Goal: Task Accomplishment & Management: Use online tool/utility

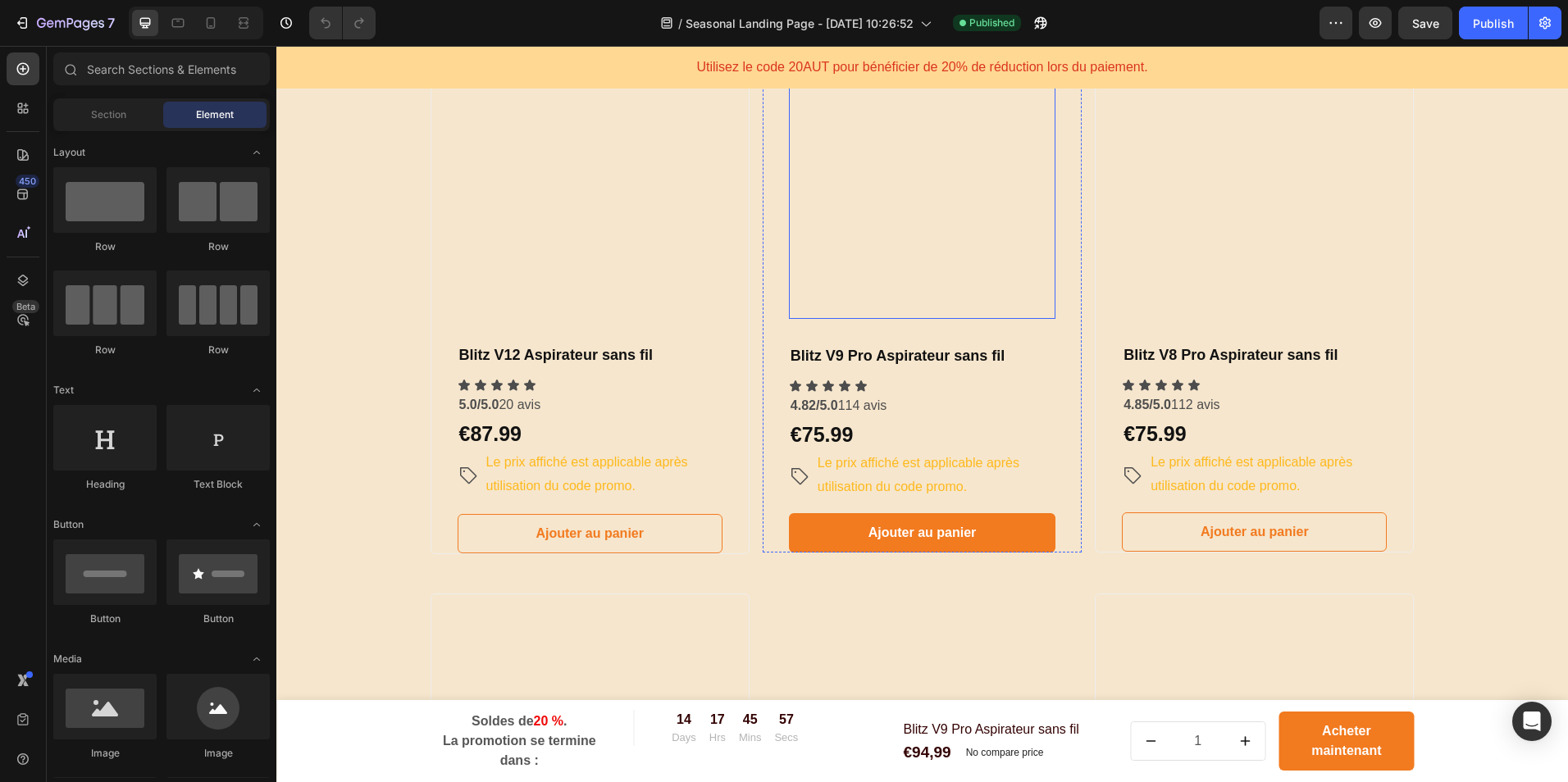
scroll to position [492, 0]
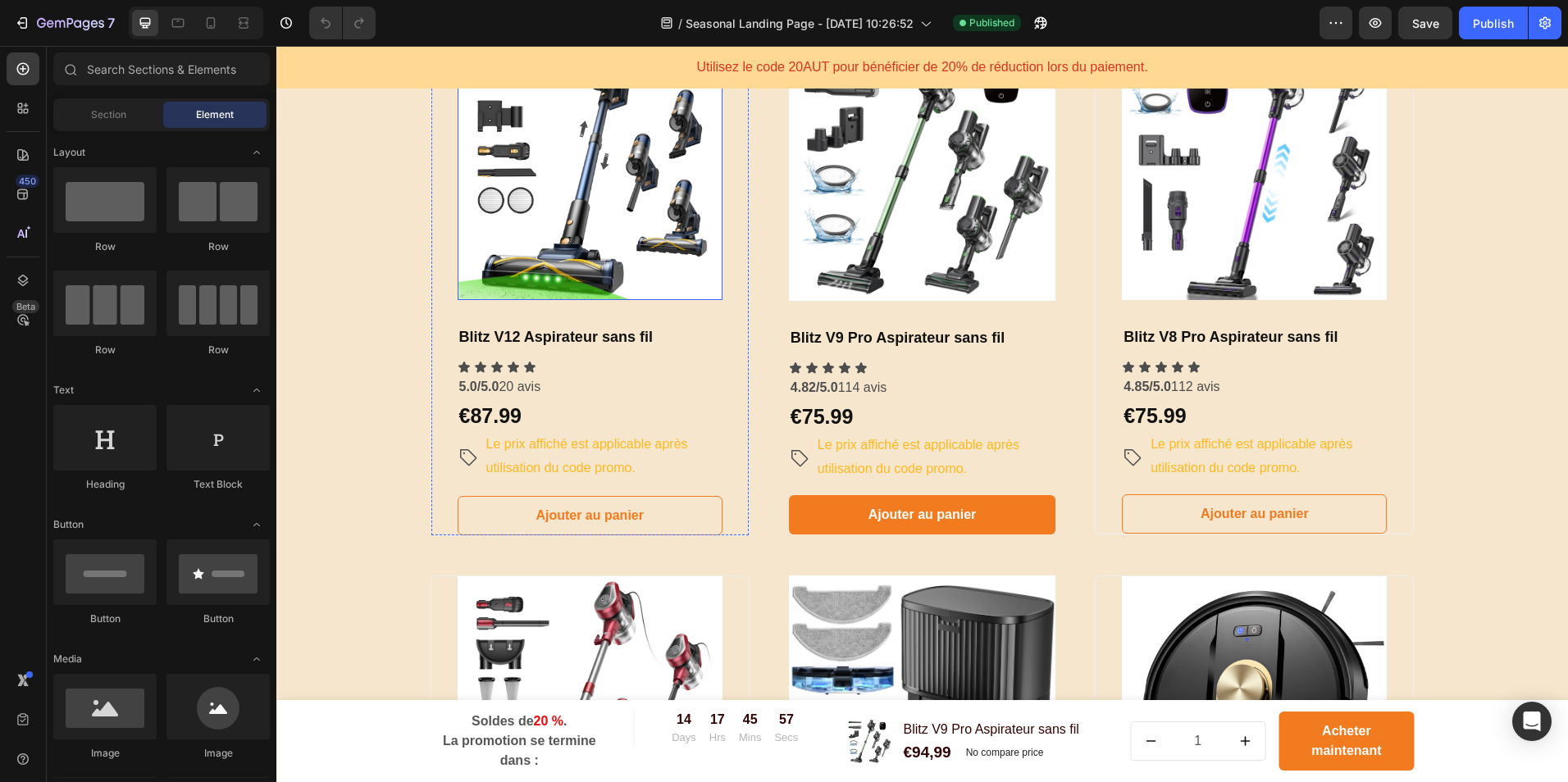
click at [567, 300] on img at bounding box center [590, 168] width 265 height 265
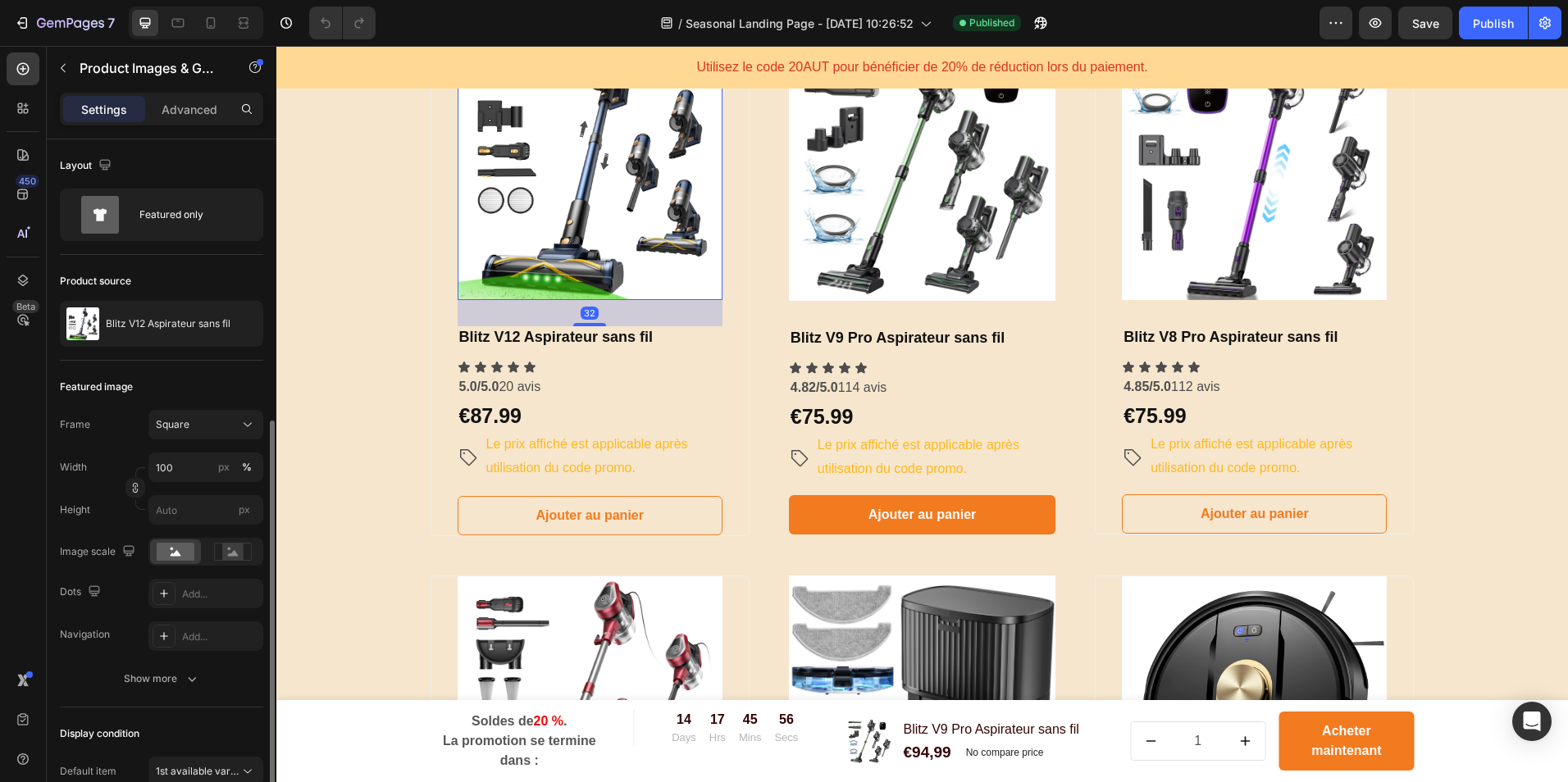
scroll to position [275, 0]
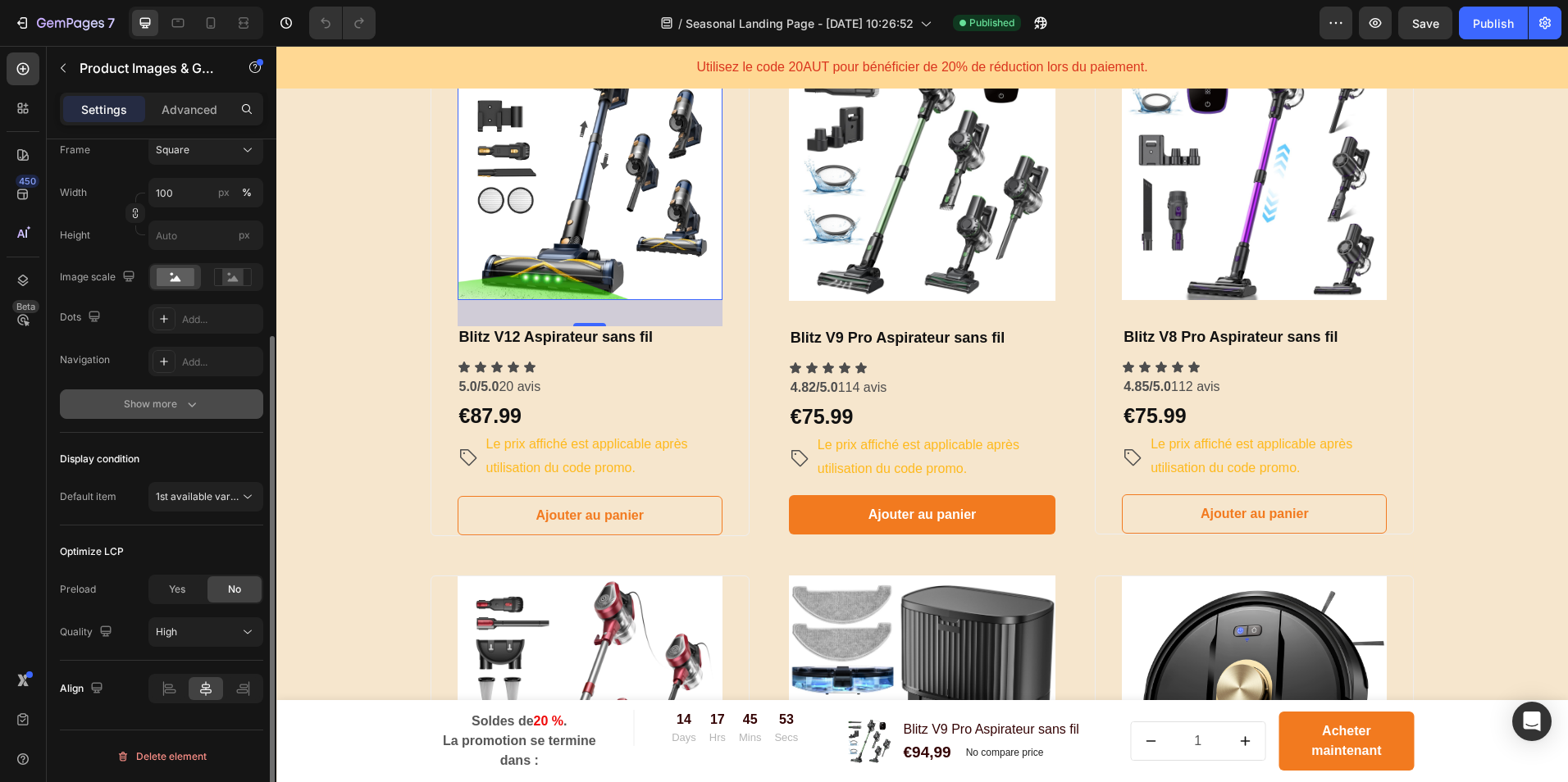
click at [191, 404] on icon "button" at bounding box center [192, 403] width 16 height 16
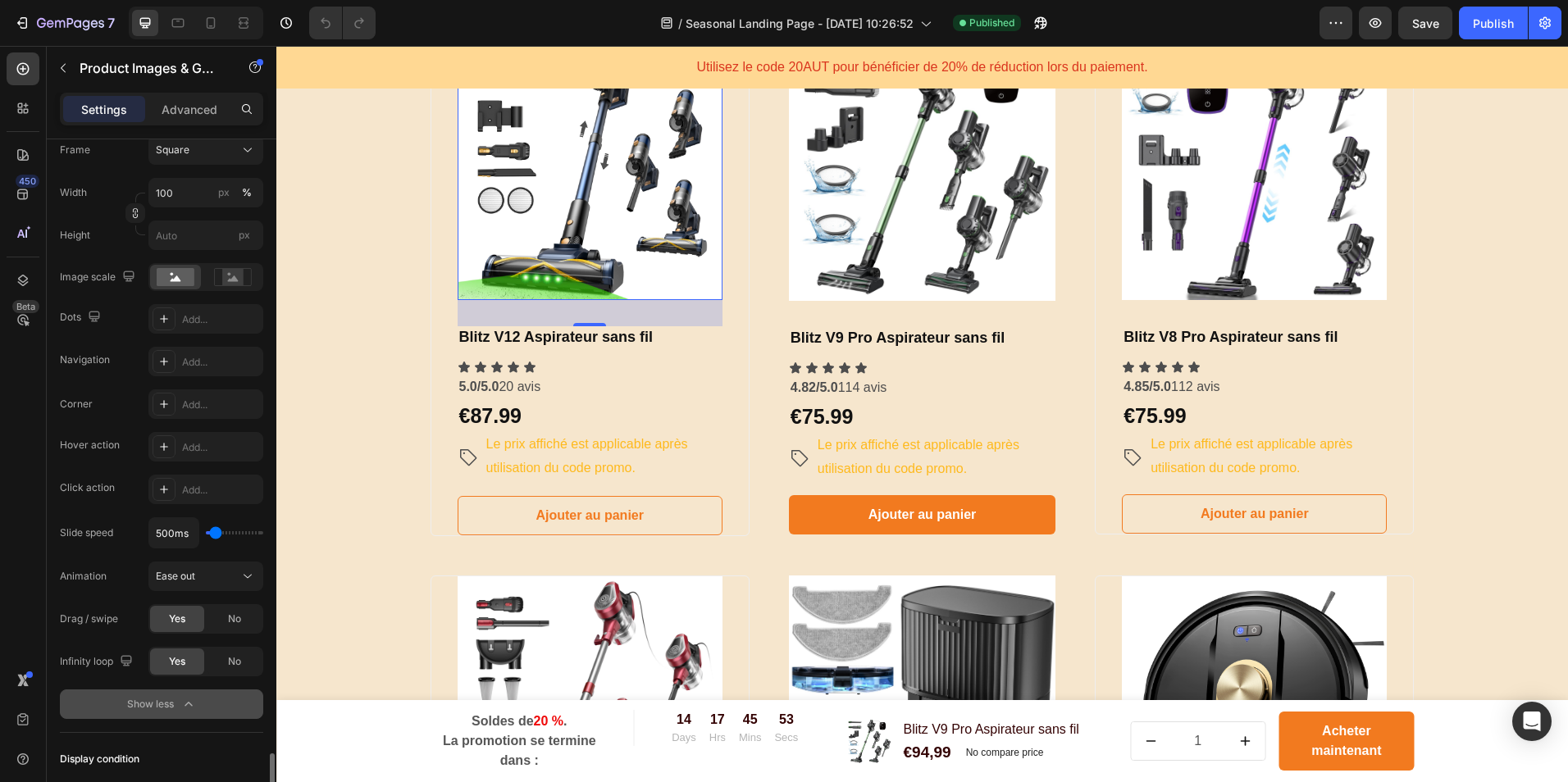
scroll to position [575, 0]
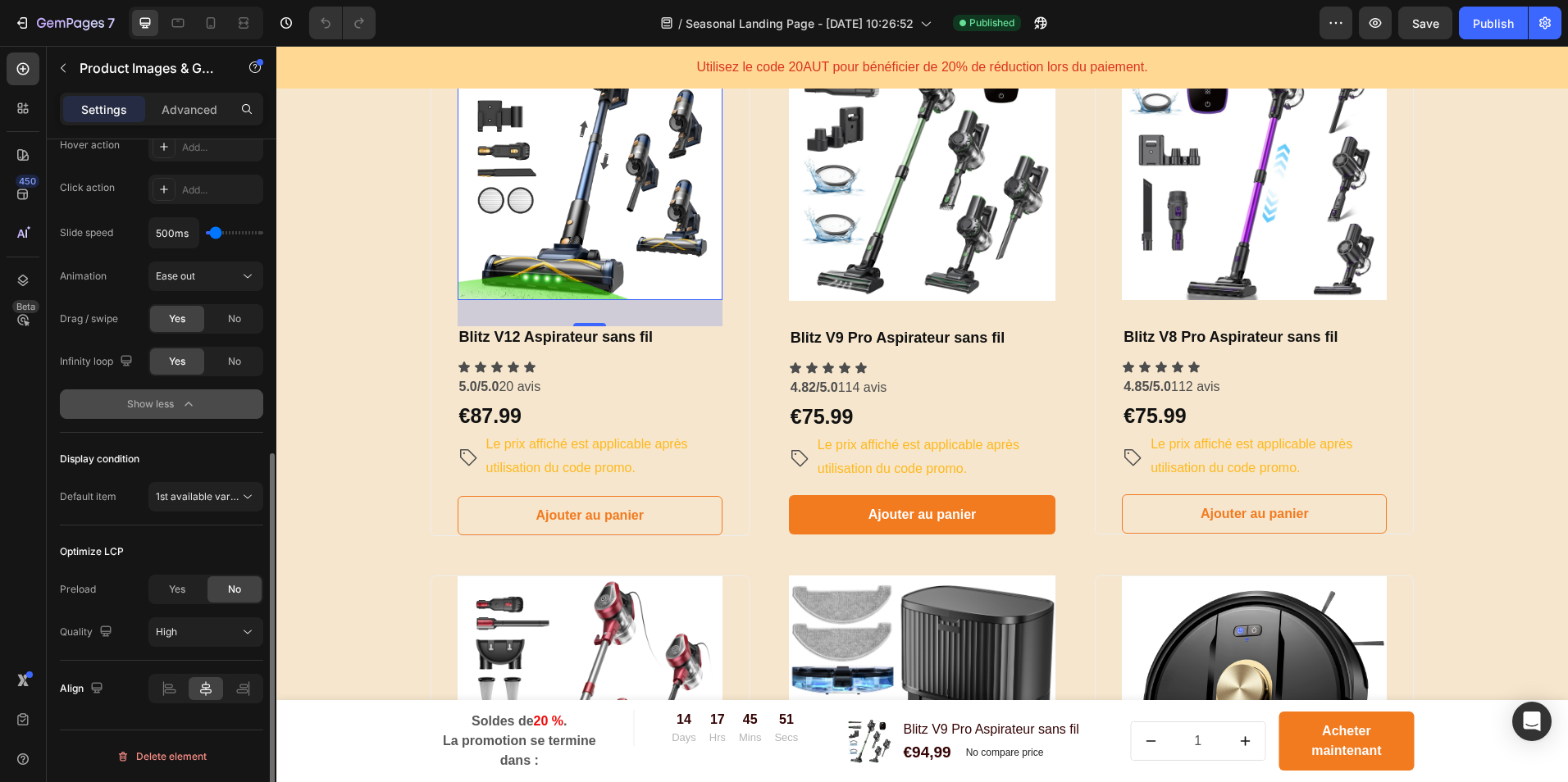
click at [154, 410] on div "Show less" at bounding box center [161, 403] width 70 height 16
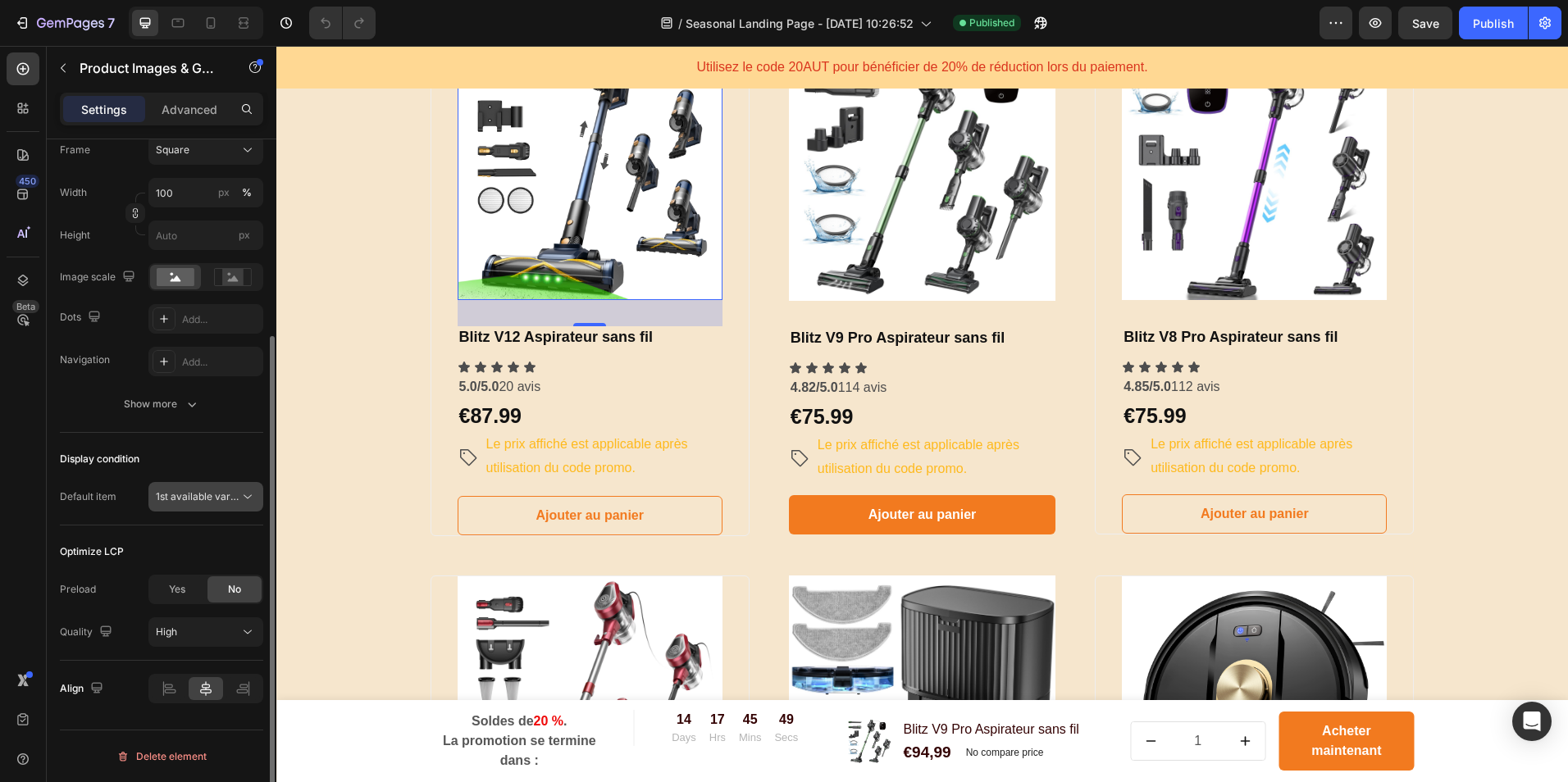
click at [196, 502] on span "1st available variant" at bounding box center [201, 496] width 92 height 12
click at [64, 490] on div "Default item" at bounding box center [88, 496] width 56 height 14
click at [565, 59] on div "Product Images & Gallery" at bounding box center [540, 51] width 125 height 14
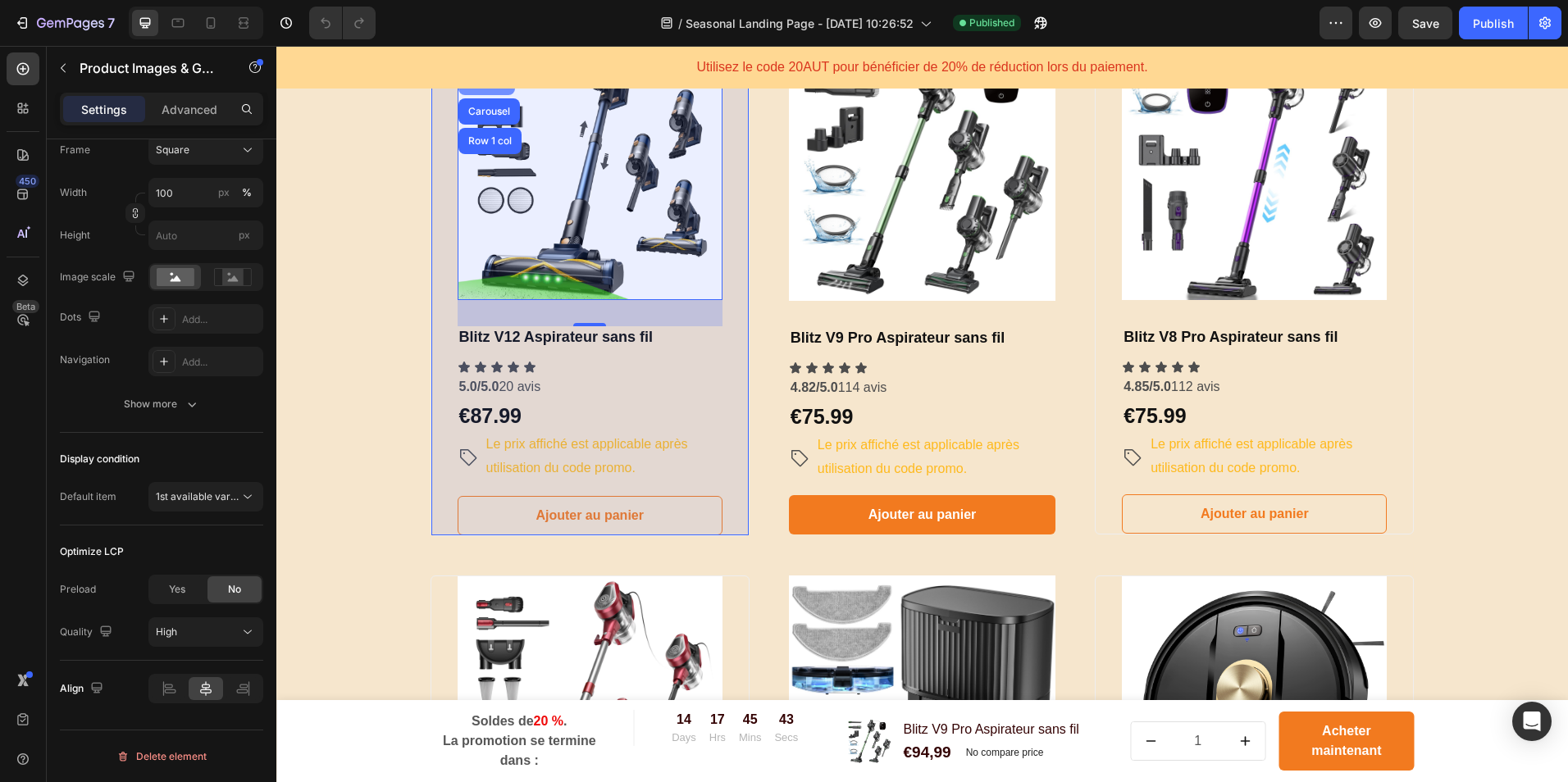
click at [477, 87] on div "Product" at bounding box center [487, 82] width 44 height 10
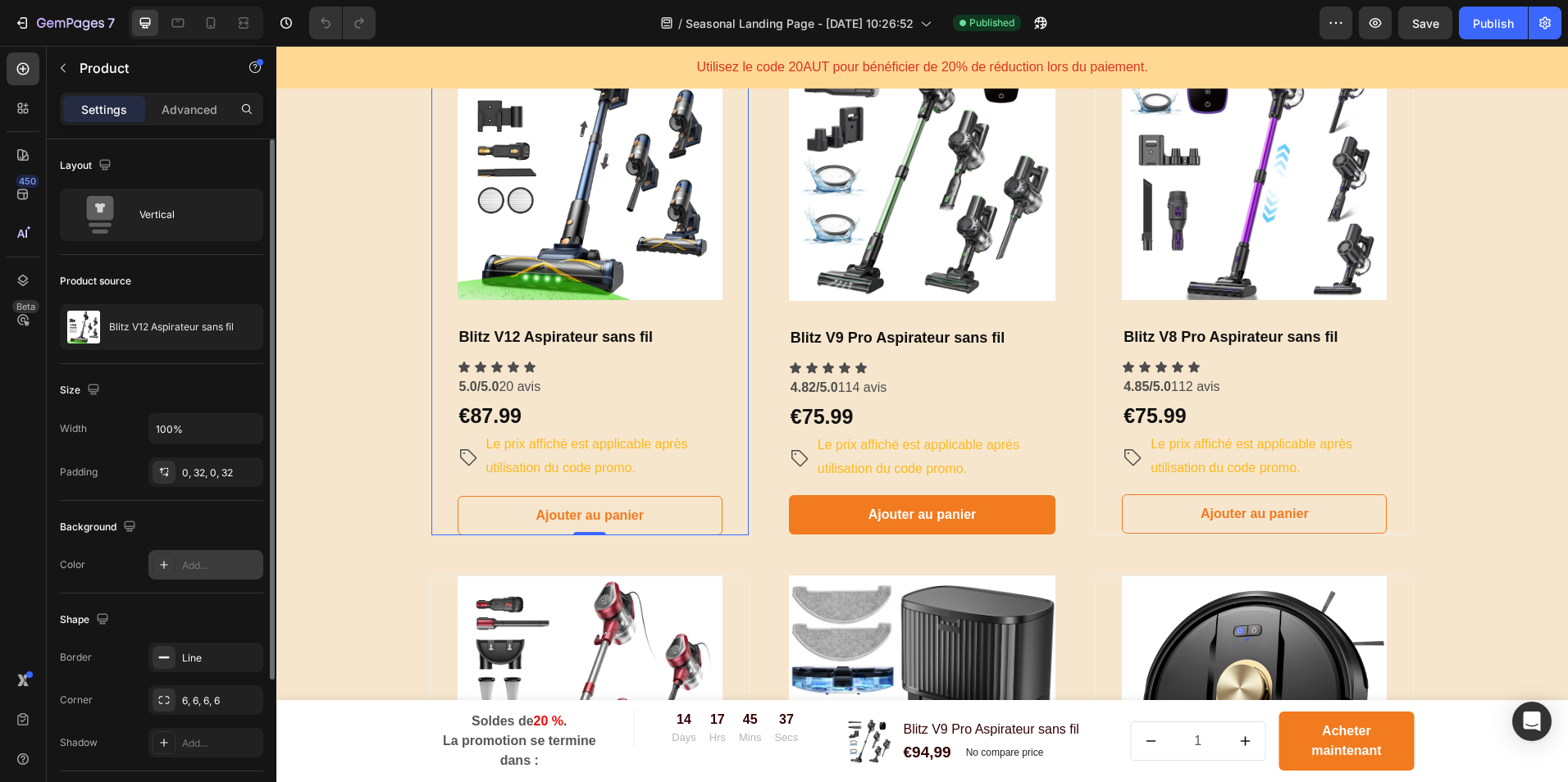
scroll to position [190, 0]
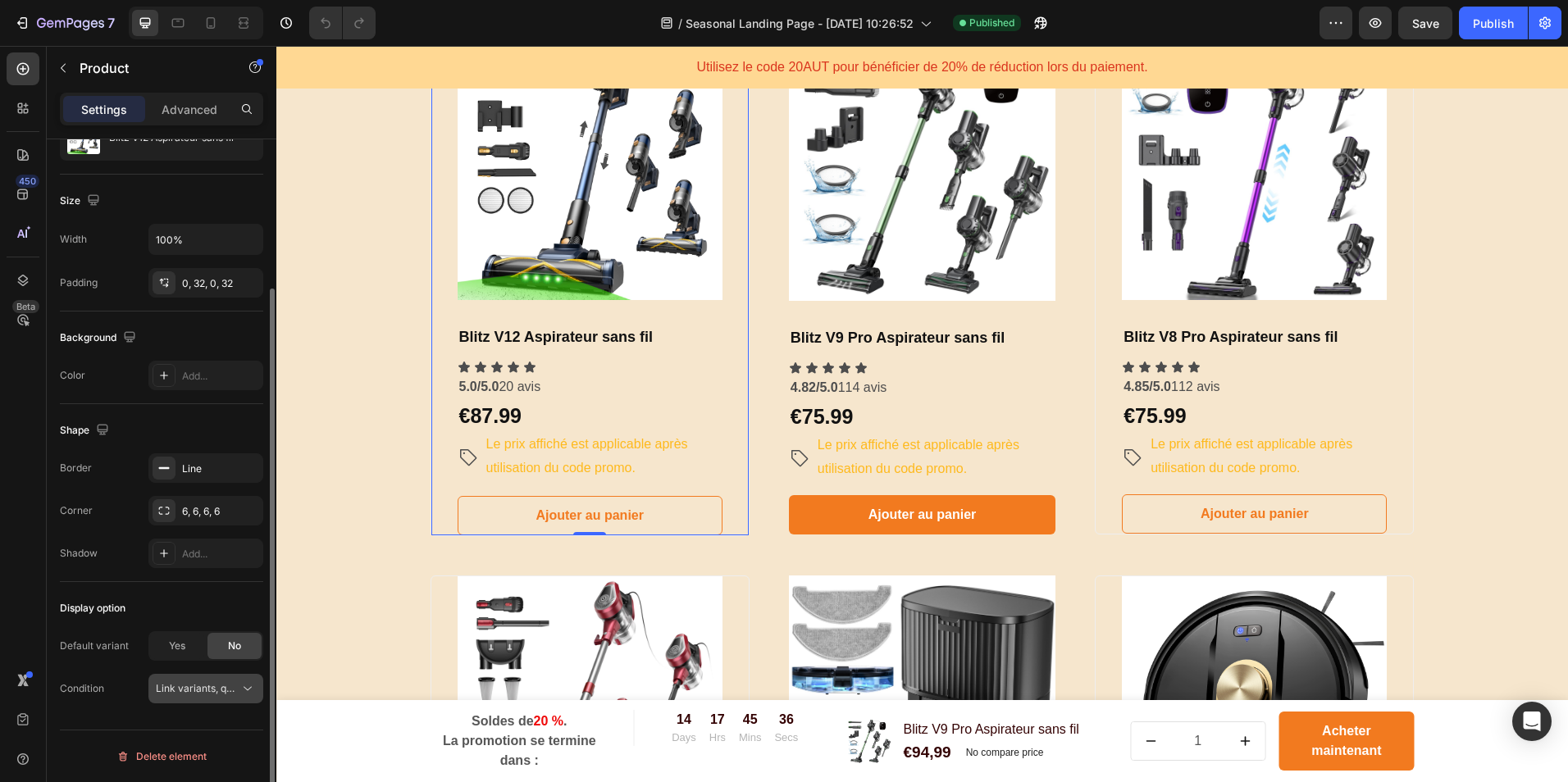
click at [238, 689] on span "Link variants, quantity <br> between same products" at bounding box center [277, 688] width 242 height 12
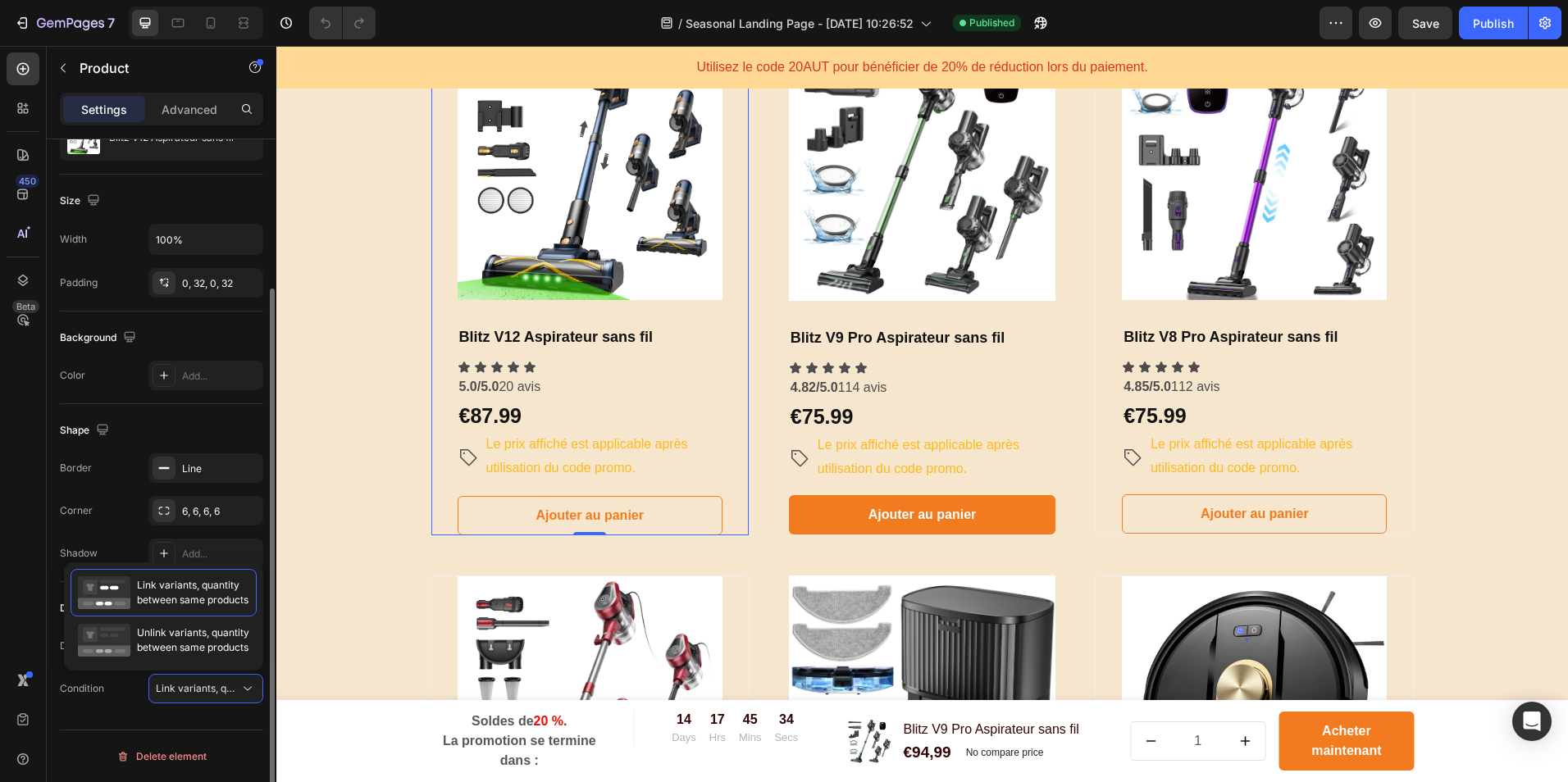
click at [205, 430] on div "Shape" at bounding box center [161, 431] width 203 height 27
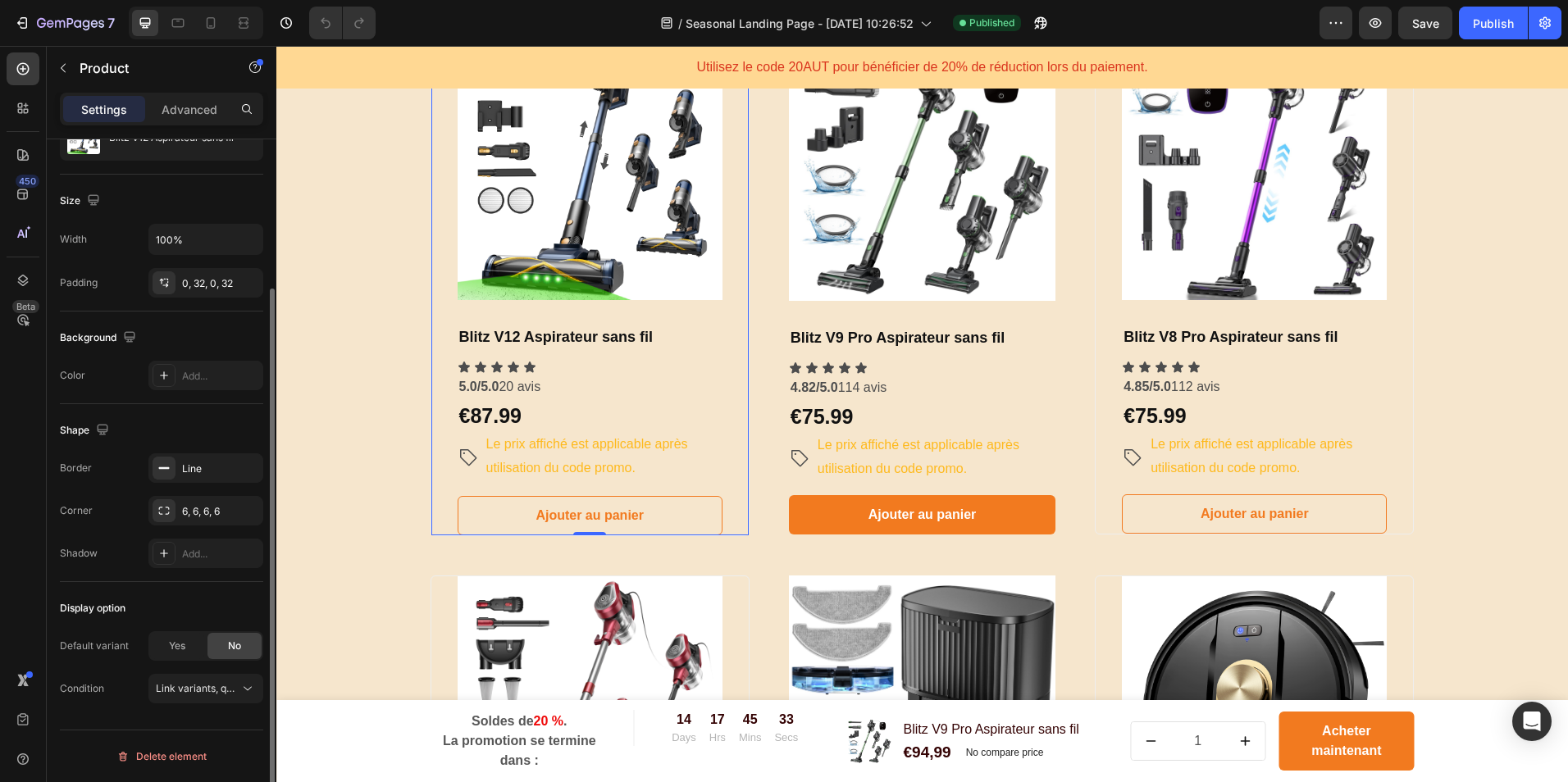
scroll to position [0, 0]
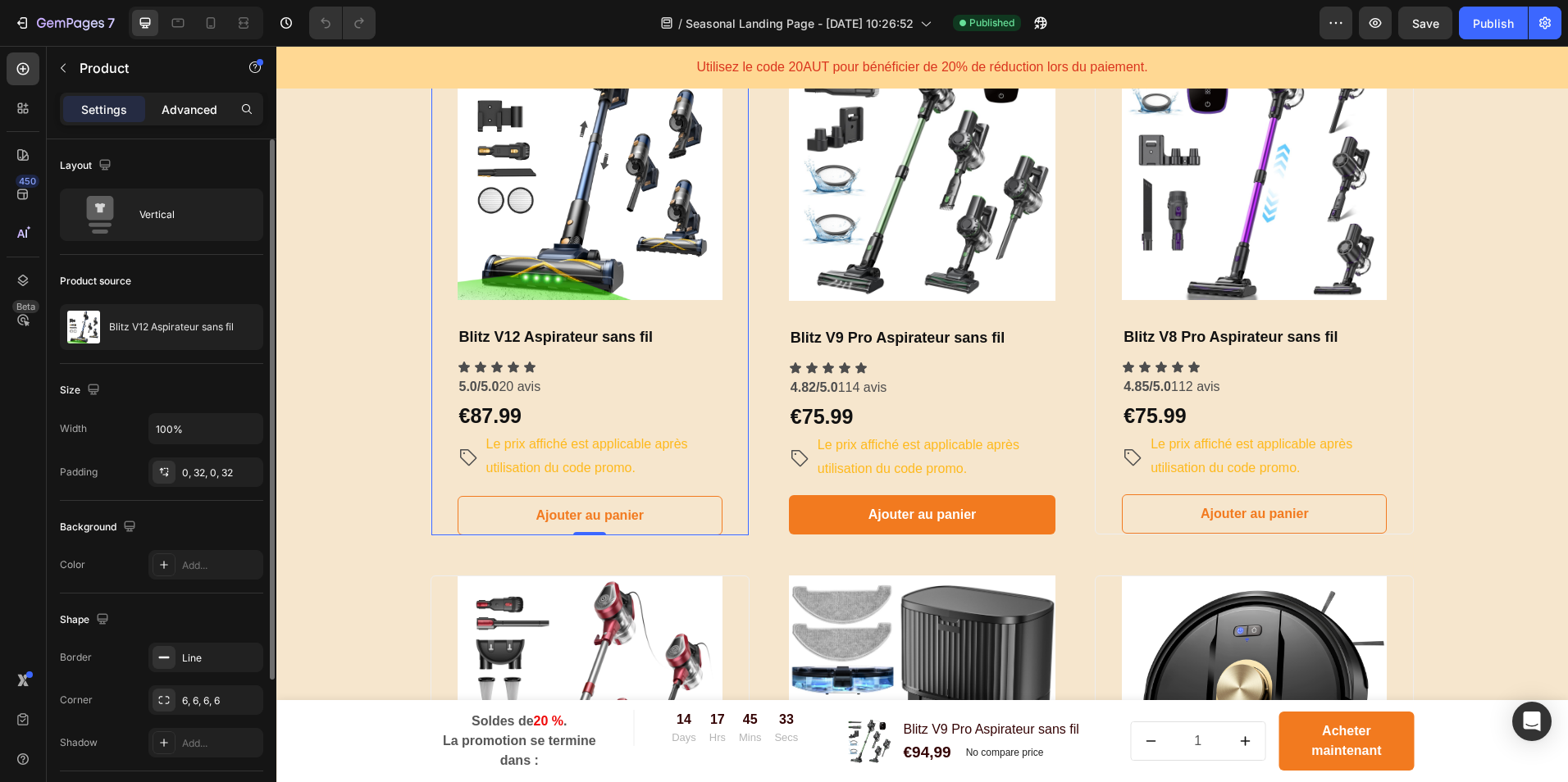
click at [190, 115] on p "Advanced" at bounding box center [189, 110] width 55 height 17
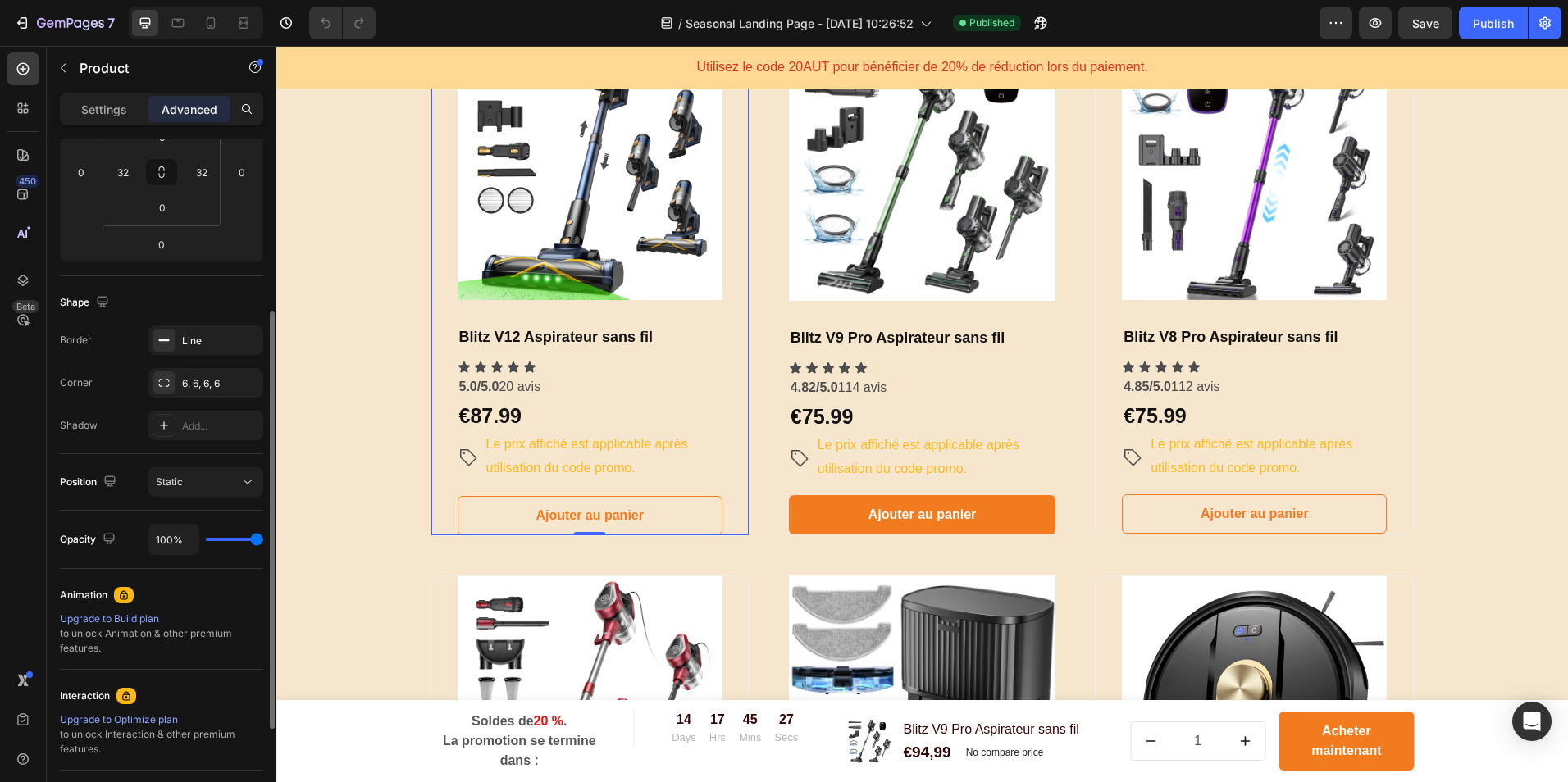
scroll to position [202, 0]
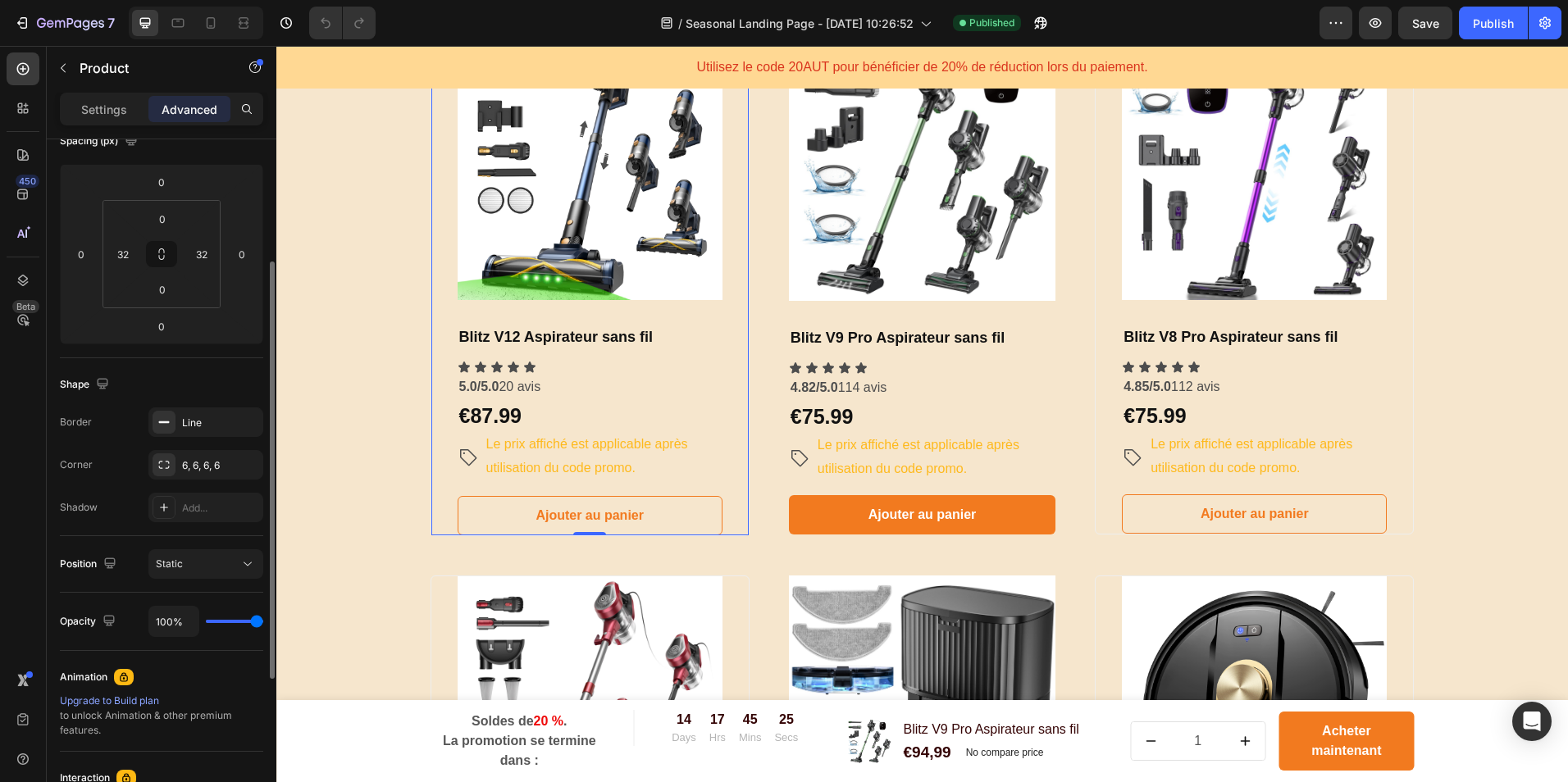
click at [184, 547] on div "Position Static" at bounding box center [161, 564] width 203 height 56
click at [184, 553] on button "Static" at bounding box center [206, 564] width 114 height 30
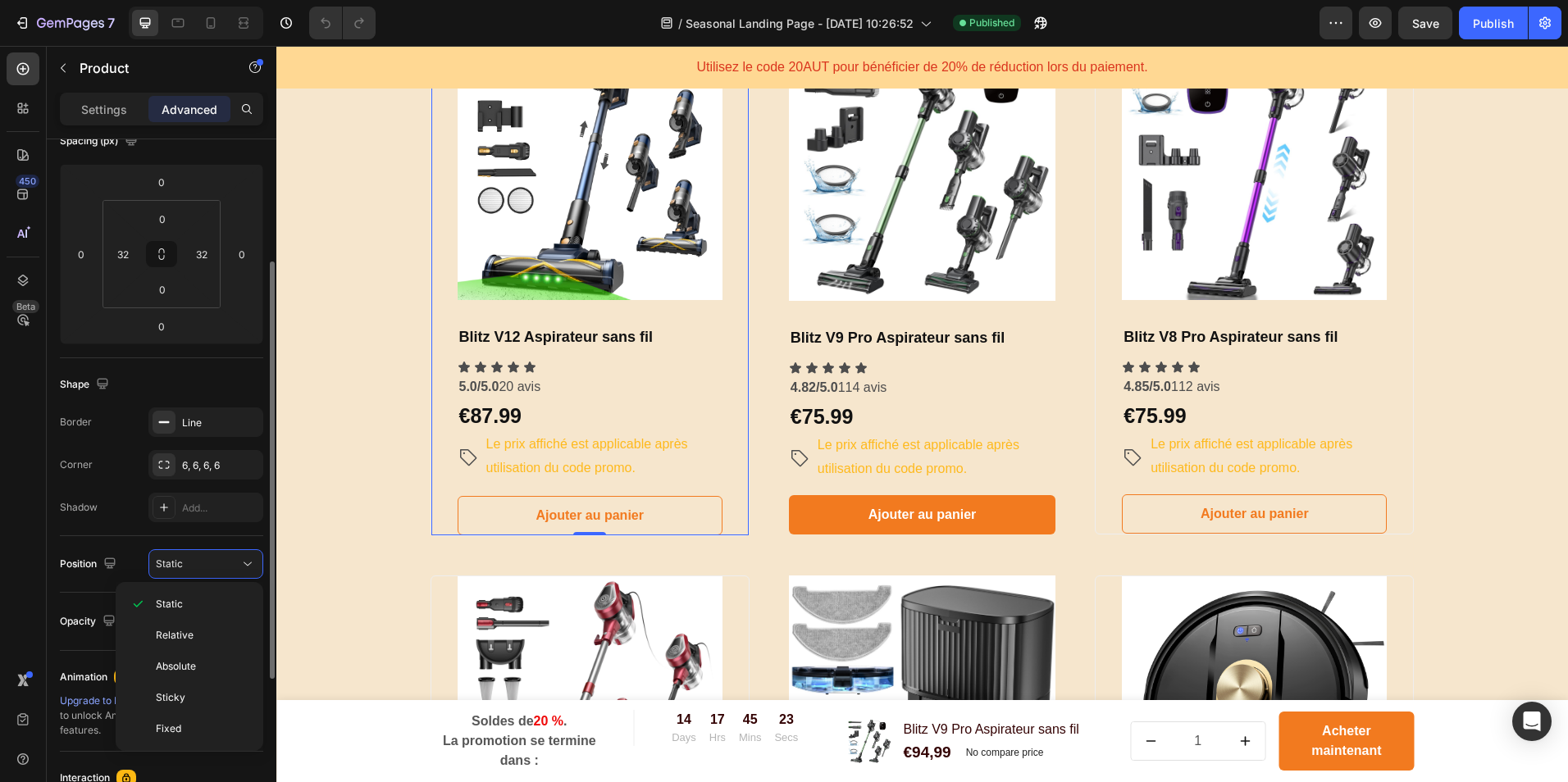
click at [110, 512] on div "Shadow Add..." at bounding box center [161, 507] width 203 height 30
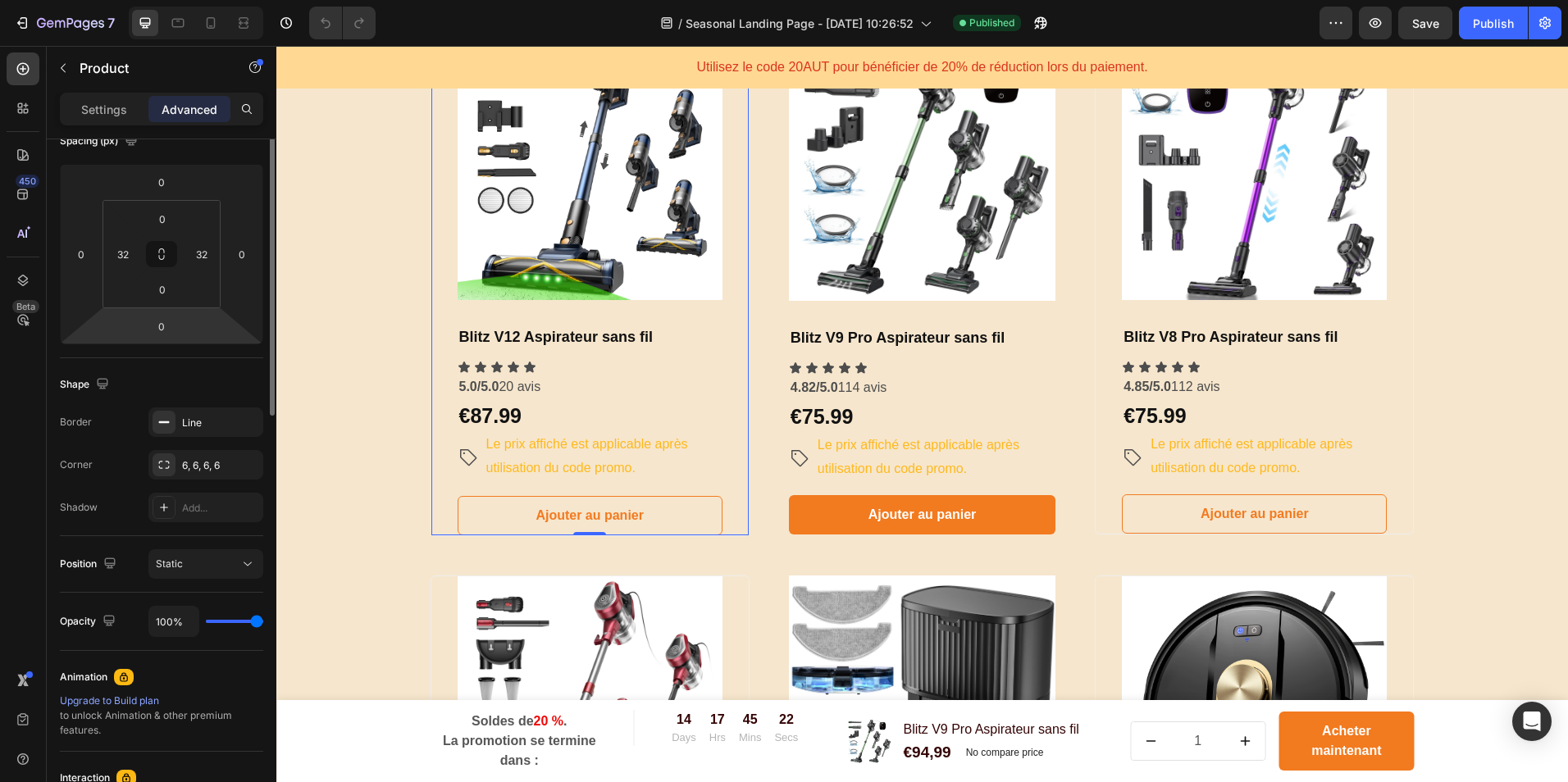
scroll to position [0, 0]
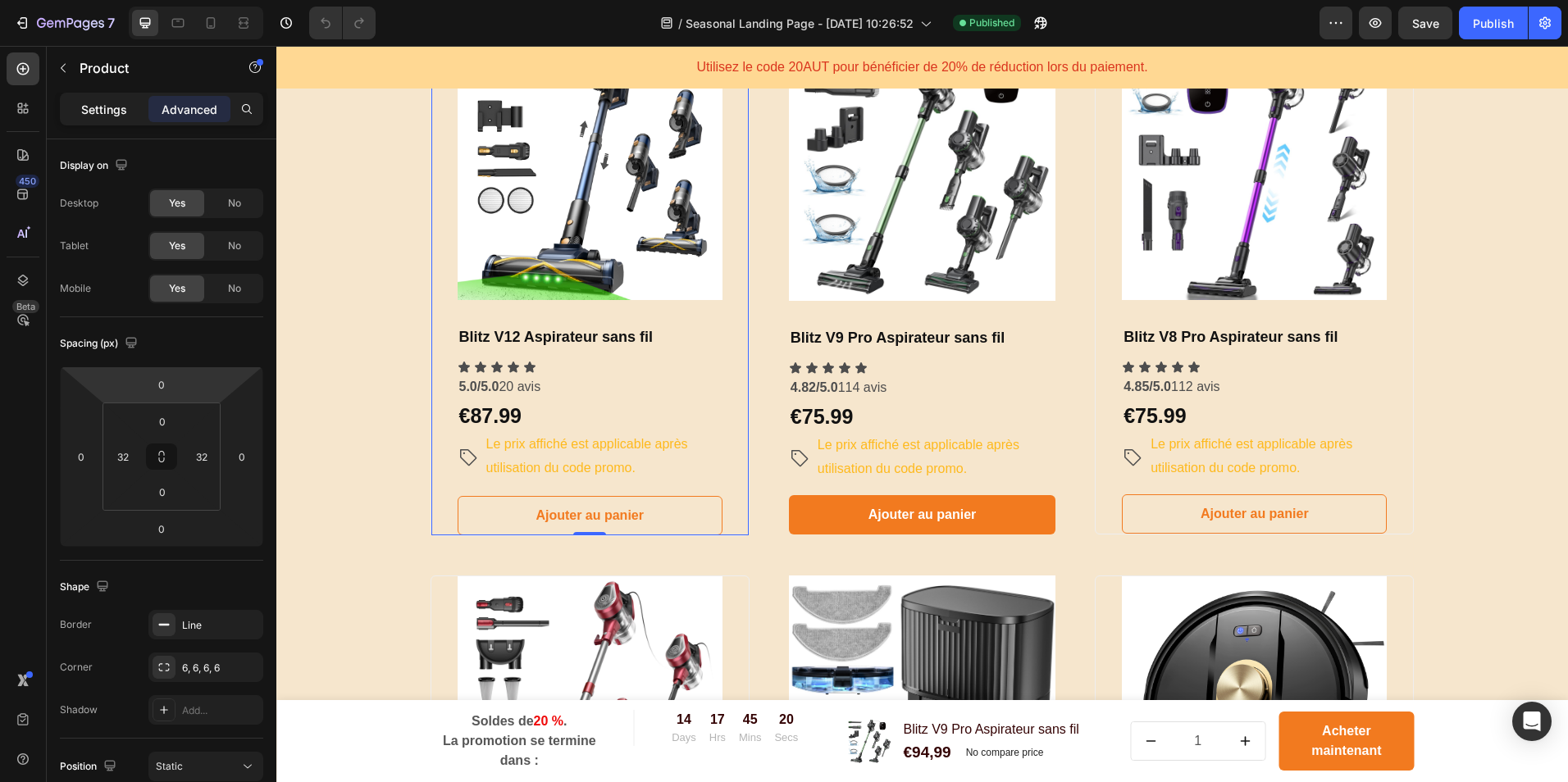
click at [114, 113] on p "Settings" at bounding box center [104, 110] width 46 height 17
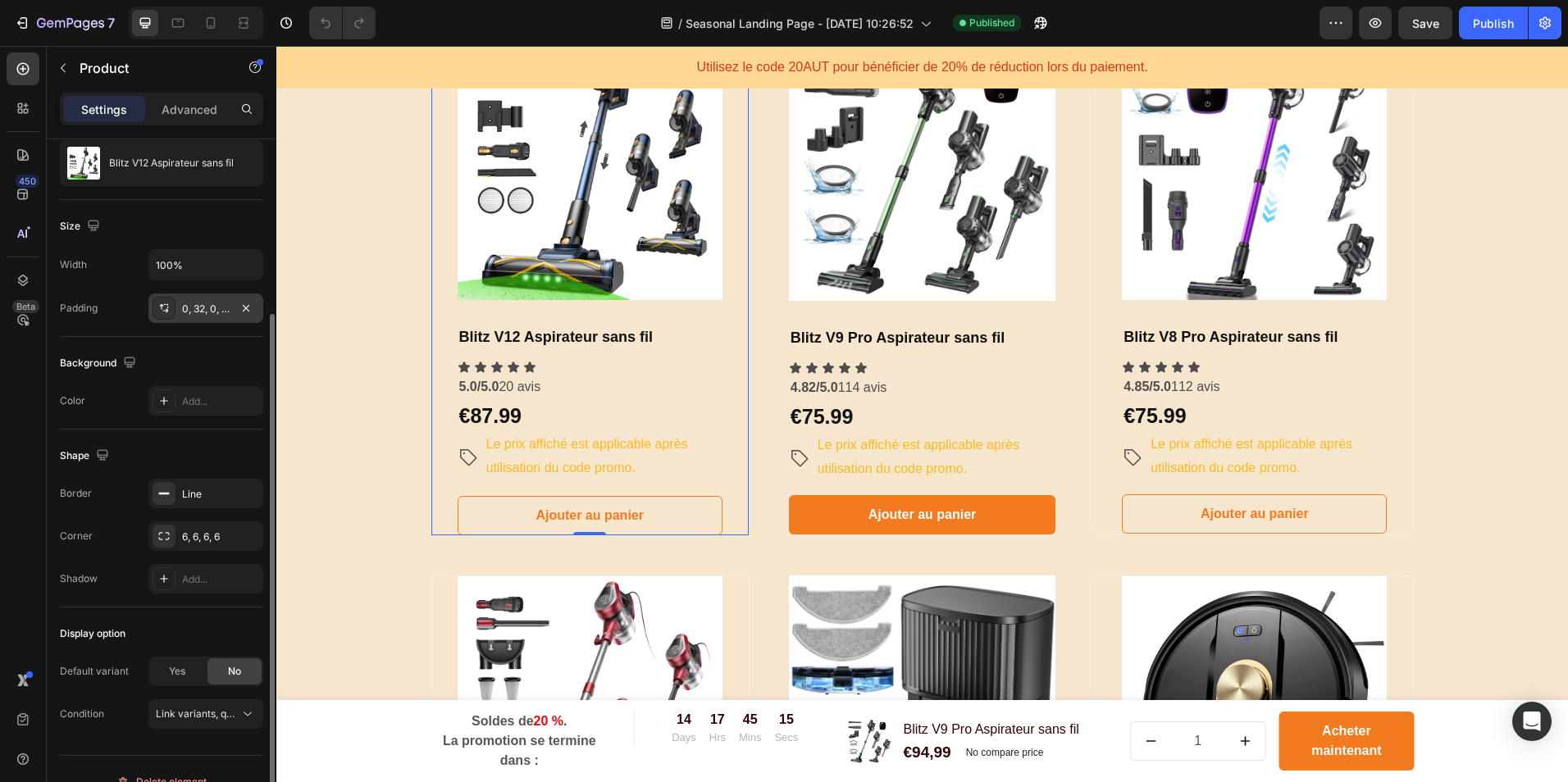
scroll to position [190, 0]
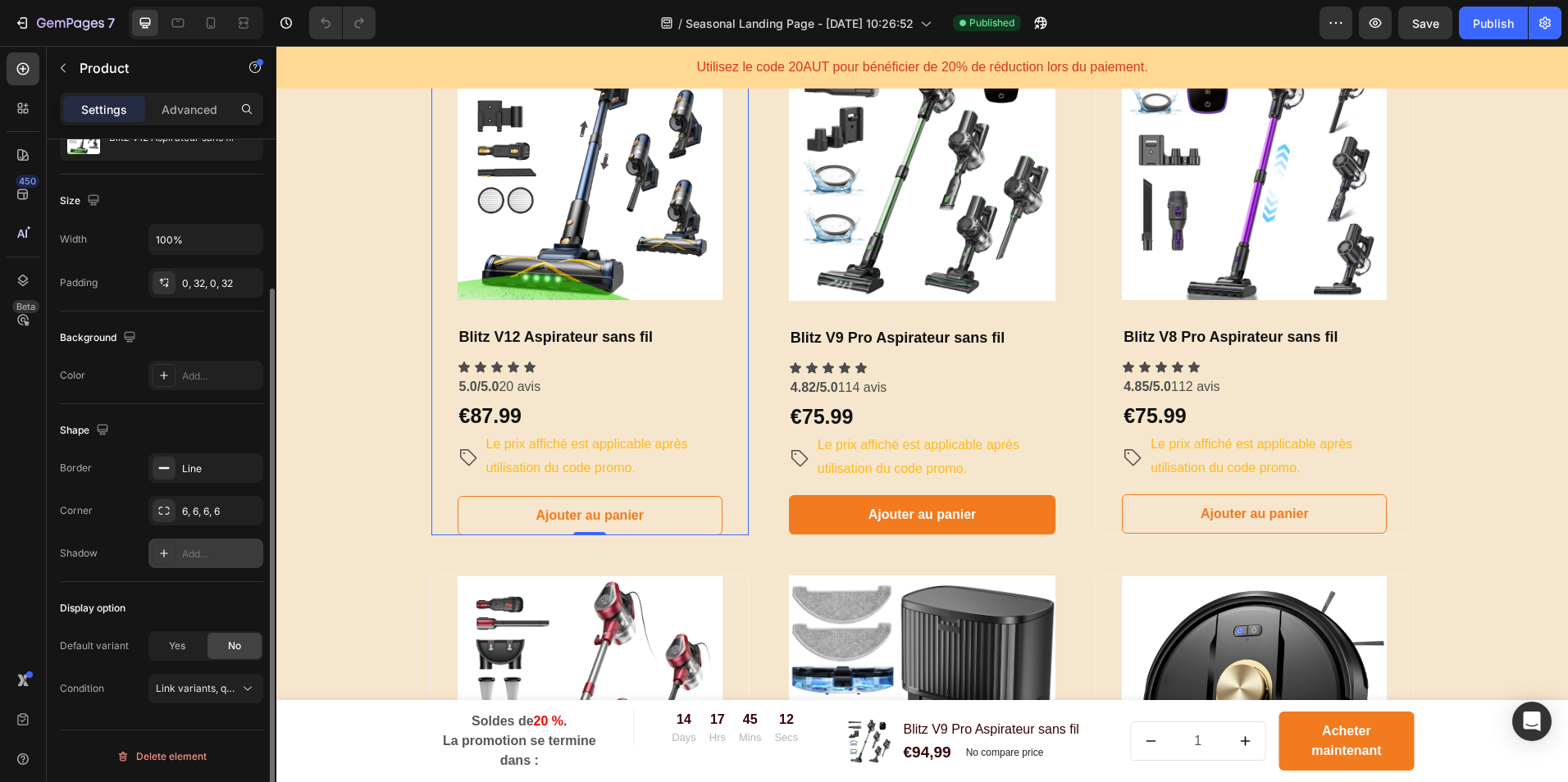
click at [182, 562] on div "Add..." at bounding box center [206, 553] width 114 height 30
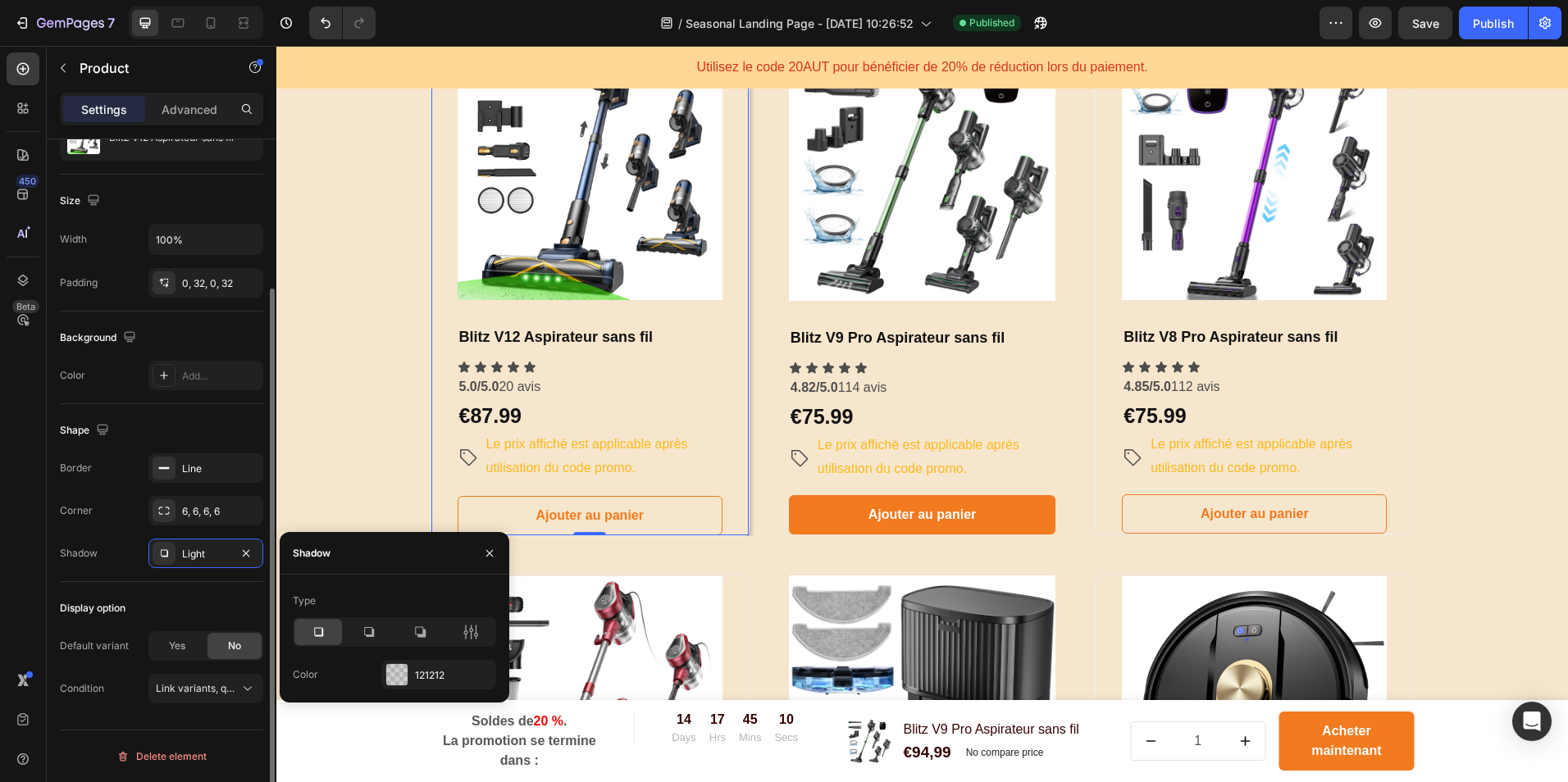
click at [69, 535] on div "Border Line Corner 6, 6, 6, 6 Shadow Light" at bounding box center [161, 511] width 203 height 114
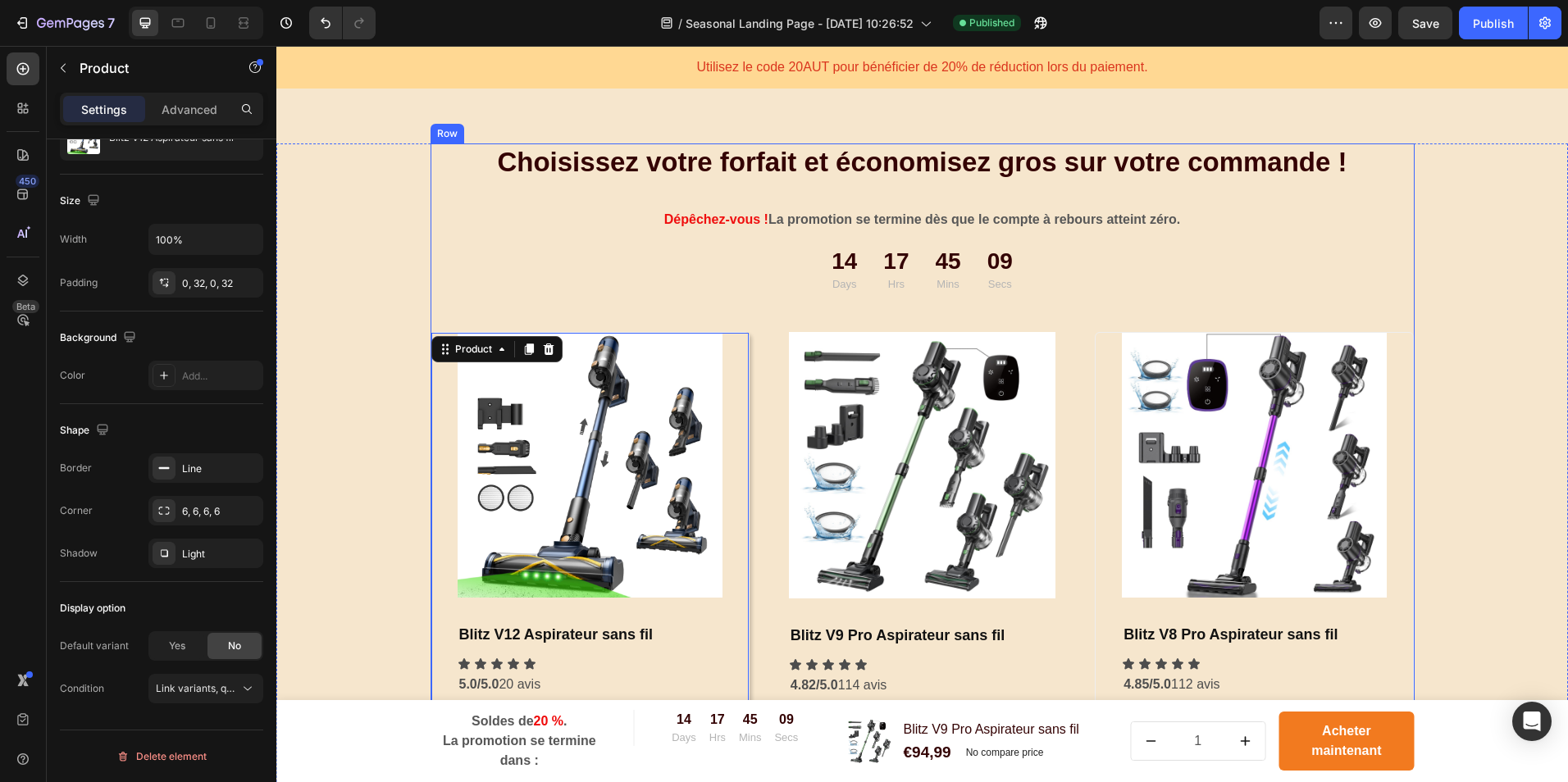
scroll to position [656, 0]
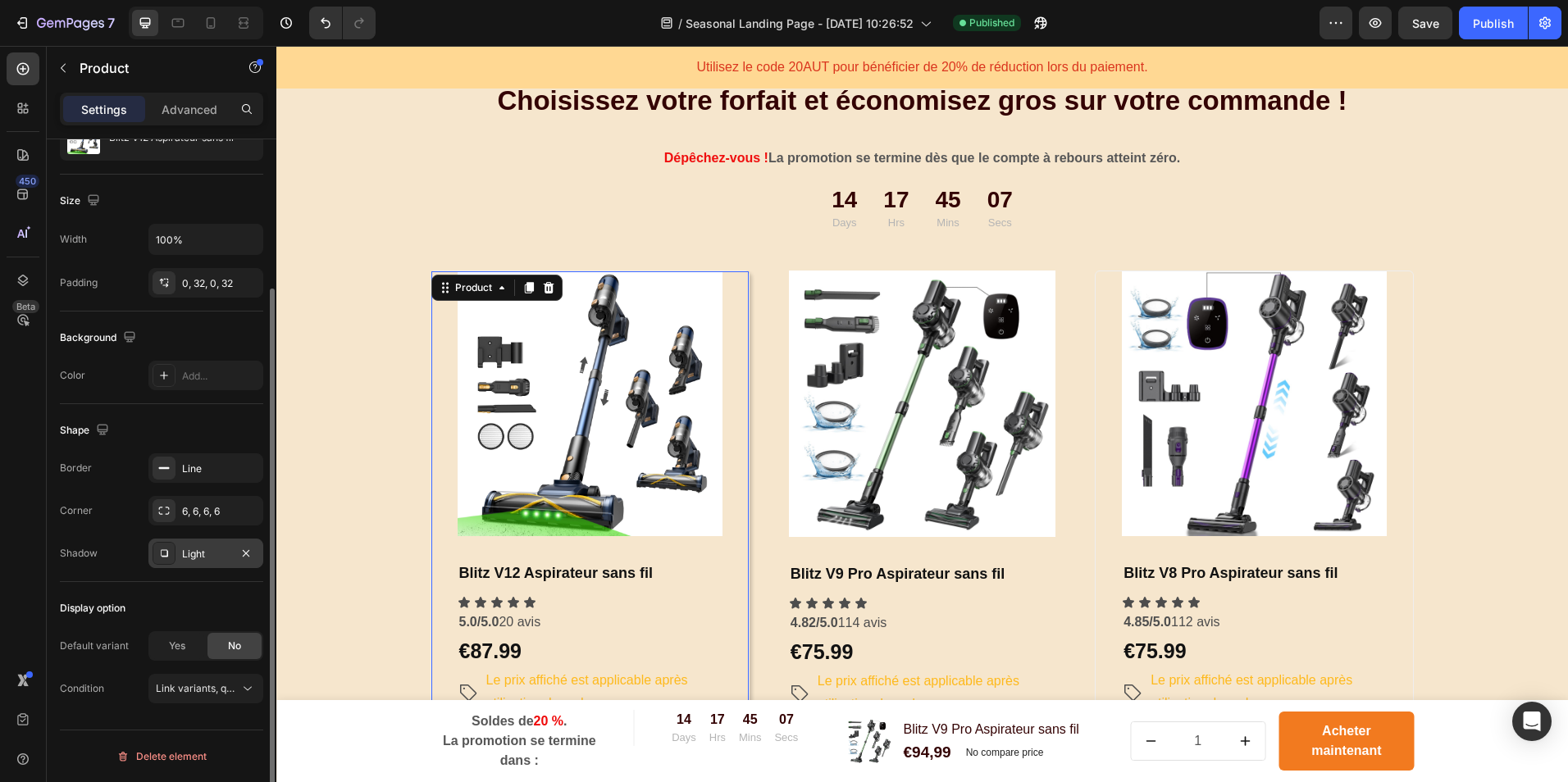
click at [157, 549] on icon at bounding box center [164, 554] width 13 height 13
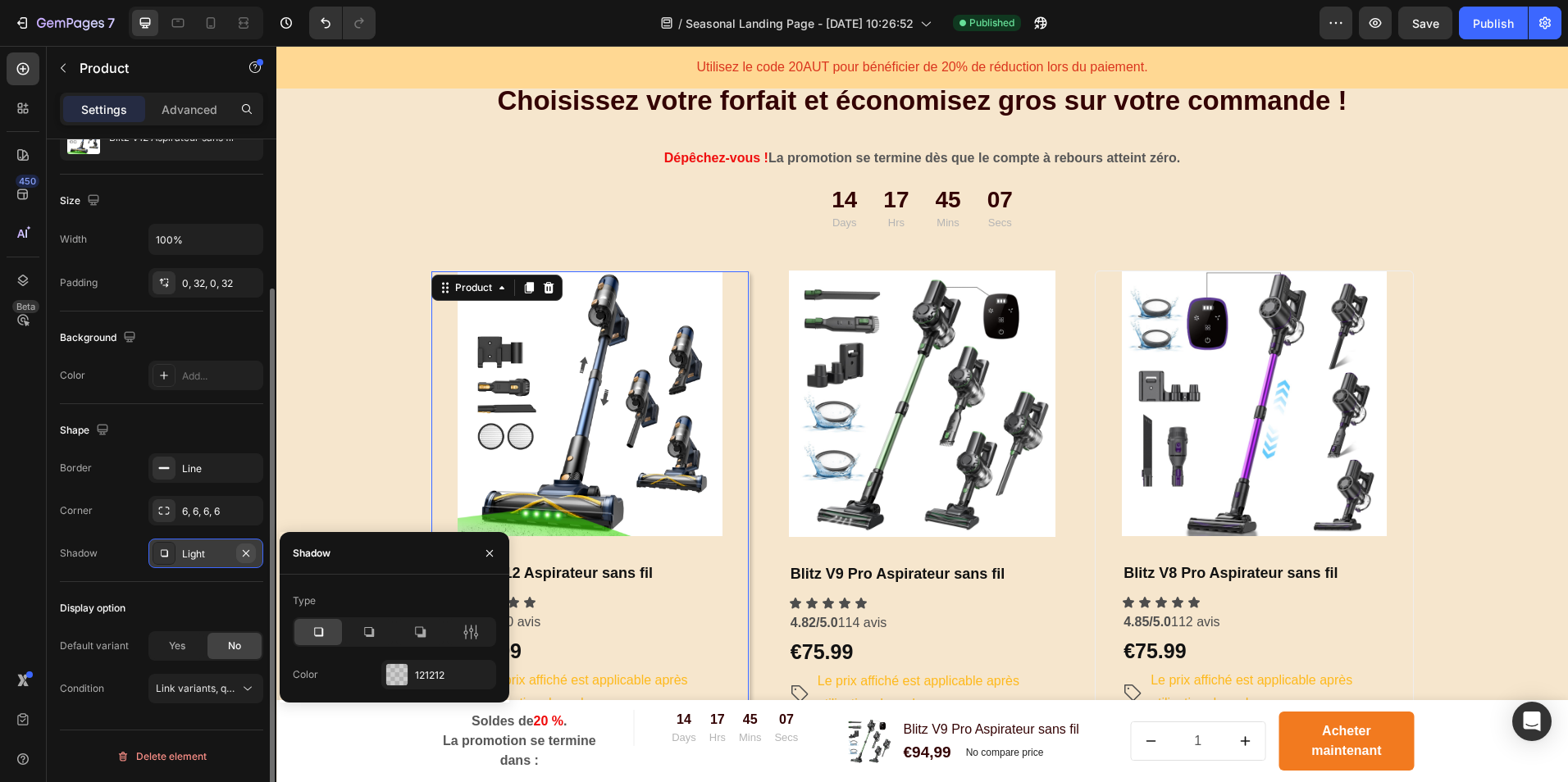
click at [242, 551] on icon "button" at bounding box center [246, 554] width 13 height 13
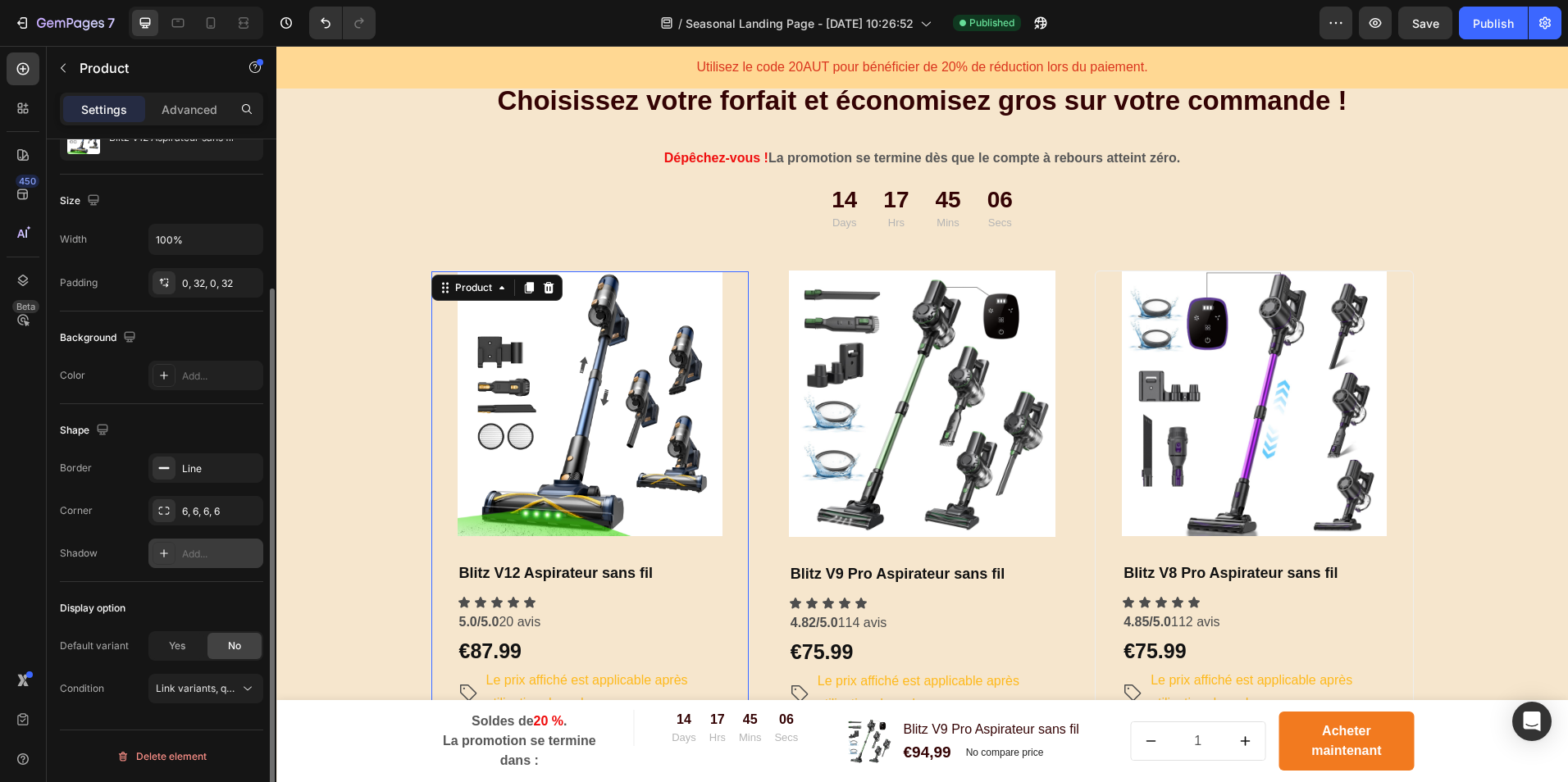
click at [188, 607] on div "Display option" at bounding box center [161, 608] width 203 height 27
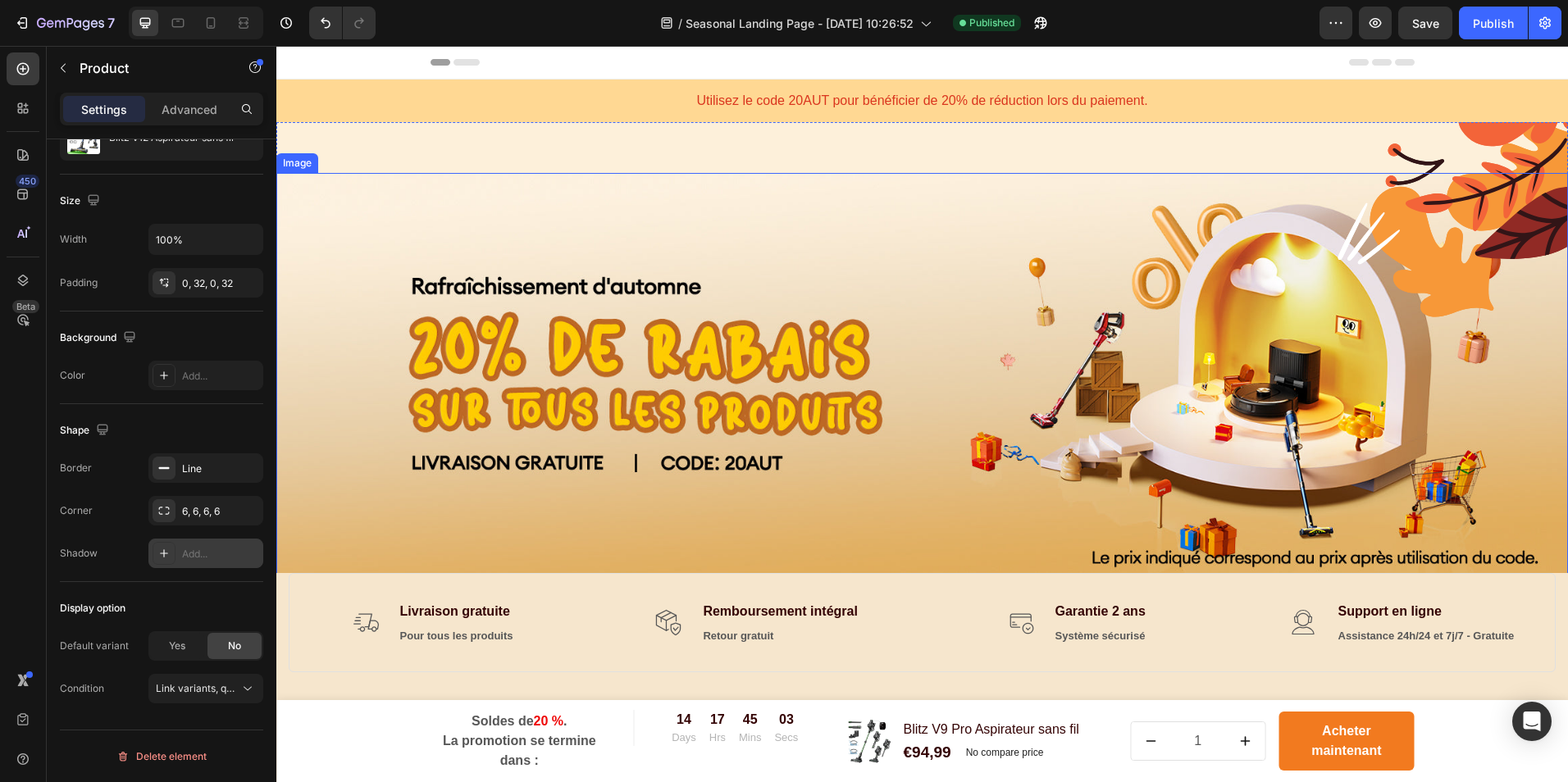
click at [610, 406] on img at bounding box center [922, 374] width 1291 height 403
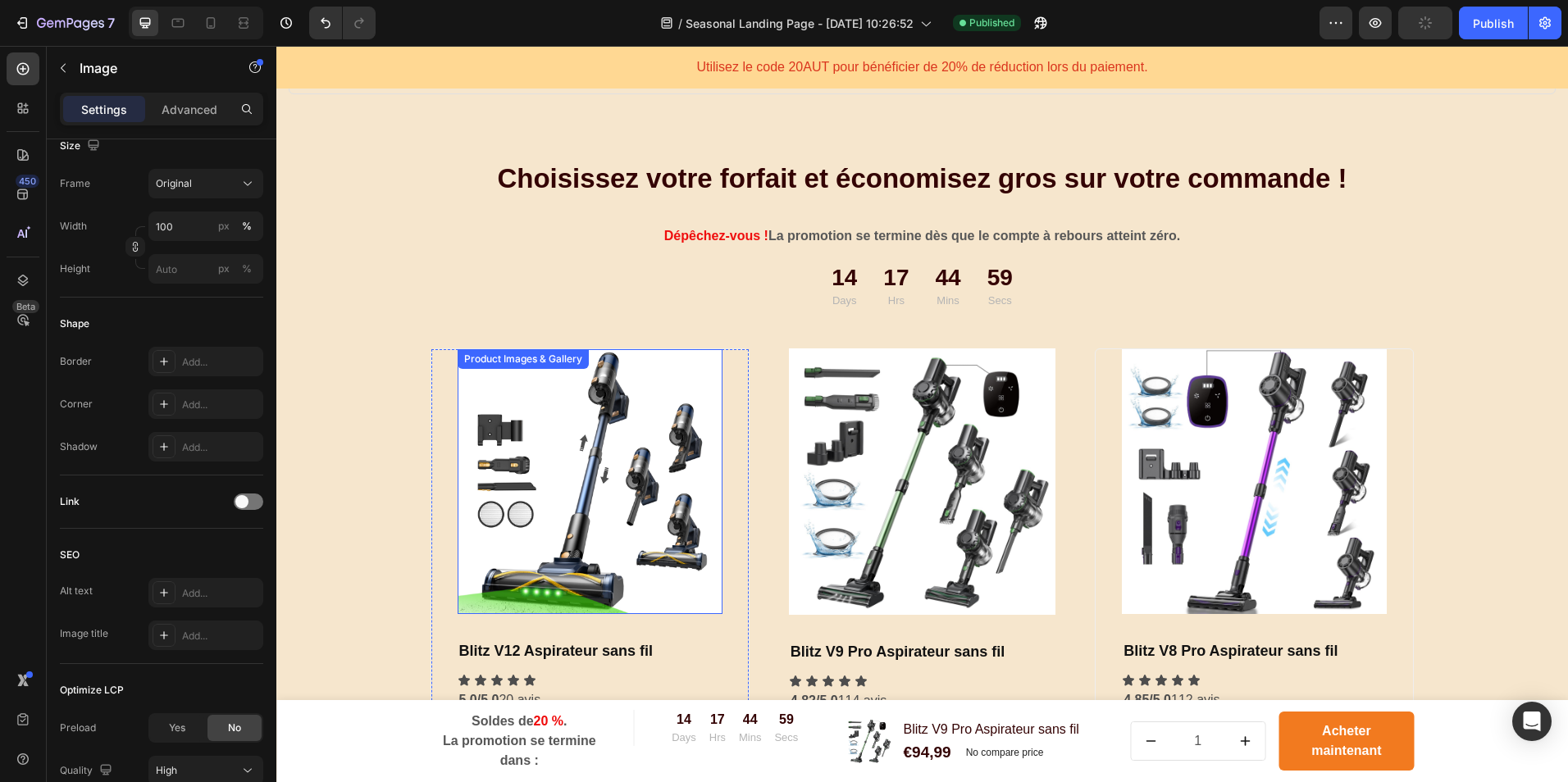
scroll to position [656, 0]
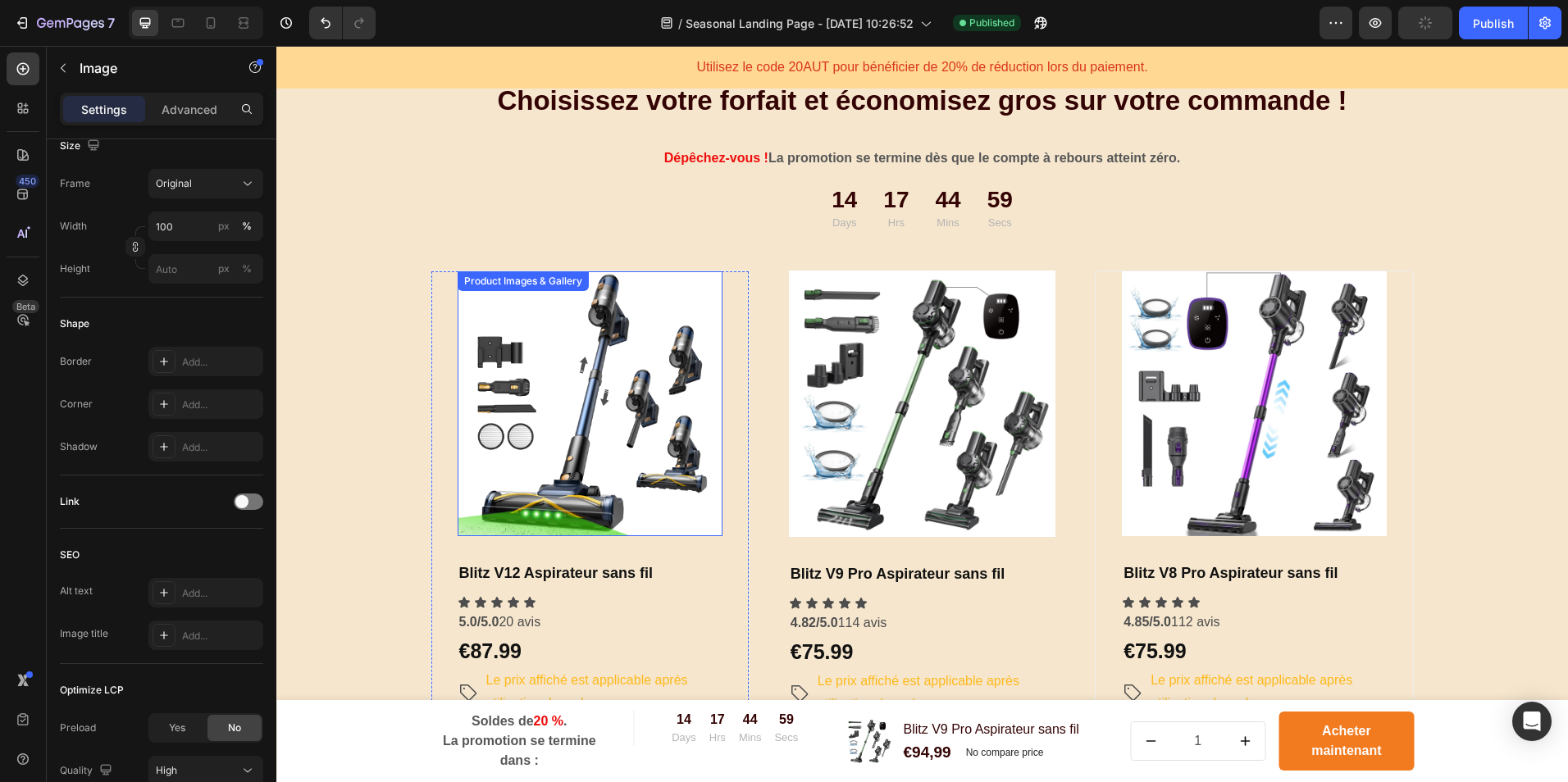
click at [537, 412] on img at bounding box center [590, 404] width 265 height 265
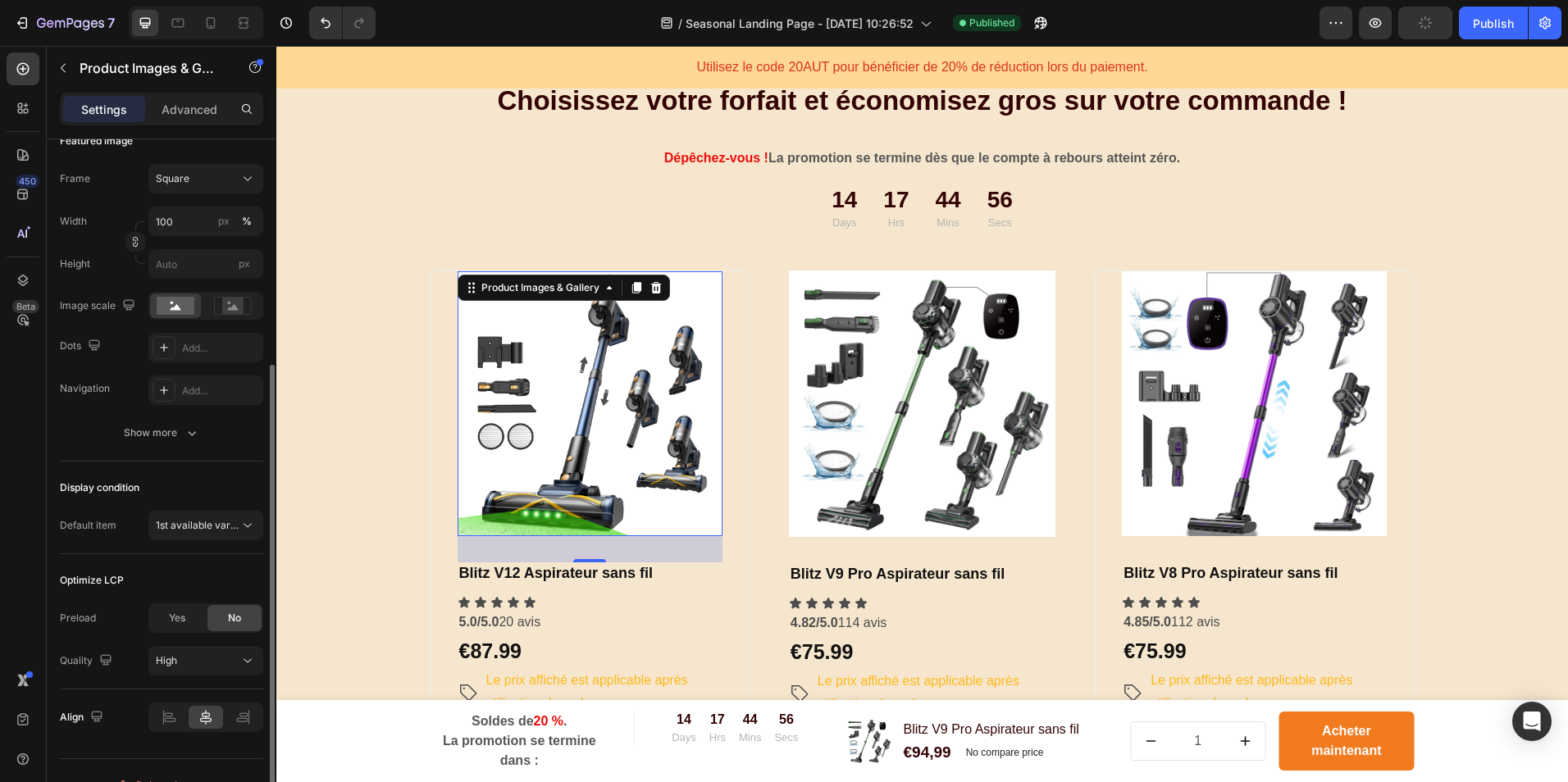
scroll to position [275, 0]
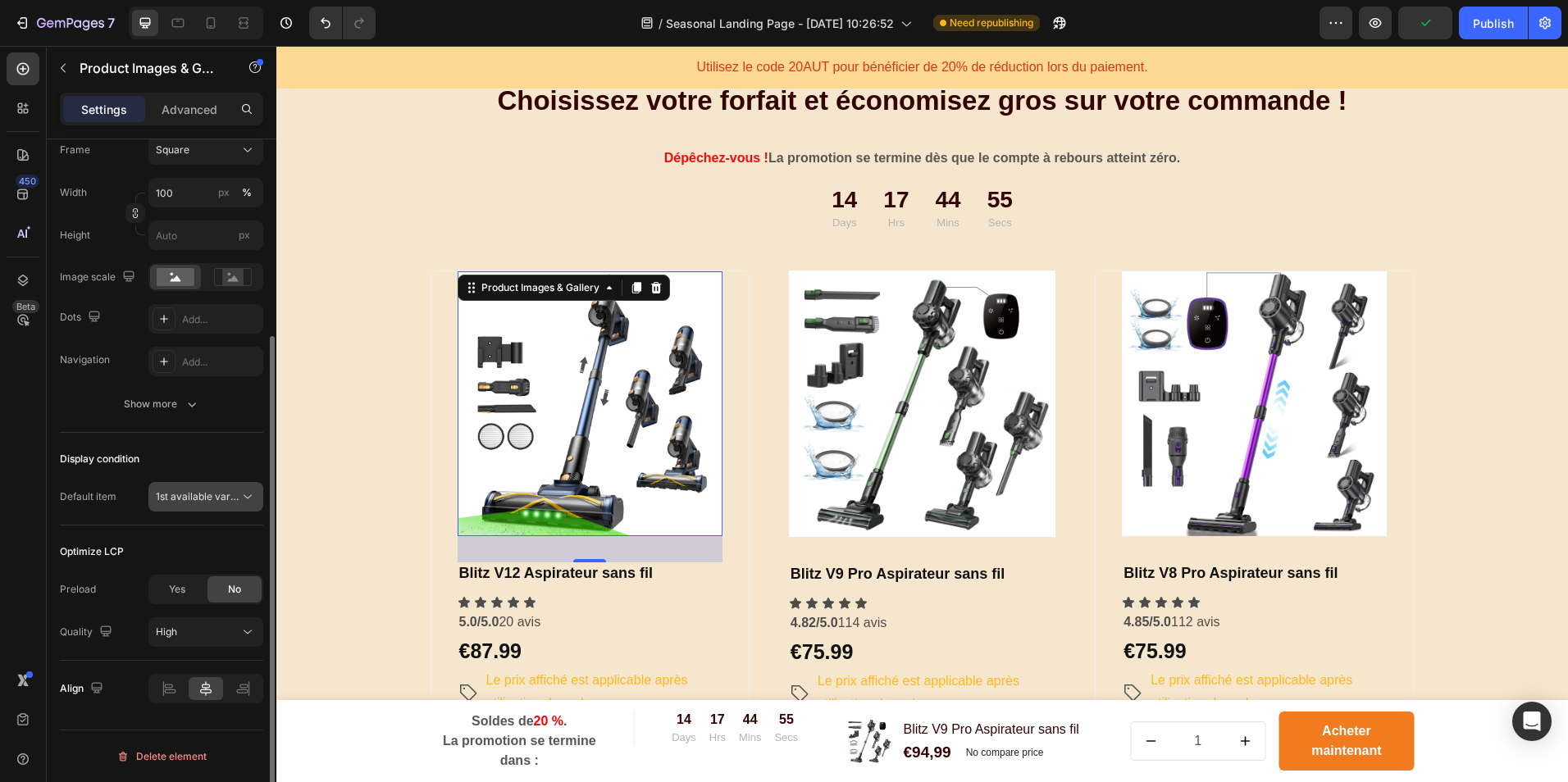
click at [175, 495] on span "1st available variant" at bounding box center [201, 496] width 92 height 12
click at [200, 427] on div "Featured image Frame Square Width 100 px % Height px Image scale Dots Add... Na…" at bounding box center [161, 259] width 203 height 347
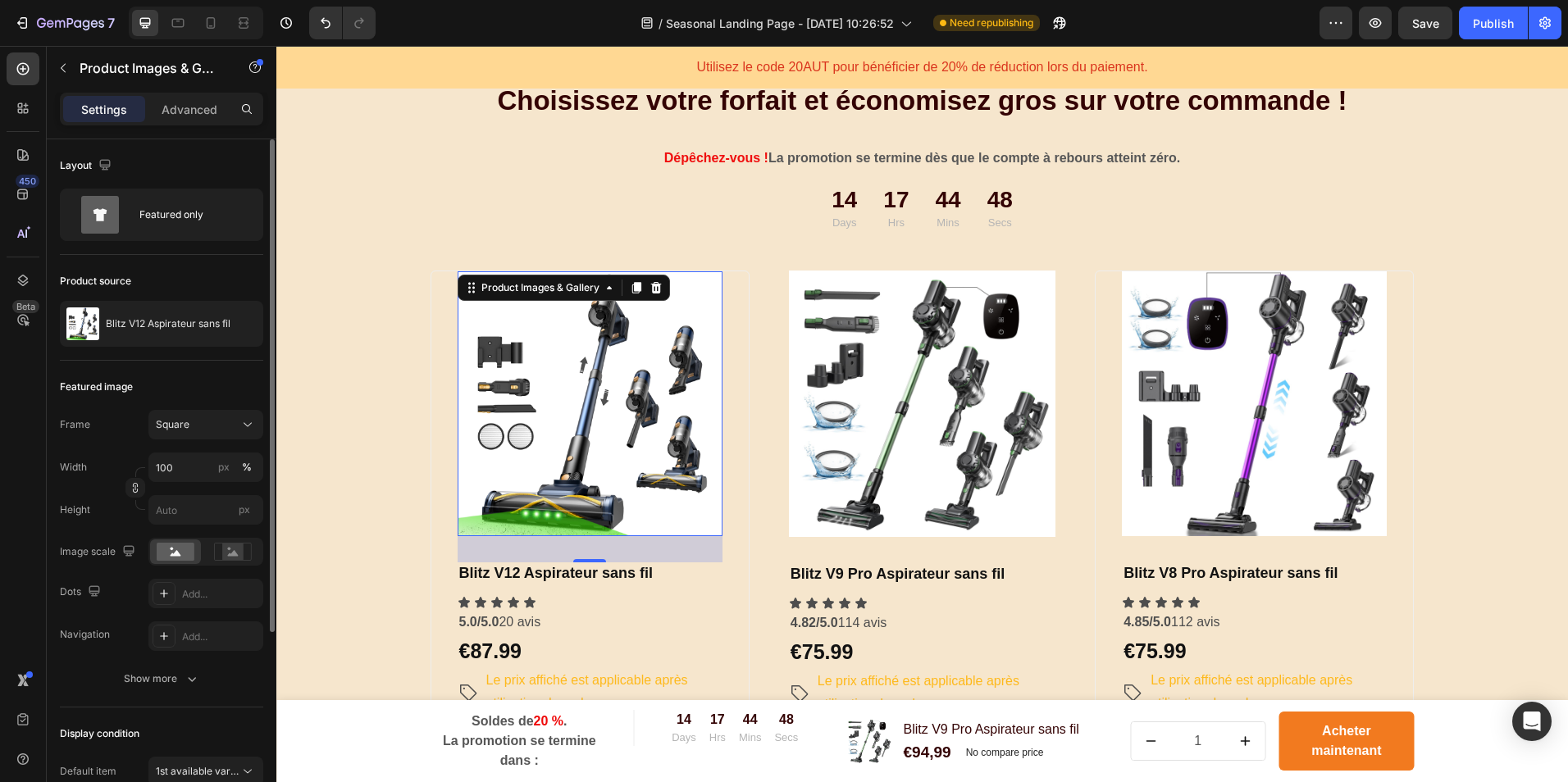
scroll to position [902, 0]
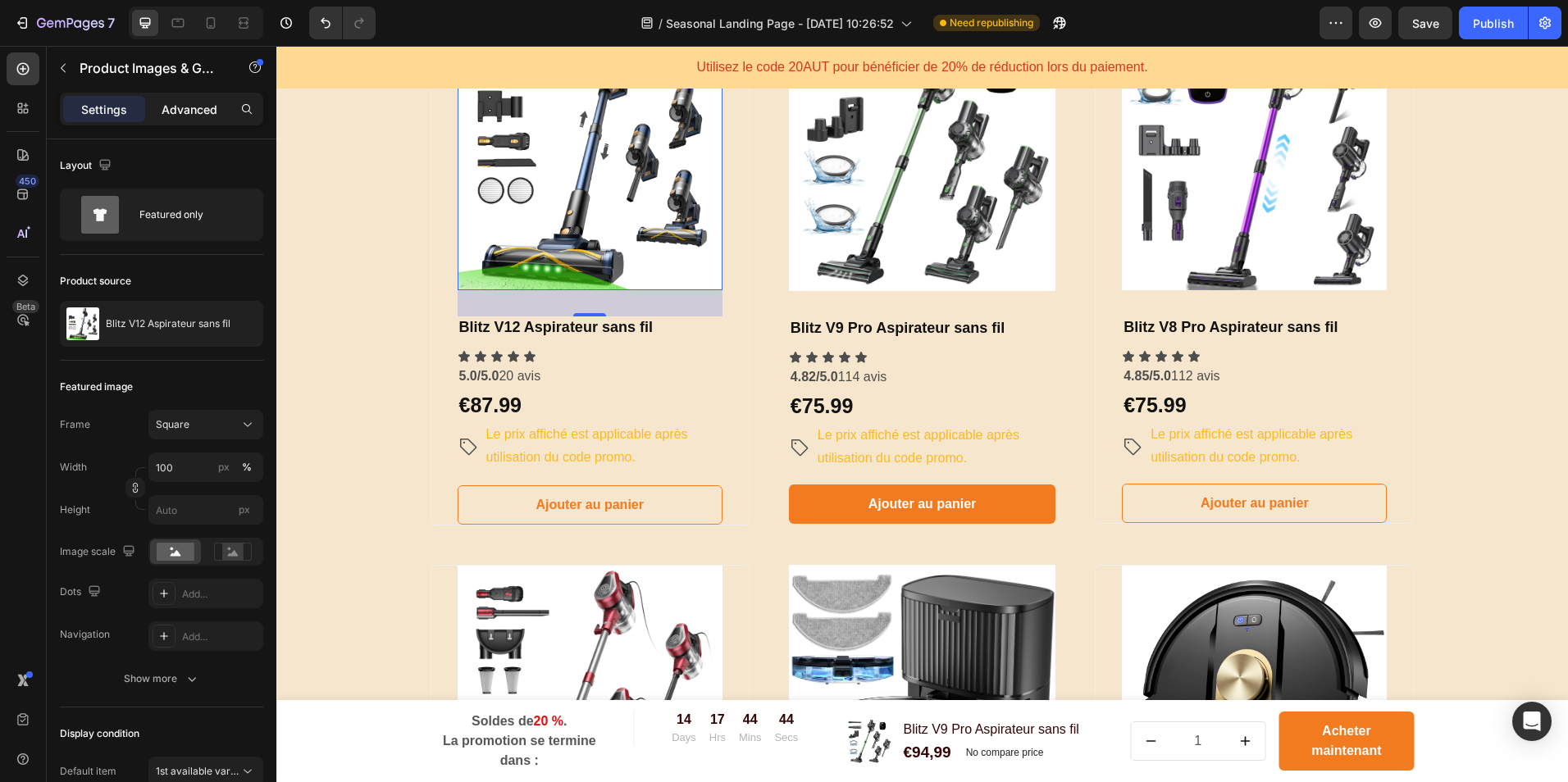
click at [177, 117] on p "Advanced" at bounding box center [189, 110] width 55 height 17
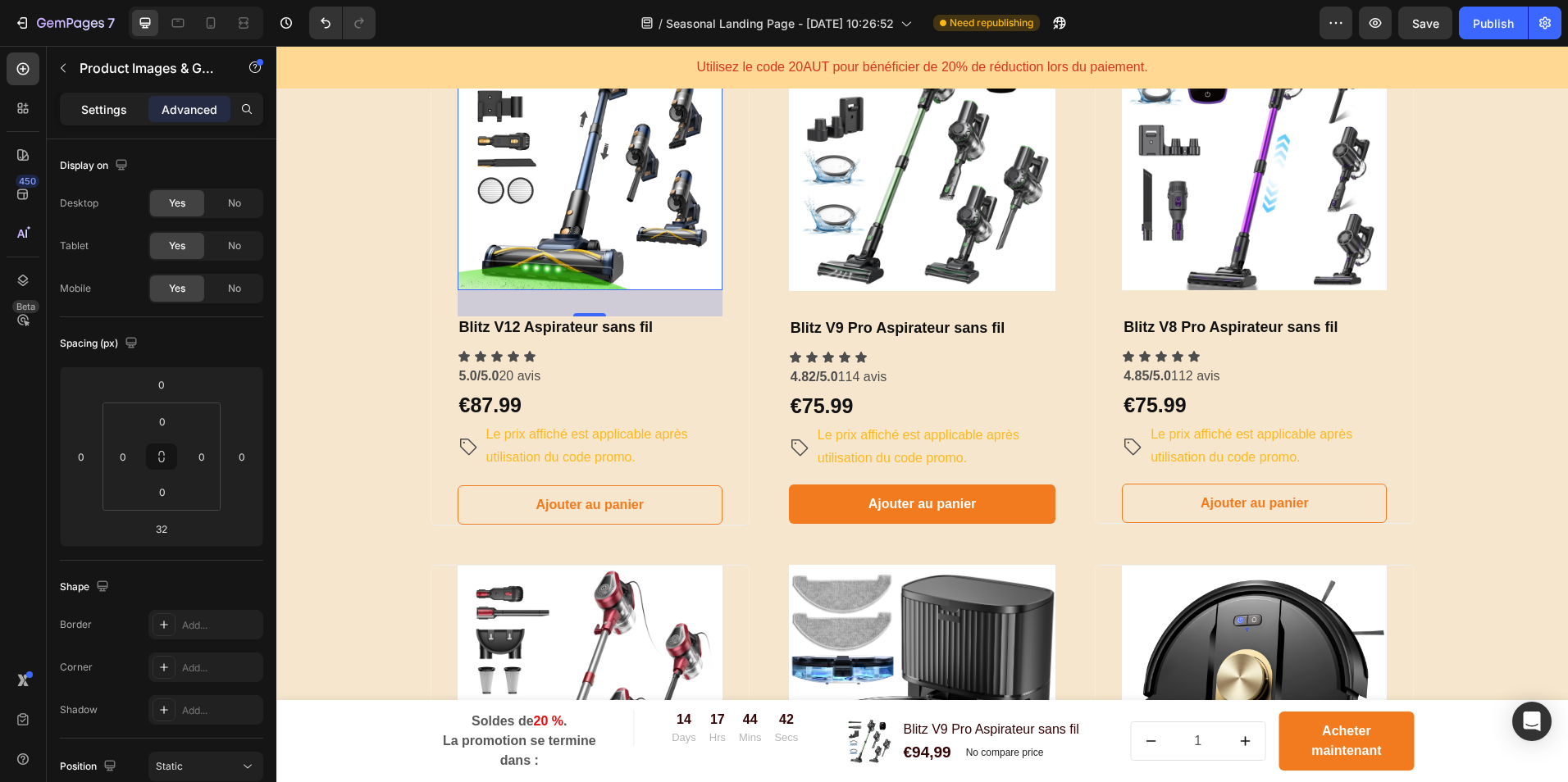
click at [96, 99] on div "Settings" at bounding box center [104, 110] width 82 height 27
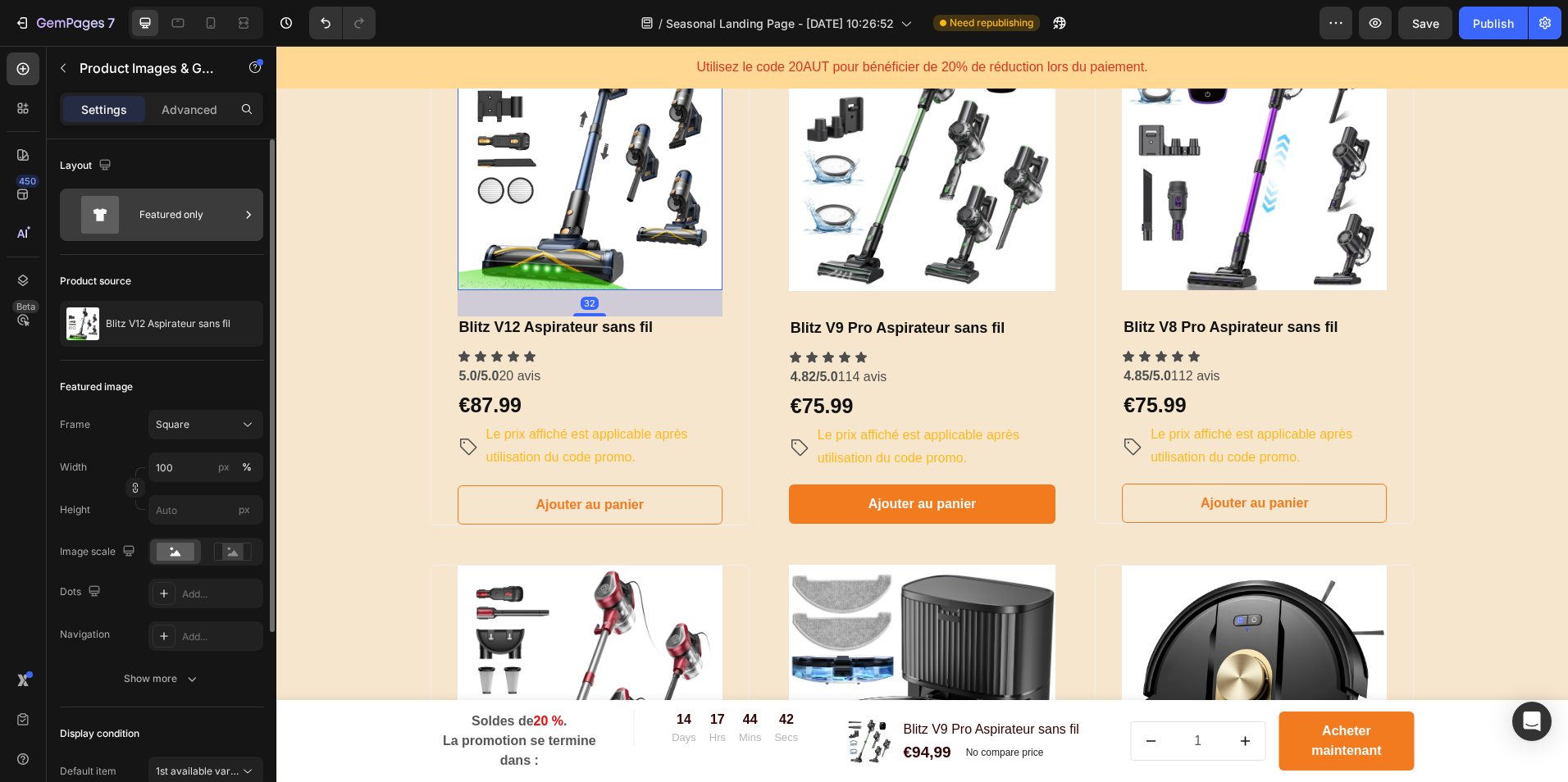
click at [161, 197] on div "Featured only" at bounding box center [189, 216] width 100 height 38
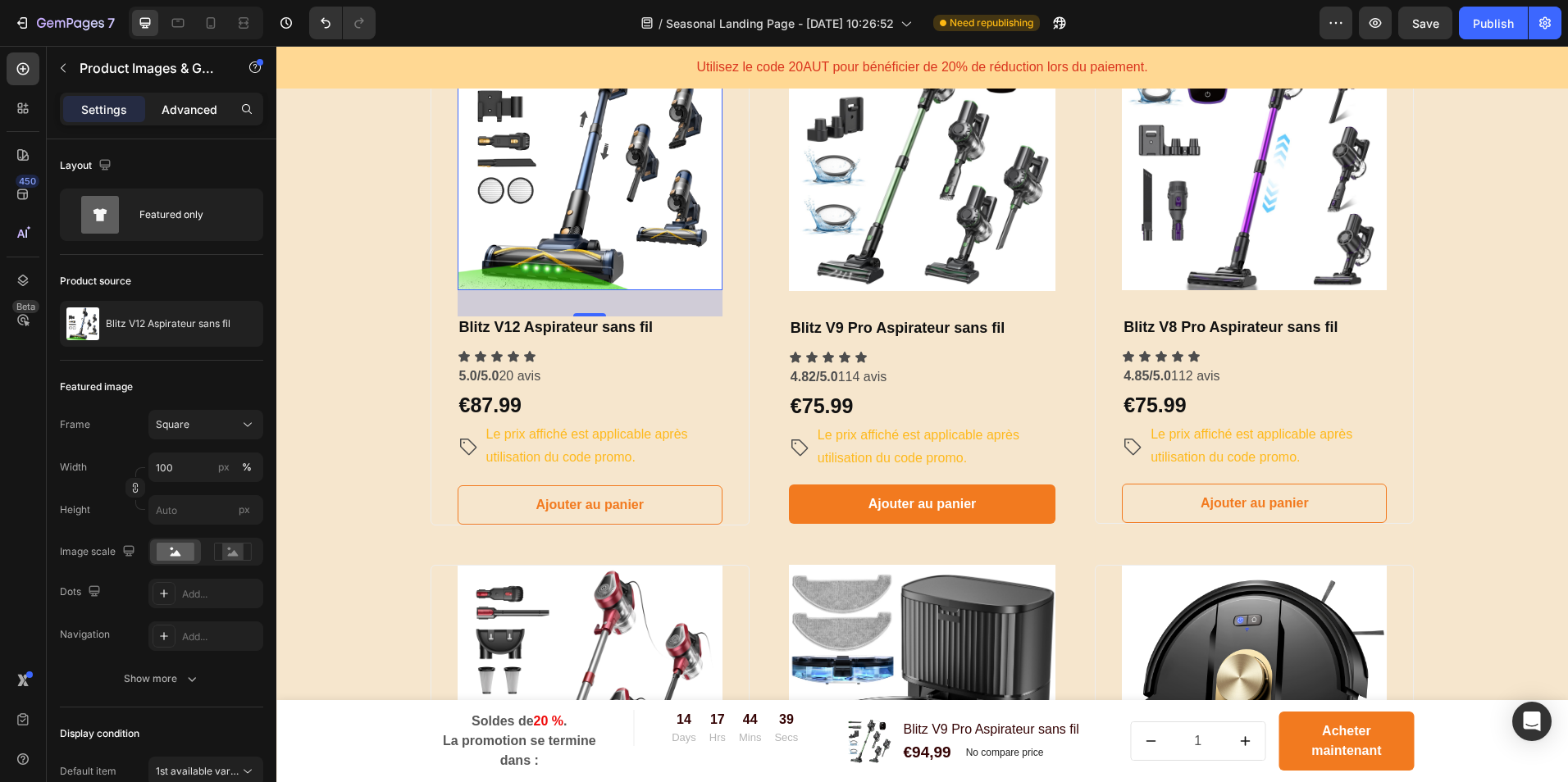
click at [201, 107] on p "Advanced" at bounding box center [189, 110] width 55 height 17
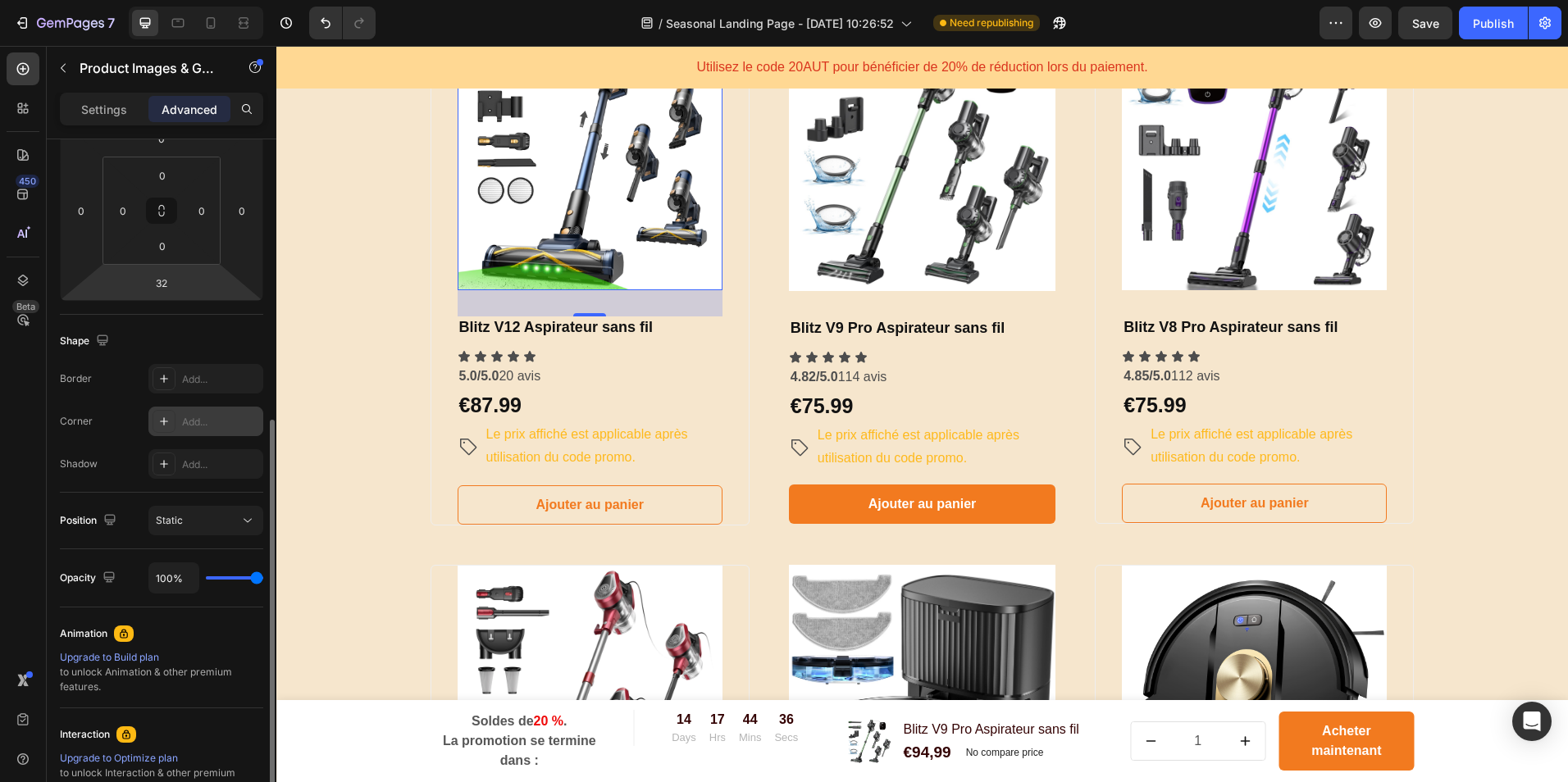
scroll to position [328, 0]
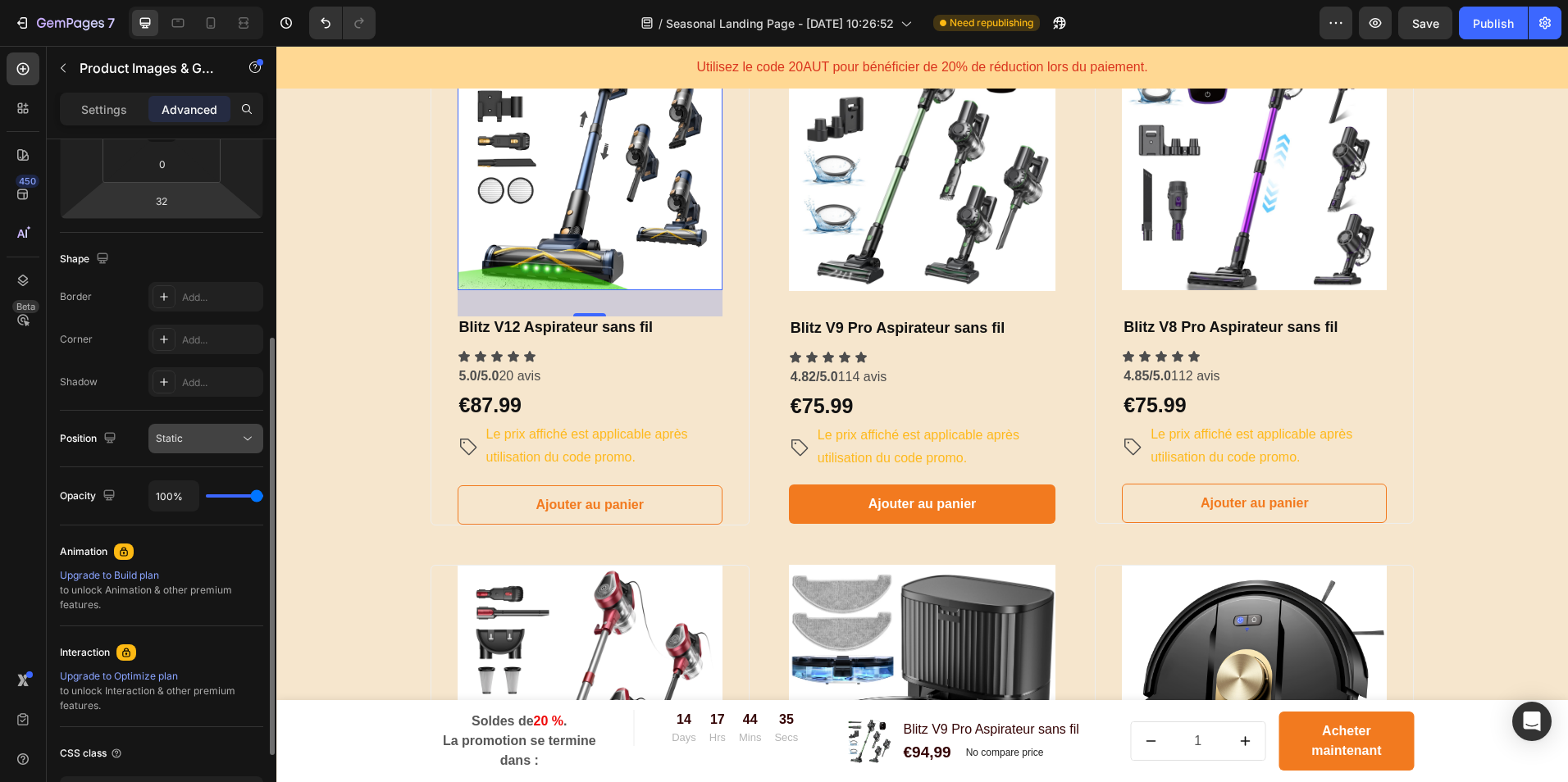
click at [196, 439] on div "Static" at bounding box center [197, 438] width 84 height 14
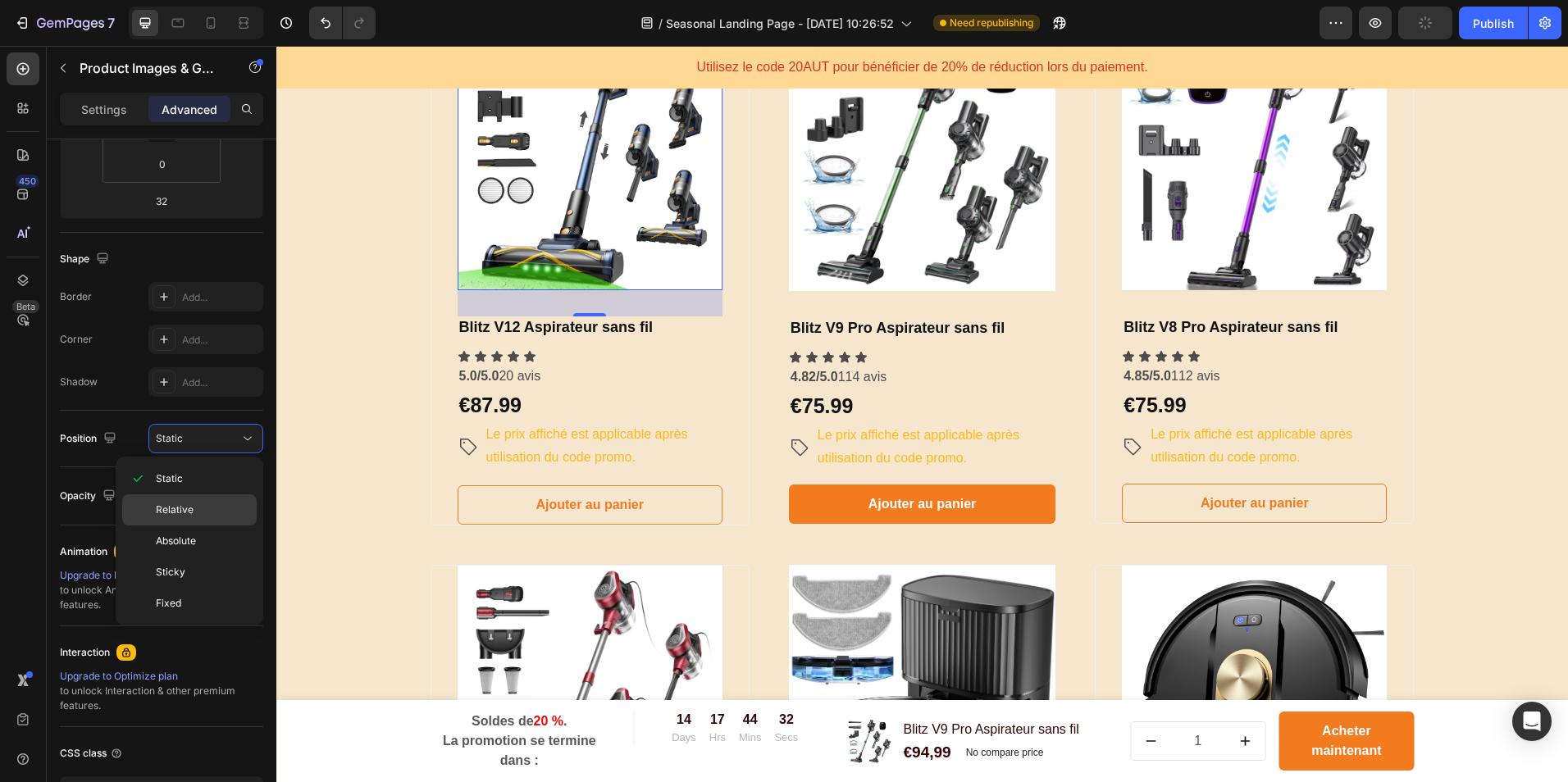
click at [241, 495] on div "Relative" at bounding box center [189, 510] width 134 height 31
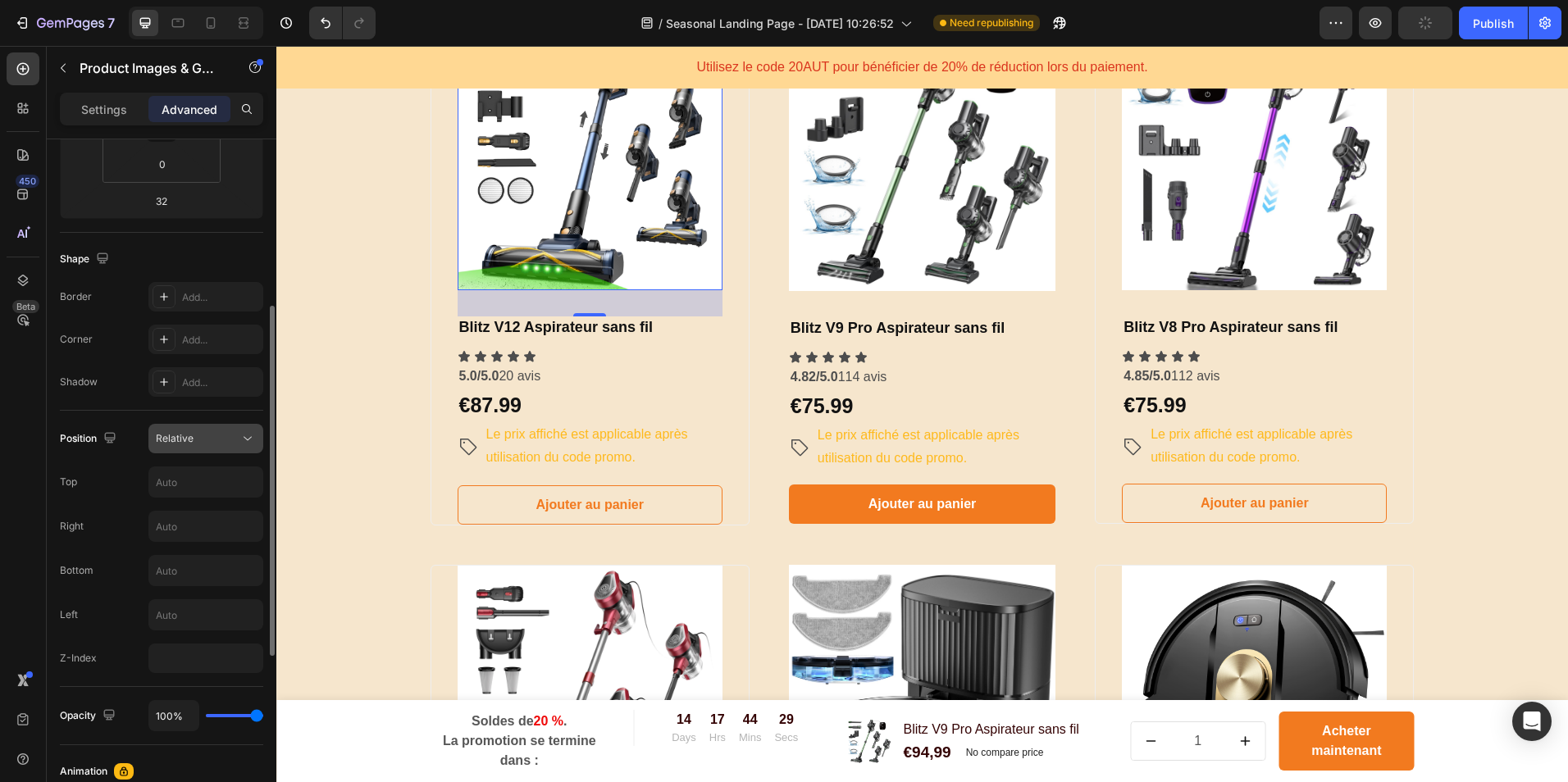
click at [196, 437] on div "Relative" at bounding box center [197, 438] width 84 height 14
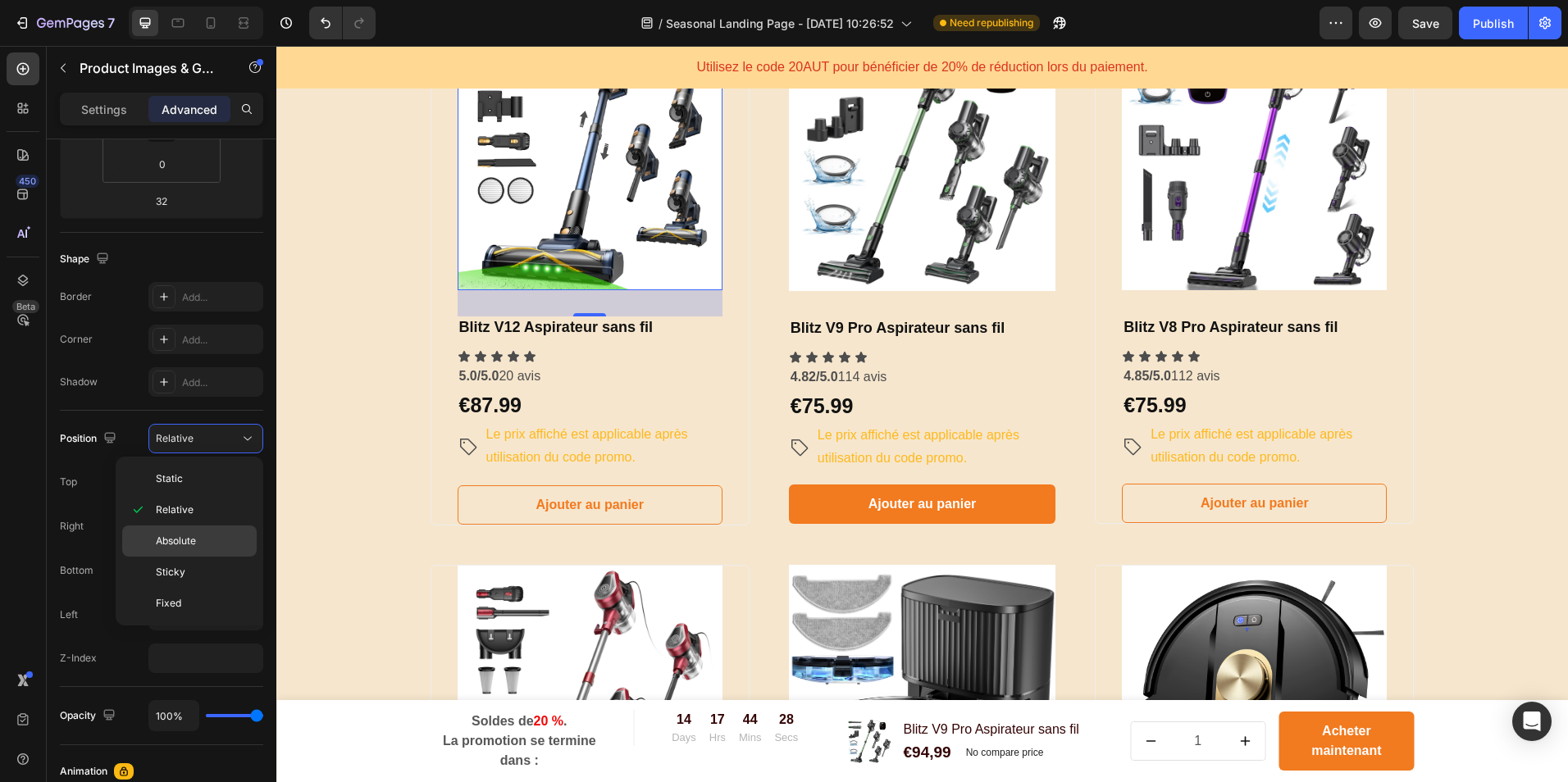
click at [196, 542] on span "Absolute" at bounding box center [175, 541] width 40 height 14
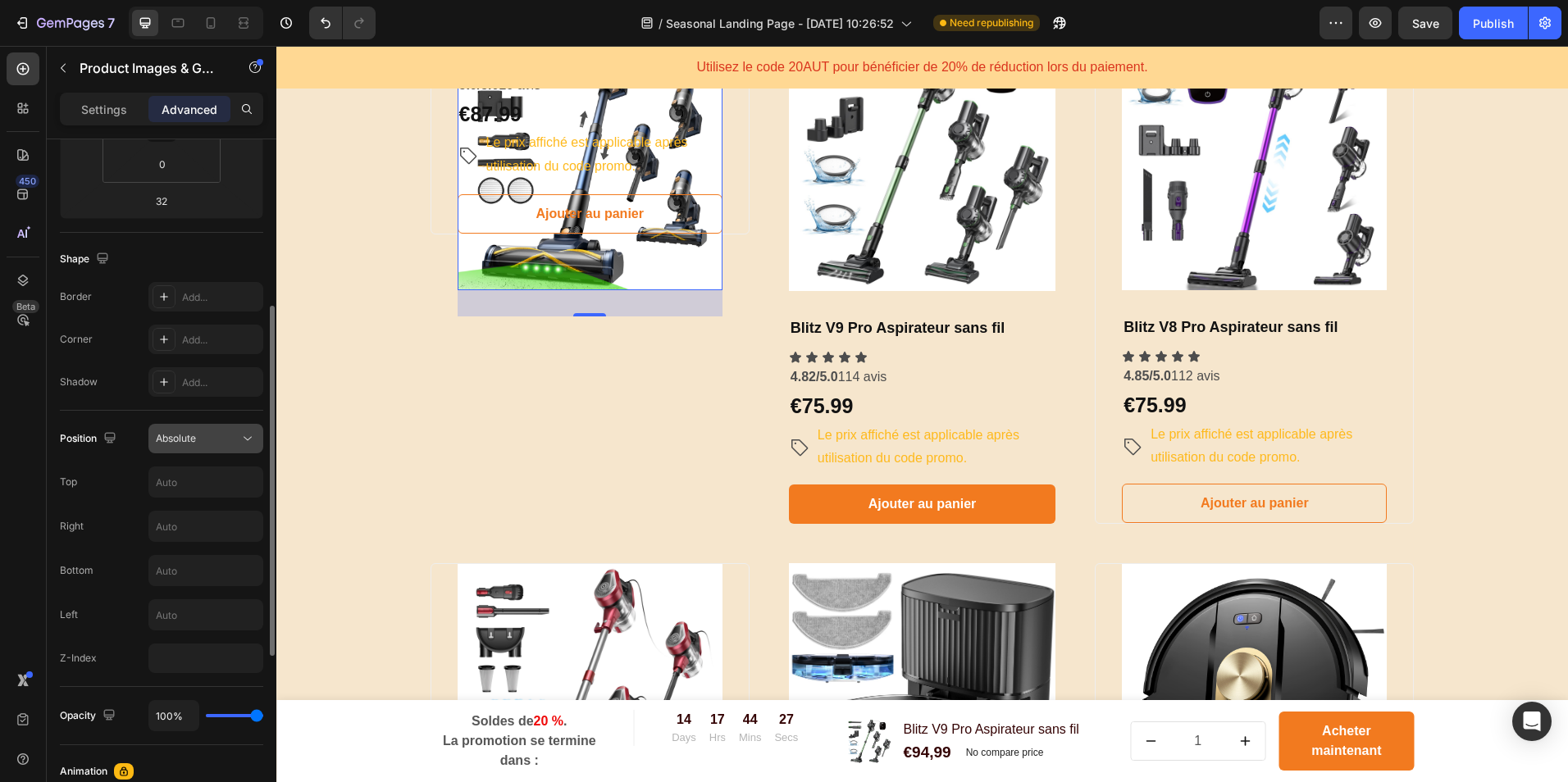
click at [214, 437] on div "Absolute" at bounding box center [197, 438] width 84 height 14
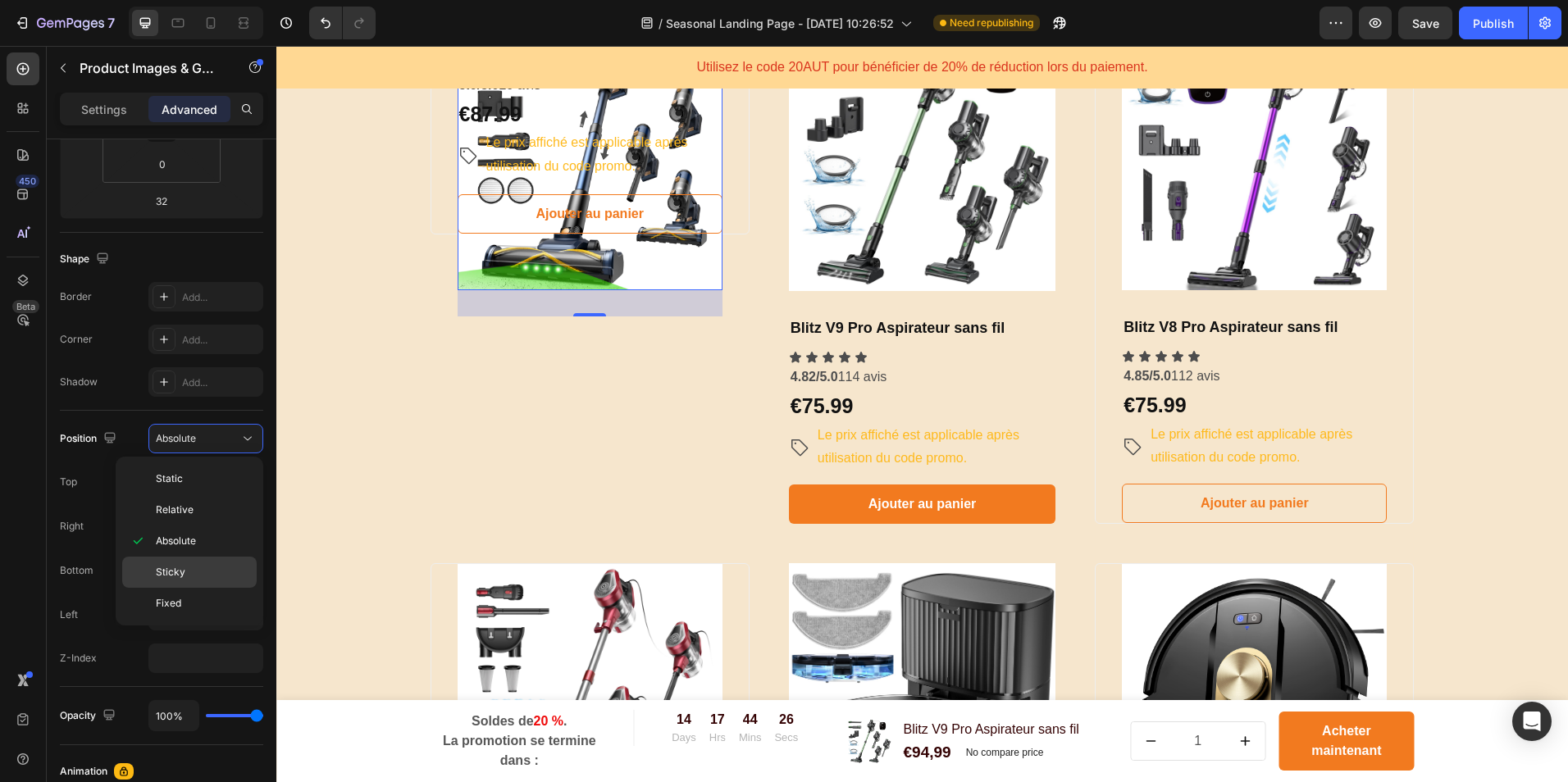
click at [192, 565] on div "Sticky" at bounding box center [189, 572] width 134 height 31
type input "0"
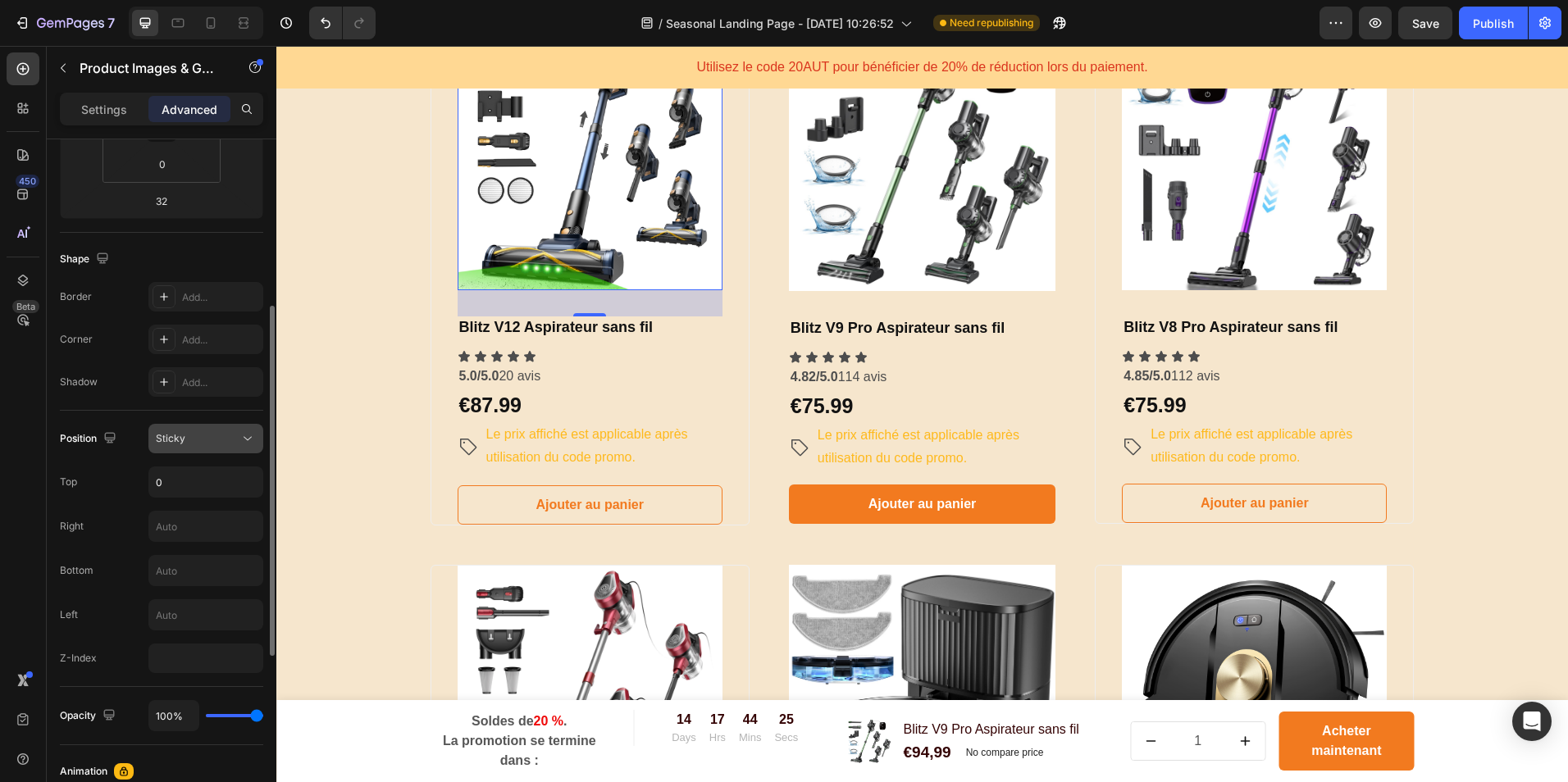
scroll to position [410, 0]
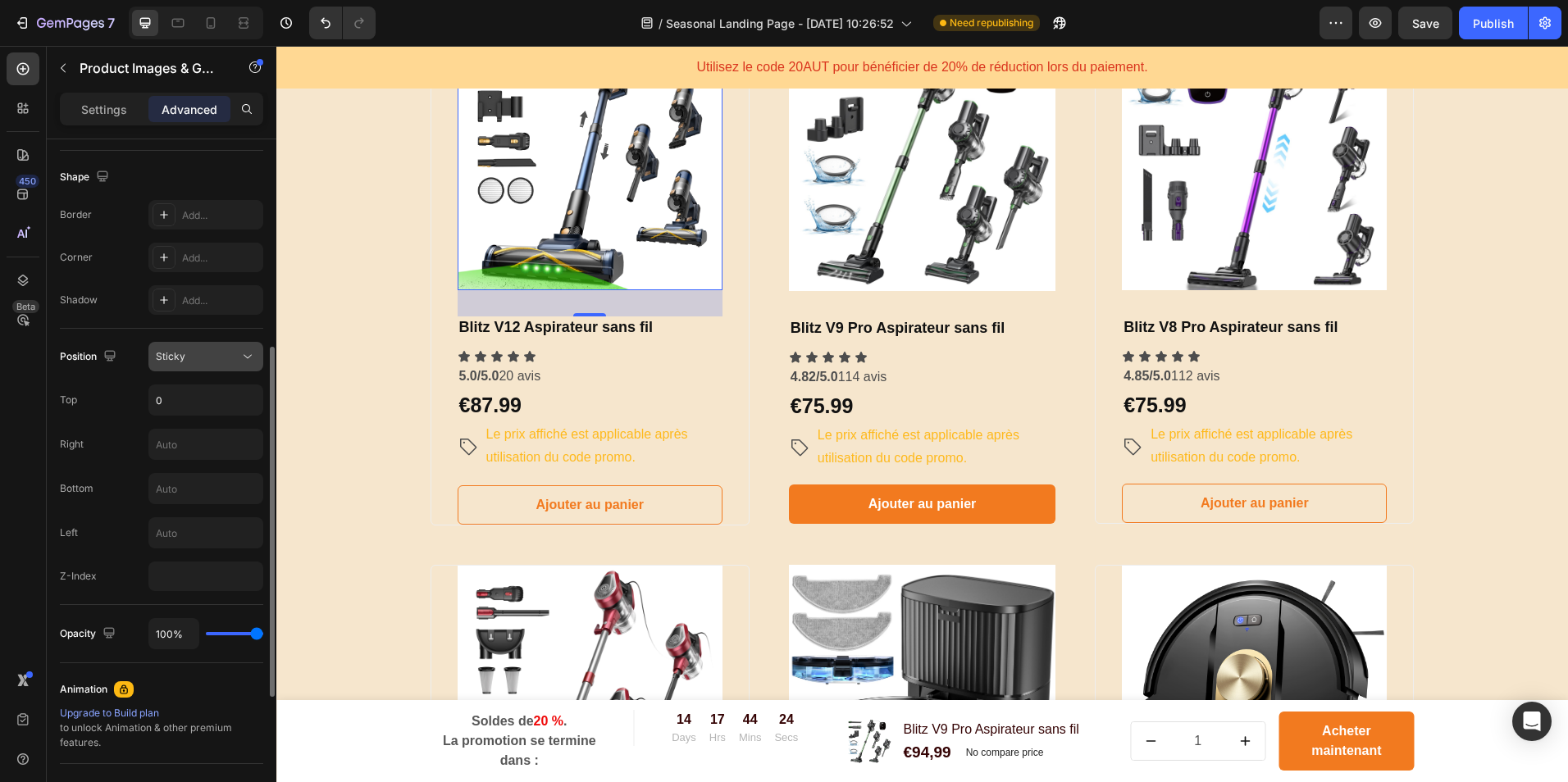
click at [212, 364] on div "Sticky" at bounding box center [205, 356] width 100 height 16
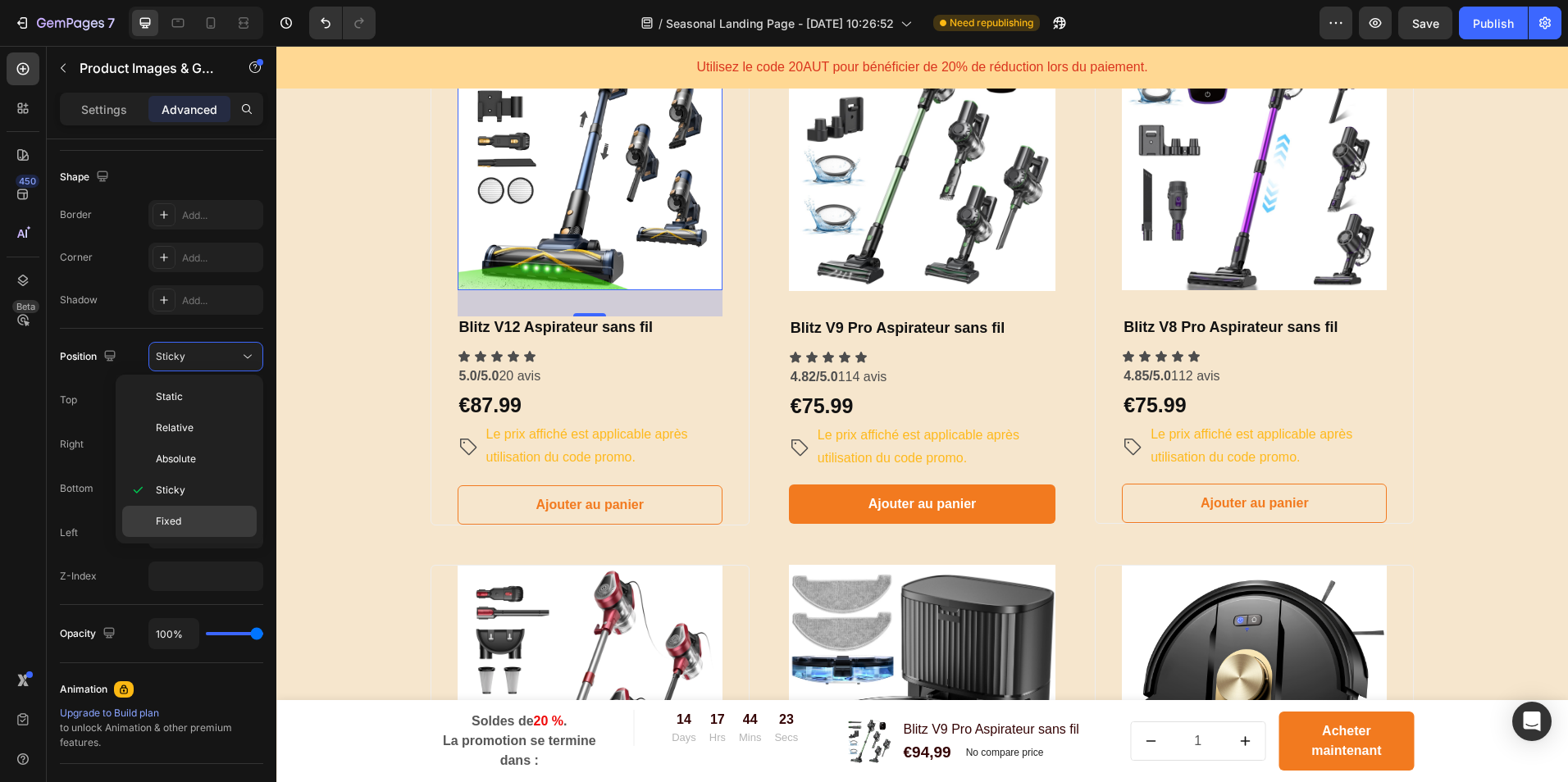
click at [198, 512] on div "Fixed" at bounding box center [189, 522] width 134 height 31
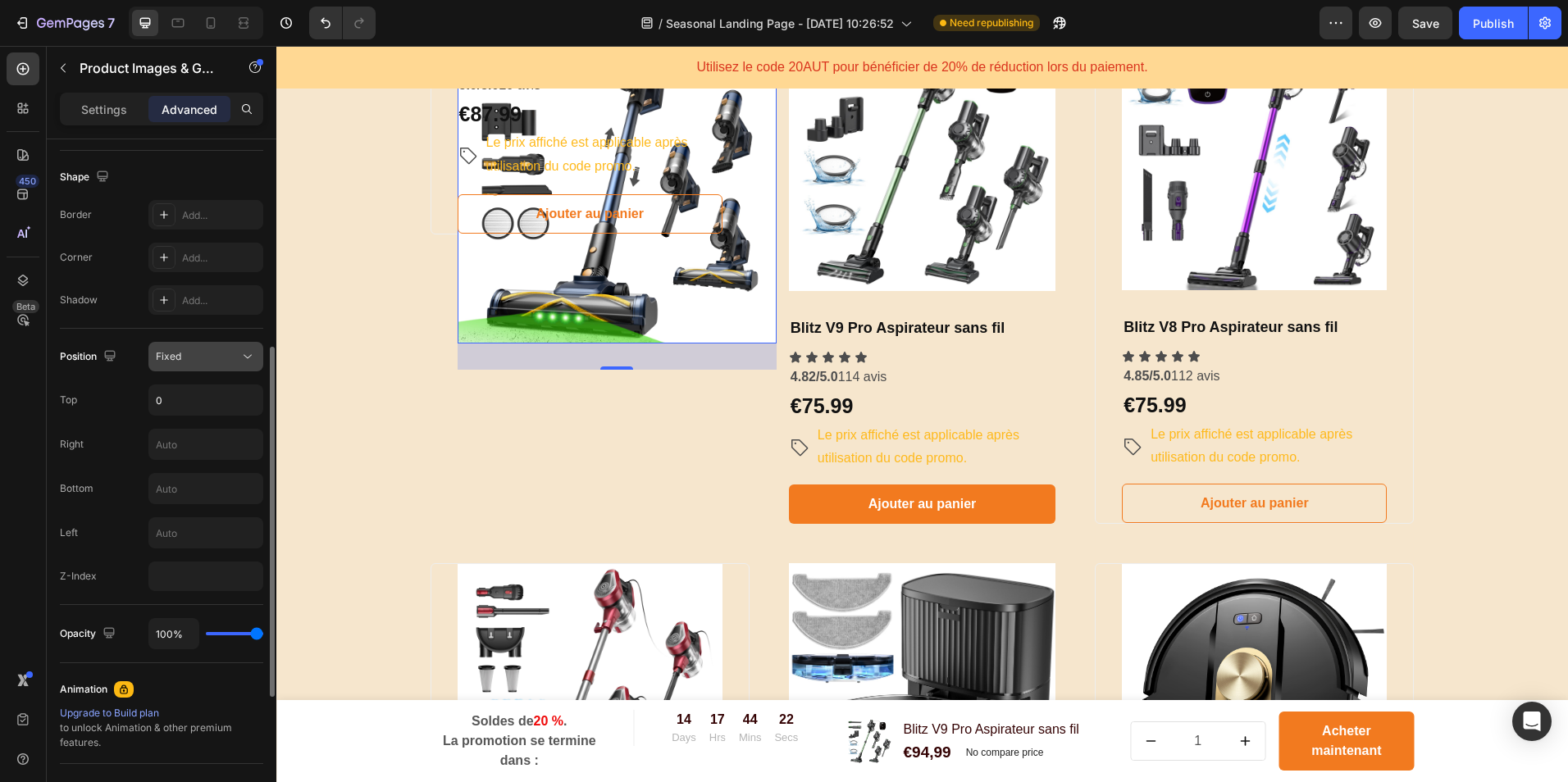
click at [225, 353] on div "Fixed" at bounding box center [197, 356] width 84 height 14
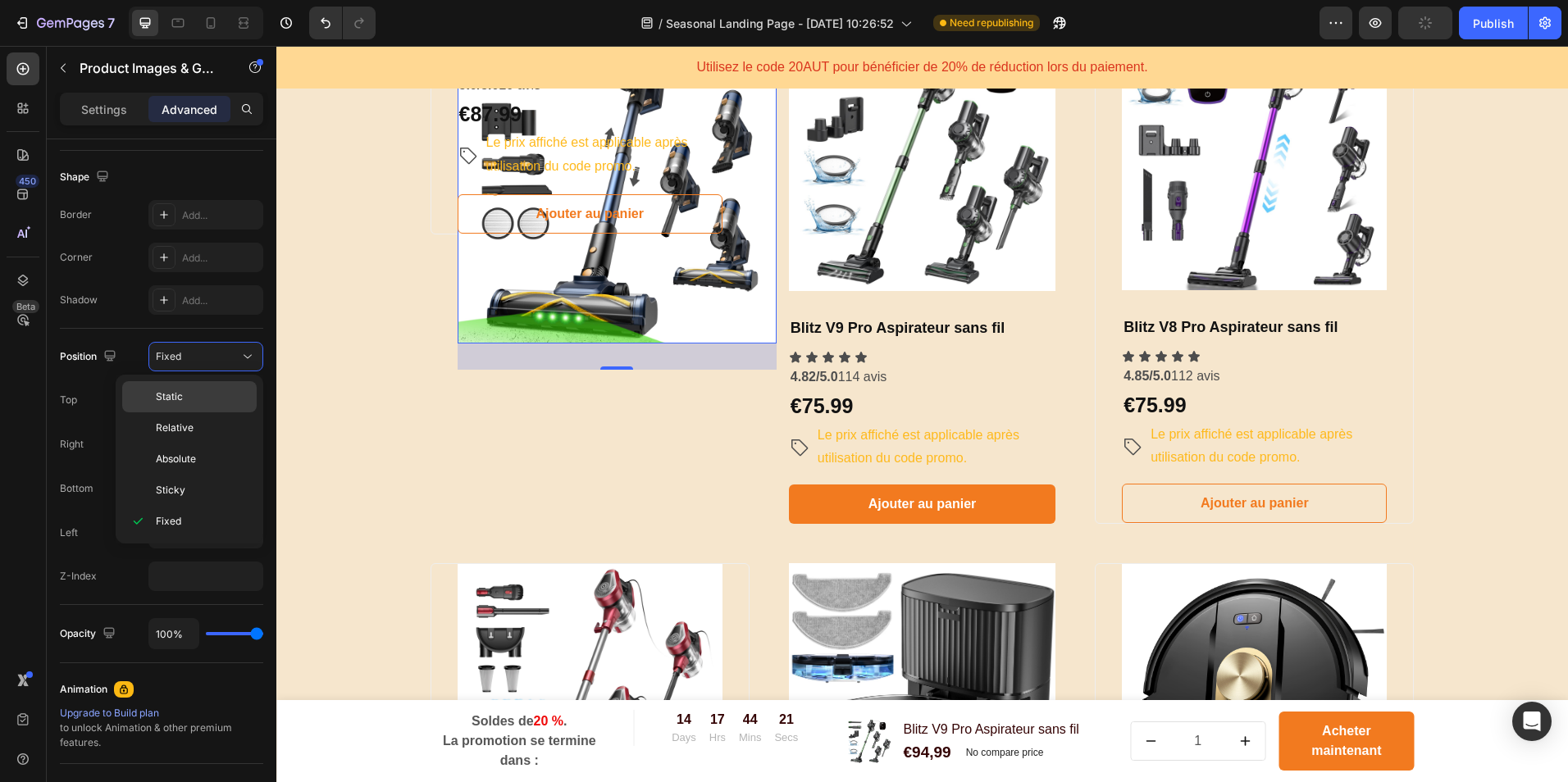
click at [217, 391] on p "Static" at bounding box center [202, 396] width 93 height 14
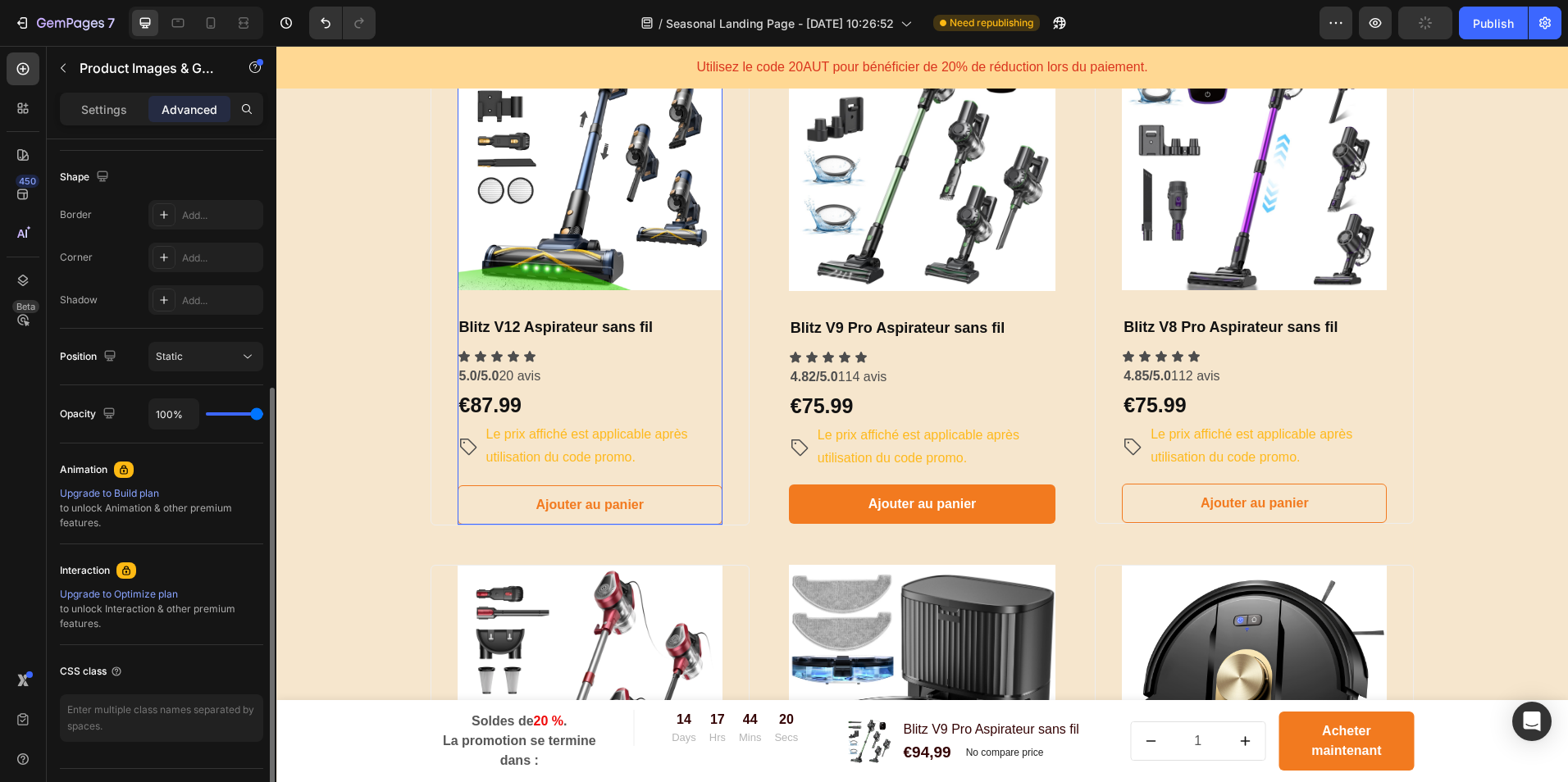
click at [109, 335] on div "Position Static" at bounding box center [161, 357] width 203 height 56
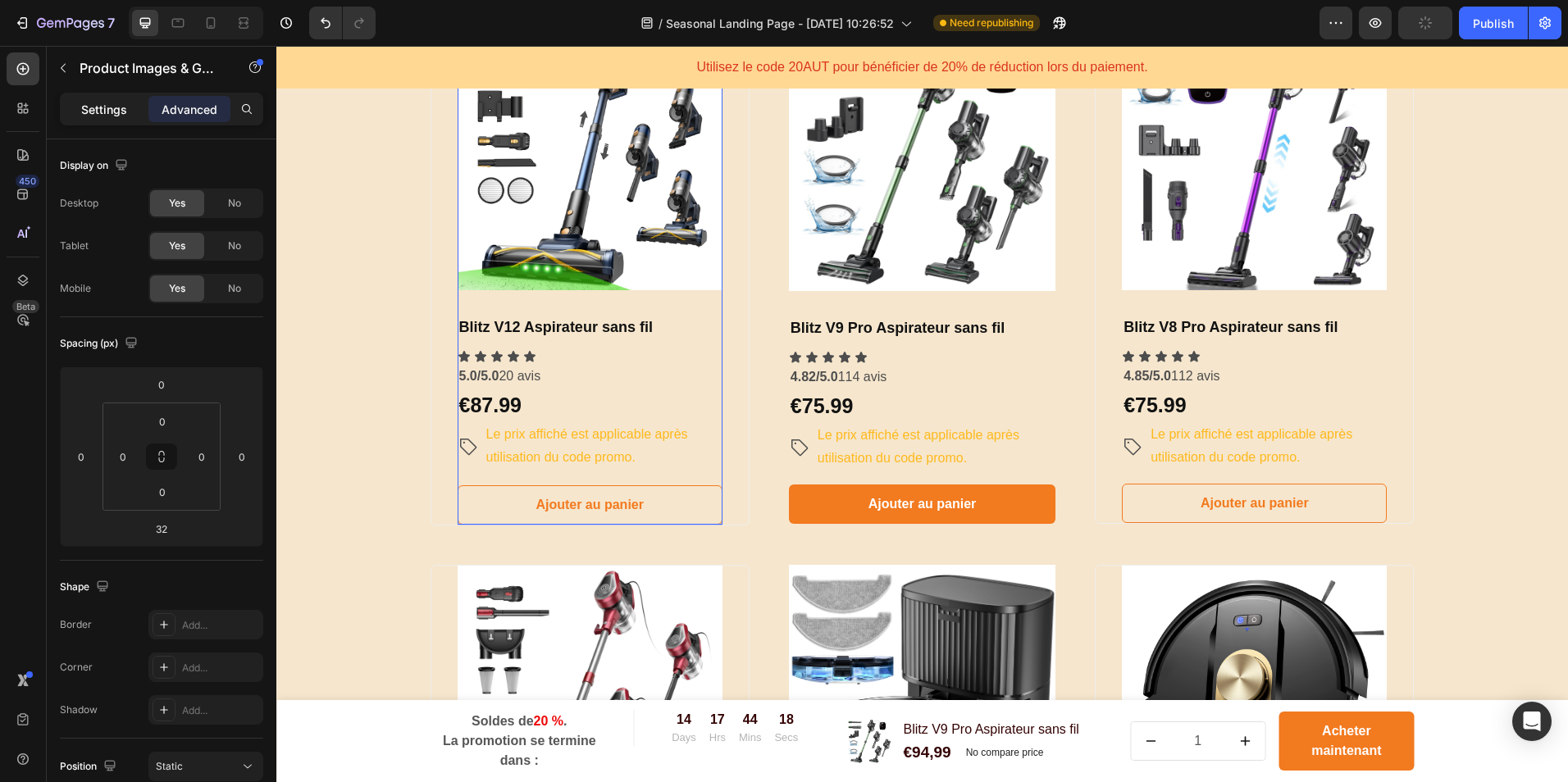
click at [96, 109] on p "Settings" at bounding box center [104, 110] width 46 height 17
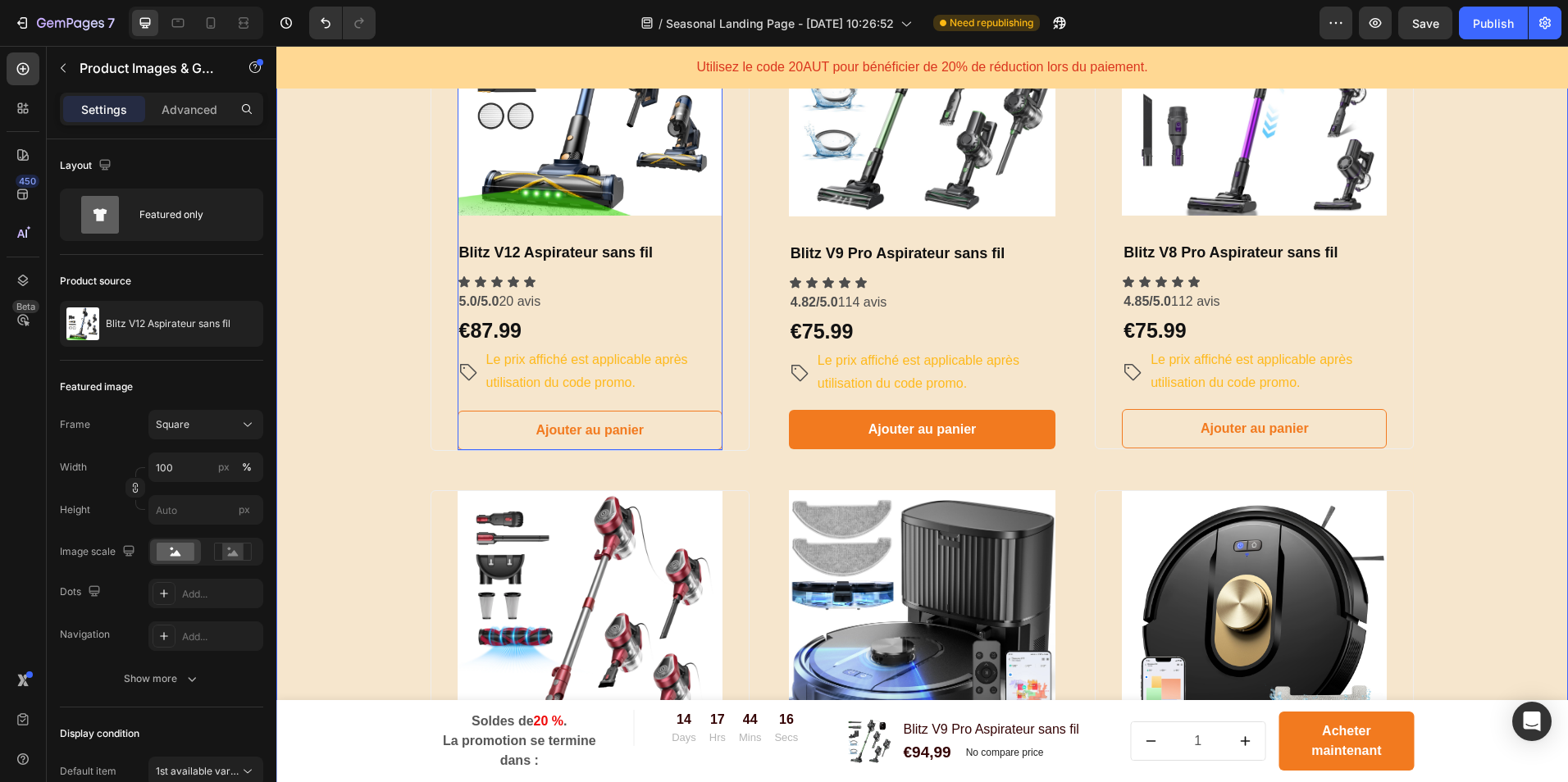
scroll to position [1066, 0]
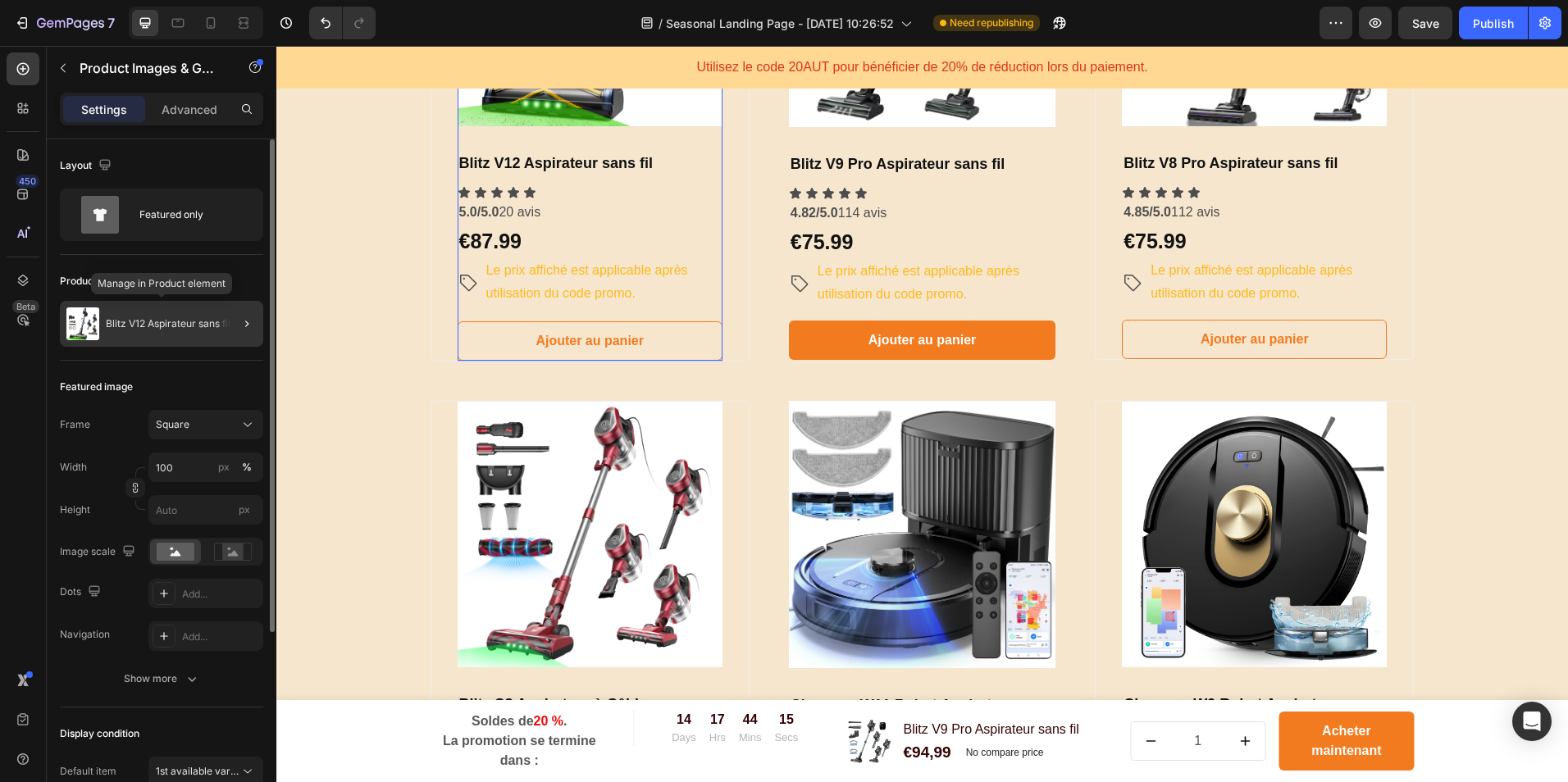
click at [209, 315] on div "Blitz V12 Aspirateur sans fil" at bounding box center [161, 324] width 203 height 46
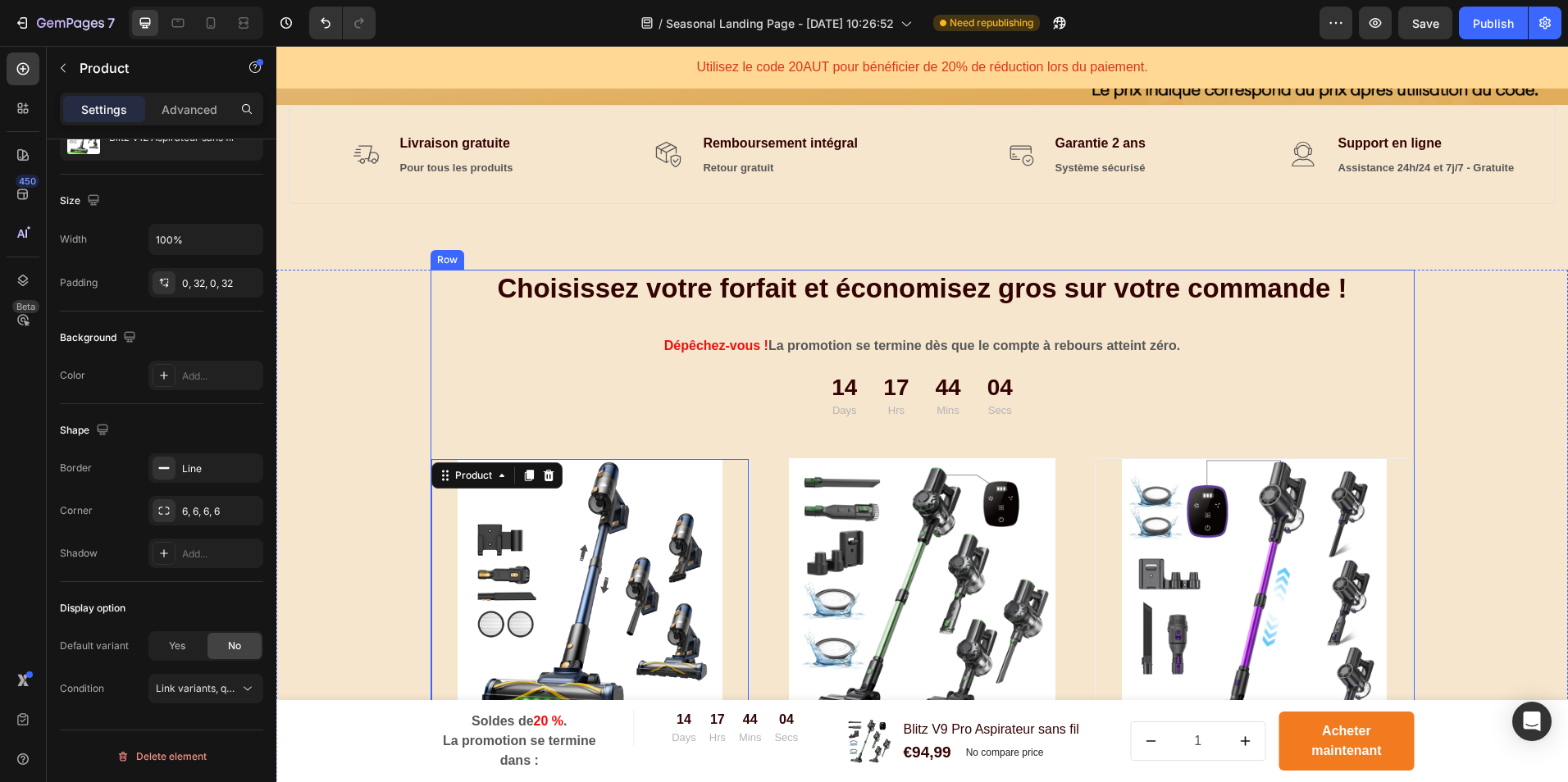
scroll to position [328, 0]
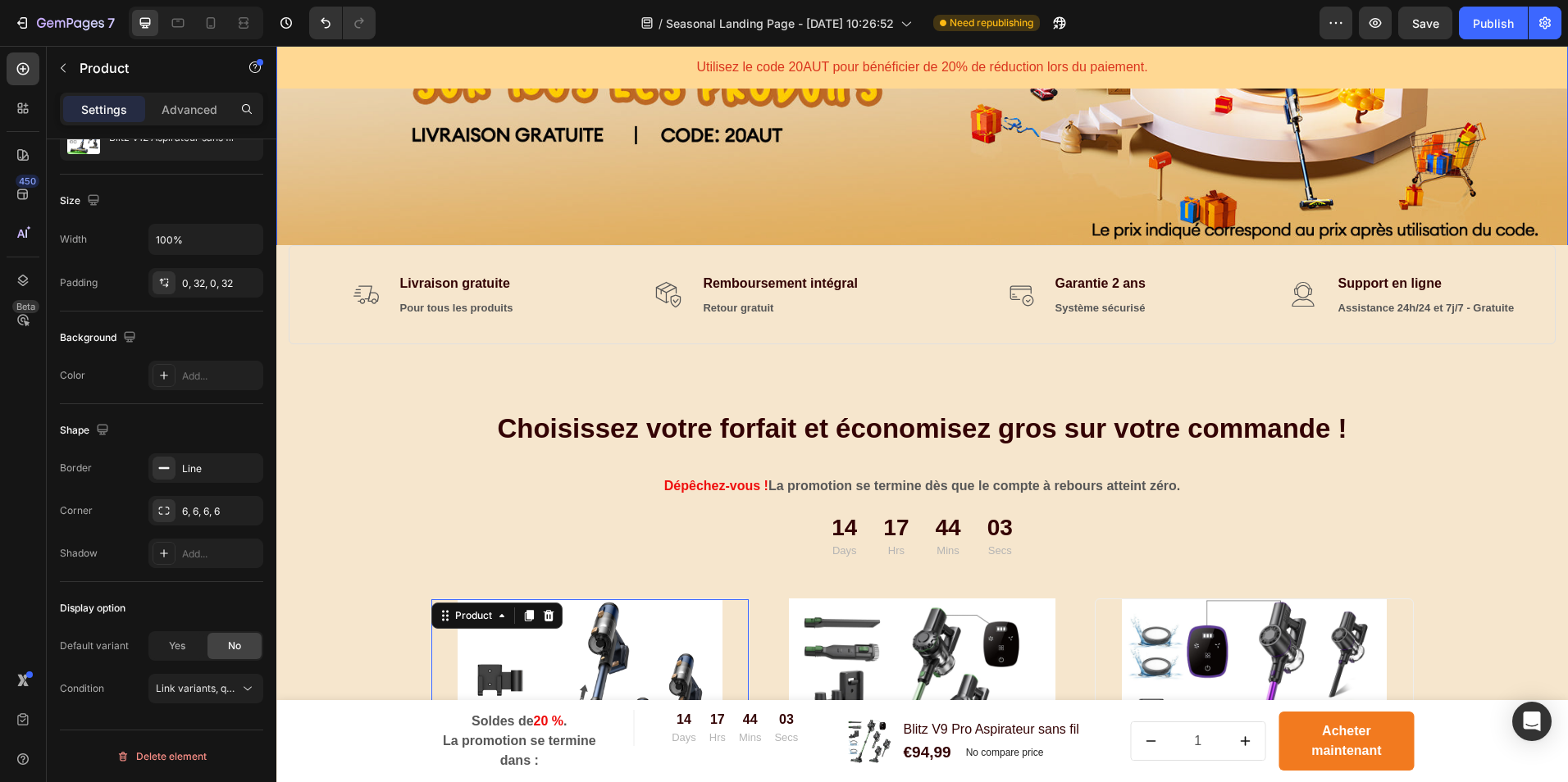
click at [976, 216] on img at bounding box center [922, 46] width 1291 height 403
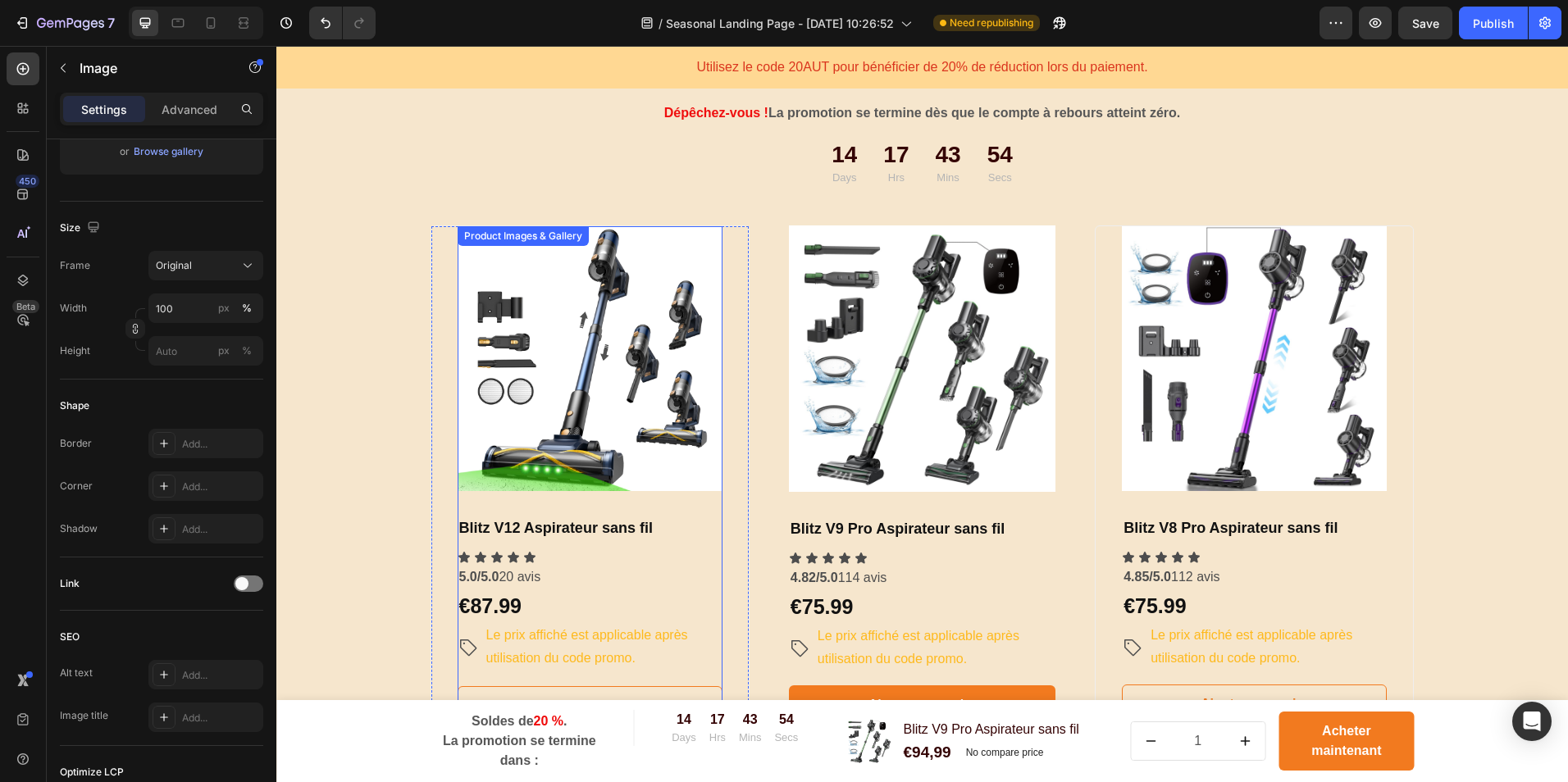
scroll to position [738, 0]
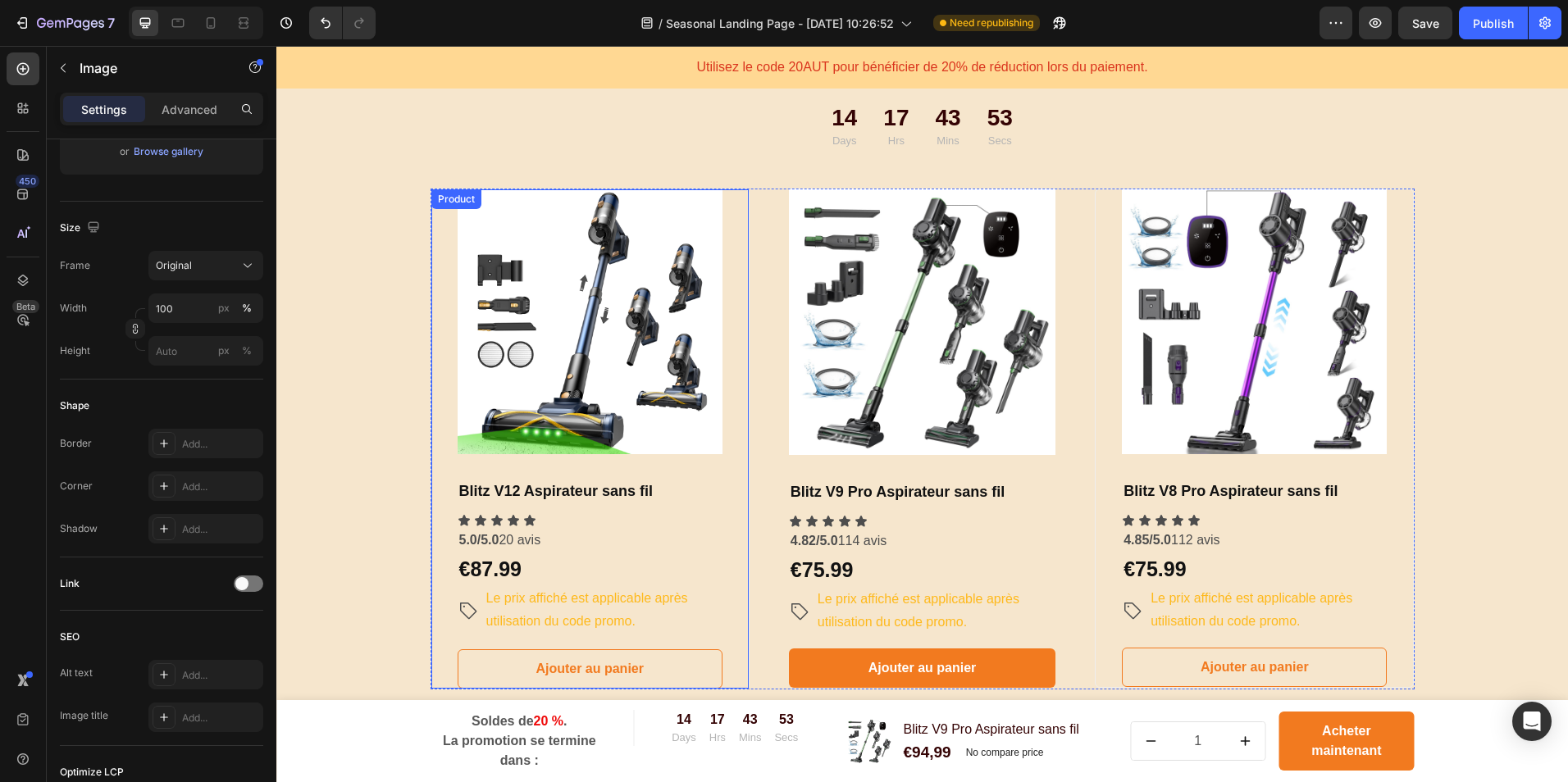
click at [556, 464] on div "Product Images & Gallery Blitz V12 Aspirateur sans fil Heading Icon Icon Icon I…" at bounding box center [590, 440] width 265 height 501
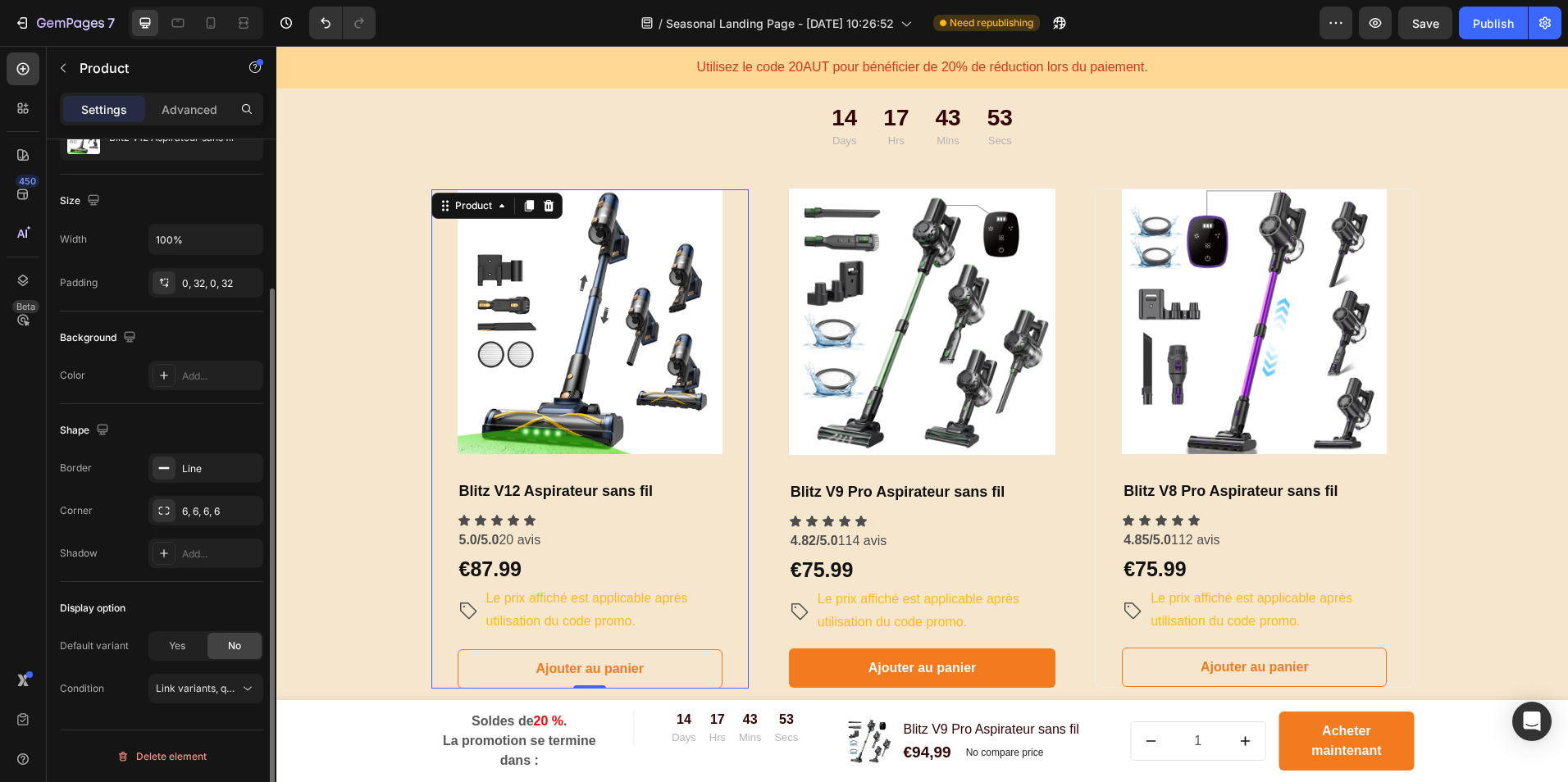
scroll to position [0, 0]
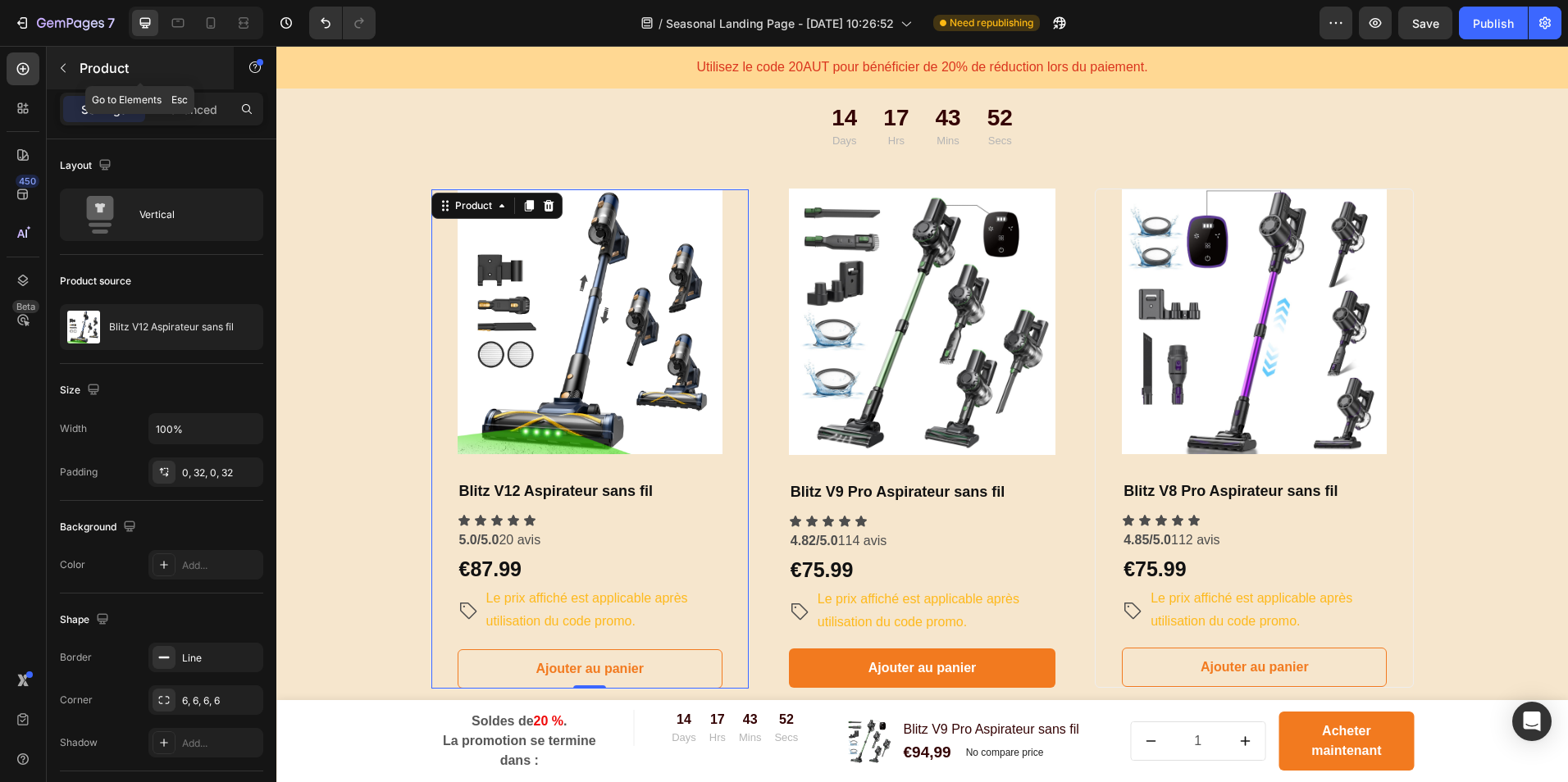
click at [91, 71] on p "Product" at bounding box center [149, 68] width 139 height 20
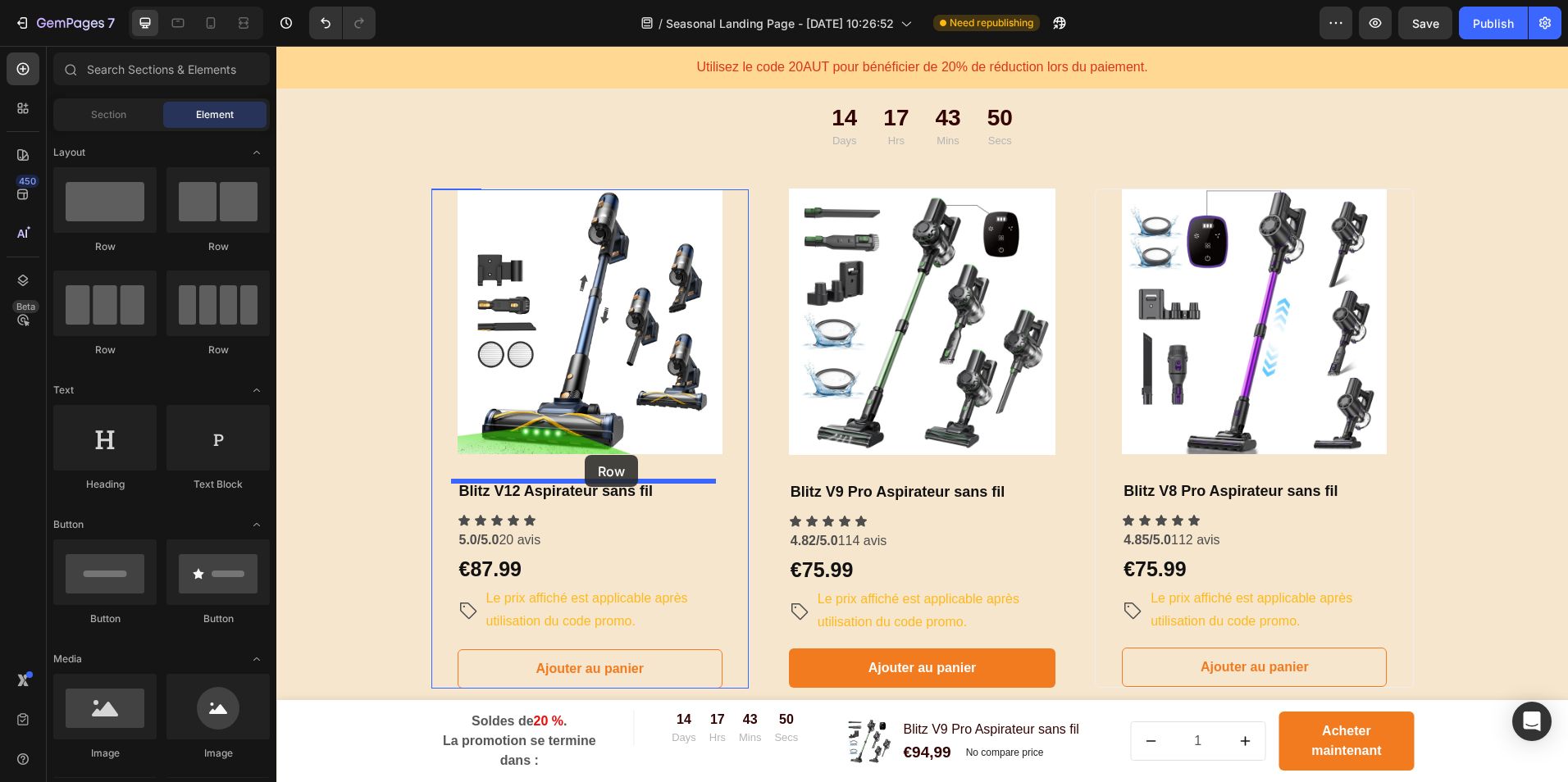
drag, startPoint x: 391, startPoint y: 254, endPoint x: 585, endPoint y: 455, distance: 279.4
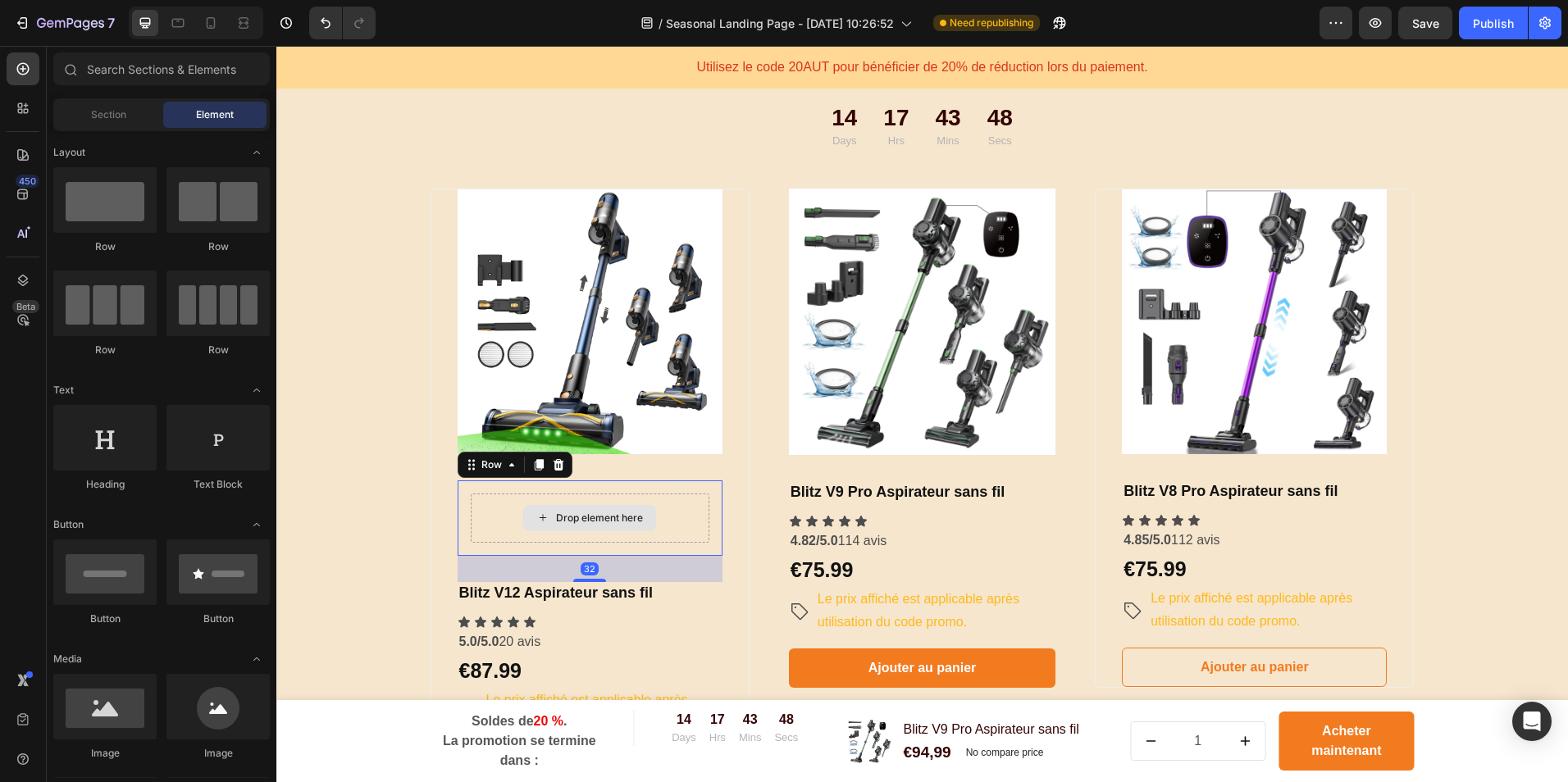
click at [606, 507] on div "Drop element here" at bounding box center [589, 519] width 133 height 27
click at [556, 518] on div "Drop element here" at bounding box center [599, 519] width 87 height 13
click at [576, 533] on div "Drop element here" at bounding box center [590, 519] width 238 height 50
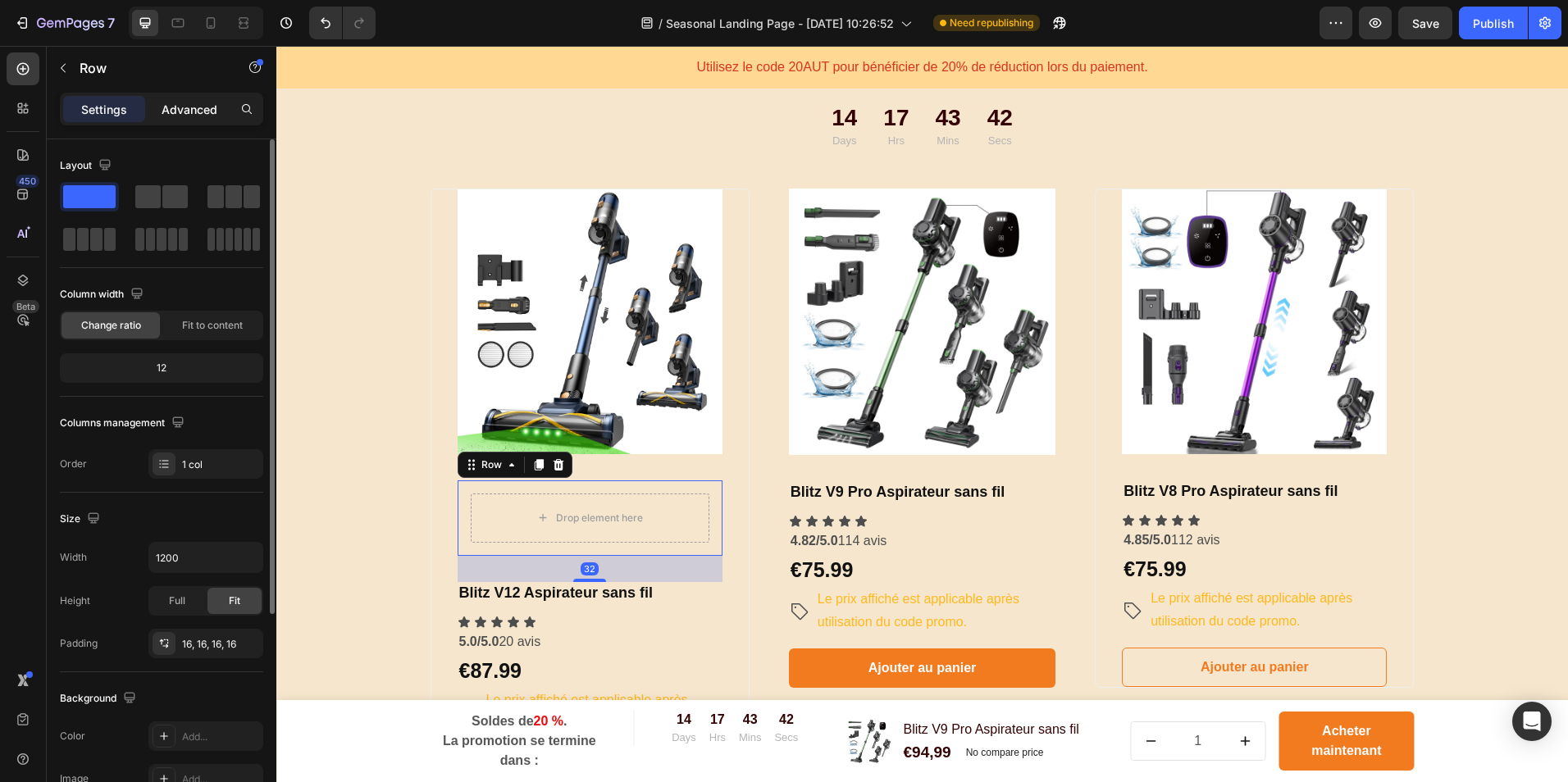
click at [178, 113] on p "Advanced" at bounding box center [189, 110] width 55 height 17
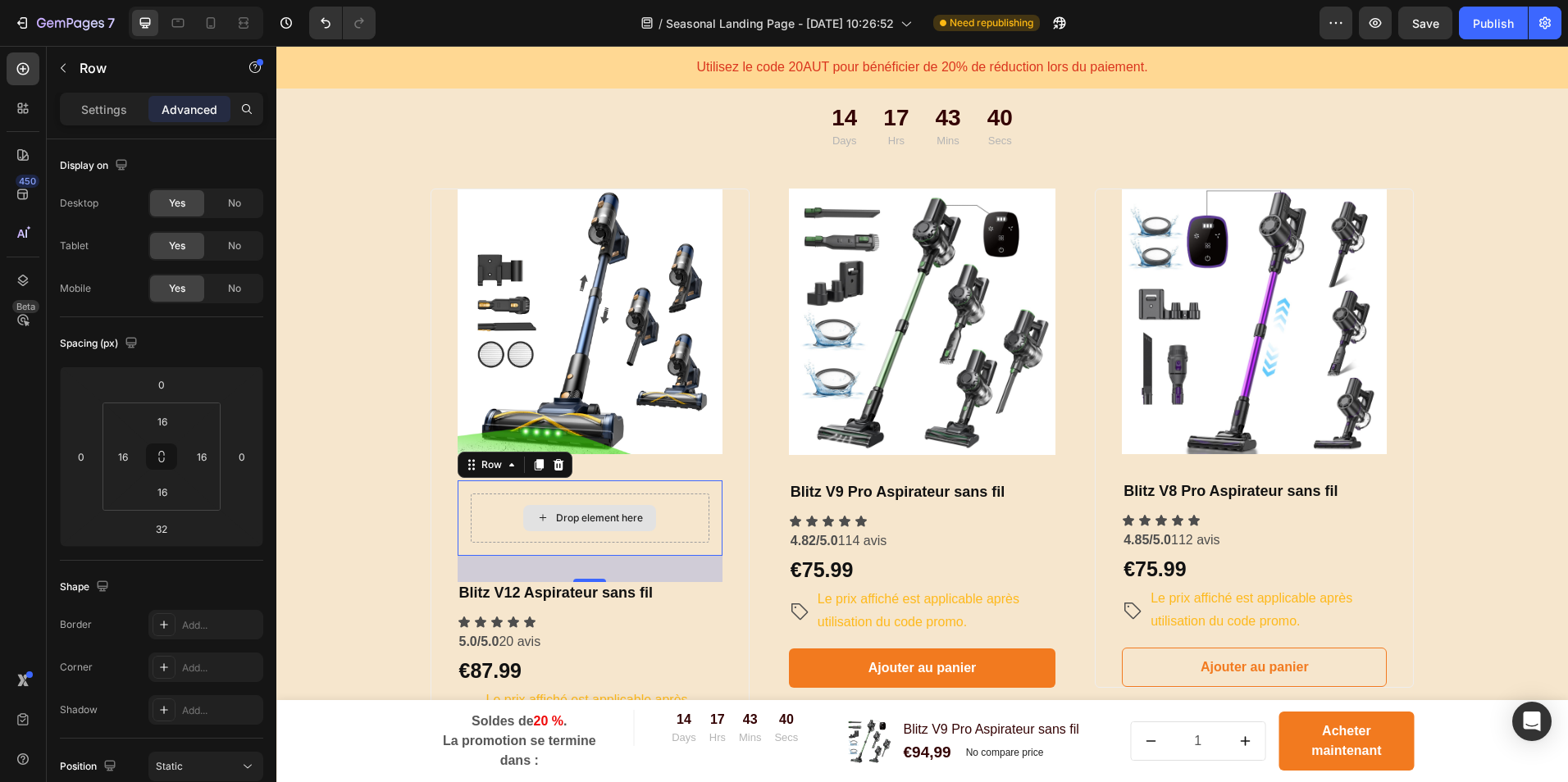
click at [608, 521] on div "Drop element here" at bounding box center [599, 519] width 87 height 13
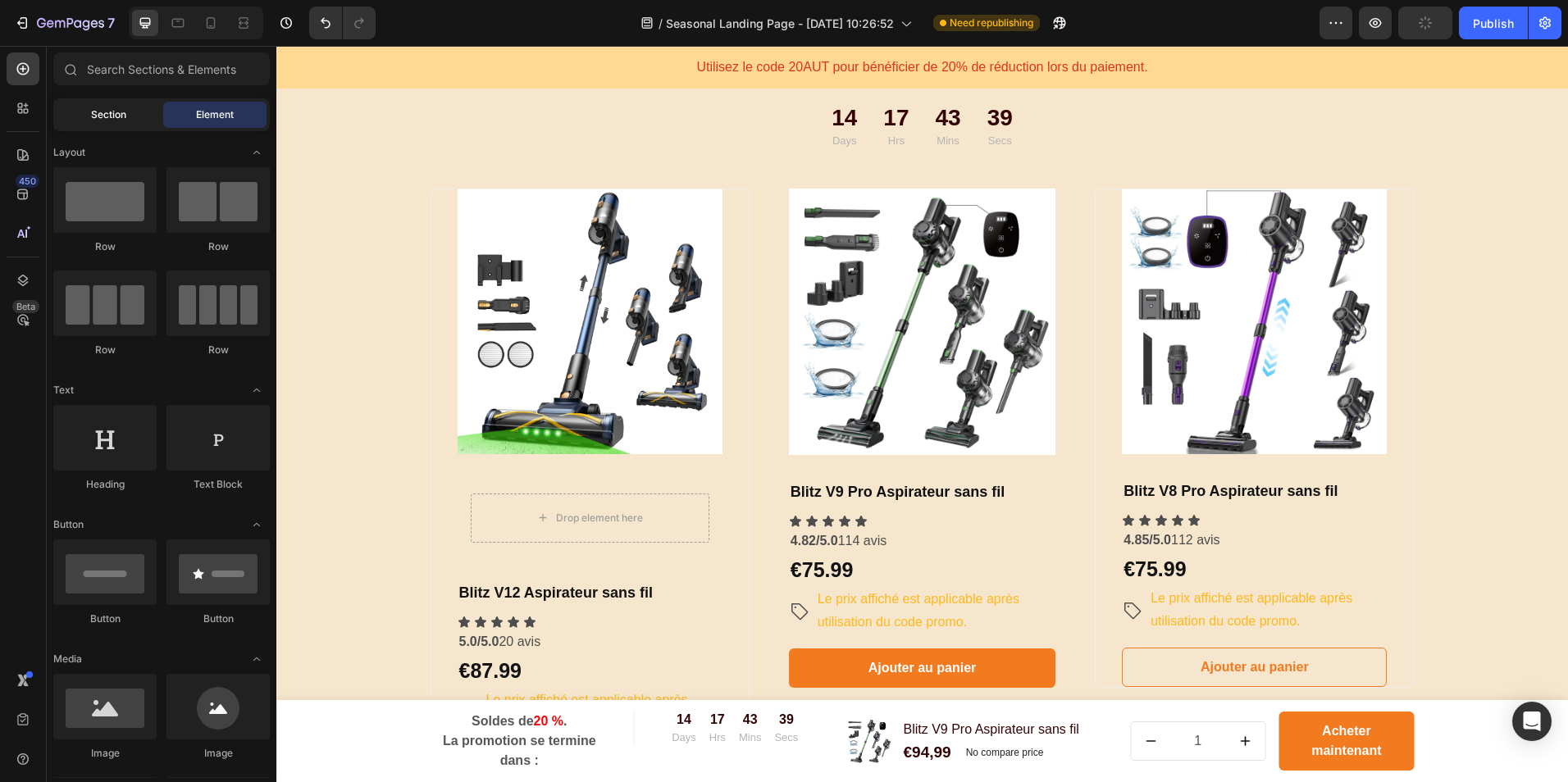
click at [112, 119] on span "Section" at bounding box center [108, 114] width 35 height 14
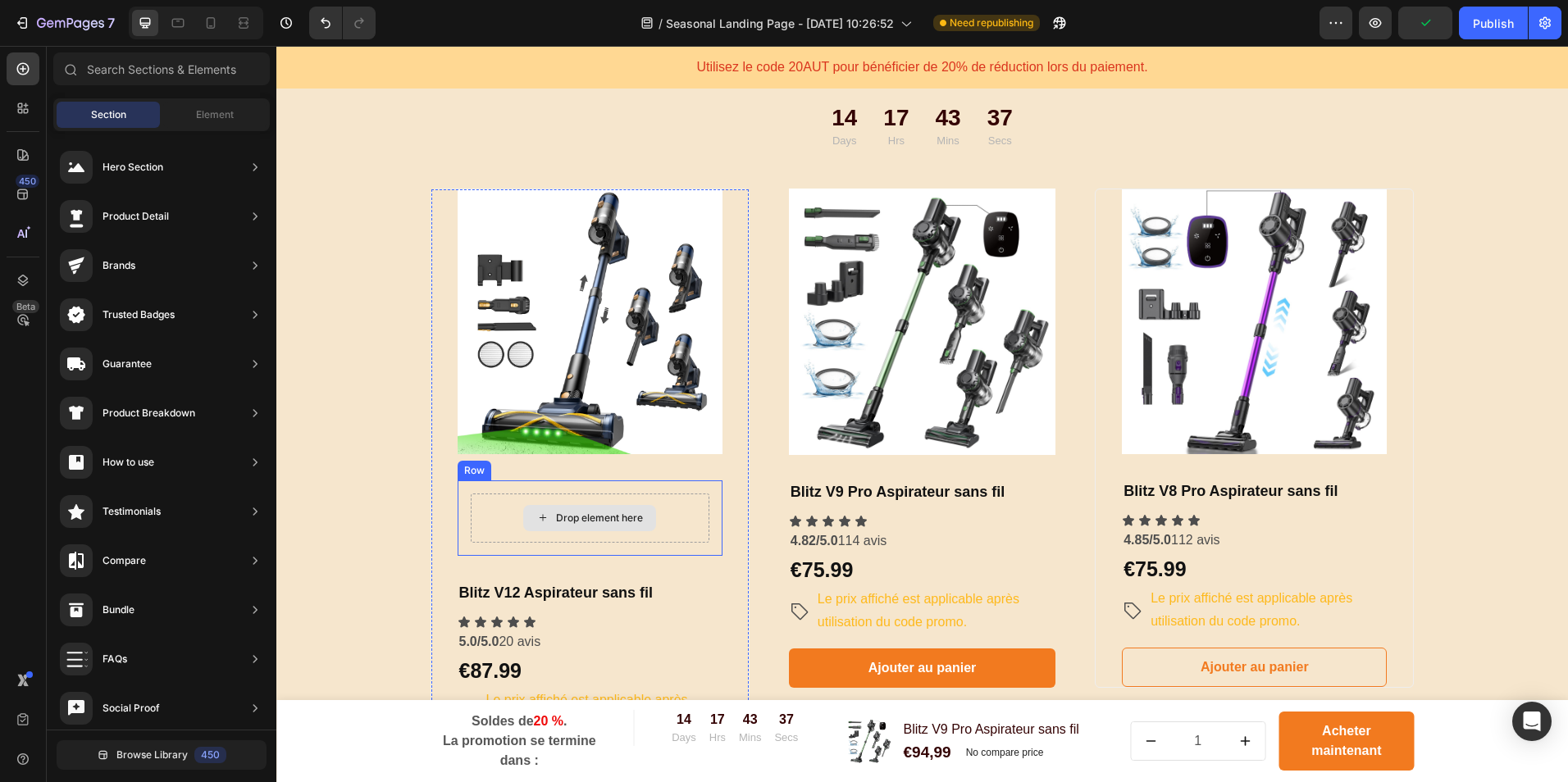
click at [580, 537] on div "Drop element here" at bounding box center [590, 519] width 238 height 50
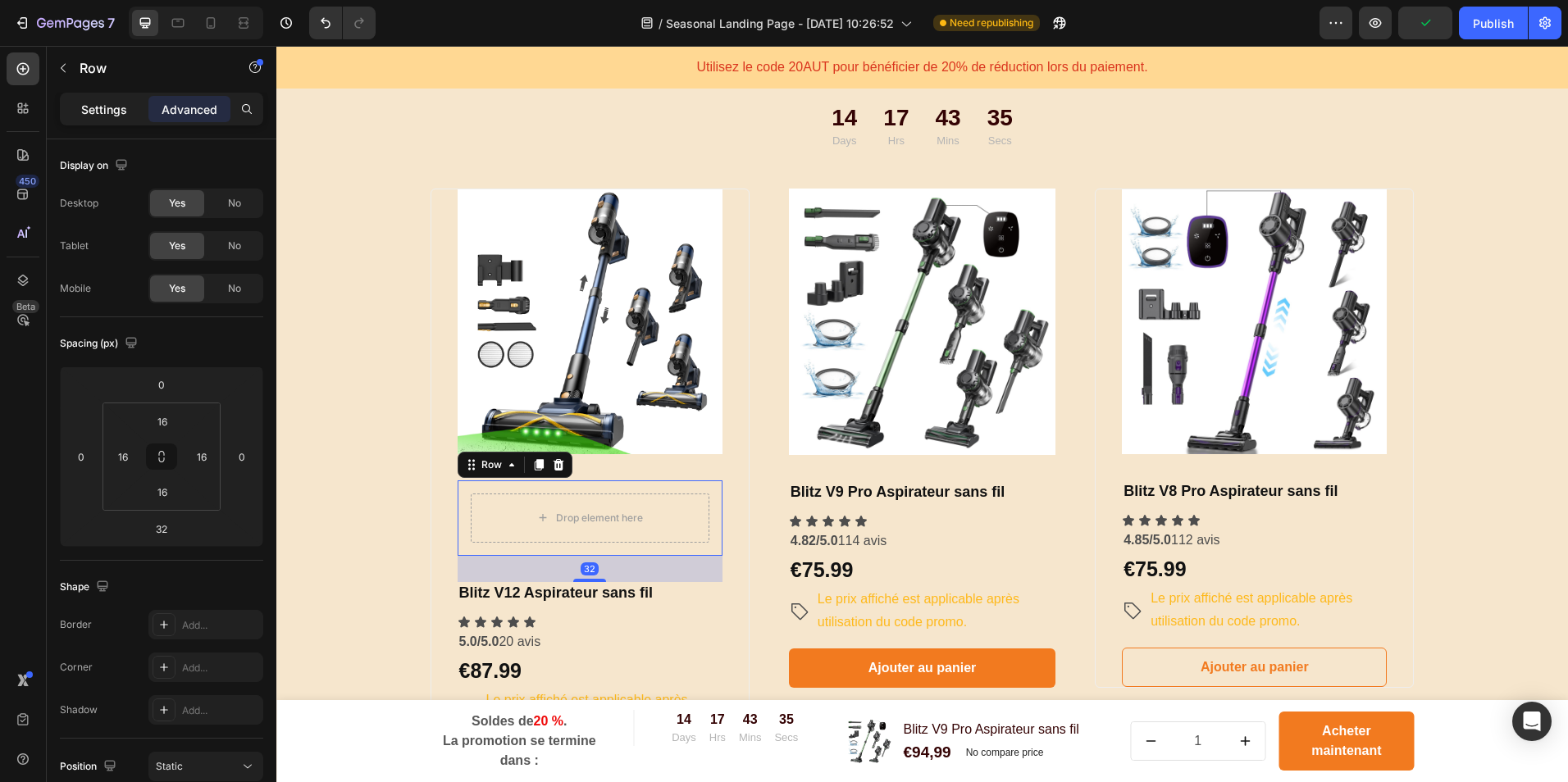
click at [100, 109] on p "Settings" at bounding box center [104, 110] width 46 height 17
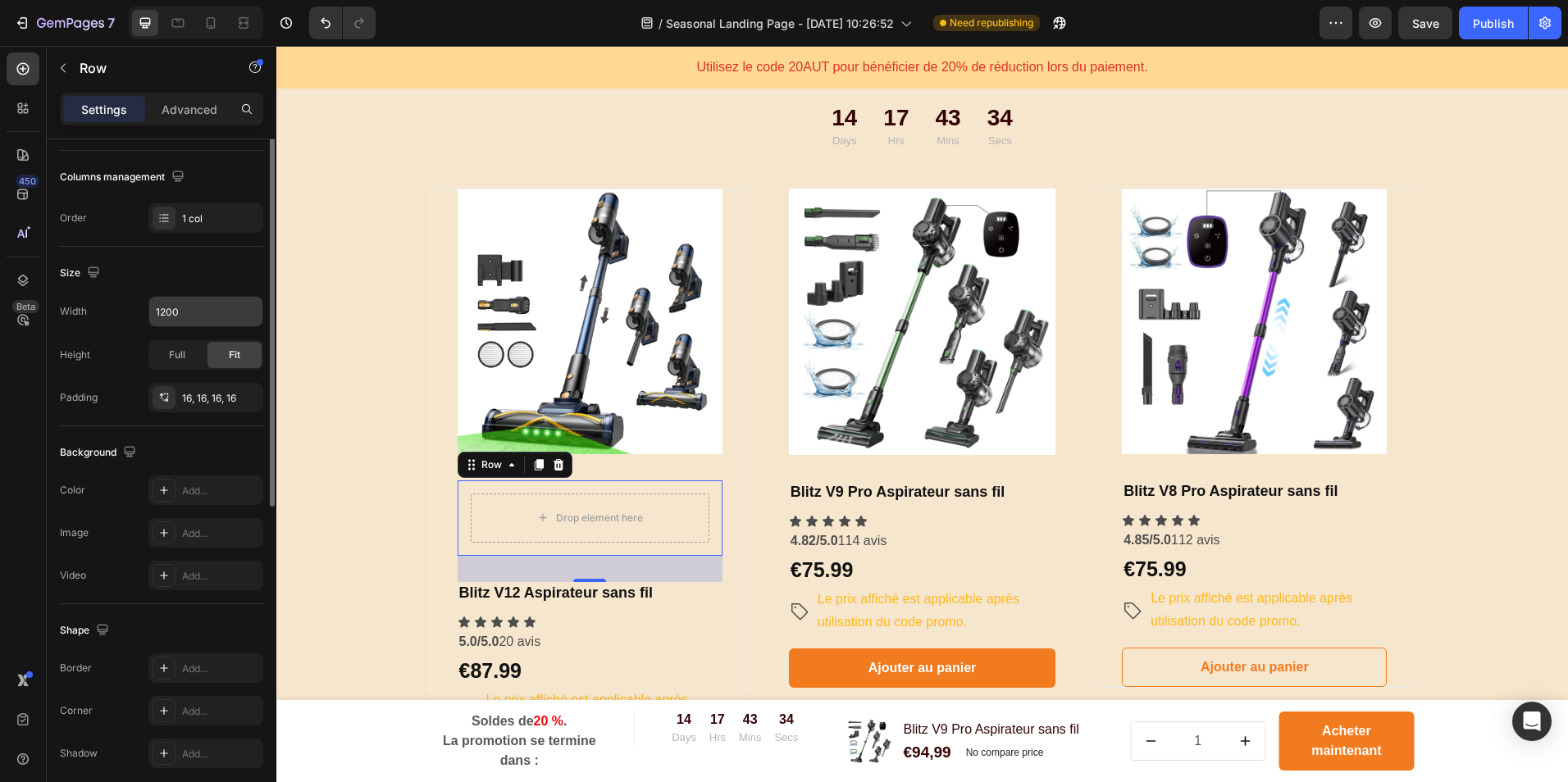
scroll to position [311, 0]
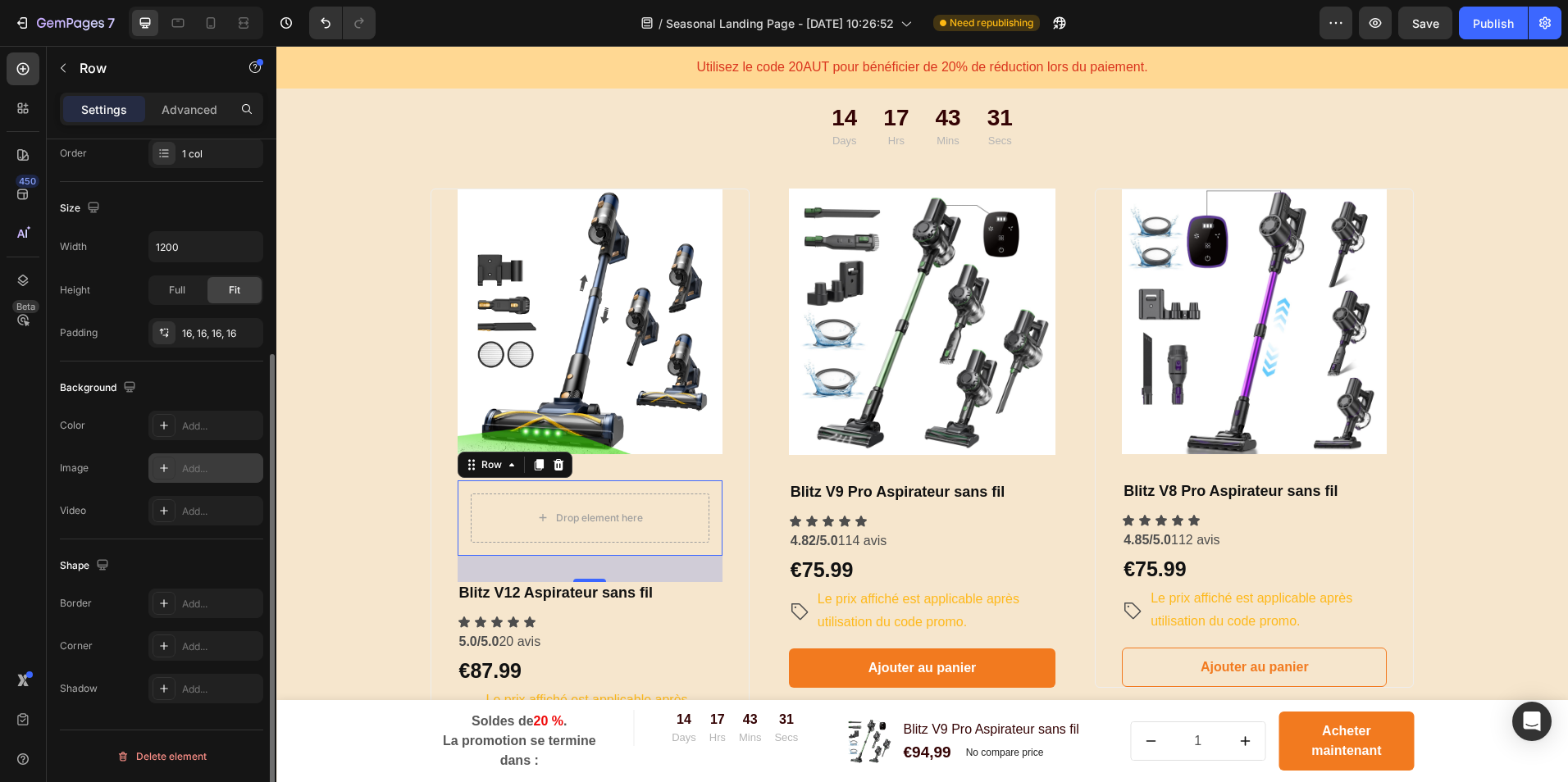
click at [189, 462] on div "Add..." at bounding box center [220, 468] width 77 height 14
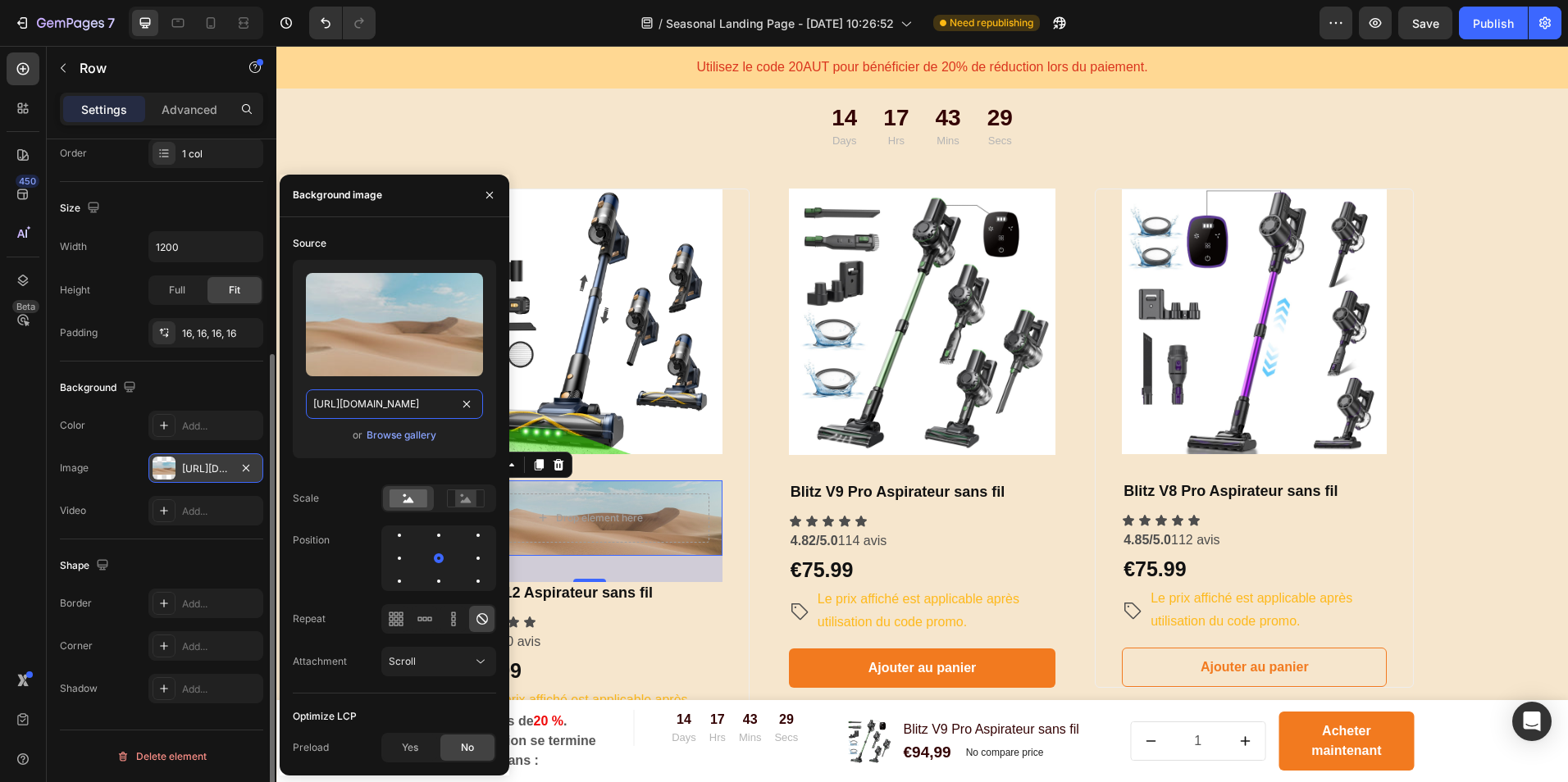
click at [389, 400] on input "[URL][DOMAIN_NAME]" at bounding box center [395, 403] width 177 height 30
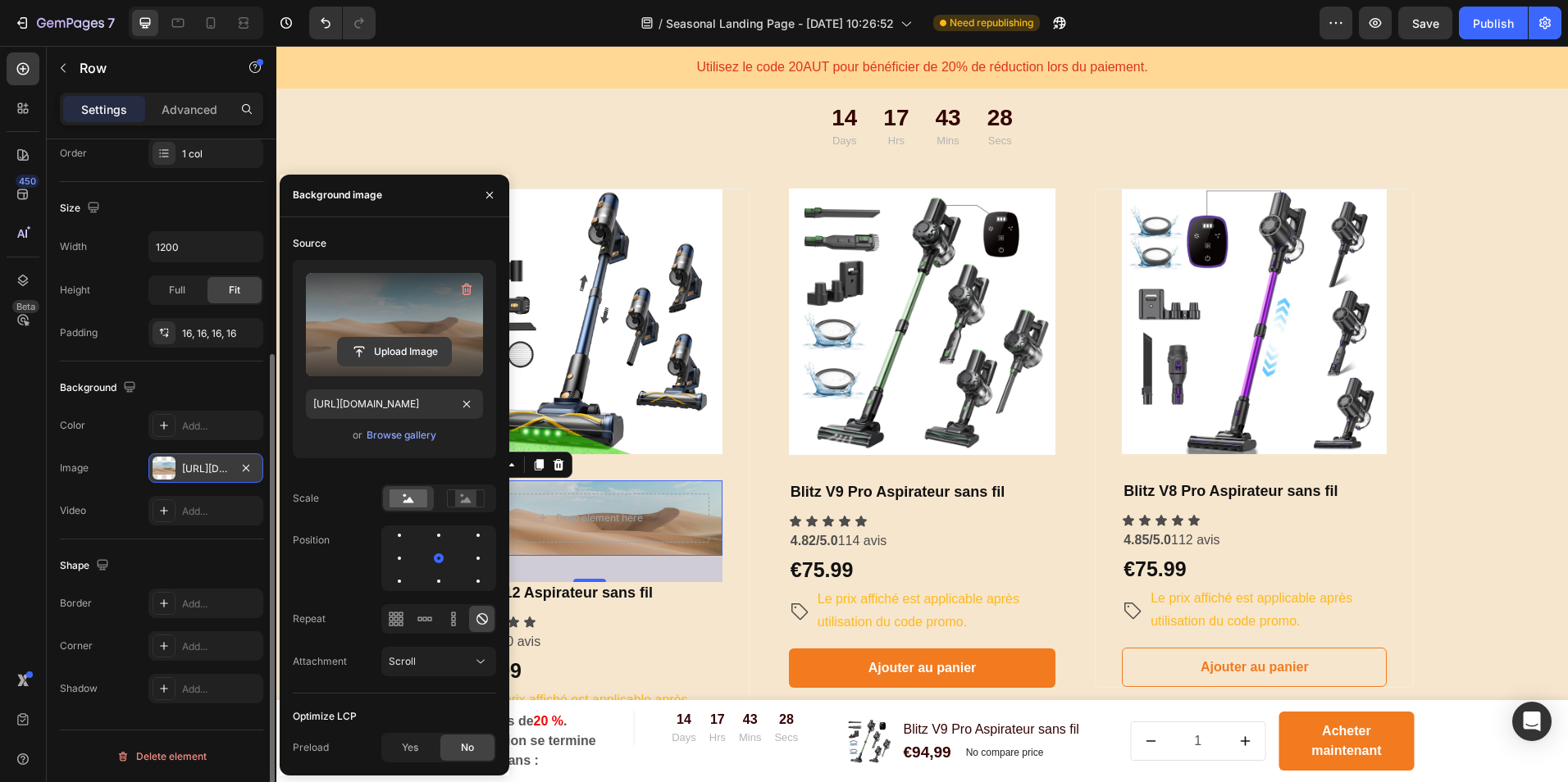
click at [395, 353] on input "file" at bounding box center [394, 351] width 113 height 28
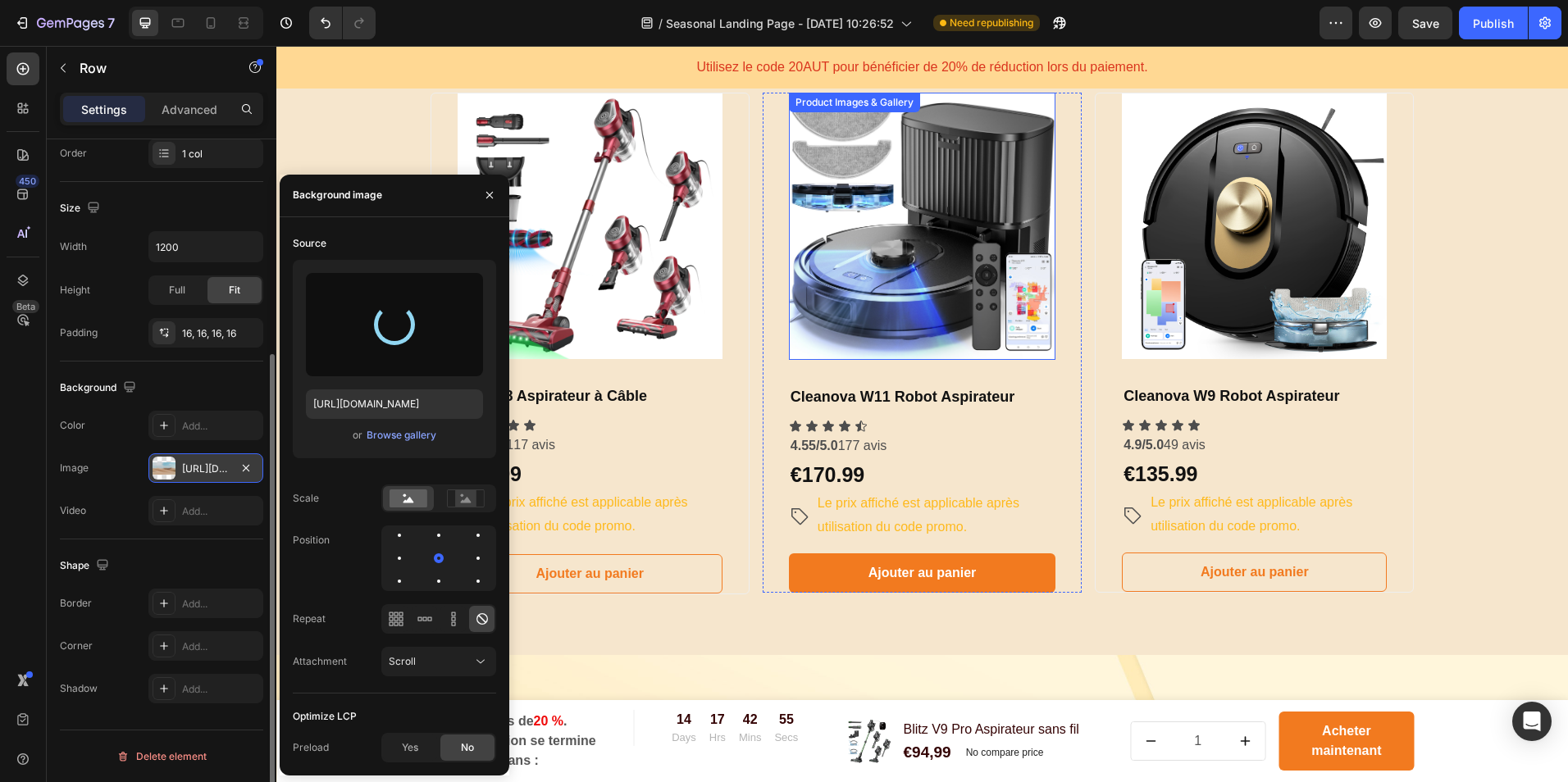
scroll to position [984, 0]
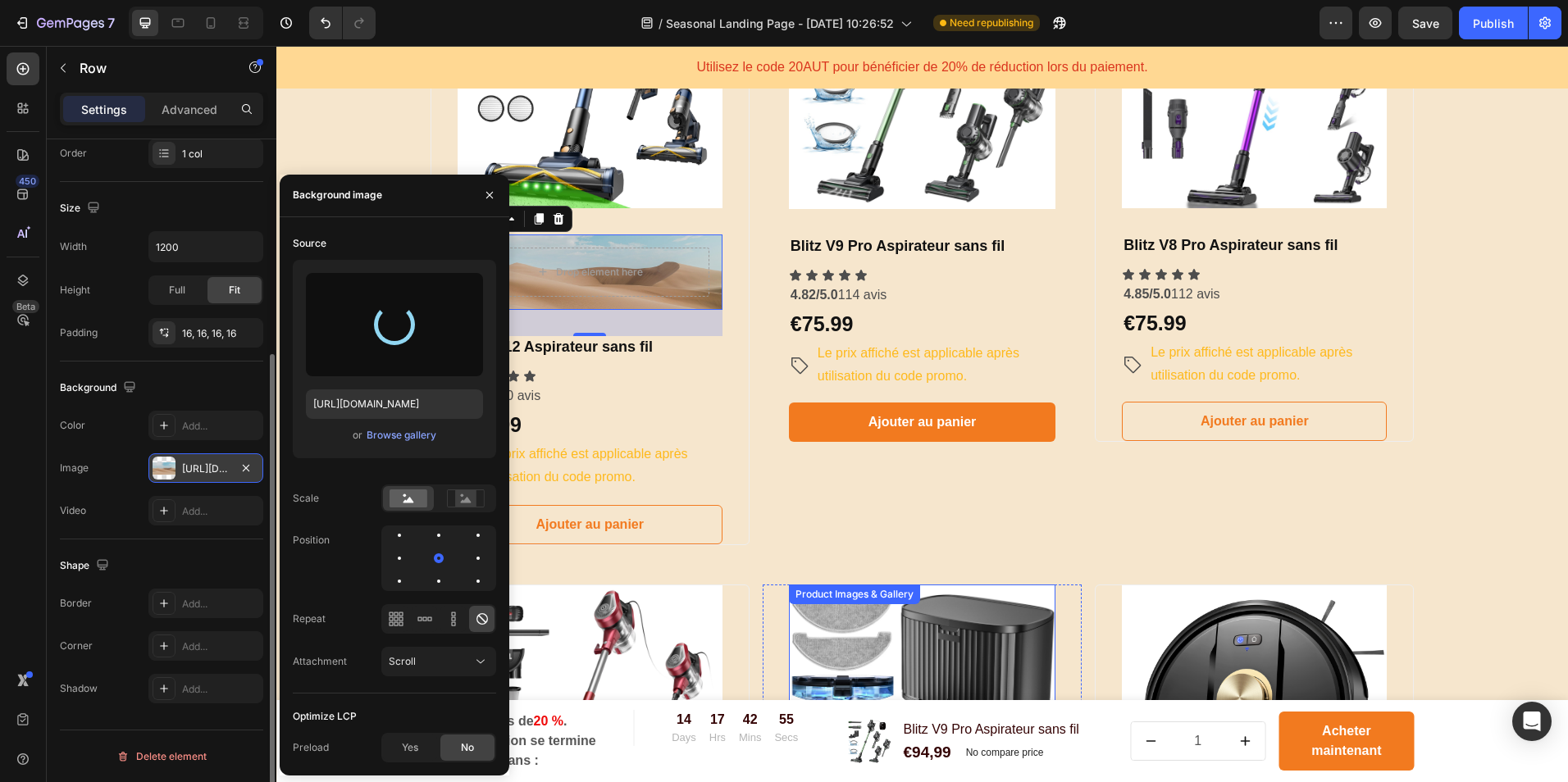
type input "[URL][DOMAIN_NAME]"
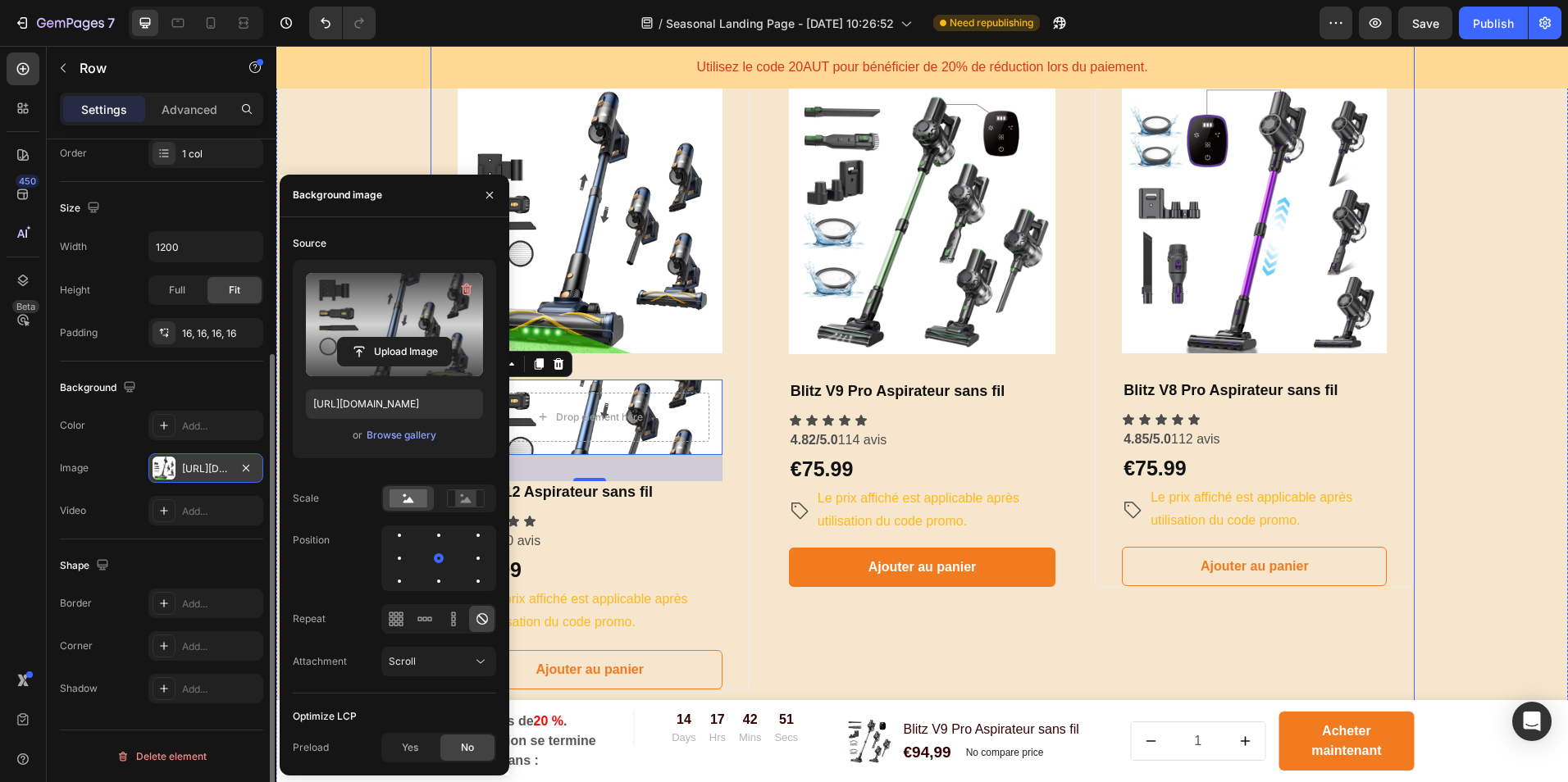
scroll to position [820, 0]
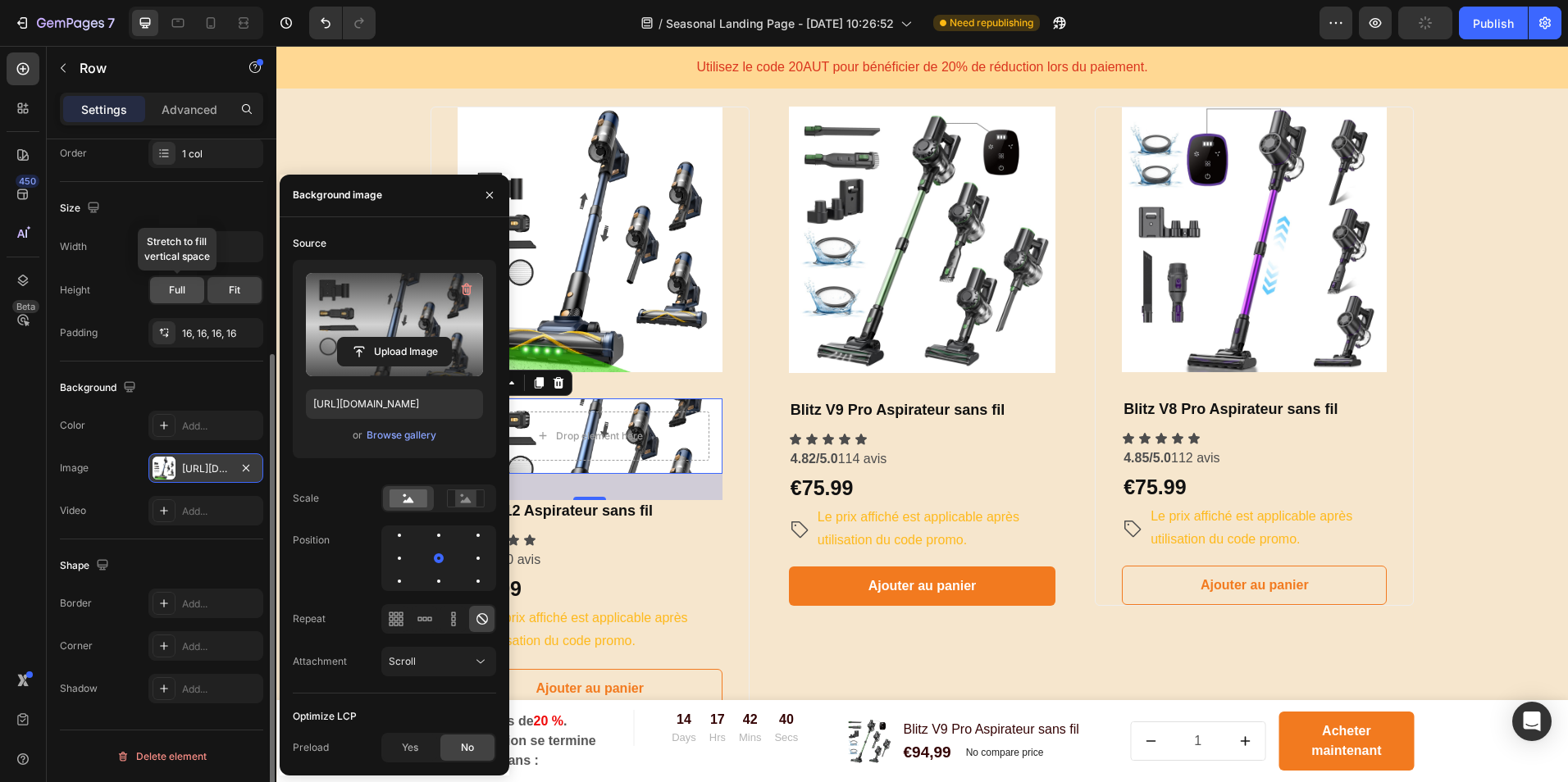
click at [190, 286] on div "Full" at bounding box center [176, 291] width 54 height 27
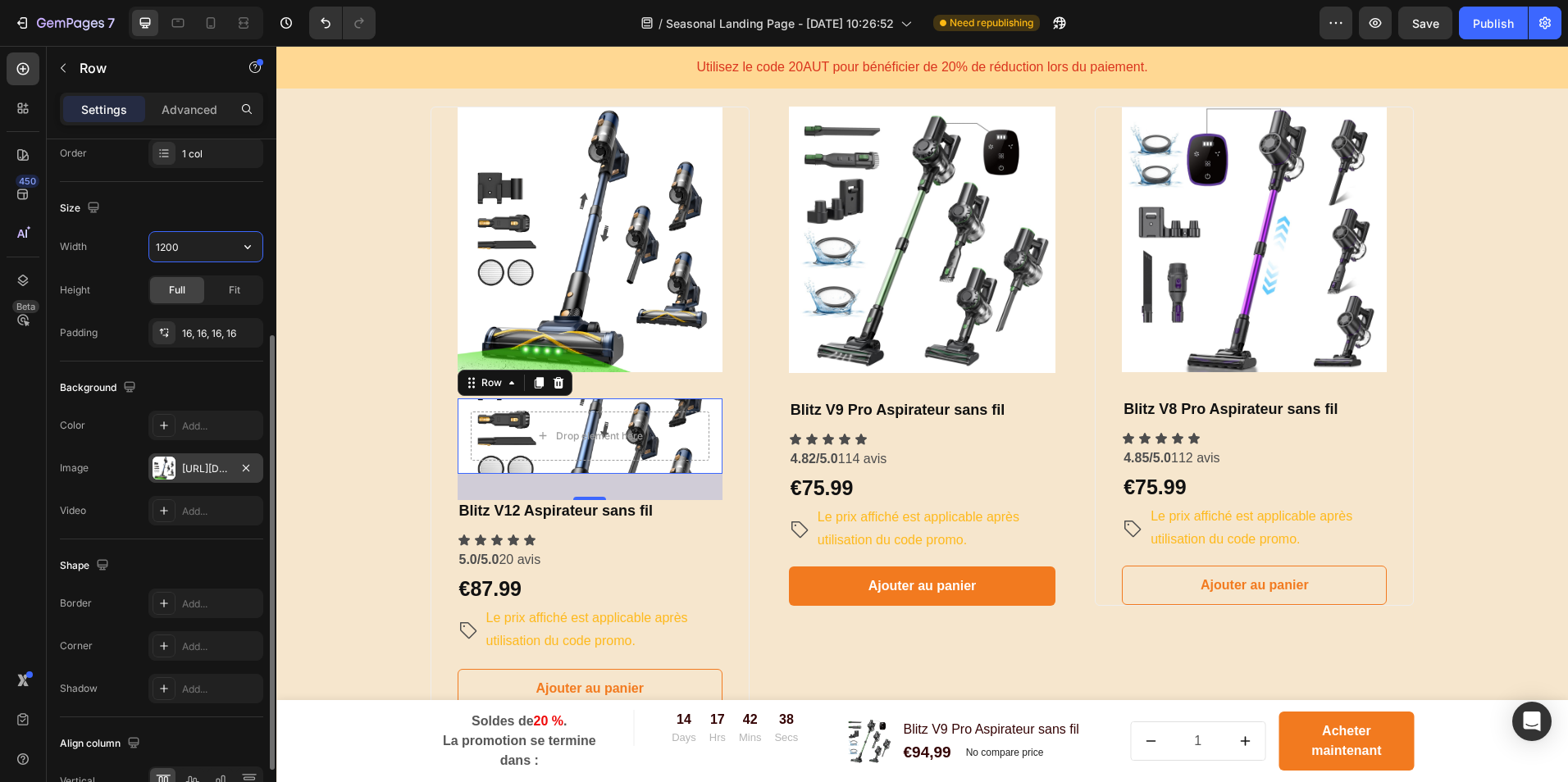
click at [214, 254] on input "1200" at bounding box center [206, 246] width 113 height 30
click at [217, 333] on div "16, 16, 16, 16" at bounding box center [206, 333] width 48 height 14
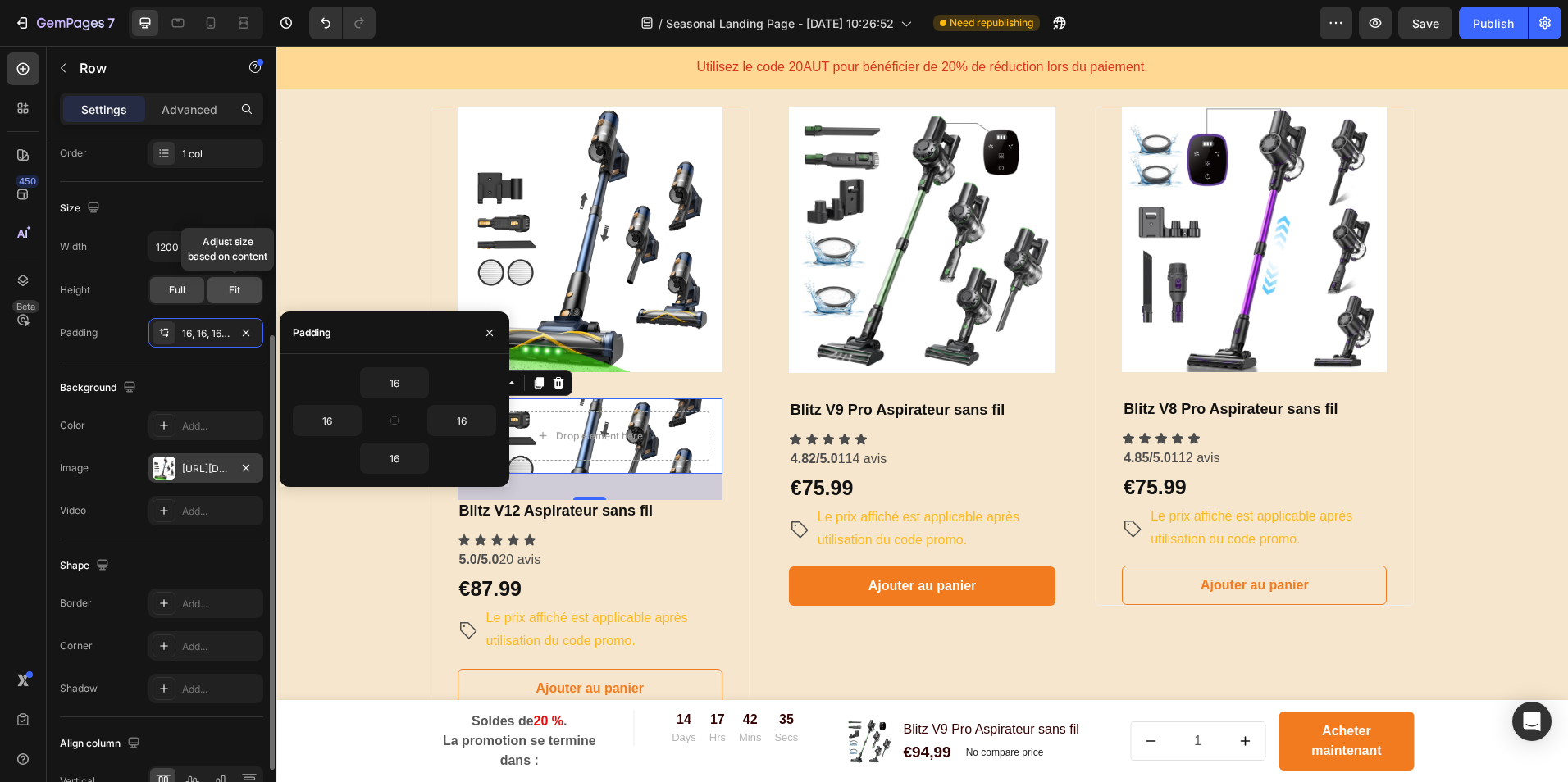
click at [232, 293] on span "Fit" at bounding box center [235, 290] width 11 height 14
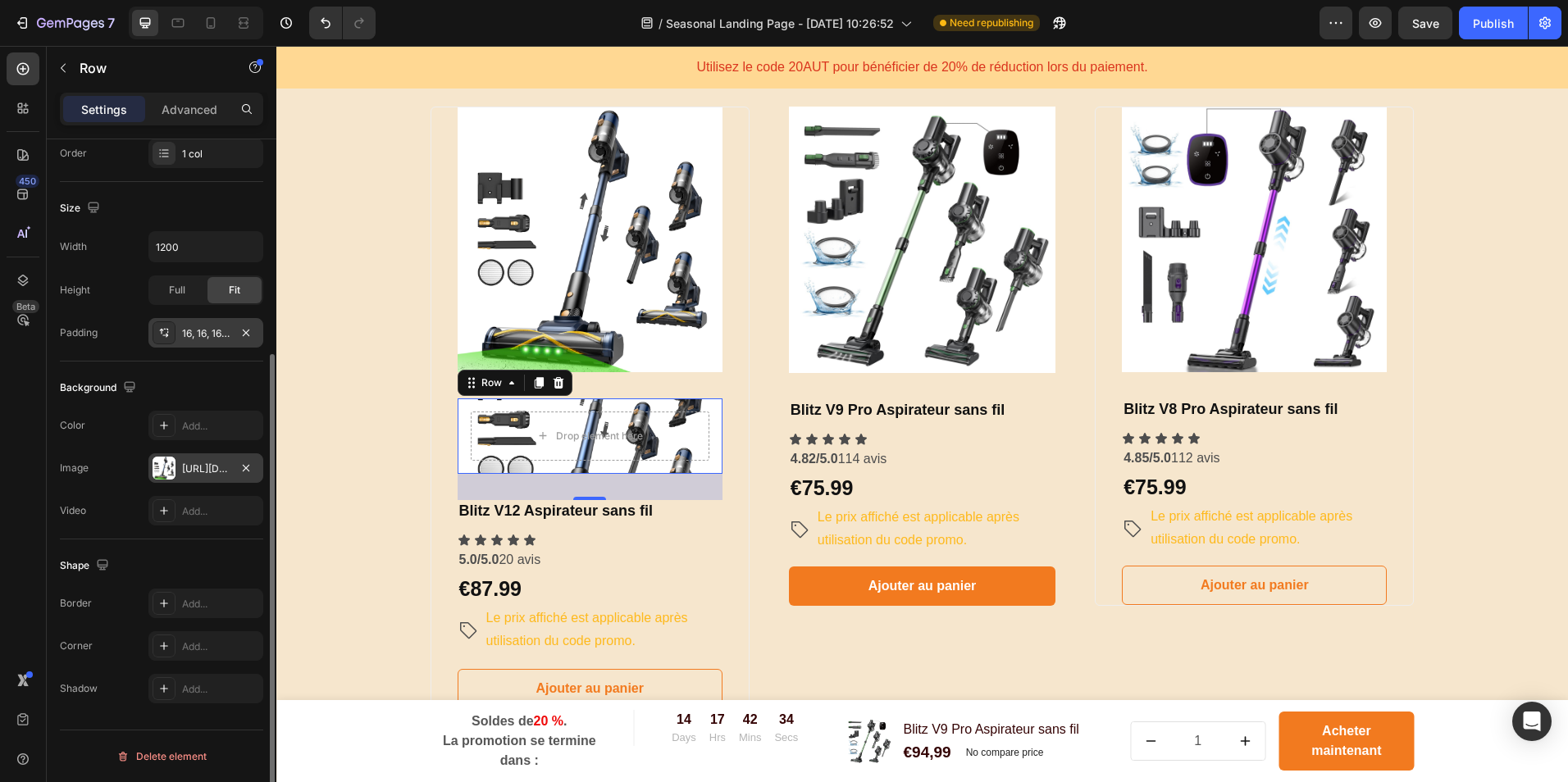
click at [204, 332] on div "16, 16, 16, 16" at bounding box center [206, 333] width 48 height 14
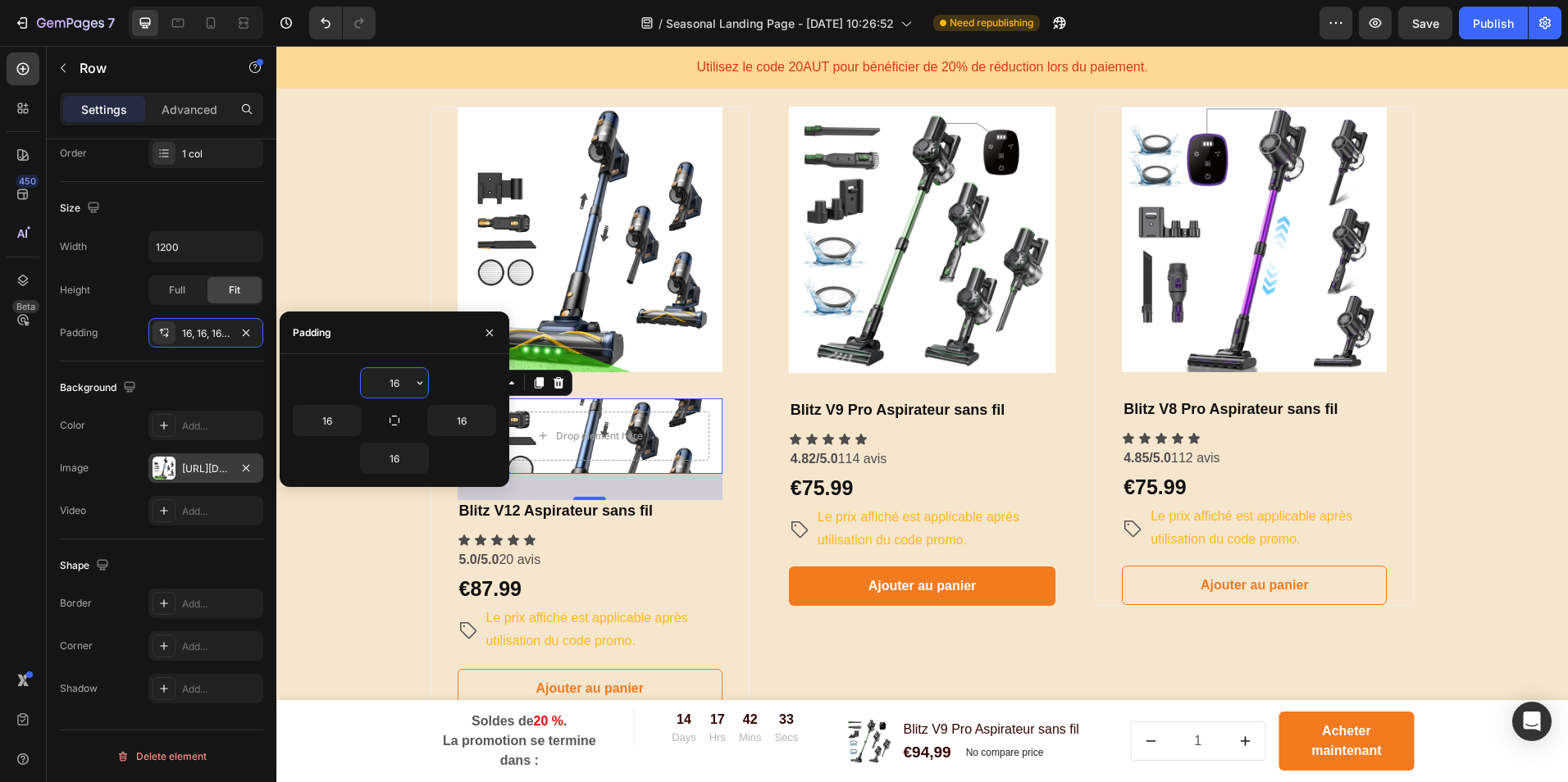
click at [169, 368] on div "Background The changes might be hidden by the video. Color Add... Image [URL][D…" at bounding box center [161, 450] width 203 height 178
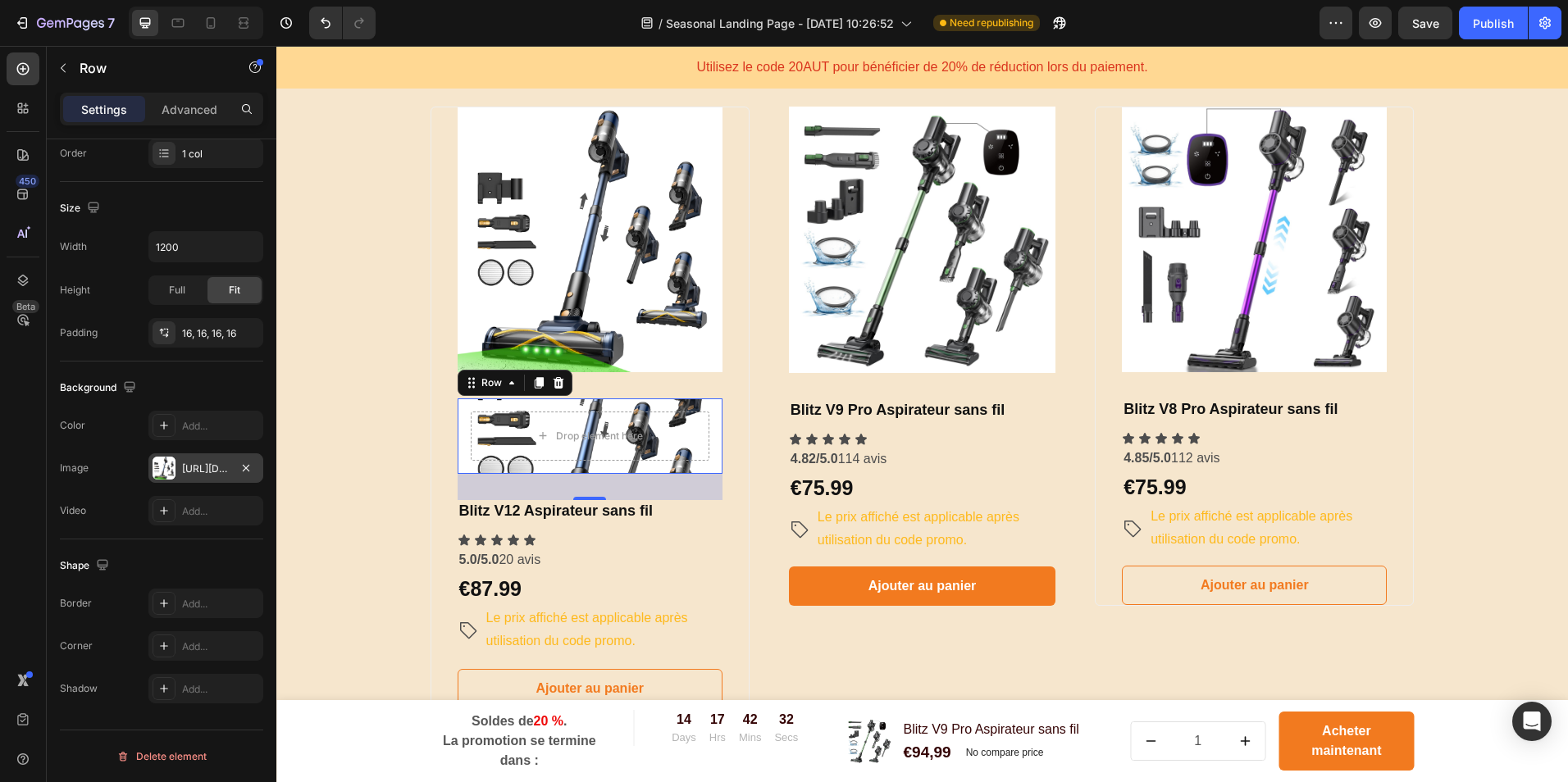
click at [619, 400] on div "Drop element here Row 32" at bounding box center [590, 436] width 265 height 75
click at [220, 339] on div "16, 16, 16, 16" at bounding box center [206, 333] width 48 height 14
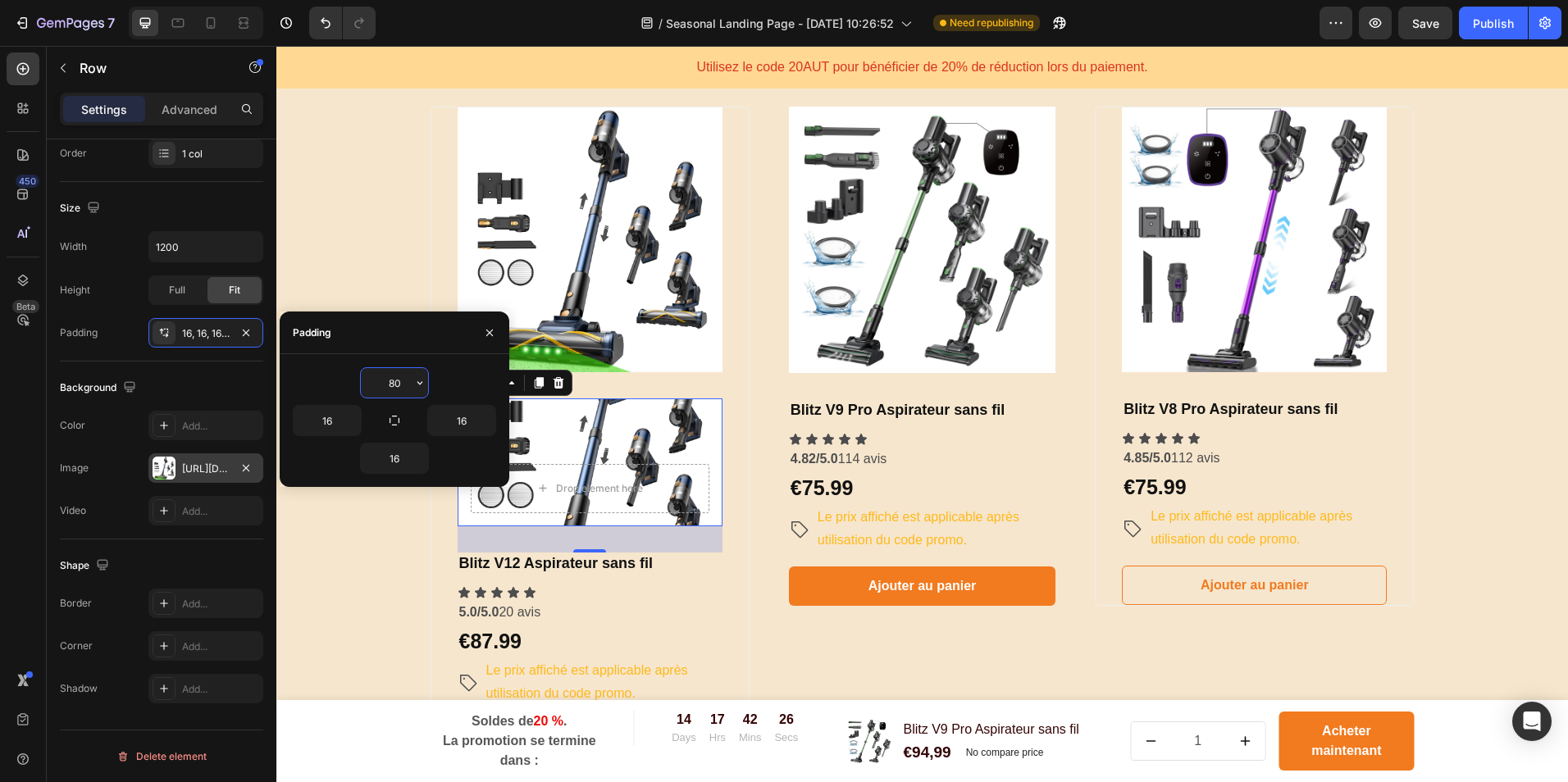
click at [397, 387] on input "80" at bounding box center [394, 382] width 68 height 30
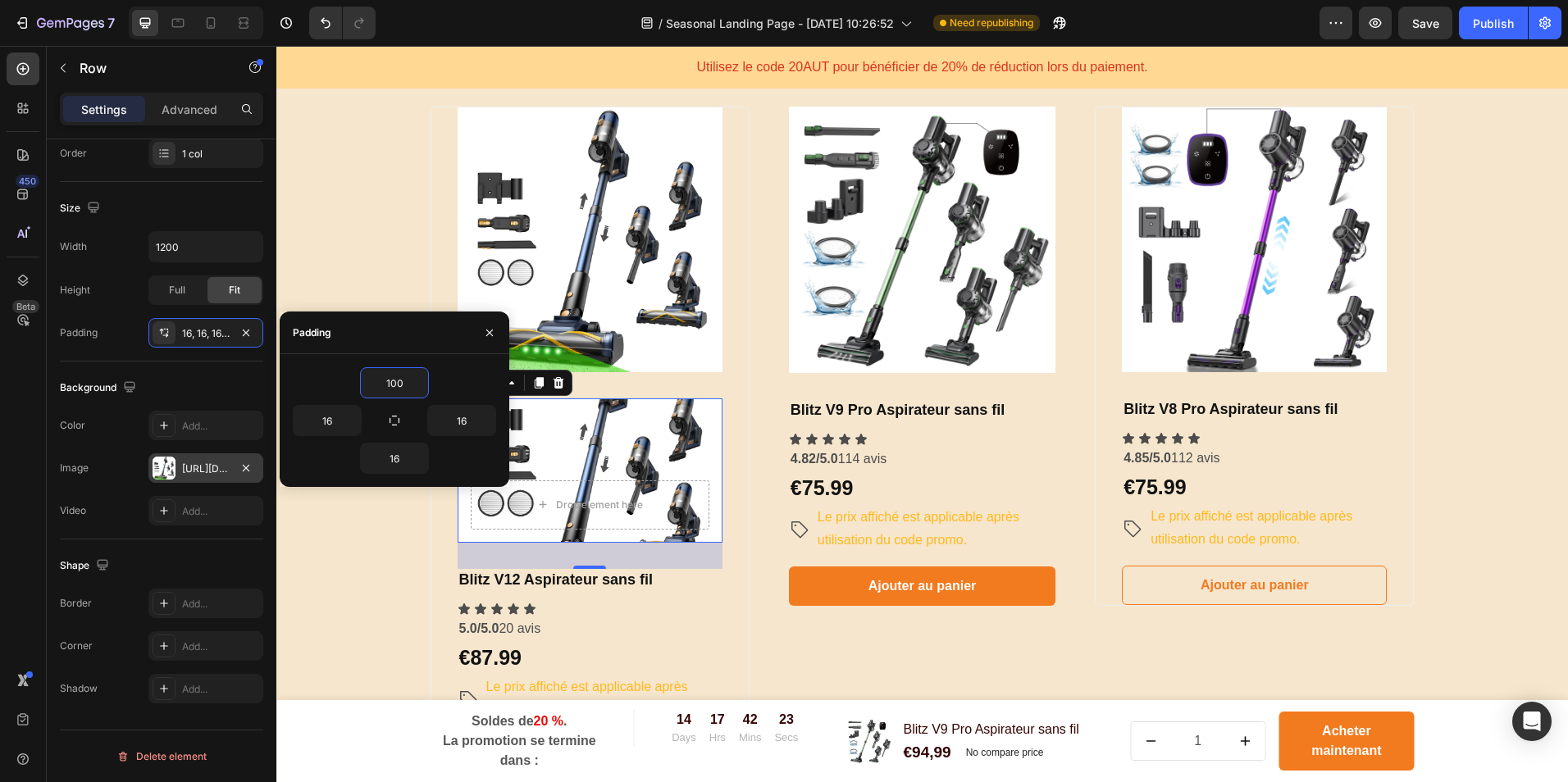
click at [398, 387] on input "100" at bounding box center [394, 382] width 68 height 30
click at [398, 386] on input "100" at bounding box center [394, 382] width 68 height 30
type input "100"
click at [409, 456] on input "16" at bounding box center [394, 458] width 68 height 30
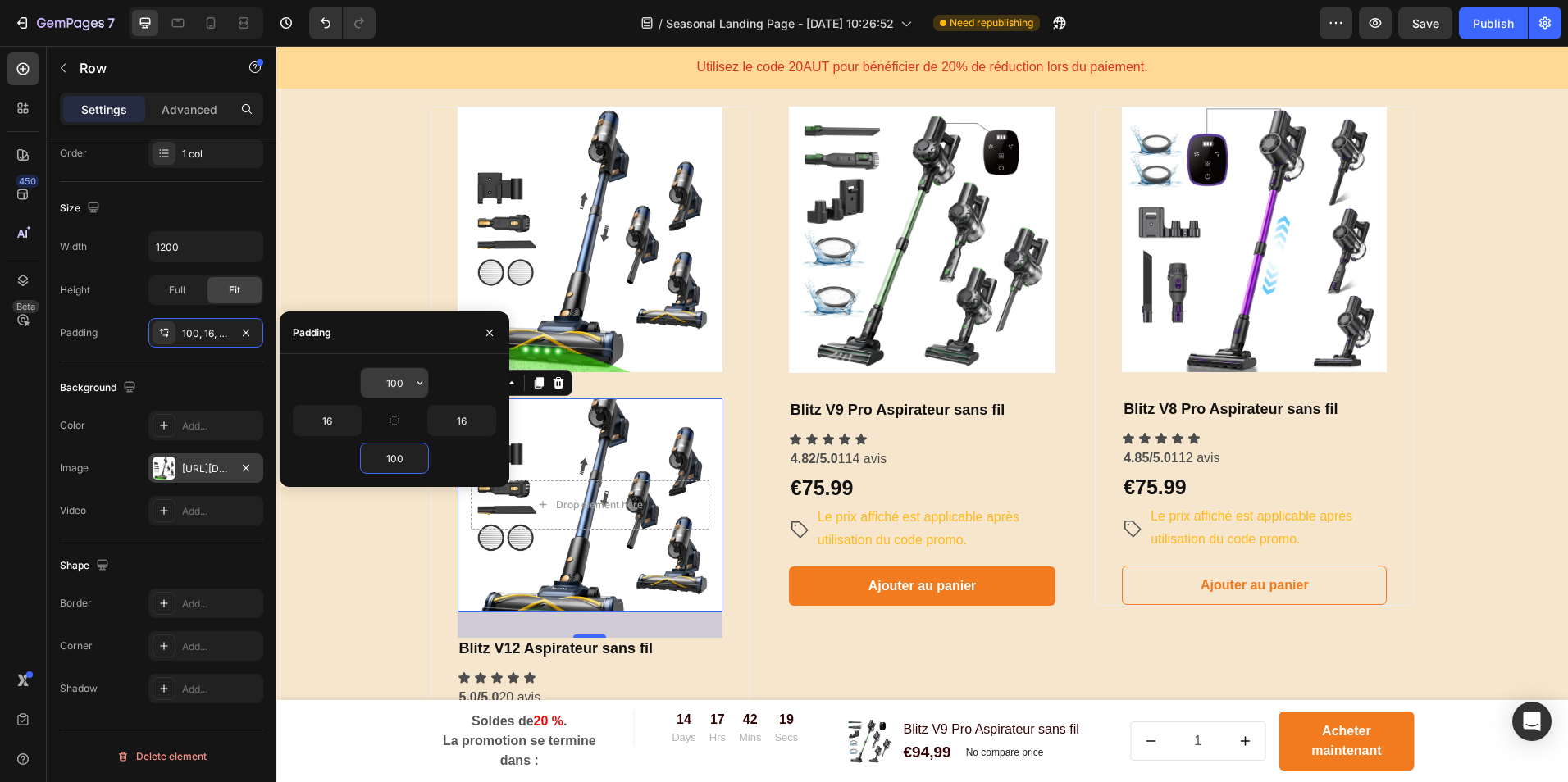
type input "100"
click at [387, 383] on input "100" at bounding box center [394, 382] width 68 height 30
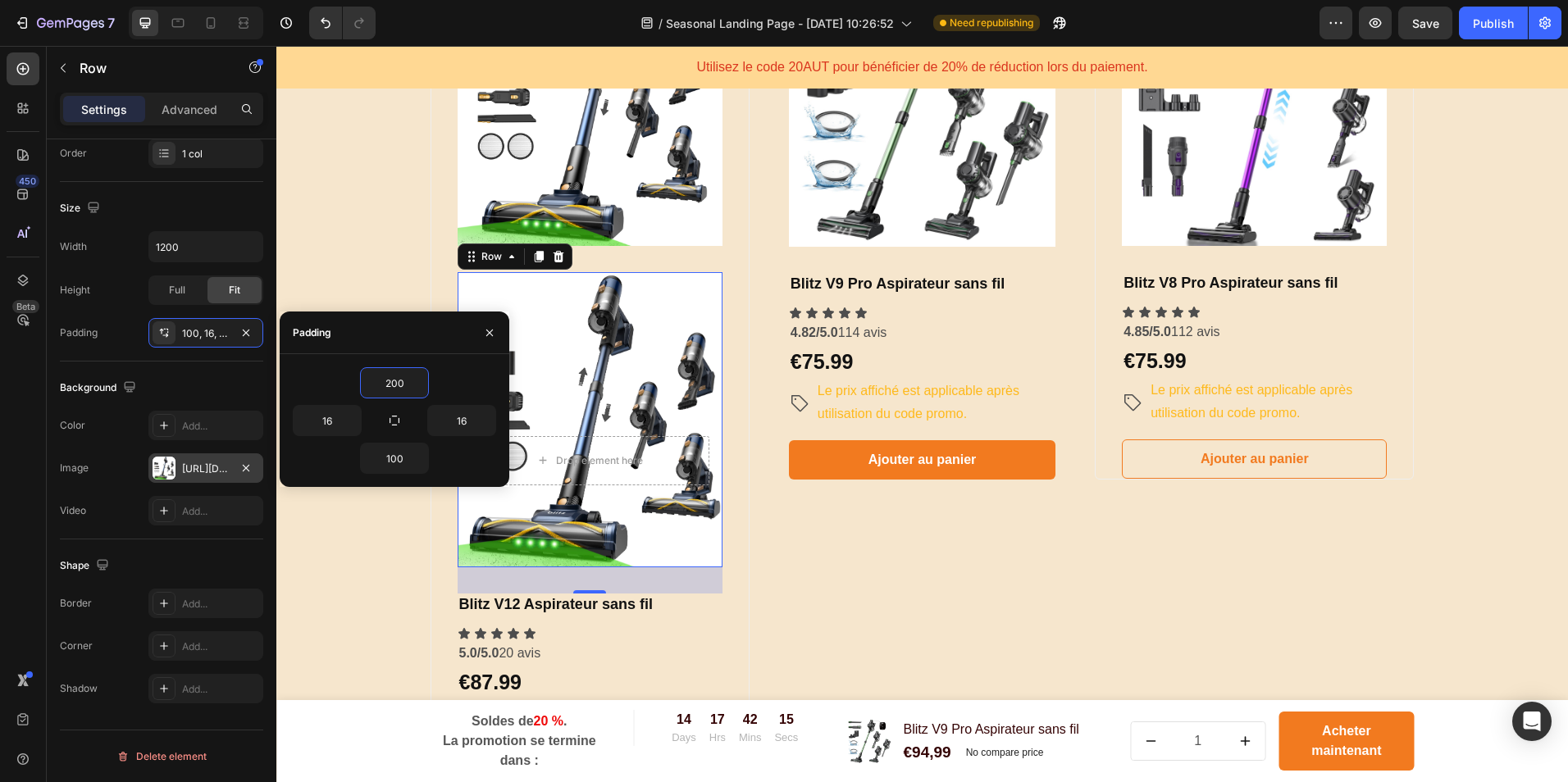
scroll to position [984, 0]
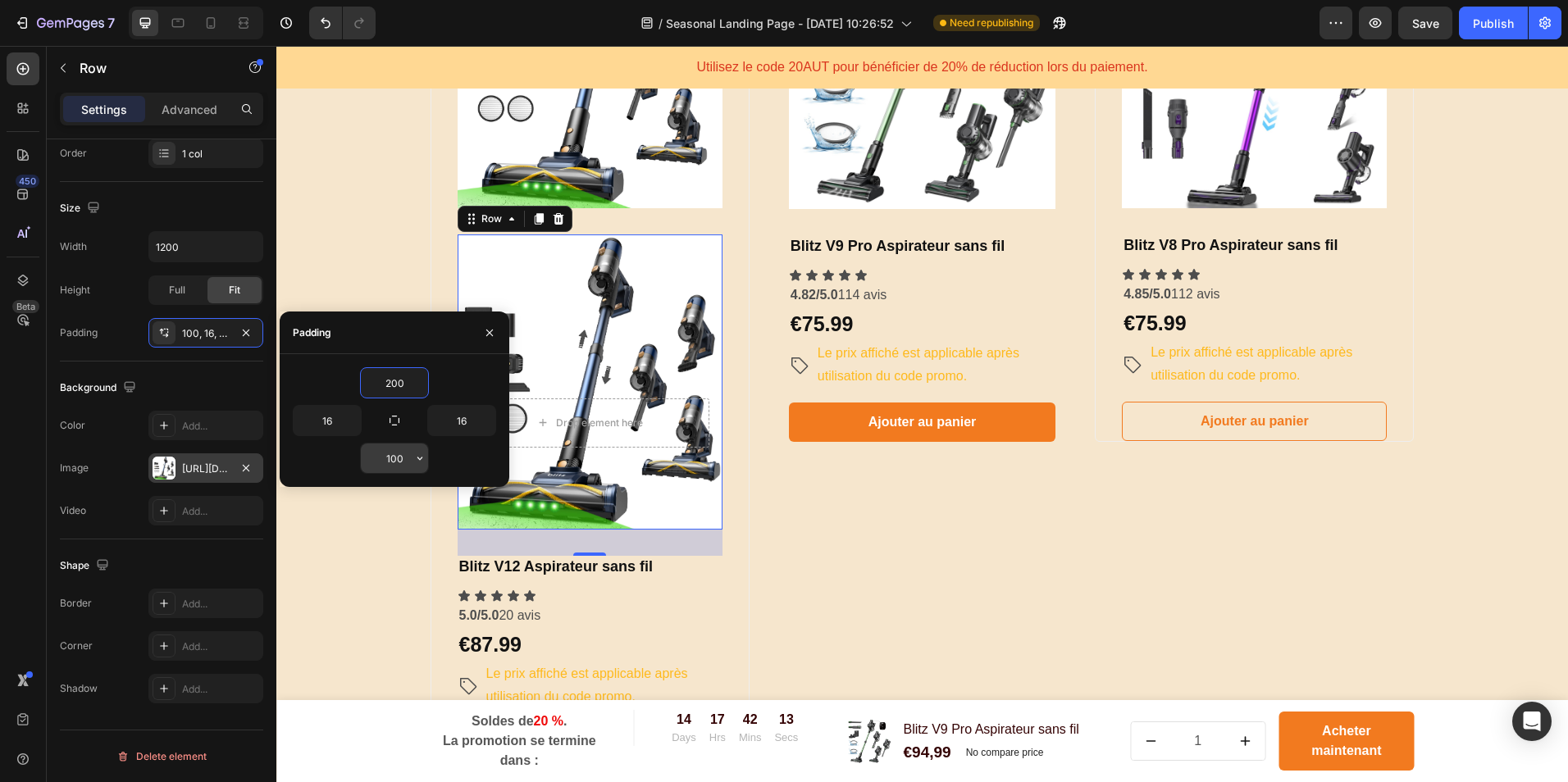
type input "200"
click at [400, 462] on input "100" at bounding box center [394, 458] width 68 height 30
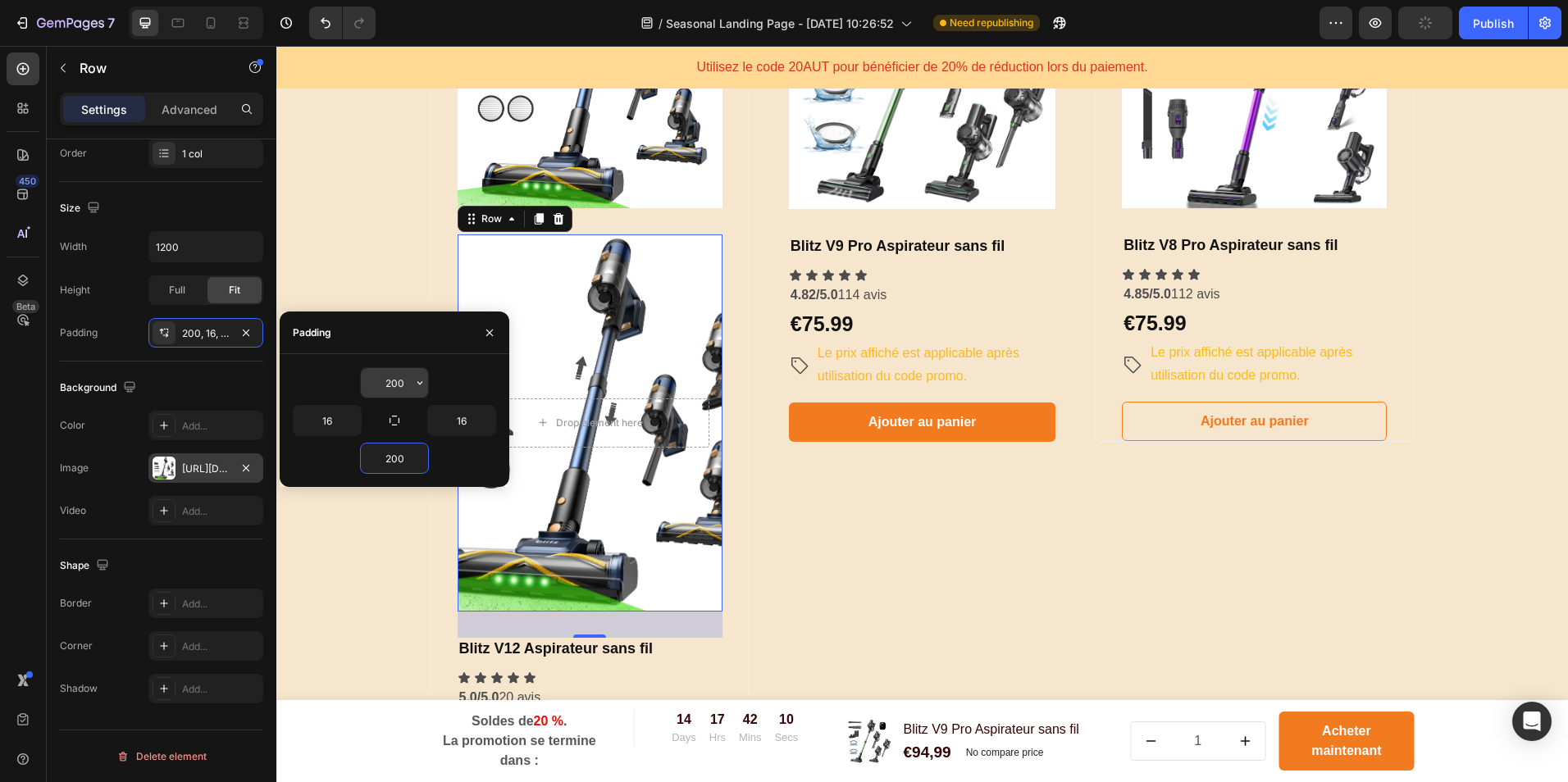
type input "200"
click at [395, 385] on input "200" at bounding box center [394, 382] width 68 height 30
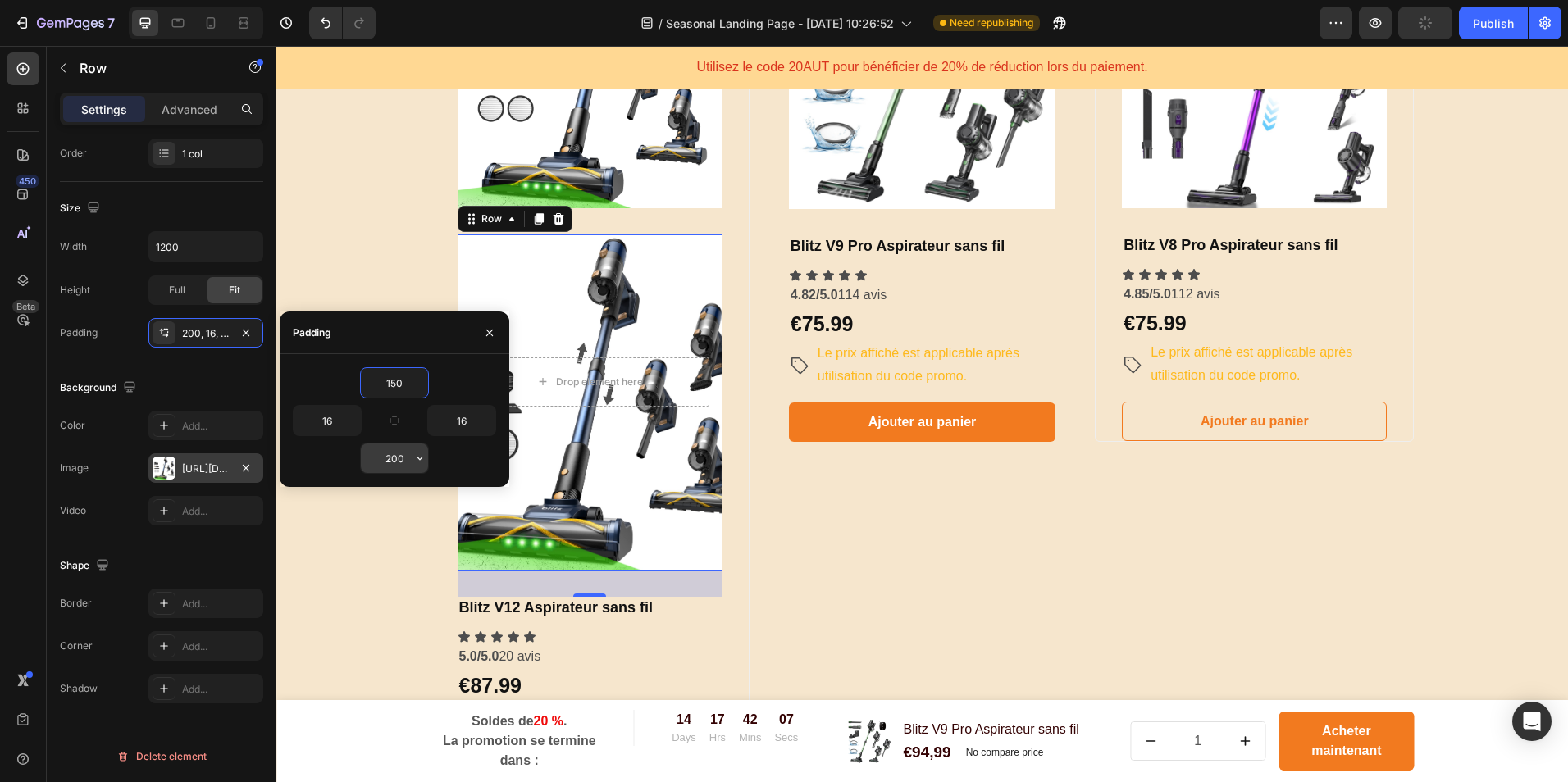
type input "150"
click at [394, 454] on input "200" at bounding box center [394, 458] width 68 height 30
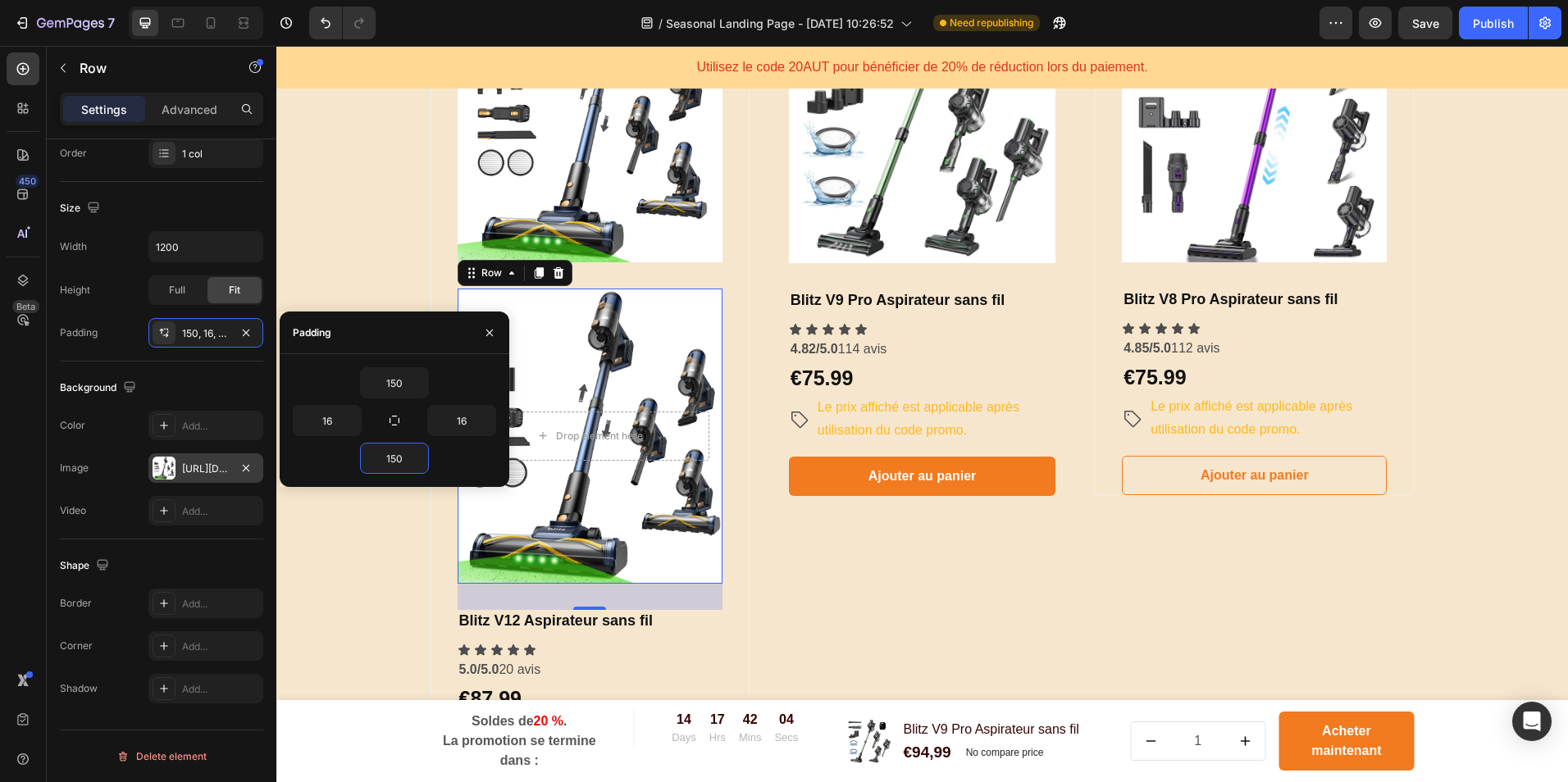
scroll to position [902, 0]
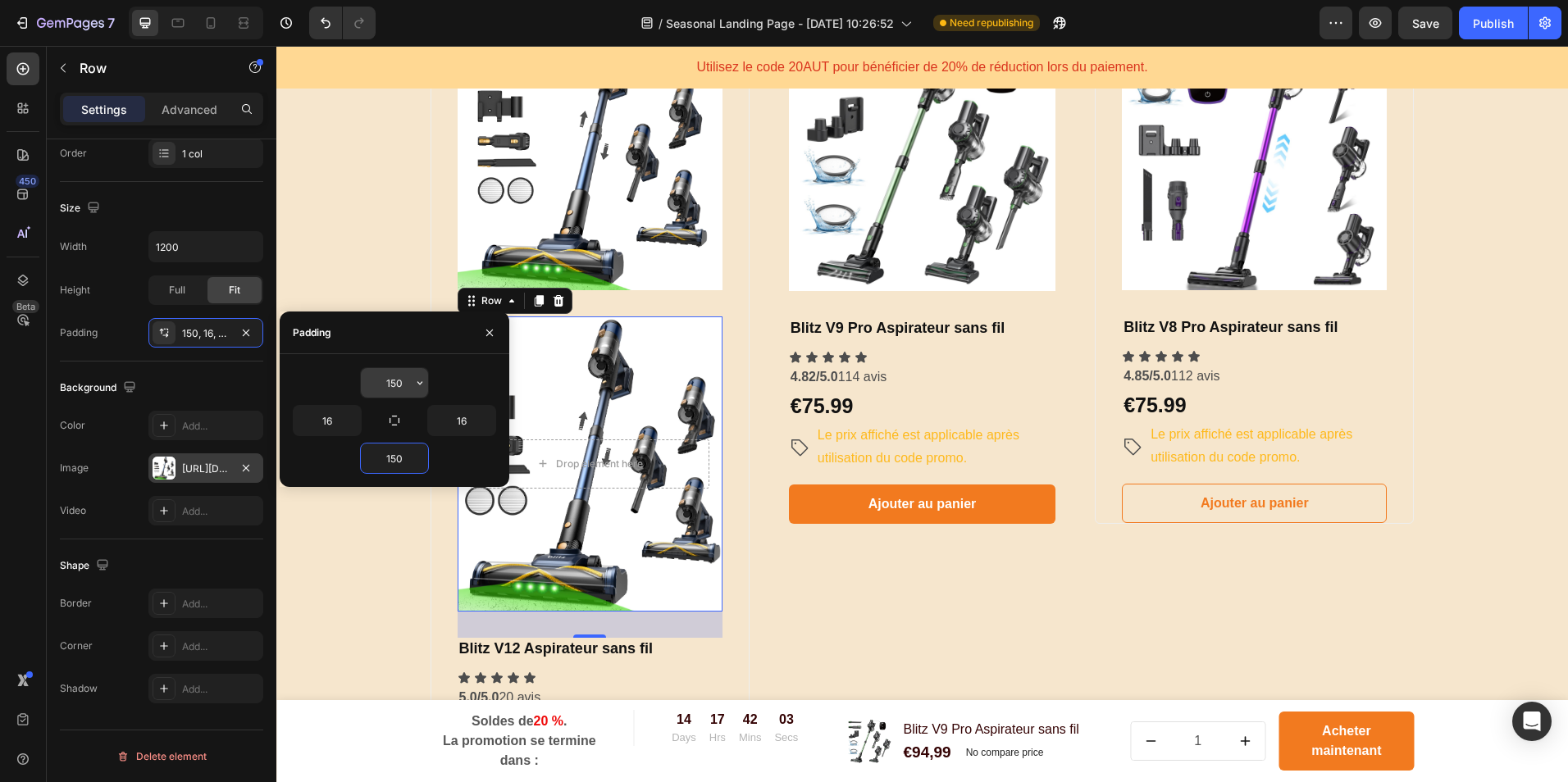
type input "150"
click at [399, 381] on input "150" at bounding box center [394, 382] width 68 height 30
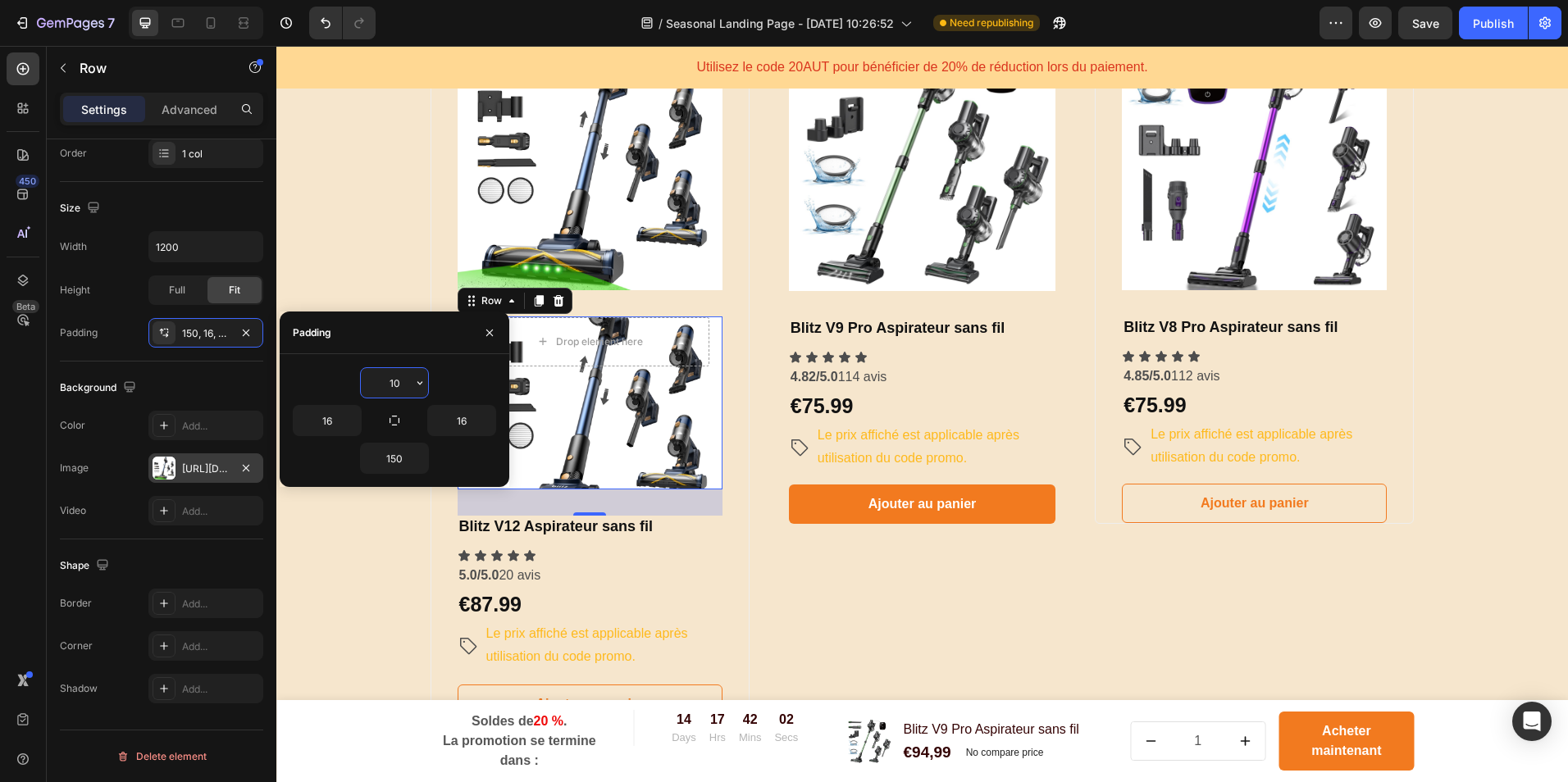
type input "100"
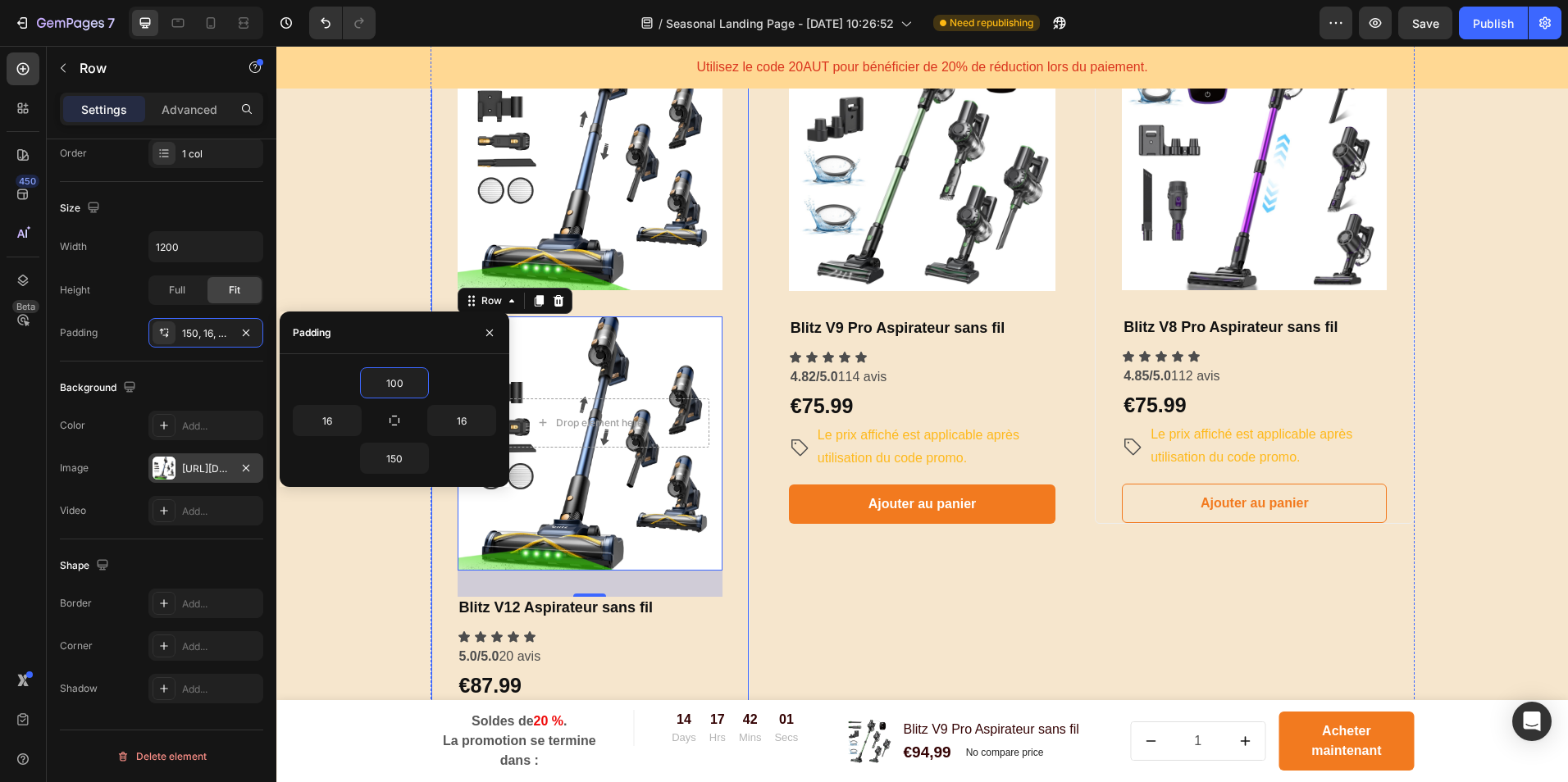
click at [744, 558] on div "Product Images & Gallery Drop element here Row 32 Blitz V12 Aspirateur sans fil…" at bounding box center [922, 416] width 984 height 782
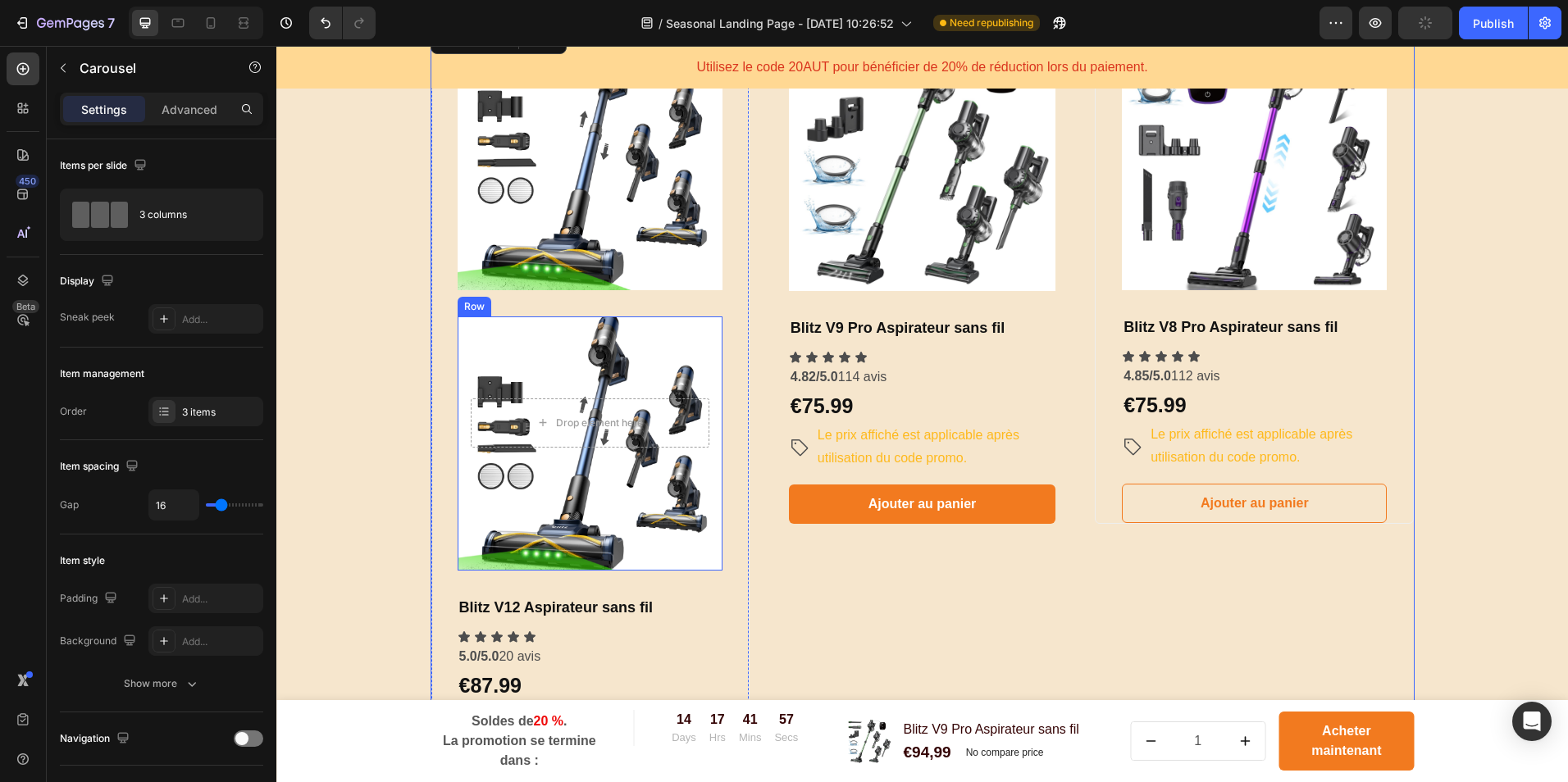
click at [676, 348] on div "Drop element here Row" at bounding box center [590, 443] width 265 height 255
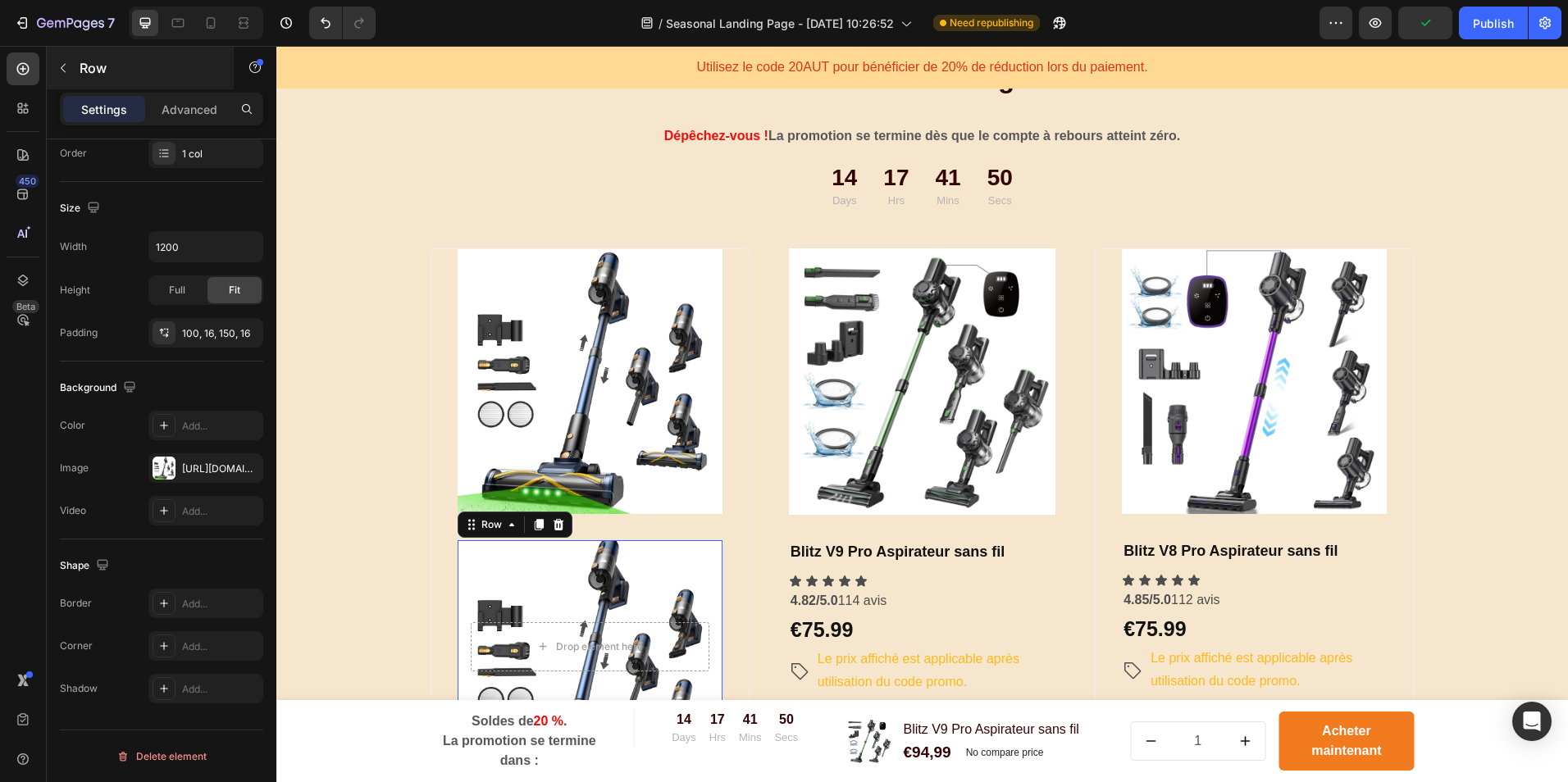
scroll to position [656, 0]
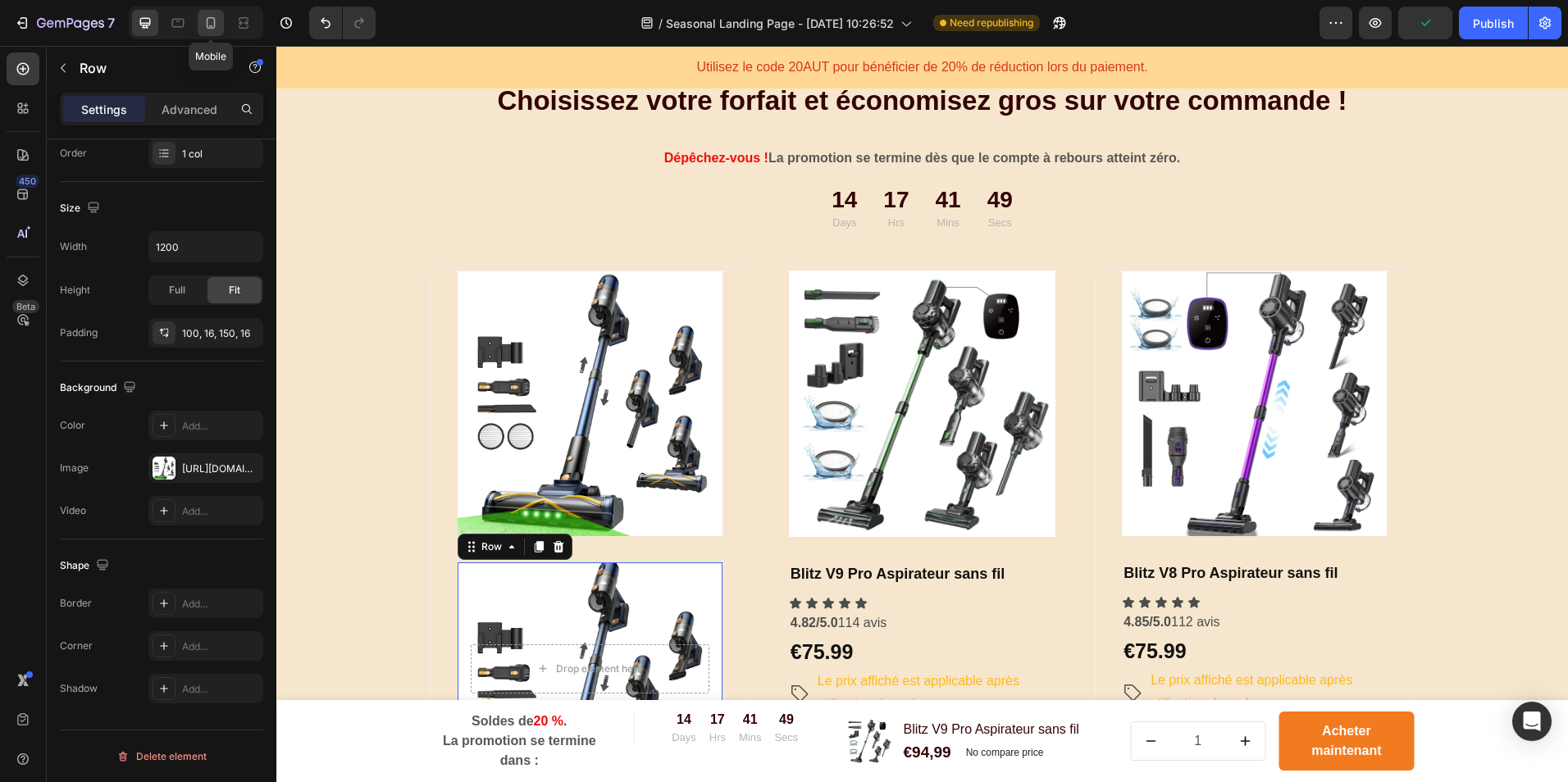
click at [214, 30] on icon at bounding box center [210, 22] width 16 height 16
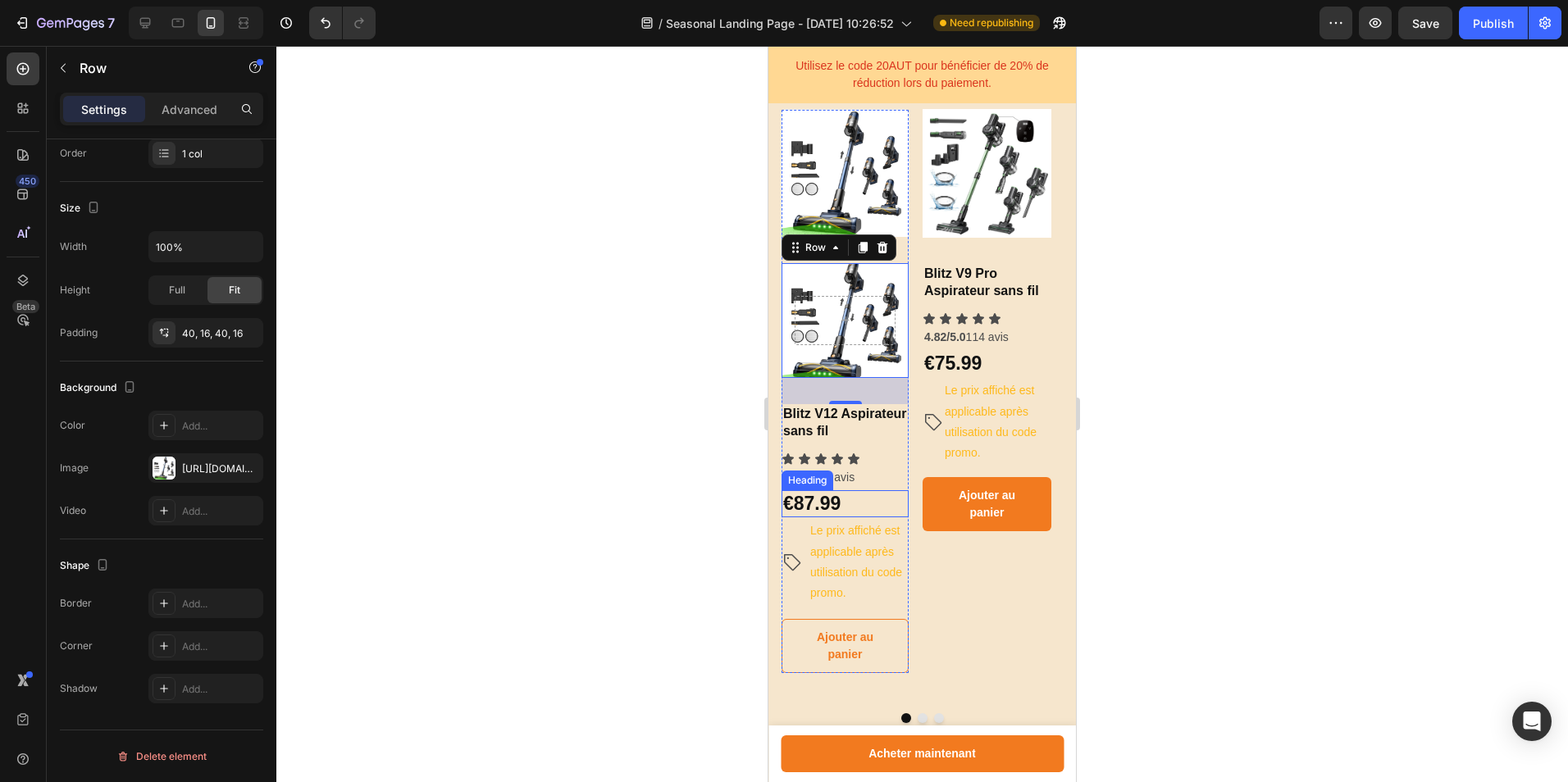
scroll to position [898, 0]
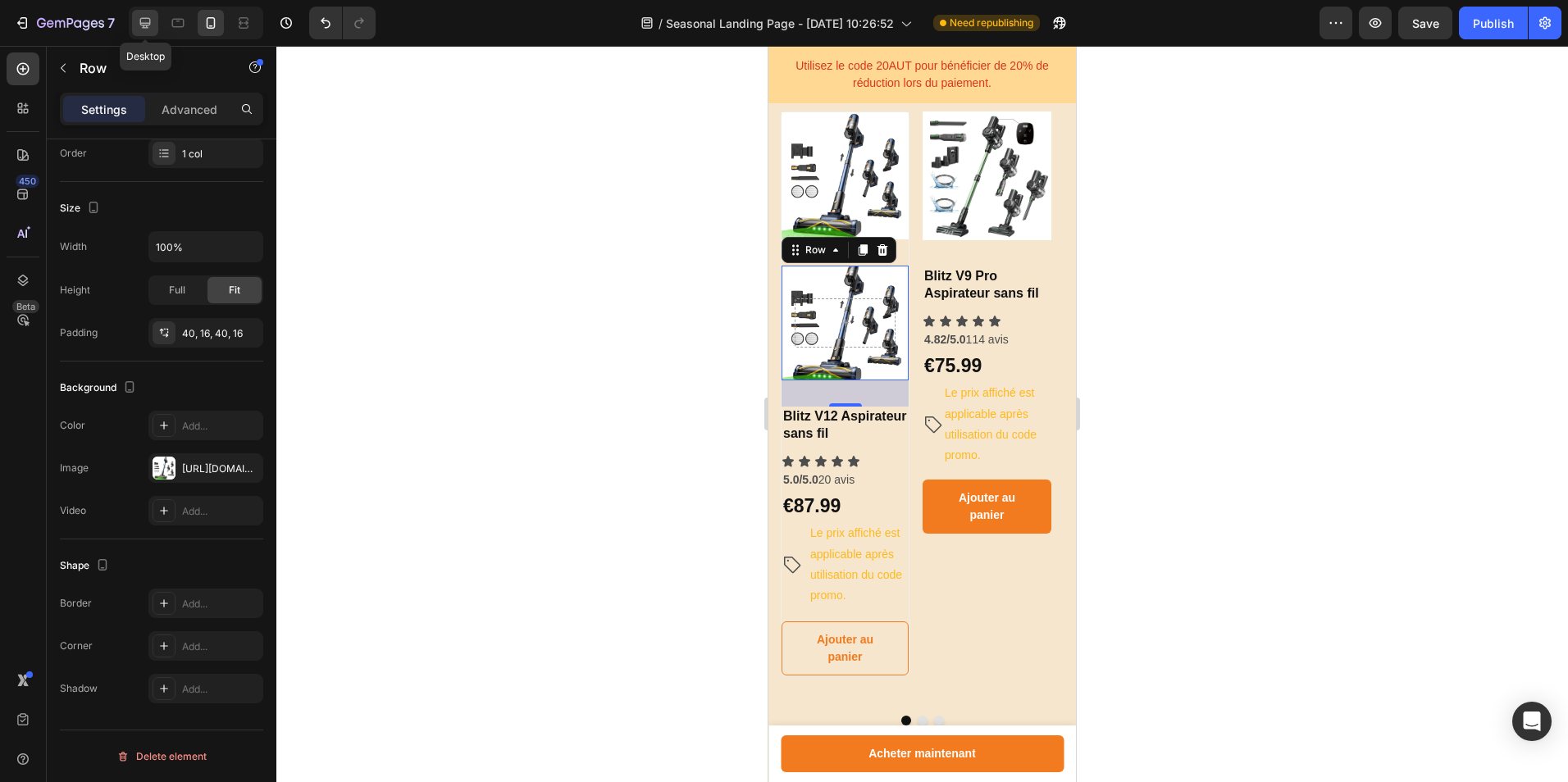
click at [148, 20] on icon at bounding box center [145, 22] width 16 height 16
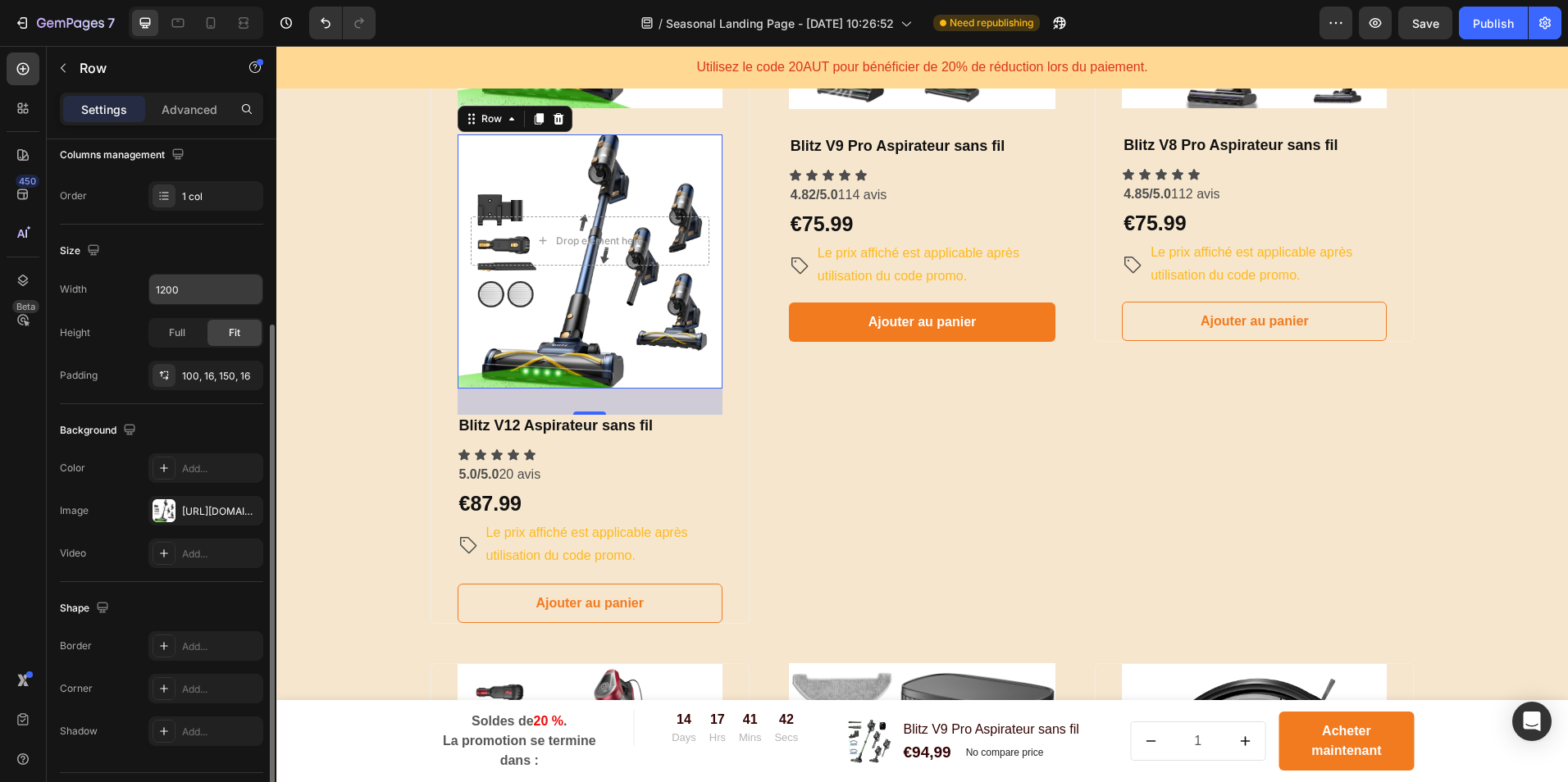
scroll to position [1116, 0]
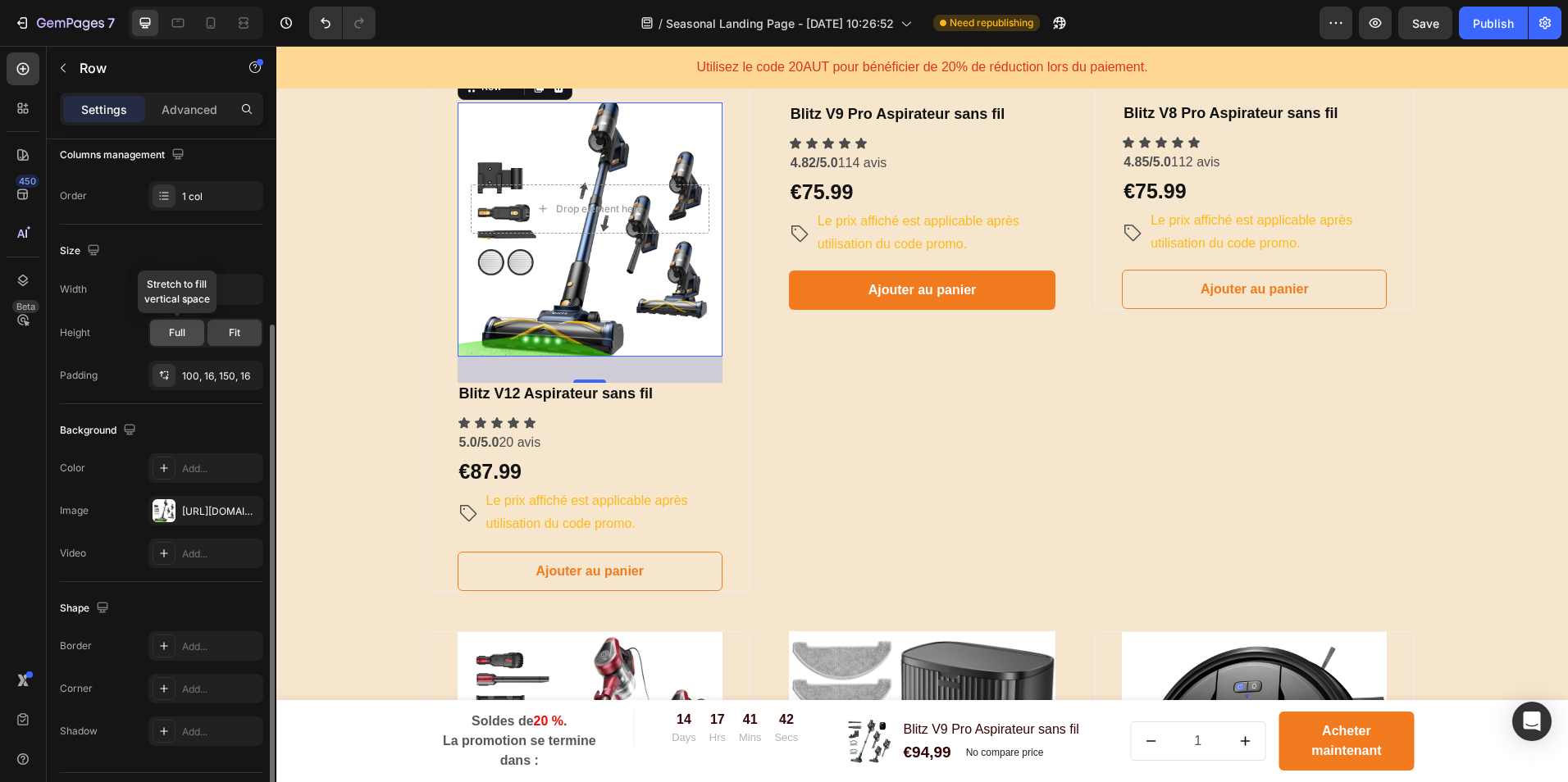
click at [181, 336] on span "Full" at bounding box center [176, 332] width 16 height 14
click at [606, 325] on div "Drop element here Row 32" at bounding box center [590, 229] width 265 height 255
click at [202, 293] on input "1200" at bounding box center [206, 289] width 113 height 30
click at [243, 289] on icon "button" at bounding box center [247, 289] width 16 height 16
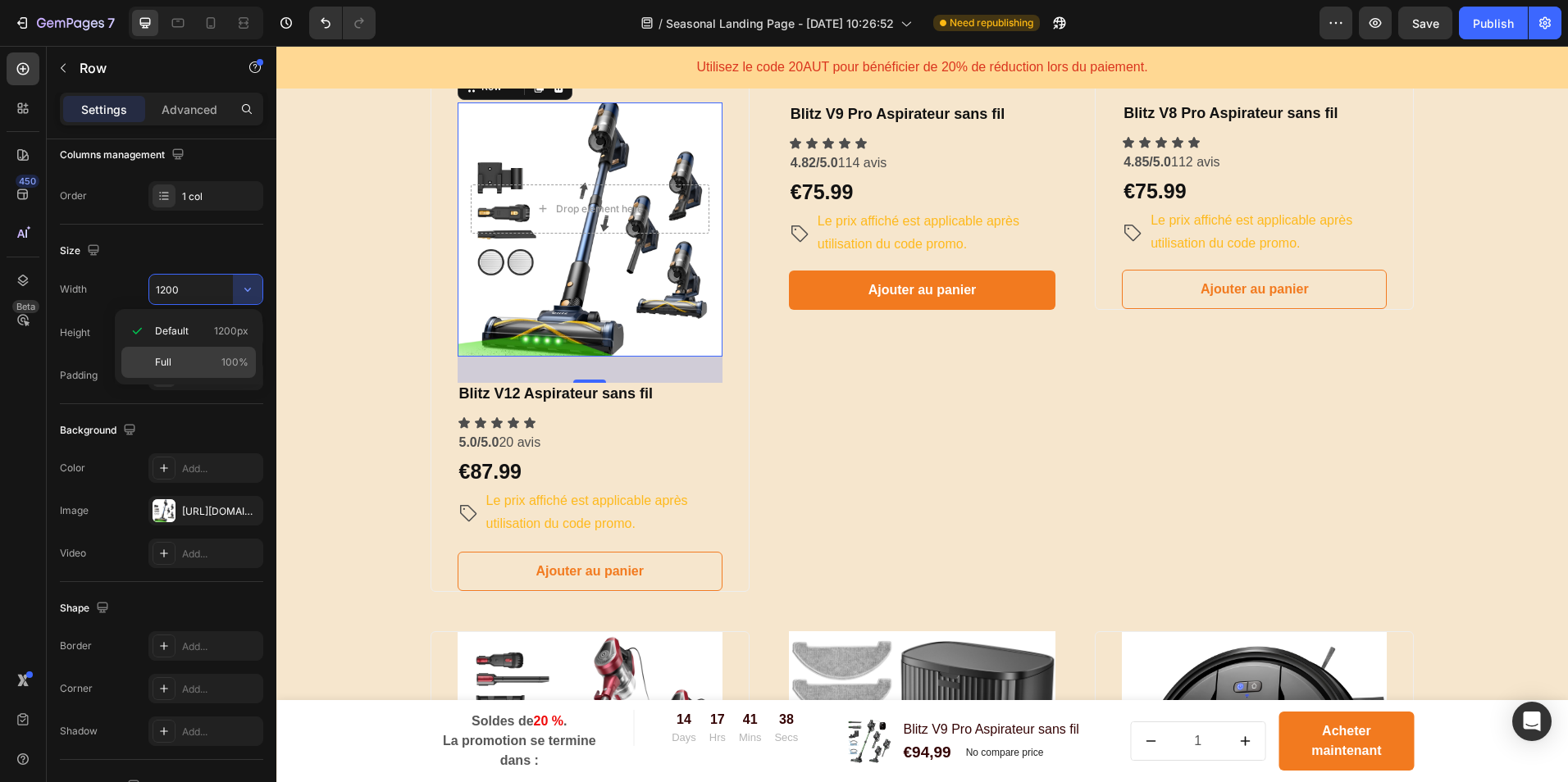
click at [220, 349] on div "Full 100%" at bounding box center [188, 362] width 134 height 31
type input "100%"
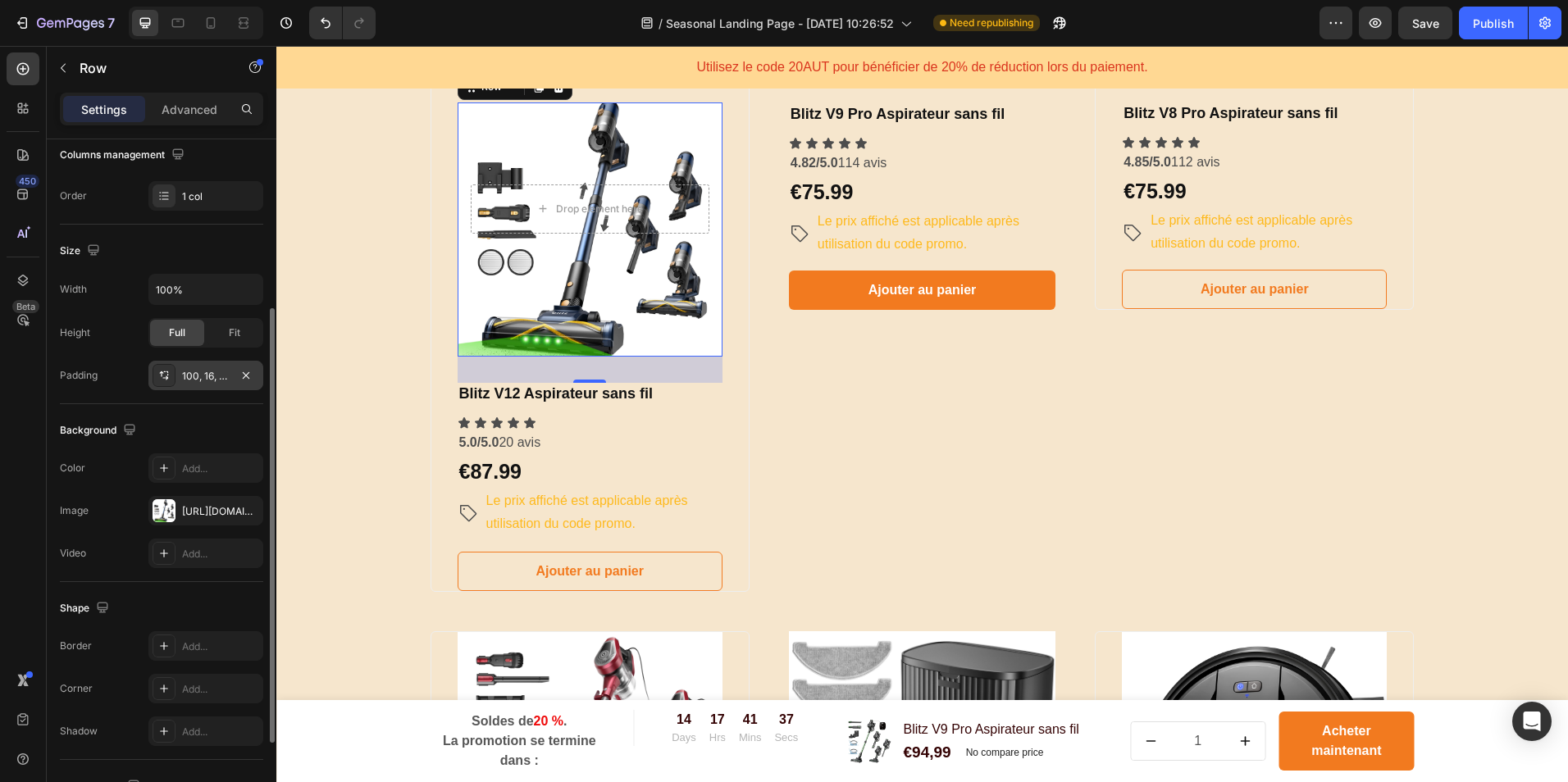
click at [217, 373] on div "100, 16, 150, 16" at bounding box center [206, 376] width 48 height 14
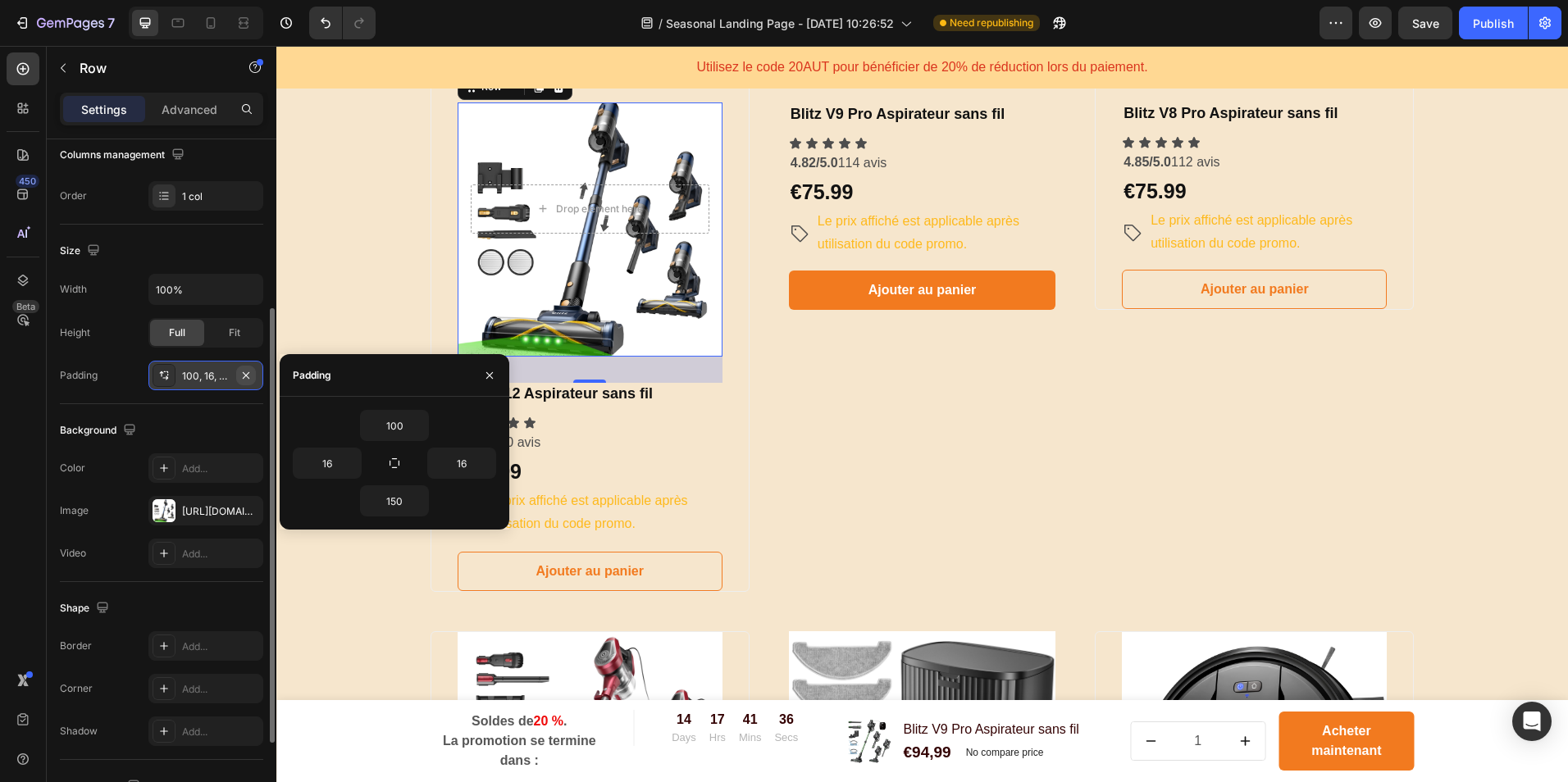
click at [241, 371] on icon "button" at bounding box center [246, 376] width 13 height 13
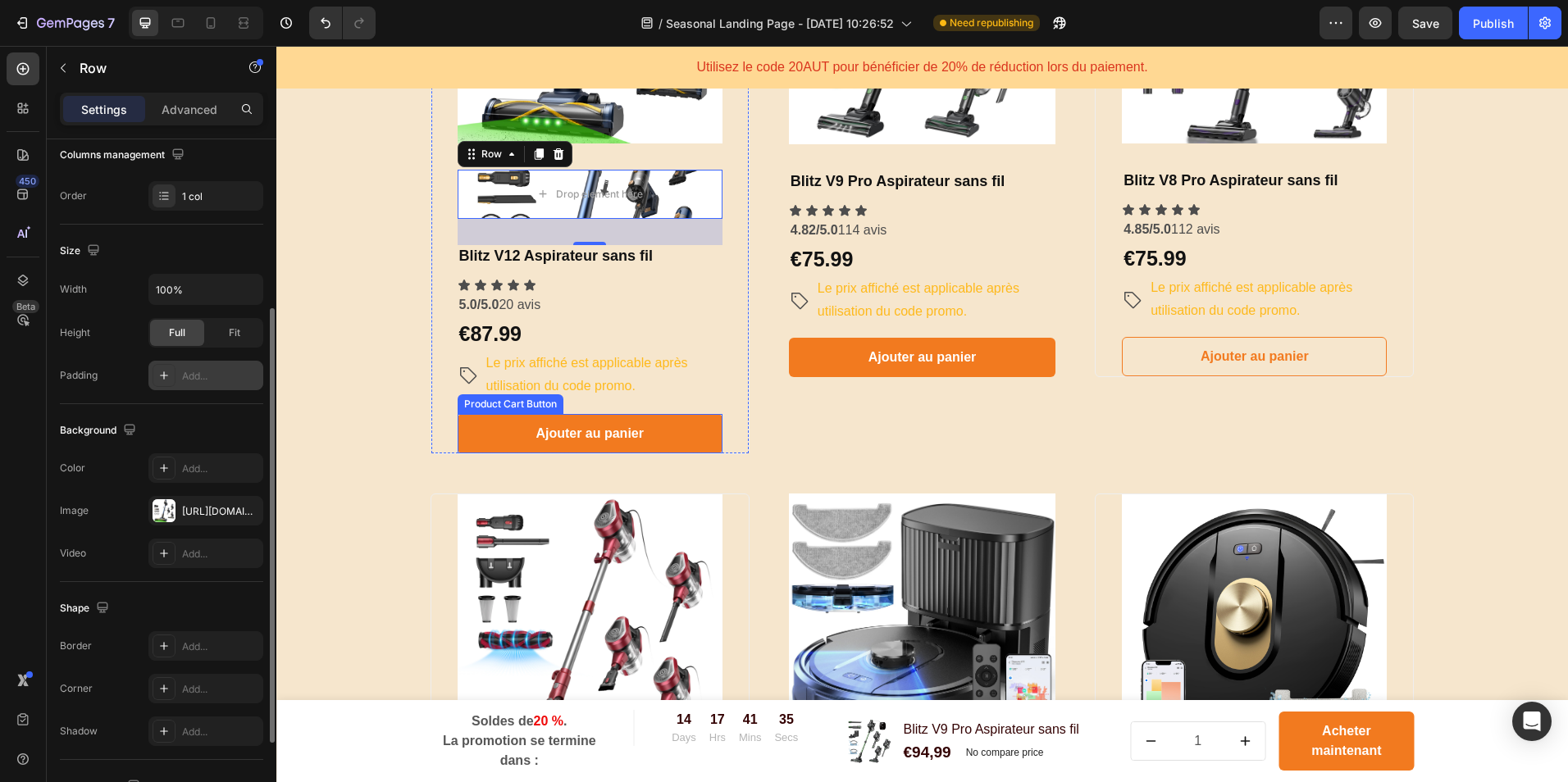
scroll to position [870, 0]
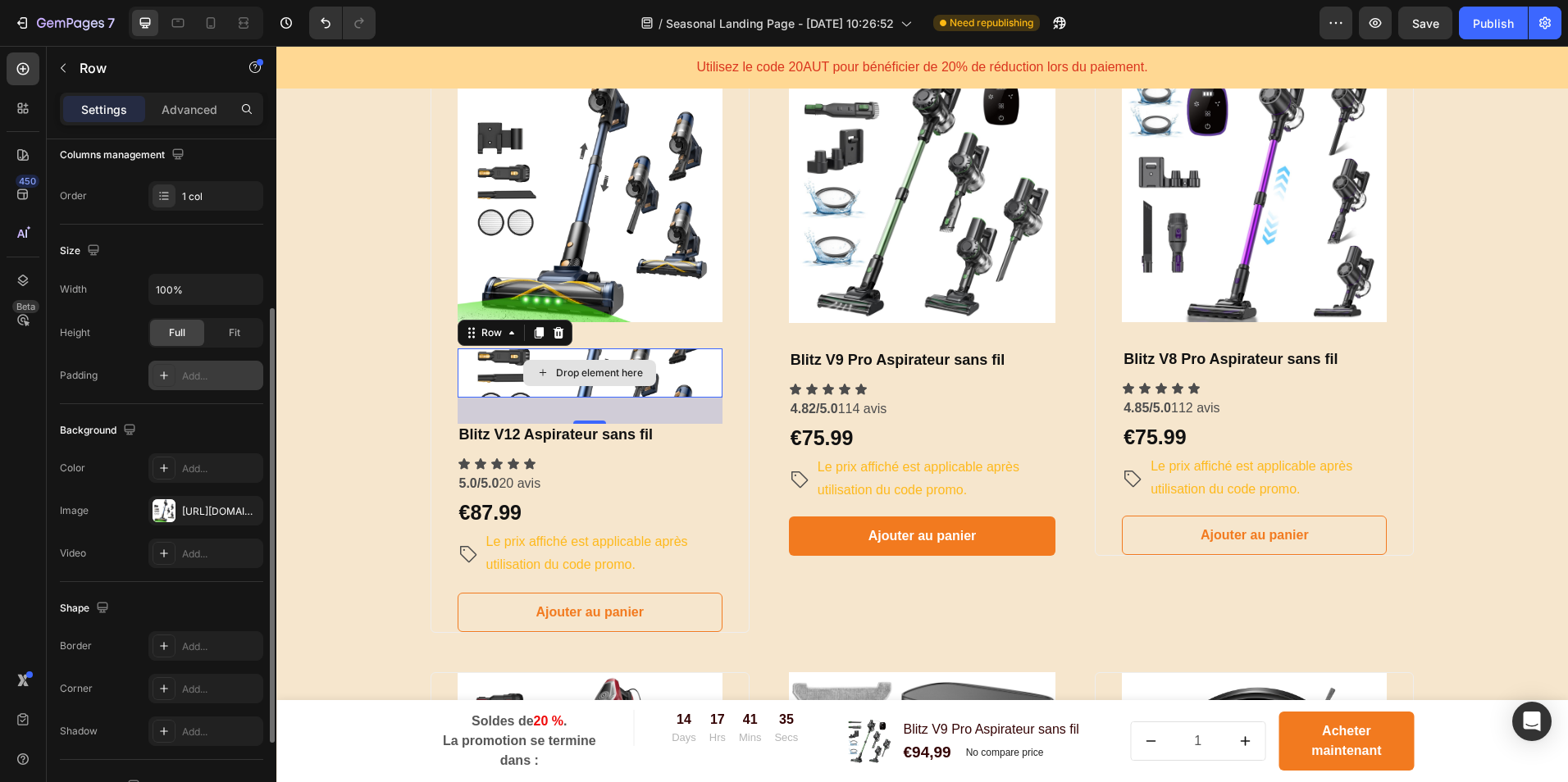
click at [690, 359] on div "Drop element here" at bounding box center [590, 373] width 265 height 50
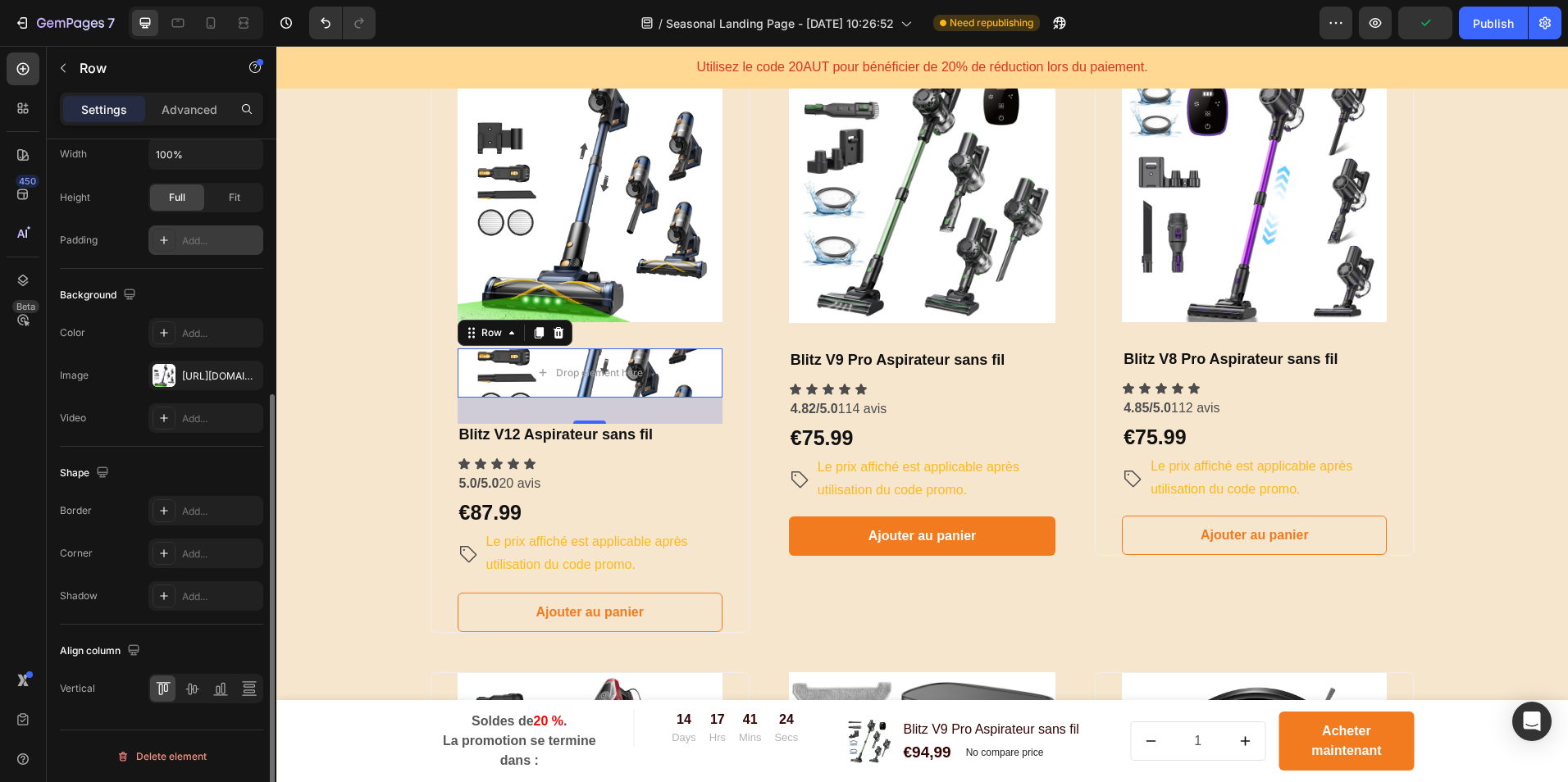
scroll to position [0, 0]
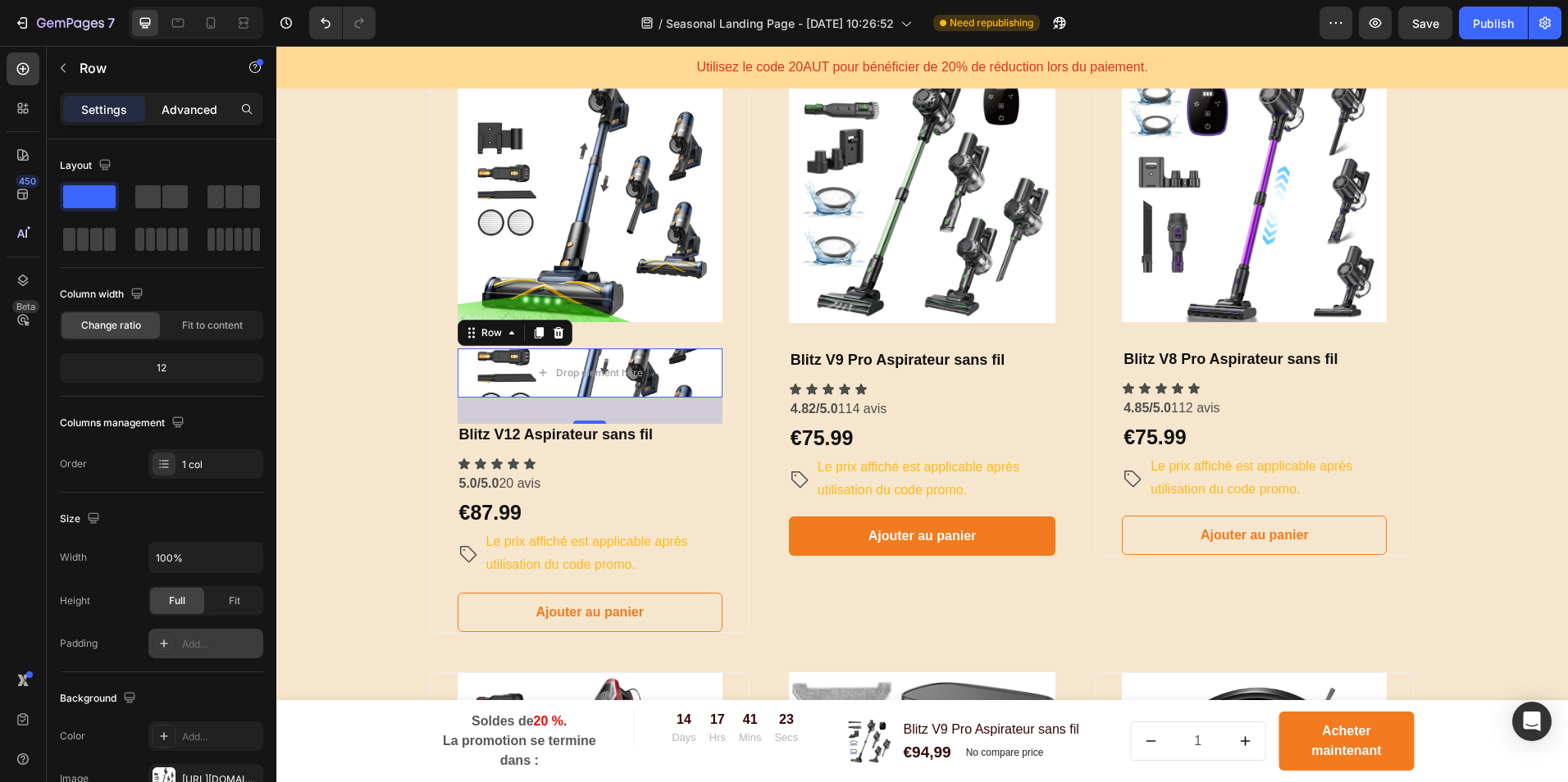
click at [179, 119] on div "Advanced" at bounding box center [190, 110] width 82 height 27
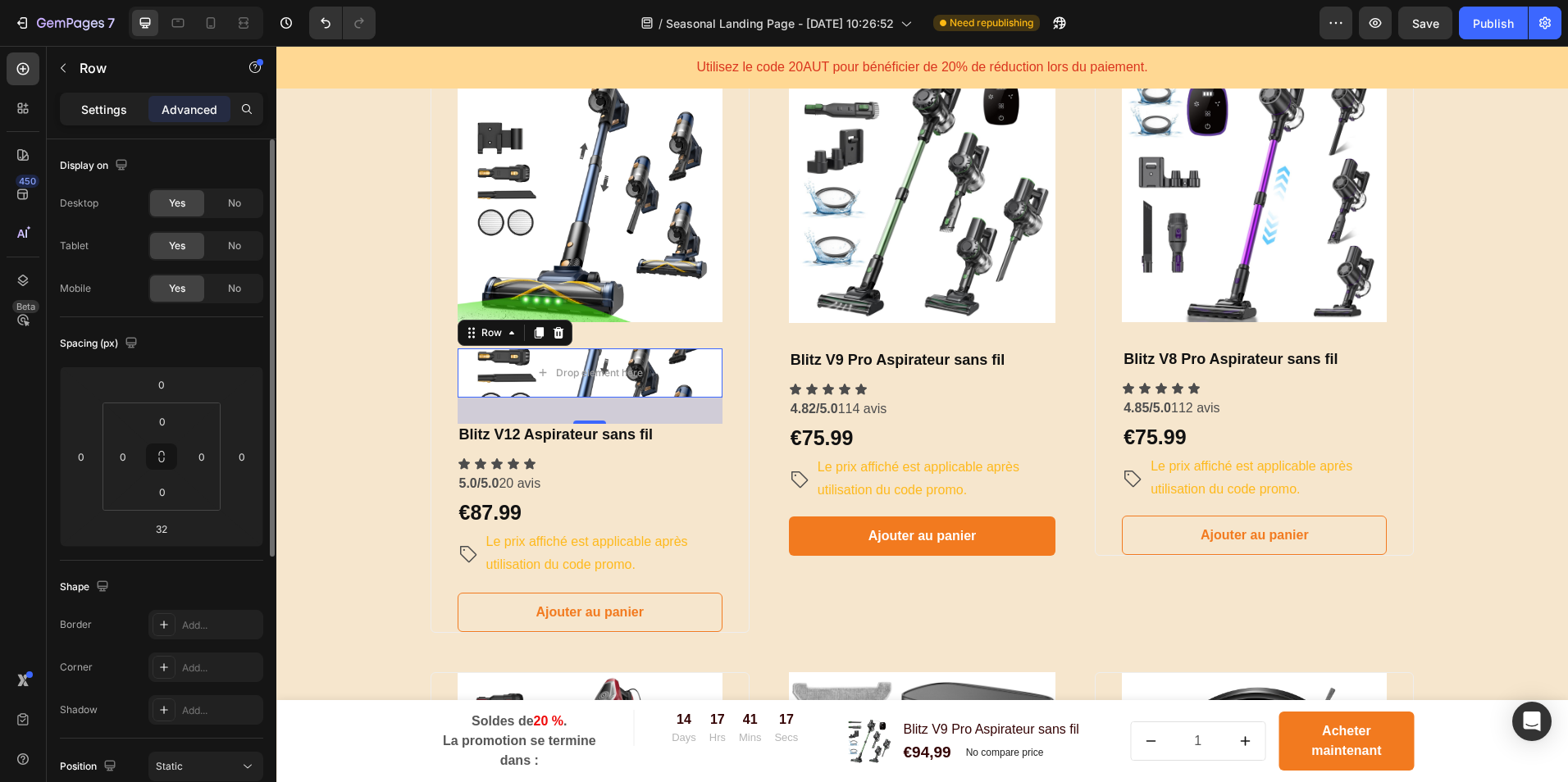
click at [101, 109] on p "Settings" at bounding box center [104, 110] width 46 height 17
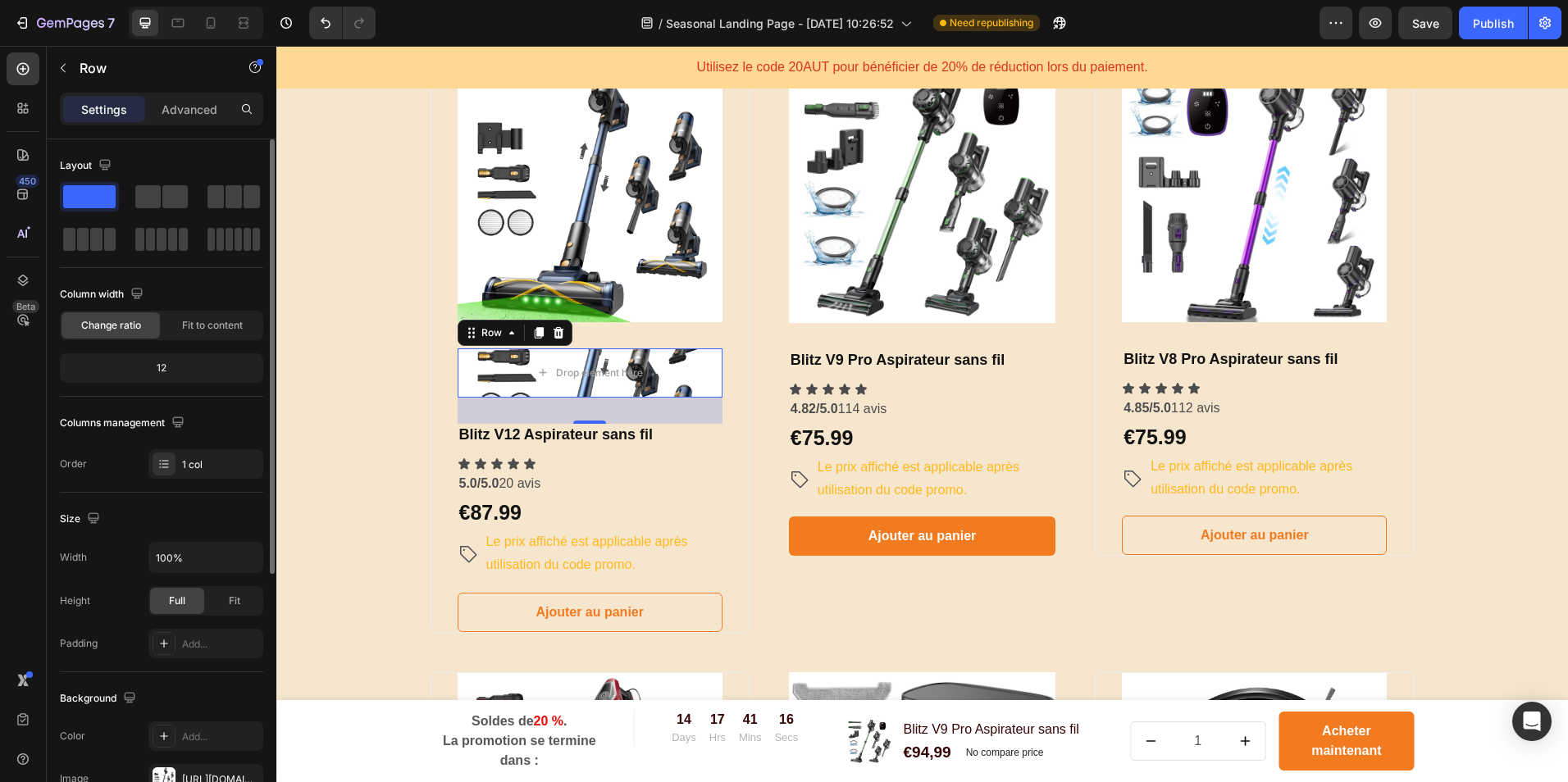
scroll to position [164, 0]
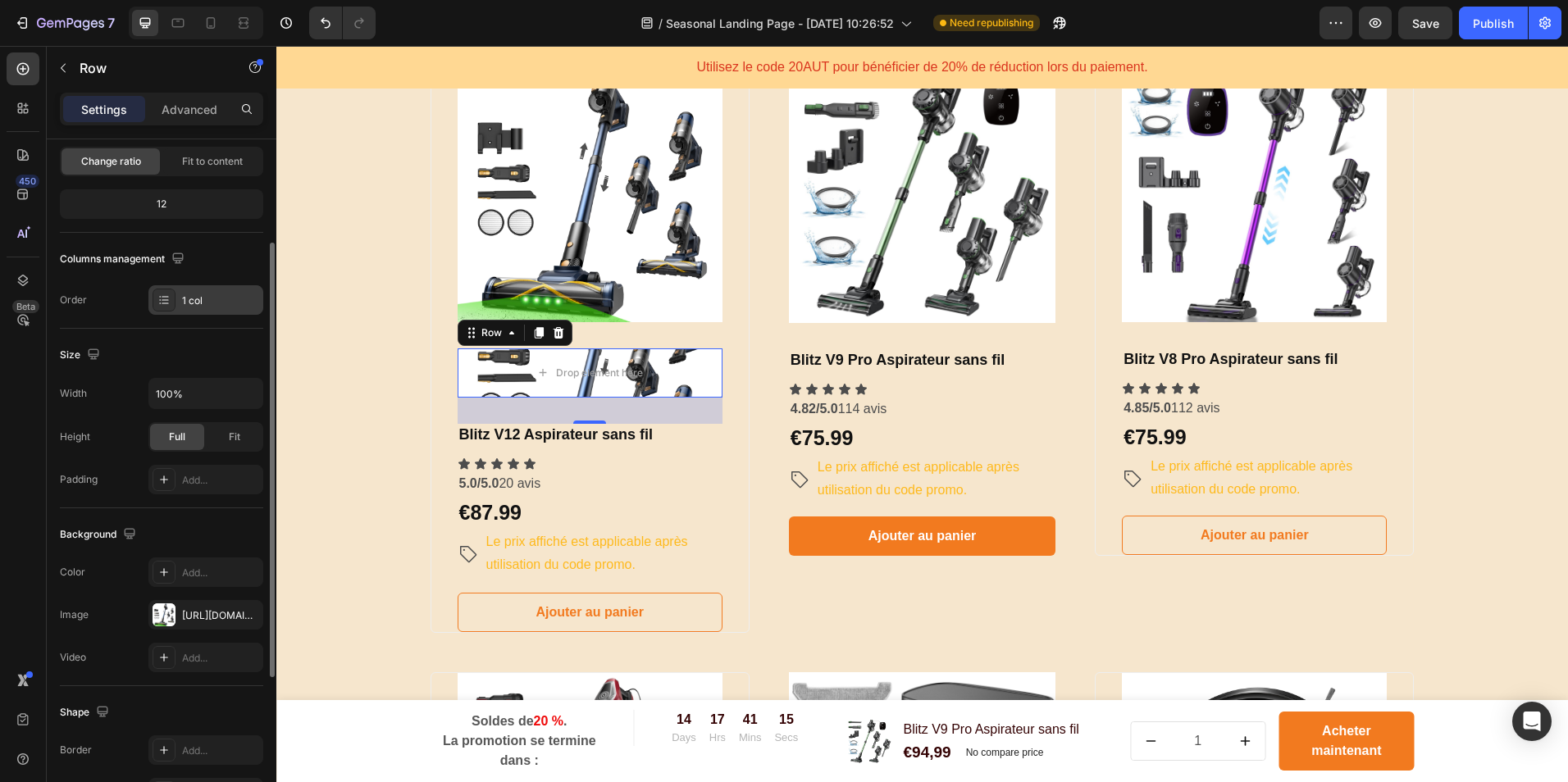
click at [178, 300] on div "1 col" at bounding box center [206, 299] width 114 height 30
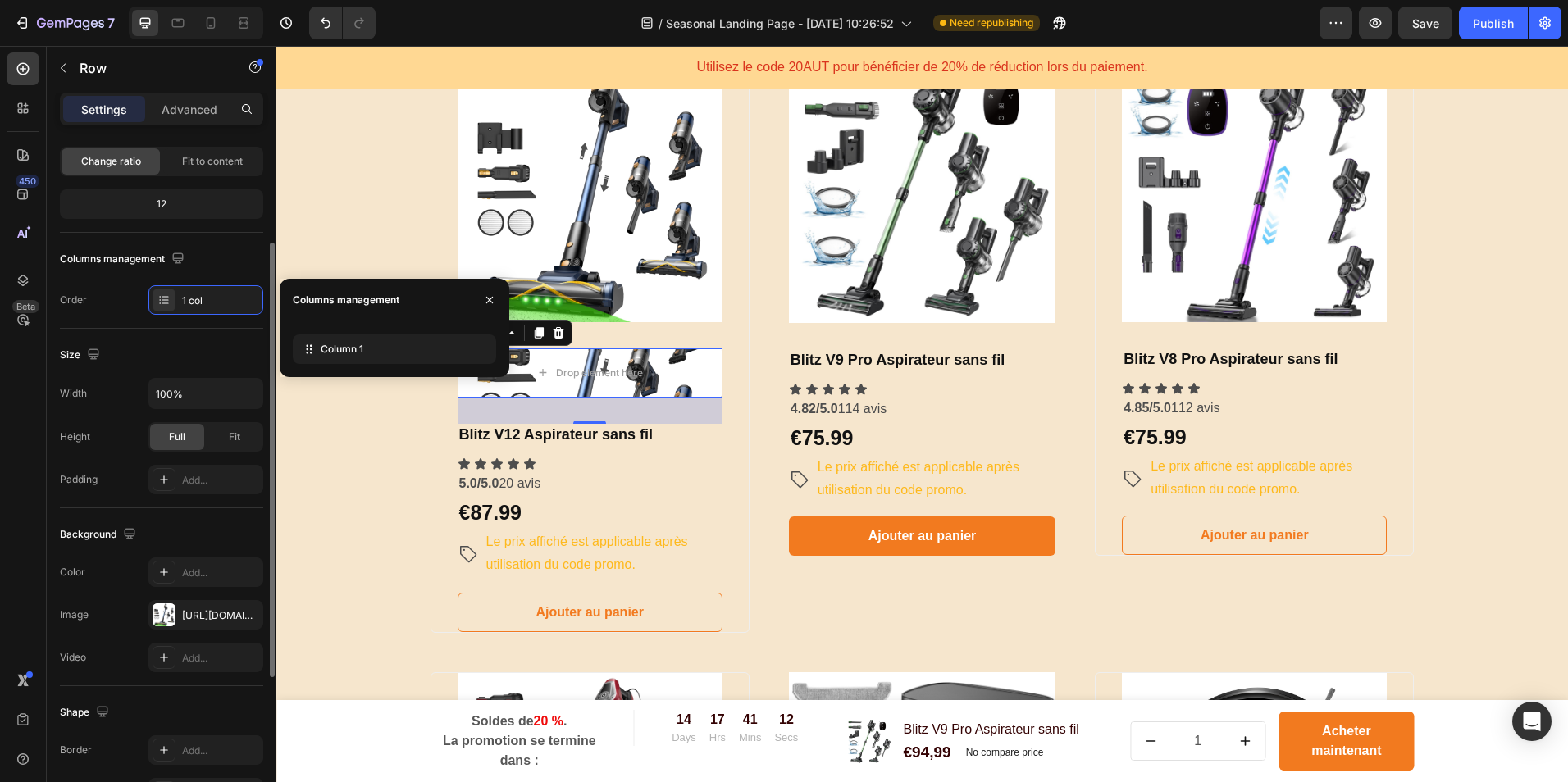
click at [150, 516] on div "Background The changes might be hidden by the video. Color Add... Image [URL][D…" at bounding box center [161, 597] width 203 height 178
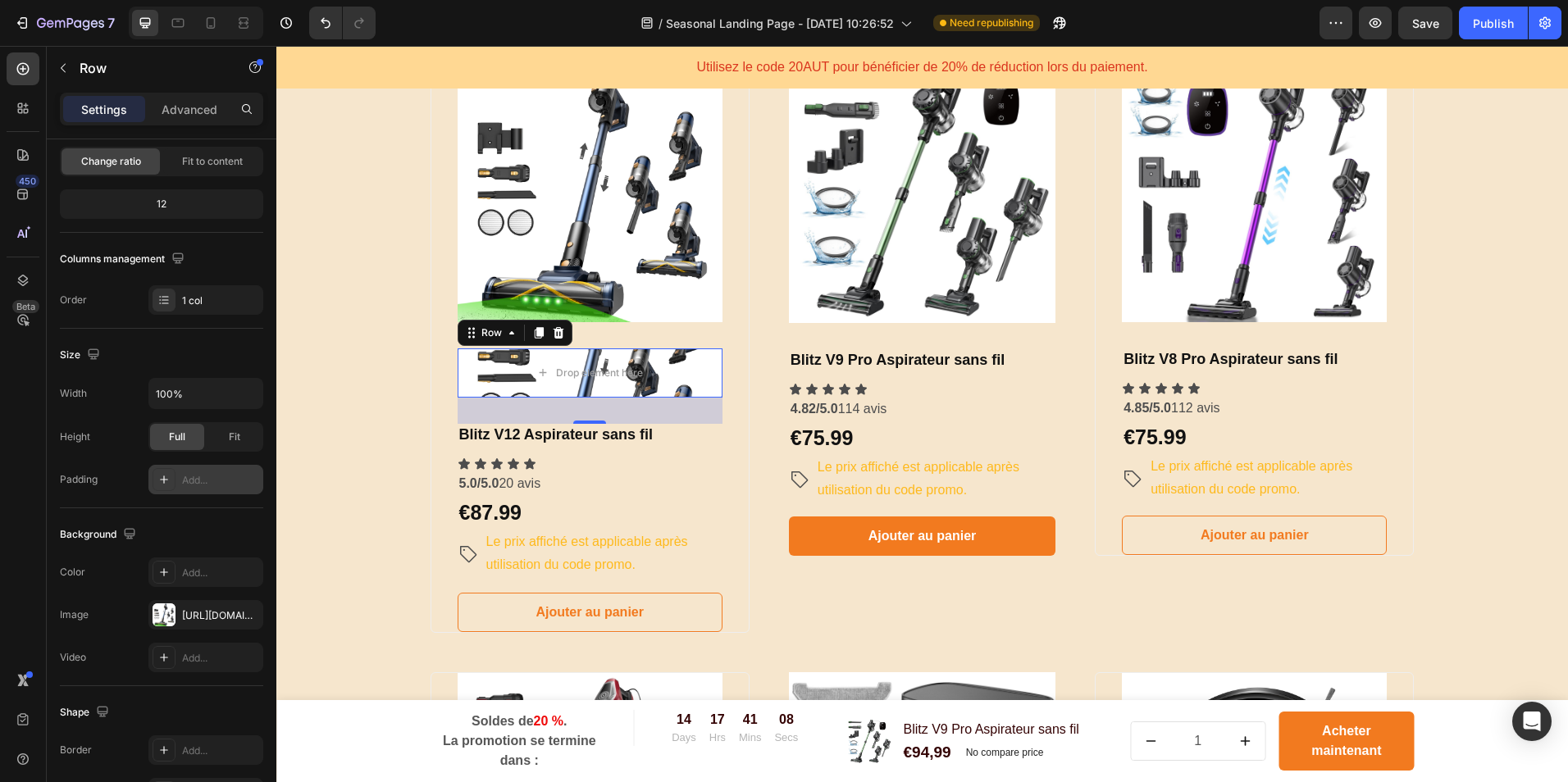
click at [216, 473] on div "Add..." at bounding box center [220, 480] width 77 height 14
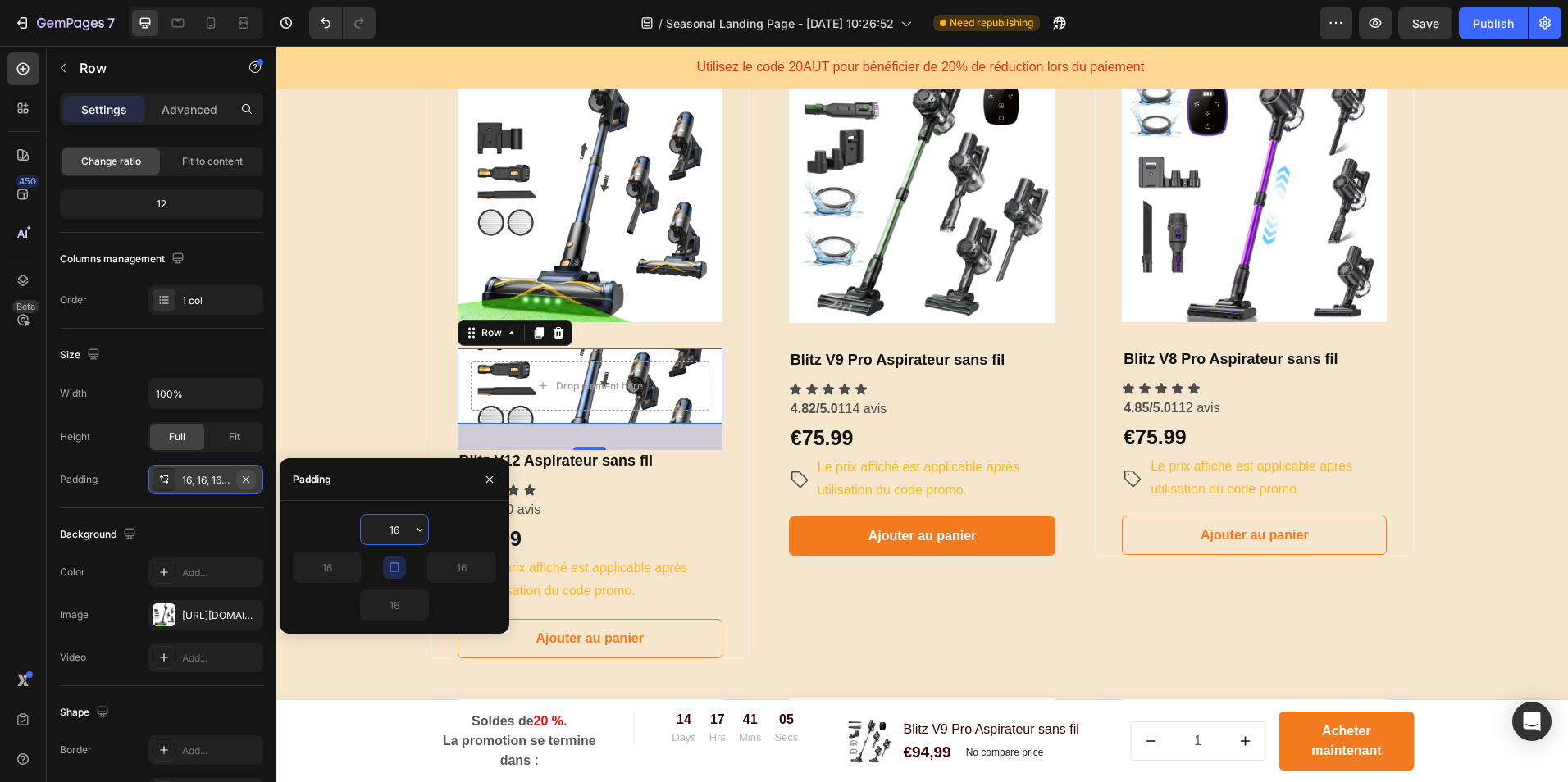
click at [240, 480] on icon "button" at bounding box center [246, 480] width 13 height 13
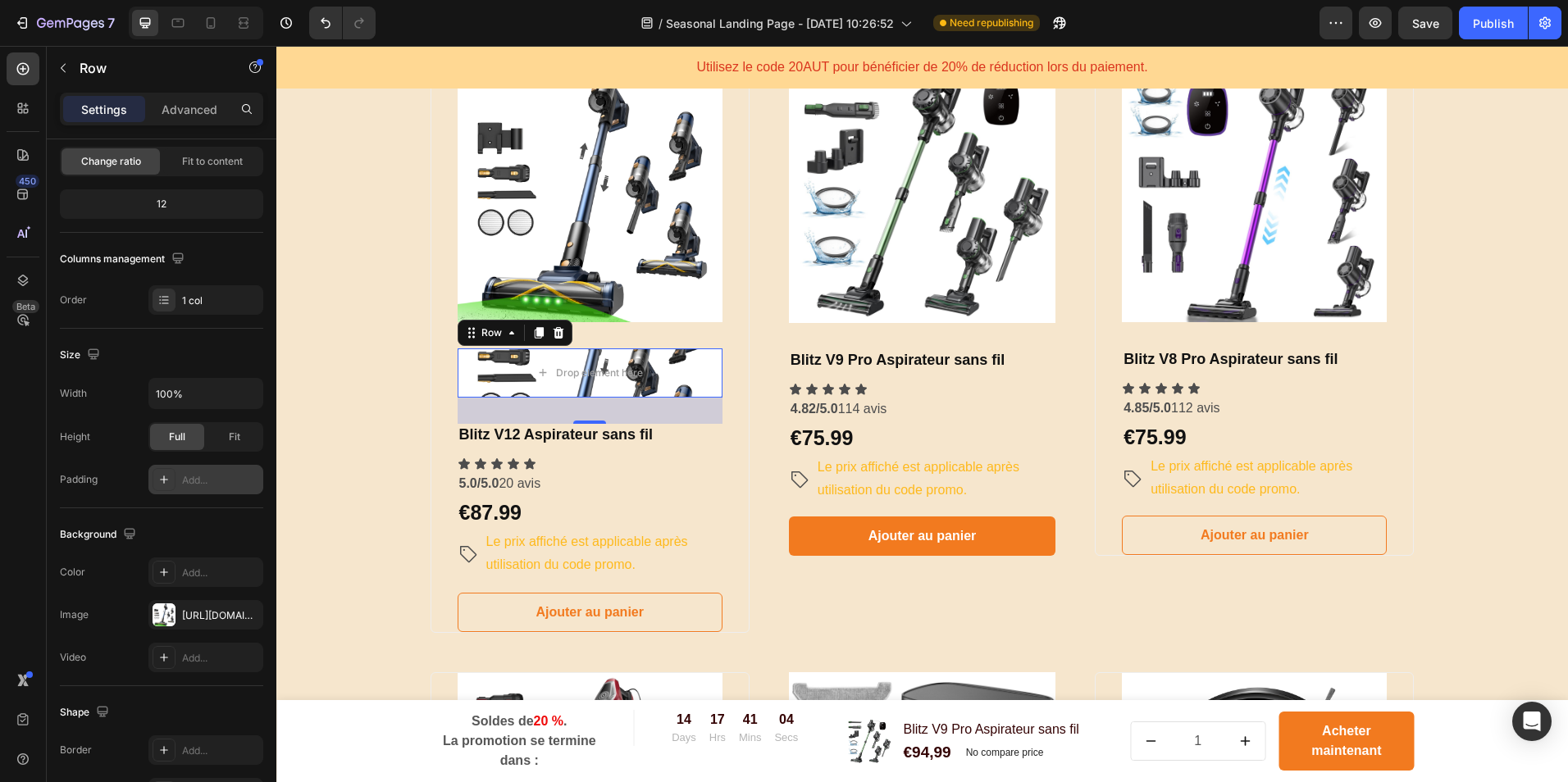
click at [236, 479] on div "Add..." at bounding box center [220, 480] width 77 height 14
type input "16"
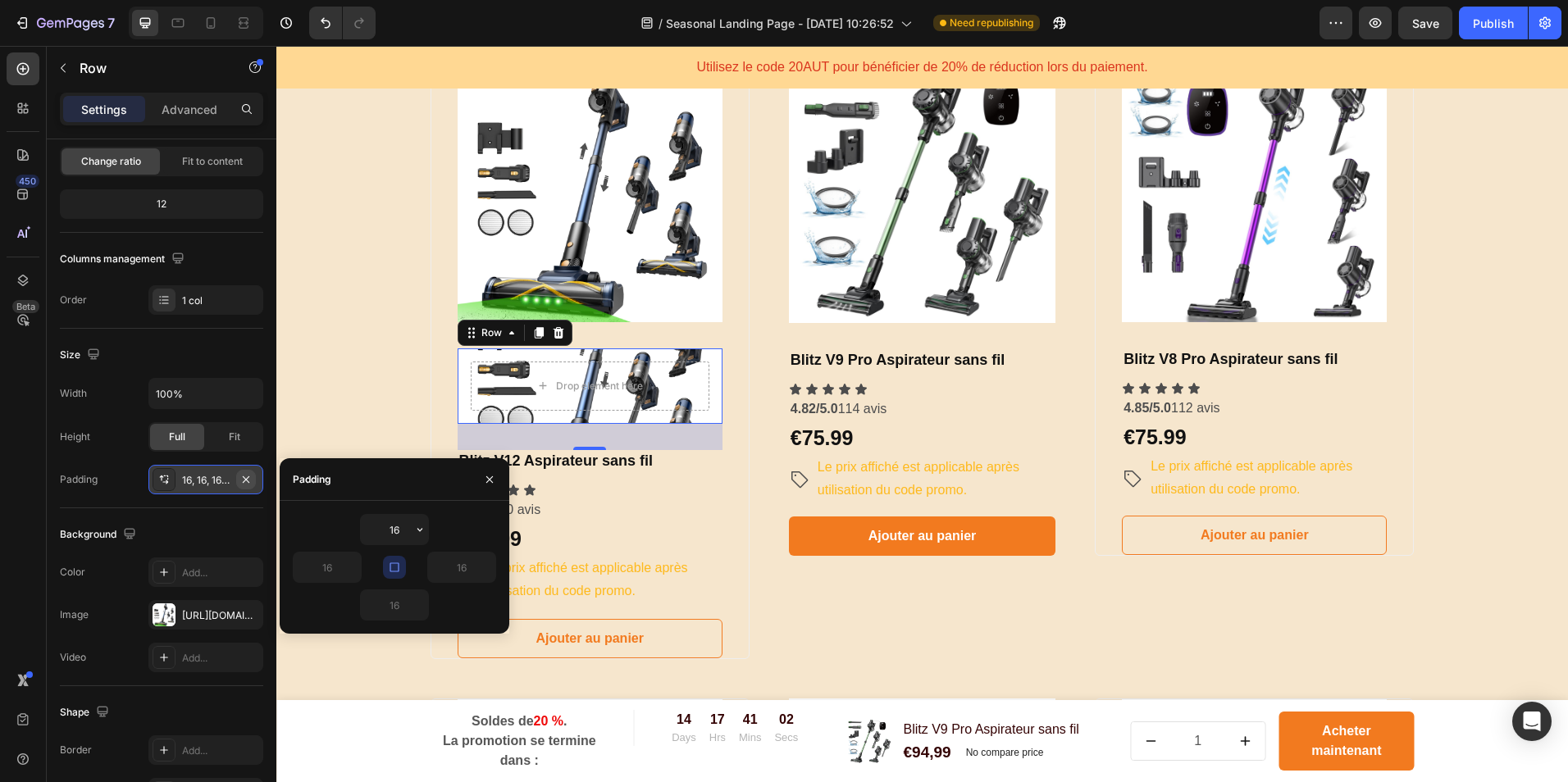
click at [249, 479] on icon "button" at bounding box center [246, 480] width 13 height 13
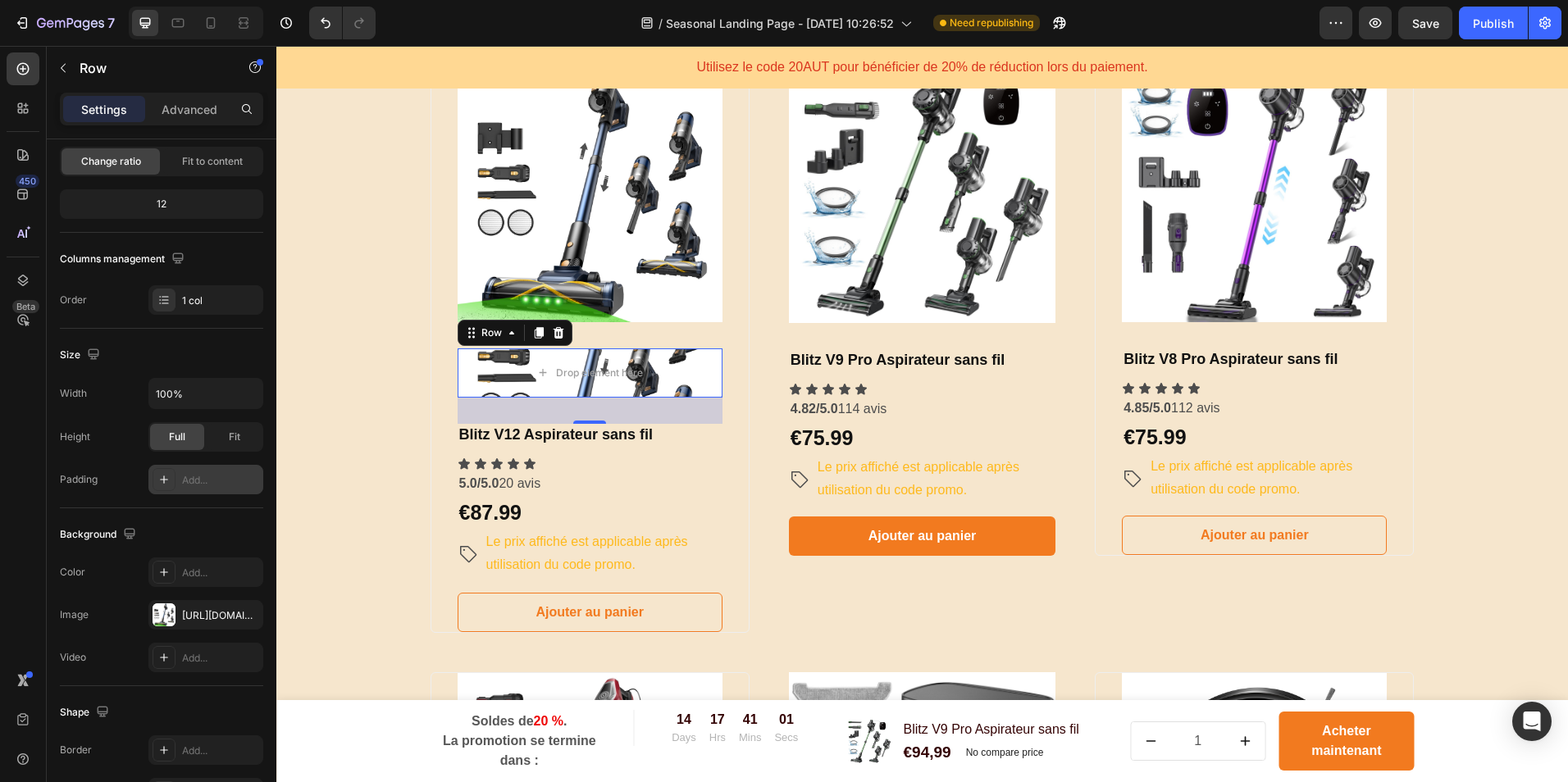
click at [216, 479] on div "Add..." at bounding box center [220, 480] width 77 height 14
type input "16"
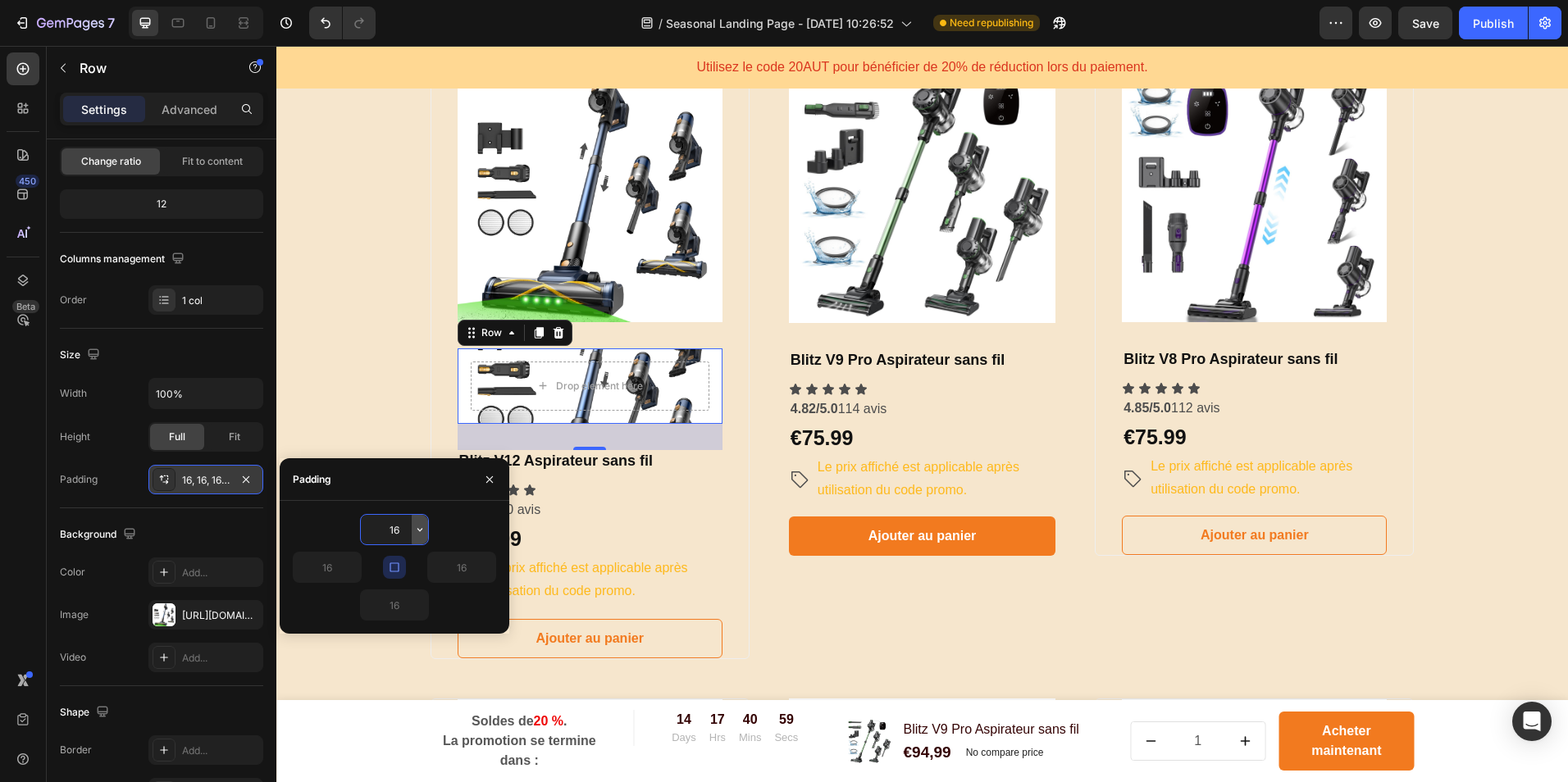
click at [419, 525] on icon "button" at bounding box center [420, 530] width 13 height 13
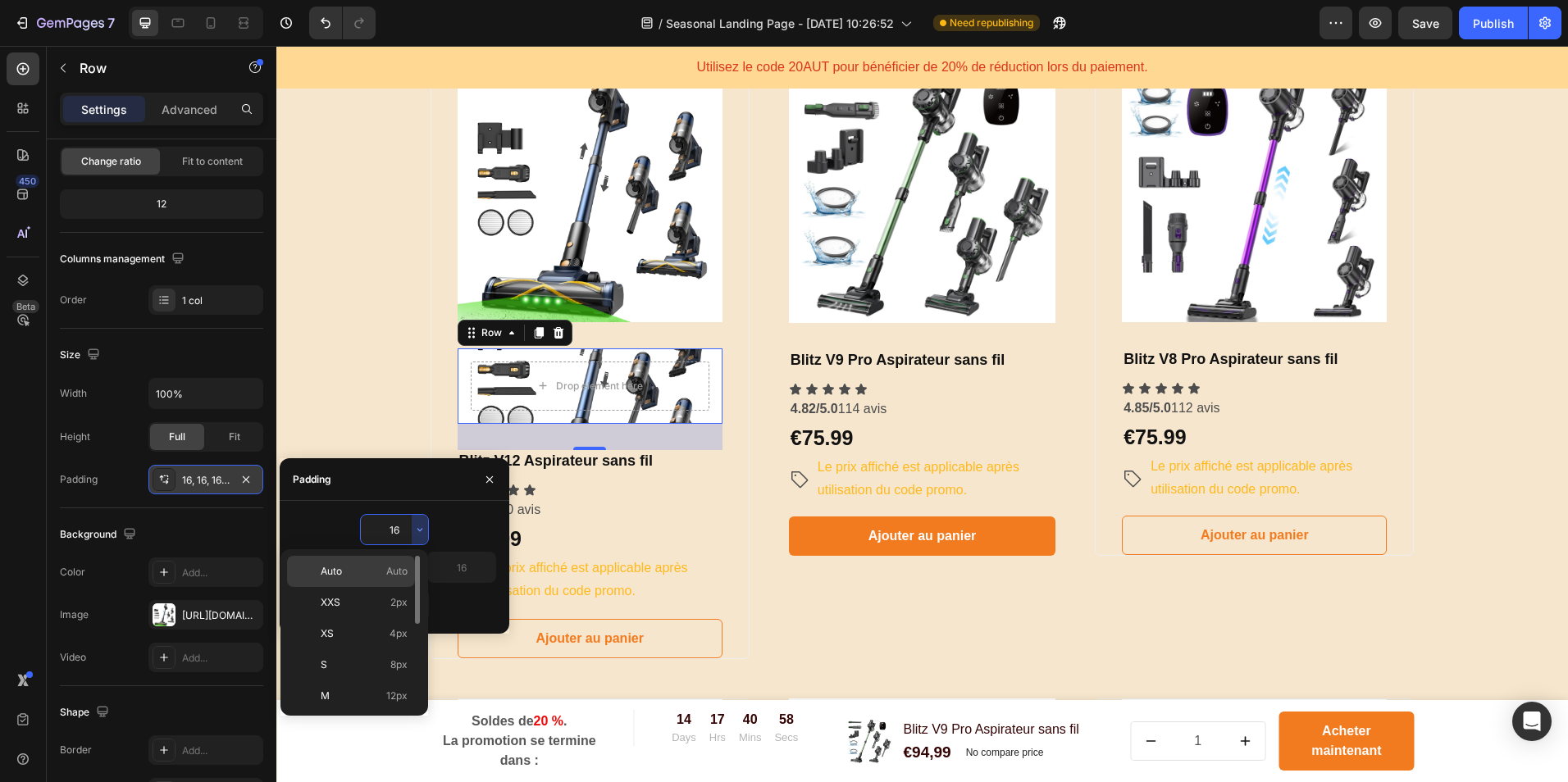
click at [398, 568] on span "Auto" at bounding box center [397, 571] width 21 height 14
type input "Auto"
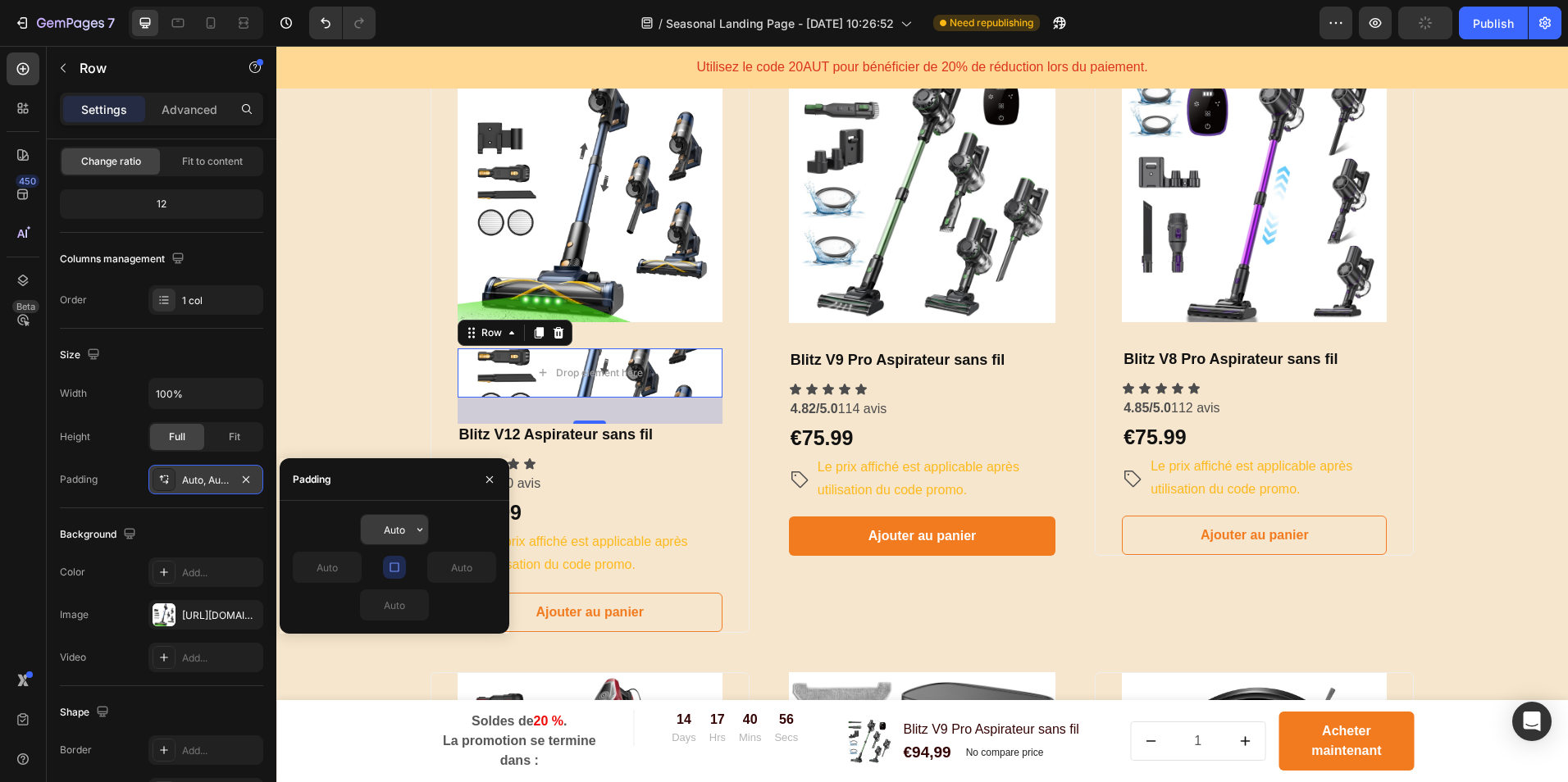
click at [400, 534] on input "Auto" at bounding box center [394, 529] width 68 height 30
click at [416, 532] on icon "button" at bounding box center [420, 530] width 13 height 13
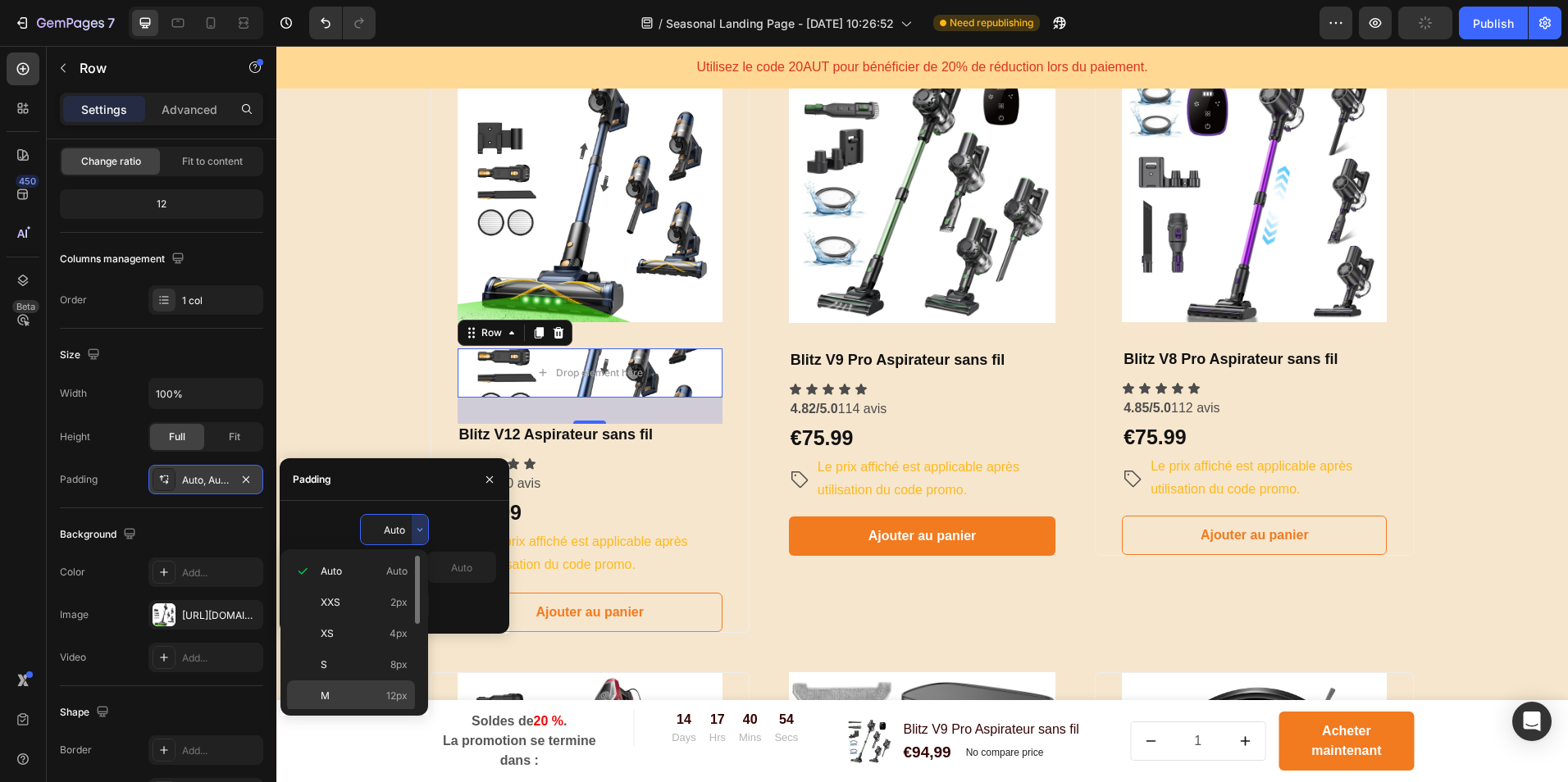
click at [373, 686] on div "M 12px" at bounding box center [351, 696] width 128 height 31
type input "12"
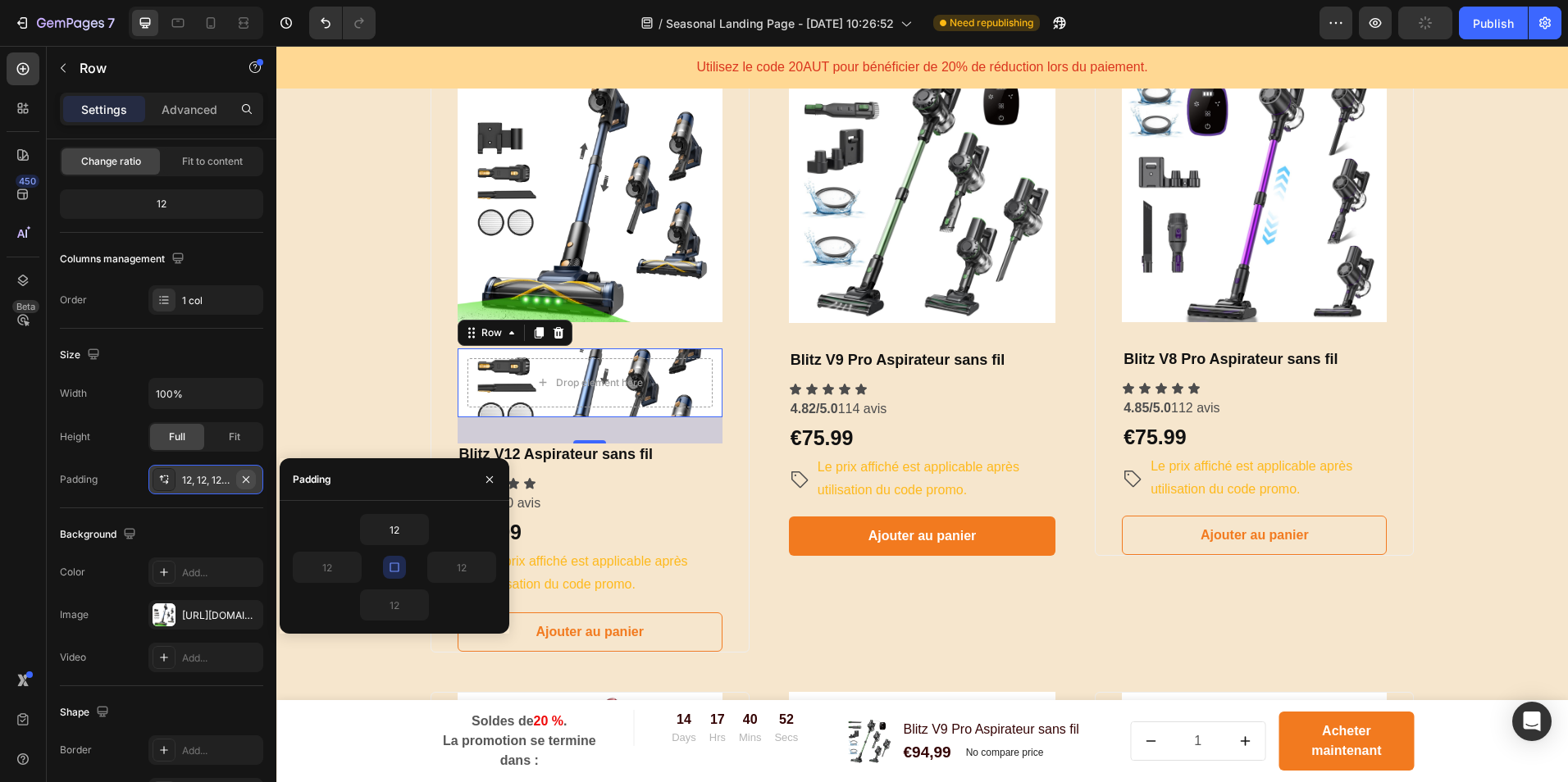
click at [243, 480] on icon "button" at bounding box center [246, 480] width 13 height 13
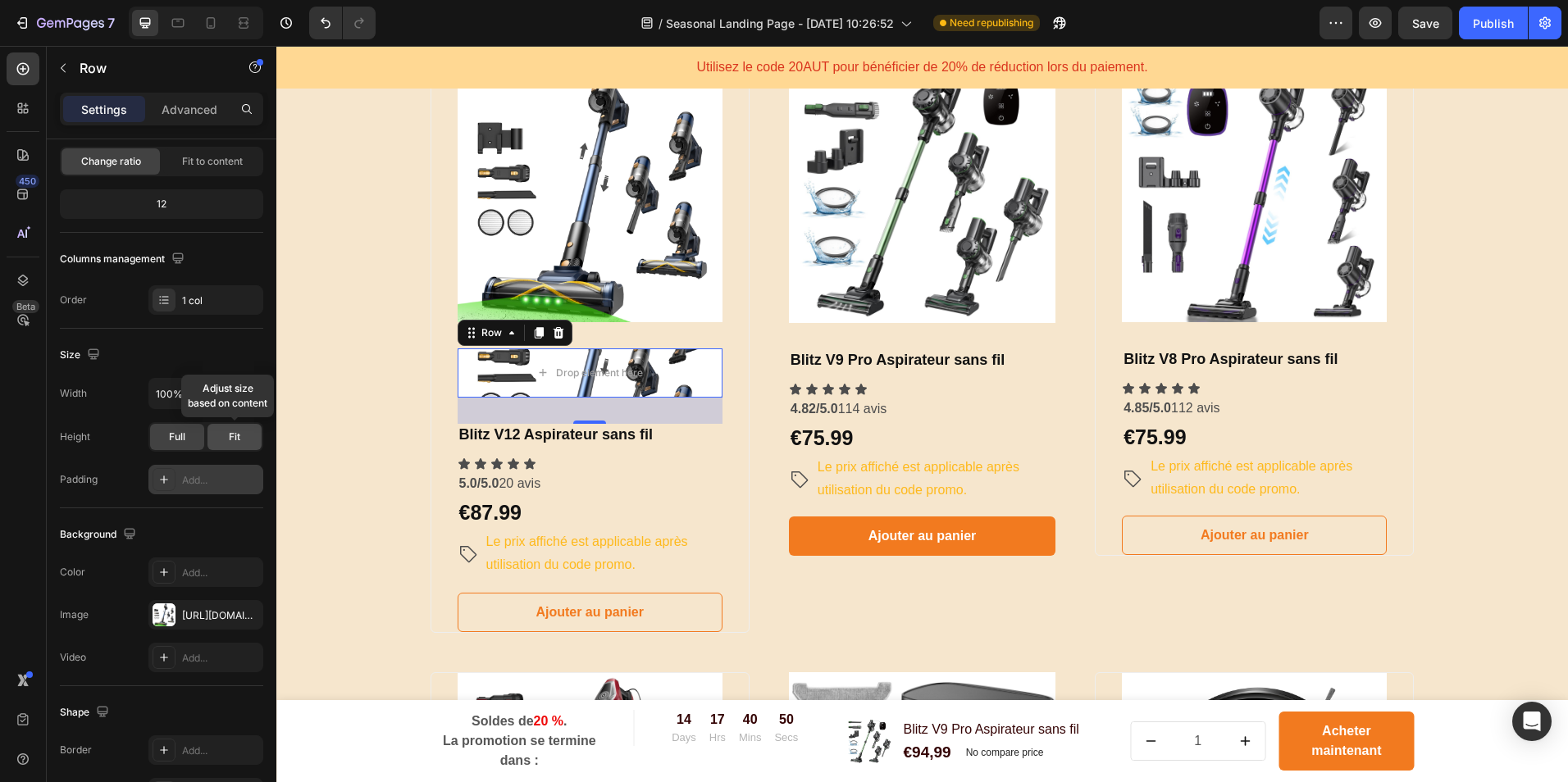
click at [217, 434] on div "Fit" at bounding box center [235, 438] width 54 height 27
click at [178, 434] on span "Full" at bounding box center [176, 437] width 16 height 14
click at [202, 401] on input "100%" at bounding box center [206, 393] width 113 height 30
click at [251, 401] on icon "button" at bounding box center [247, 393] width 16 height 16
click at [218, 436] on span "1200px" at bounding box center [231, 435] width 34 height 14
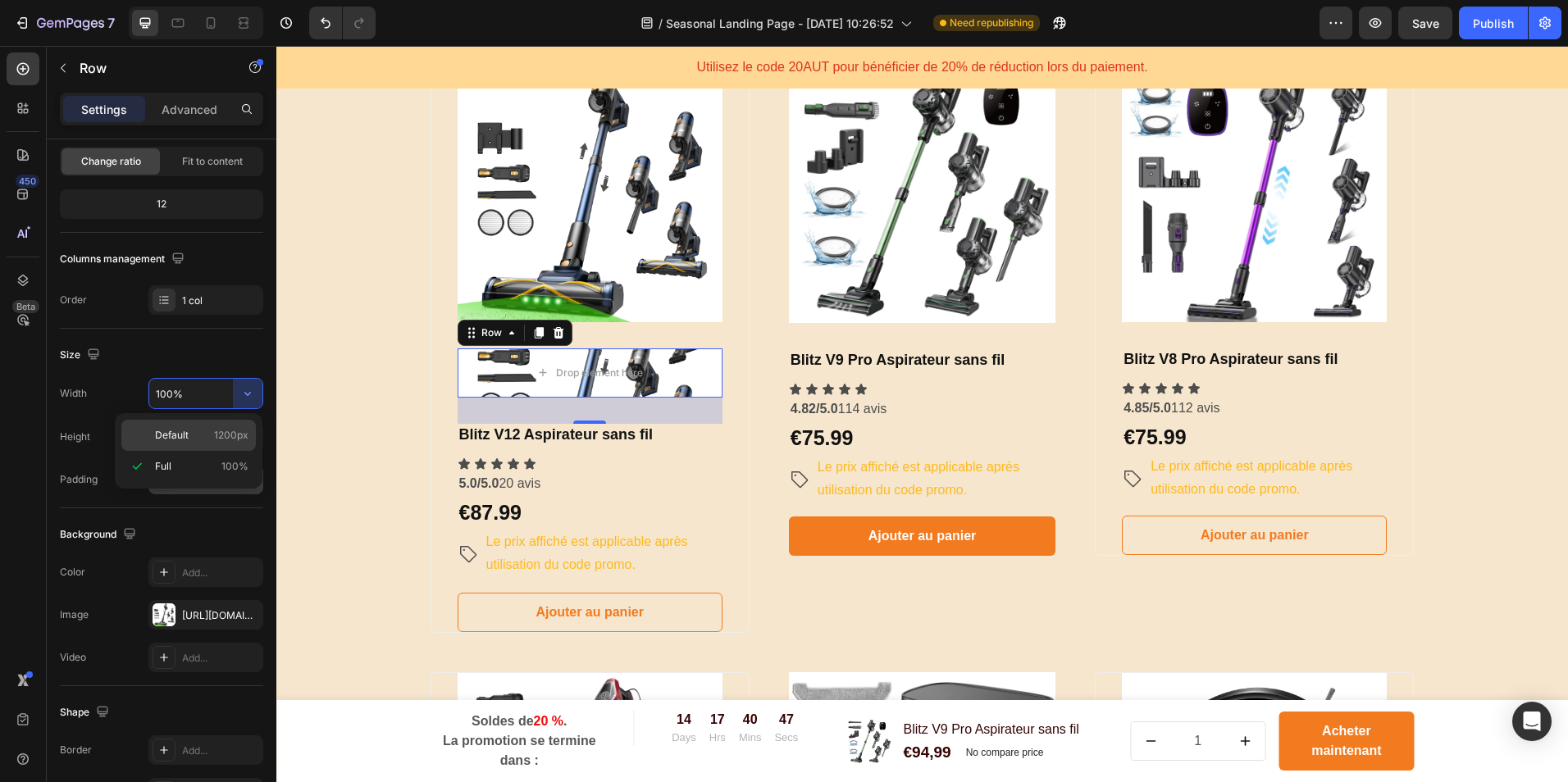
type input "1200"
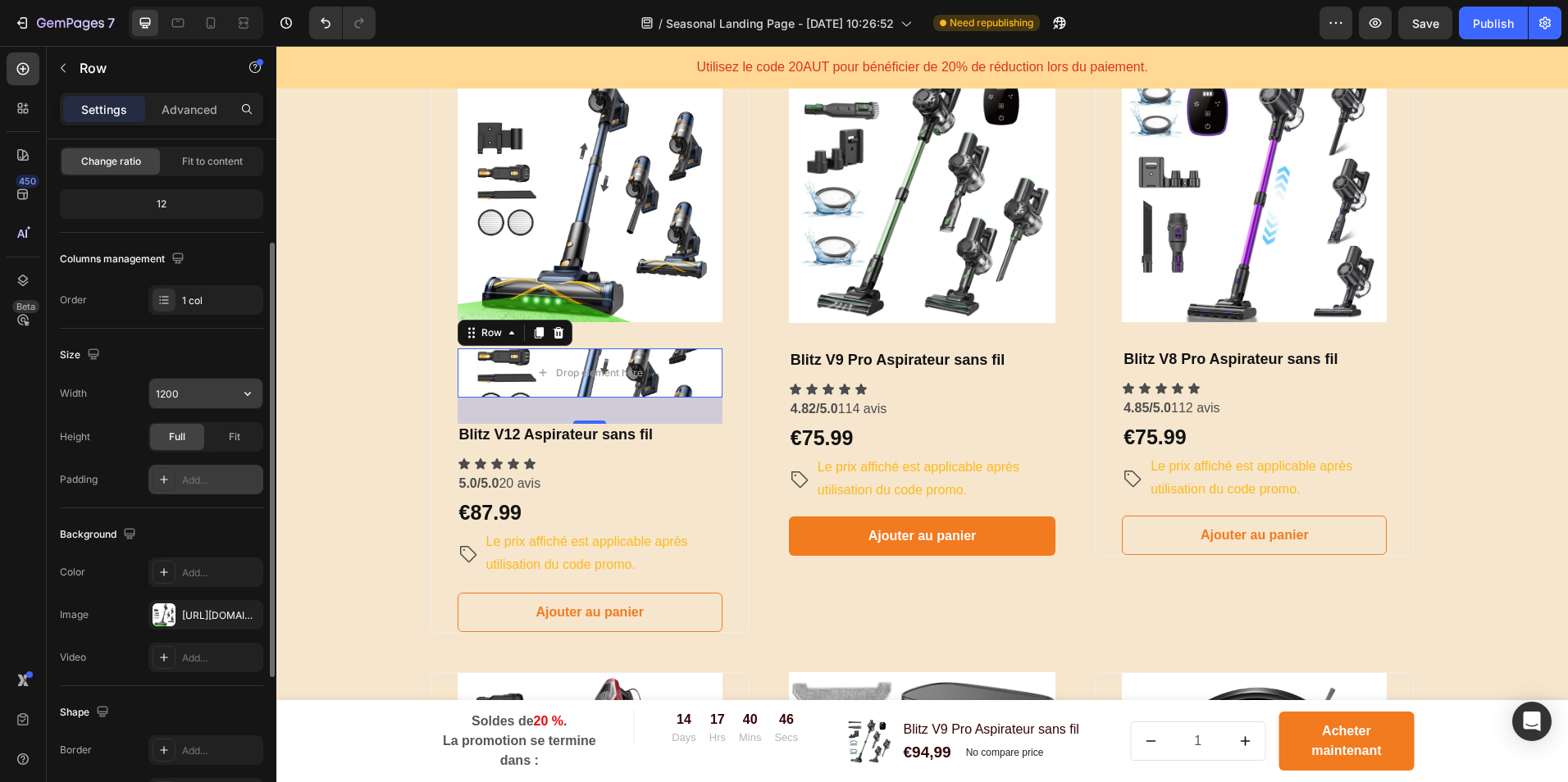
click at [178, 381] on input "1200" at bounding box center [206, 393] width 113 height 30
click at [202, 360] on div "Size" at bounding box center [161, 356] width 203 height 27
click at [211, 484] on div "Add..." at bounding box center [220, 480] width 77 height 14
type input "16"
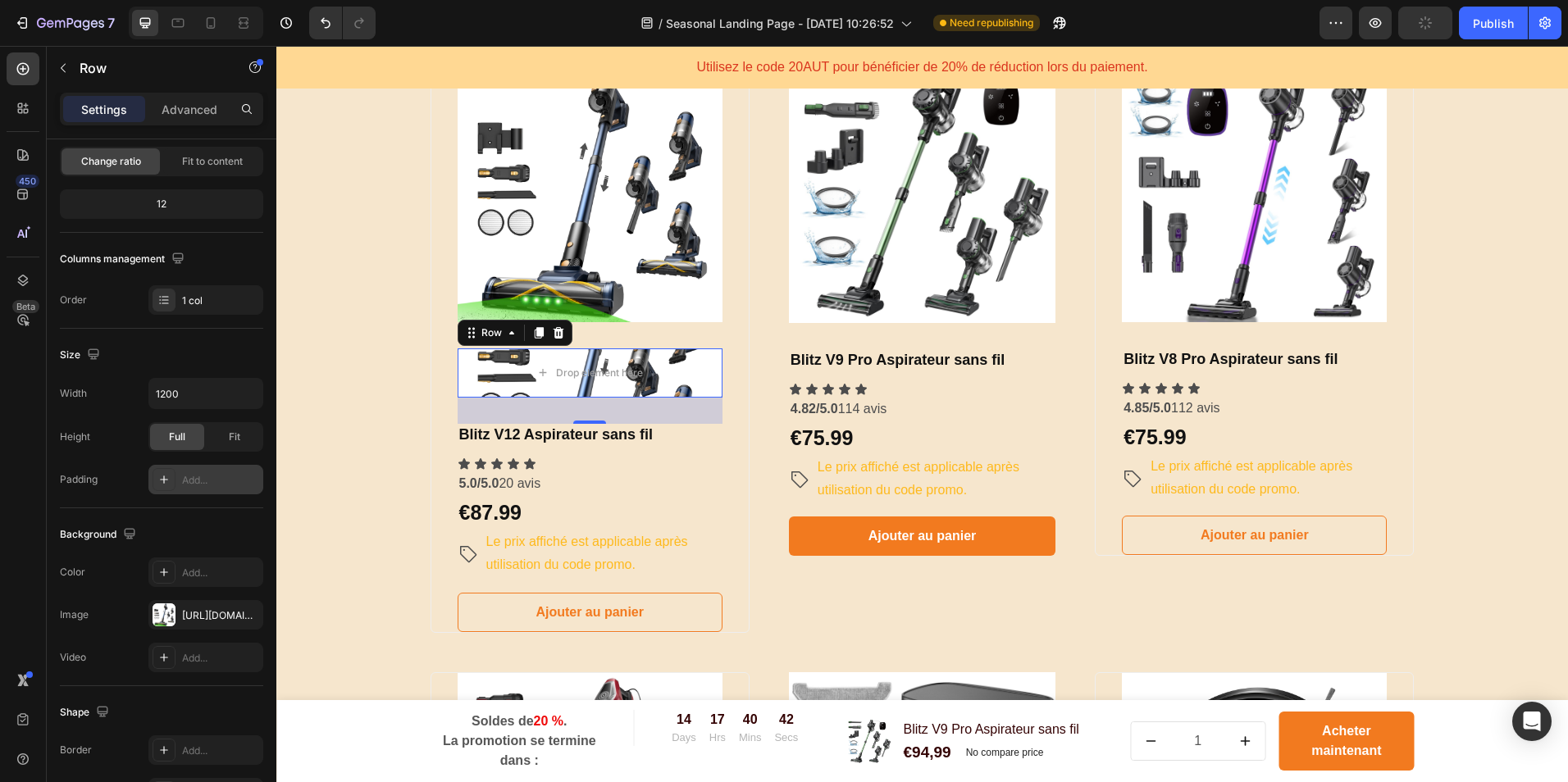
type input "16"
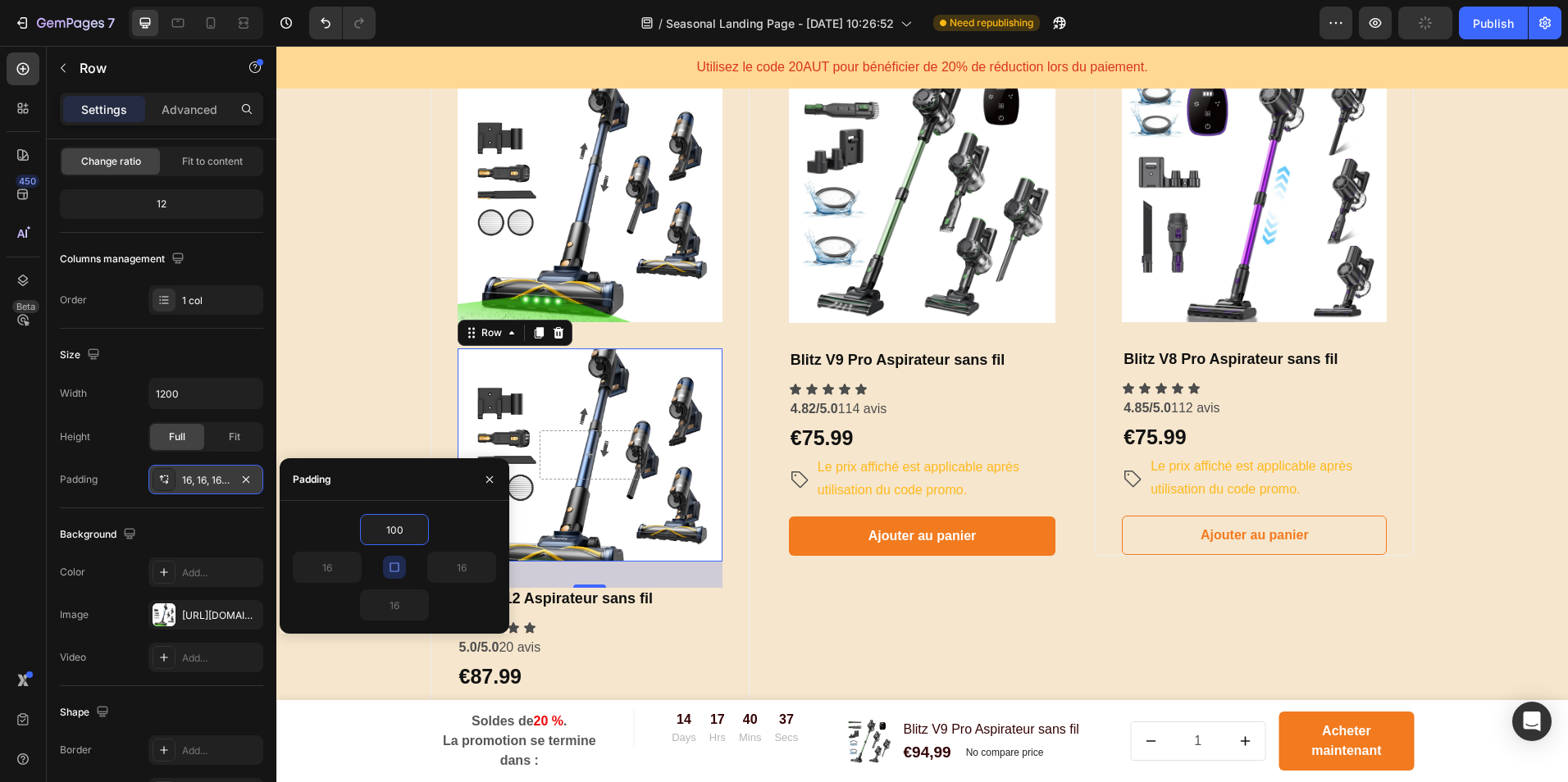
type input "100"
click at [222, 474] on div "100, 100, 100, 100" at bounding box center [206, 480] width 48 height 14
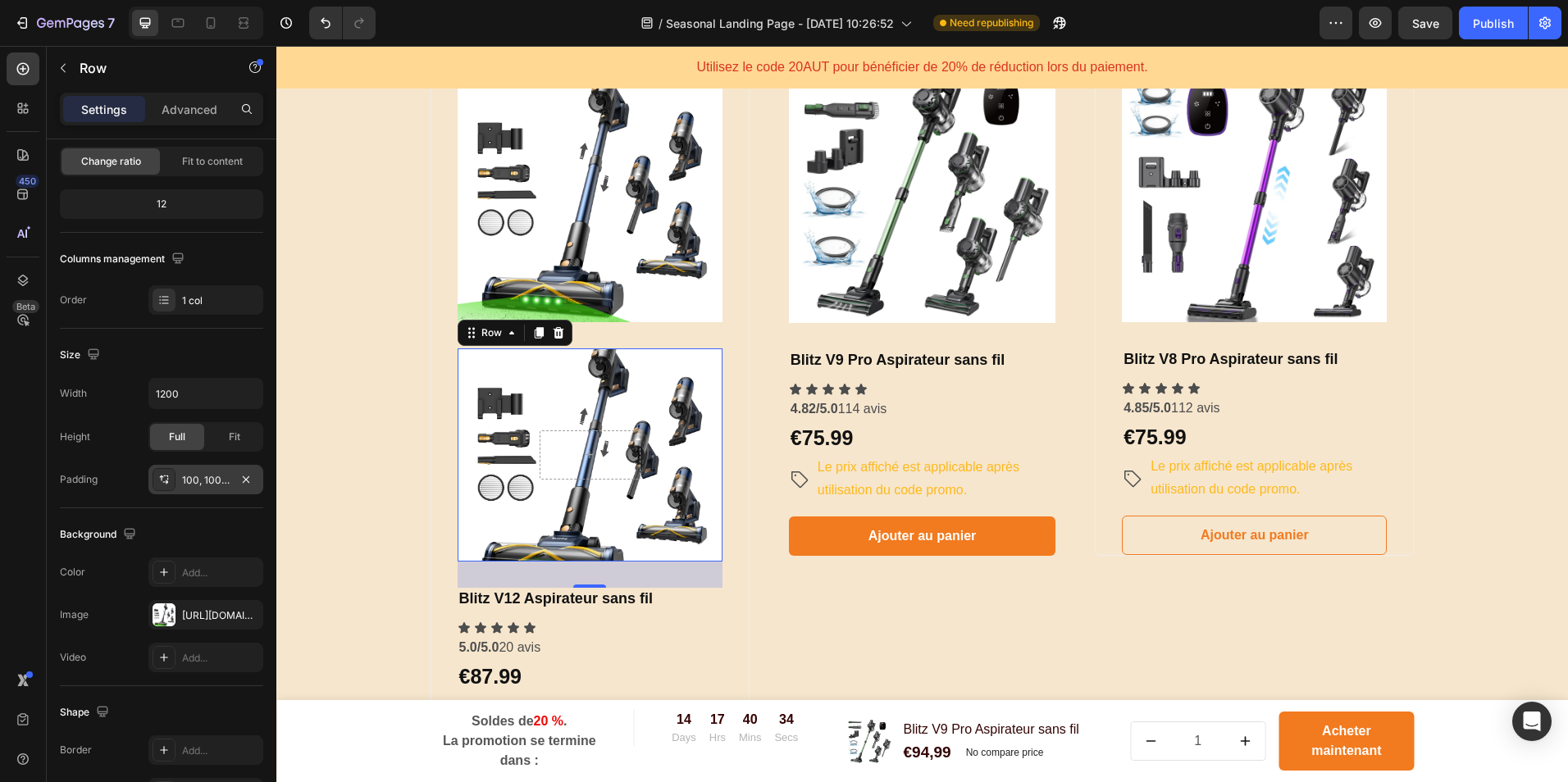
click at [199, 484] on div "100, 100, 100, 100" at bounding box center [206, 480] width 48 height 14
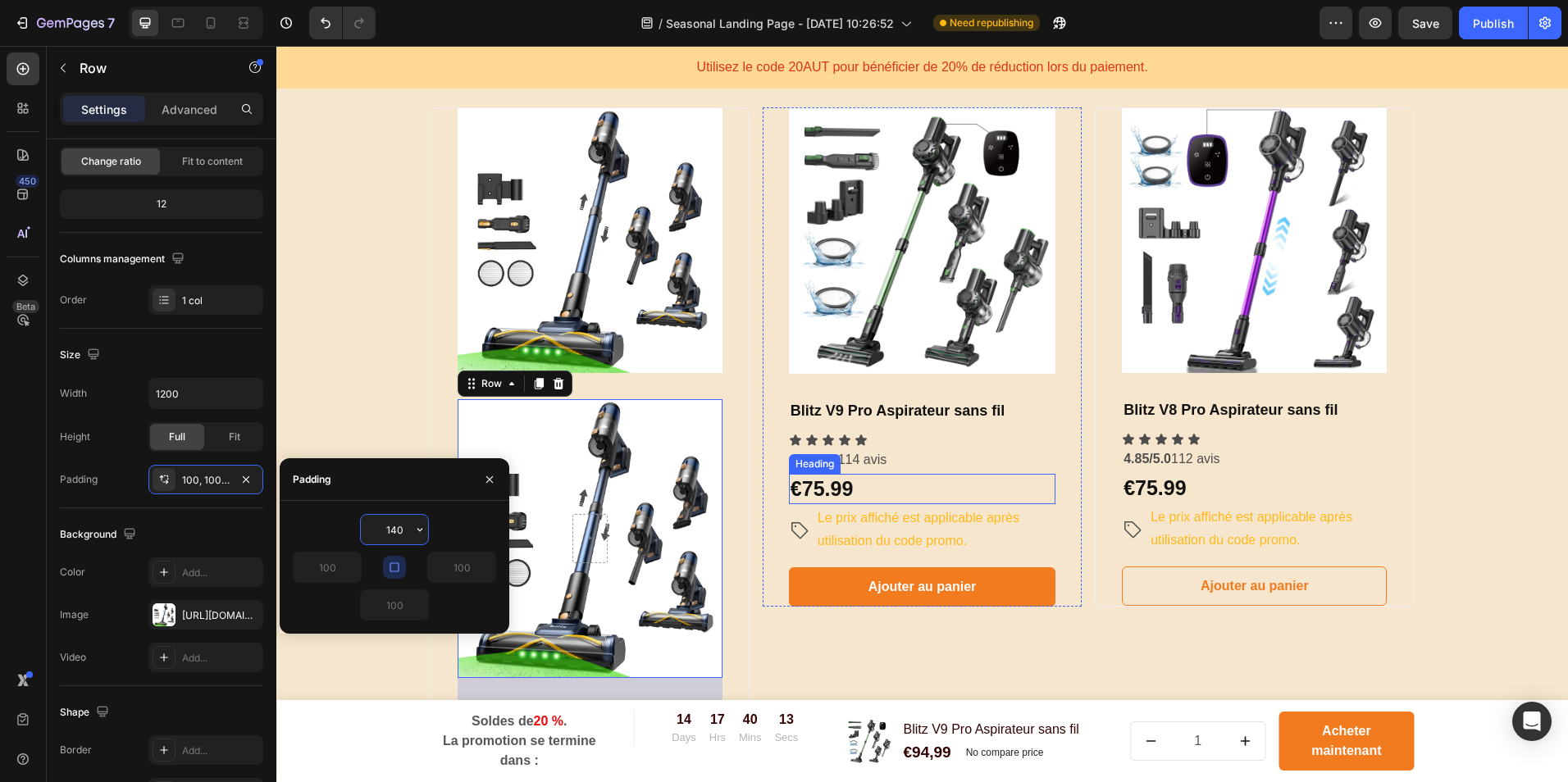
scroll to position [870, 0]
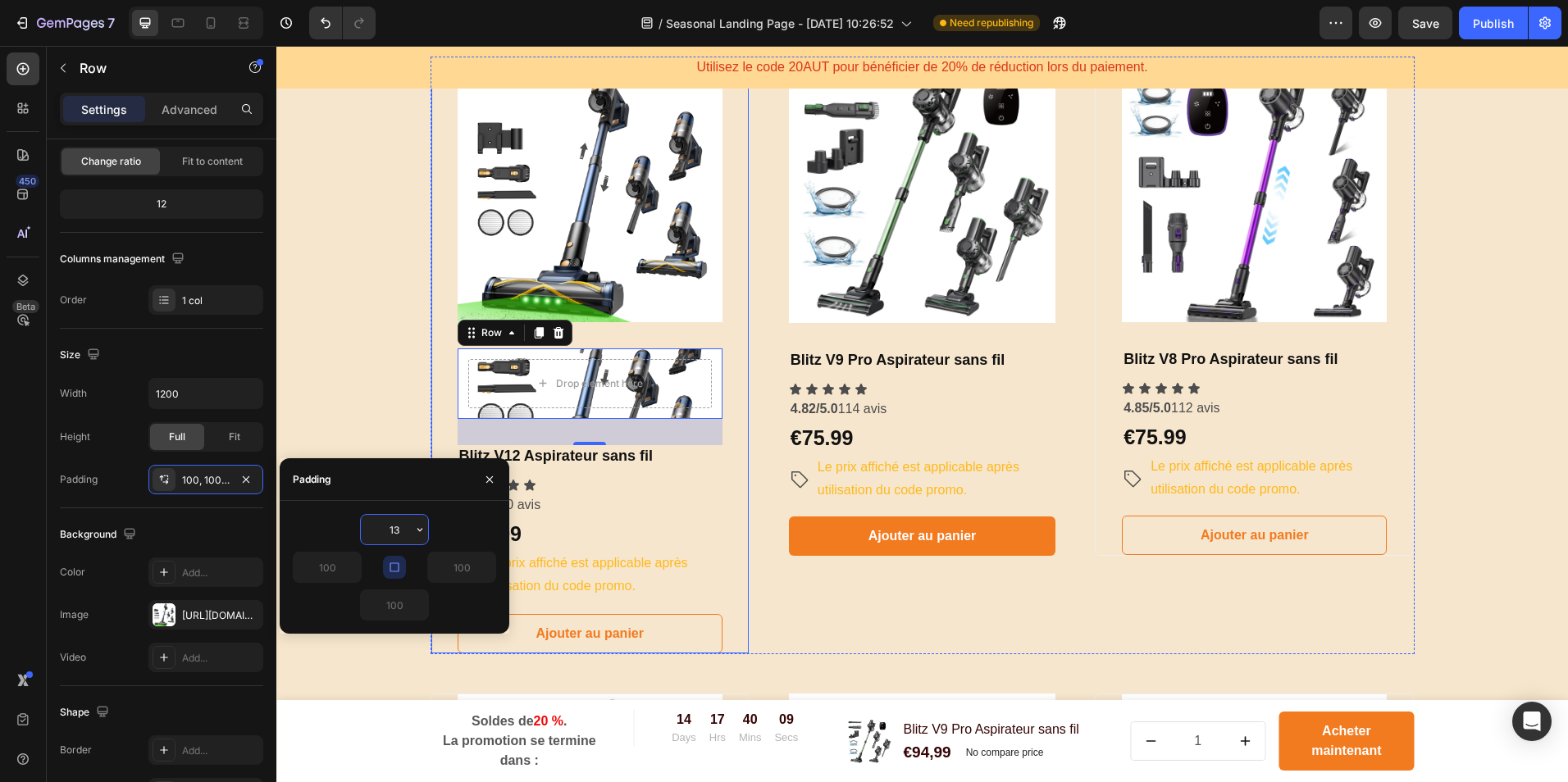
type input "130"
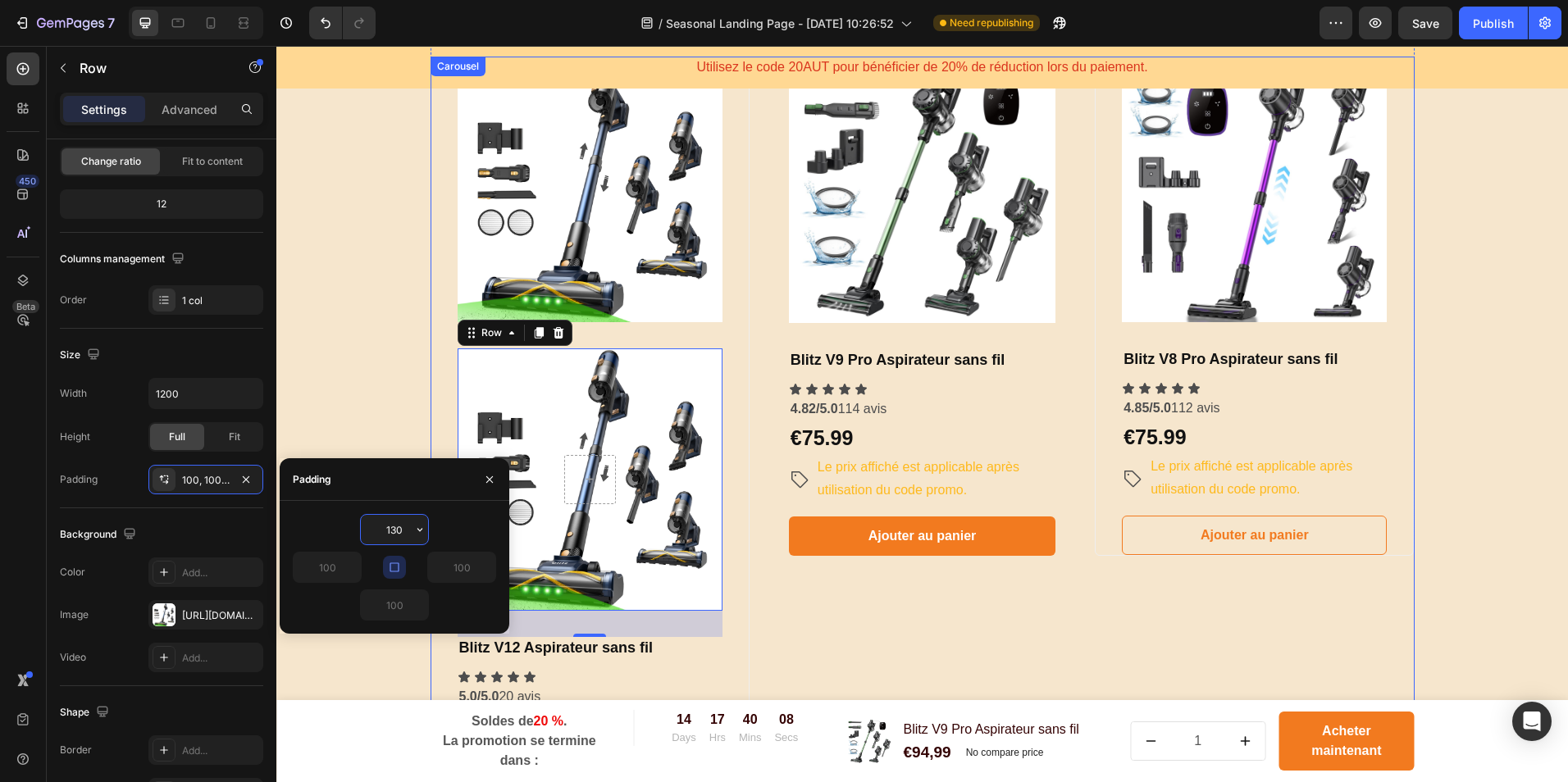
click at [832, 670] on div "Product Images & Gallery Blitz V9 Pro Aspirateur sans fil Heading Icon Icon Ico…" at bounding box center [922, 451] width 320 height 791
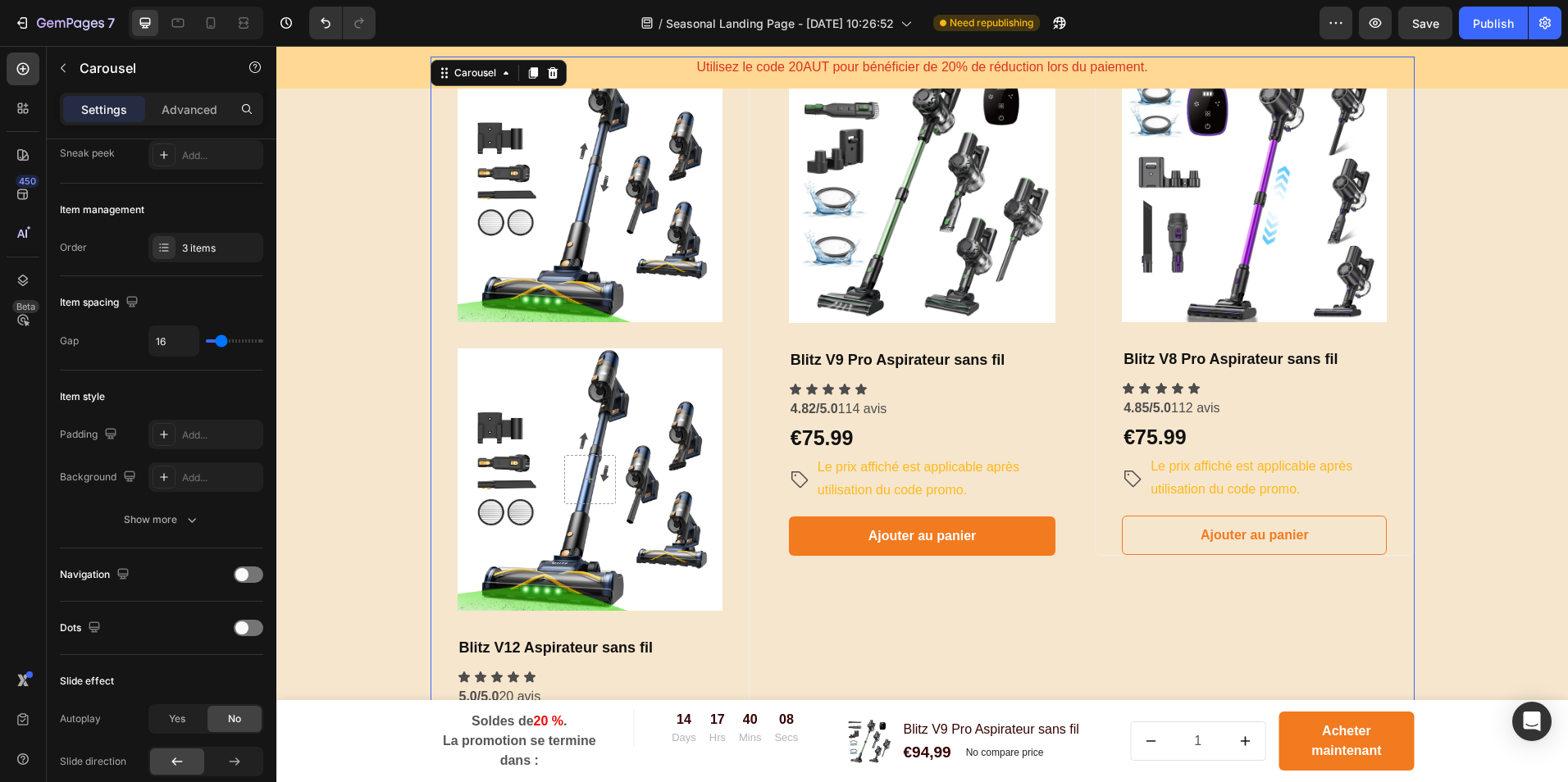
scroll to position [0, 0]
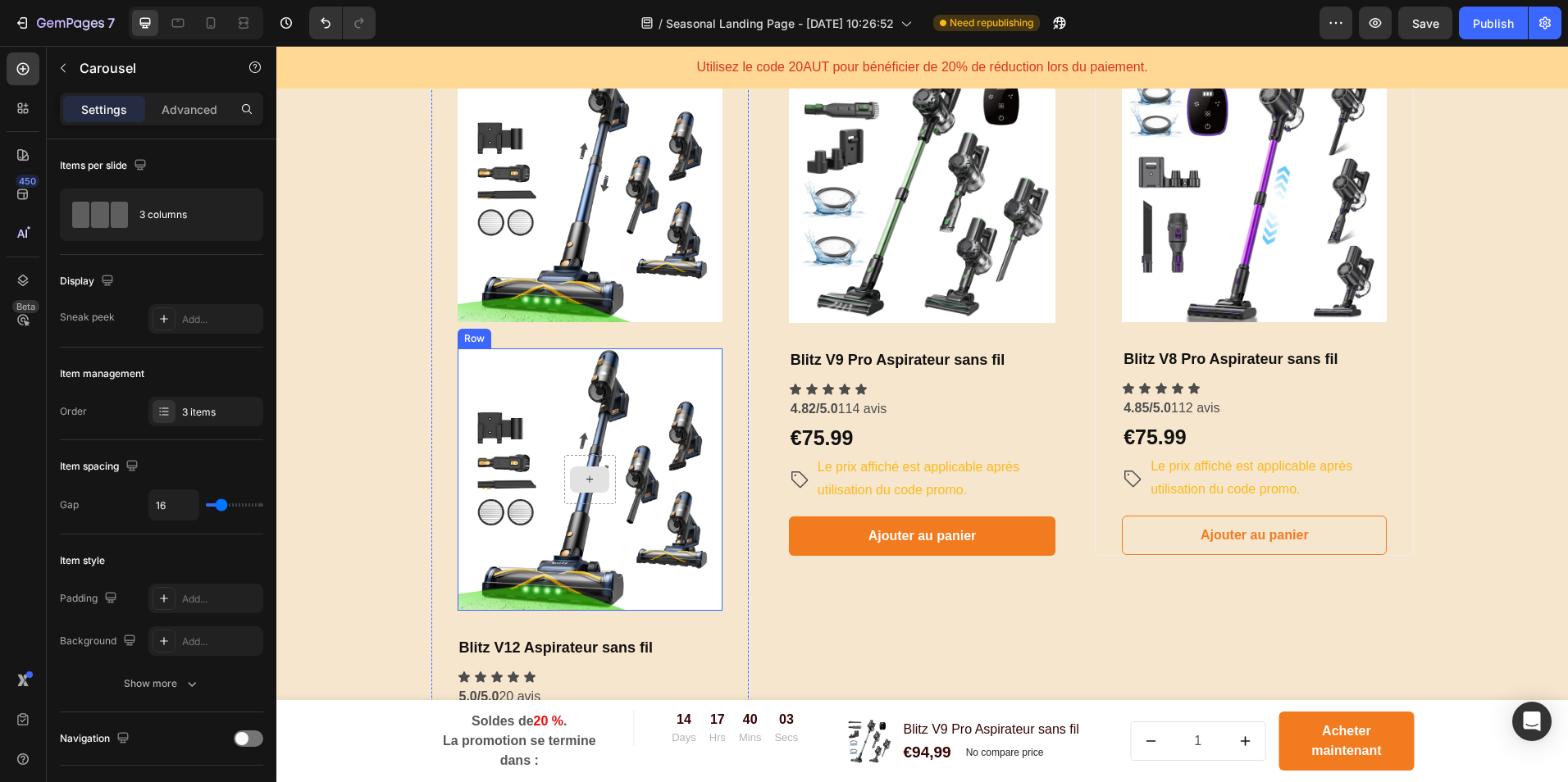
click at [575, 484] on div at bounding box center [589, 480] width 39 height 27
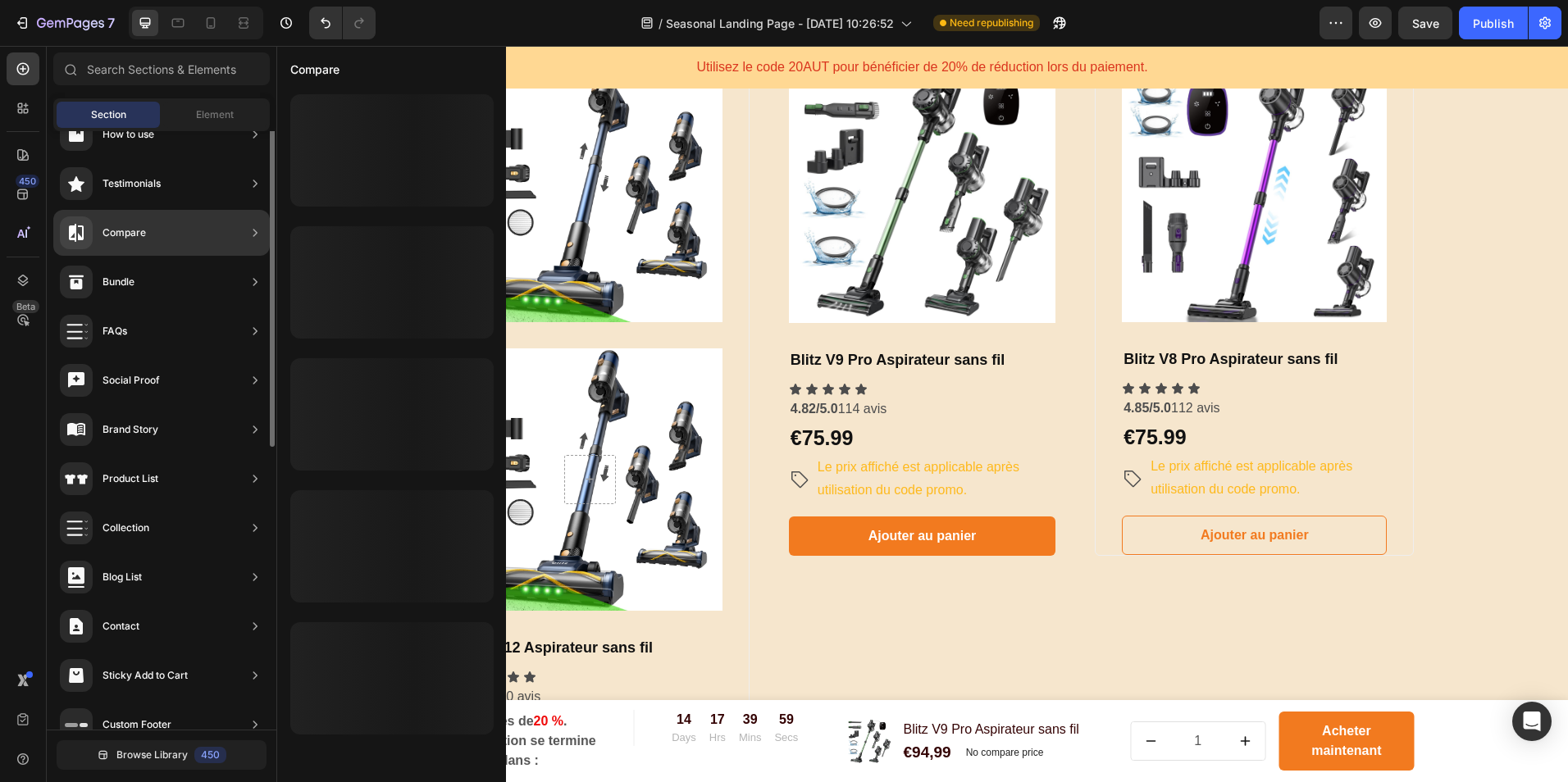
scroll to position [353, 0]
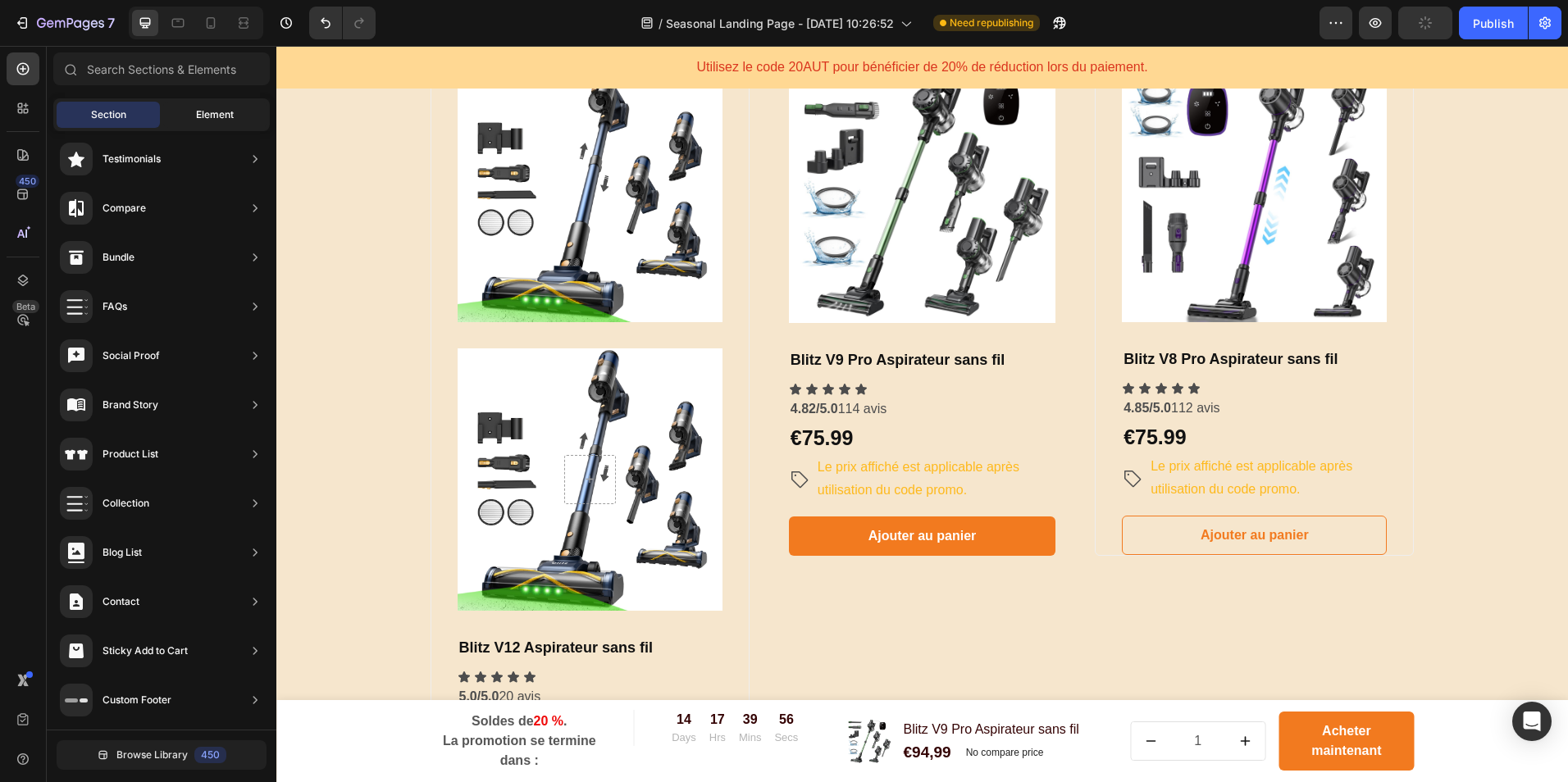
click at [206, 108] on span "Element" at bounding box center [216, 114] width 38 height 14
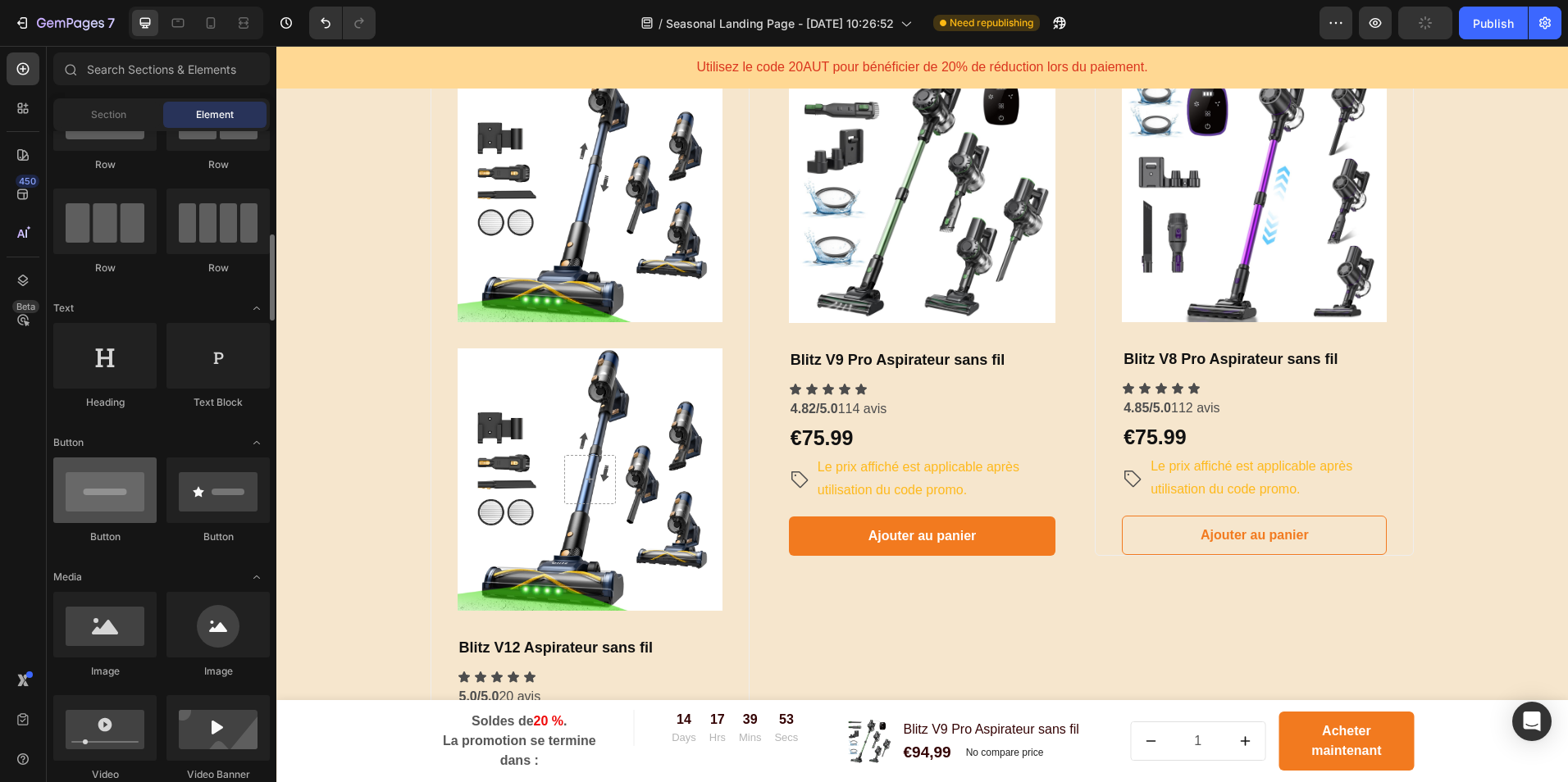
scroll to position [246, 0]
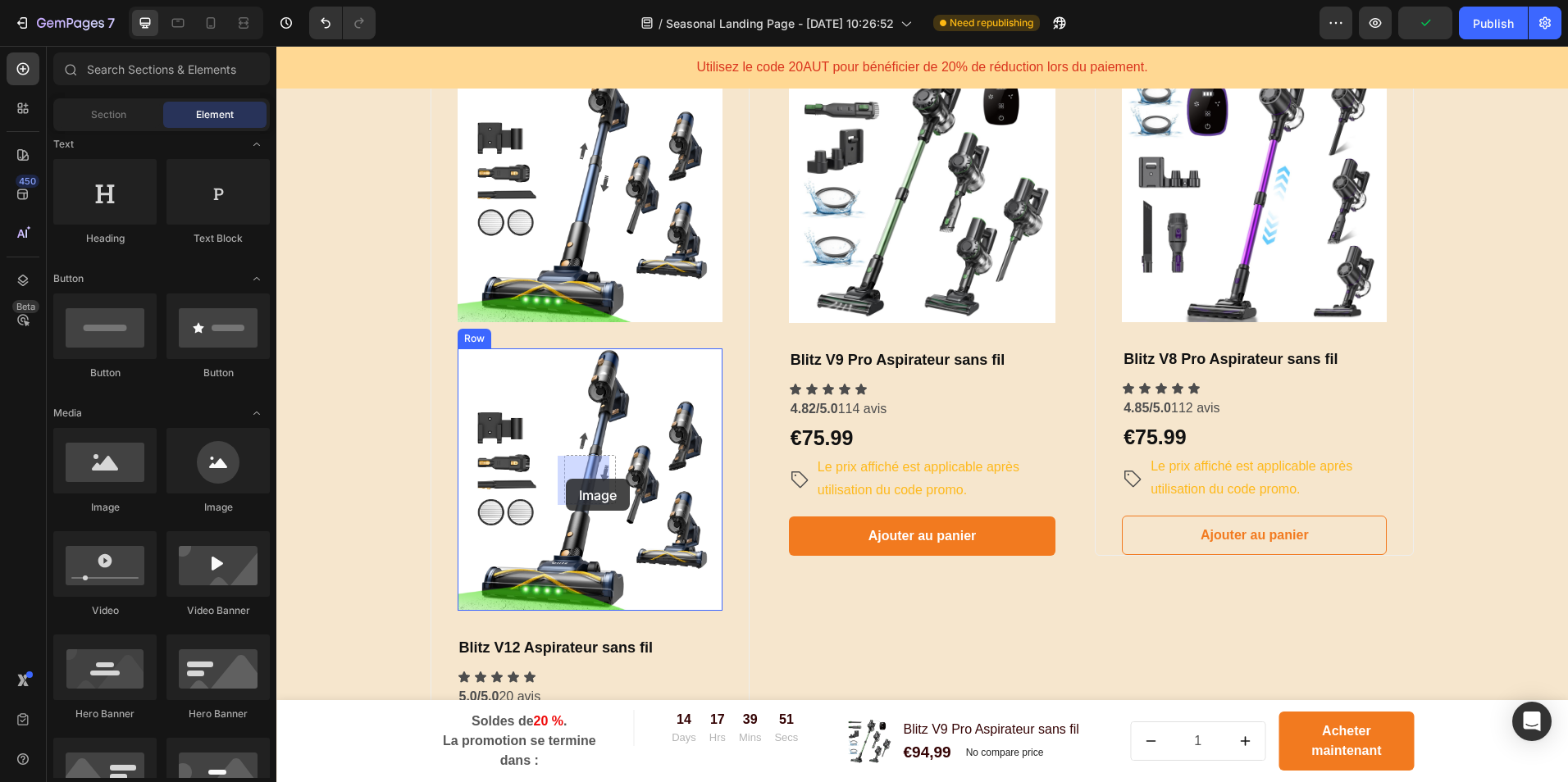
drag, startPoint x: 394, startPoint y: 525, endPoint x: 566, endPoint y: 479, distance: 178.0
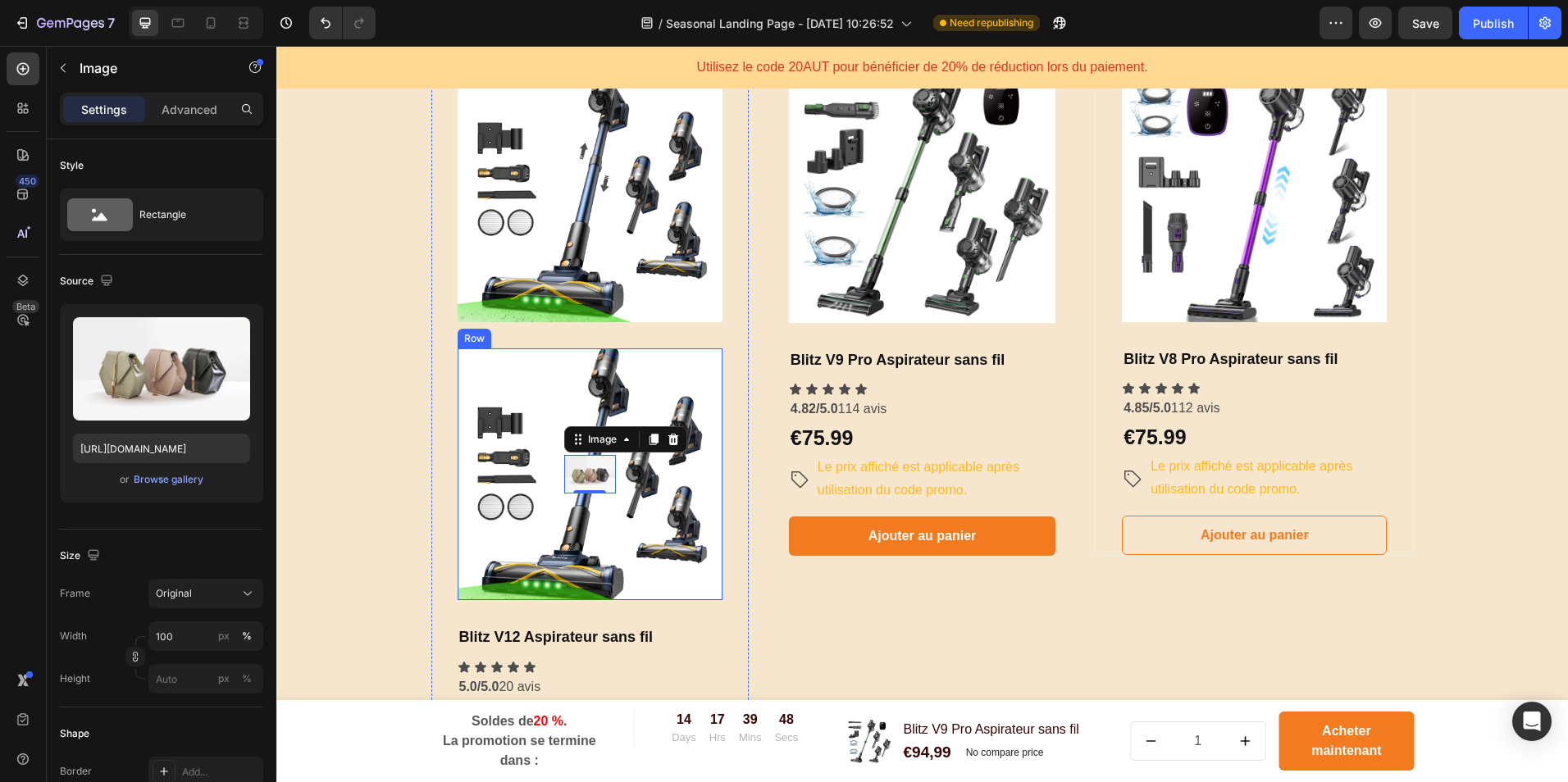
click at [597, 410] on div "Image 0 Row" at bounding box center [590, 474] width 265 height 253
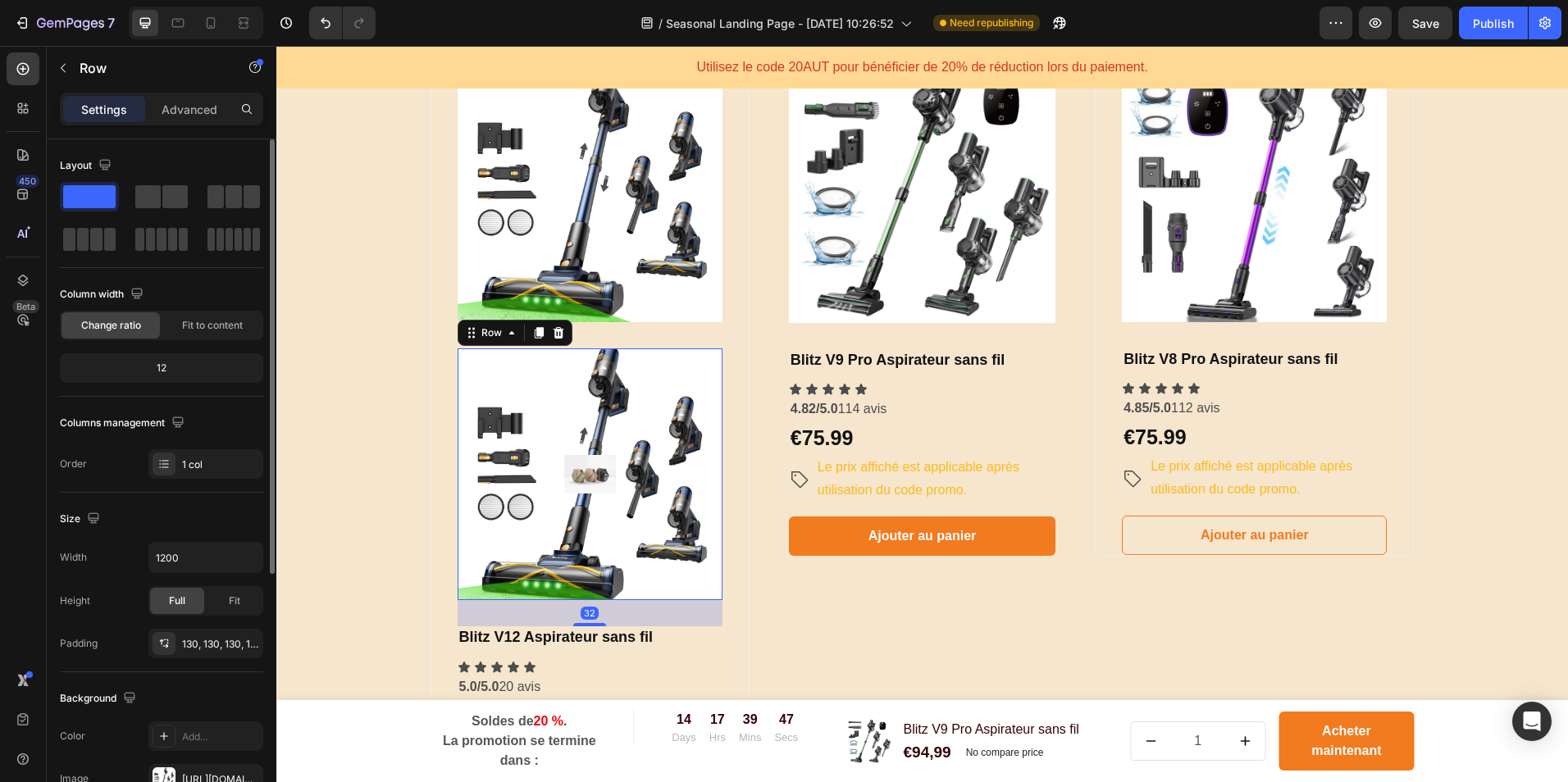
scroll to position [164, 0]
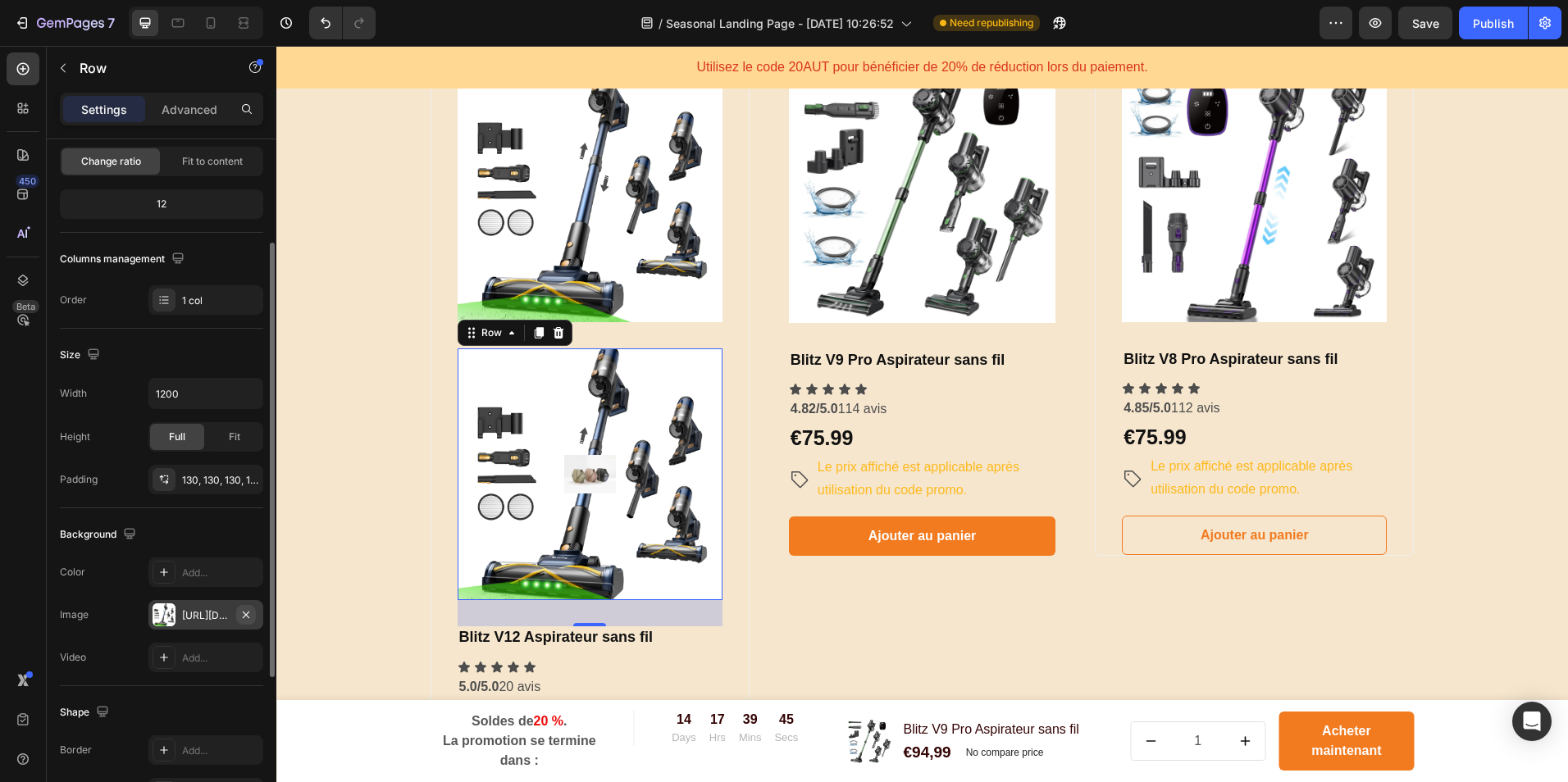
click at [240, 612] on icon "button" at bounding box center [246, 615] width 13 height 13
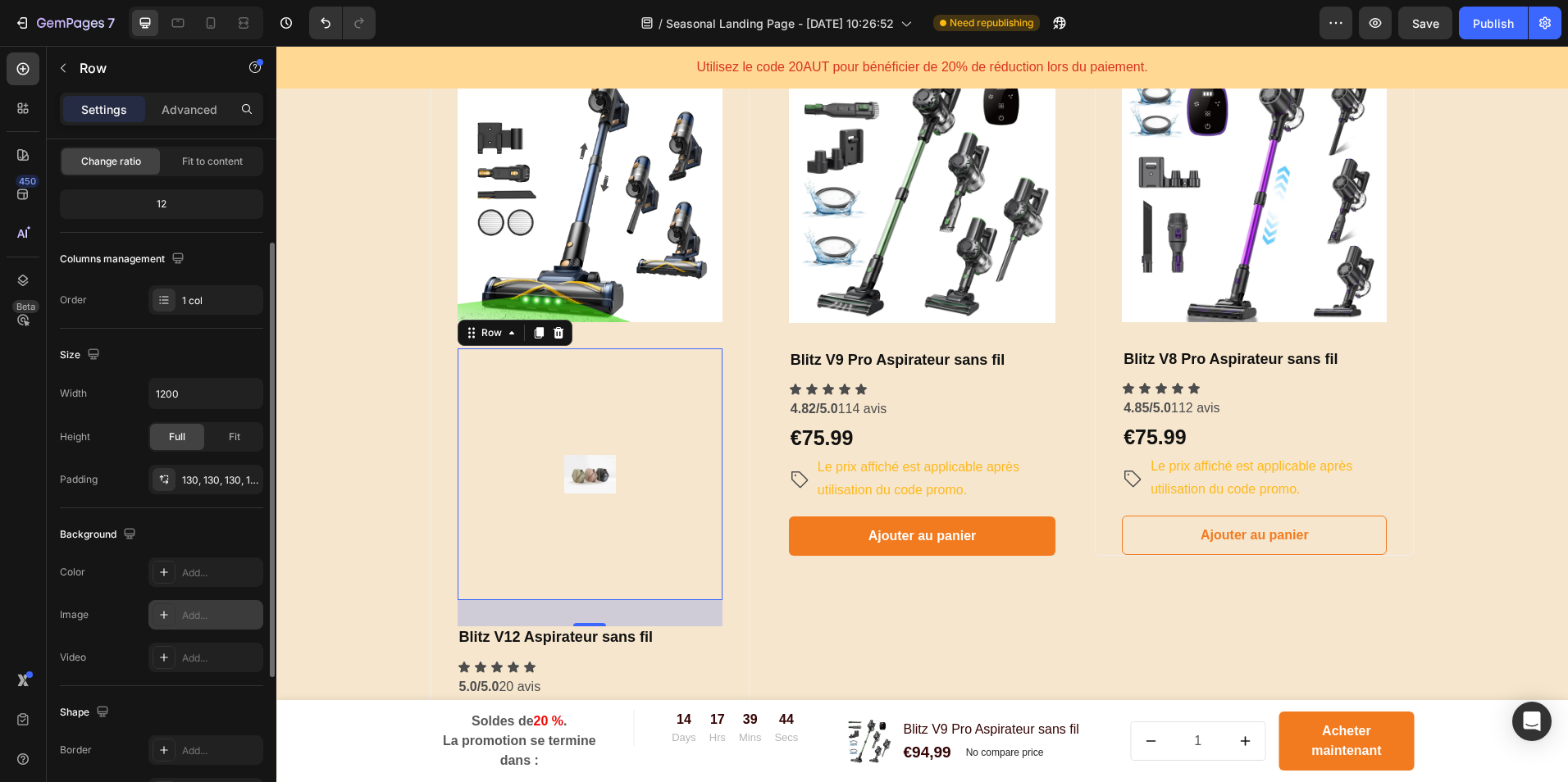
click at [594, 464] on img at bounding box center [590, 474] width 52 height 39
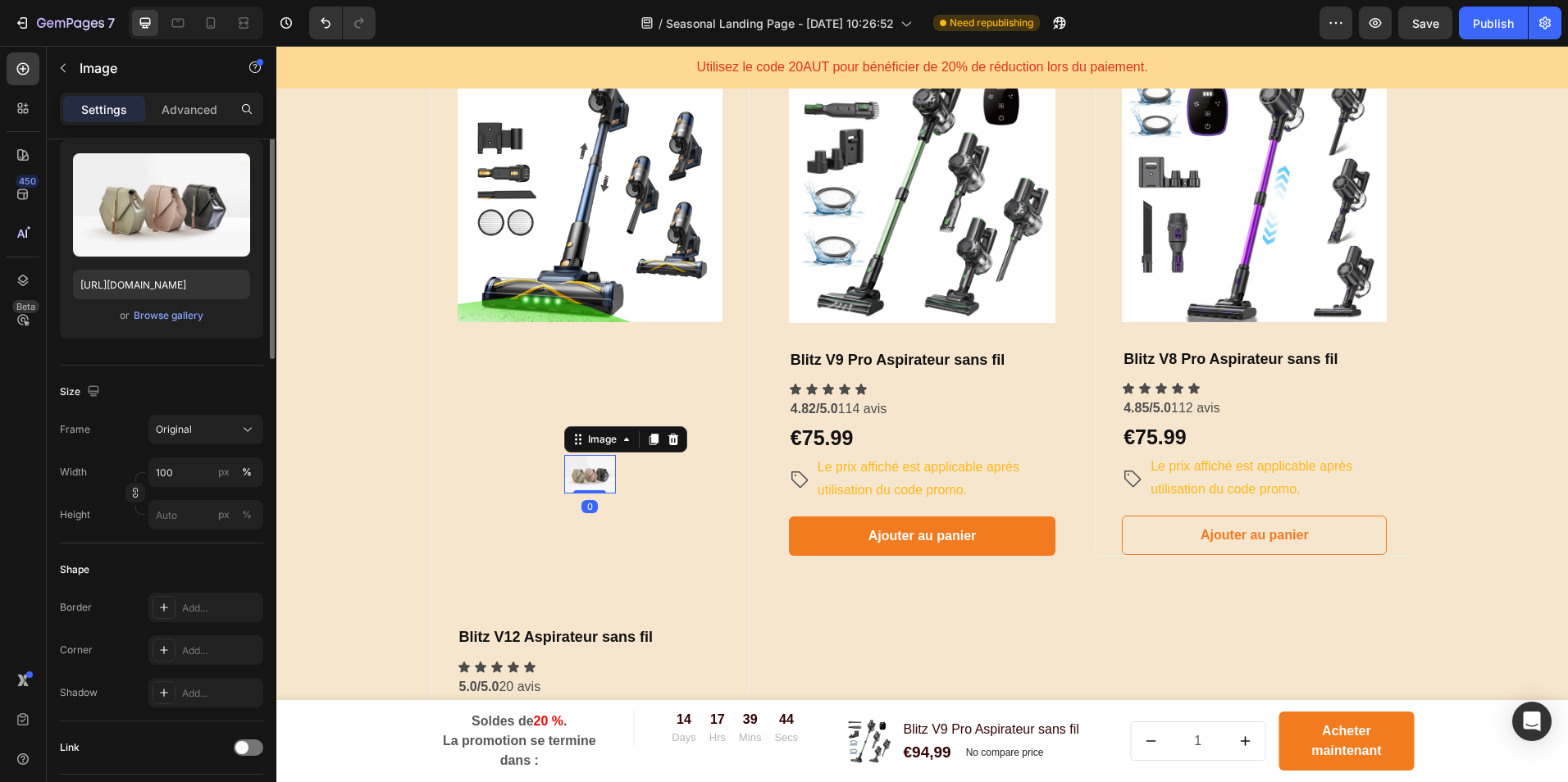
scroll to position [0, 0]
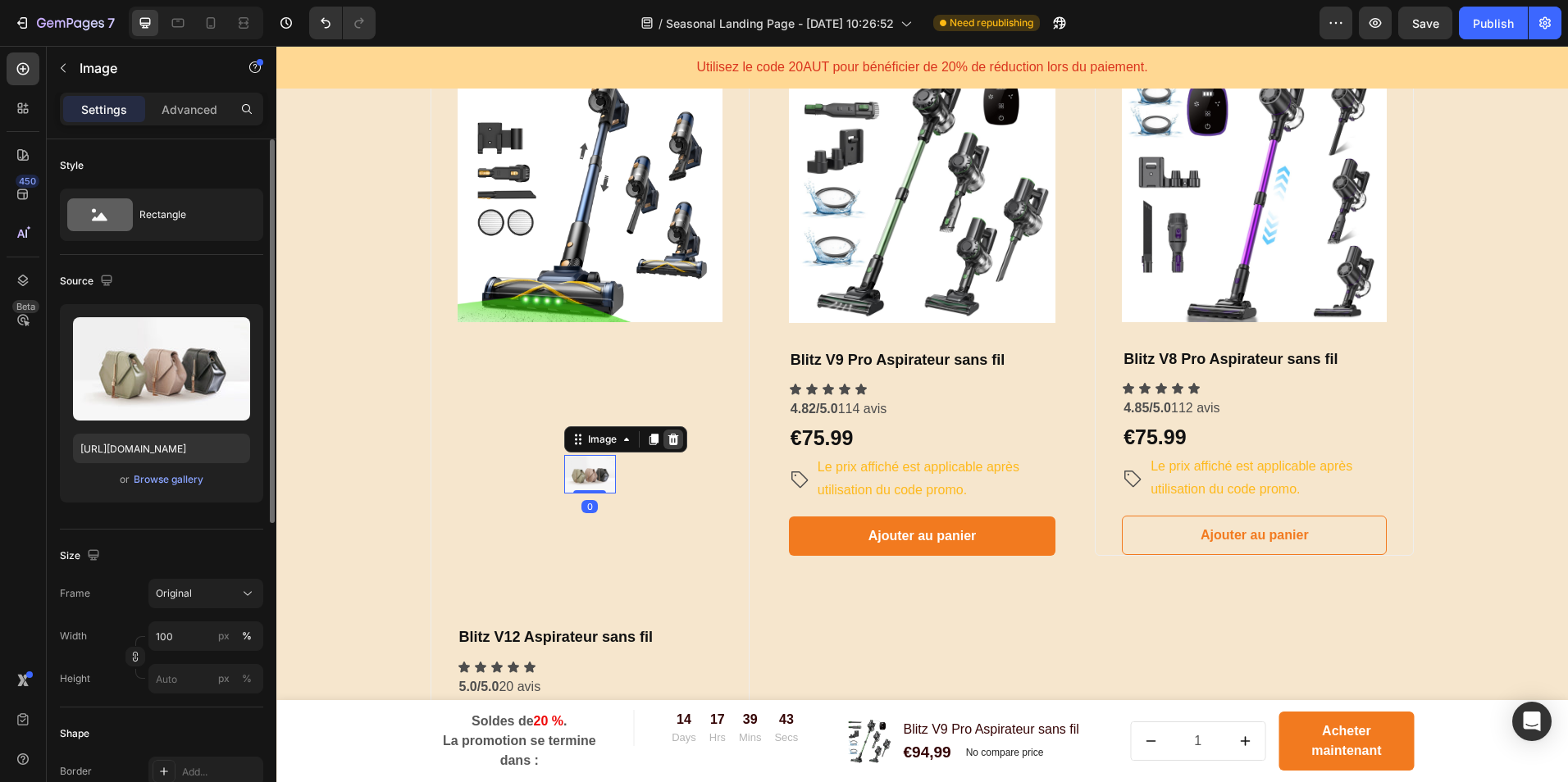
click at [668, 438] on icon at bounding box center [672, 440] width 10 height 11
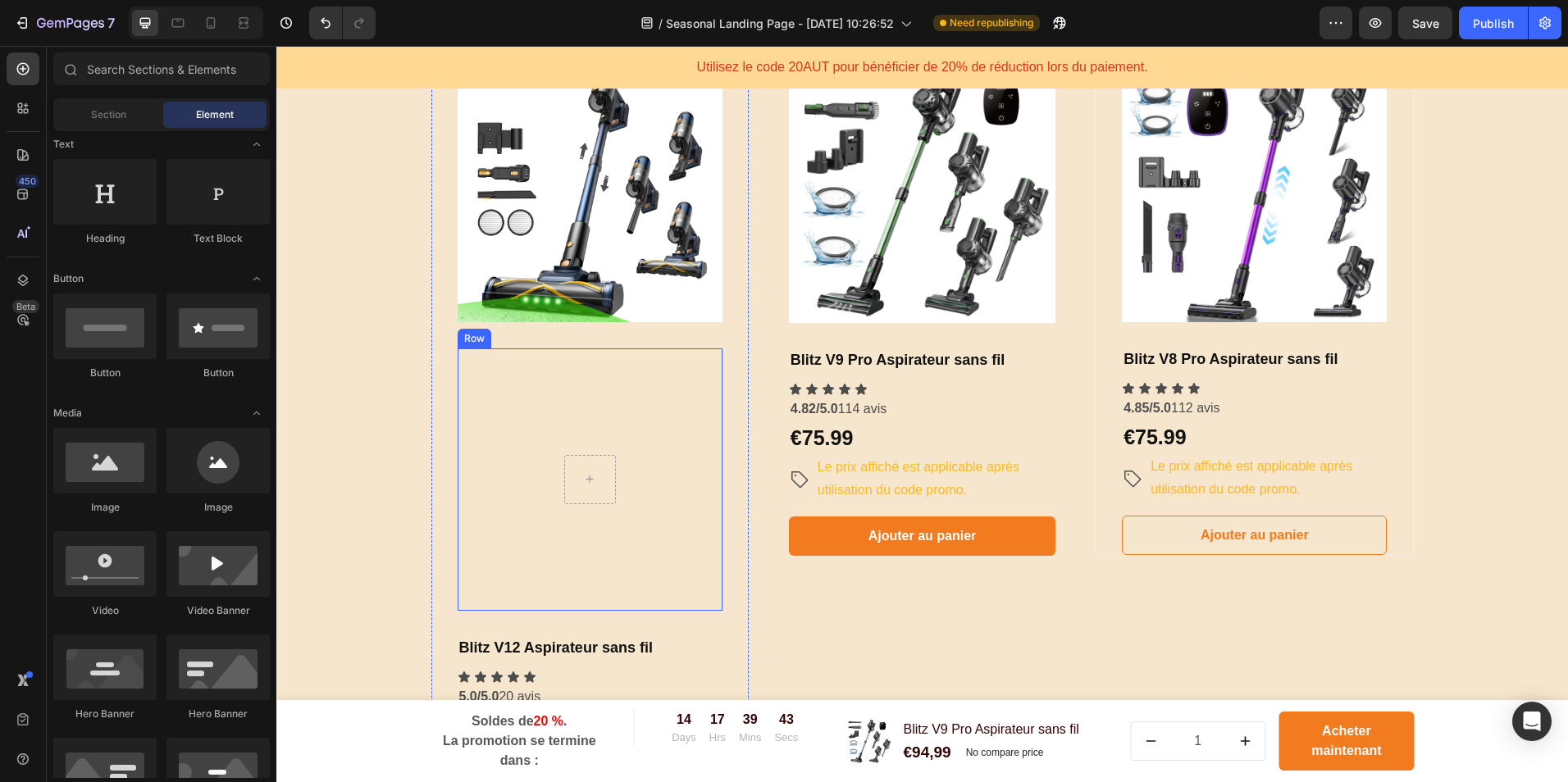
click at [612, 432] on div "Row" at bounding box center [590, 479] width 265 height 262
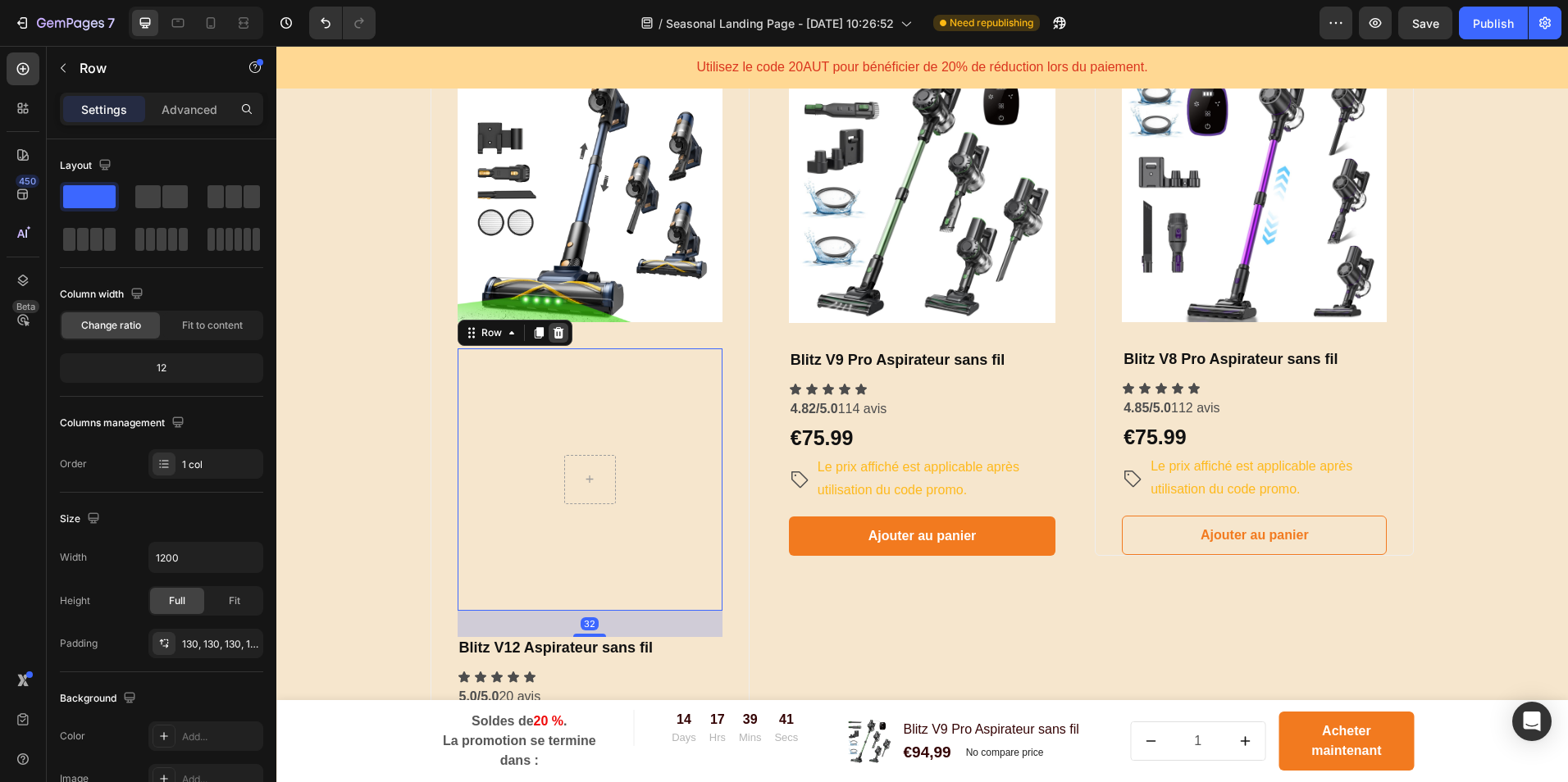
click at [557, 335] on icon at bounding box center [559, 333] width 13 height 13
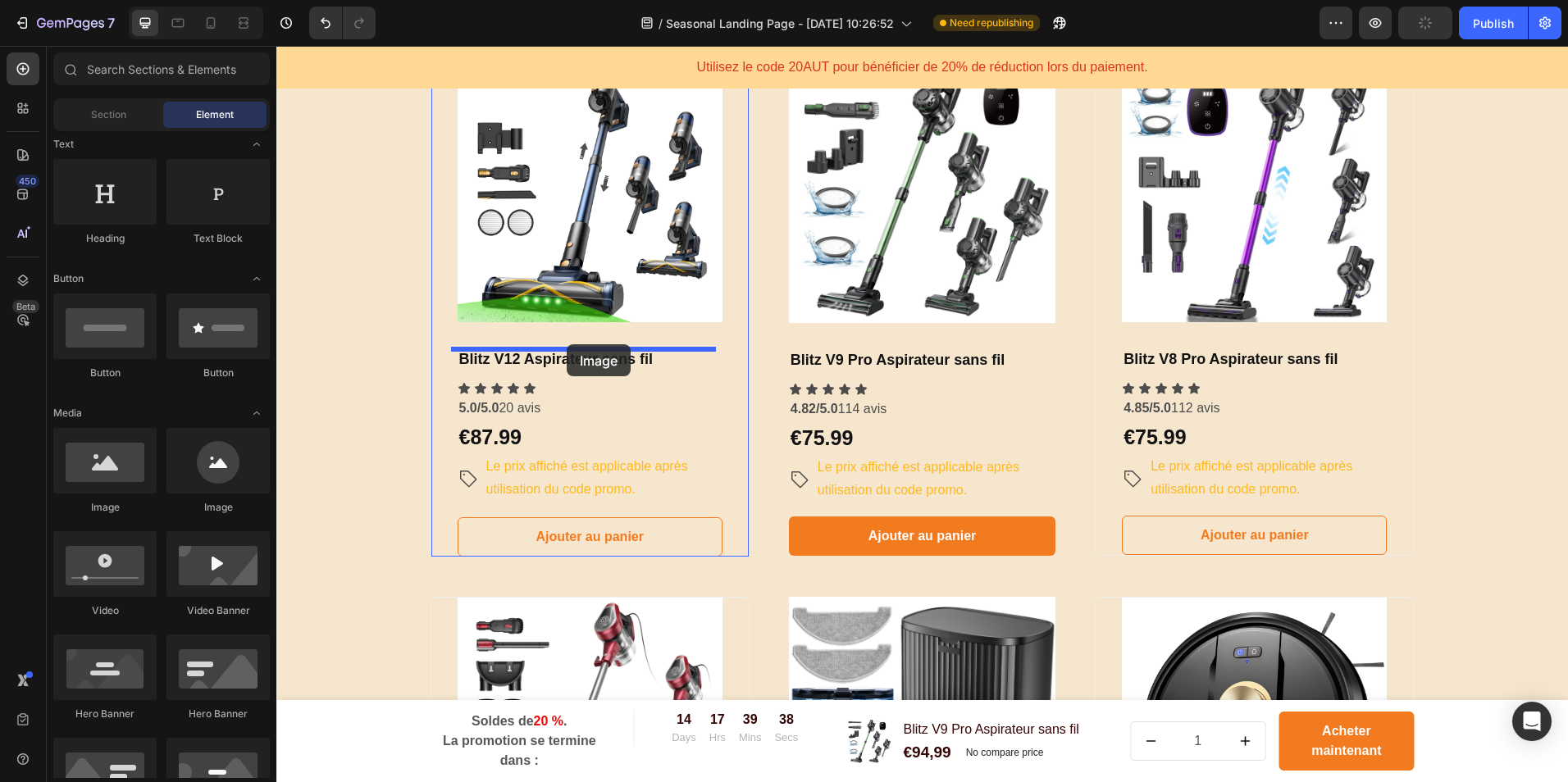
drag, startPoint x: 387, startPoint y: 504, endPoint x: 567, endPoint y: 344, distance: 240.8
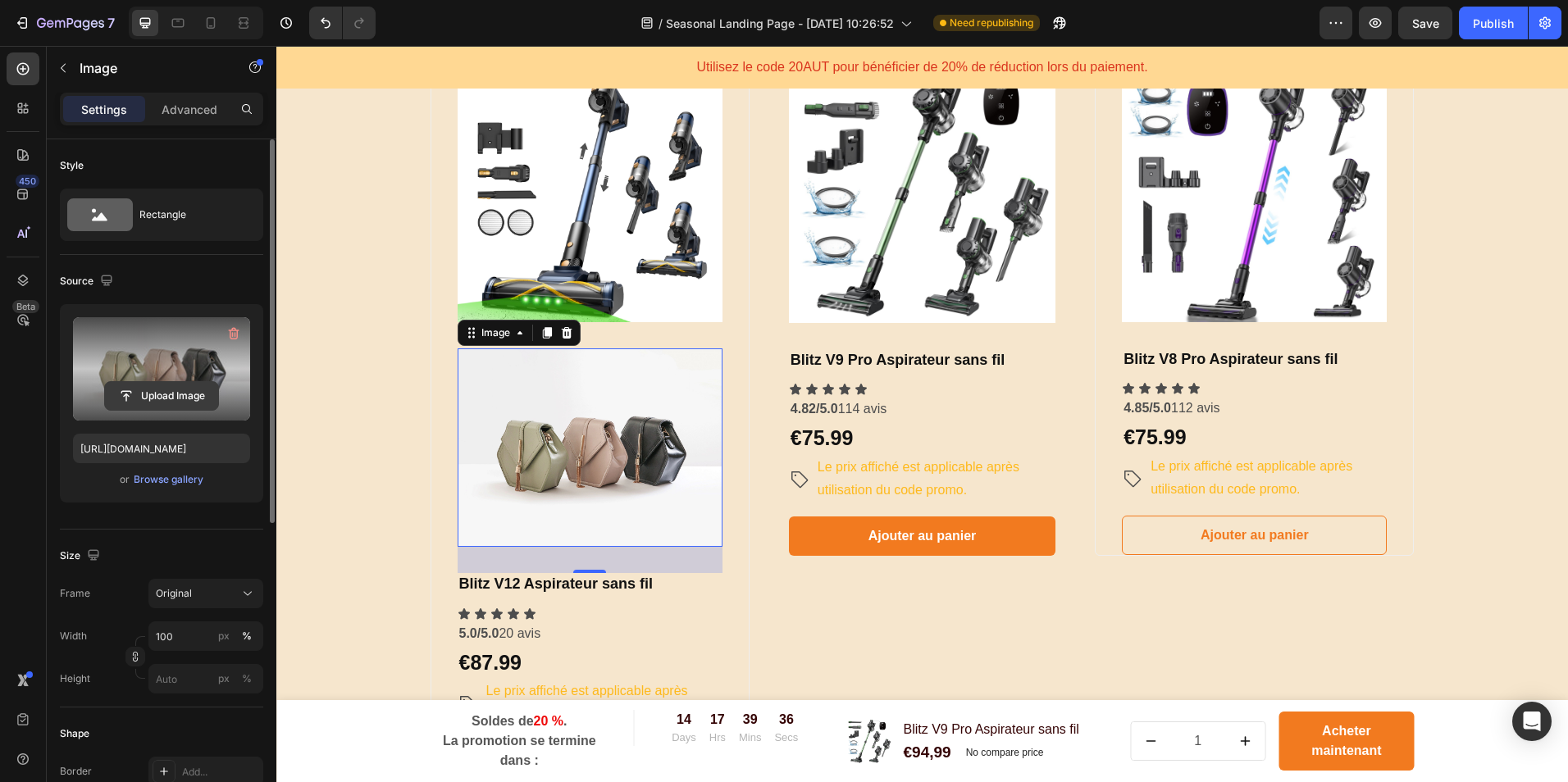
click at [187, 386] on input "file" at bounding box center [161, 396] width 113 height 28
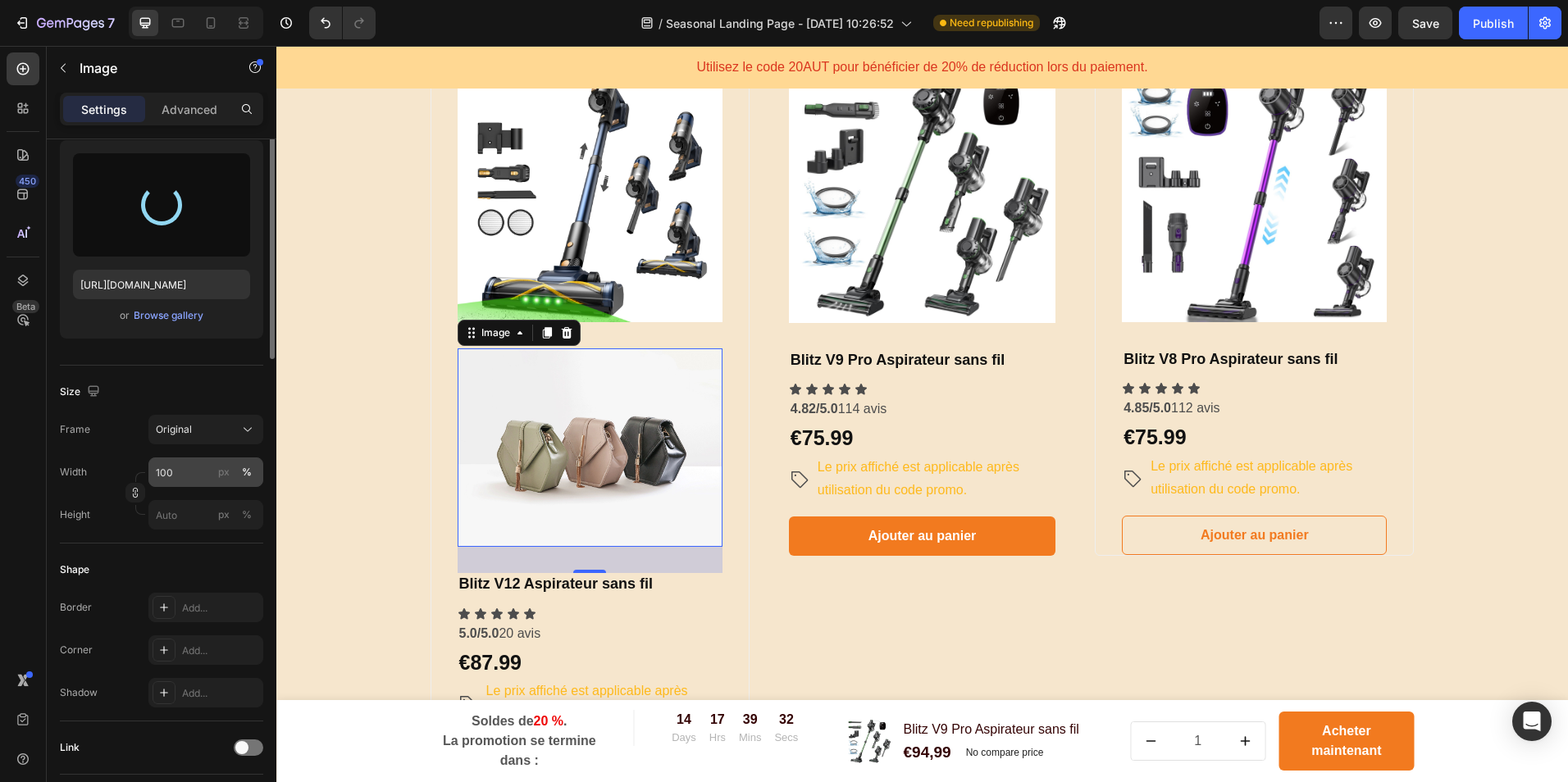
scroll to position [246, 0]
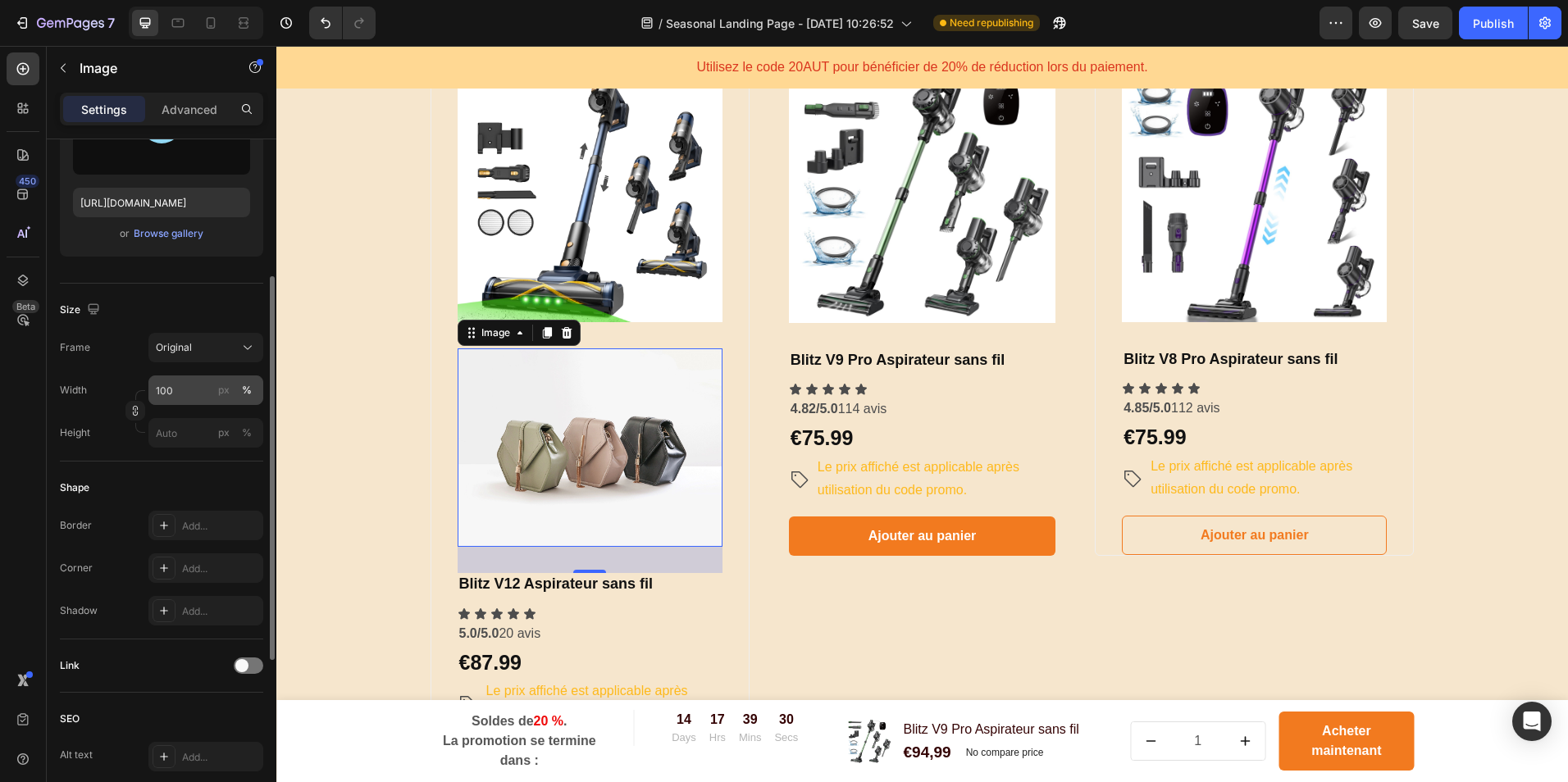
type input "[URL][DOMAIN_NAME]"
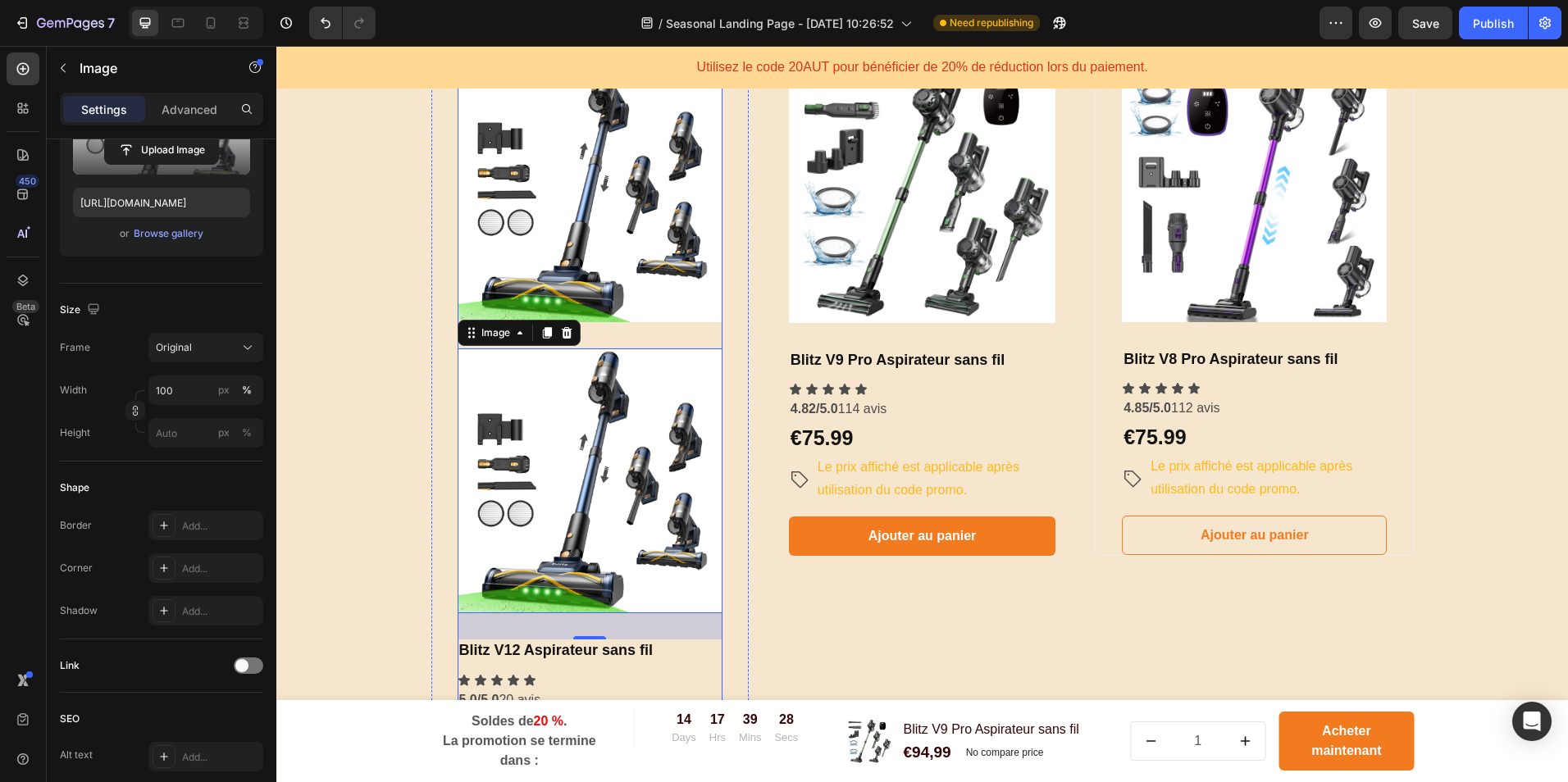
click at [644, 303] on img at bounding box center [590, 190] width 265 height 265
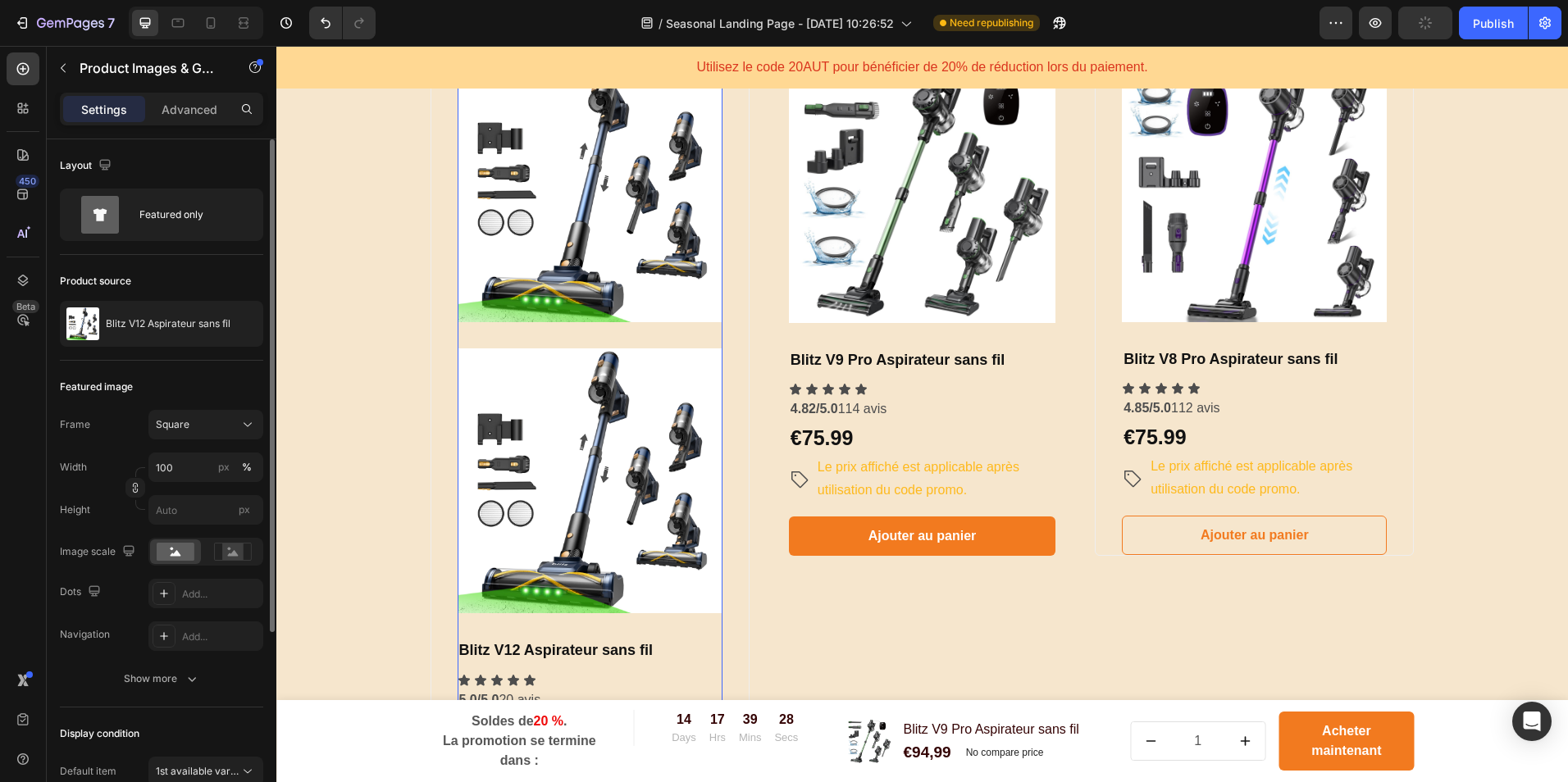
scroll to position [788, 0]
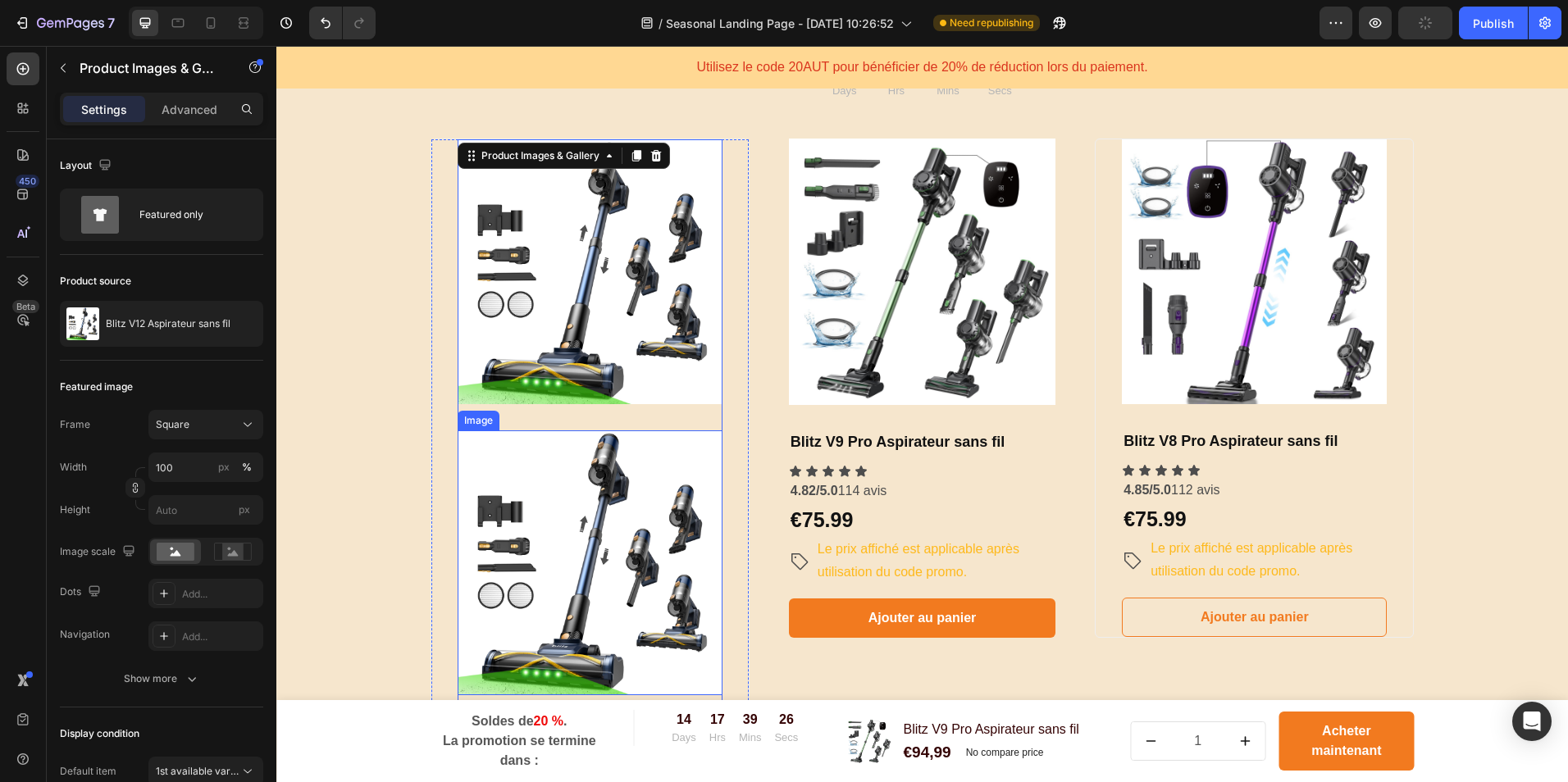
click at [543, 530] on img at bounding box center [590, 563] width 265 height 265
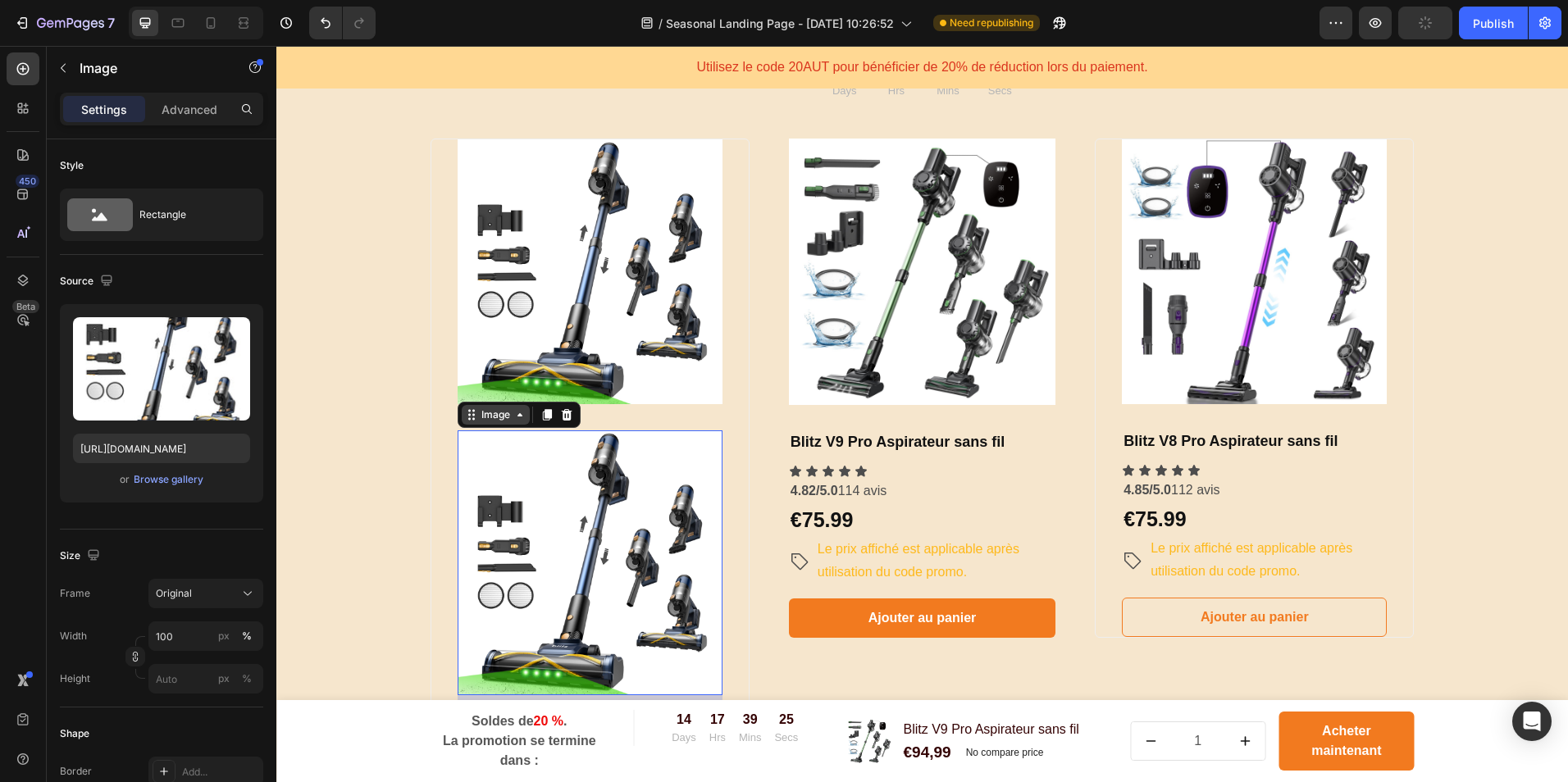
click at [485, 418] on div "Image" at bounding box center [495, 414] width 35 height 14
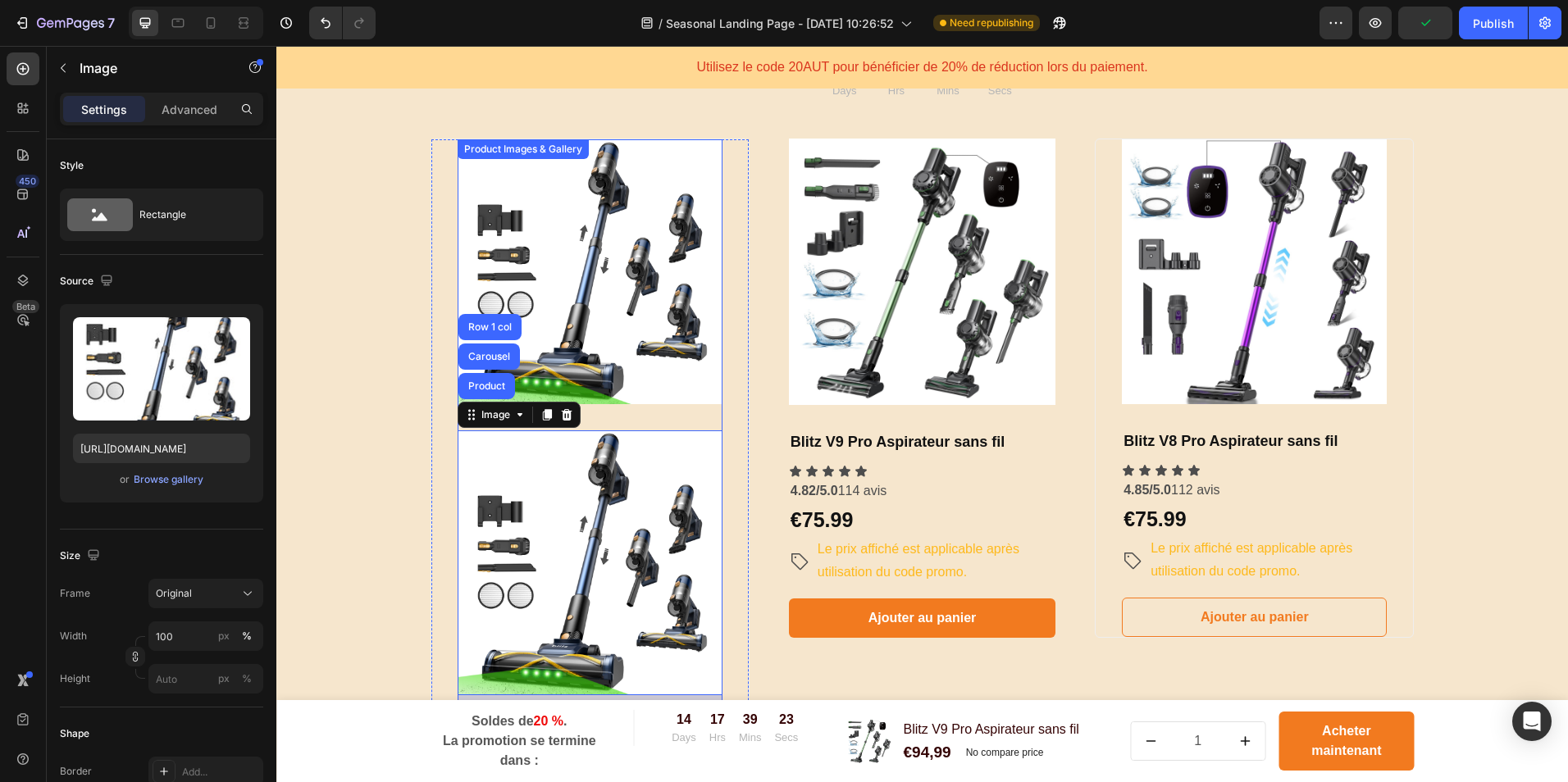
click at [653, 293] on img at bounding box center [590, 272] width 265 height 265
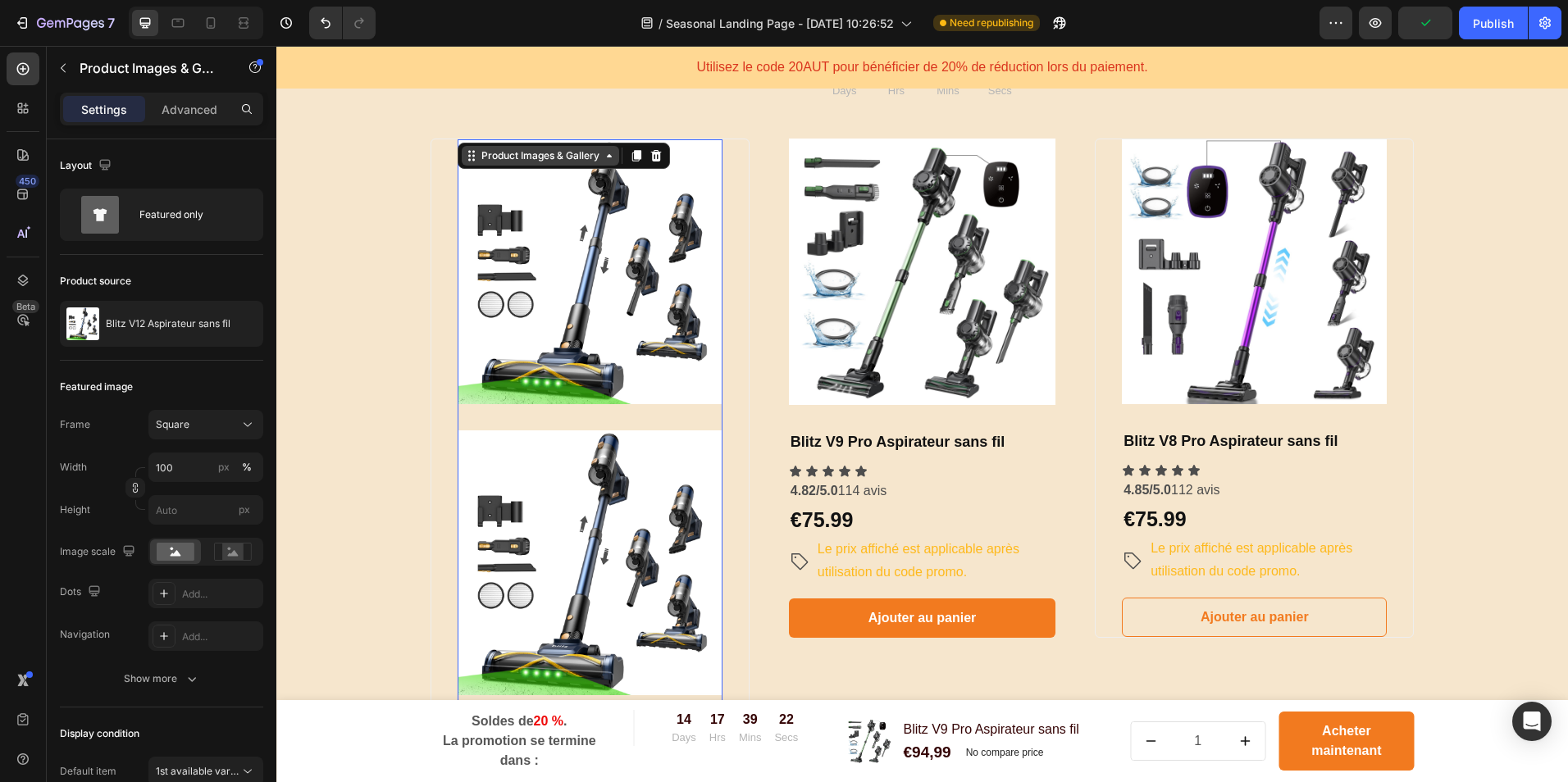
click at [561, 155] on div "Product Images & Gallery" at bounding box center [540, 155] width 125 height 14
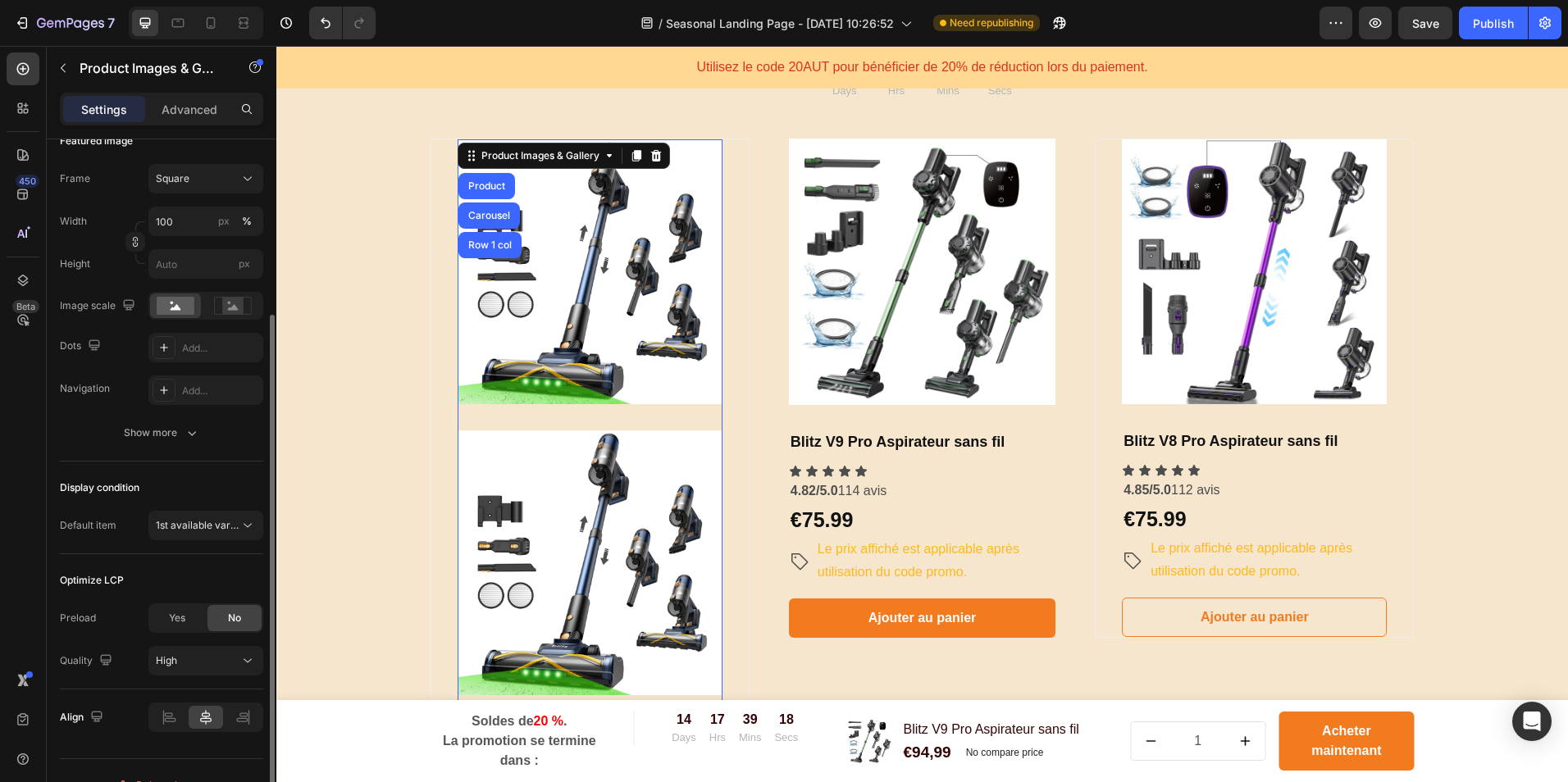
click at [650, 321] on img at bounding box center [590, 272] width 265 height 265
click at [651, 157] on icon at bounding box center [656, 156] width 13 height 13
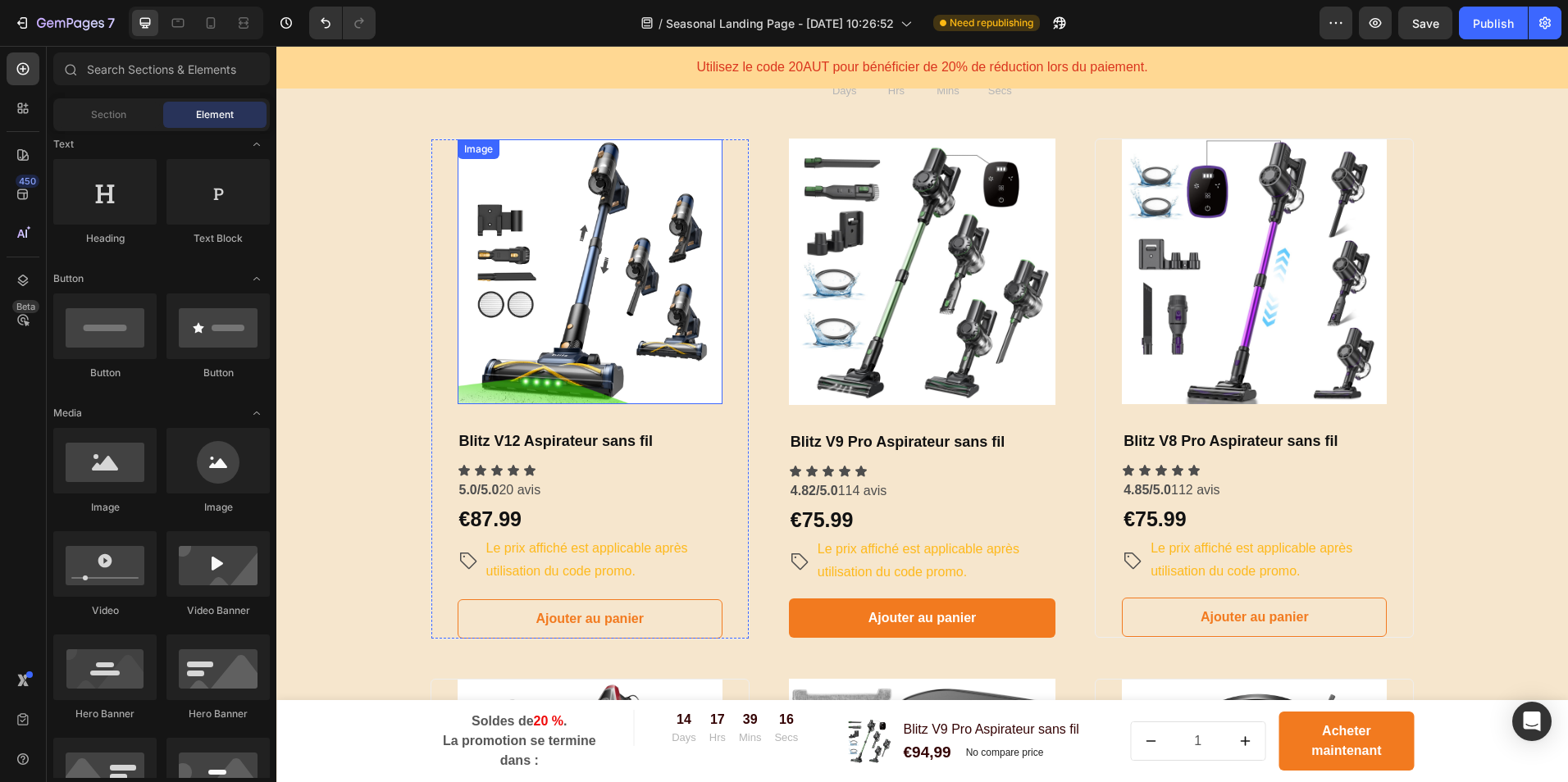
click at [632, 245] on img at bounding box center [590, 272] width 265 height 265
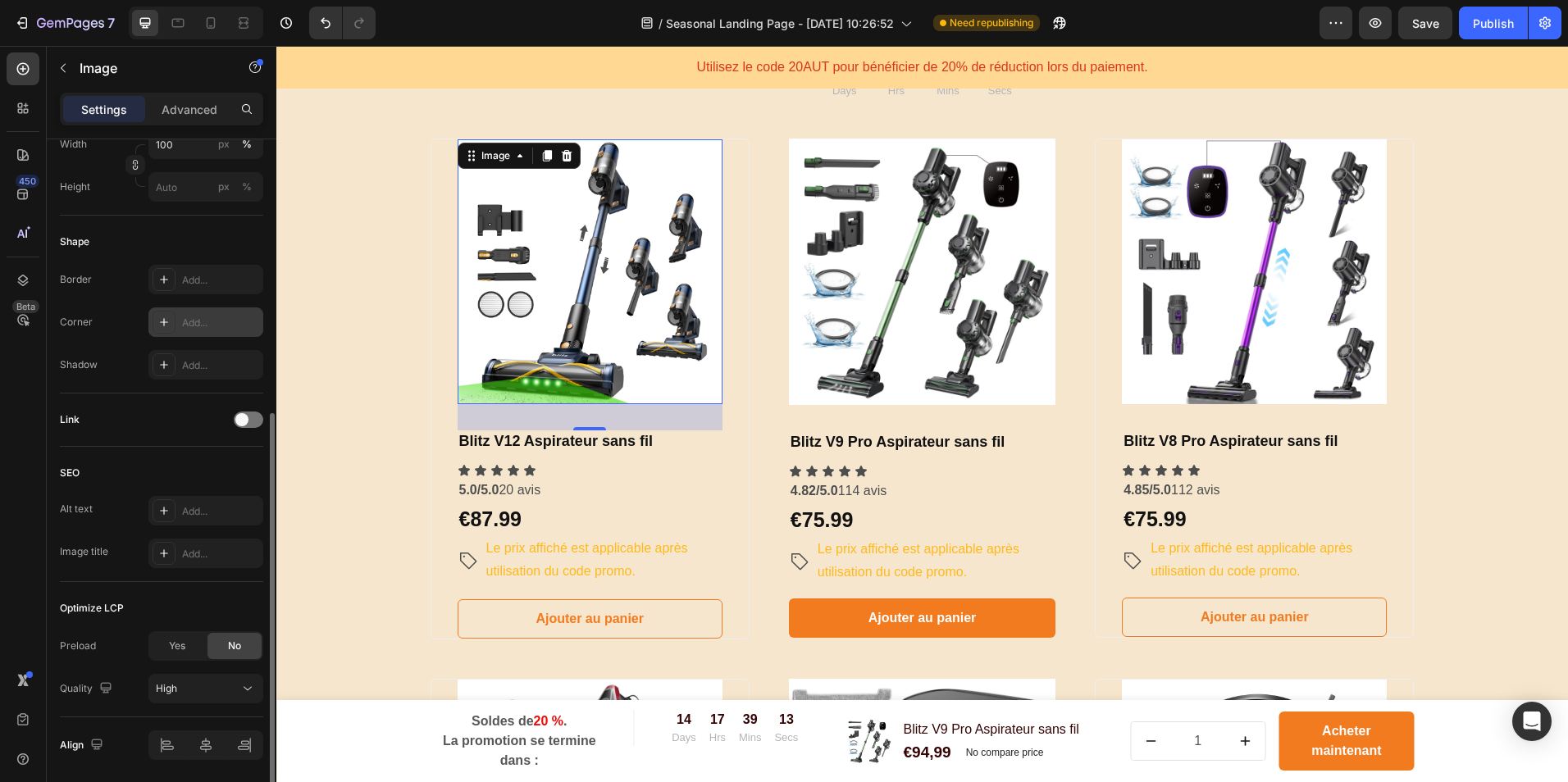
scroll to position [548, 0]
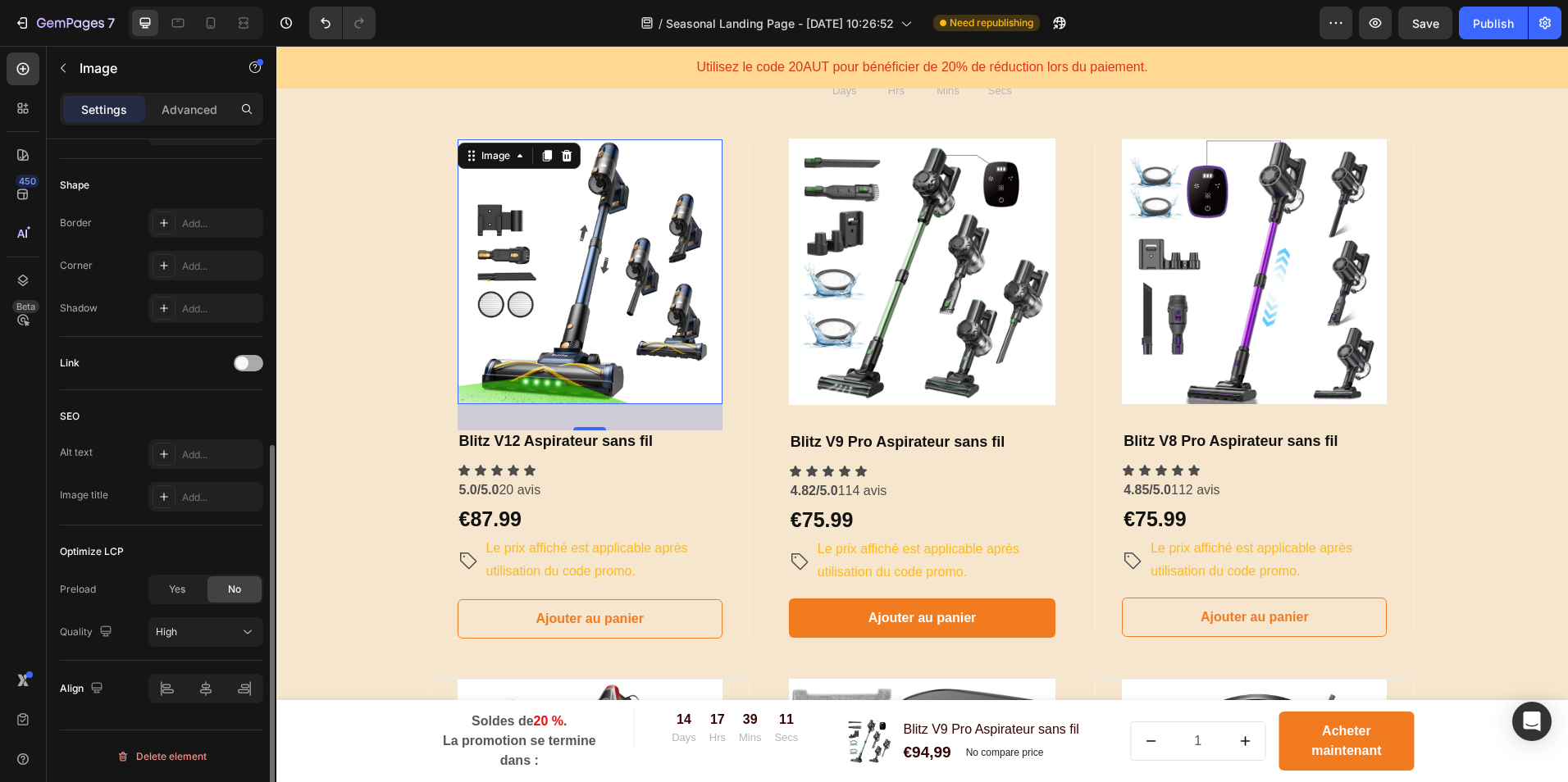
click at [254, 361] on div at bounding box center [248, 362] width 30 height 16
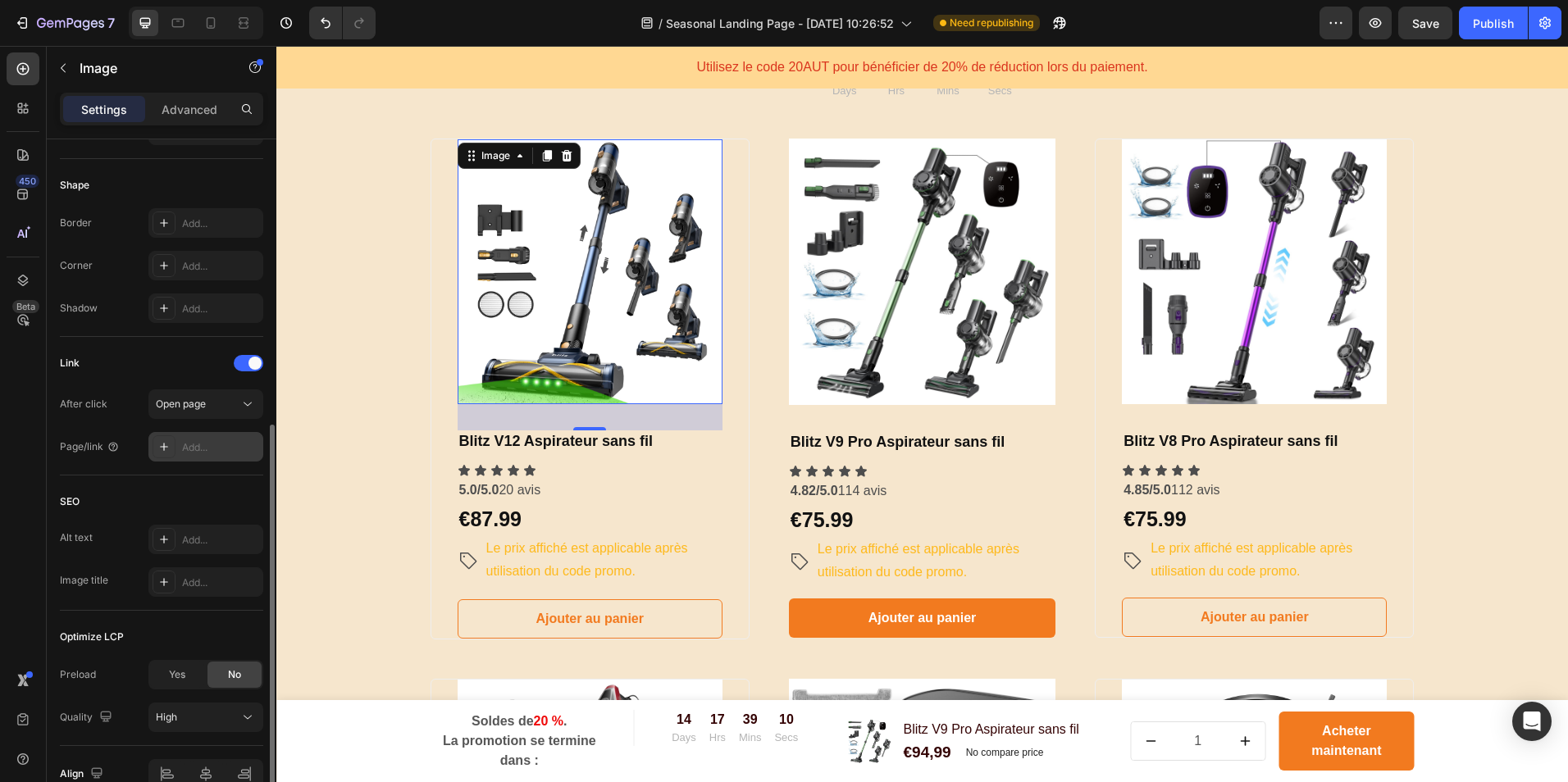
click at [199, 447] on div "Add..." at bounding box center [220, 447] width 77 height 14
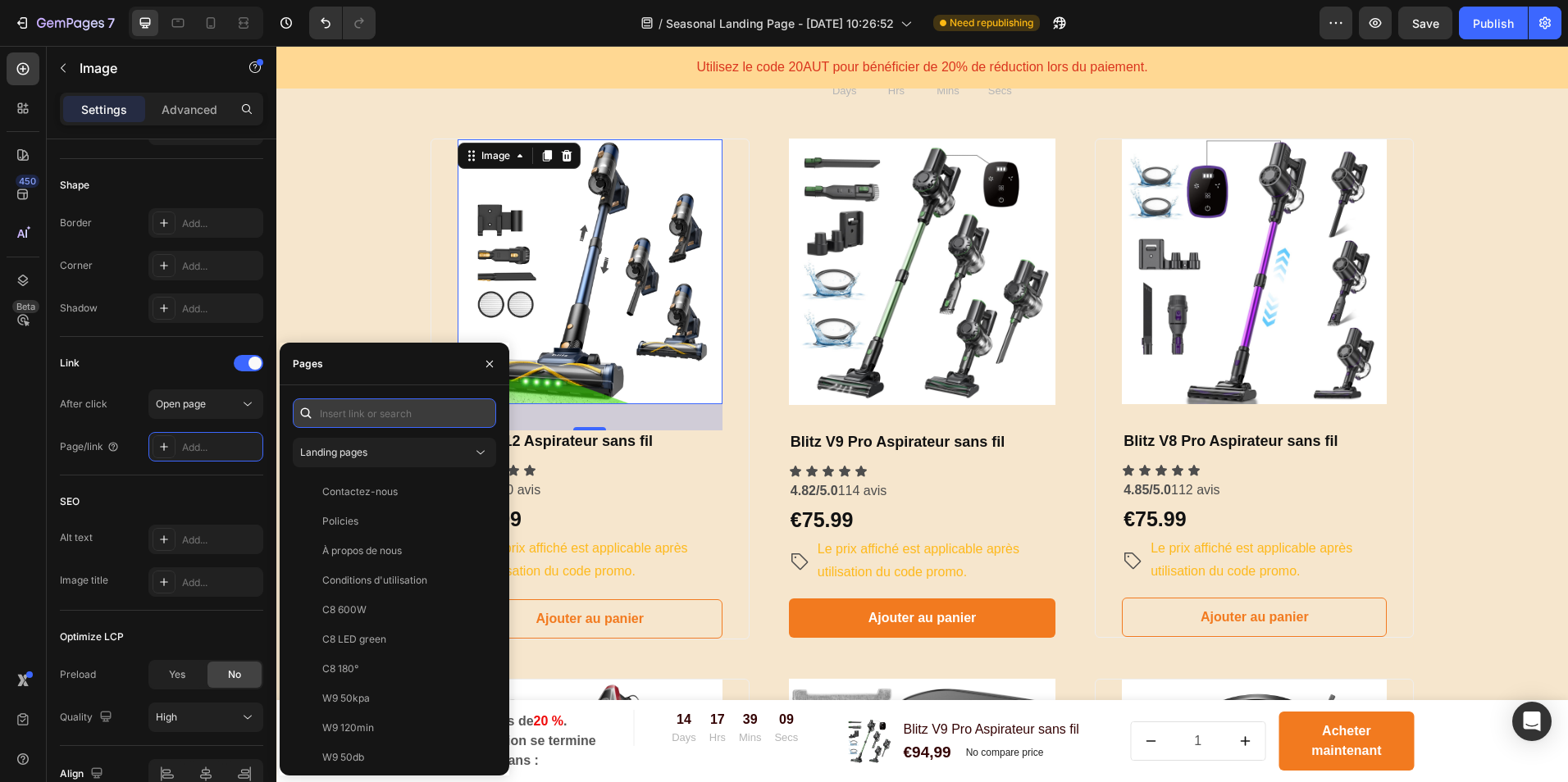
click at [380, 418] on input "text" at bounding box center [394, 413] width 203 height 30
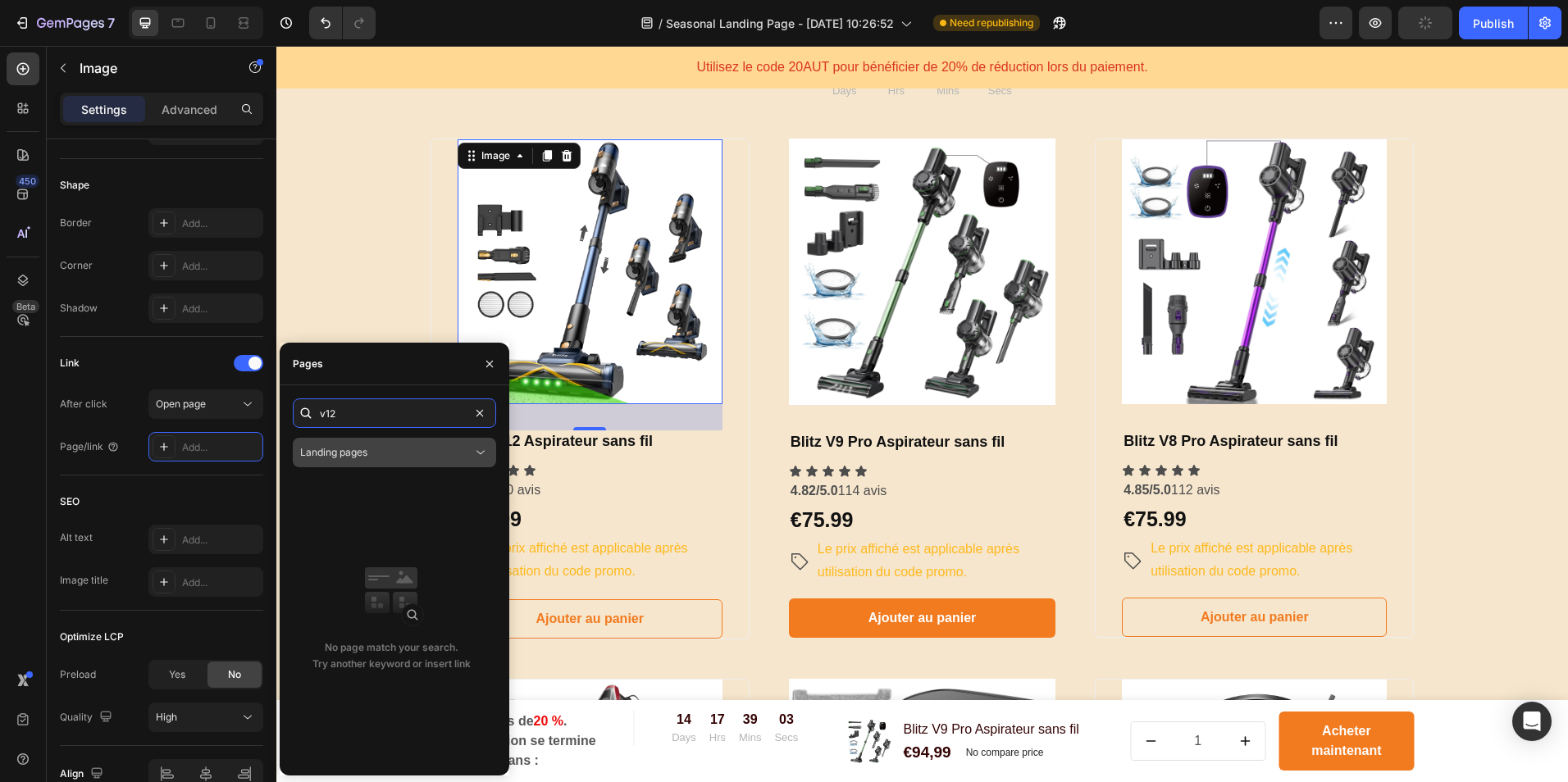
type input "v12"
click at [393, 458] on div "Landing pages" at bounding box center [386, 452] width 173 height 14
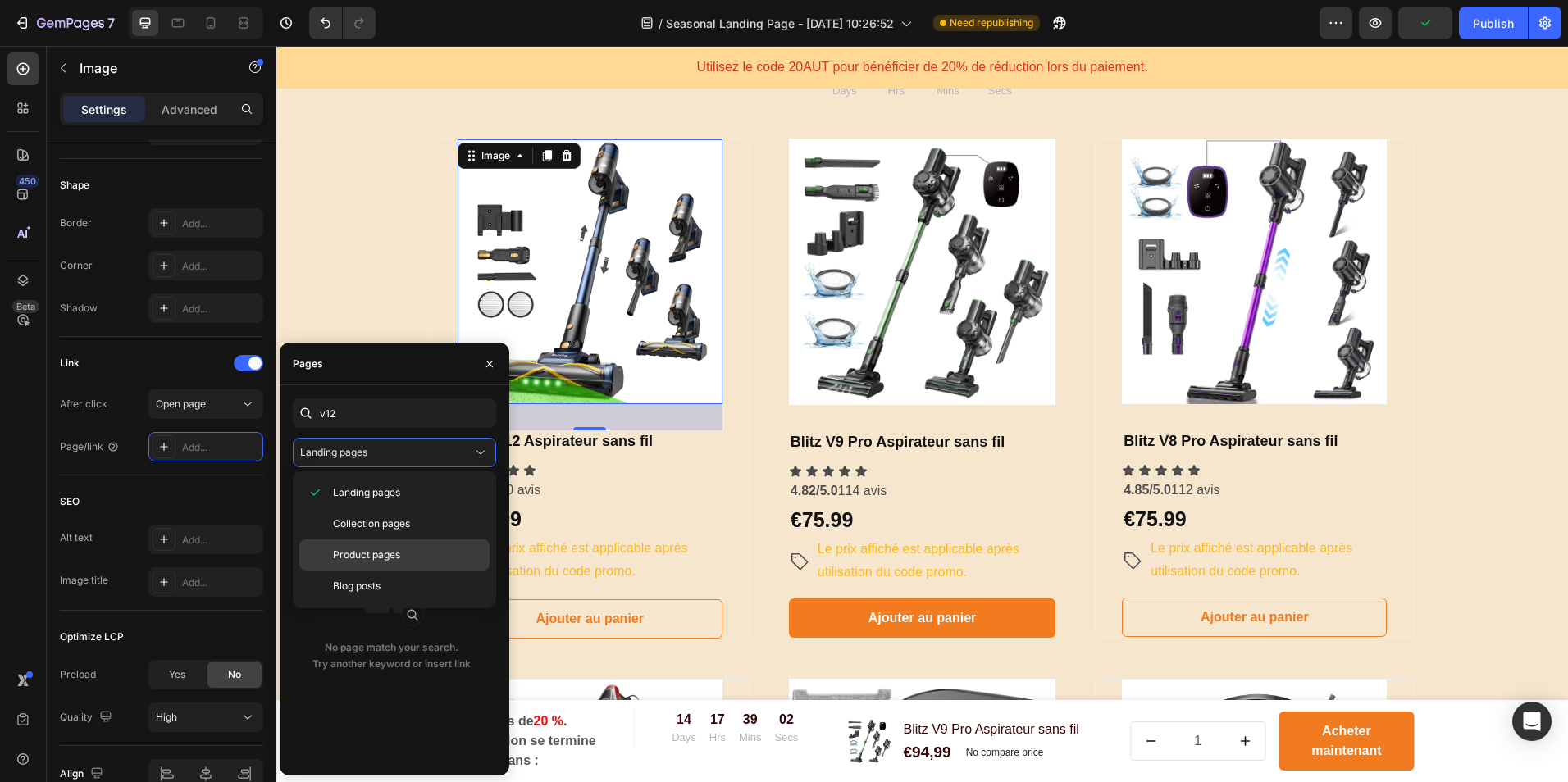
click at [401, 549] on span "Product pages" at bounding box center [366, 554] width 68 height 14
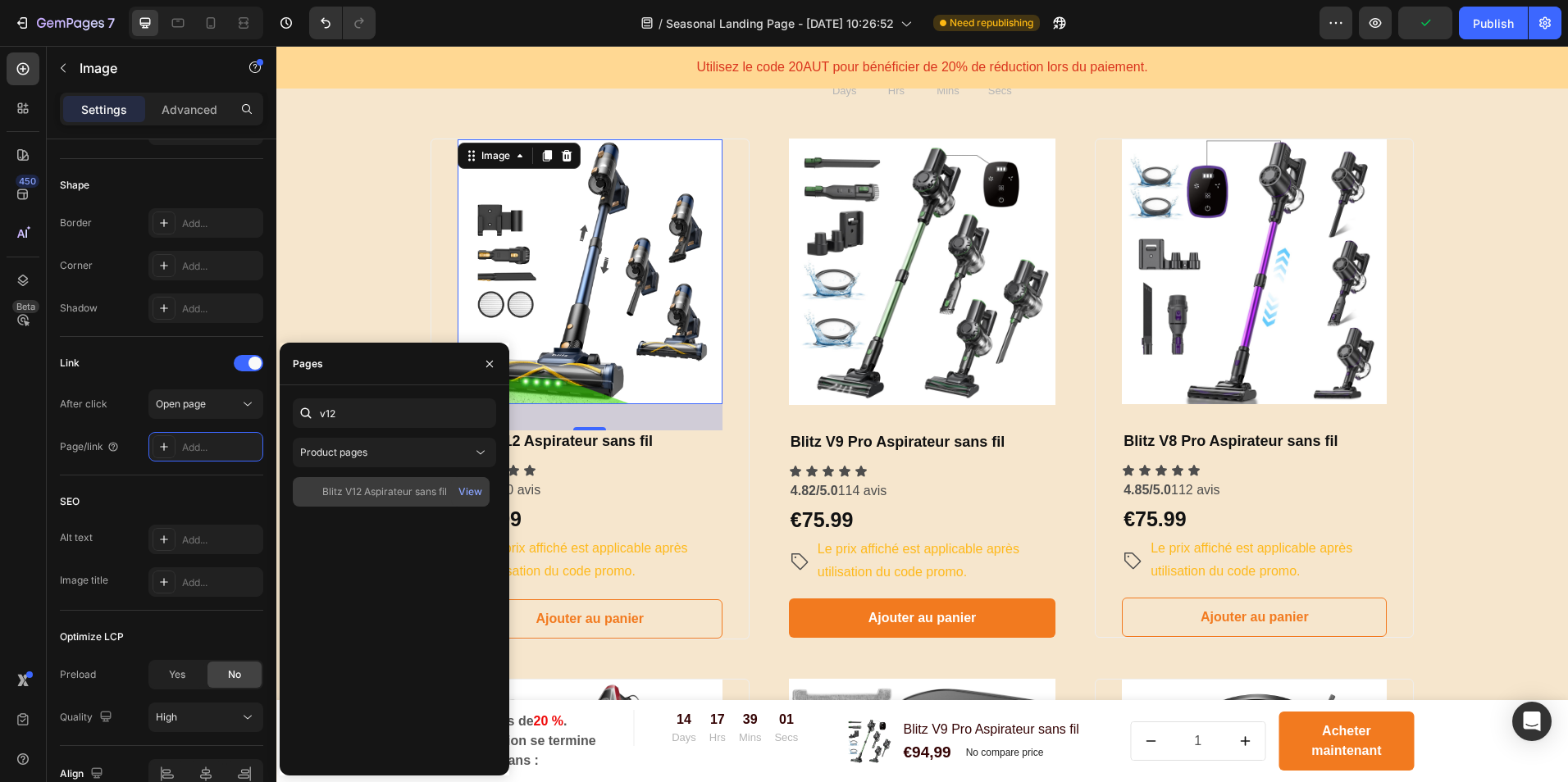
click at [409, 489] on div "Blitz V12 Aspirateur sans fil" at bounding box center [384, 491] width 125 height 14
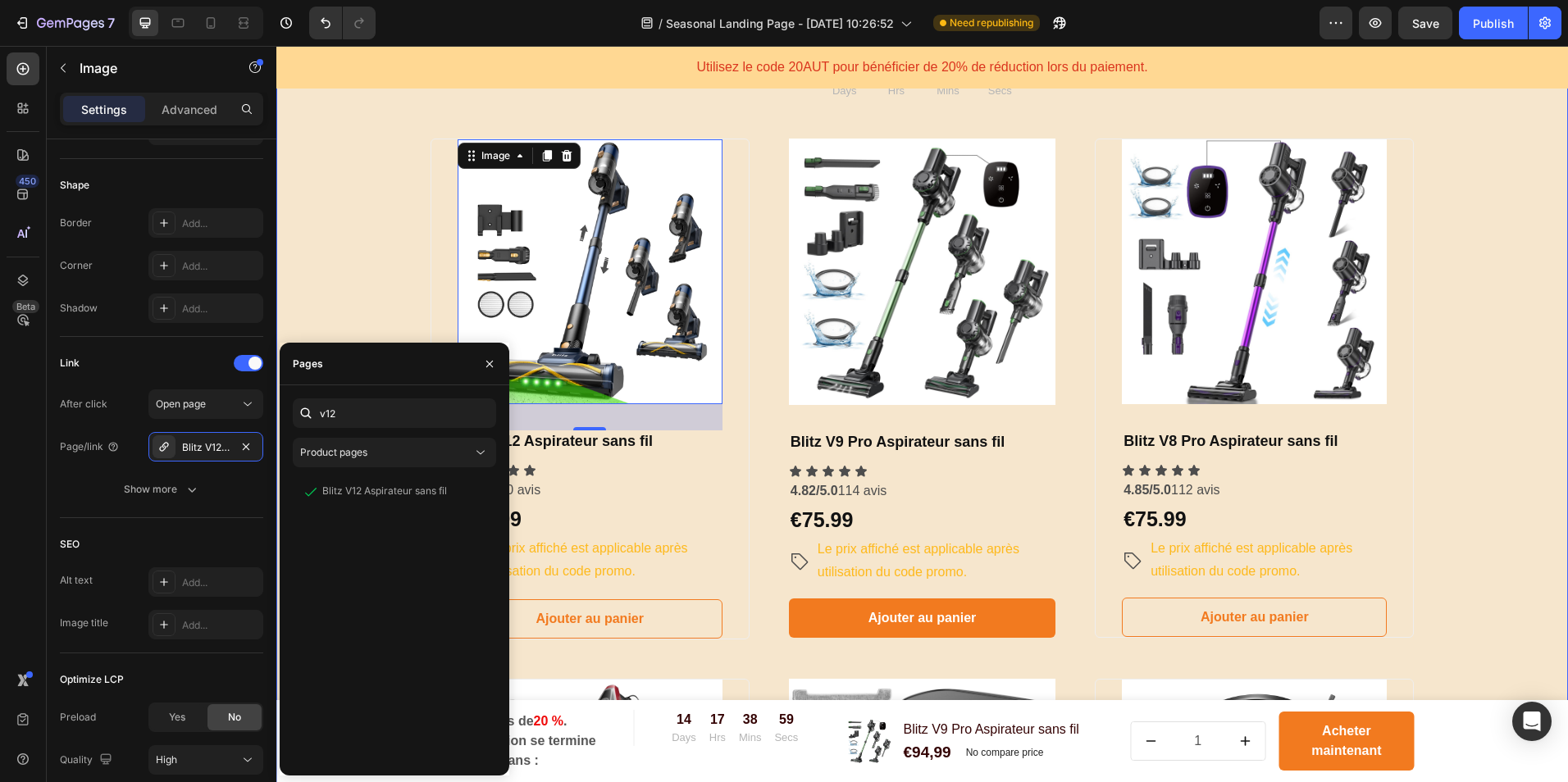
click at [396, 313] on div "​ ​Choisissez votre forfait et économisez gros sur votre commande !​ Heading ​ …" at bounding box center [922, 592] width 1268 height 1284
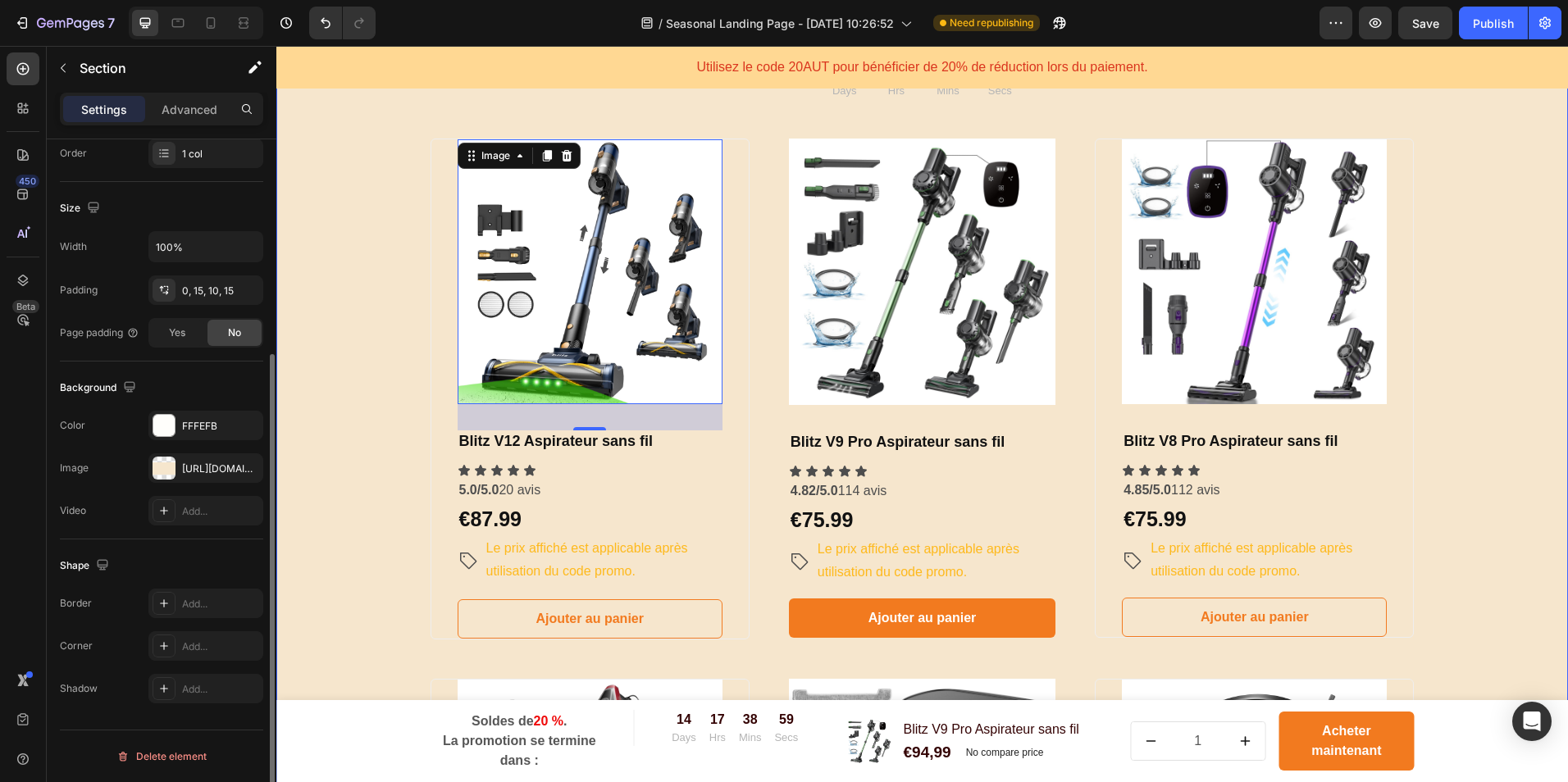
scroll to position [0, 0]
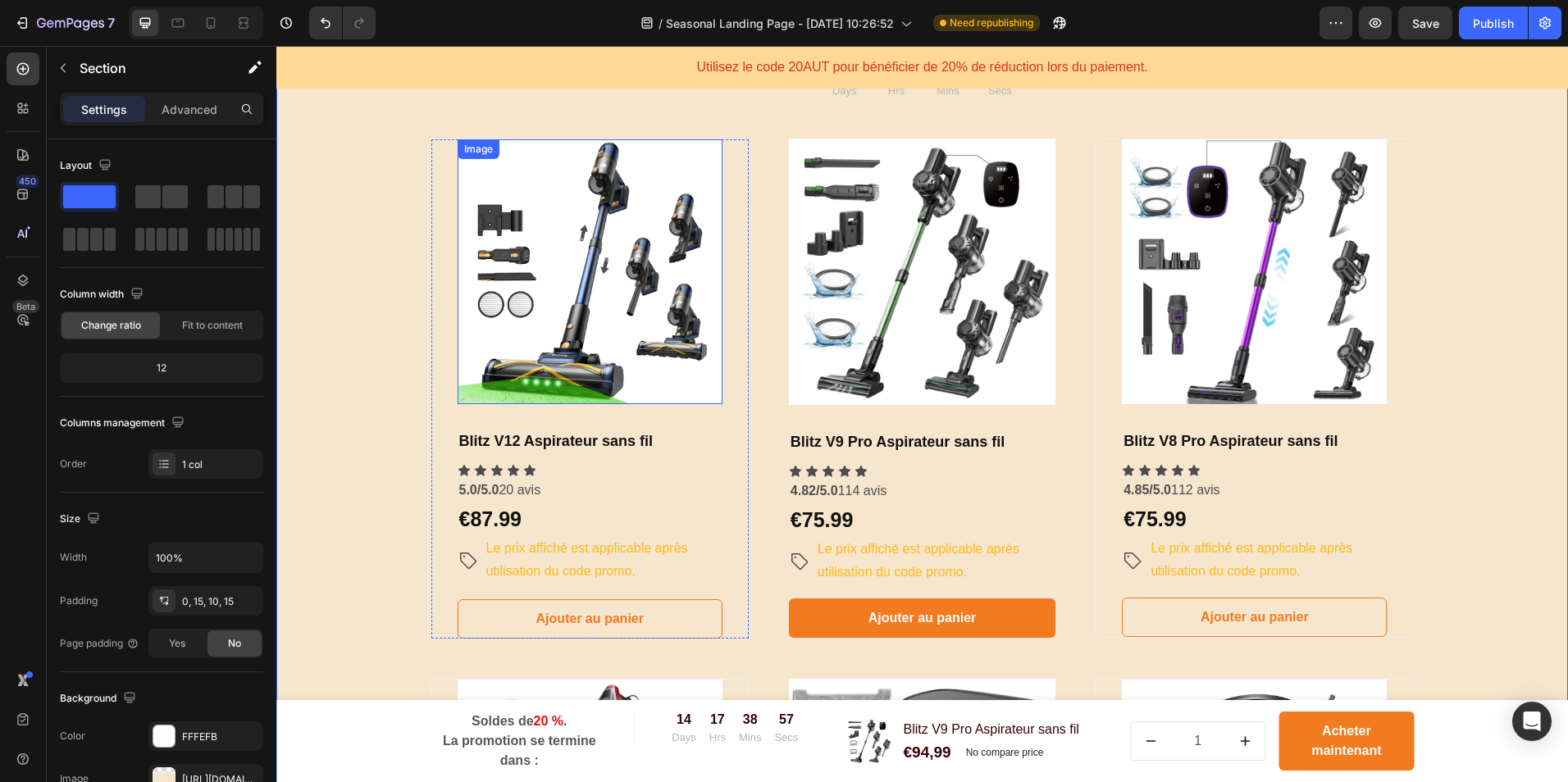
click at [646, 353] on img at bounding box center [590, 272] width 265 height 265
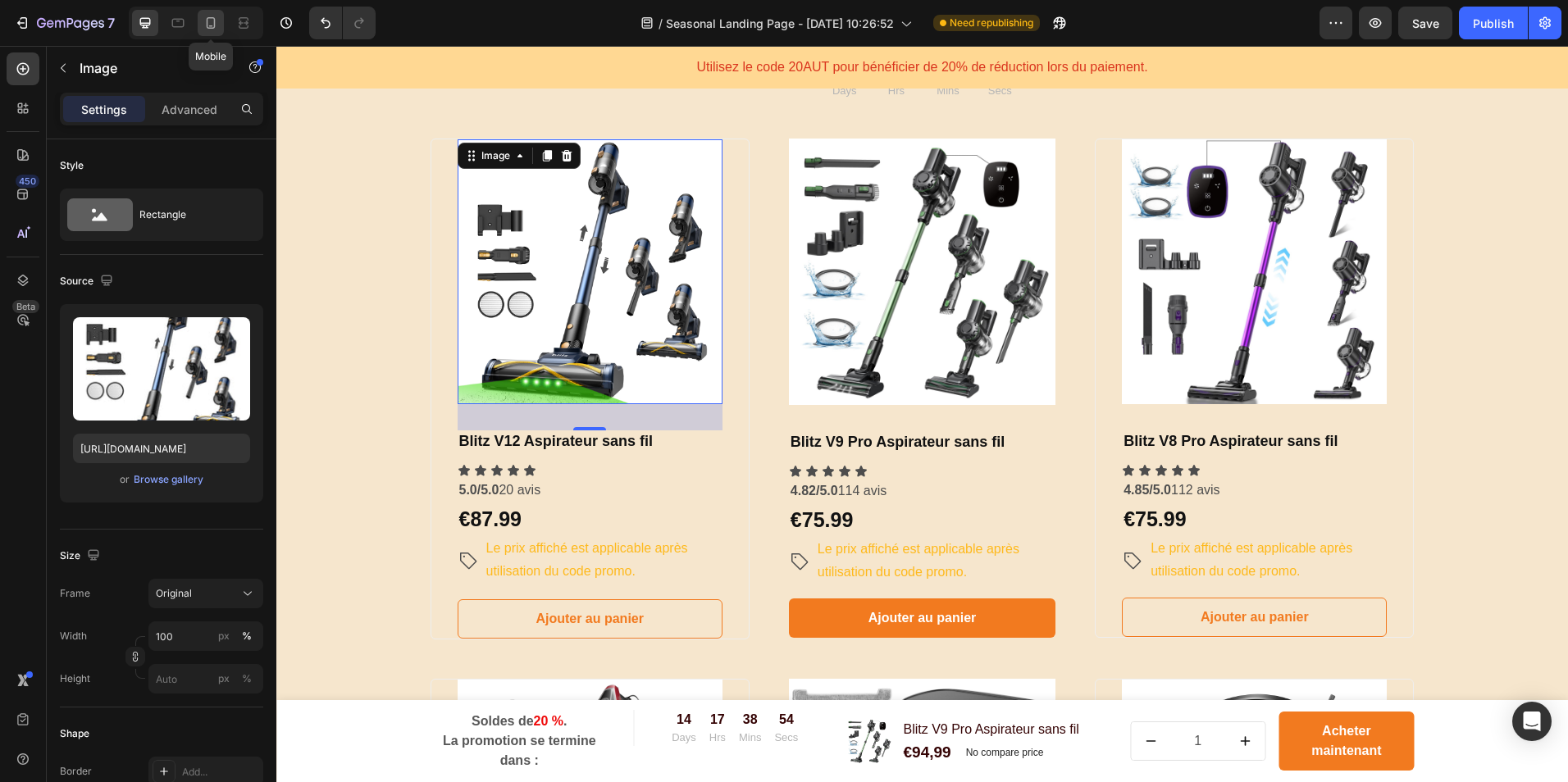
click at [218, 16] on icon at bounding box center [210, 22] width 16 height 16
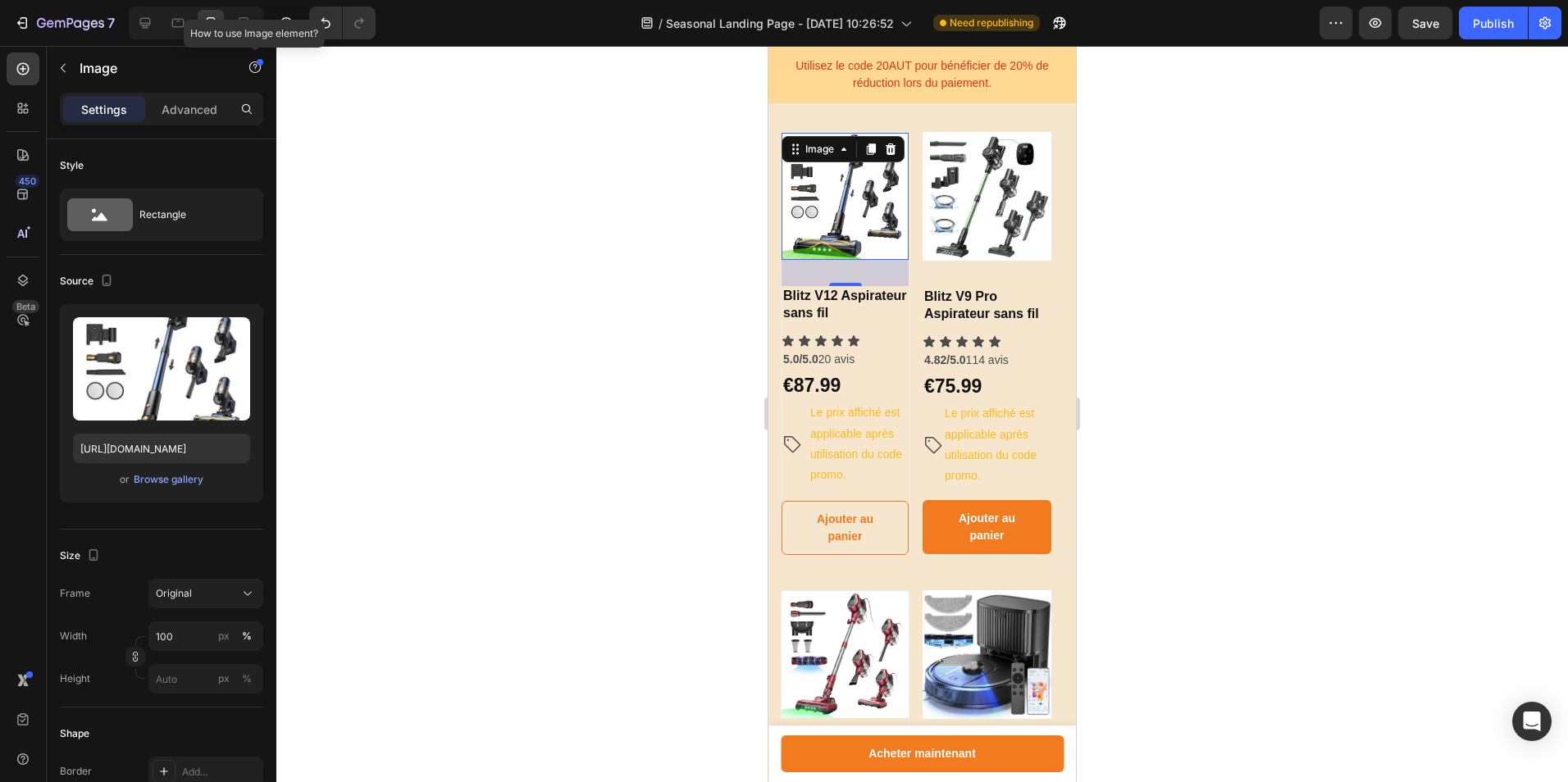
scroll to position [909, 0]
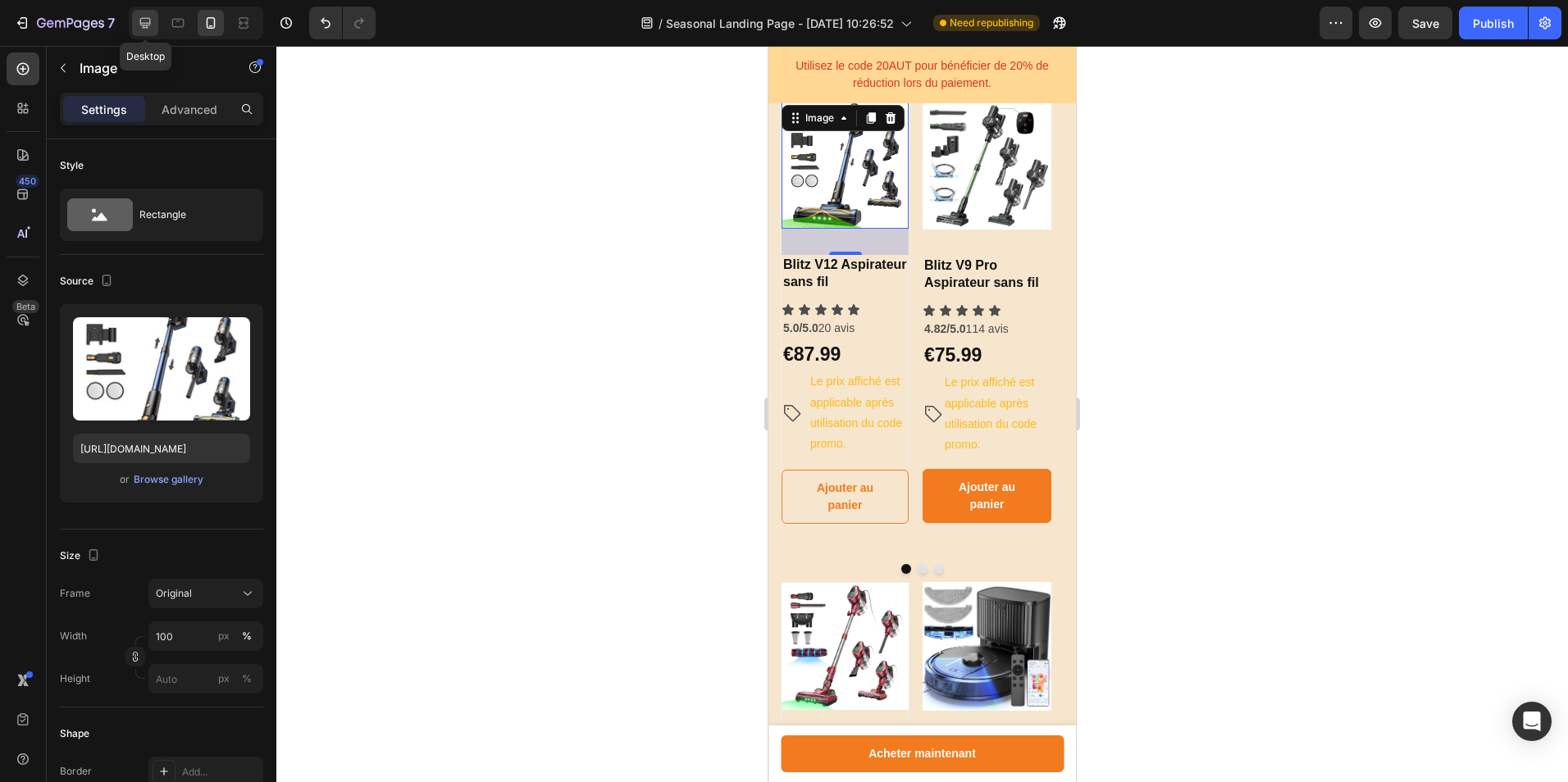
click at [147, 22] on icon at bounding box center [145, 22] width 16 height 16
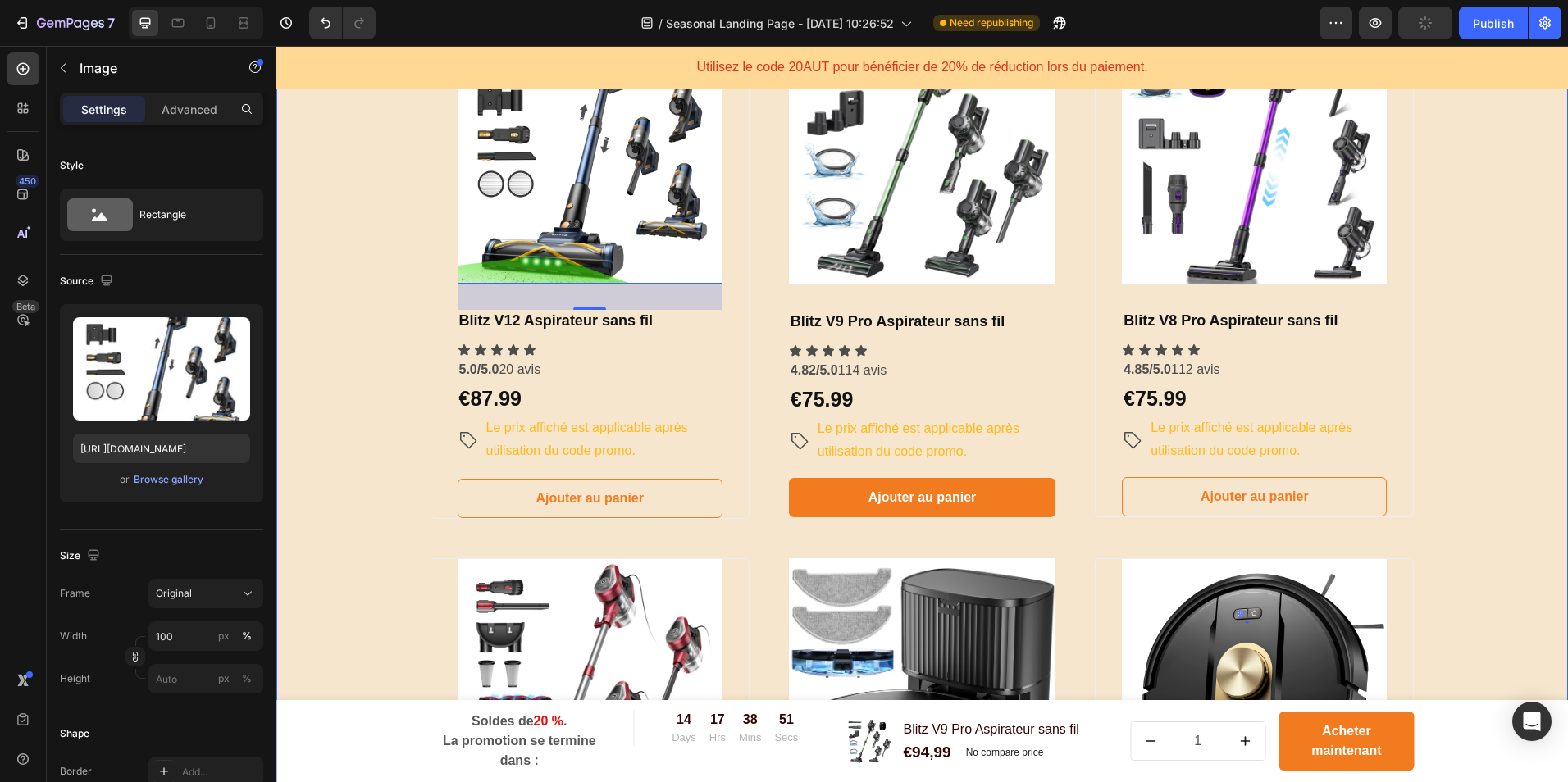
scroll to position [825, 0]
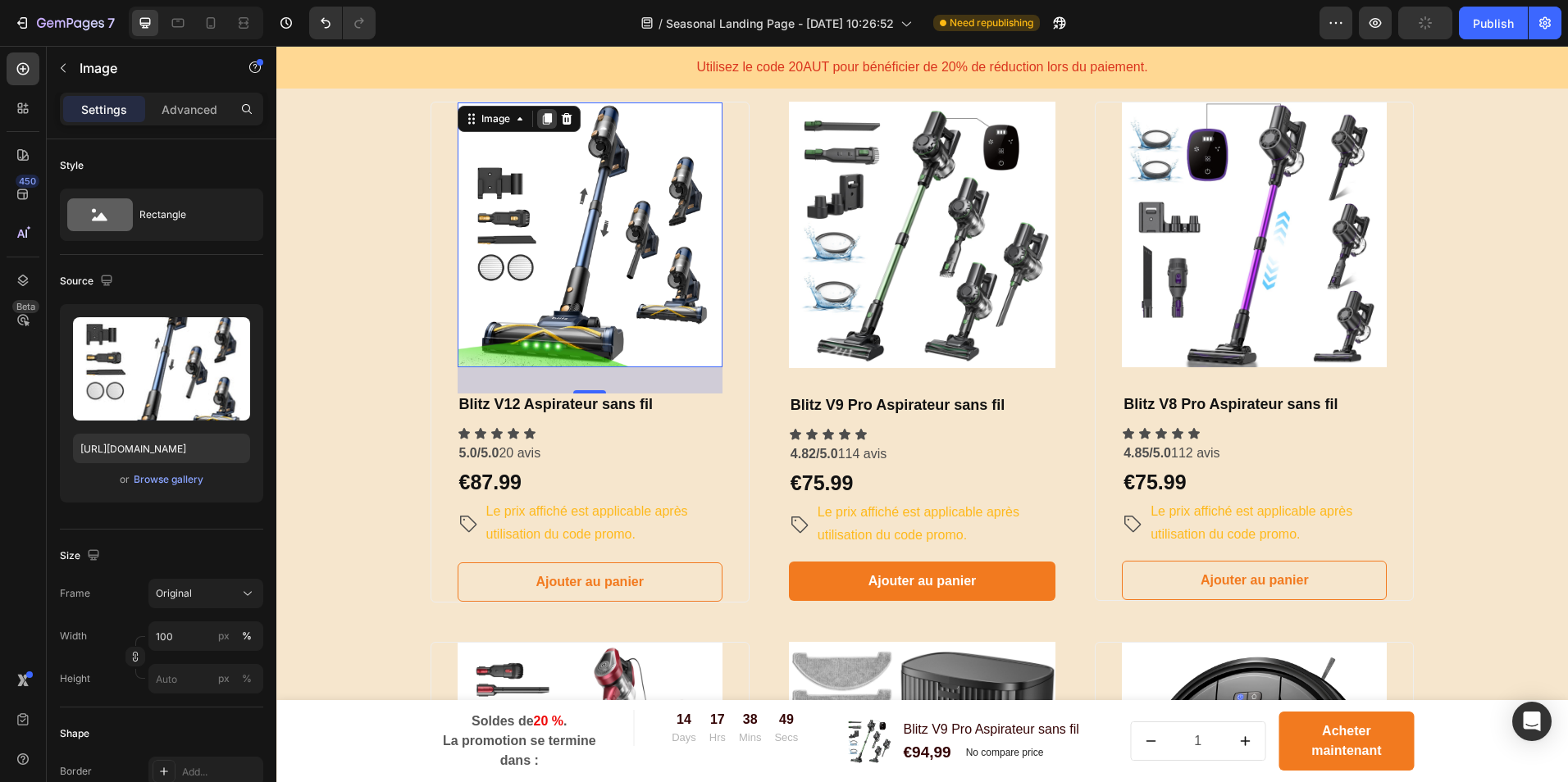
click at [542, 120] on icon at bounding box center [546, 119] width 9 height 11
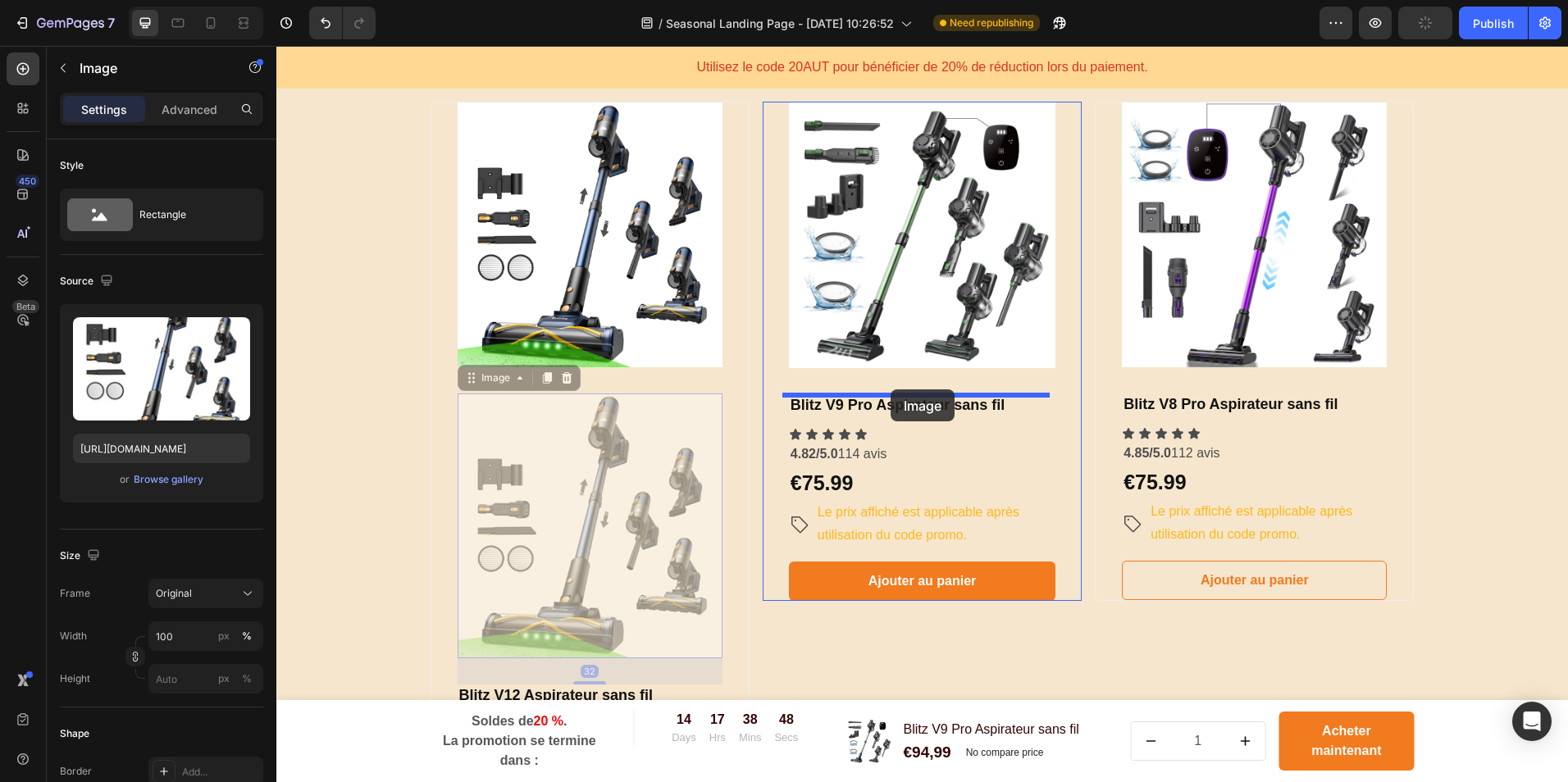
drag, startPoint x: 653, startPoint y: 455, endPoint x: 891, endPoint y: 389, distance: 247.0
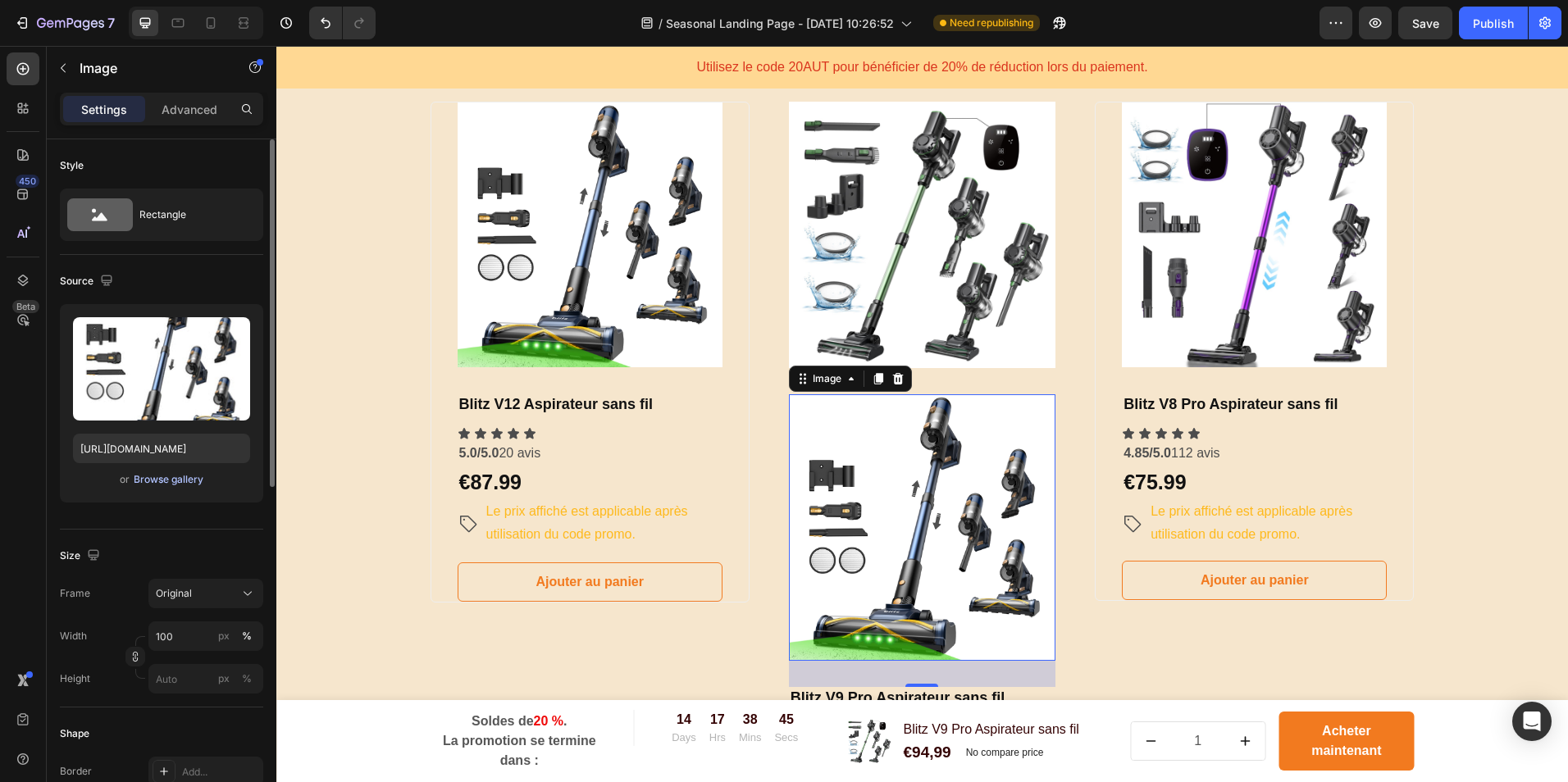
scroll to position [328, 0]
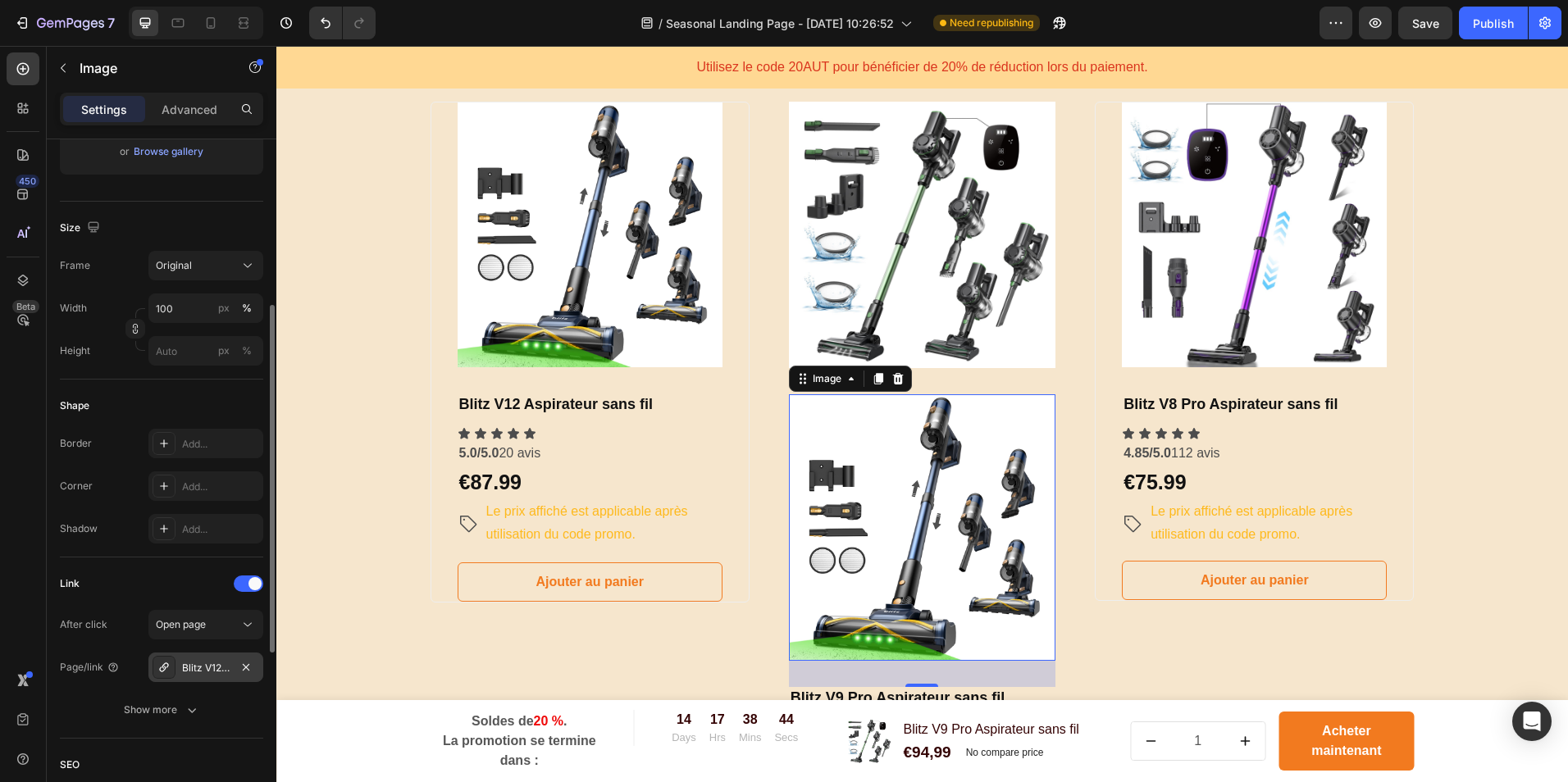
click at [188, 669] on div "Blitz V12 Aspirateur sans fil" at bounding box center [206, 668] width 48 height 14
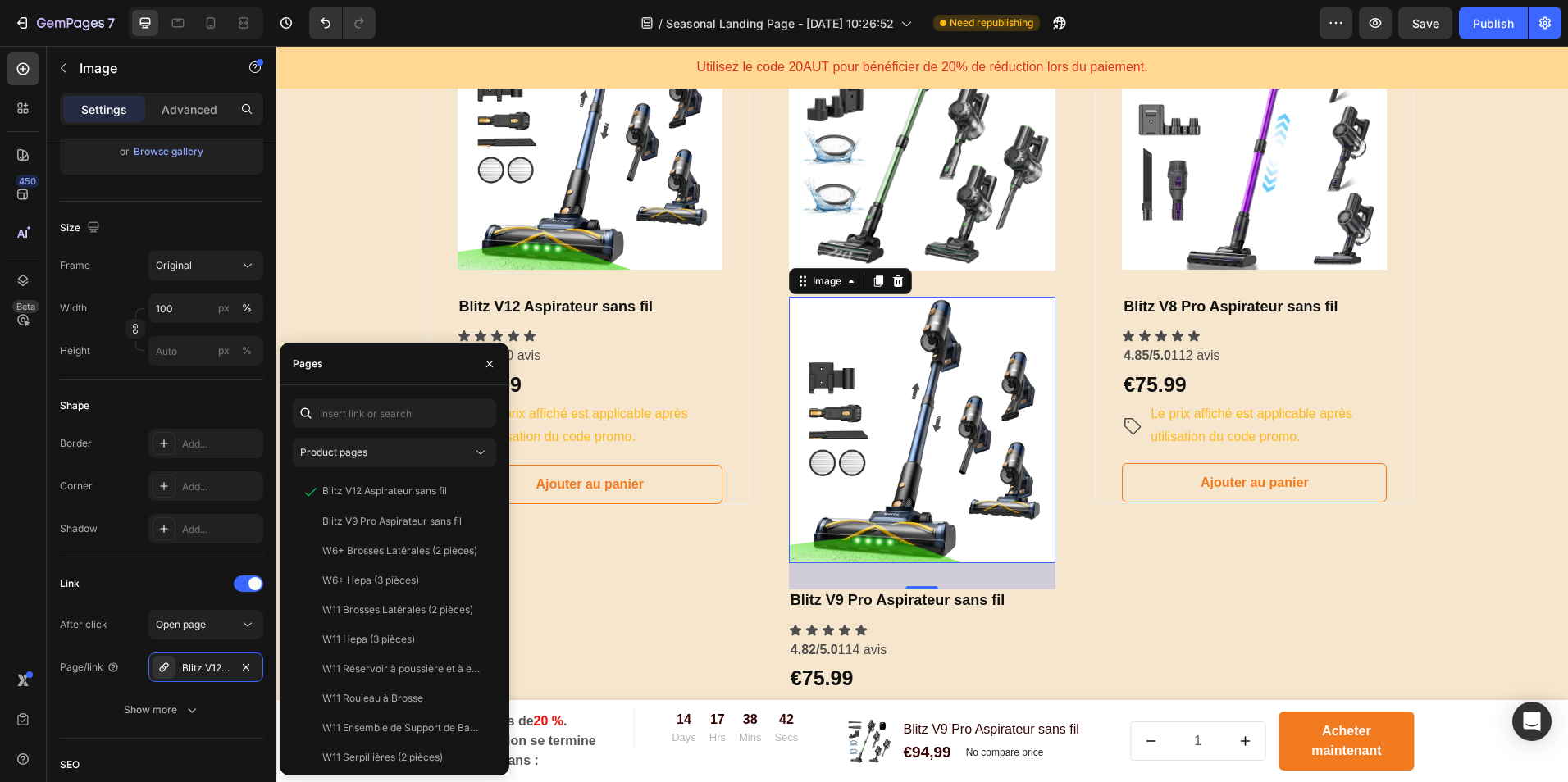
scroll to position [1071, 0]
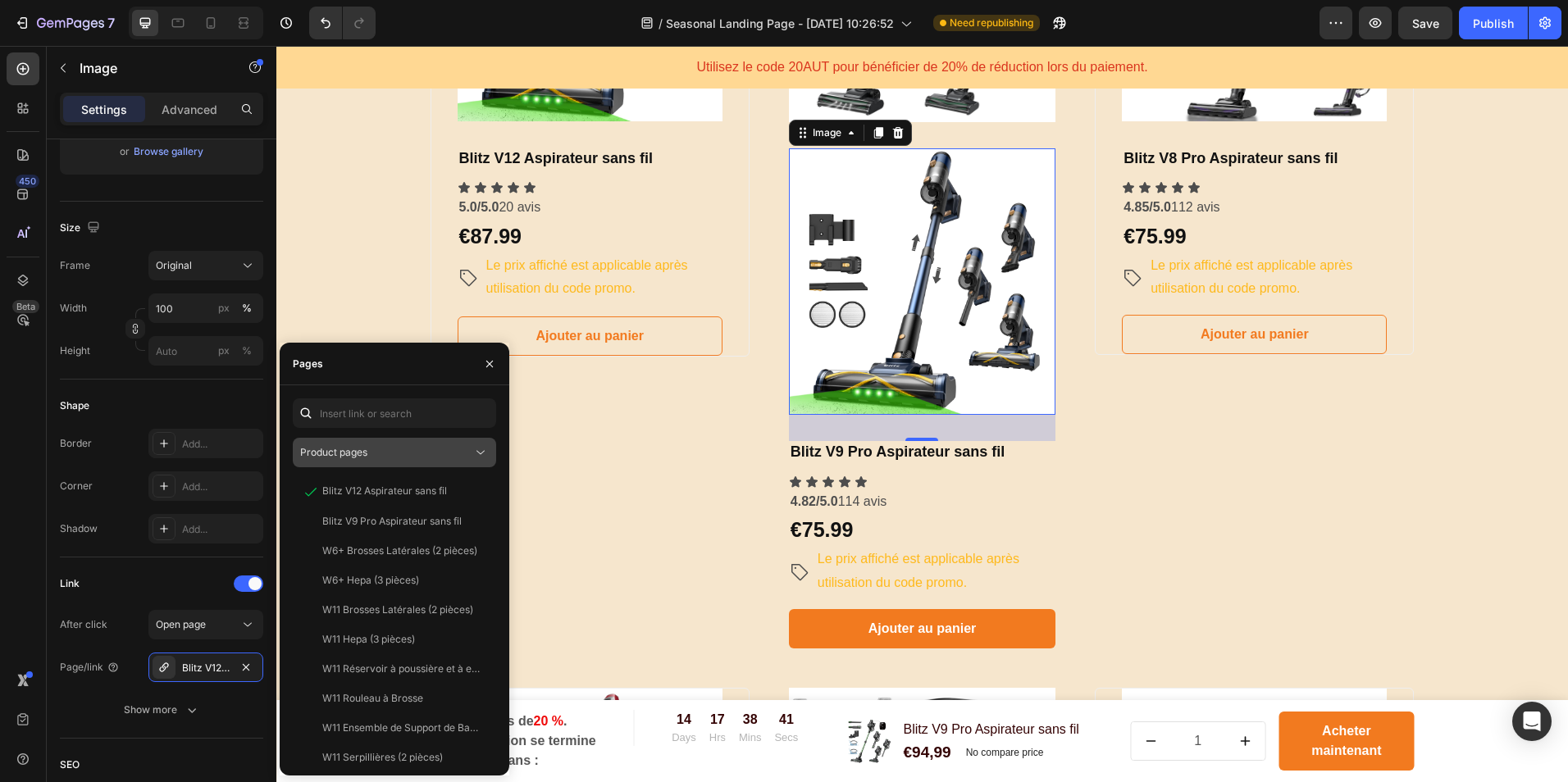
click at [392, 454] on div "Product pages" at bounding box center [386, 452] width 173 height 14
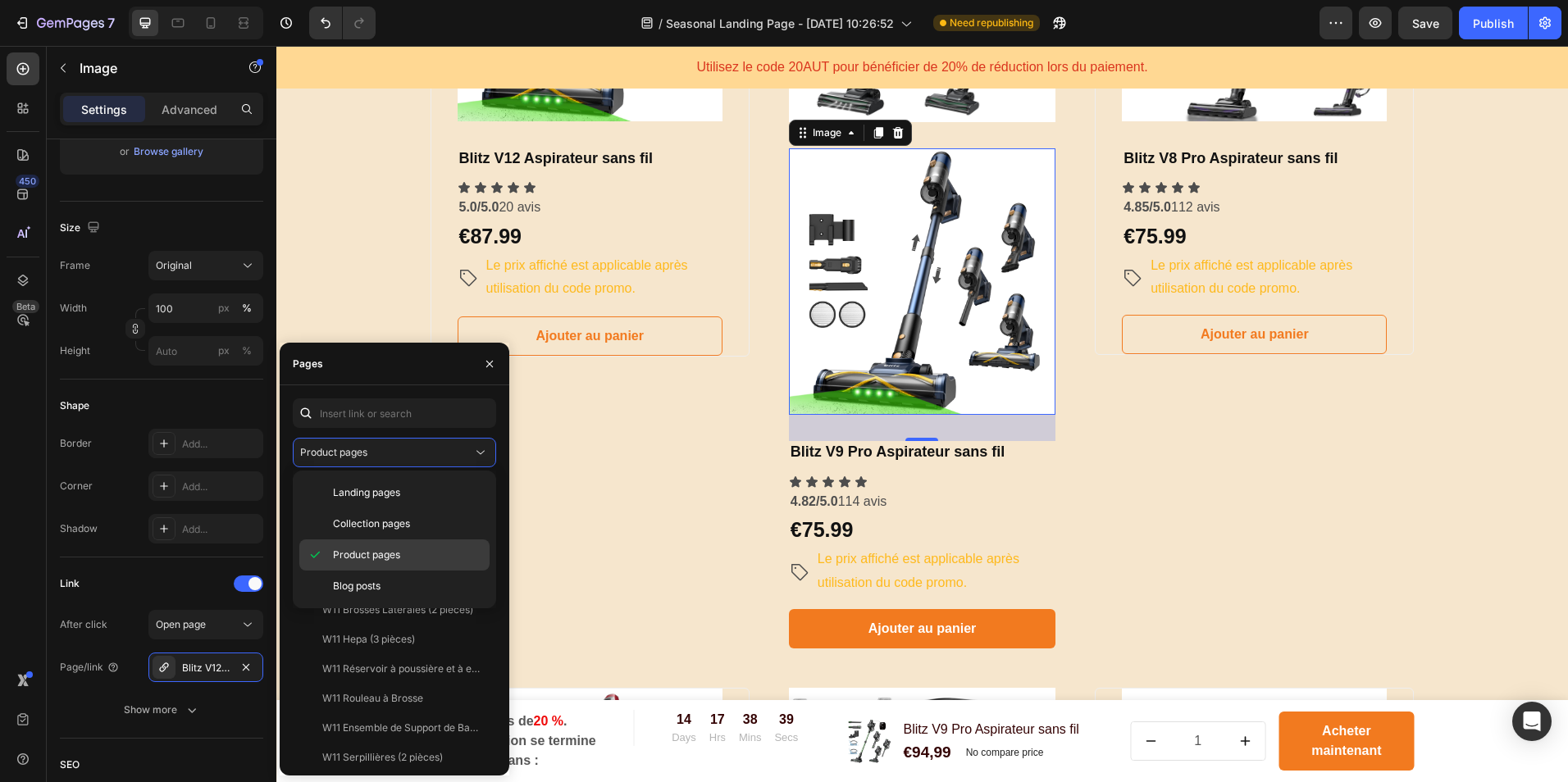
click at [396, 553] on span "Product pages" at bounding box center [366, 554] width 68 height 14
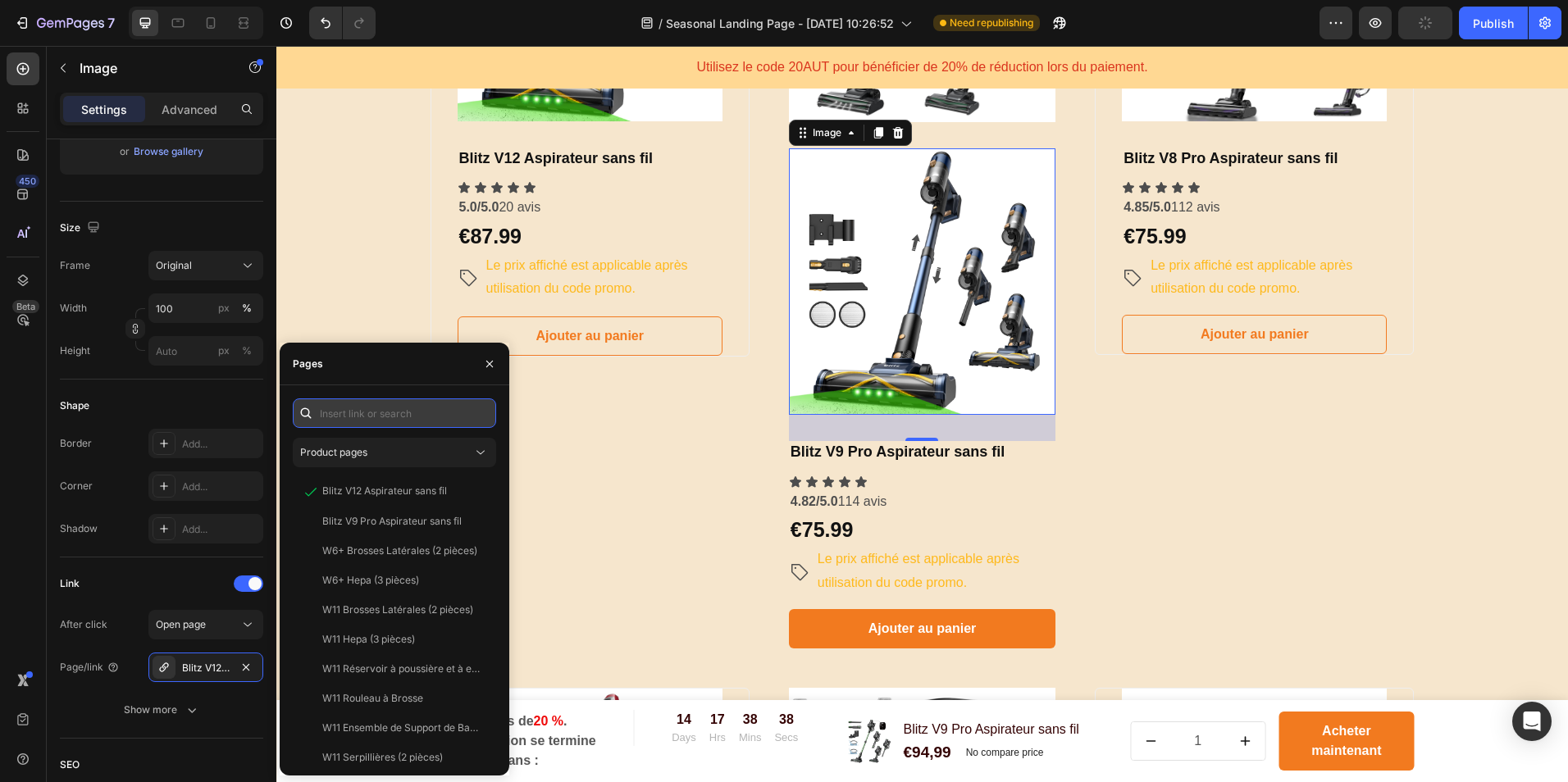
click at [393, 419] on input "text" at bounding box center [394, 413] width 203 height 30
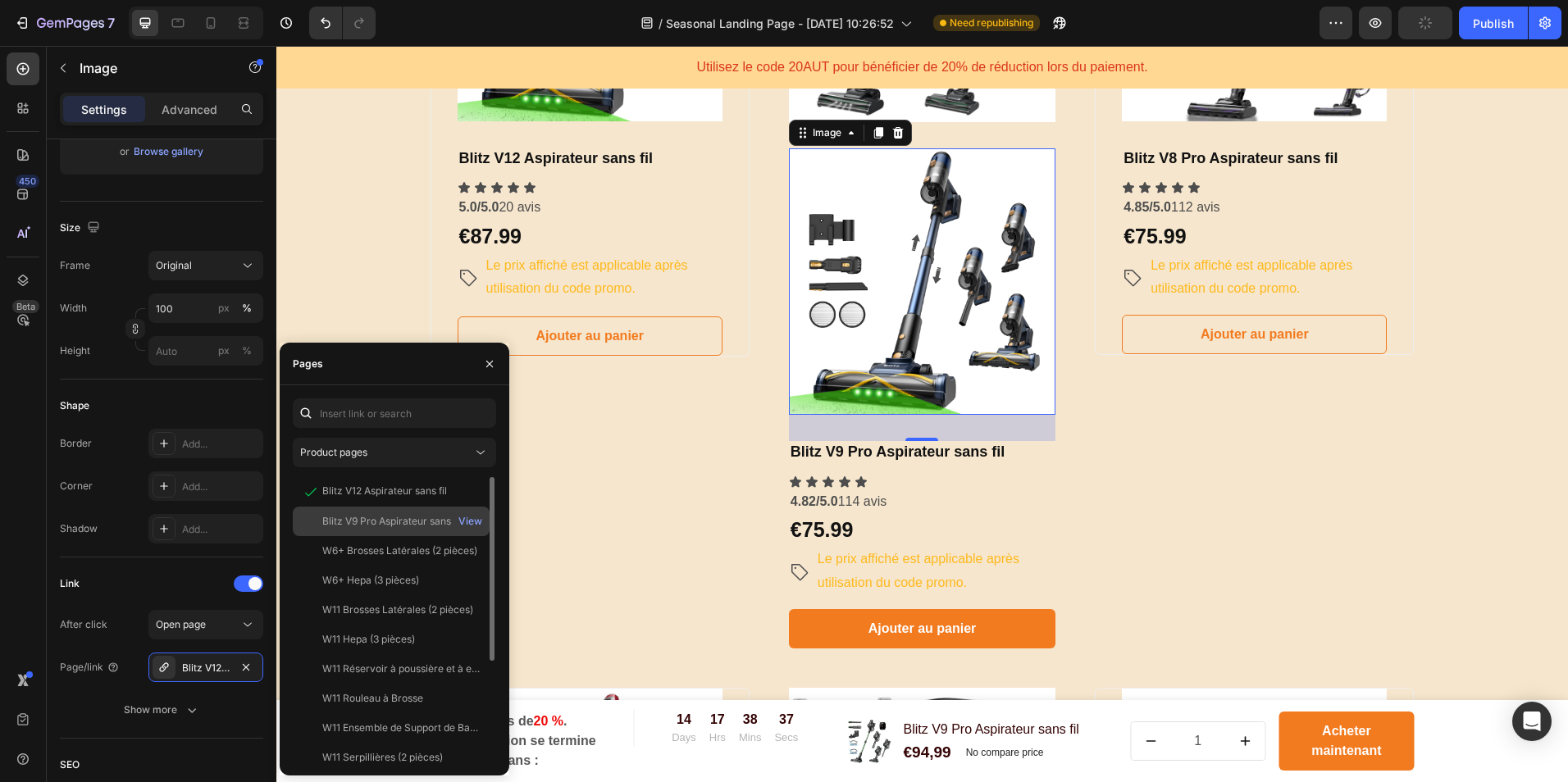
click at [407, 518] on div "Blitz V9 Pro Aspirateur sans fil" at bounding box center [392, 521] width 139 height 14
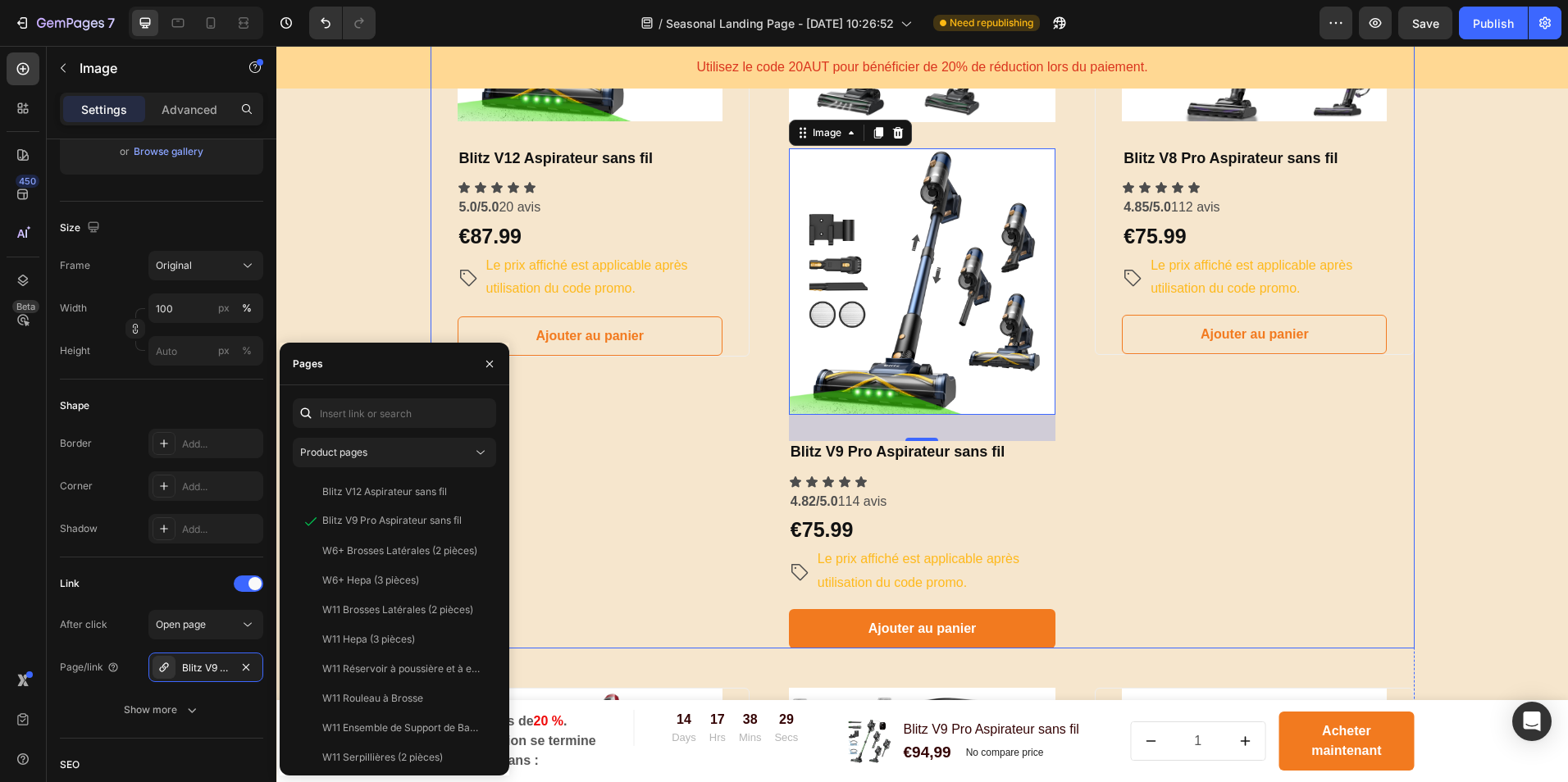
click at [608, 505] on div "Image Blitz V12 Aspirateur sans fil Heading Icon Icon Icon Icon Icon Icon List …" at bounding box center [589, 253] width 320 height 793
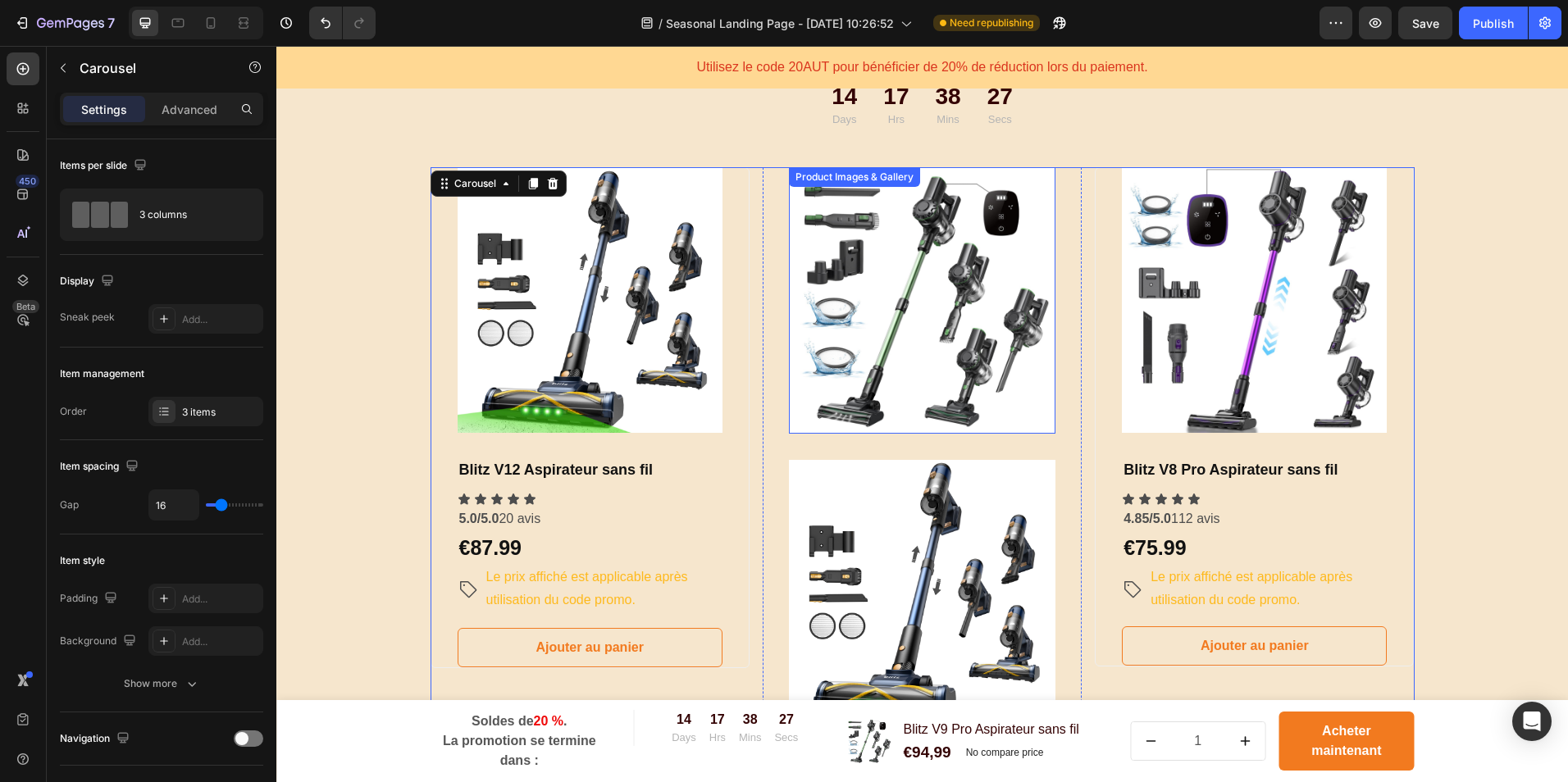
scroll to position [743, 0]
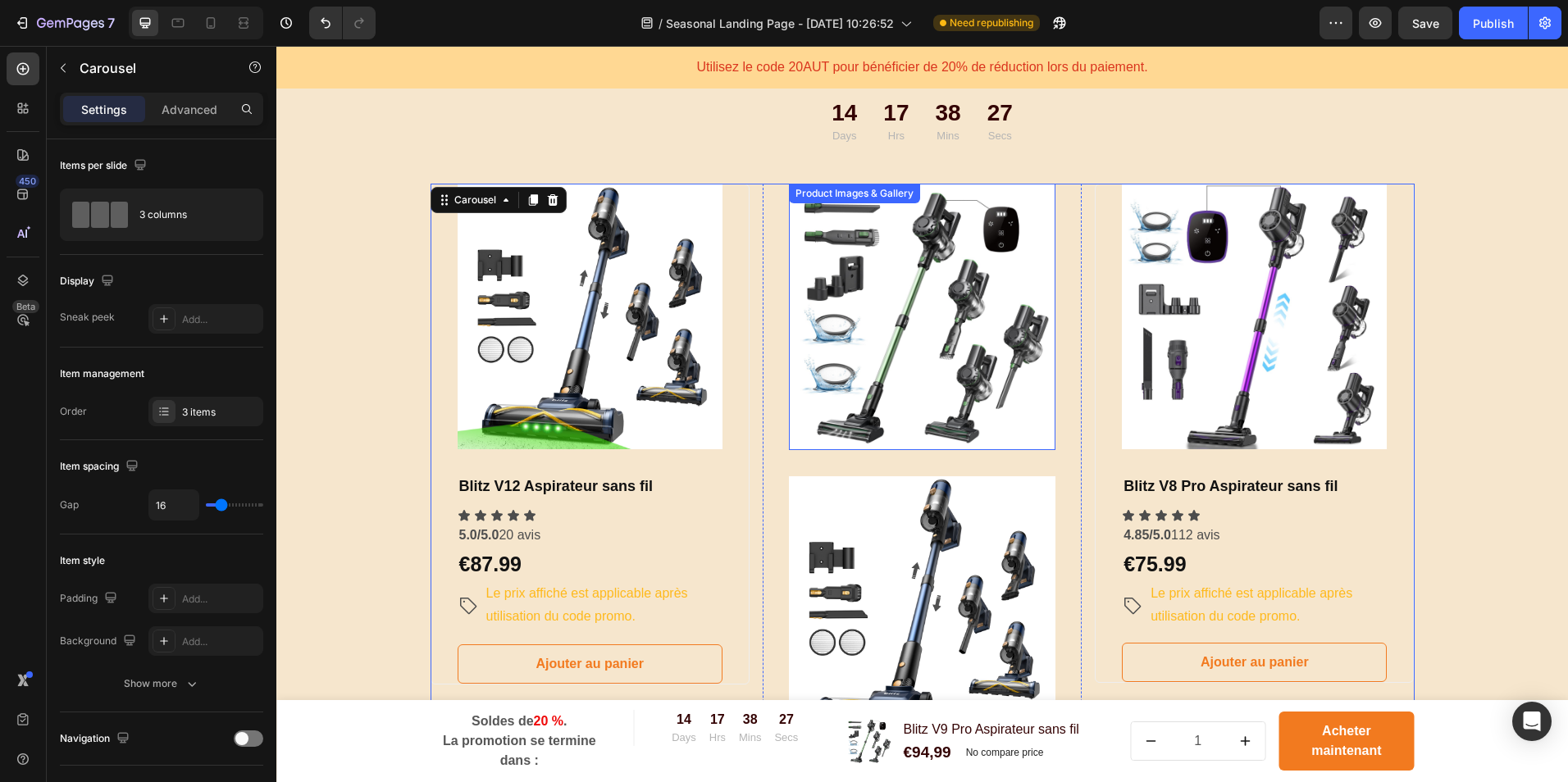
click at [973, 308] on img at bounding box center [921, 317] width 266 height 266
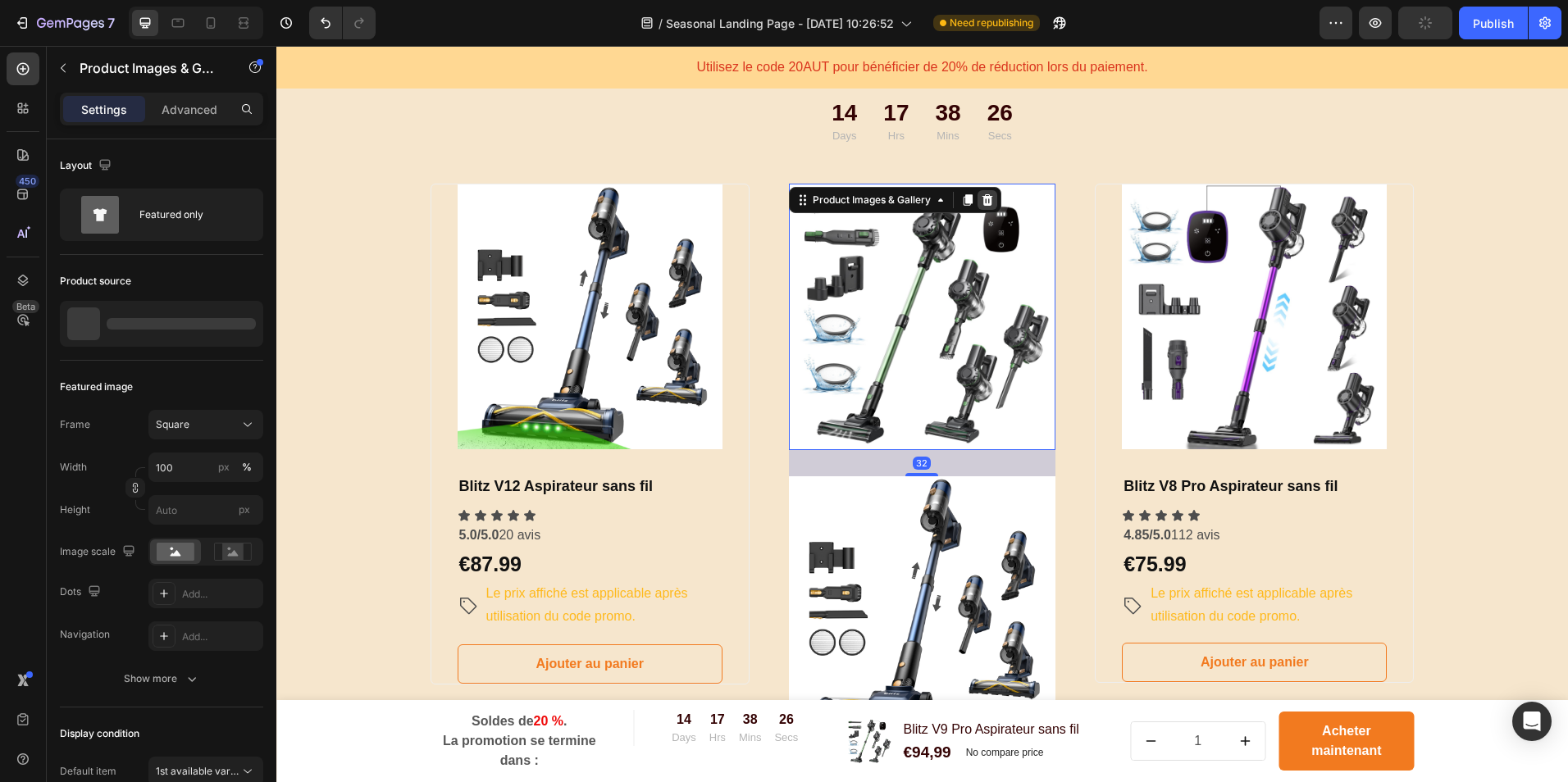
click at [981, 198] on icon at bounding box center [986, 199] width 10 height 11
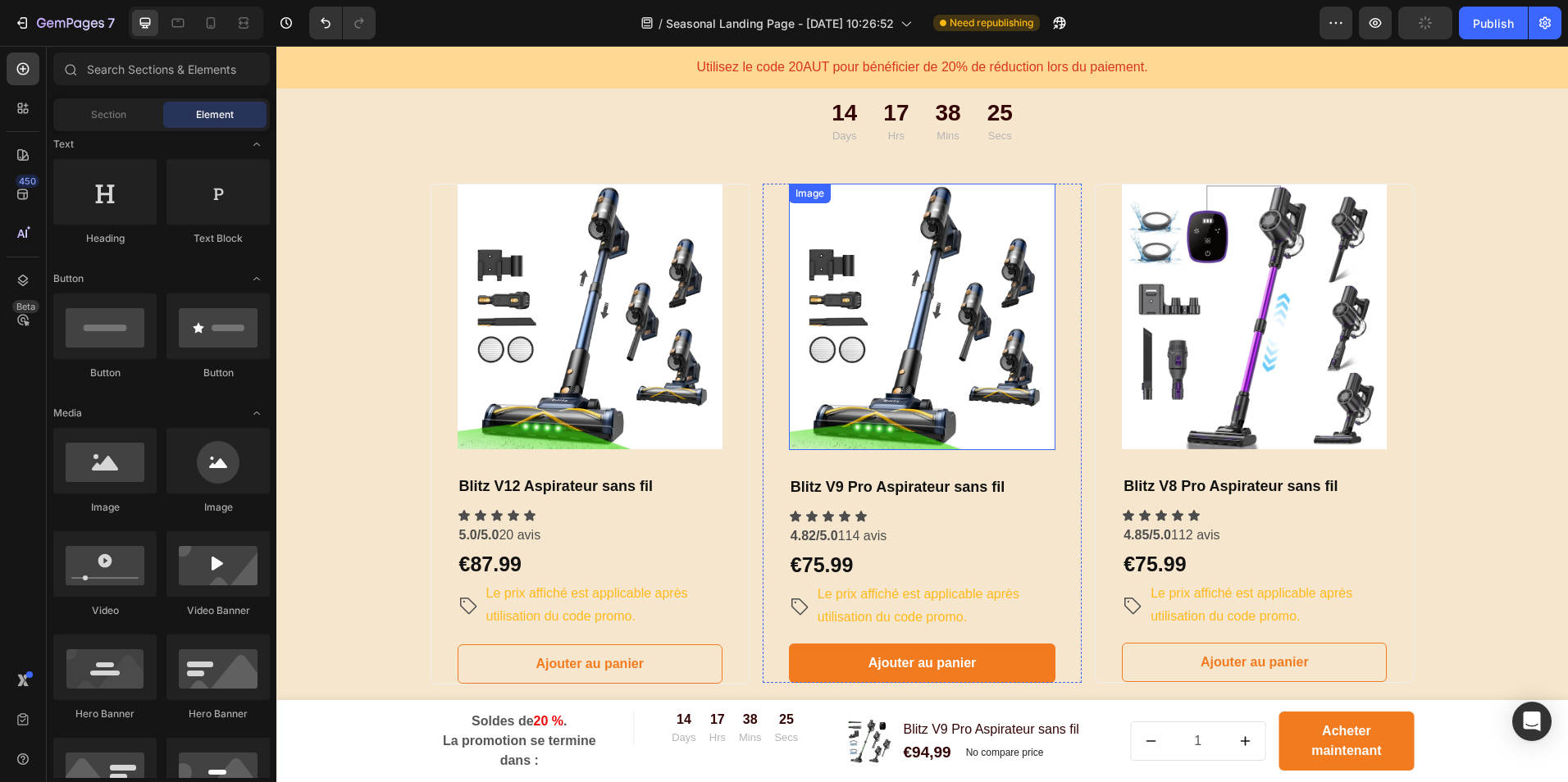
click at [939, 277] on img at bounding box center [921, 317] width 266 height 266
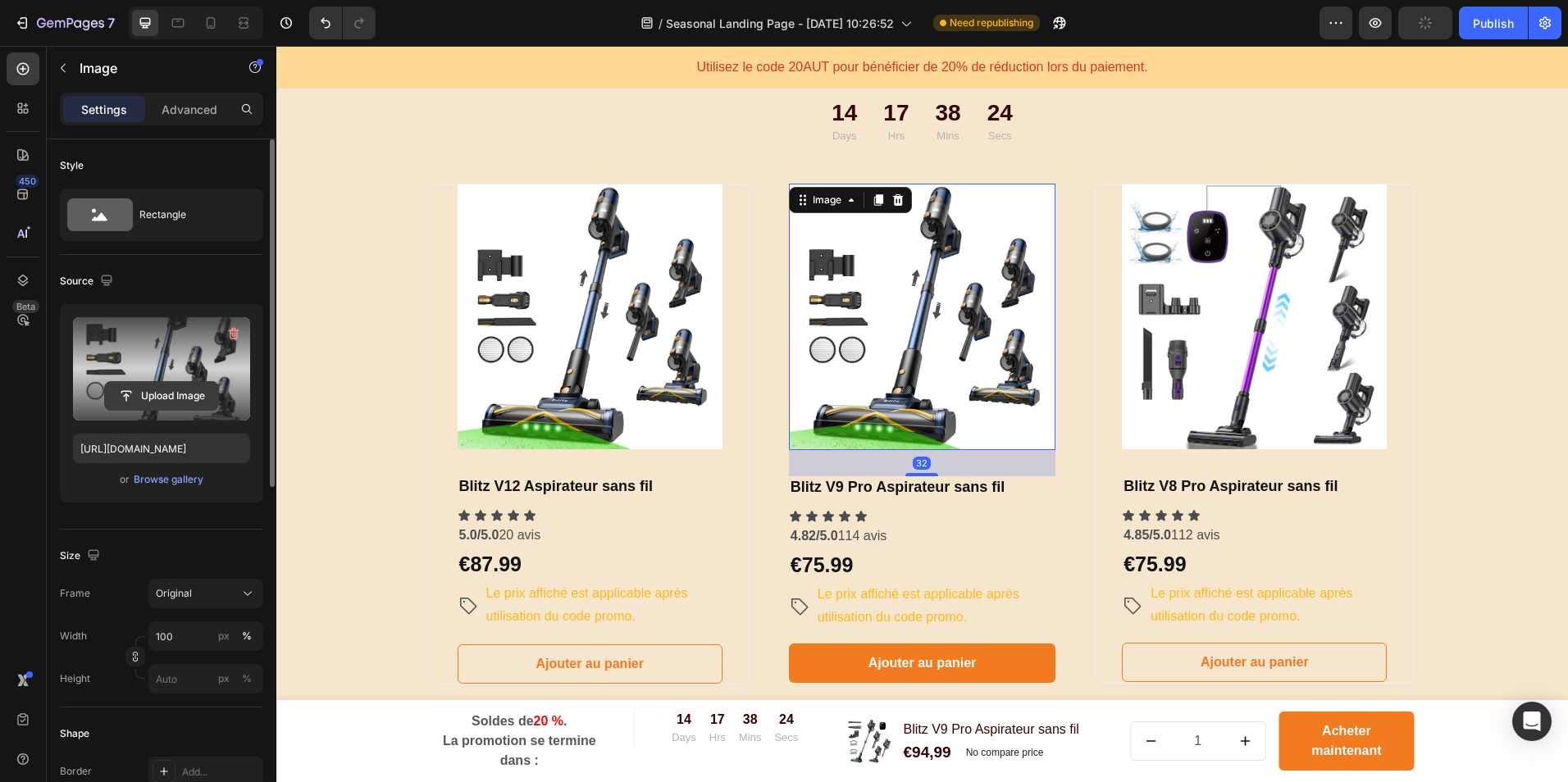
click at [178, 390] on input "file" at bounding box center [161, 396] width 113 height 28
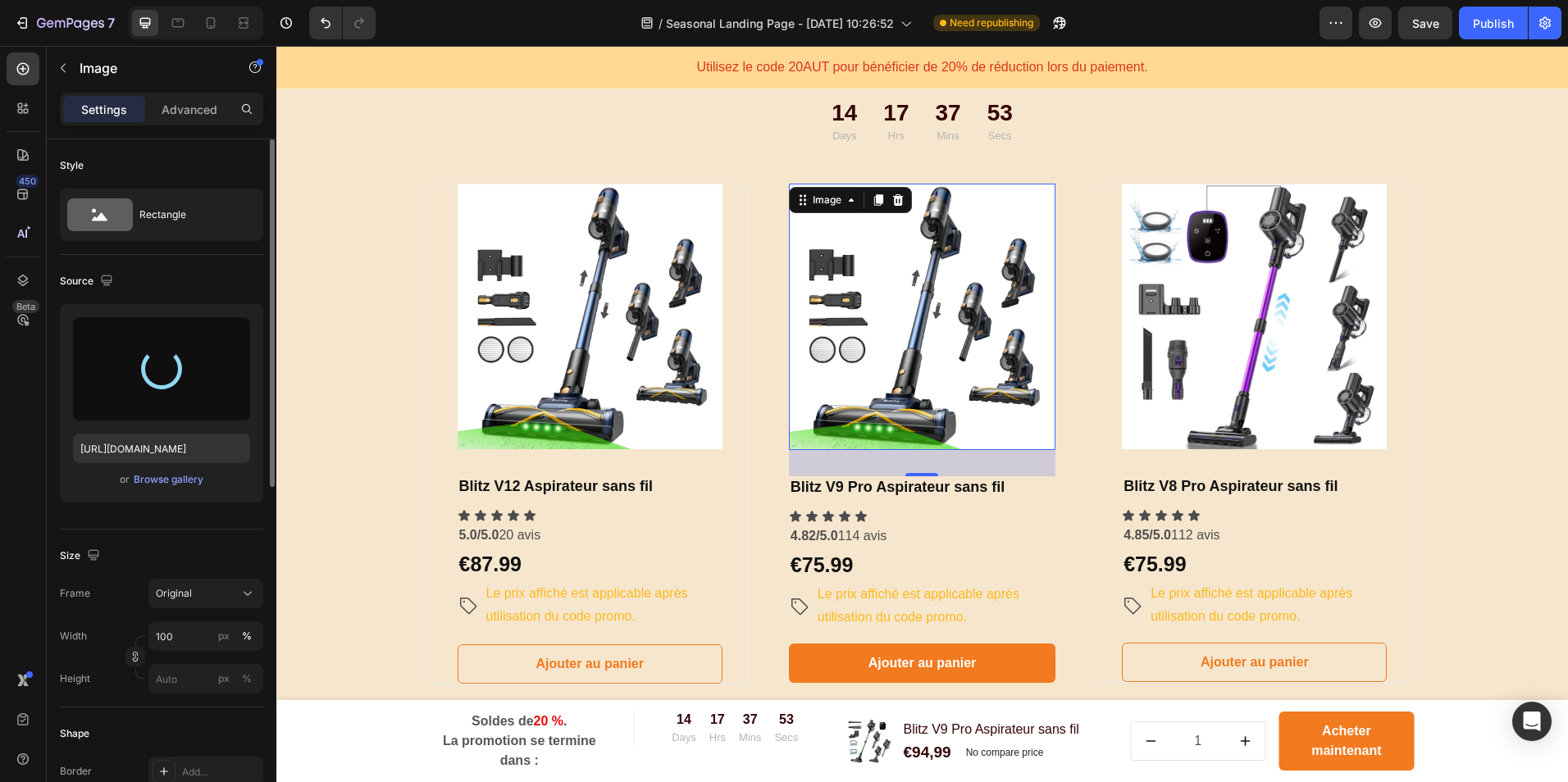
type input "[URL][DOMAIN_NAME]"
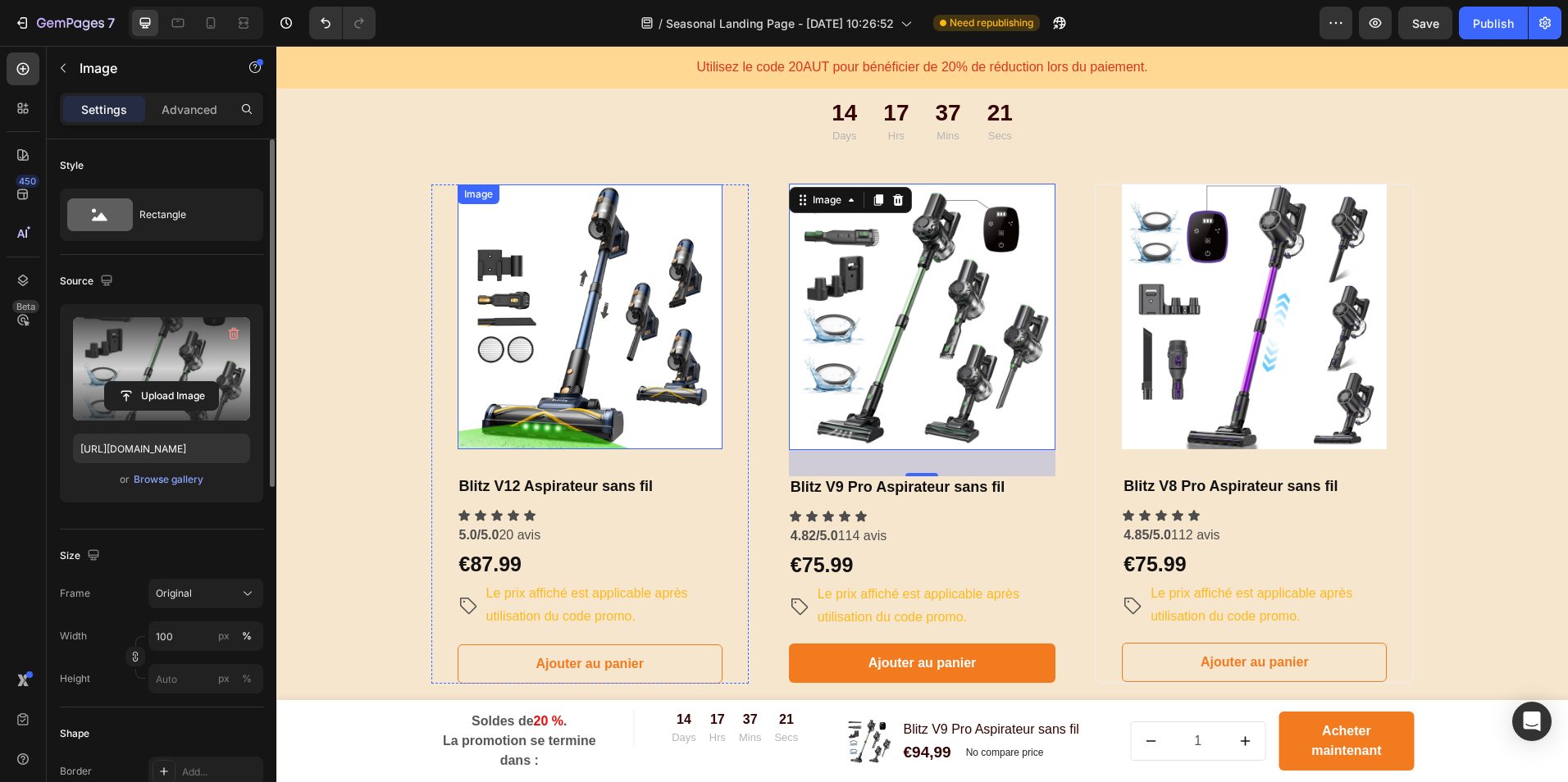
click at [649, 253] on img at bounding box center [590, 317] width 265 height 265
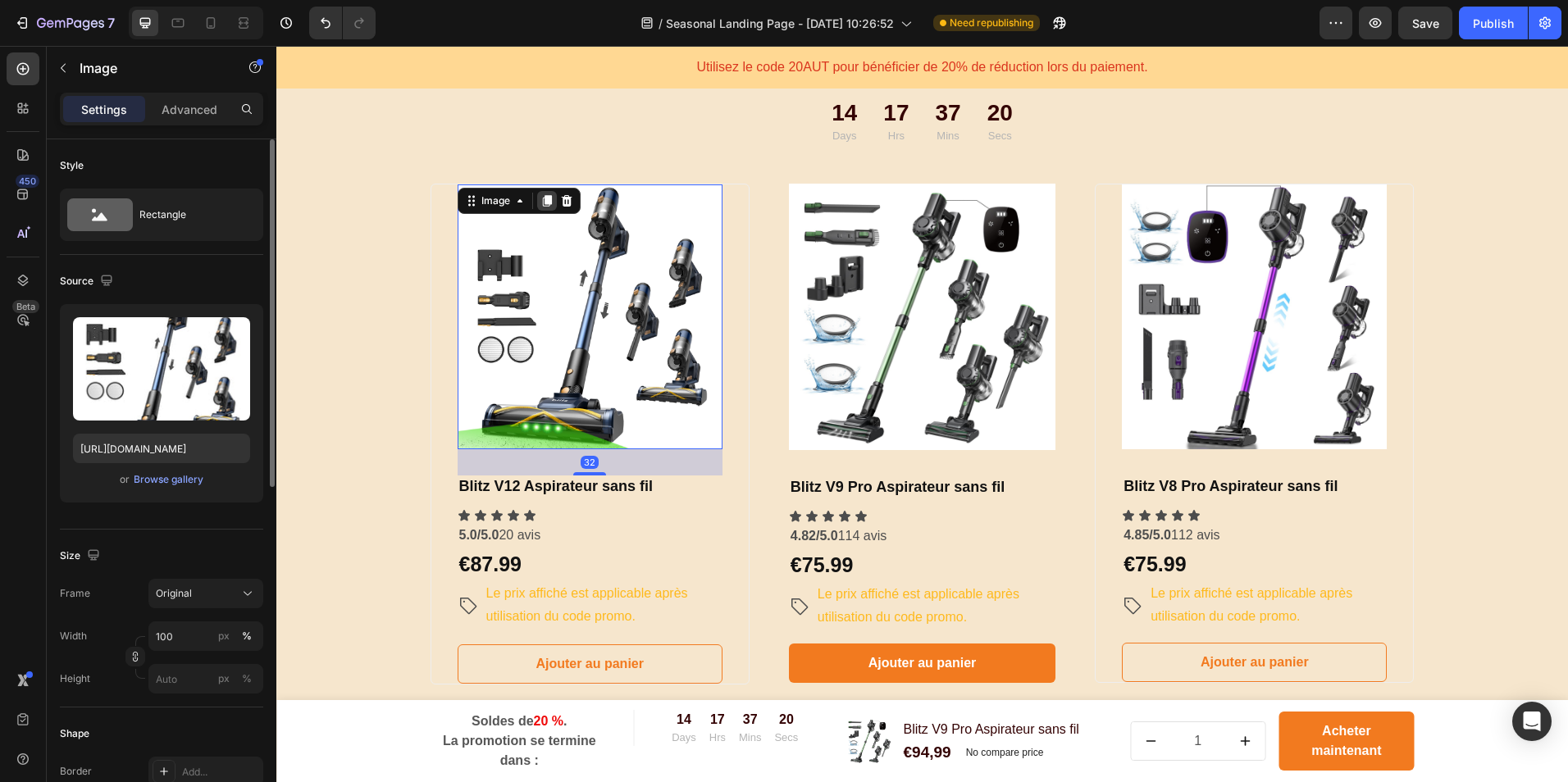
click at [545, 199] on icon at bounding box center [546, 201] width 9 height 11
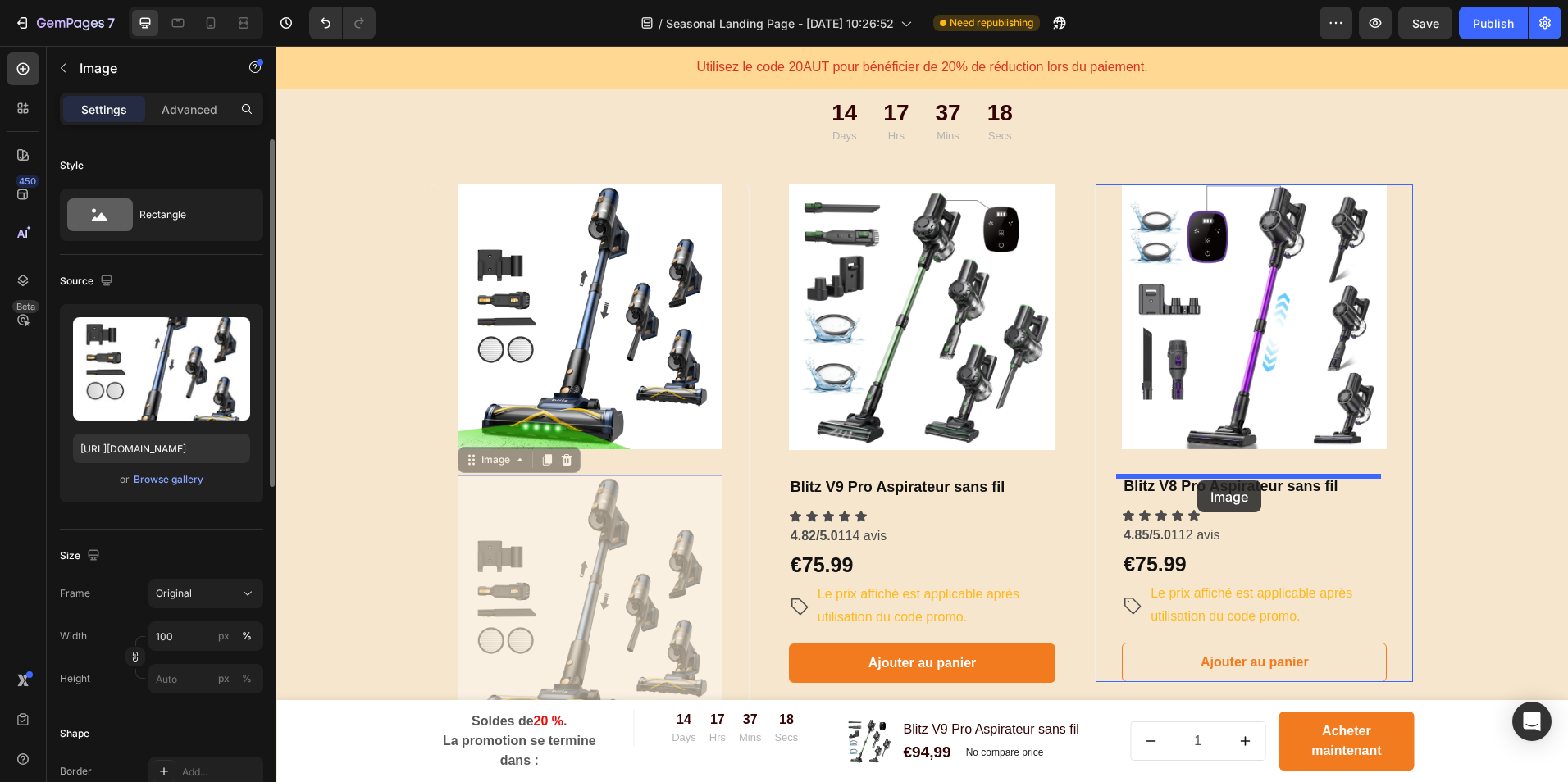
drag, startPoint x: 642, startPoint y: 531, endPoint x: 1198, endPoint y: 481, distance: 558.2
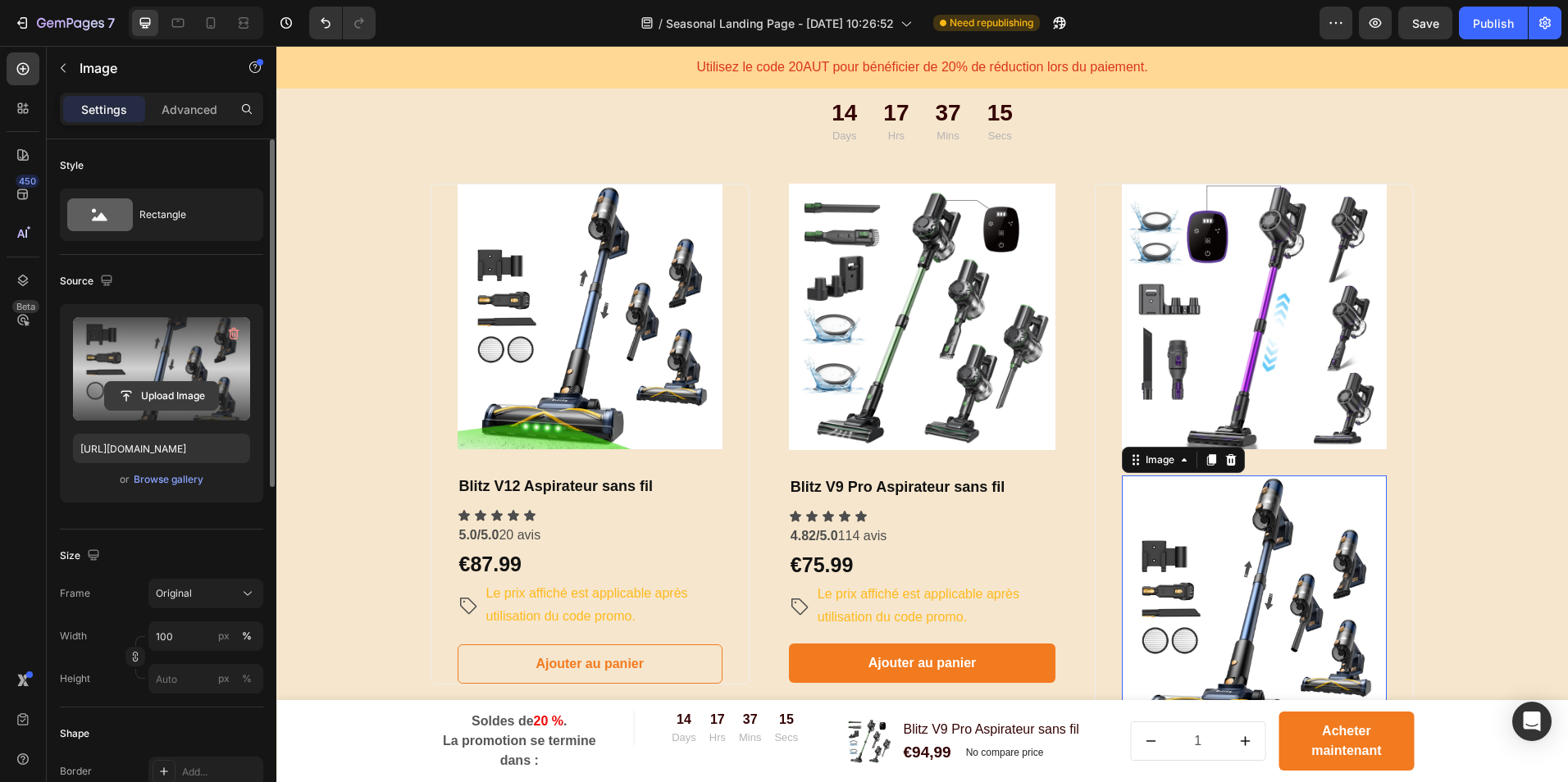
click at [143, 394] on input "file" at bounding box center [161, 396] width 113 height 28
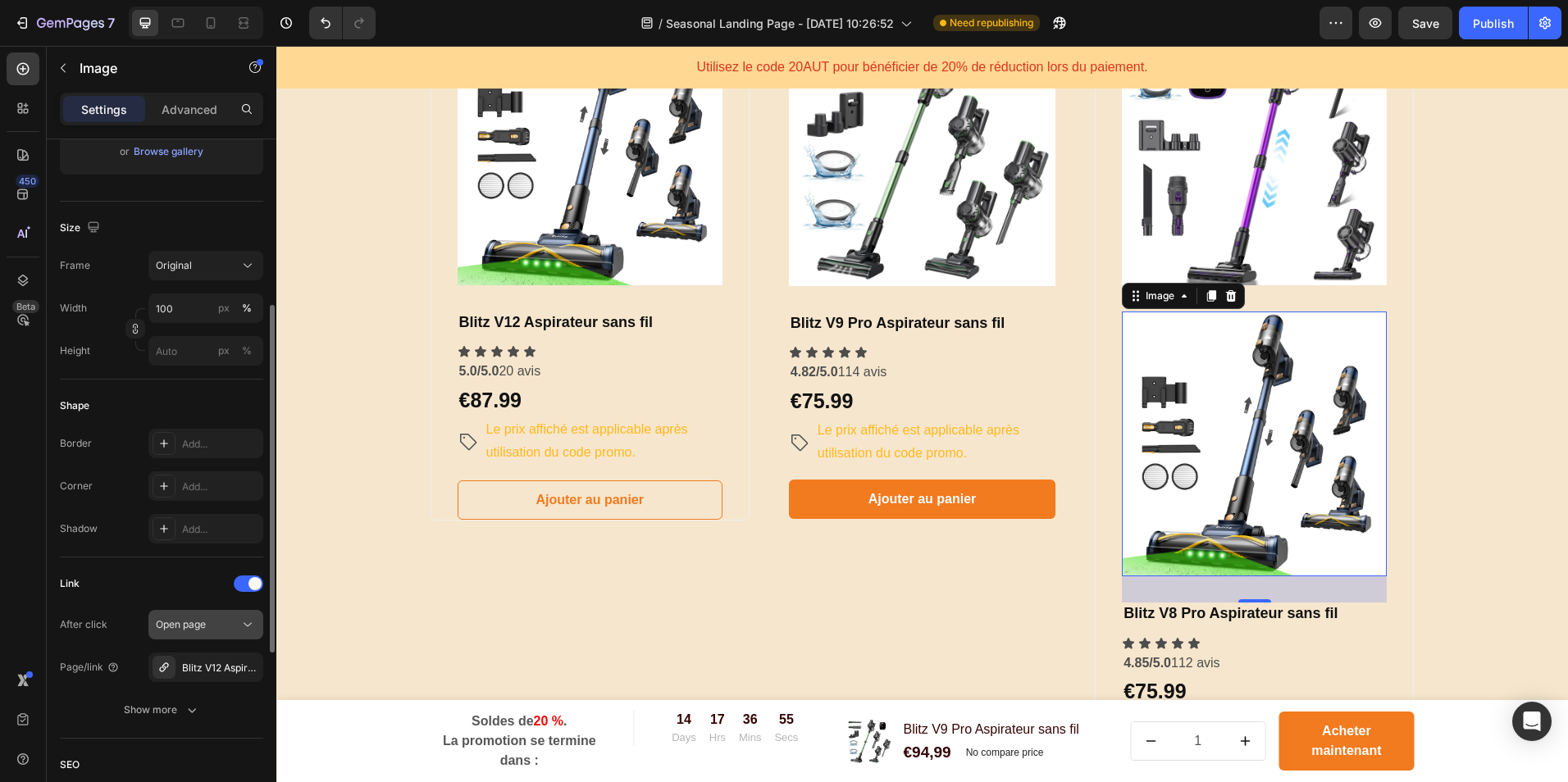
scroll to position [410, 0]
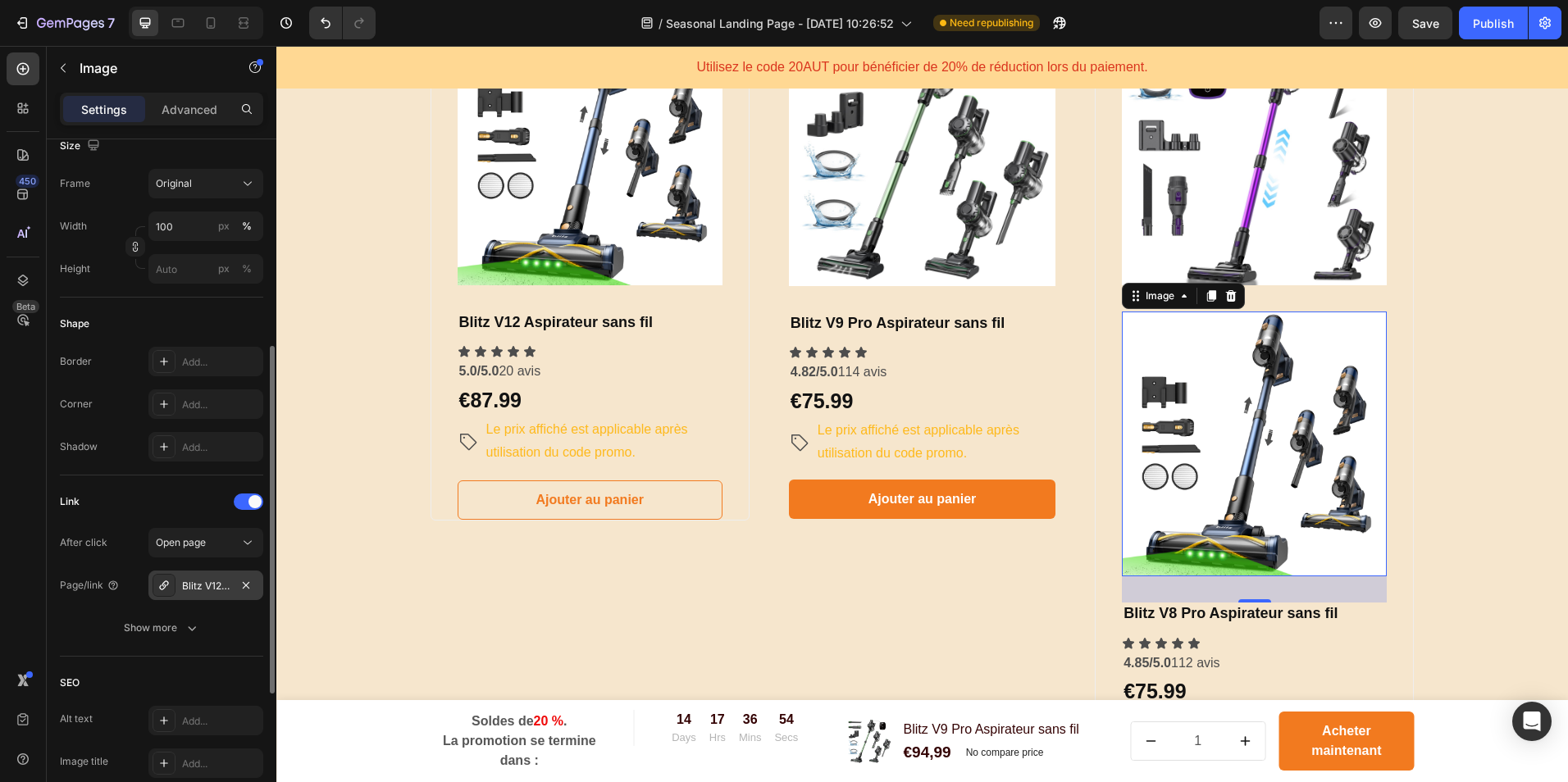
click at [217, 583] on div "Blitz V12 Aspirateur sans fil" at bounding box center [206, 586] width 48 height 14
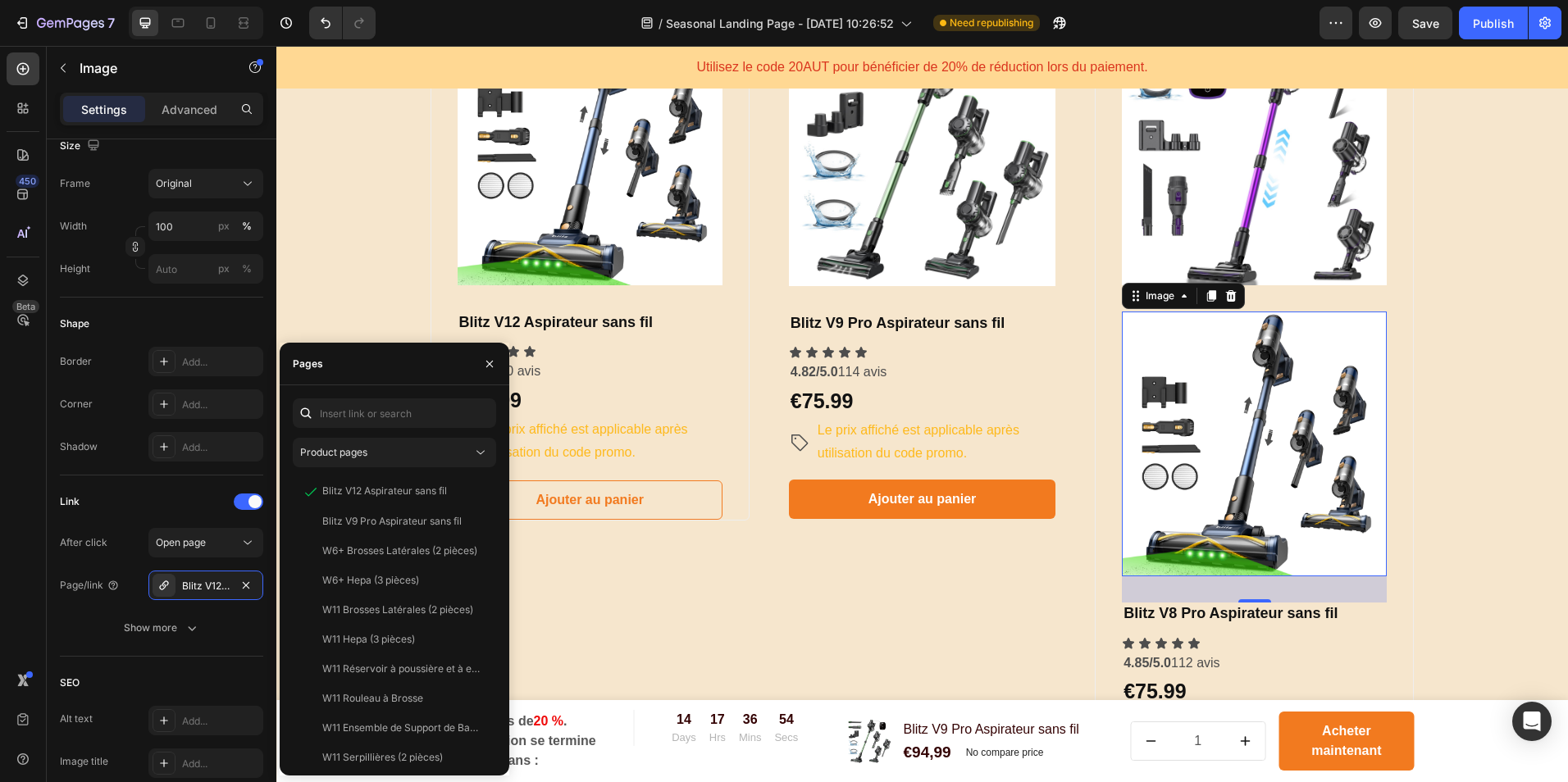
type input "[URL][DOMAIN_NAME]"
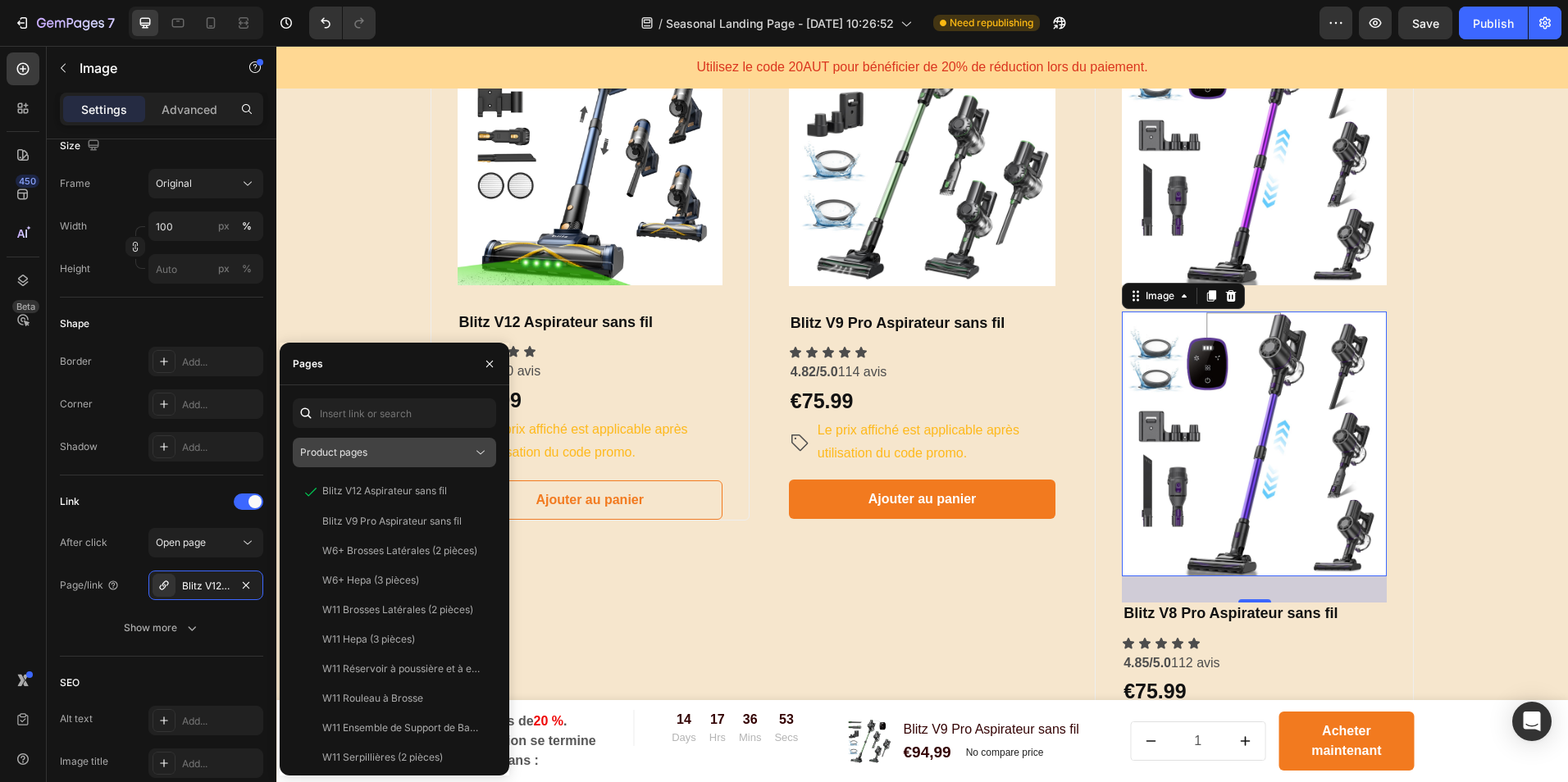
click at [366, 446] on span "Product pages" at bounding box center [334, 452] width 68 height 12
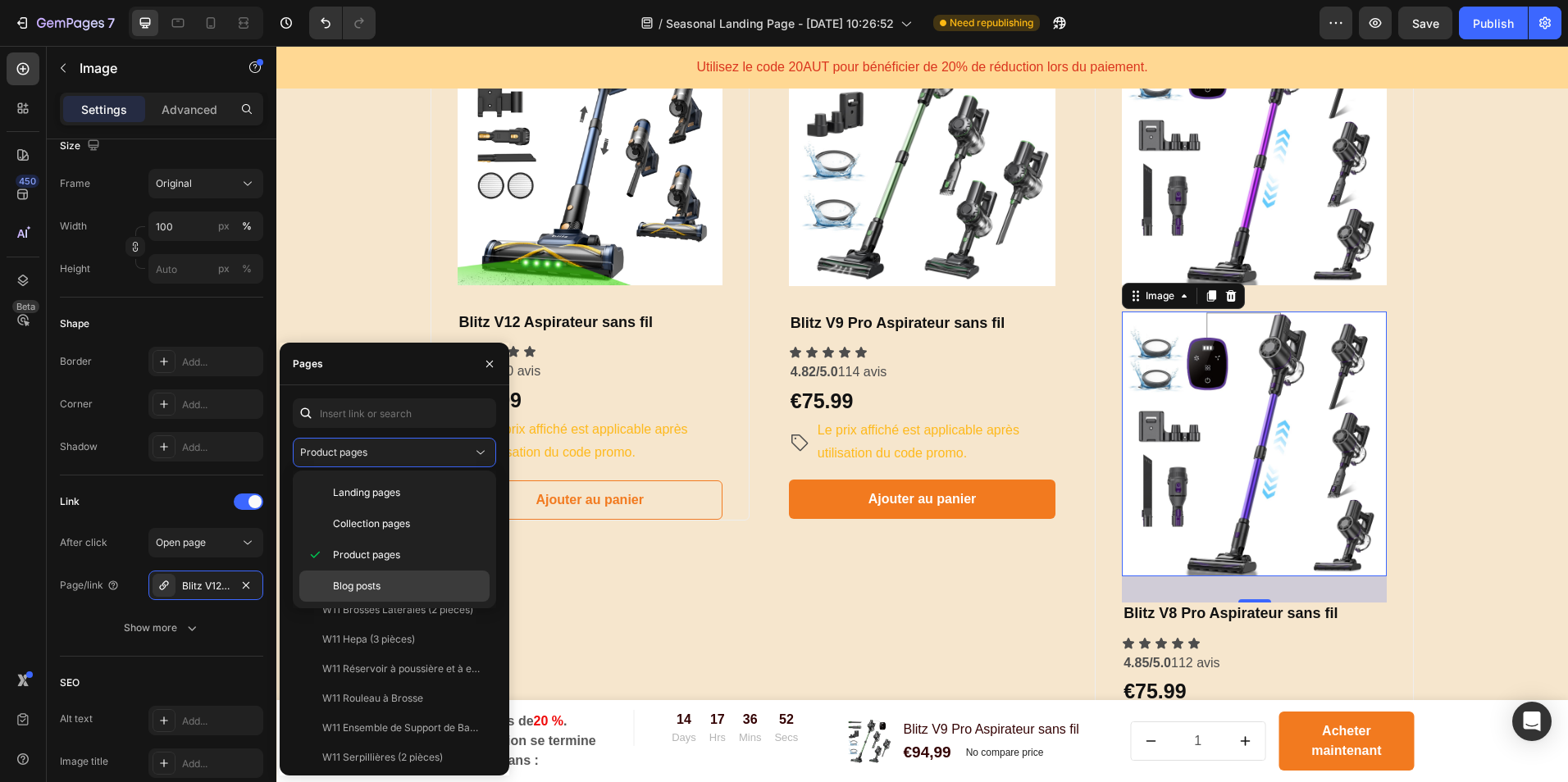
click at [384, 577] on div "Blog posts" at bounding box center [395, 586] width 191 height 31
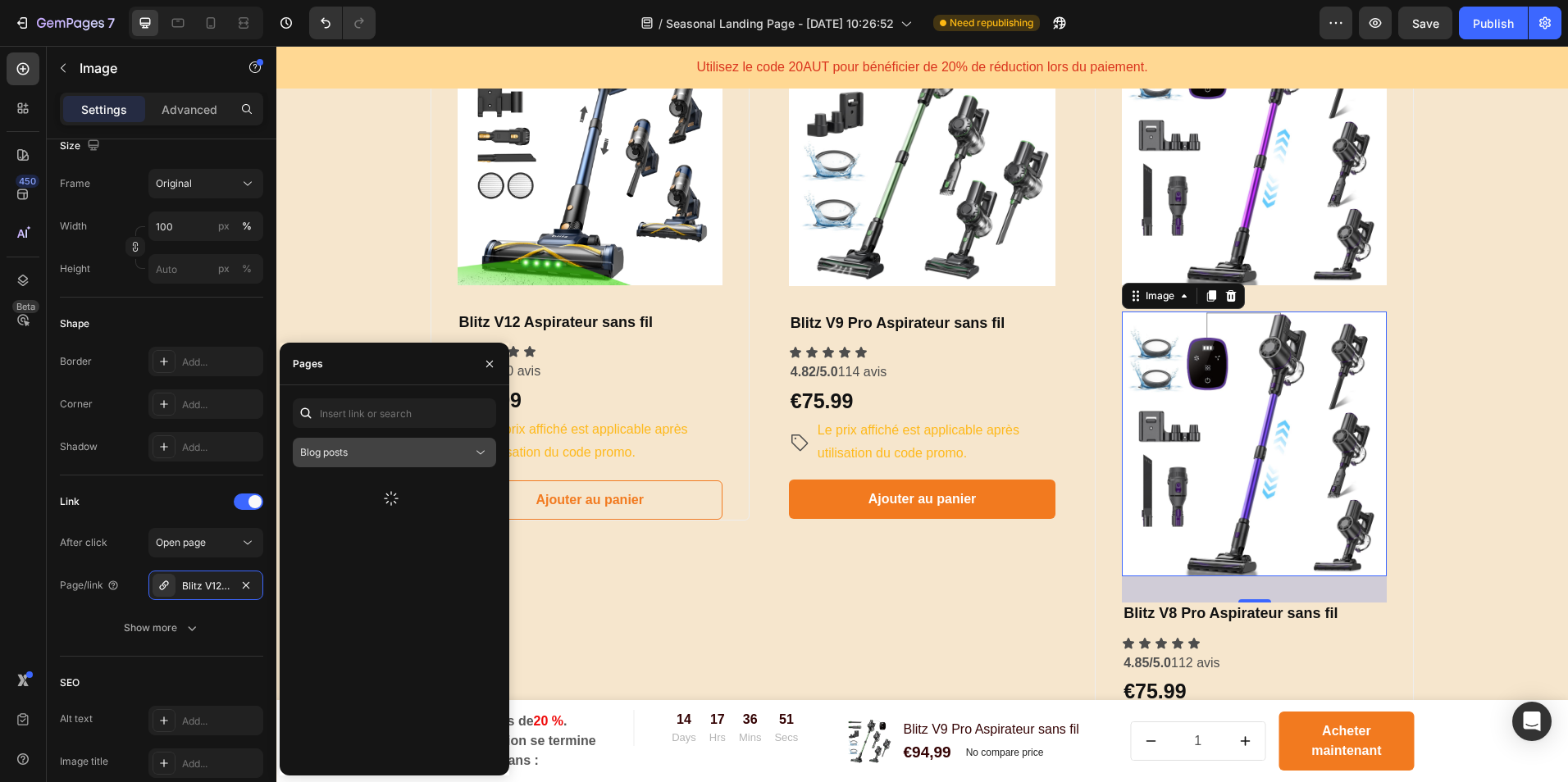
click at [387, 463] on button "Blog posts" at bounding box center [394, 452] width 203 height 30
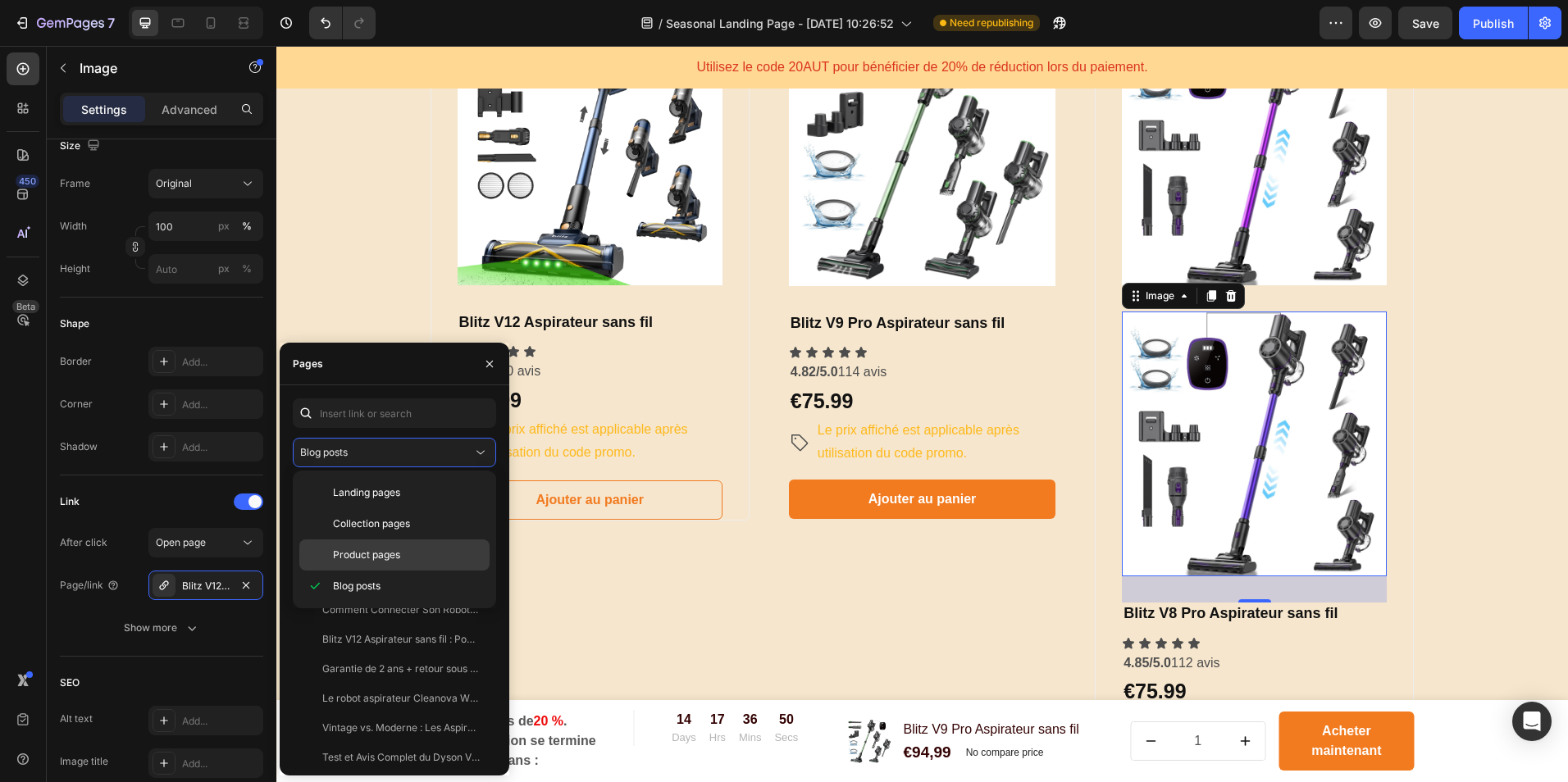
click at [378, 547] on div "Product pages" at bounding box center [395, 555] width 191 height 31
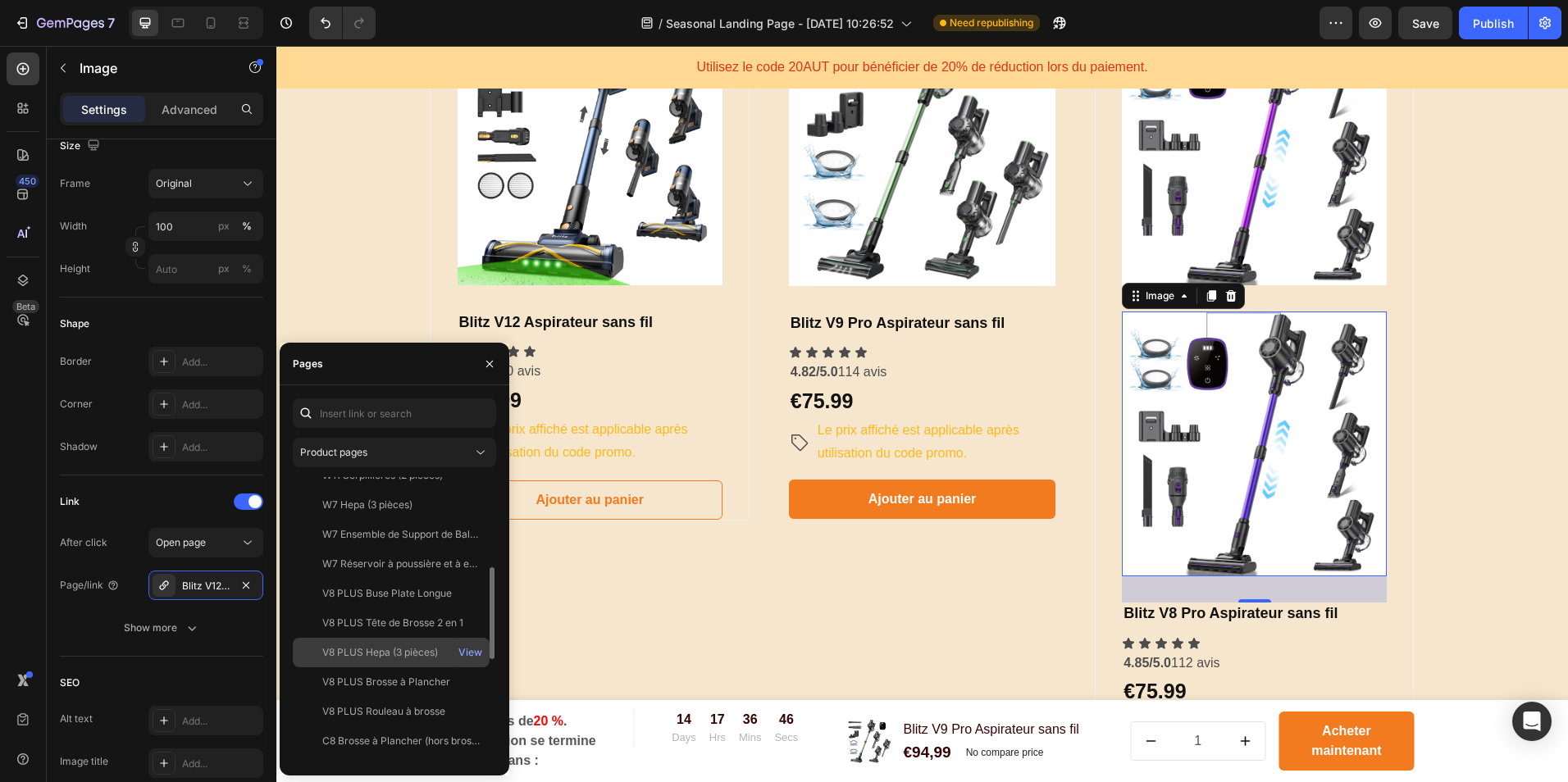
scroll to position [446, 0]
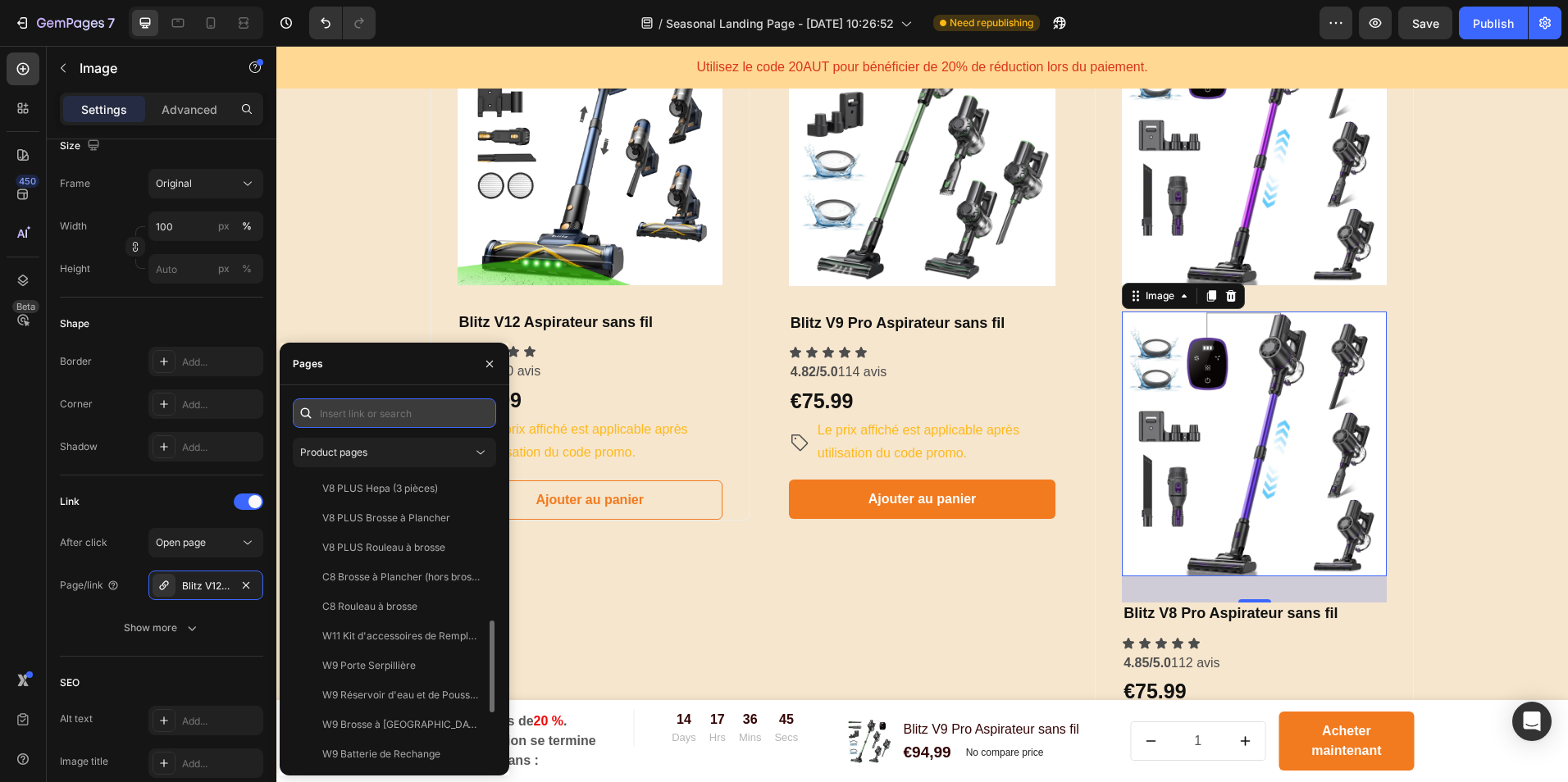
click at [361, 409] on input "text" at bounding box center [394, 413] width 203 height 30
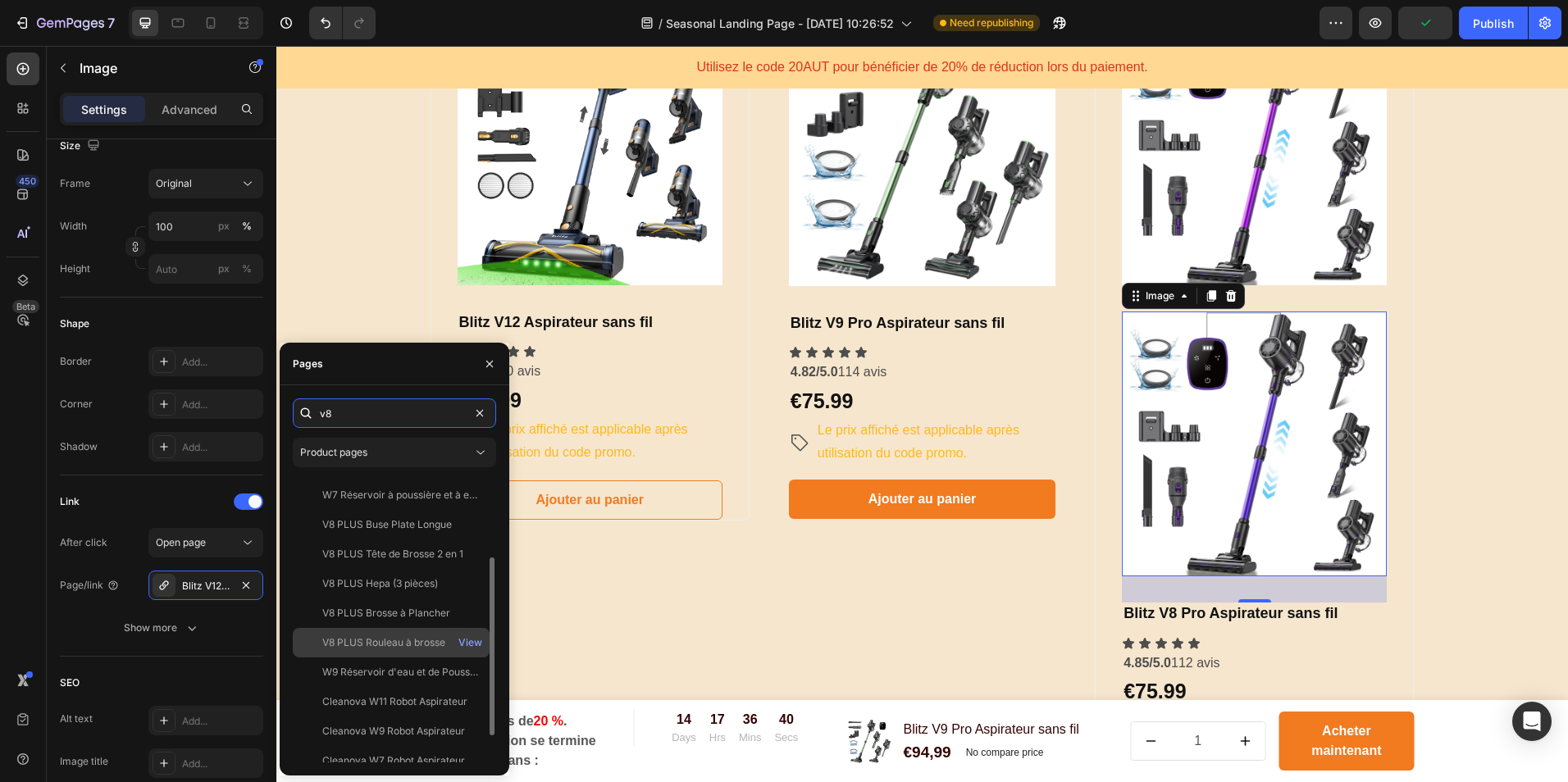
scroll to position [0, 0]
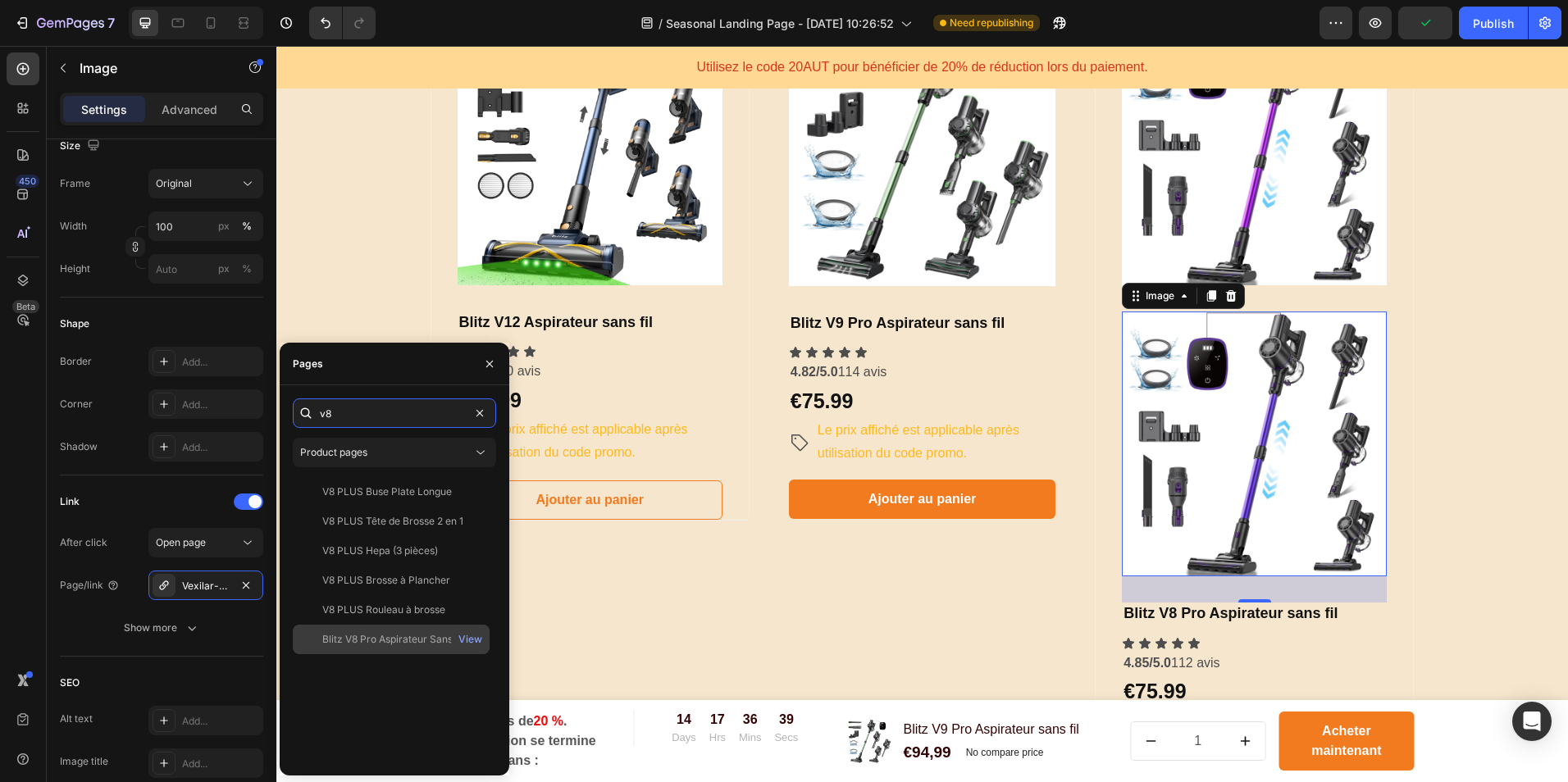
type input "v8"
click at [392, 632] on div "Blitz V8 Pro Aspirateur Sans Fil" at bounding box center [394, 639] width 143 height 14
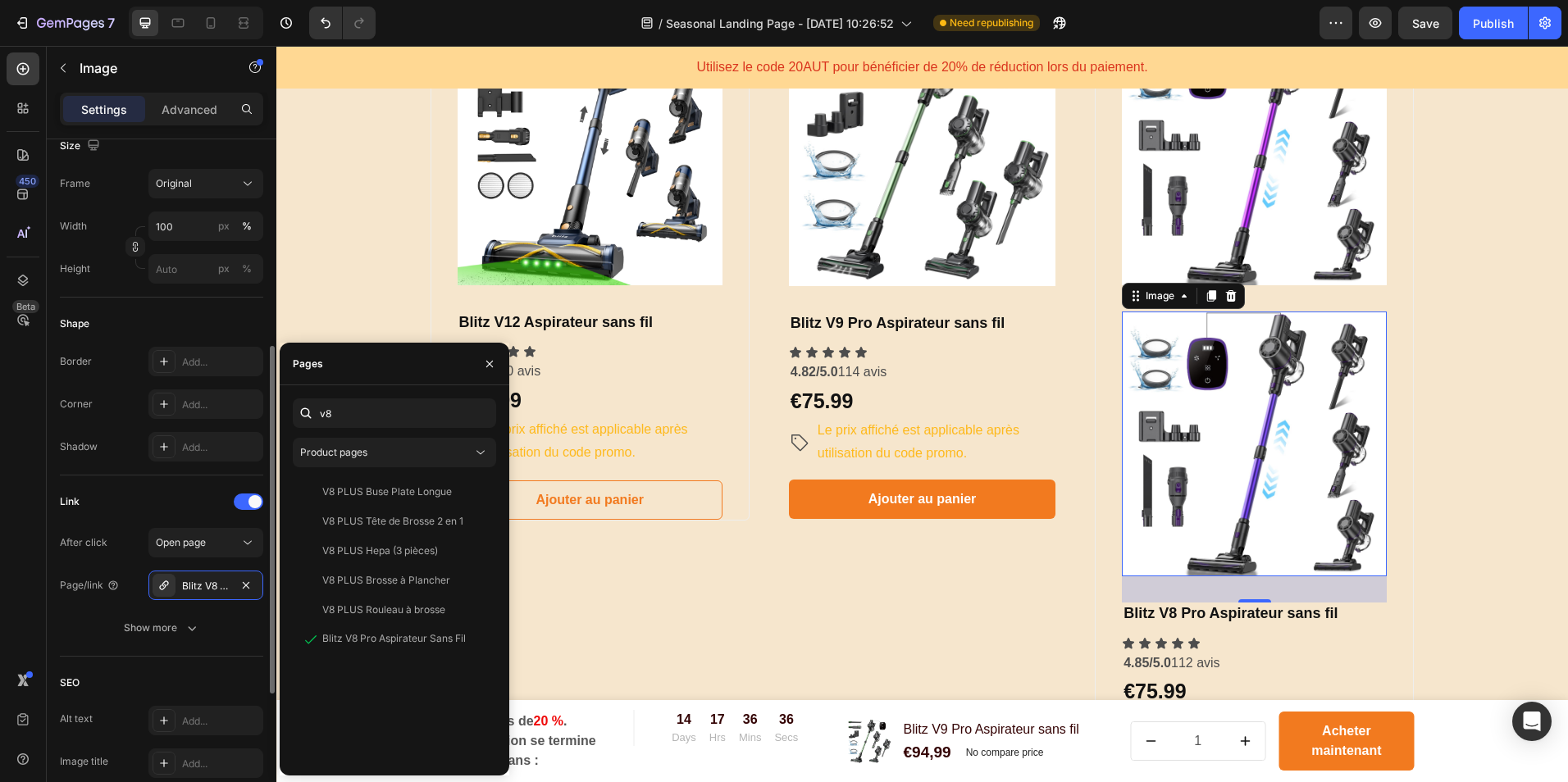
click at [237, 643] on div "Link After click Open page Page/link Blitz V8 Pro Aspirateur Sans Fil Show more" at bounding box center [161, 566] width 203 height 181
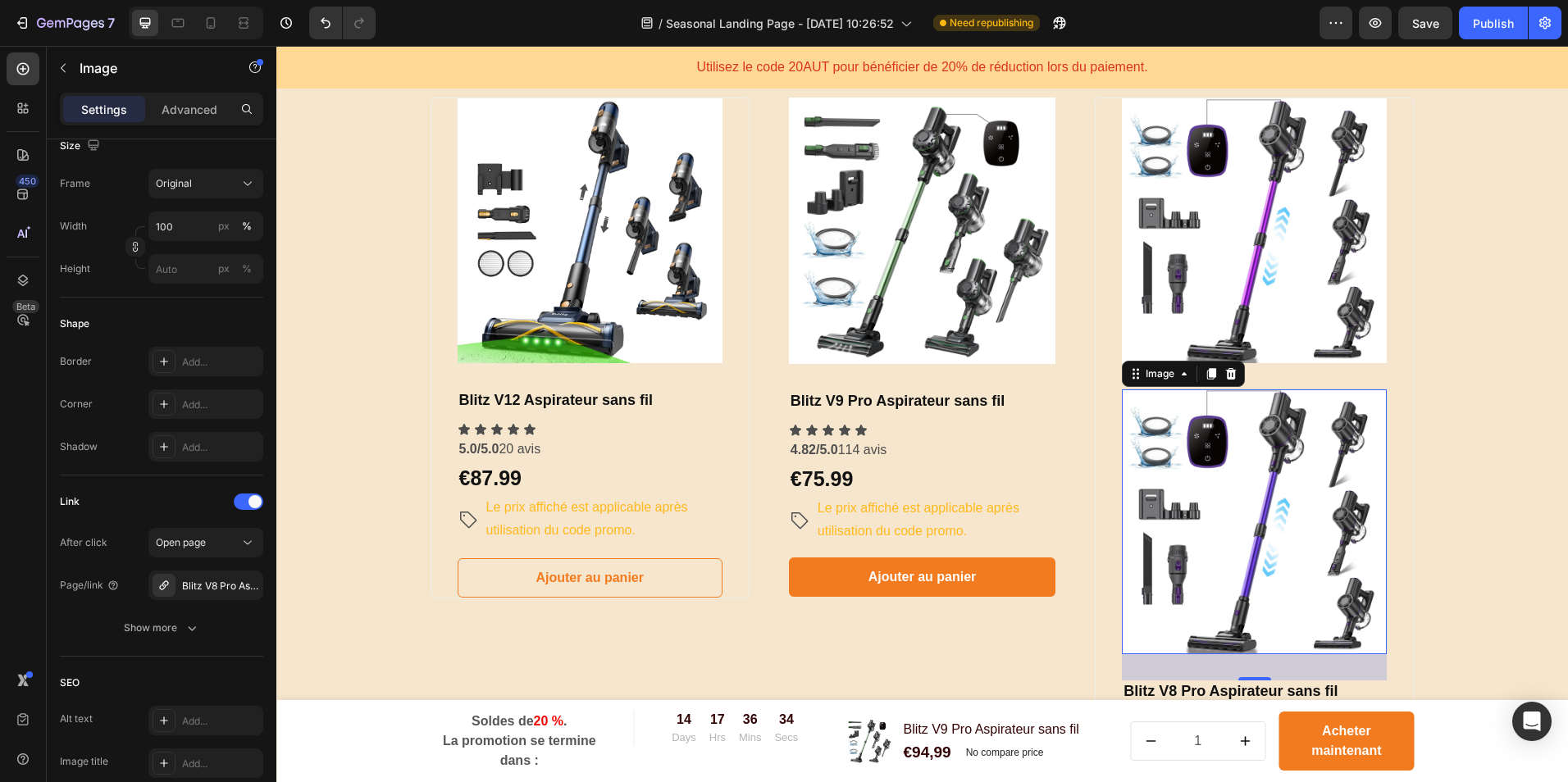
scroll to position [825, 0]
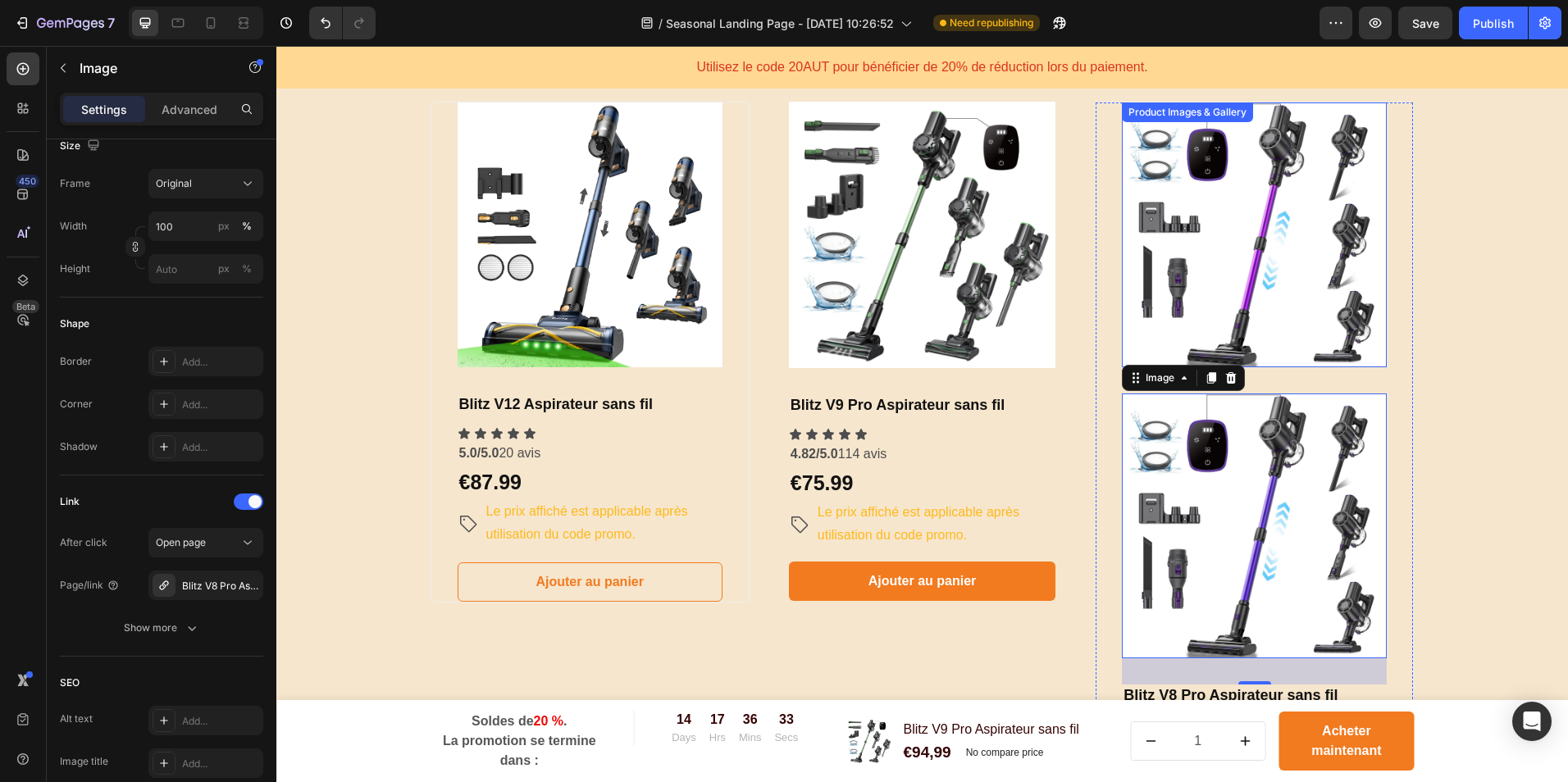
click at [1309, 304] on img at bounding box center [1254, 235] width 265 height 265
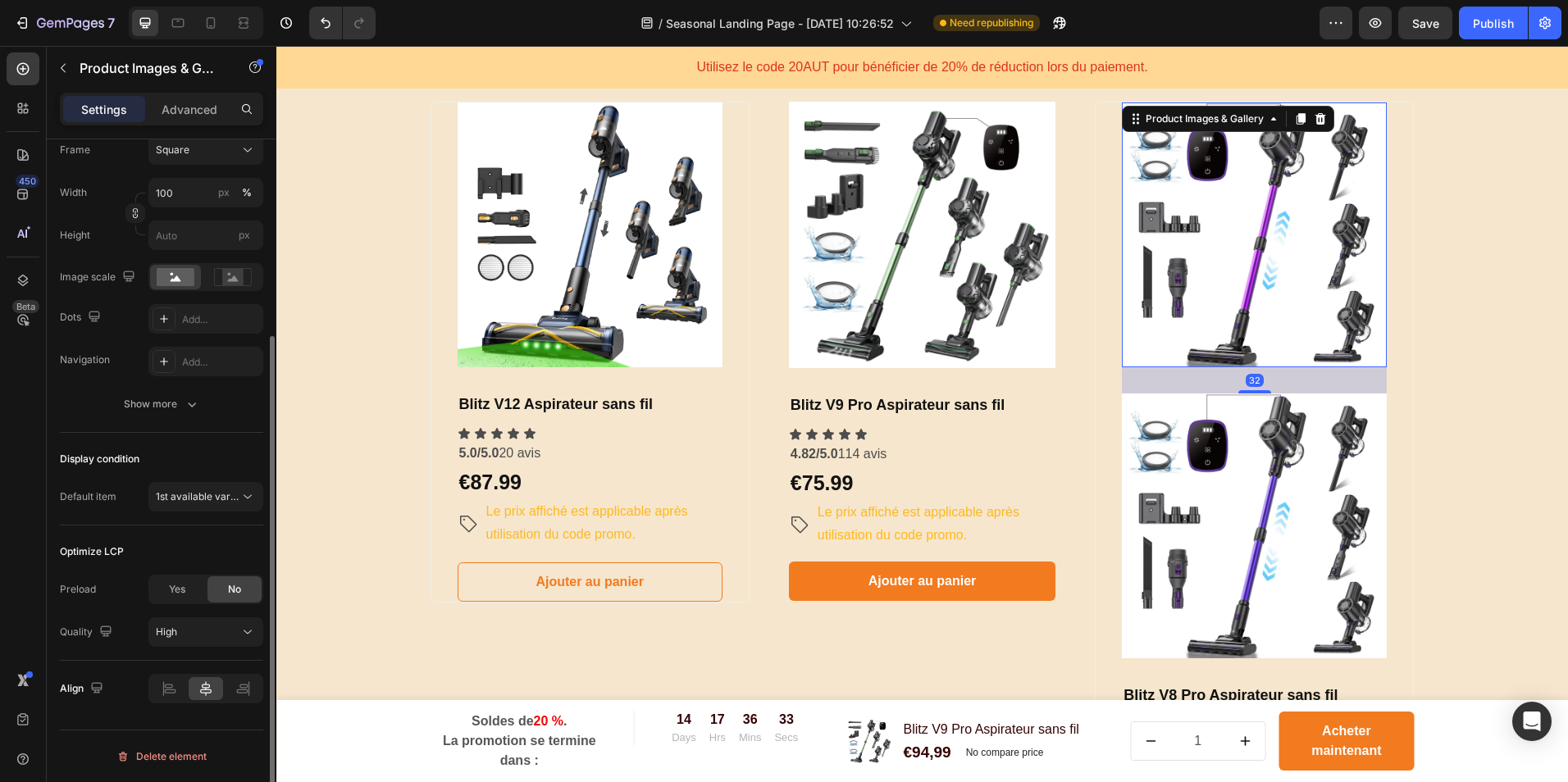
scroll to position [0, 0]
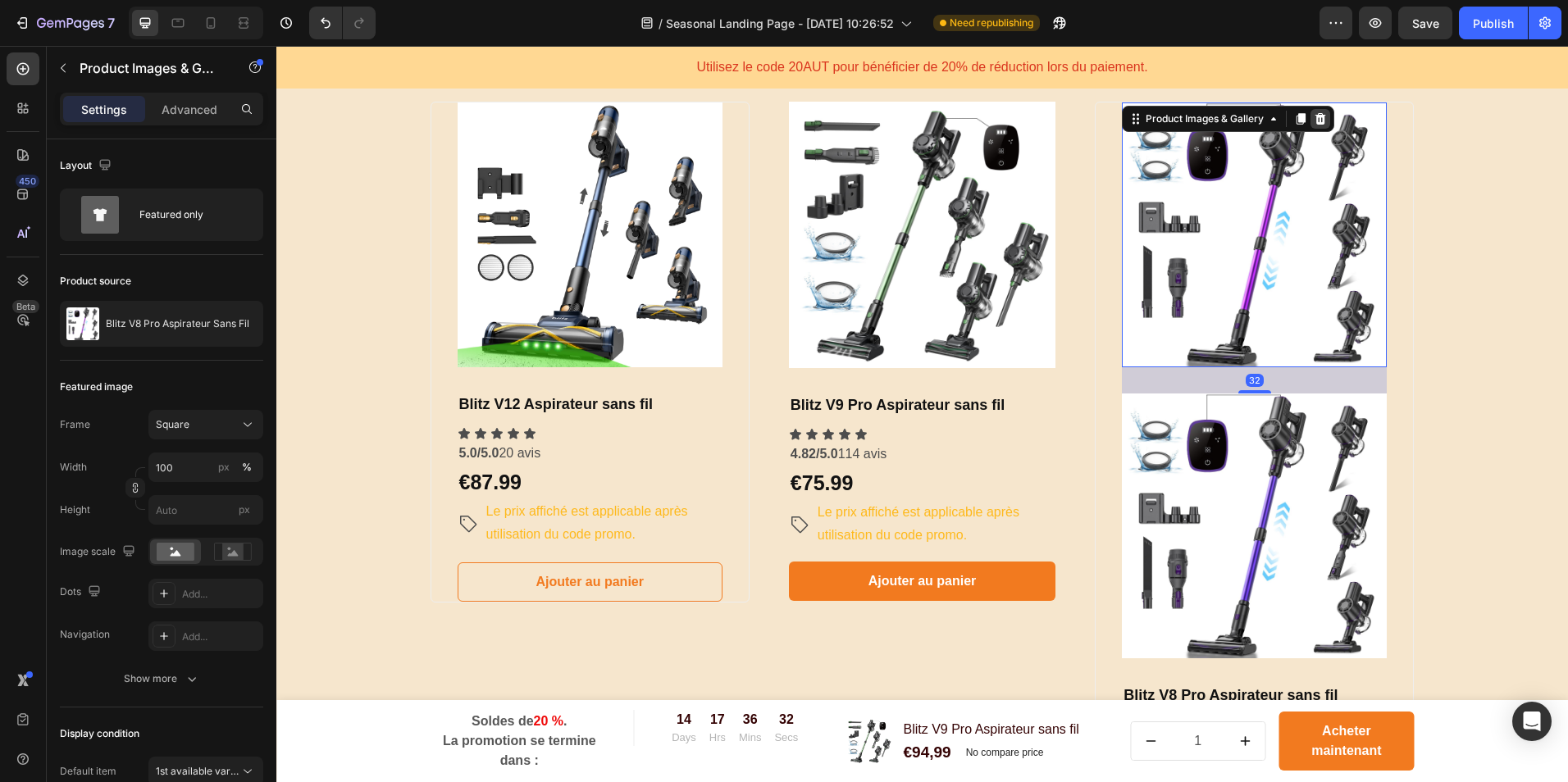
click at [1322, 122] on div at bounding box center [1320, 118] width 20 height 20
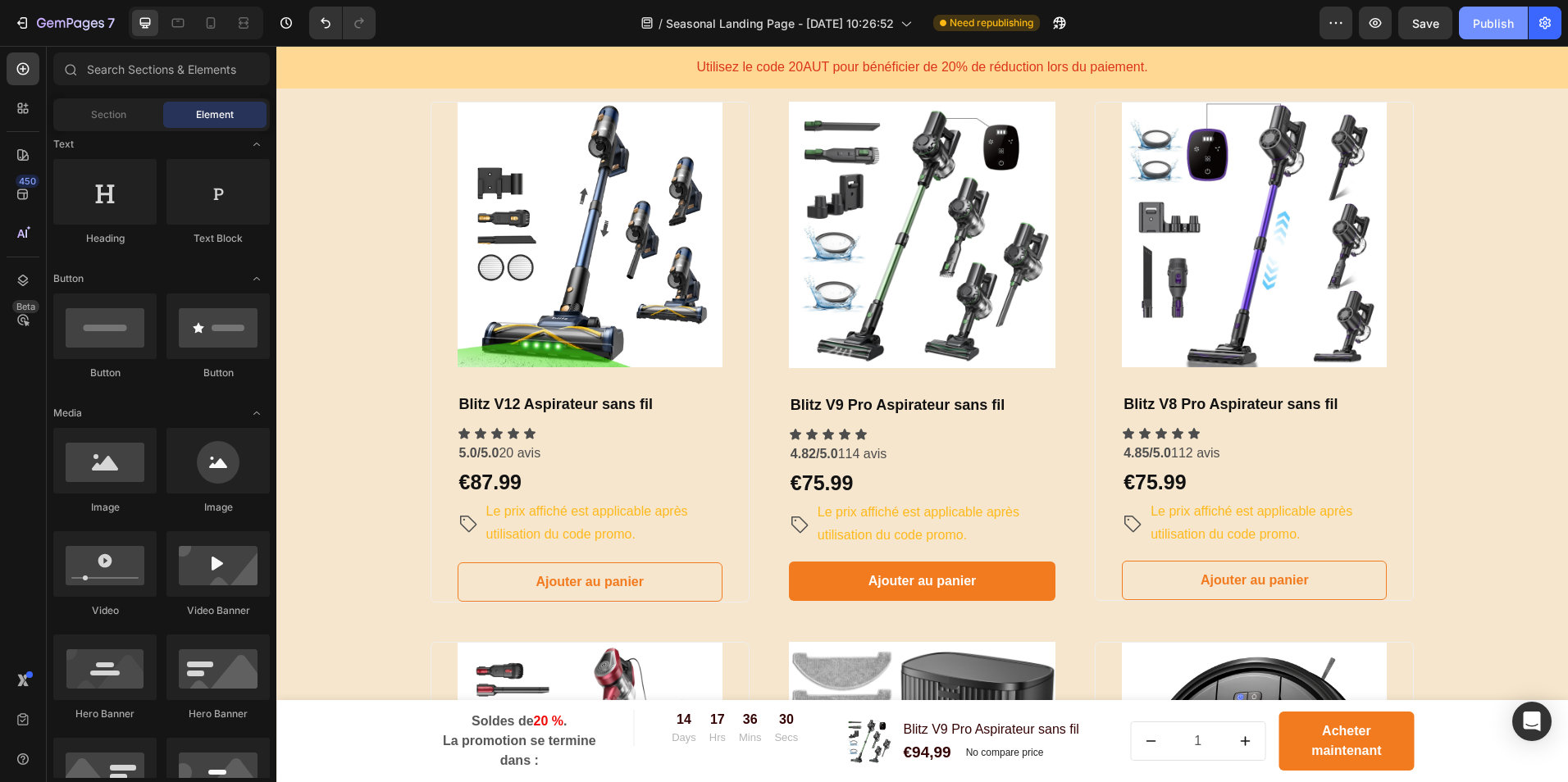
click at [1488, 27] on div "Publish" at bounding box center [1493, 23] width 41 height 17
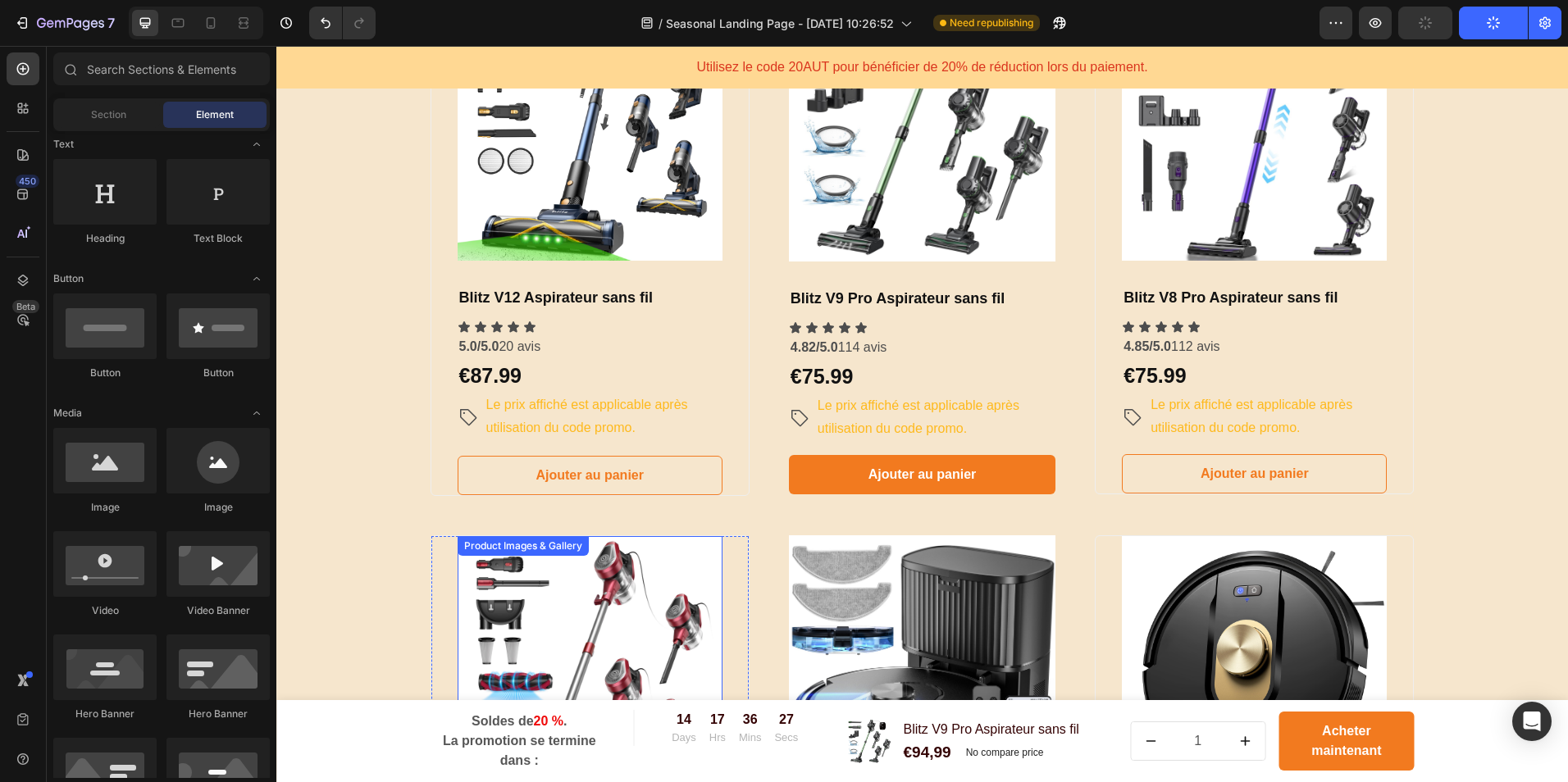
scroll to position [907, 0]
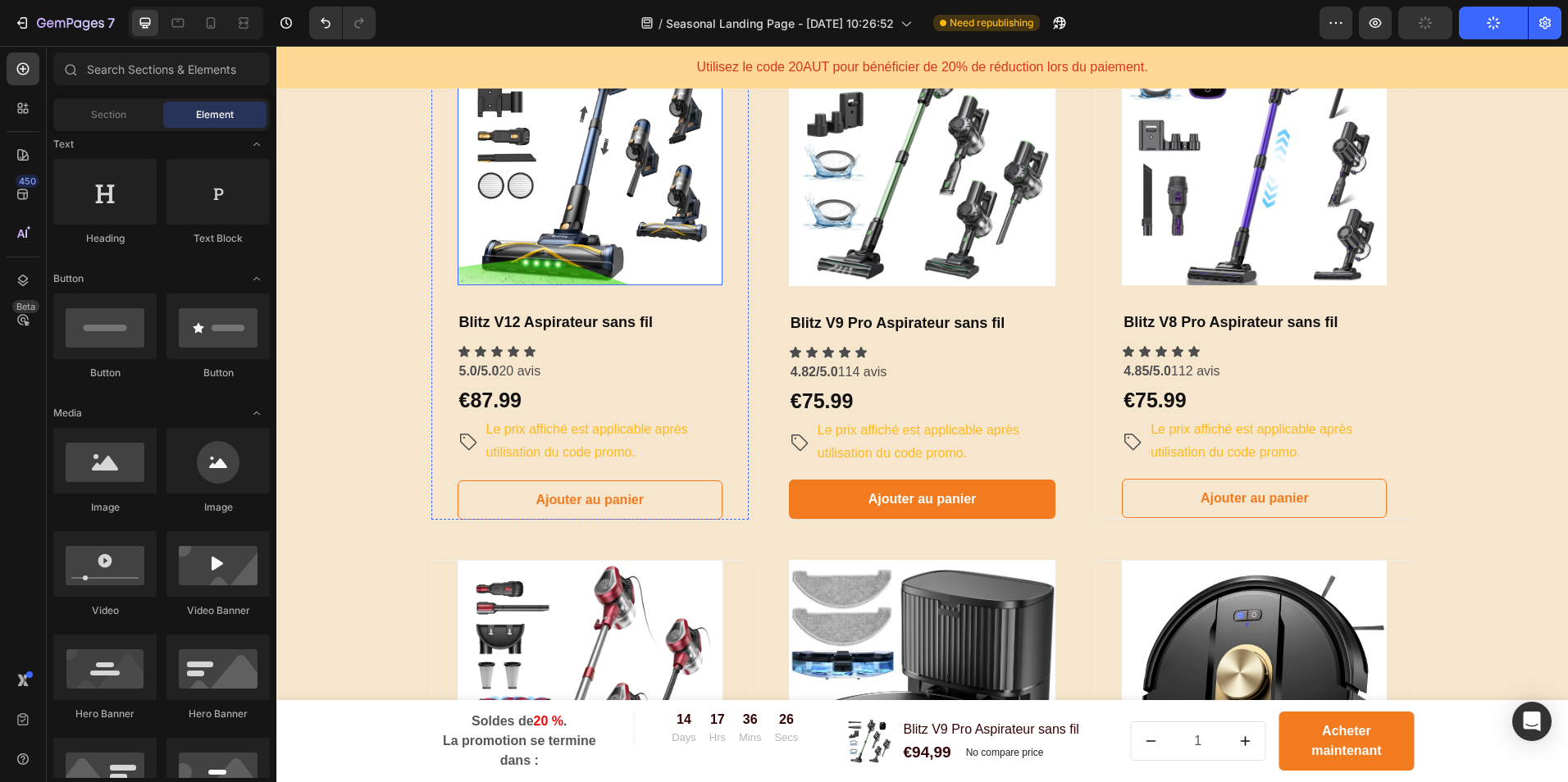
click at [645, 225] on img at bounding box center [590, 153] width 265 height 265
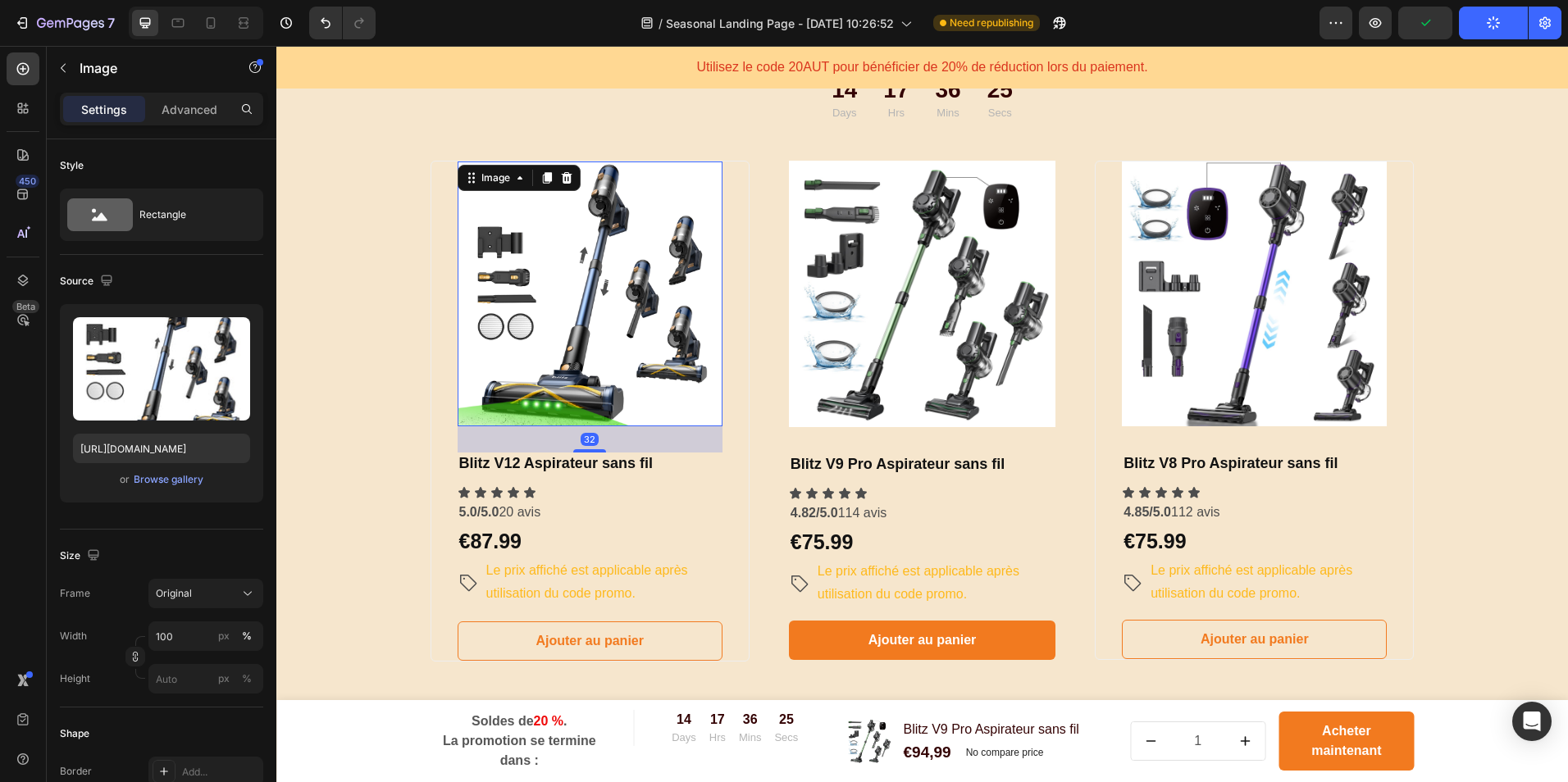
scroll to position [743, 0]
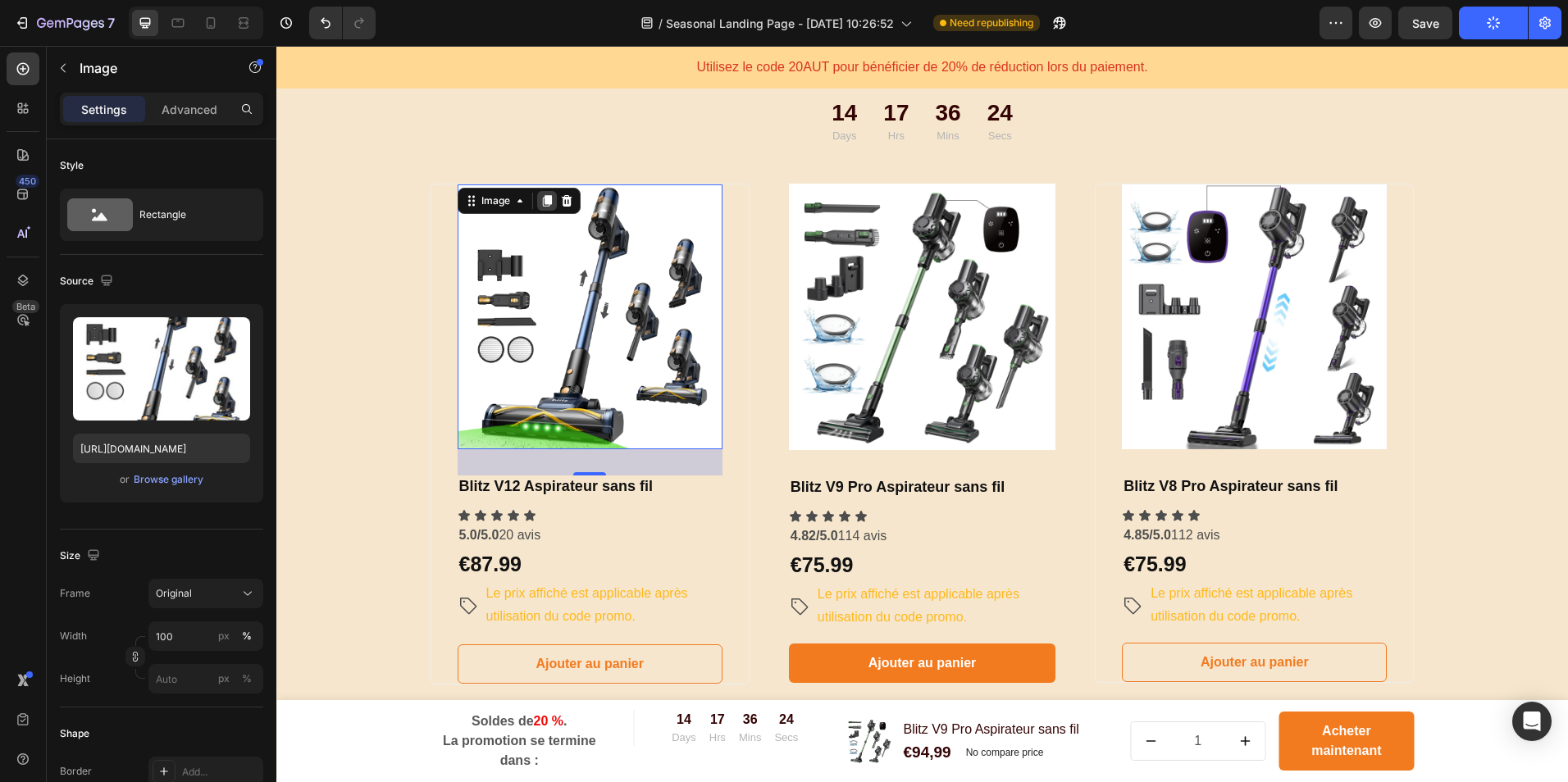
click at [543, 206] on icon at bounding box center [546, 201] width 9 height 11
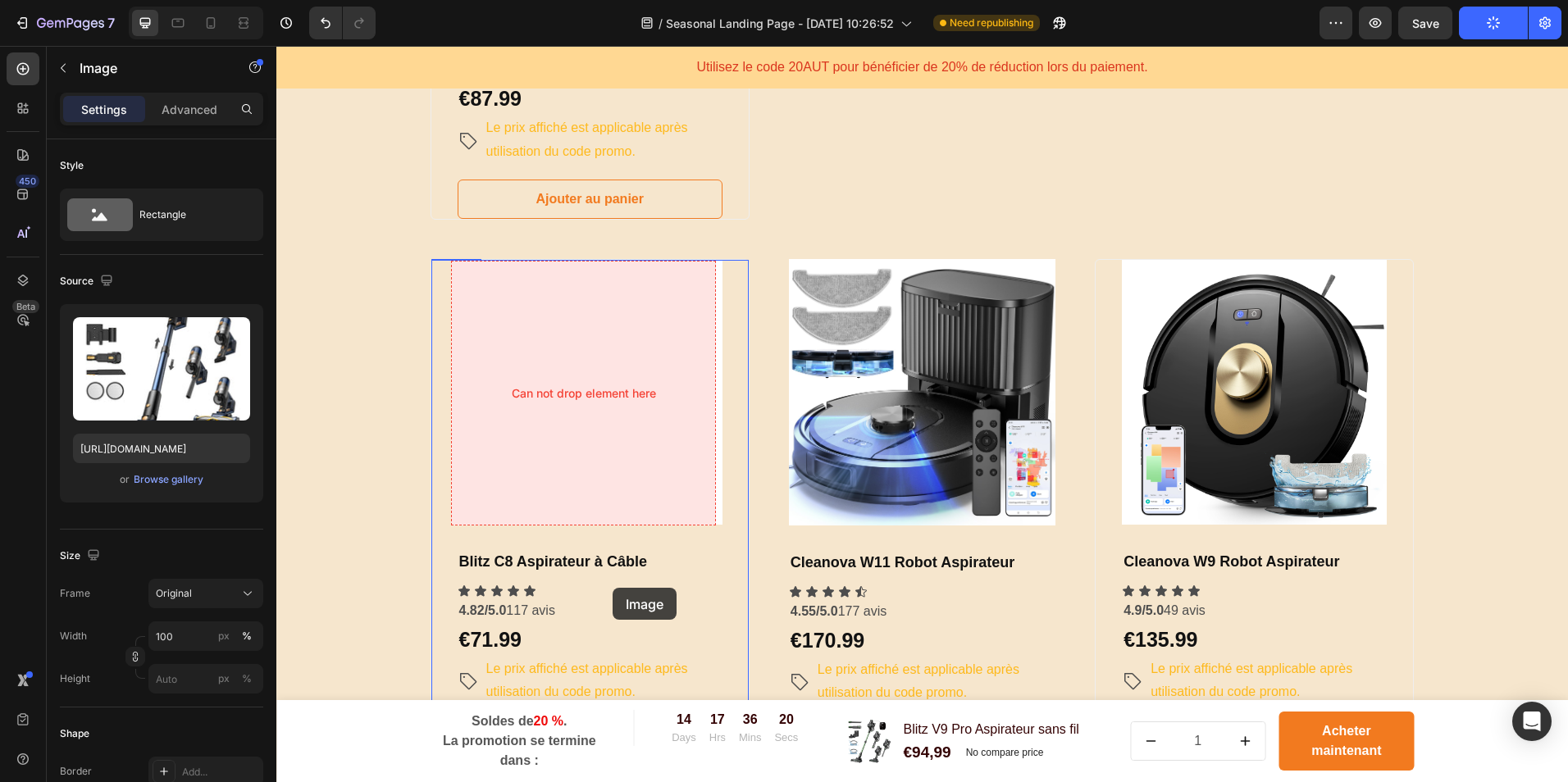
scroll to position [1563, 0]
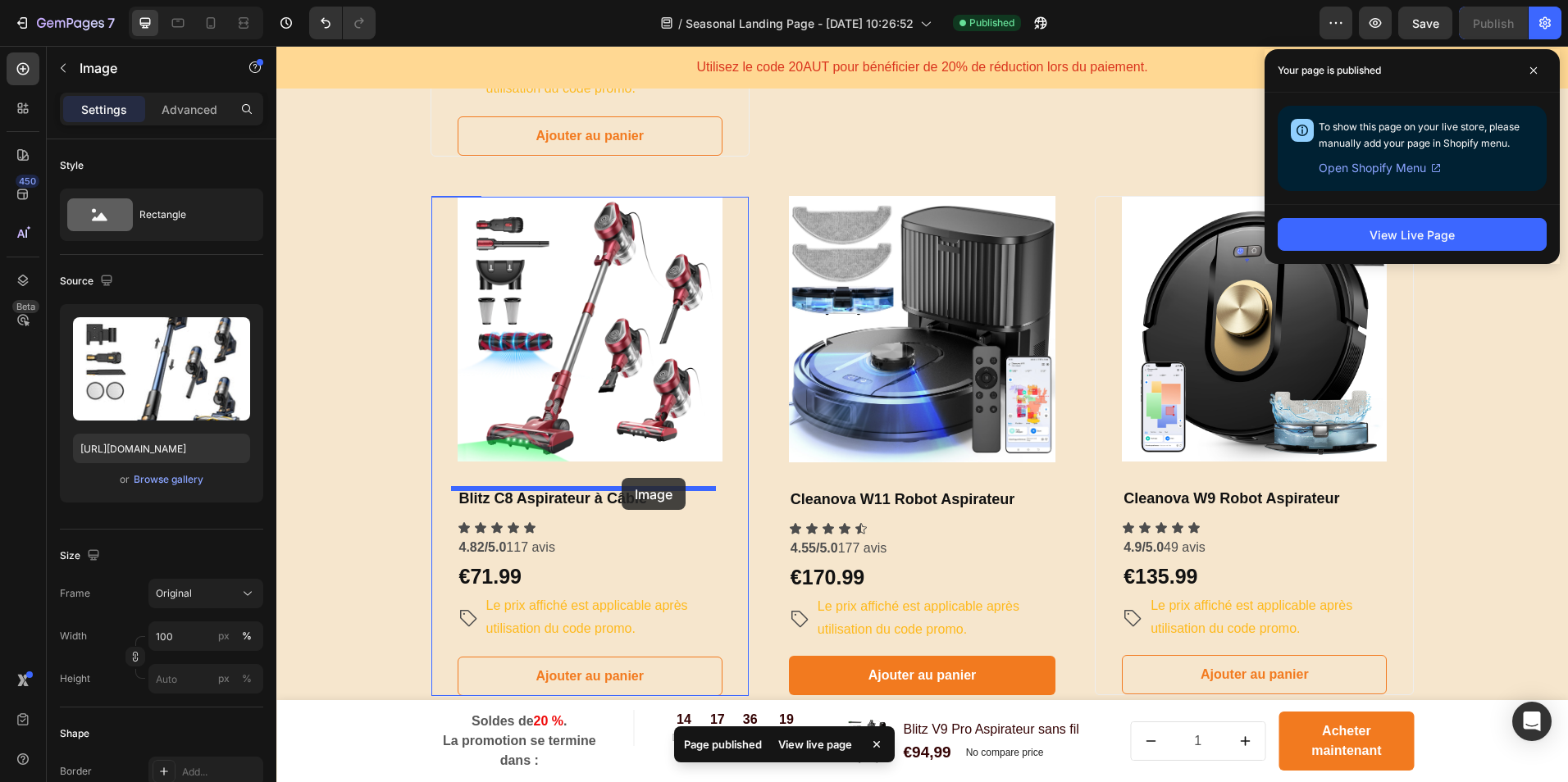
drag, startPoint x: 624, startPoint y: 192, endPoint x: 622, endPoint y: 478, distance: 286.0
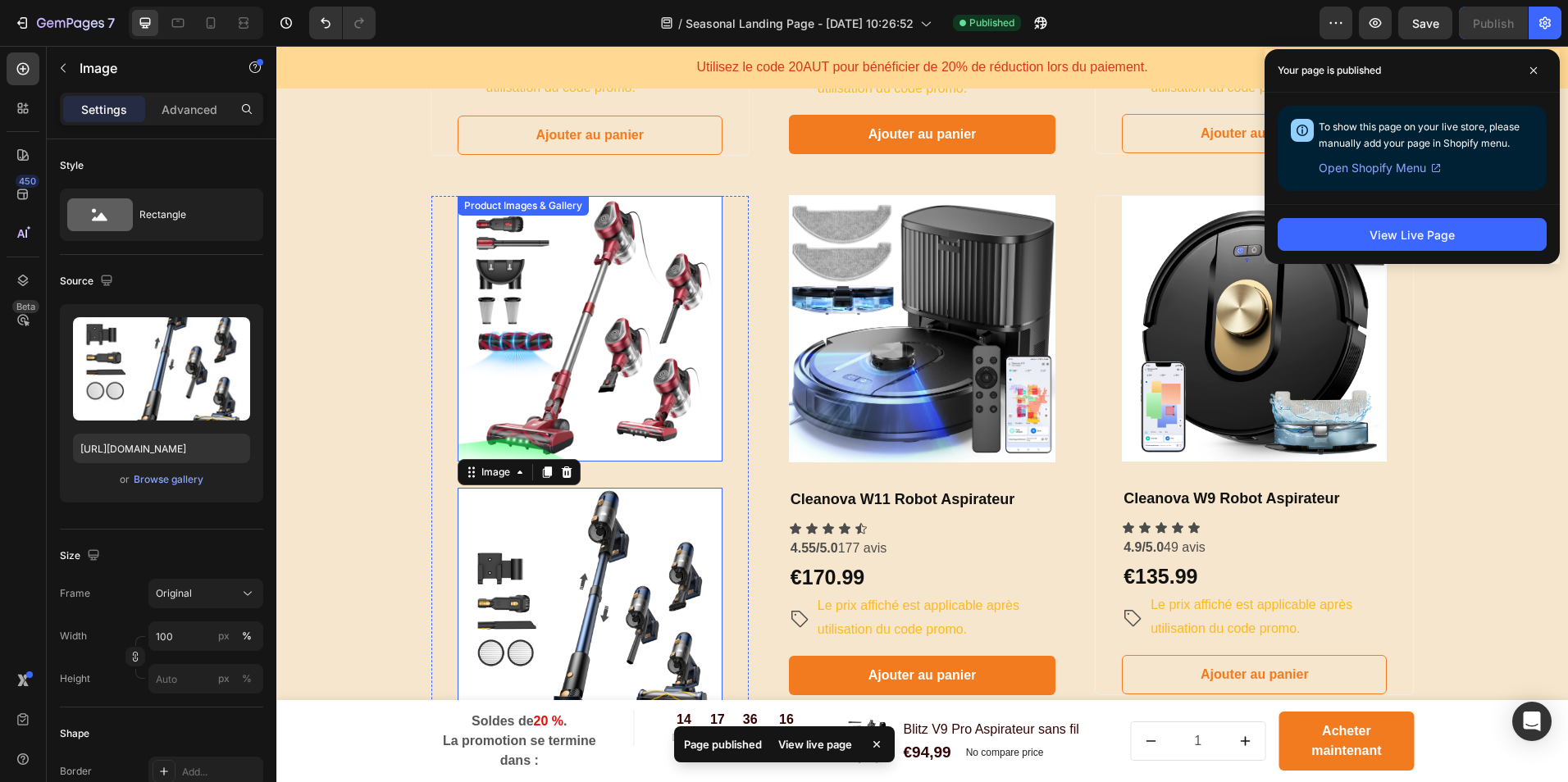
click at [629, 379] on img at bounding box center [590, 329] width 265 height 265
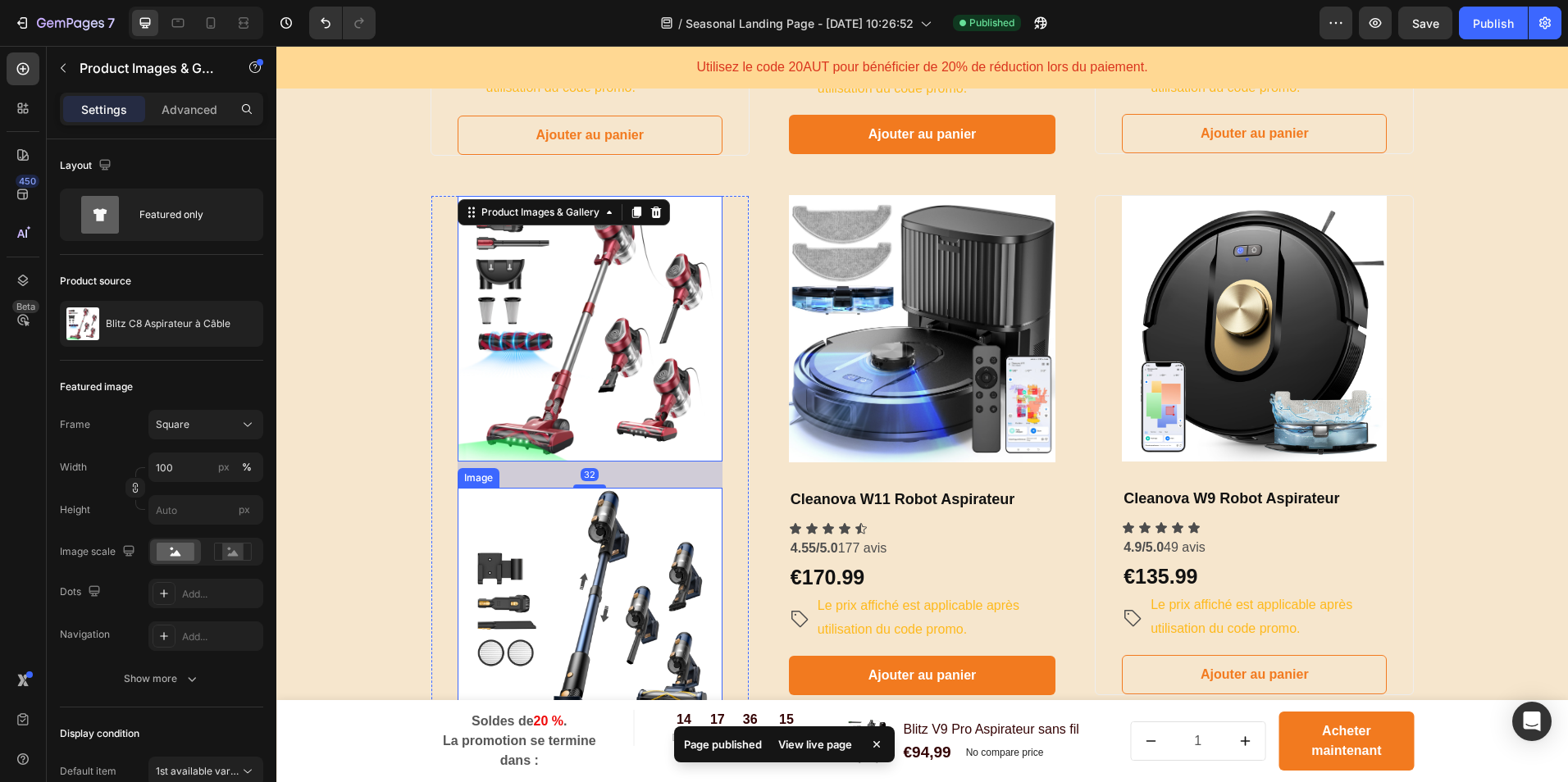
click at [629, 515] on img at bounding box center [590, 621] width 265 height 265
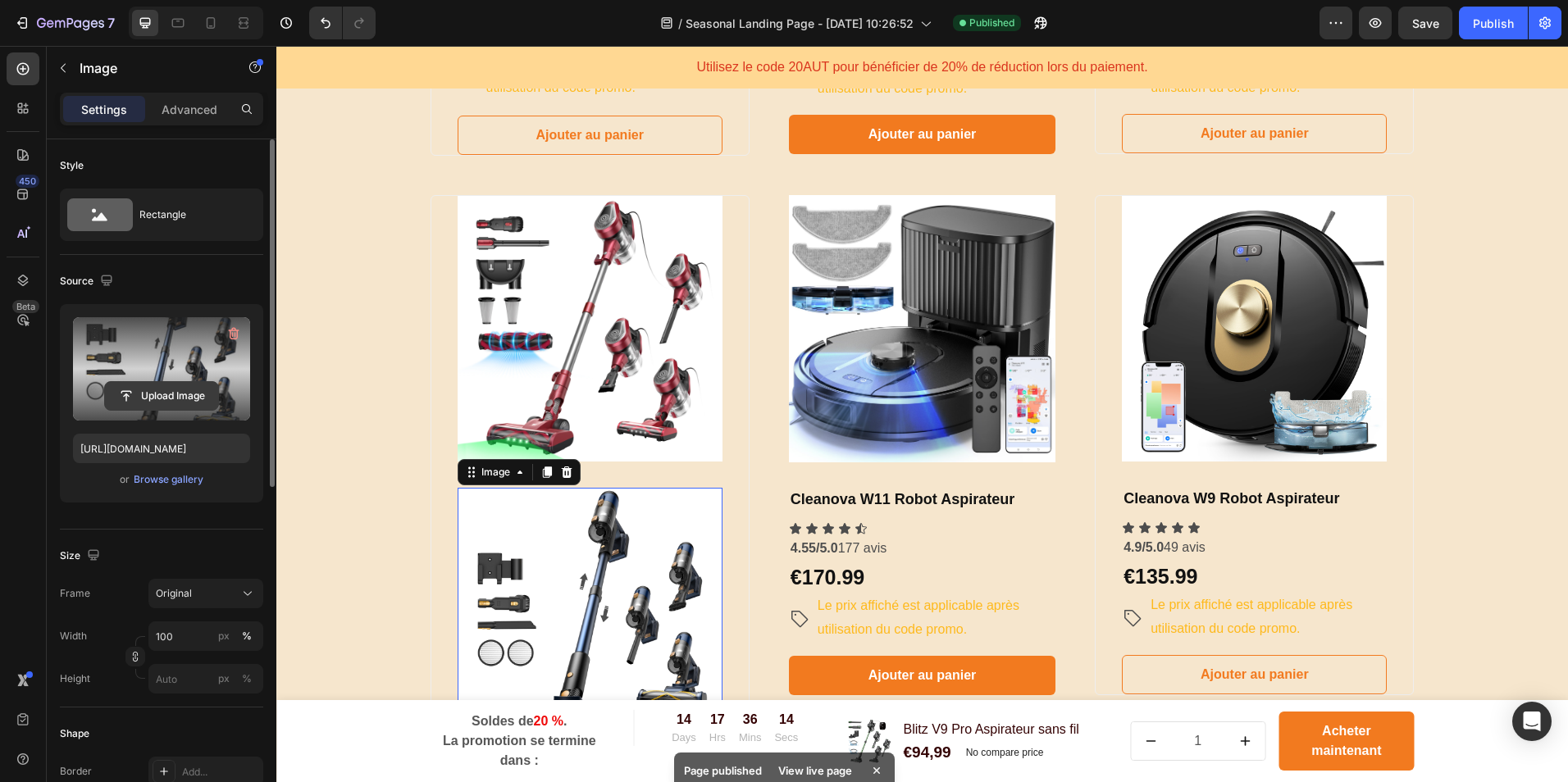
click at [167, 393] on input "file" at bounding box center [161, 396] width 113 height 28
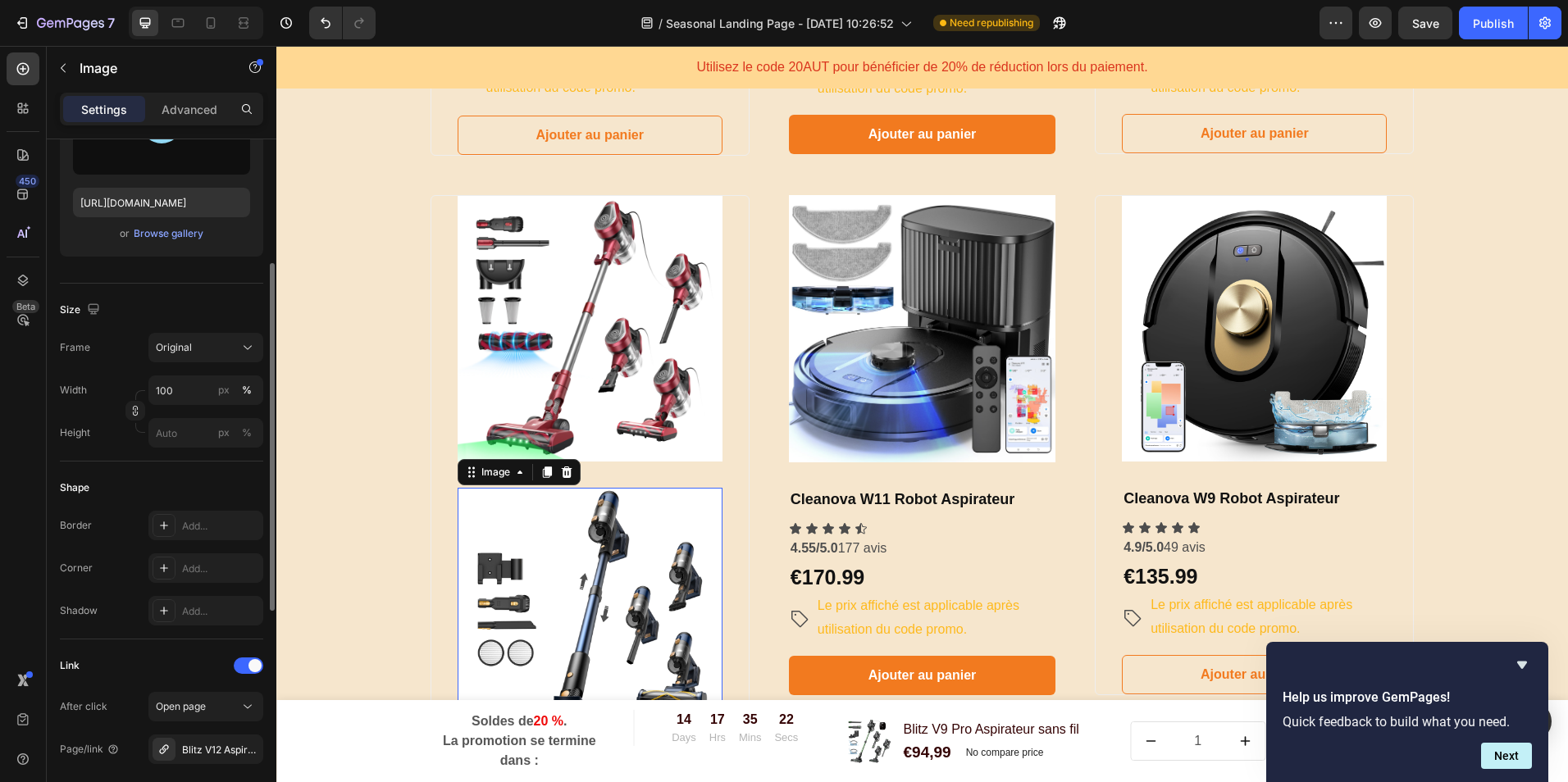
scroll to position [328, 0]
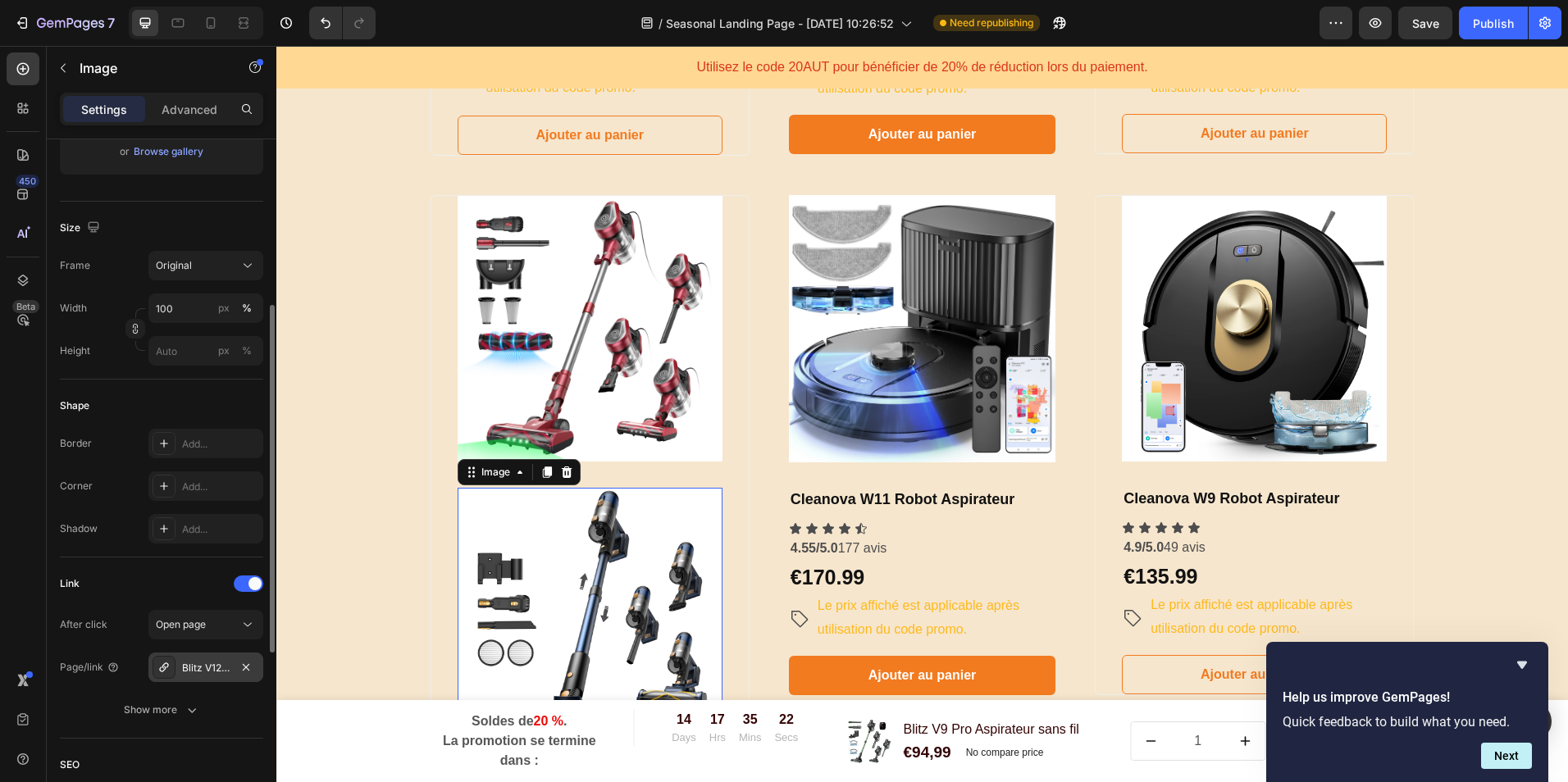
click at [212, 665] on div "Blitz V12 Aspirateur sans fil" at bounding box center [206, 668] width 48 height 14
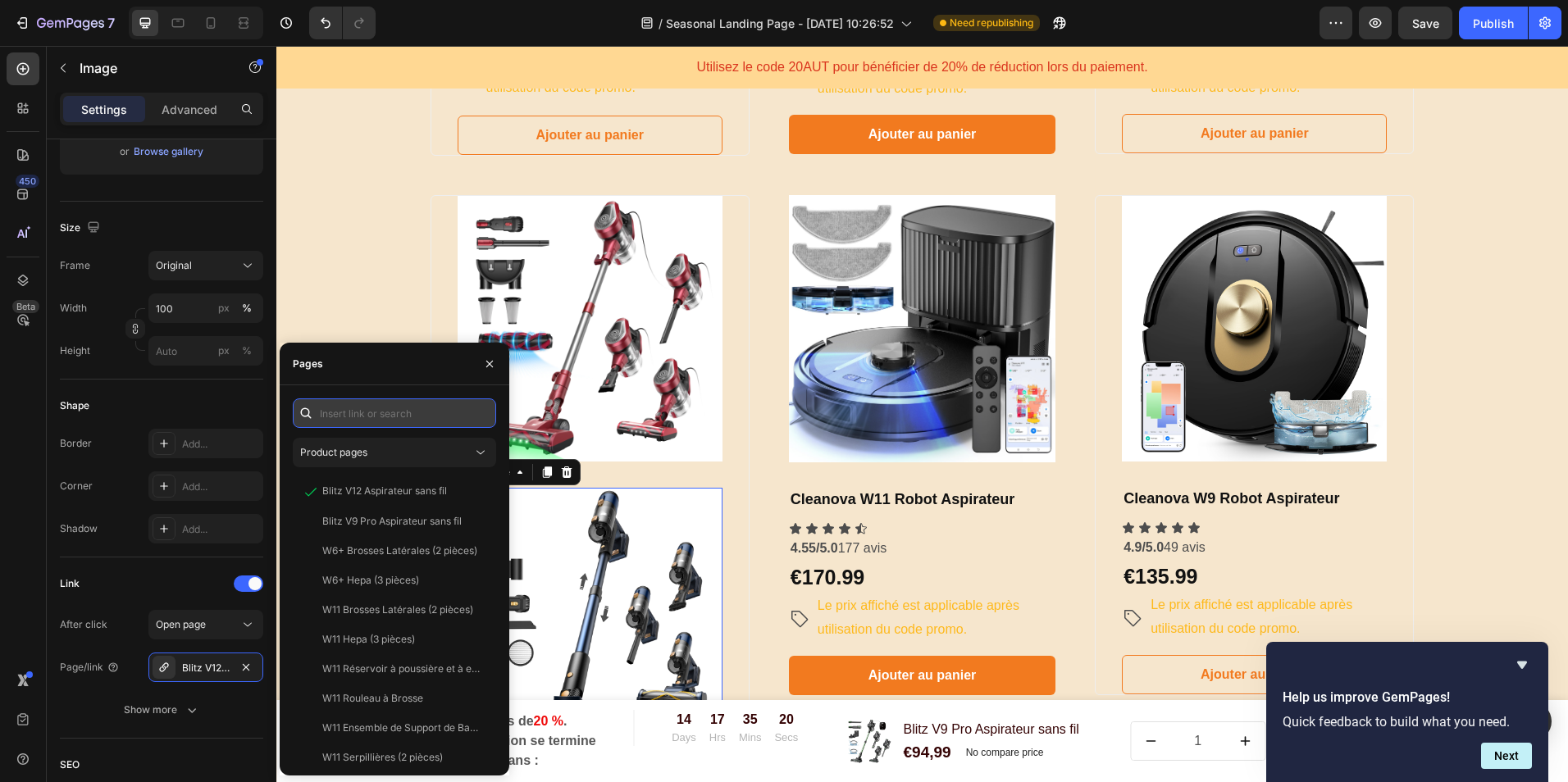
click at [383, 409] on input "text" at bounding box center [394, 413] width 203 height 30
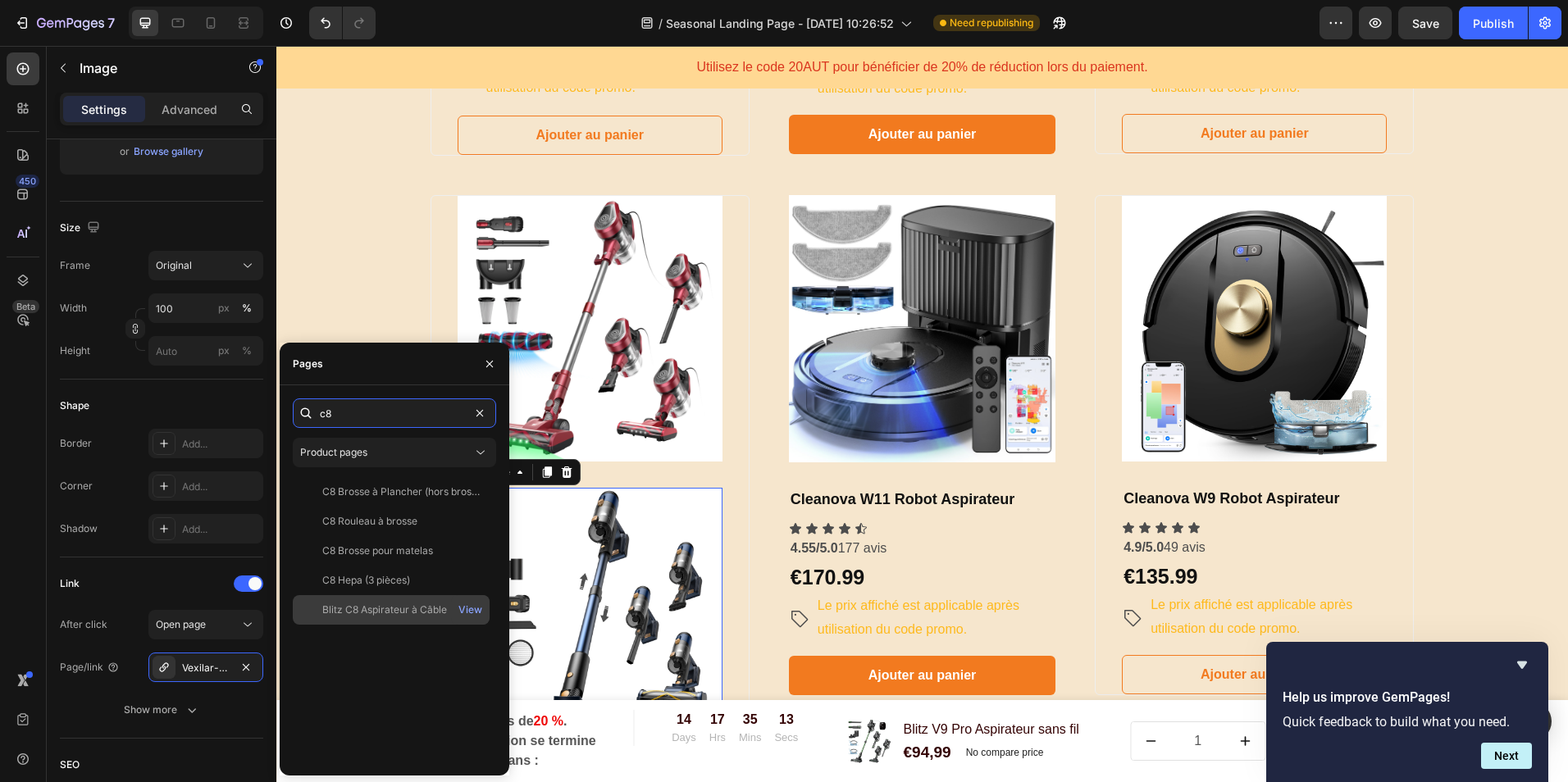
type input "c8"
click at [436, 606] on div "Blitz C8 Aspirateur à Câble" at bounding box center [384, 609] width 125 height 14
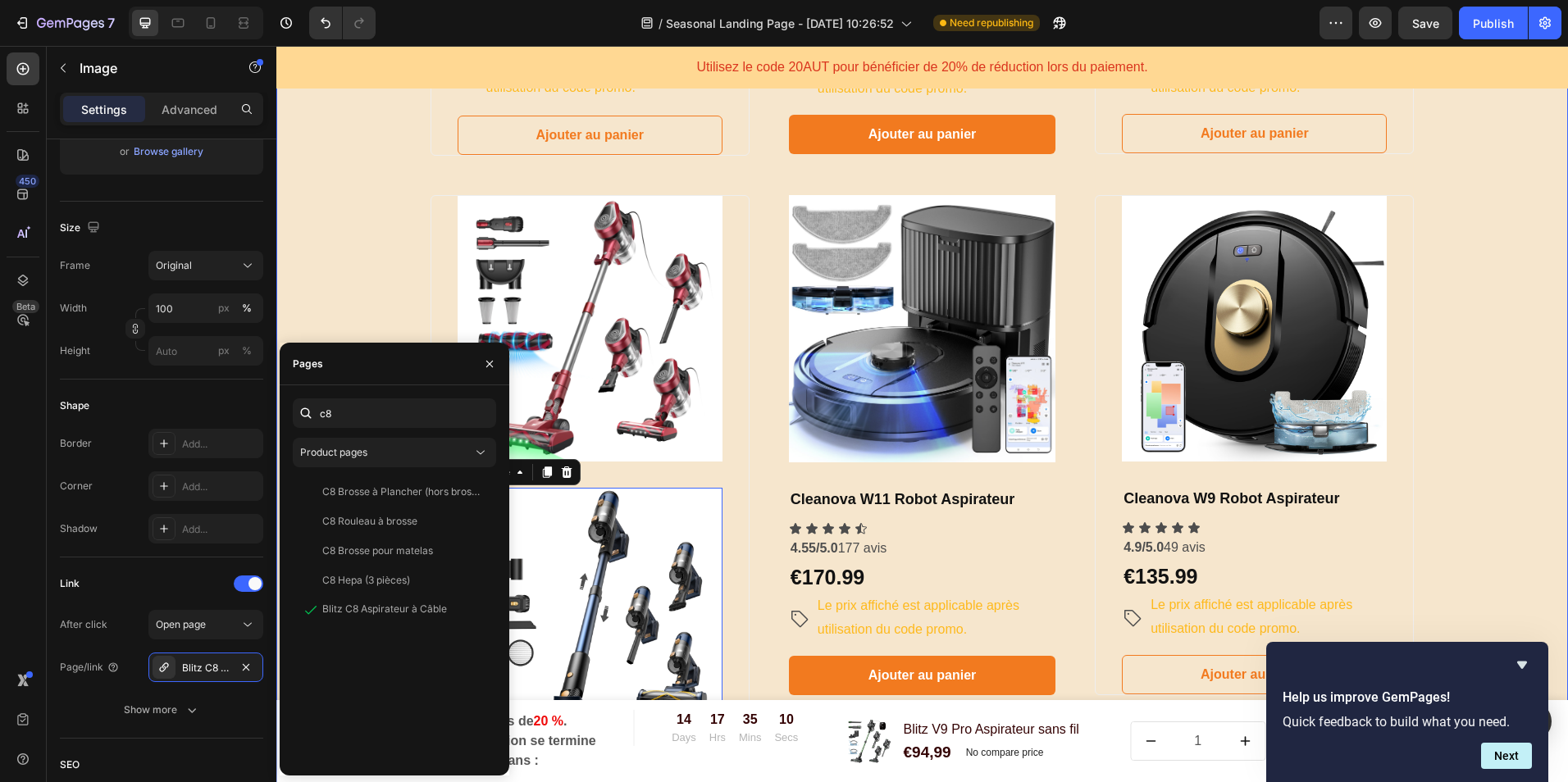
click at [354, 320] on div "​ ​Choisissez votre forfait et économisez gros sur votre commande !​ Heading ​ …" at bounding box center [922, 253] width 1268 height 1574
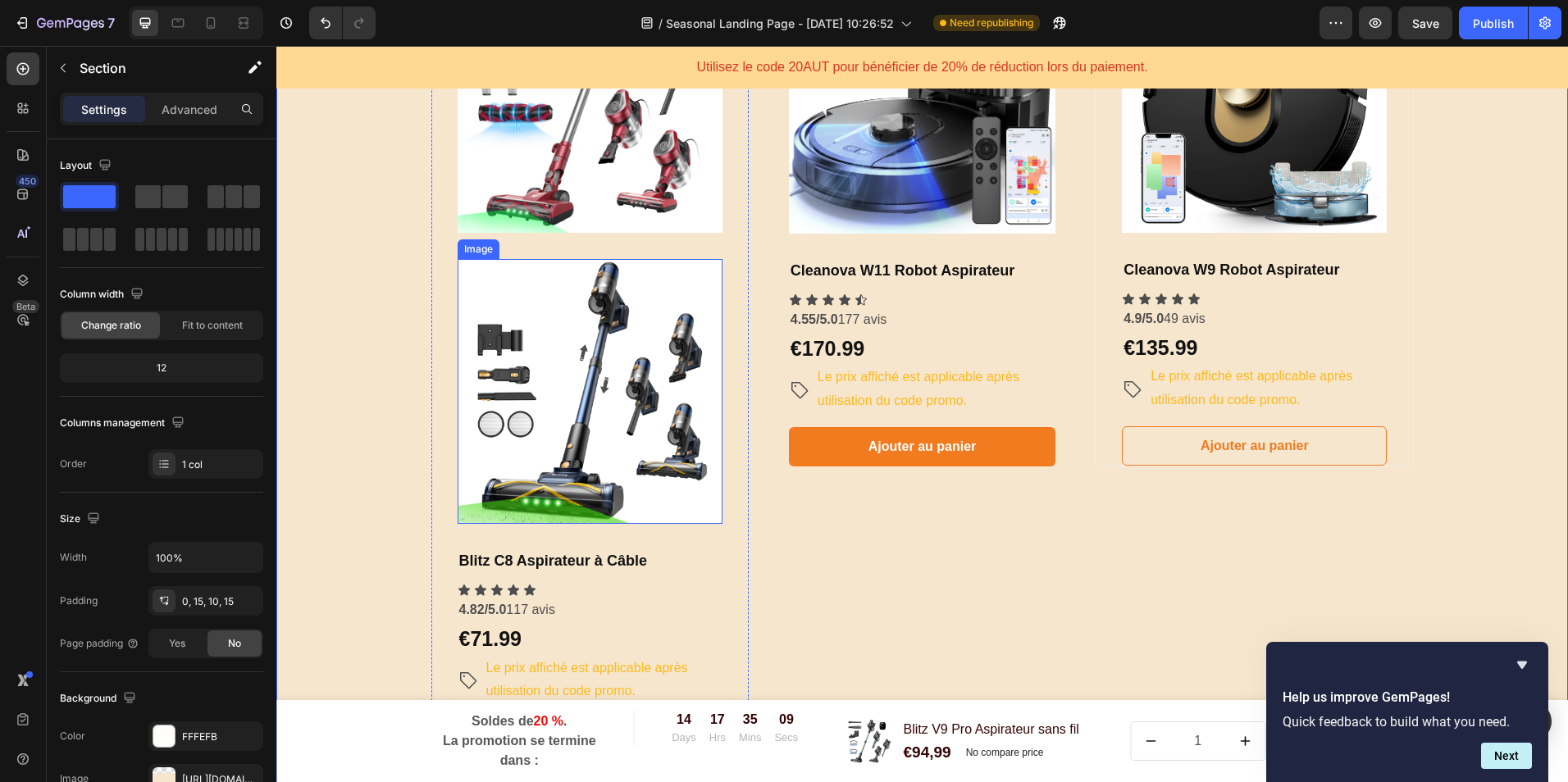
scroll to position [1518, 0]
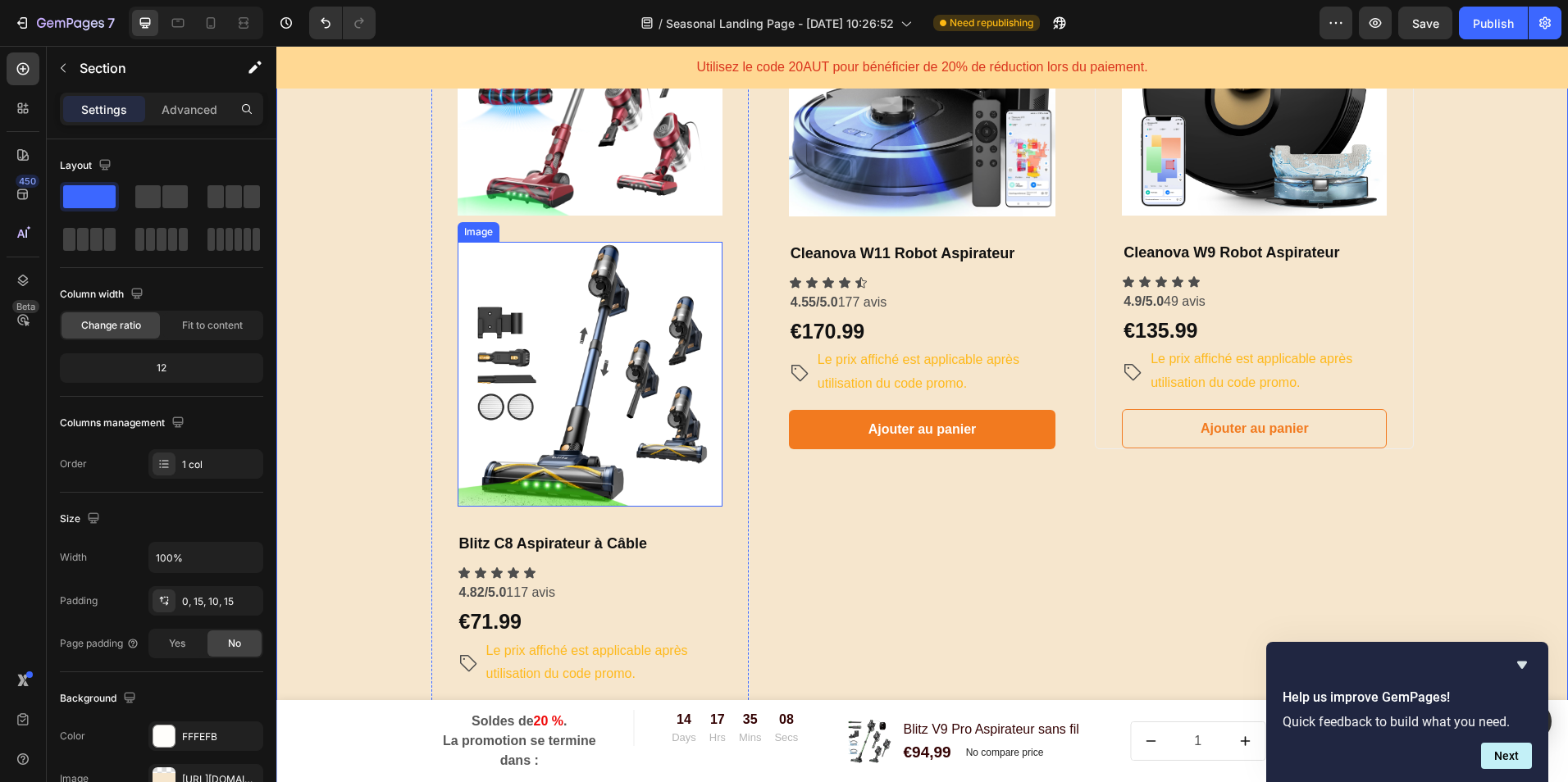
click at [575, 402] on img at bounding box center [590, 375] width 265 height 265
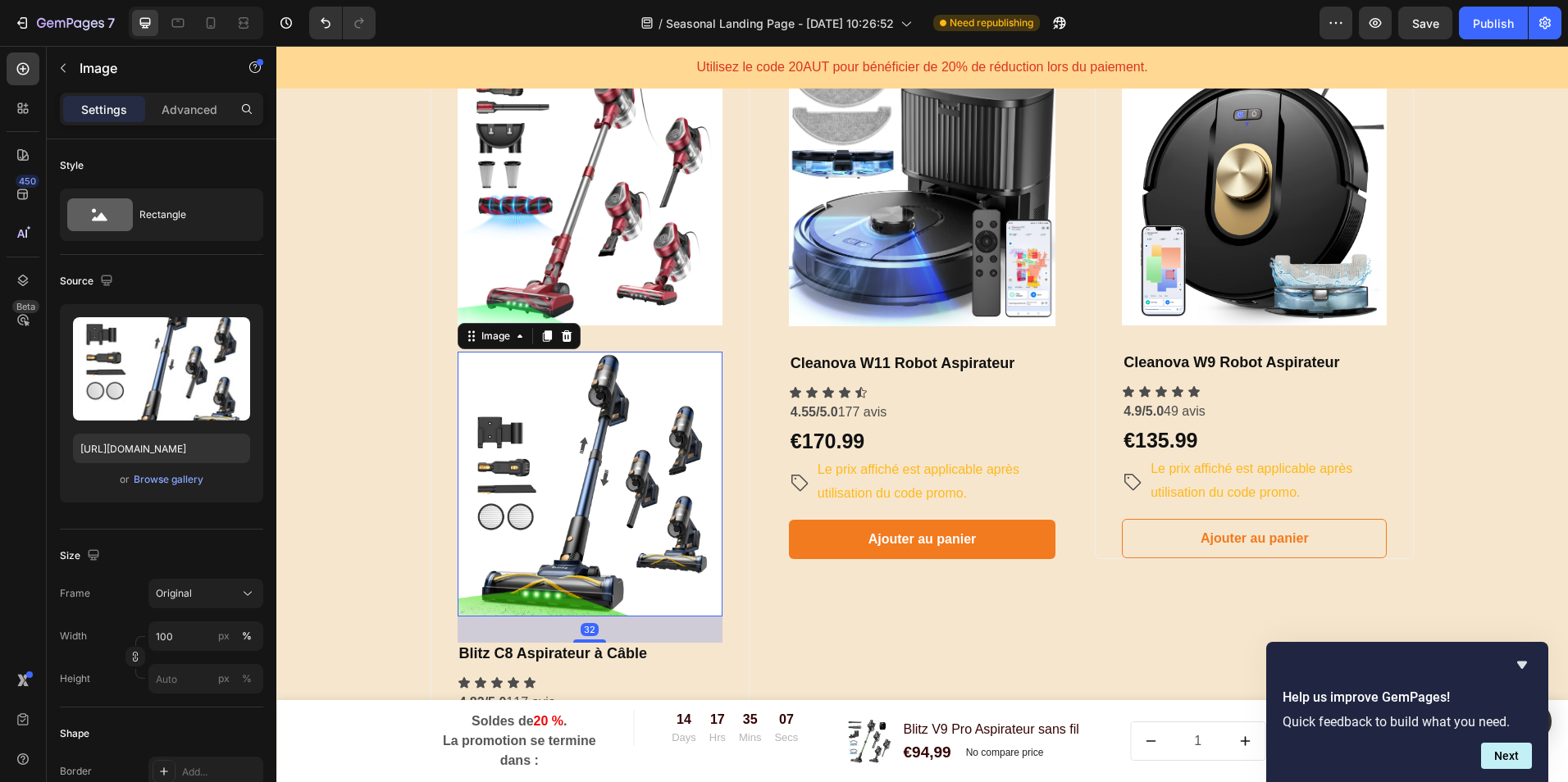
scroll to position [1190, 0]
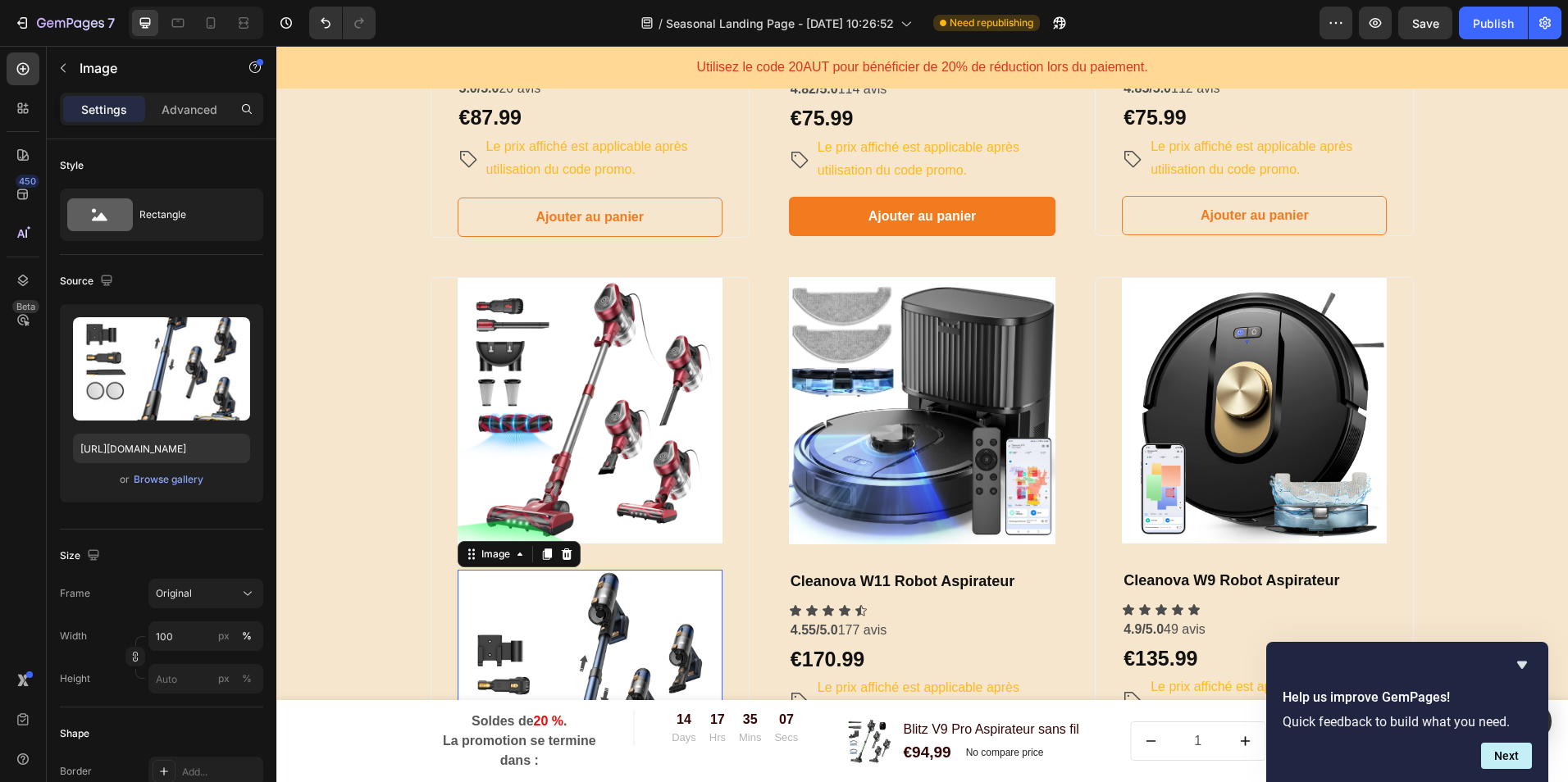
click at [594, 397] on img at bounding box center [590, 411] width 265 height 265
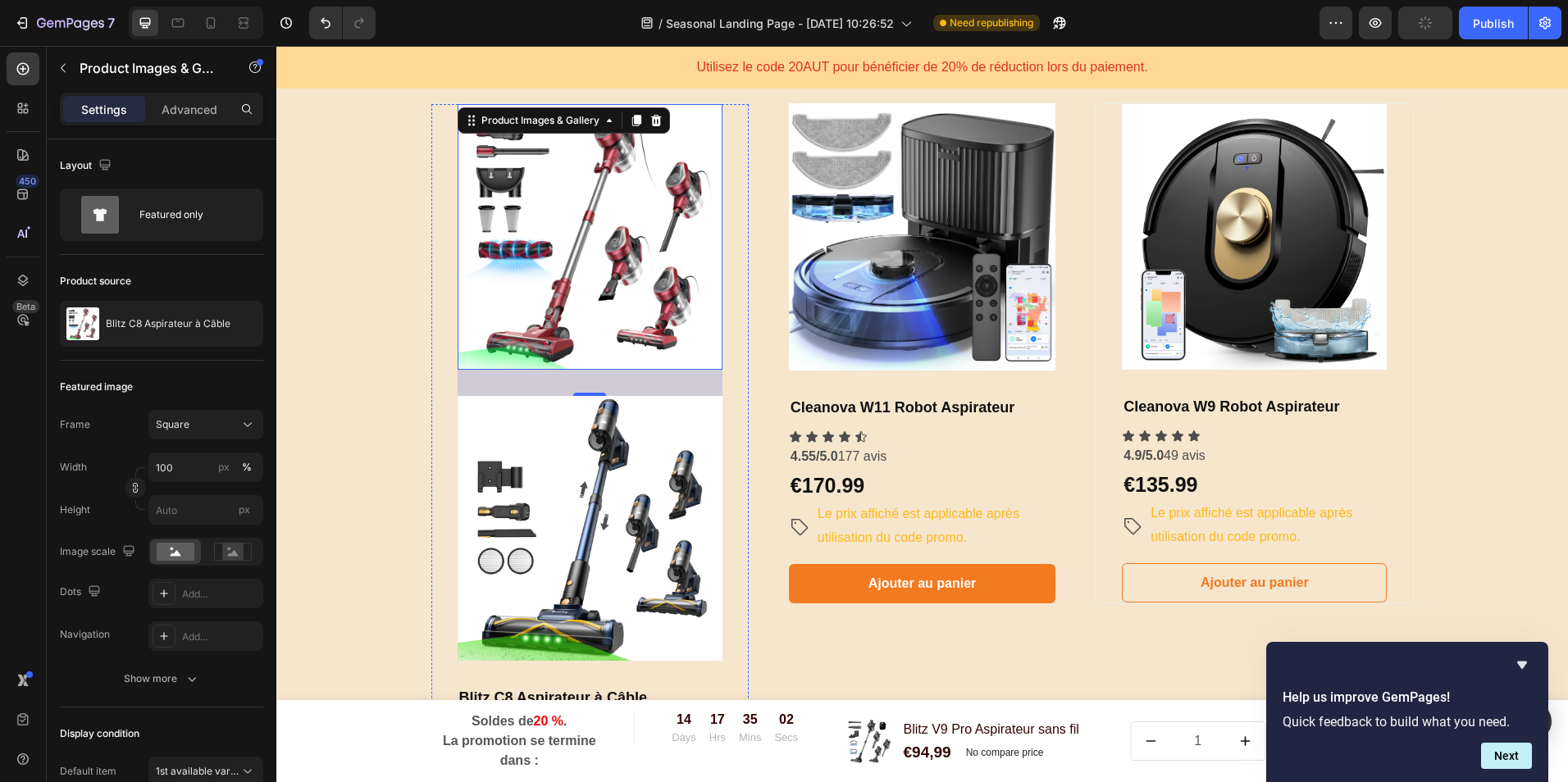
scroll to position [1354, 0]
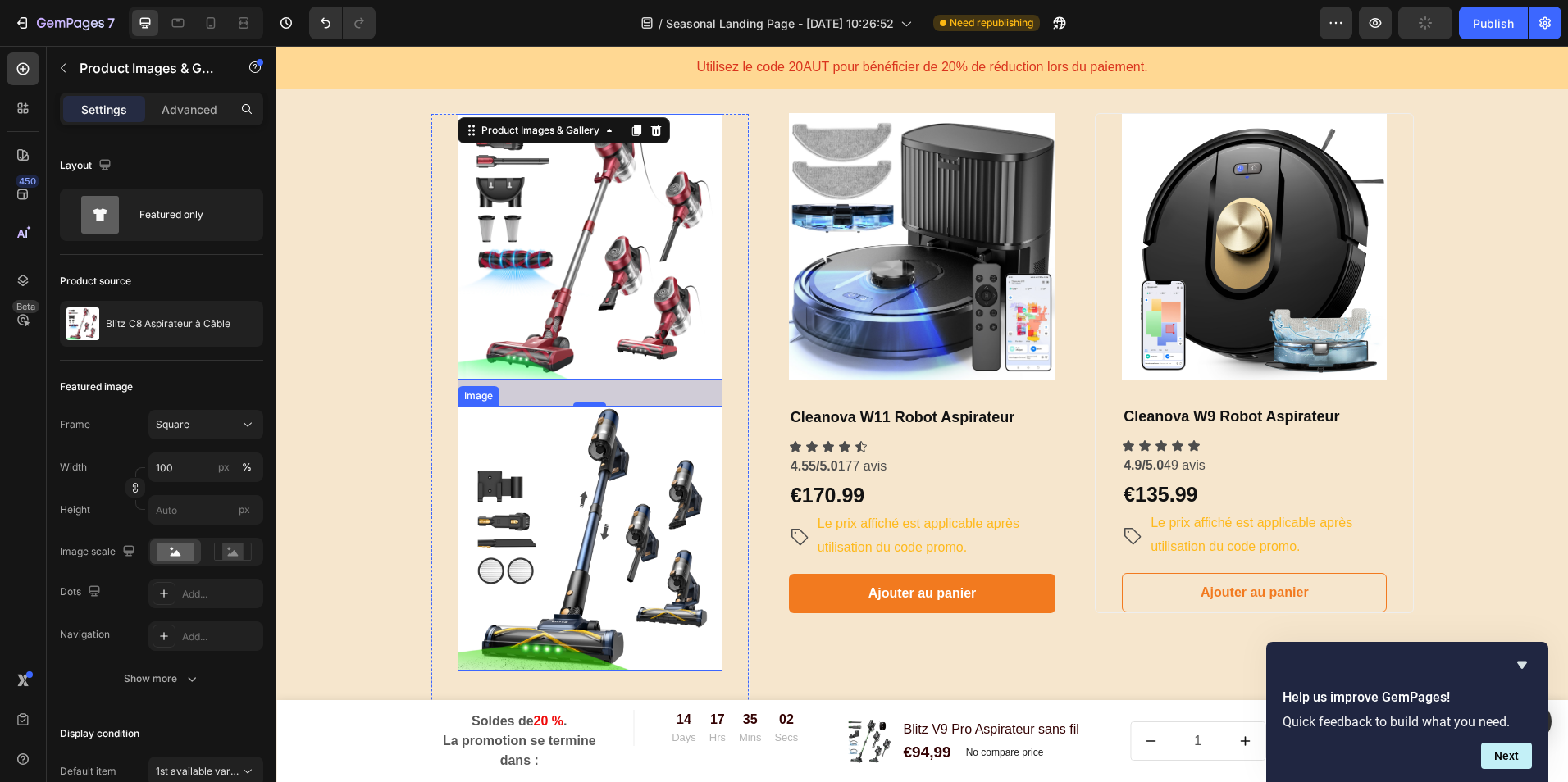
click at [593, 505] on img at bounding box center [590, 539] width 265 height 265
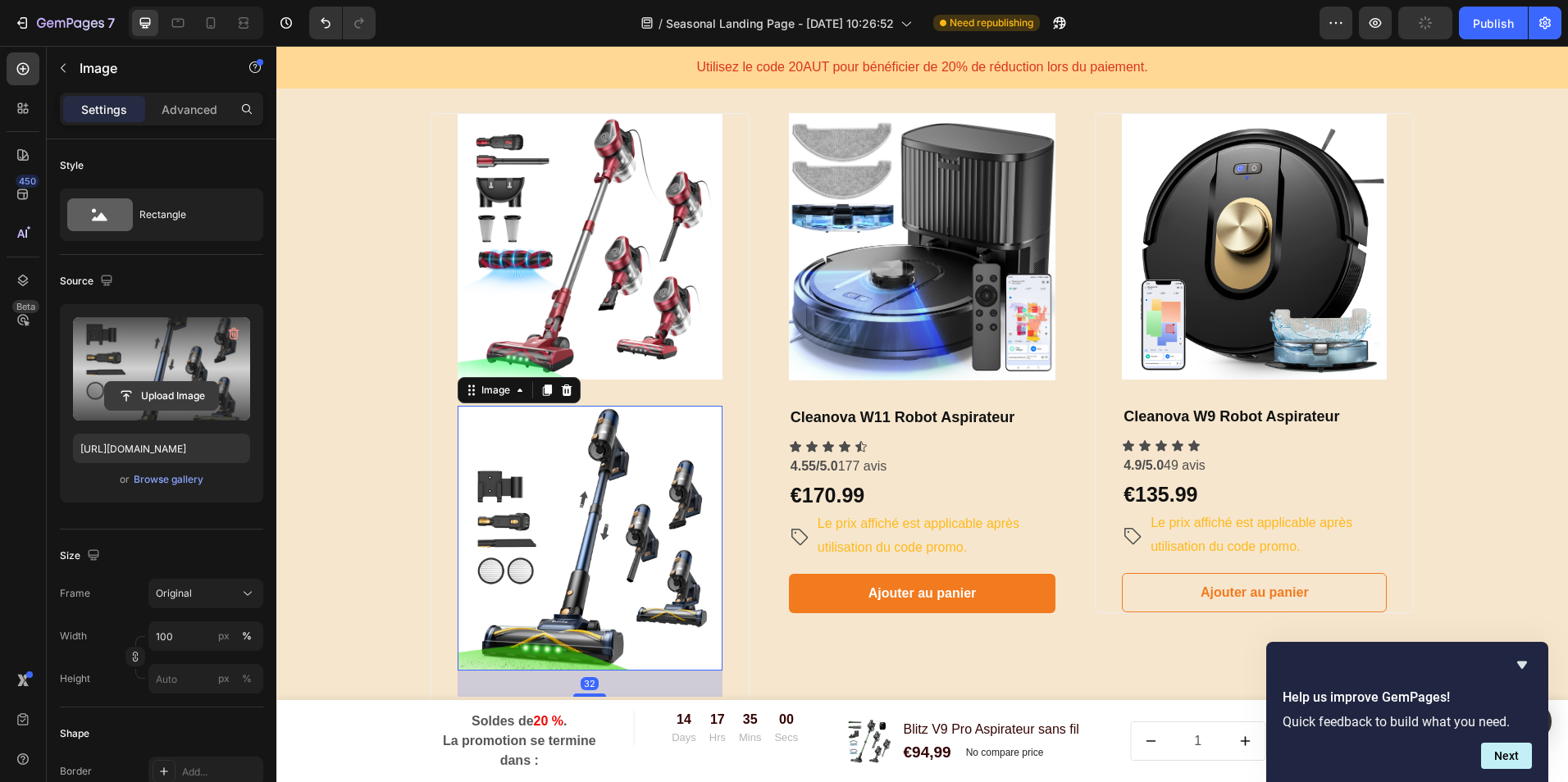
click at [169, 395] on input "file" at bounding box center [161, 396] width 113 height 28
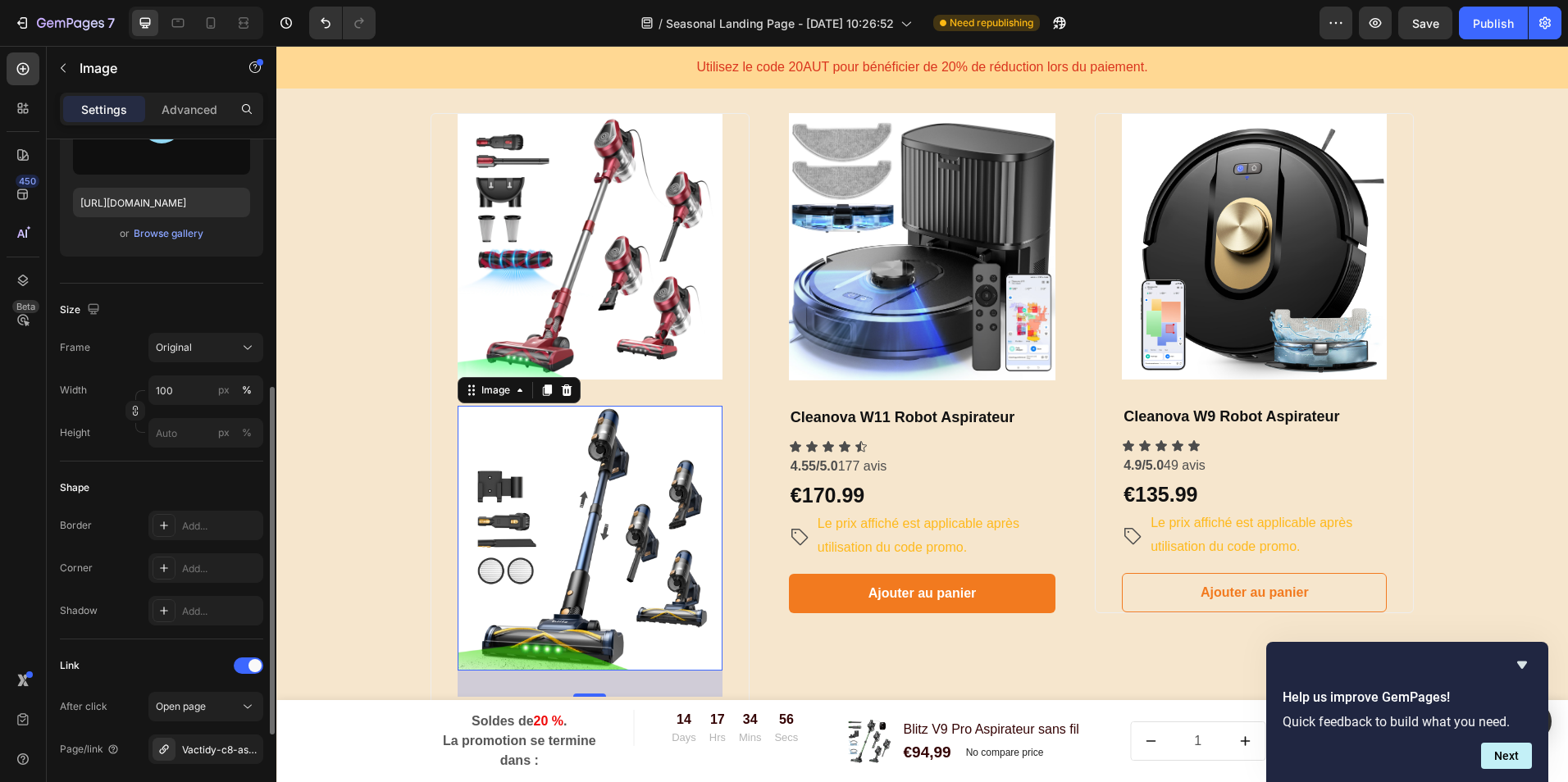
scroll to position [410, 0]
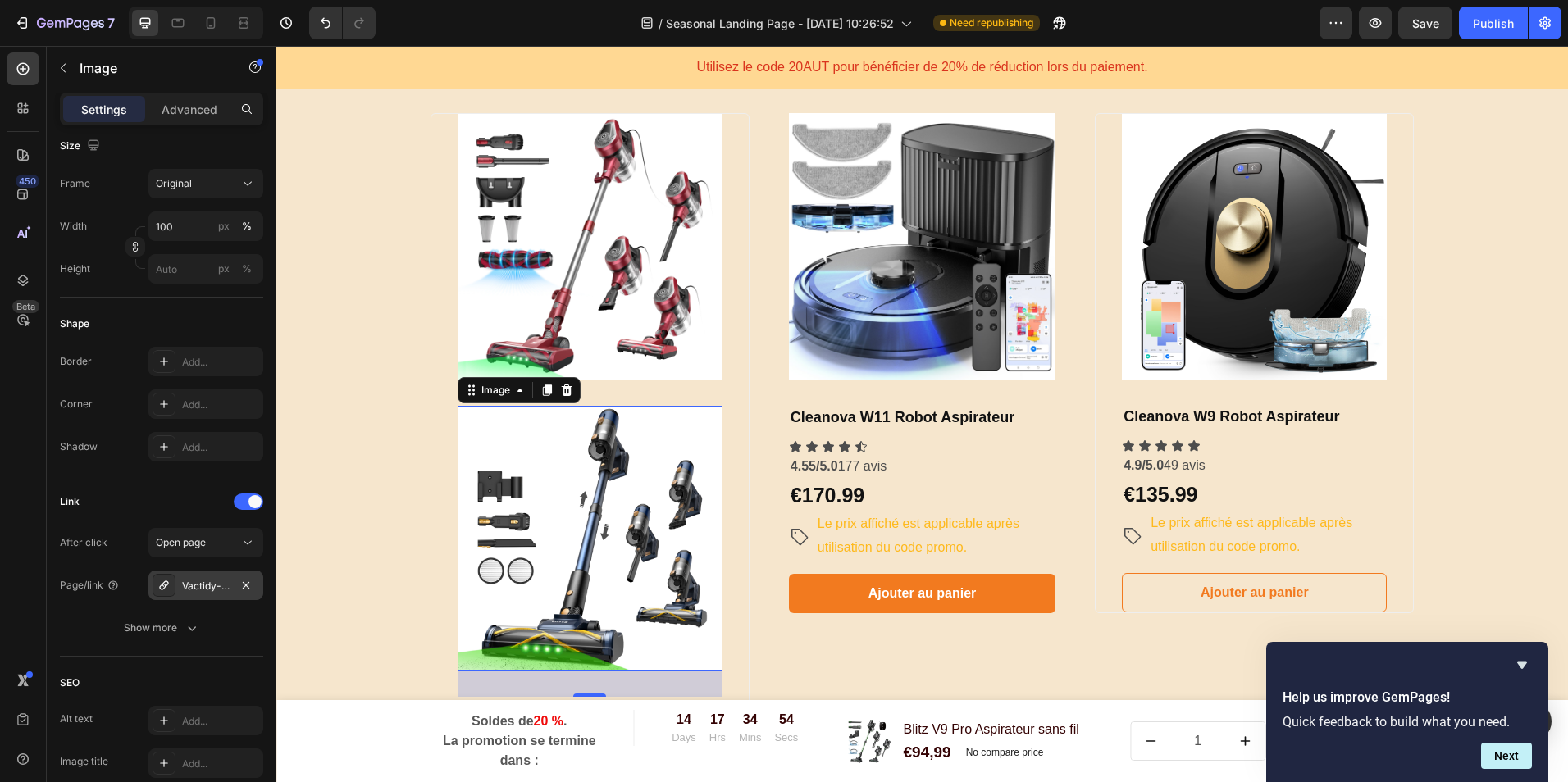
click at [208, 579] on div "Vactidy-c8-aspirateur-a-cable" at bounding box center [206, 586] width 48 height 14
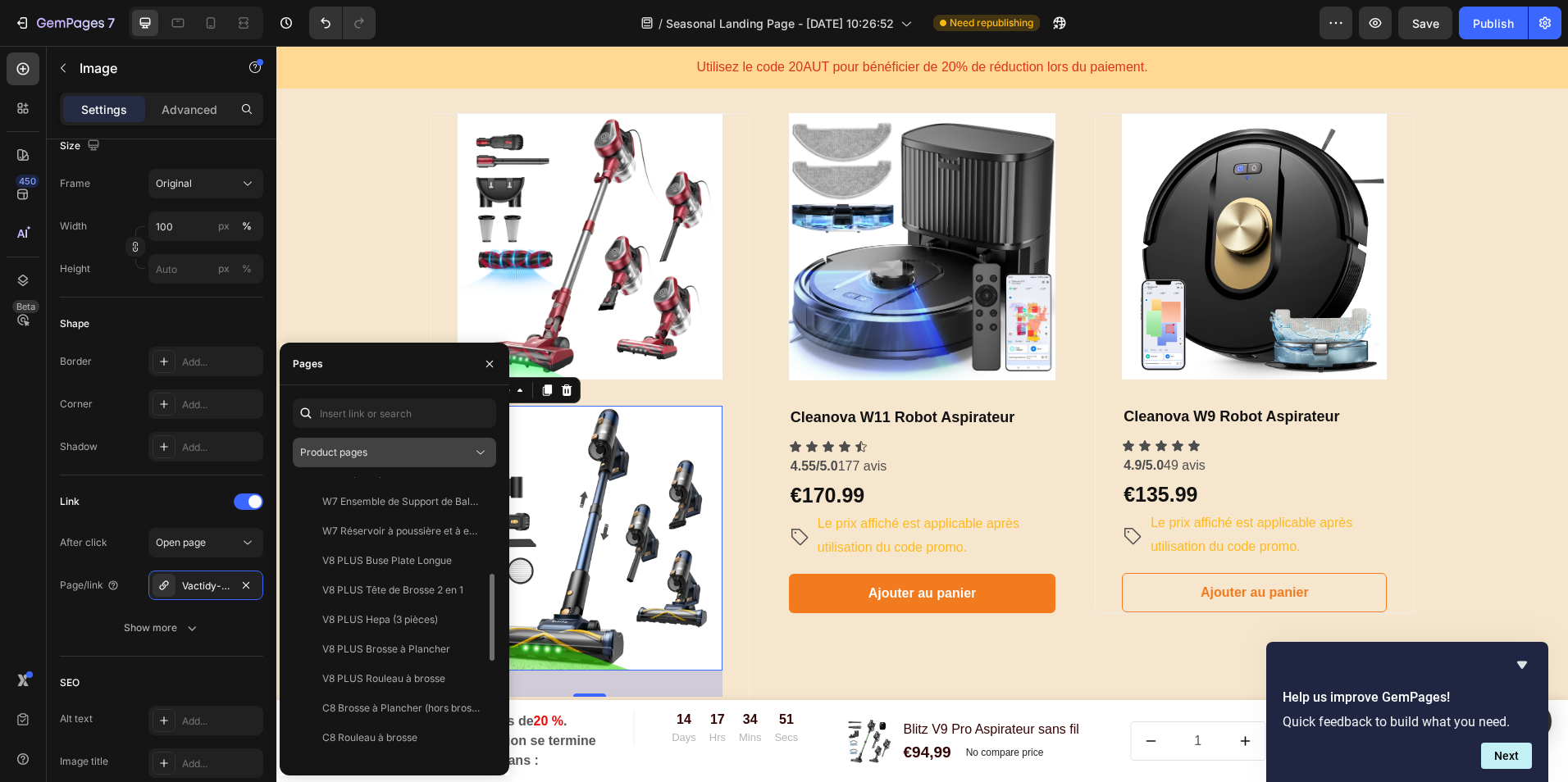
scroll to position [233, 0]
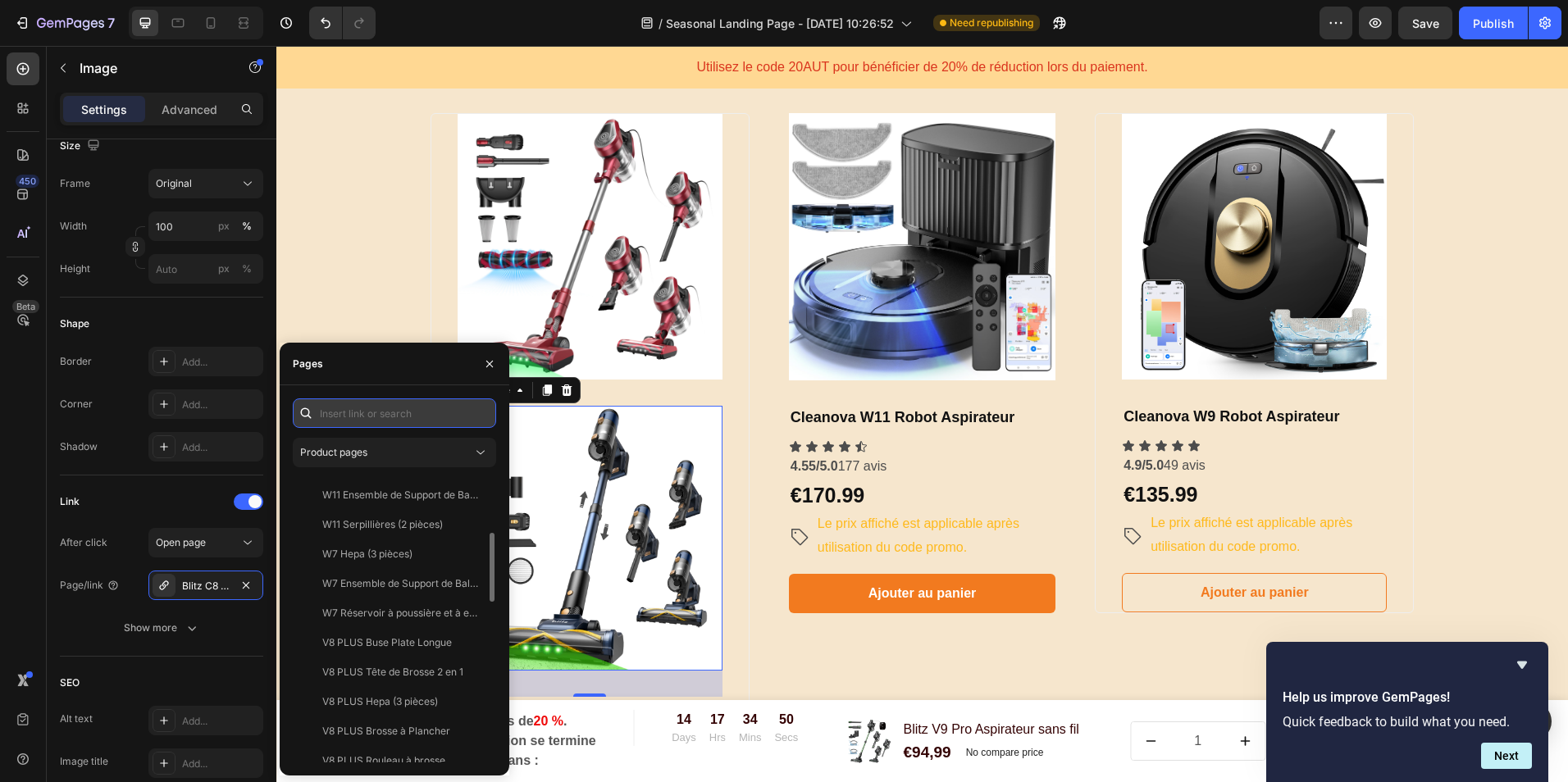
click at [365, 419] on input "text" at bounding box center [394, 413] width 203 height 30
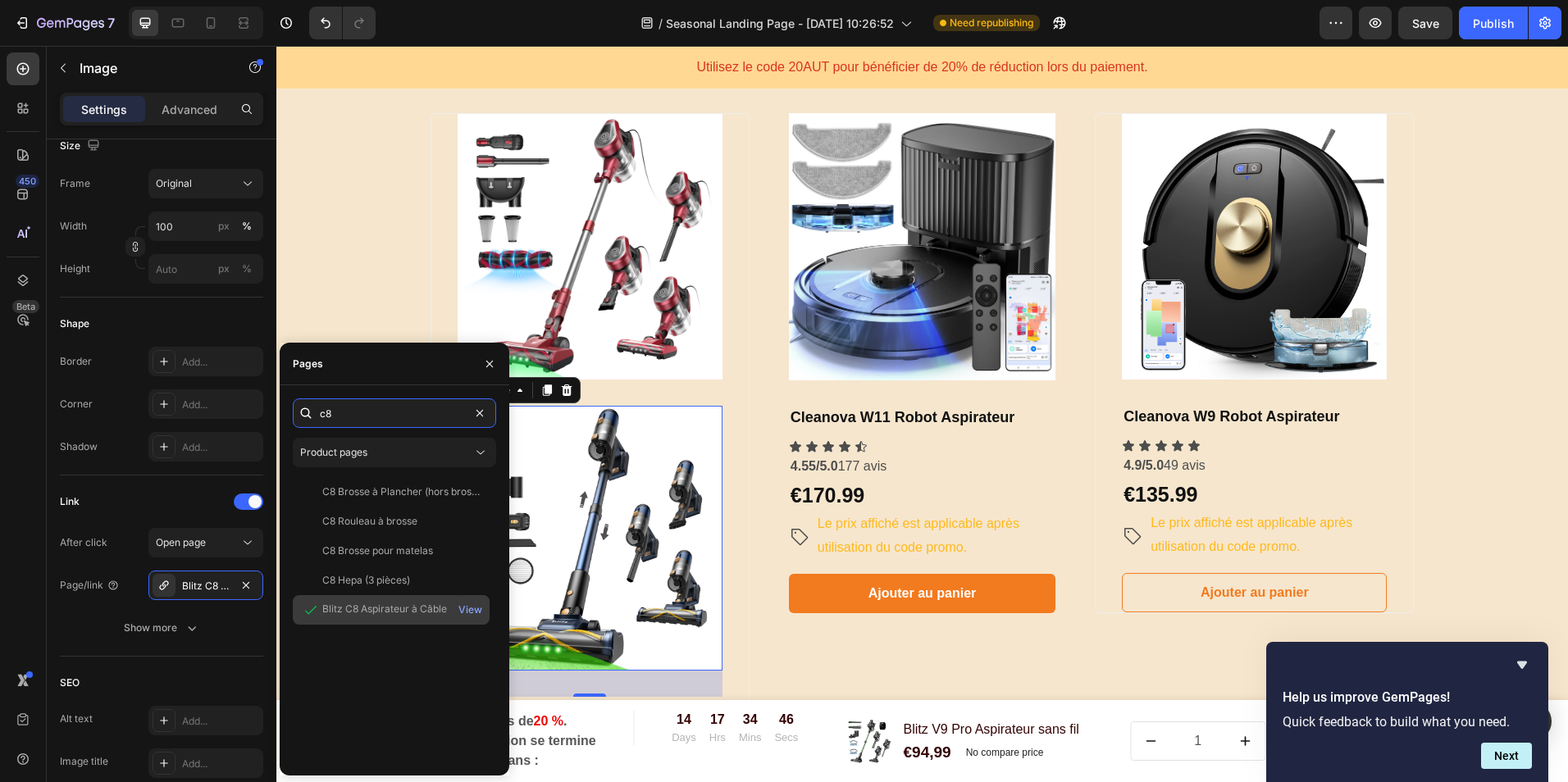
type input "c8"
click at [413, 607] on div "Blitz C8 Aspirateur à Câble" at bounding box center [384, 608] width 125 height 14
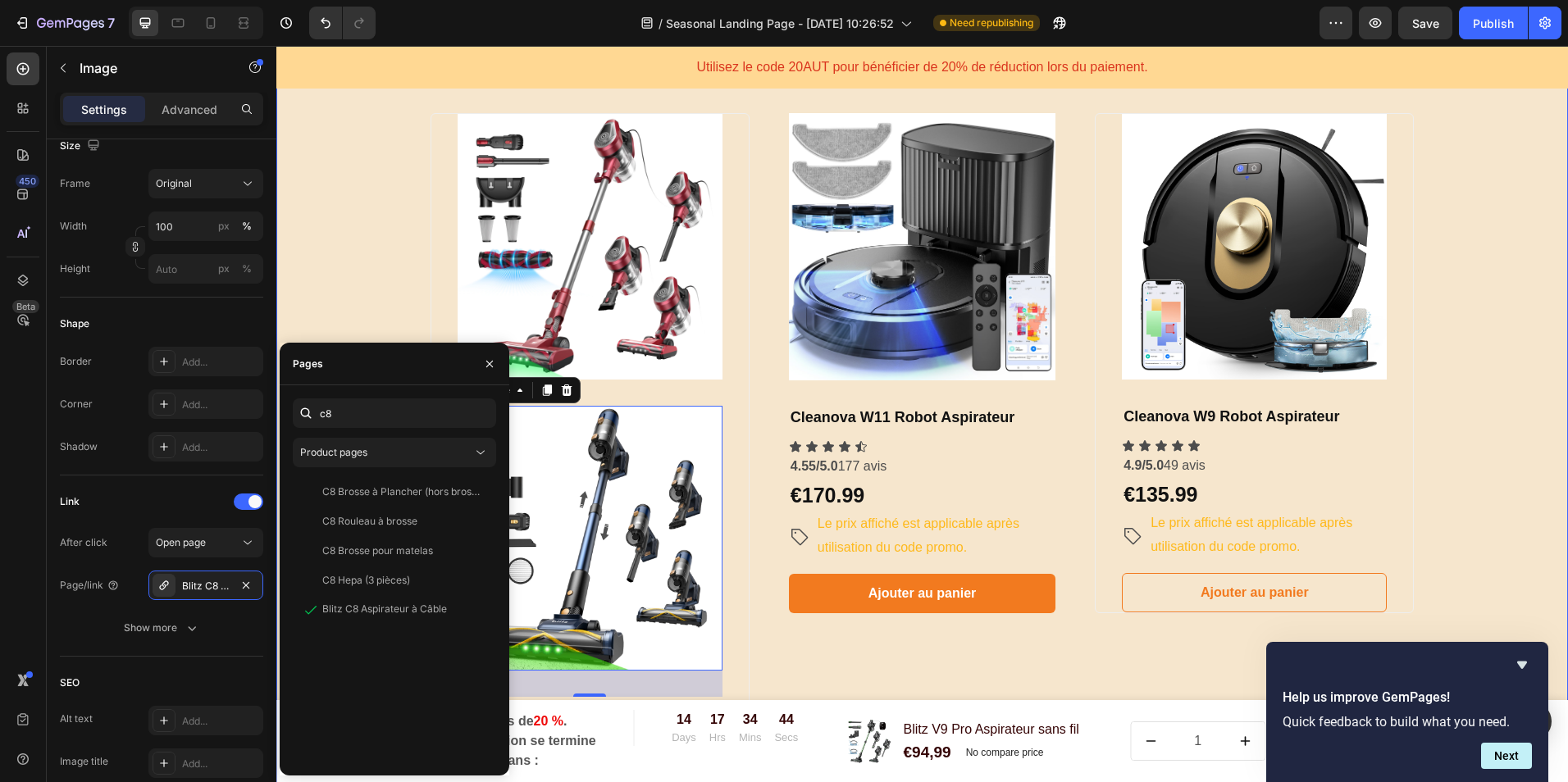
click at [406, 329] on div "​ ​Choisissez votre forfait et économisez gros sur votre commande !​ Heading ​ …" at bounding box center [922, 171] width 1268 height 1574
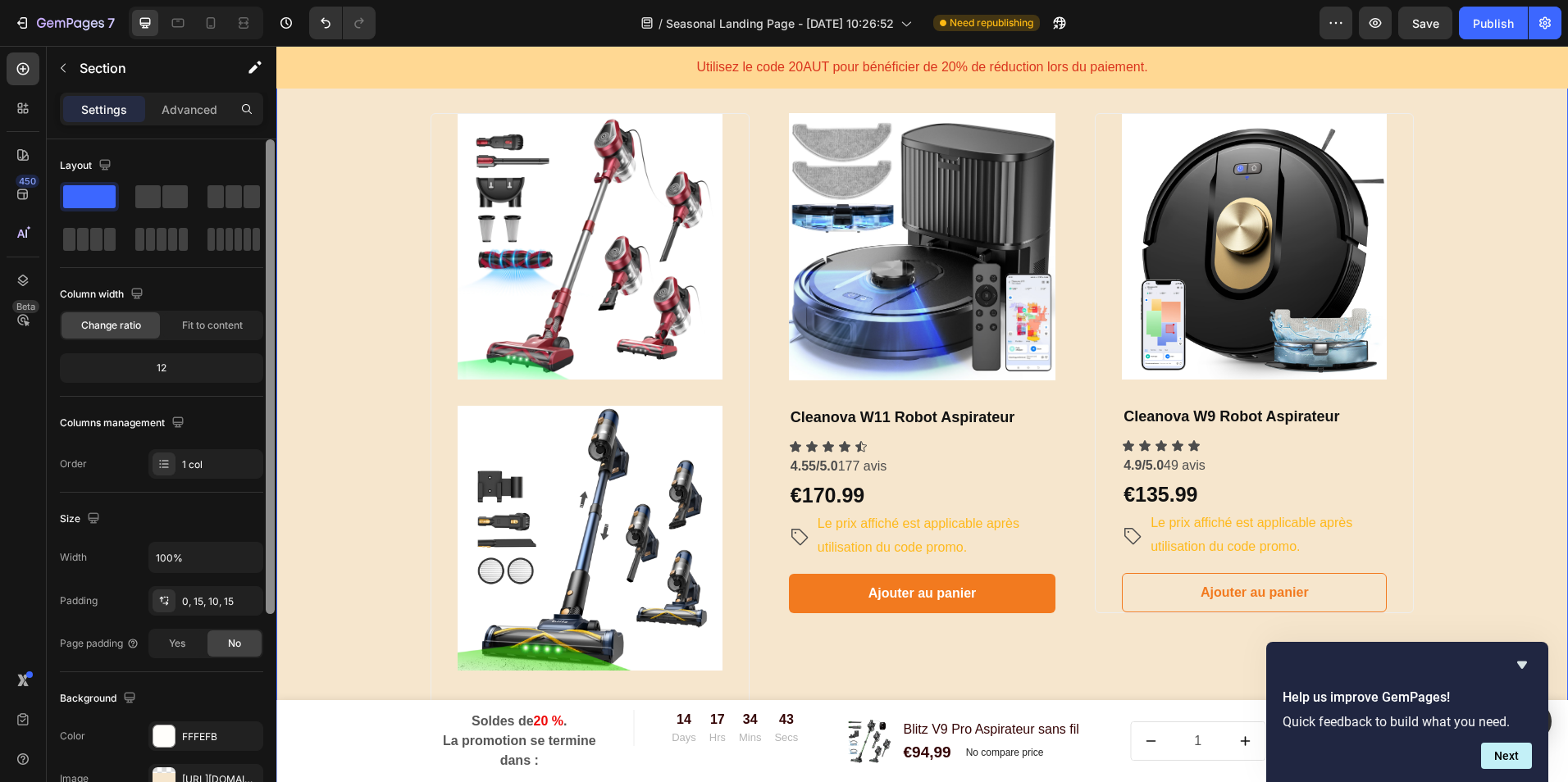
scroll to position [164, 0]
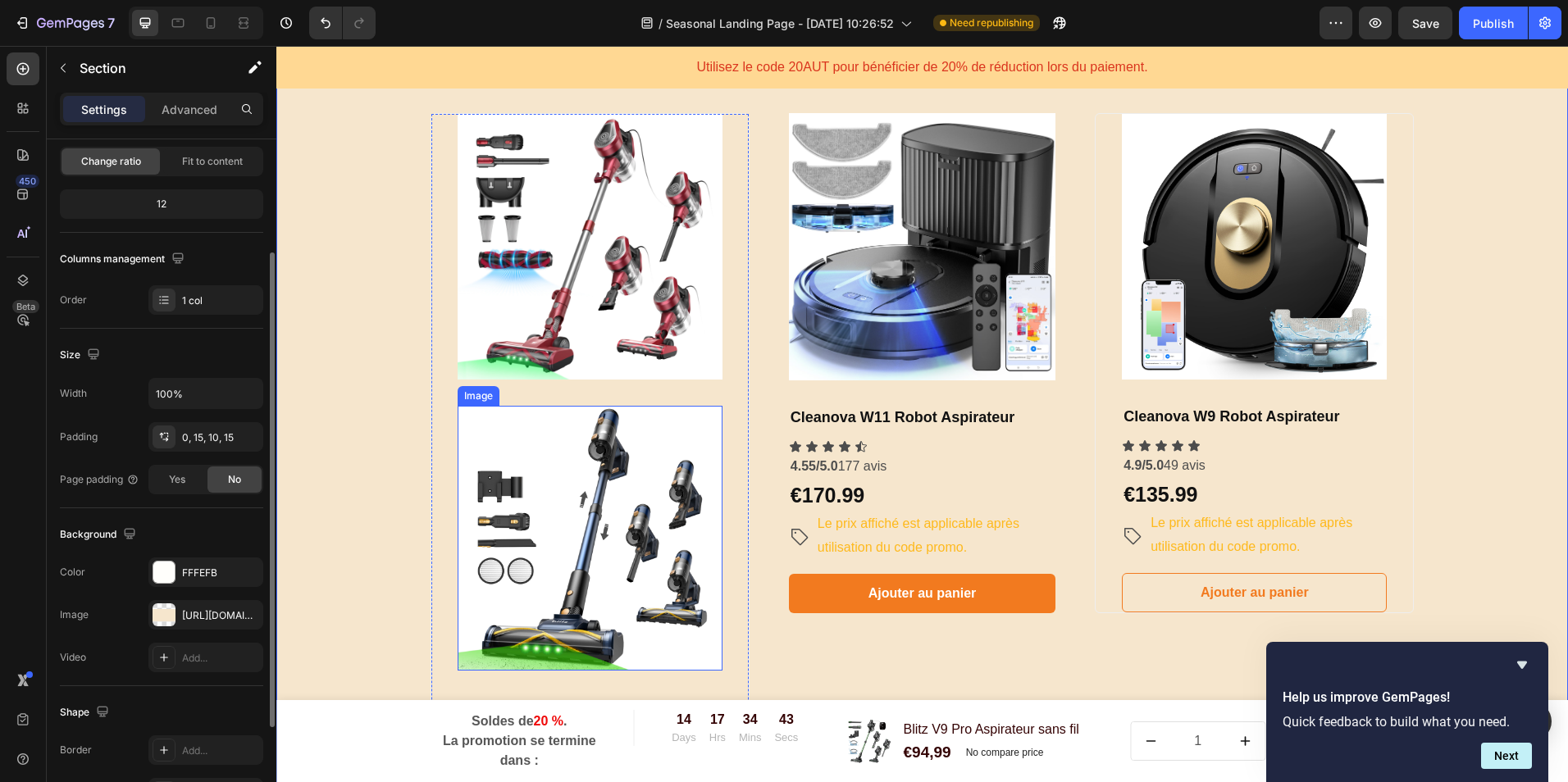
click at [509, 525] on img at bounding box center [590, 539] width 265 height 265
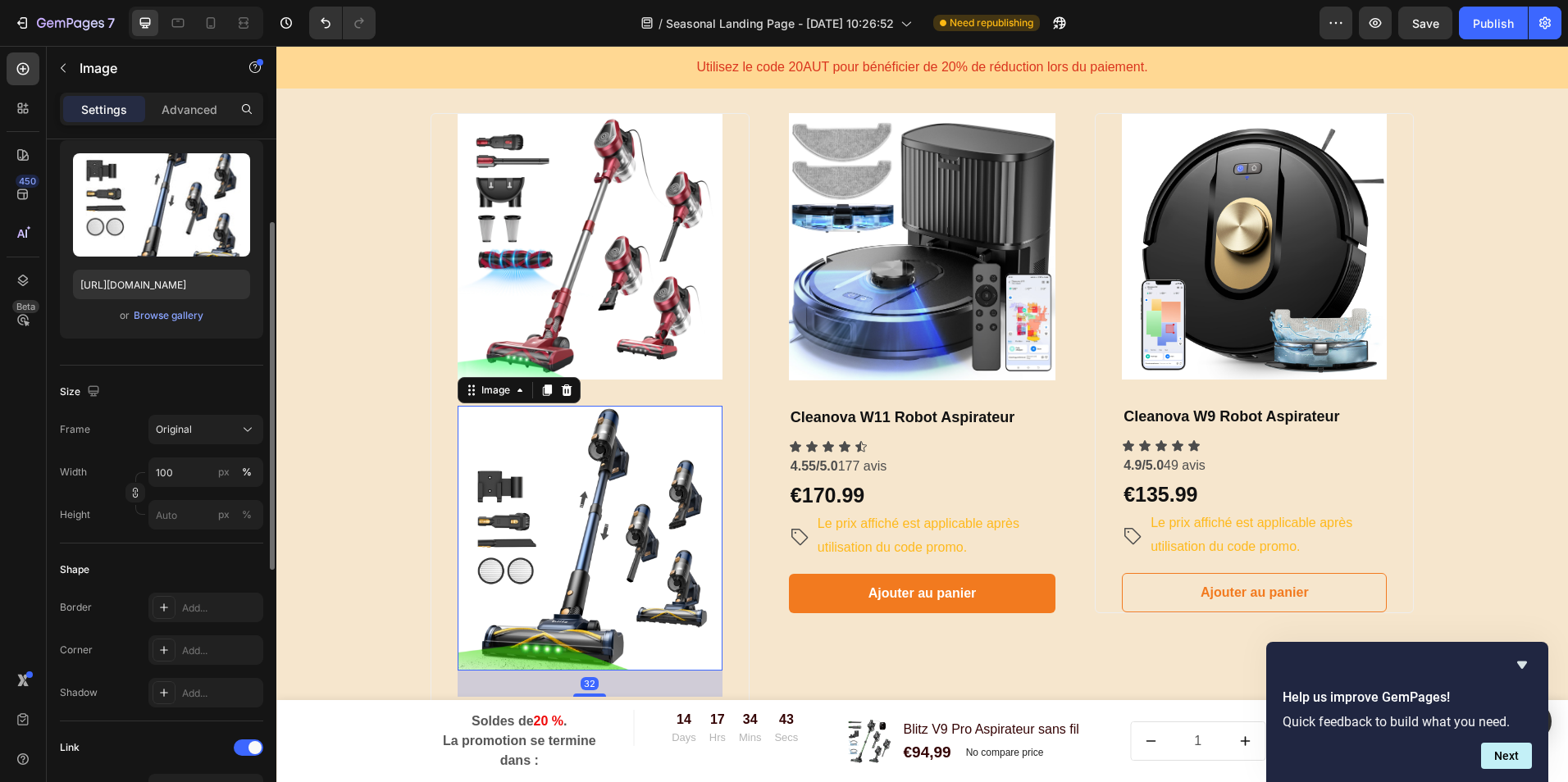
scroll to position [0, 0]
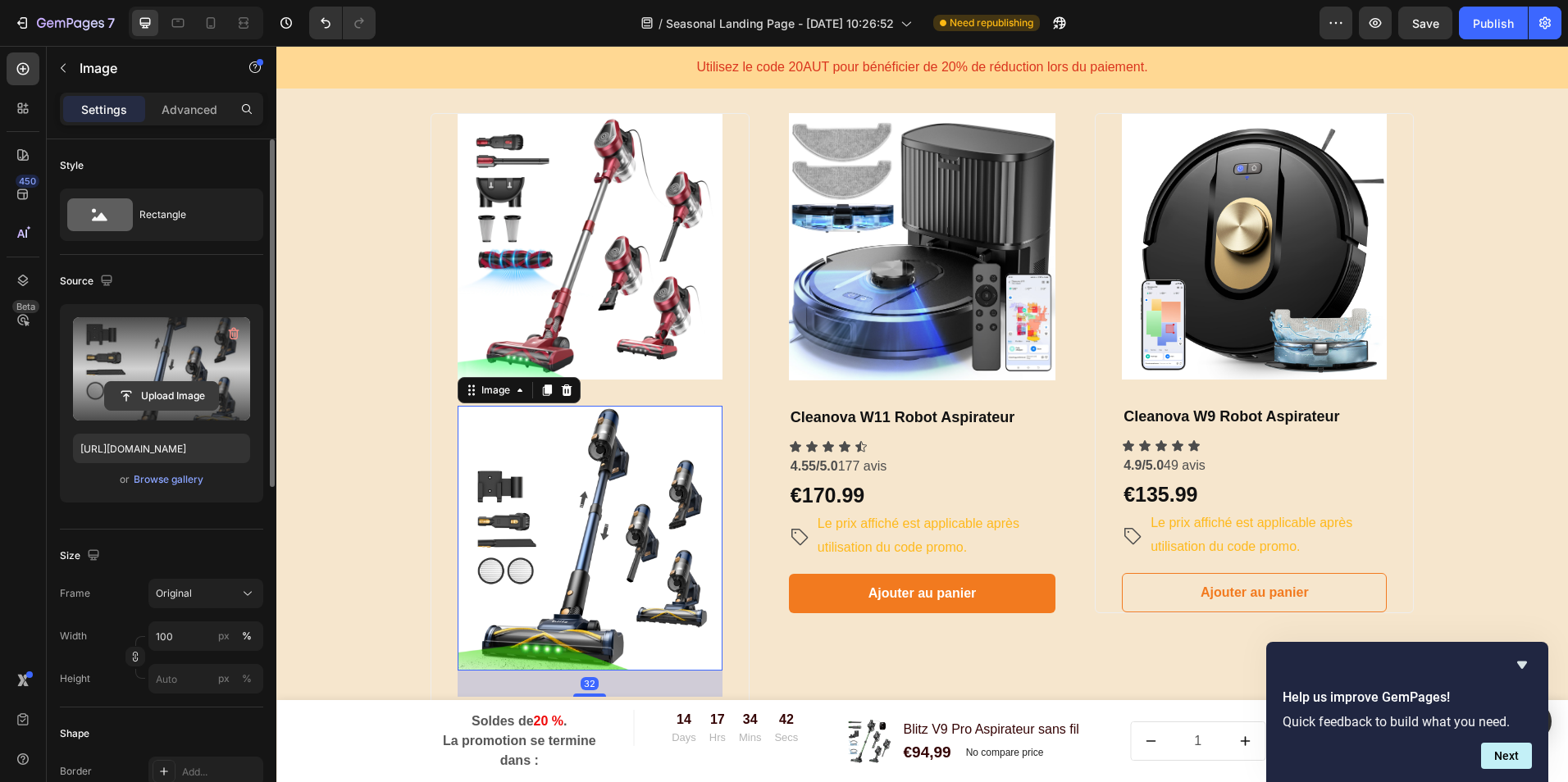
click at [165, 381] on button "Upload Image" at bounding box center [161, 396] width 114 height 30
click at [175, 389] on input "file" at bounding box center [161, 396] width 113 height 28
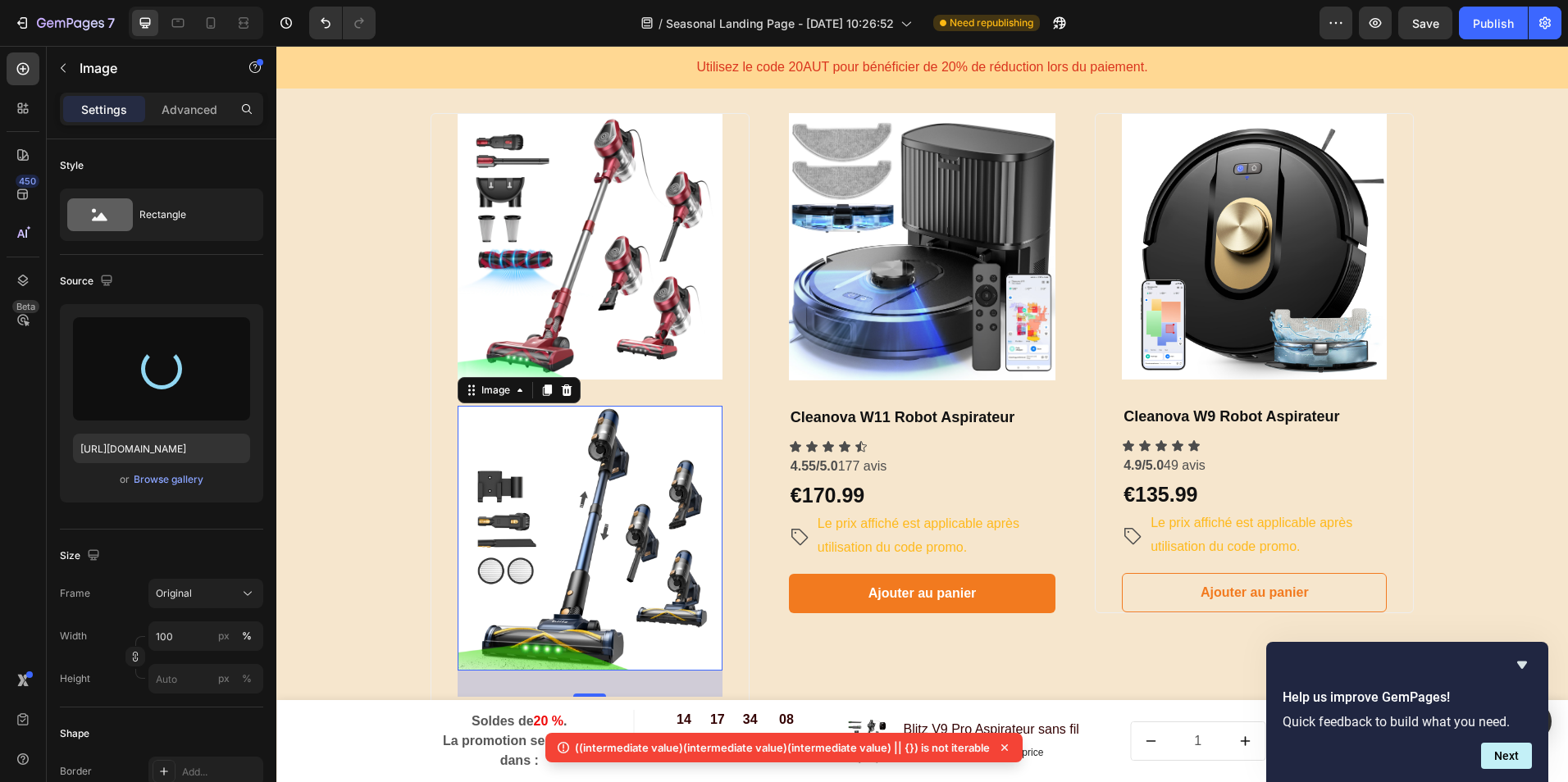
type input "[URL][DOMAIN_NAME]"
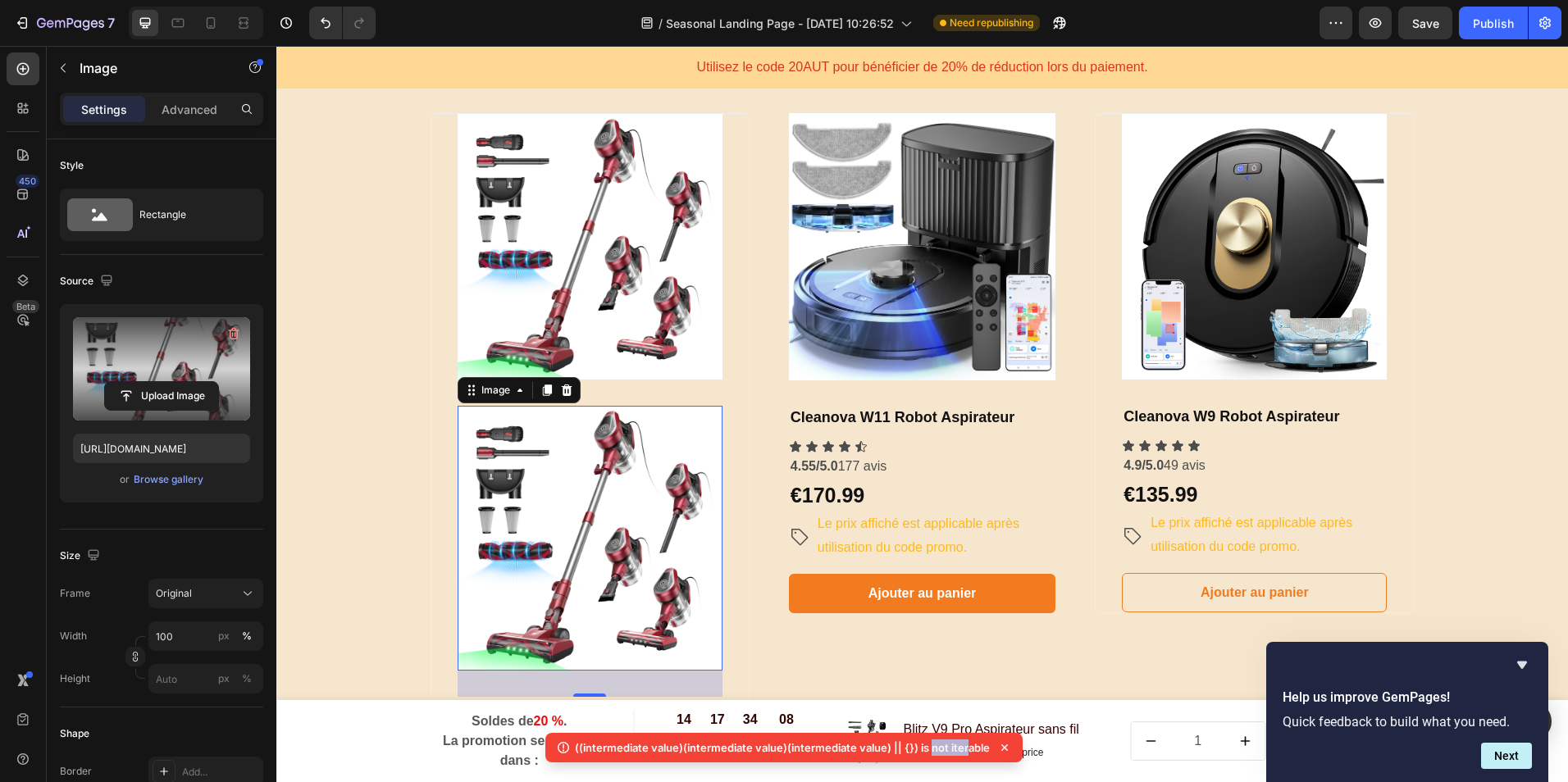
drag, startPoint x: 933, startPoint y: 748, endPoint x: 967, endPoint y: 747, distance: 34.0
click at [967, 747] on p "((intermediate value)(intermediate value)(intermediate value) || {}) is not ite…" at bounding box center [782, 748] width 415 height 16
click at [373, 601] on div "​ ​Choisissez votre forfait et économisez gros sur votre commande !​ Heading ​ …" at bounding box center [922, 171] width 1268 height 1574
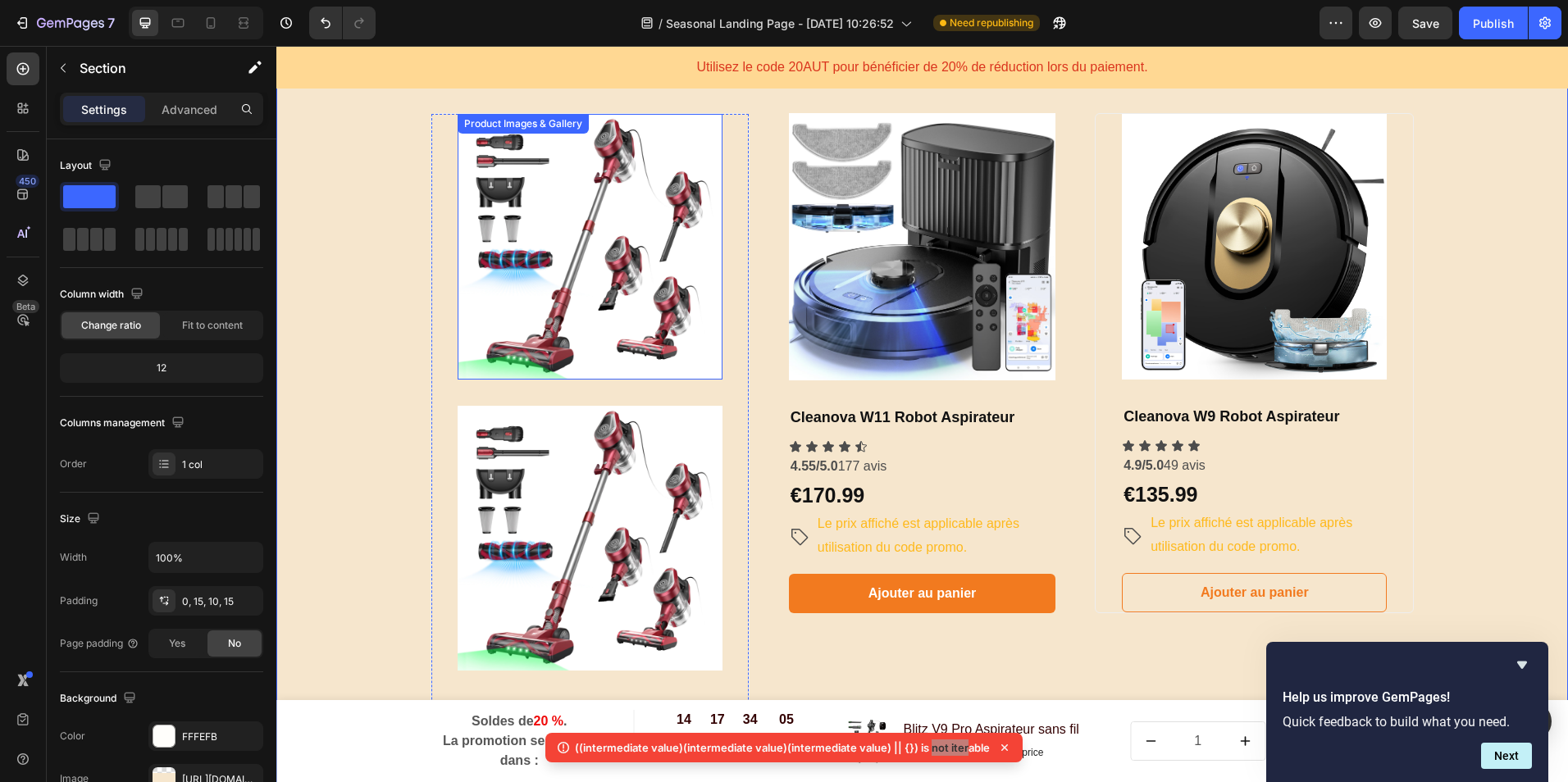
click at [583, 296] on img at bounding box center [590, 247] width 265 height 265
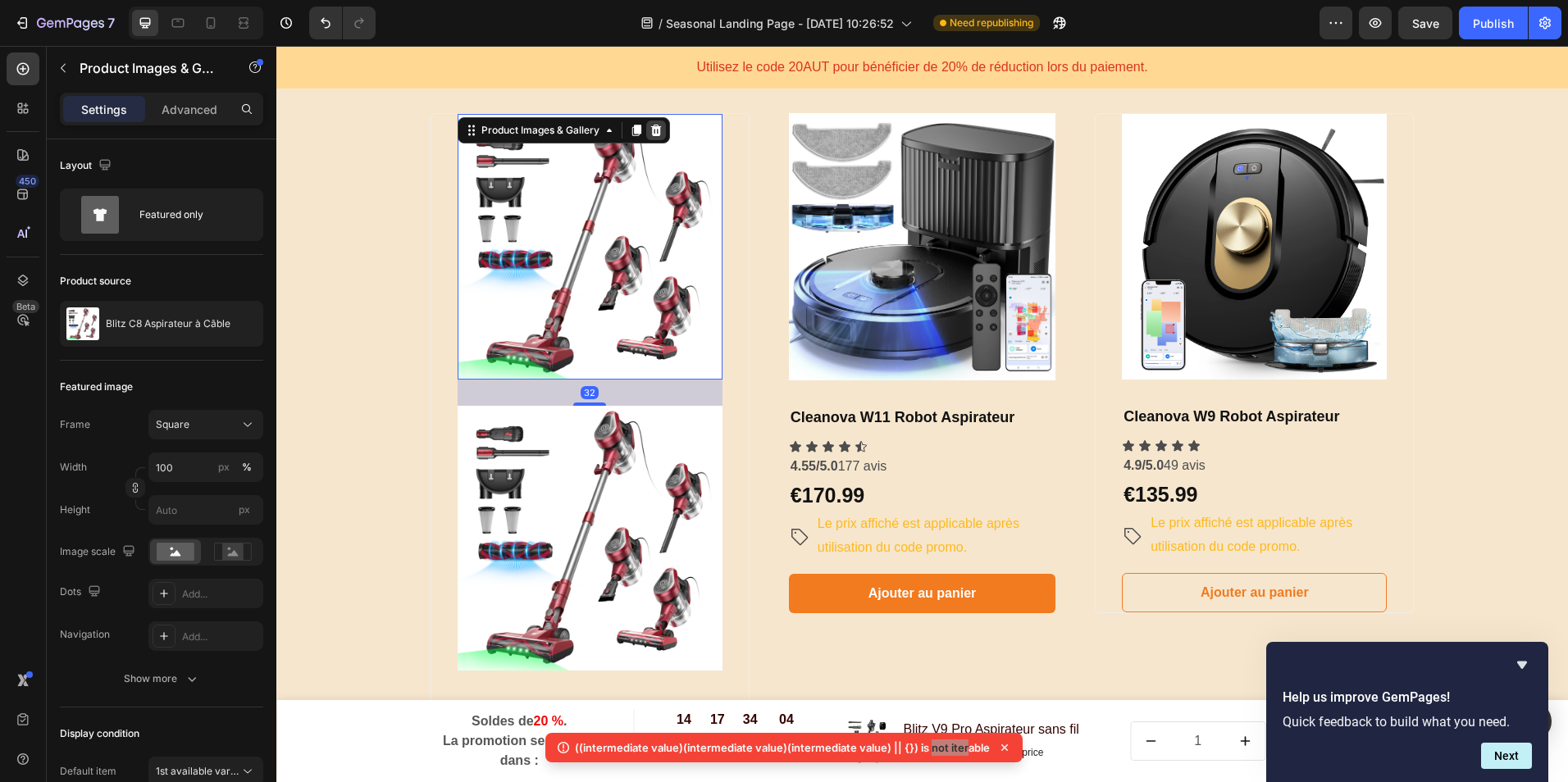
click at [650, 133] on icon at bounding box center [655, 131] width 10 height 11
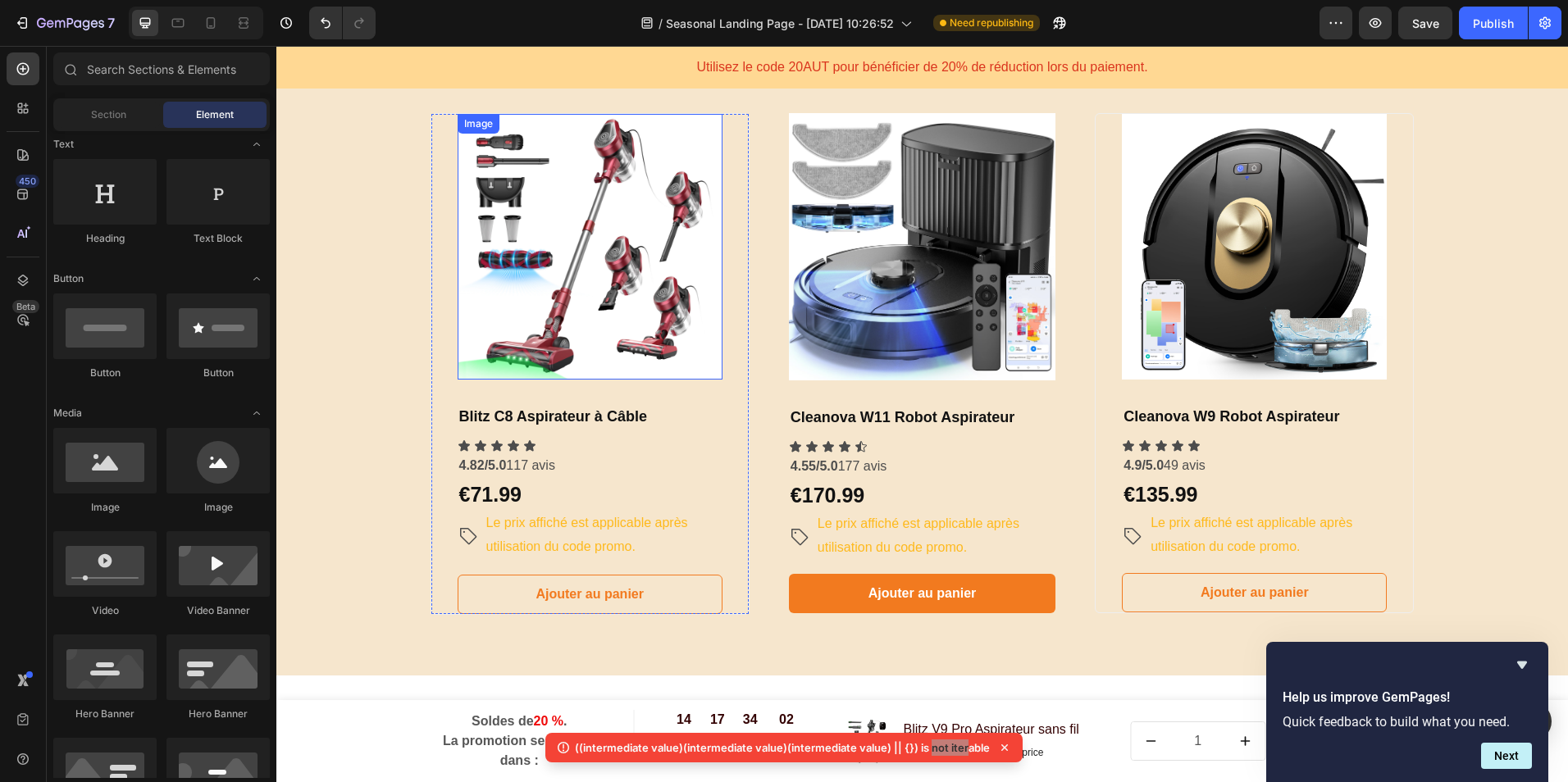
click at [630, 339] on img at bounding box center [590, 247] width 265 height 265
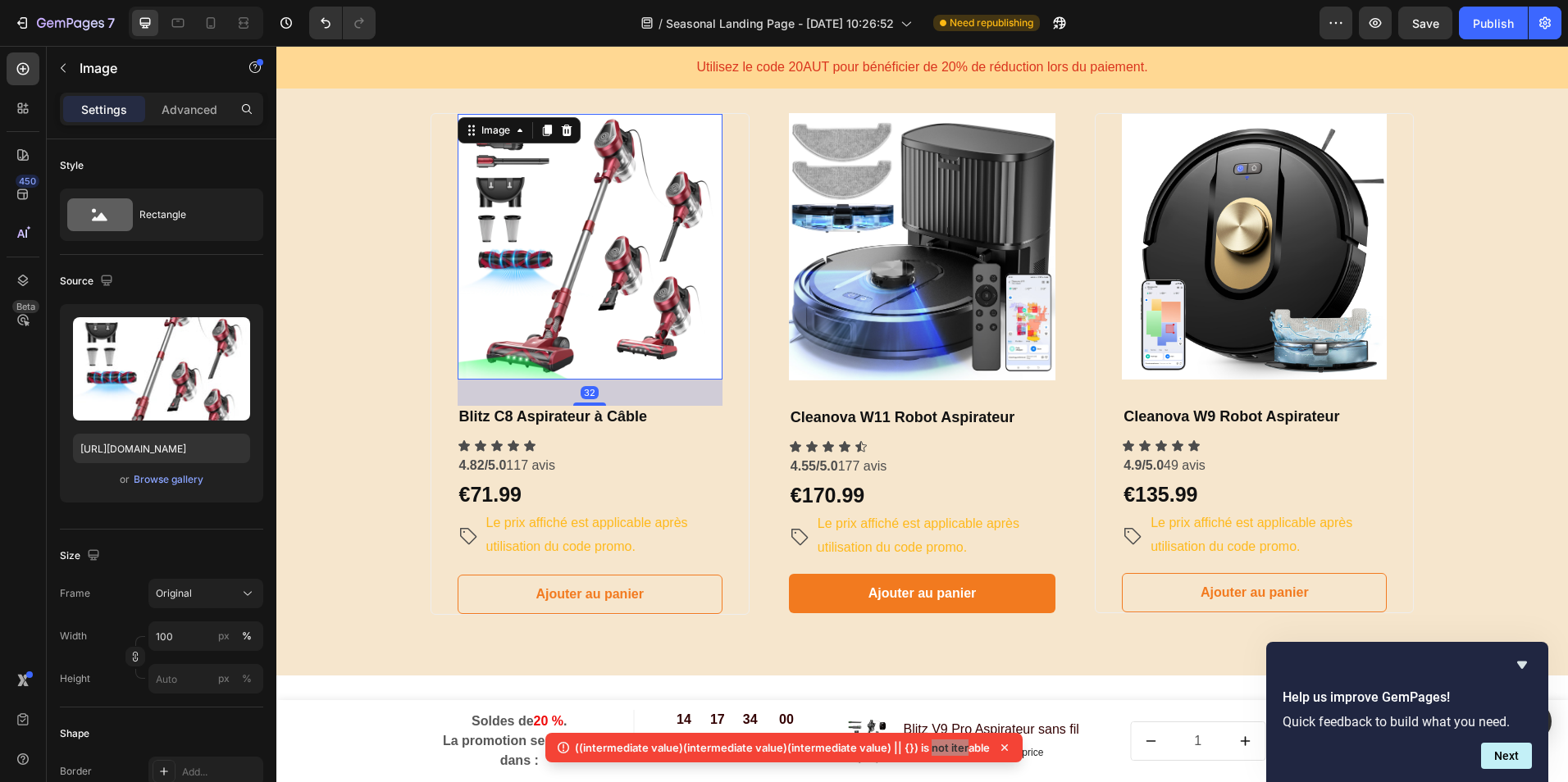
drag, startPoint x: 545, startPoint y: 129, endPoint x: 601, endPoint y: 166, distance: 67.1
click at [545, 129] on icon at bounding box center [546, 131] width 9 height 11
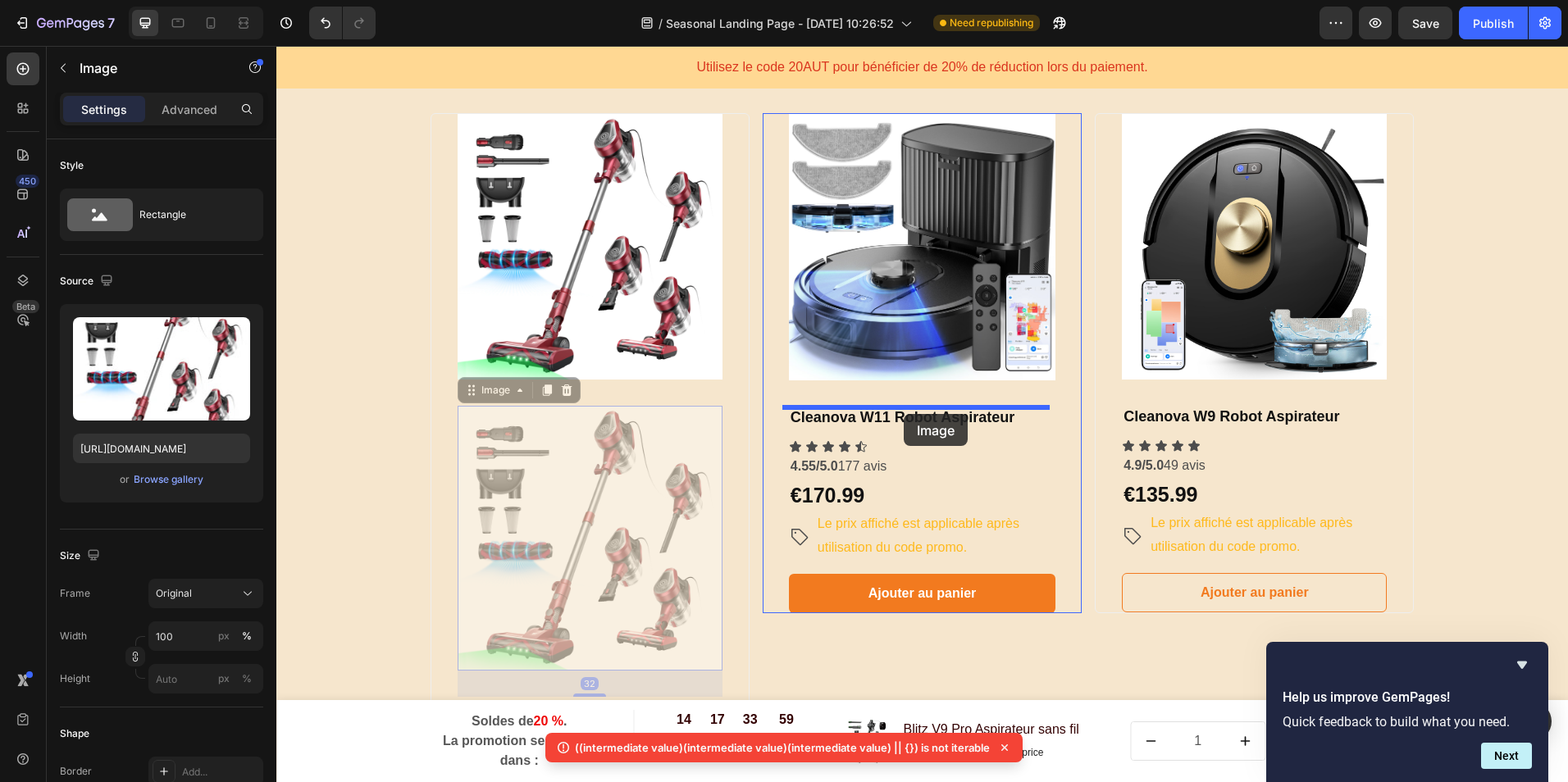
drag, startPoint x: 636, startPoint y: 466, endPoint x: 904, endPoint y: 414, distance: 273.0
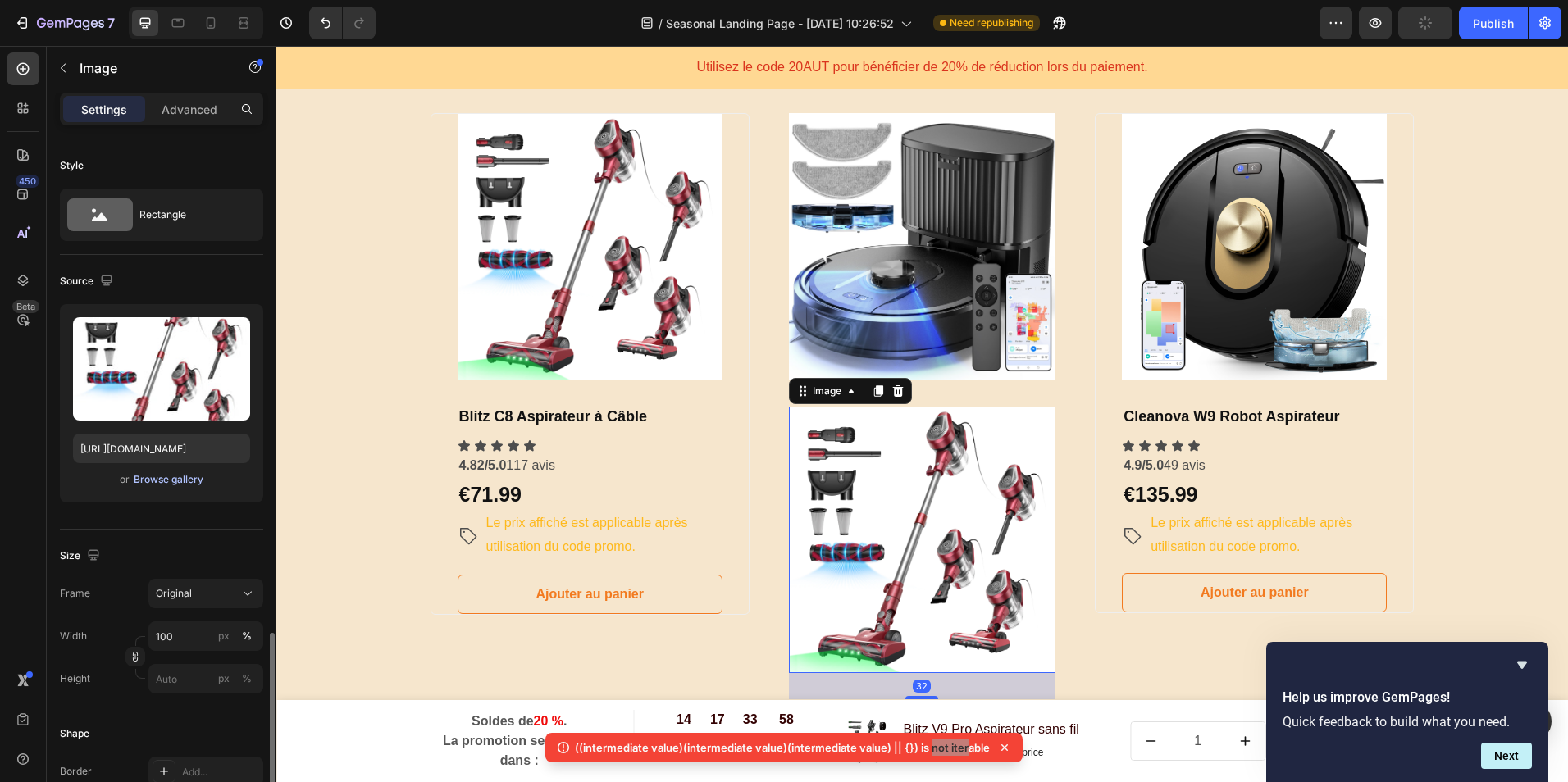
scroll to position [328, 0]
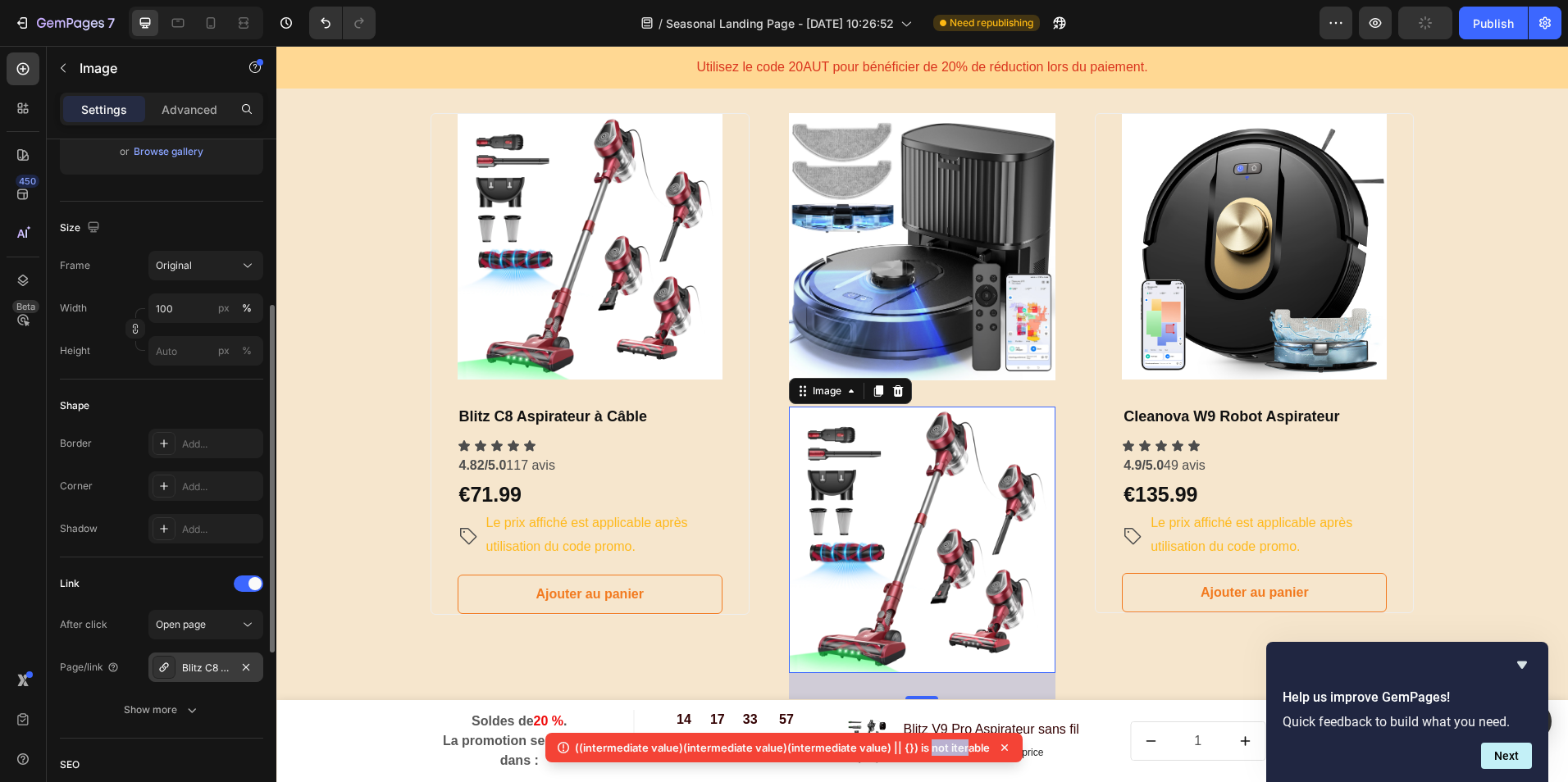
click at [211, 663] on div "Blitz C8 Aspirateur à Câble" at bounding box center [206, 668] width 48 height 14
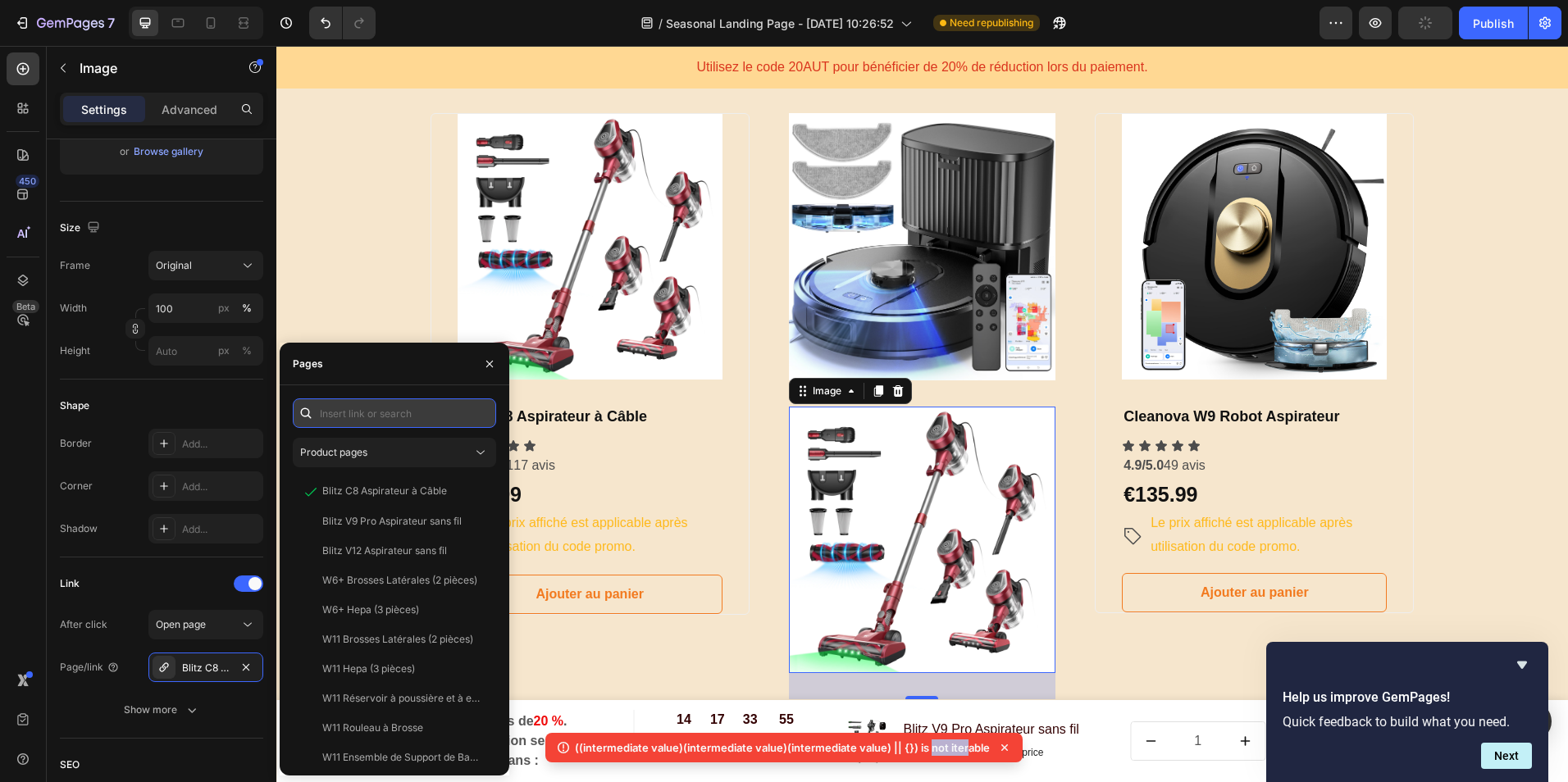
click at [384, 414] on input "text" at bounding box center [394, 413] width 203 height 30
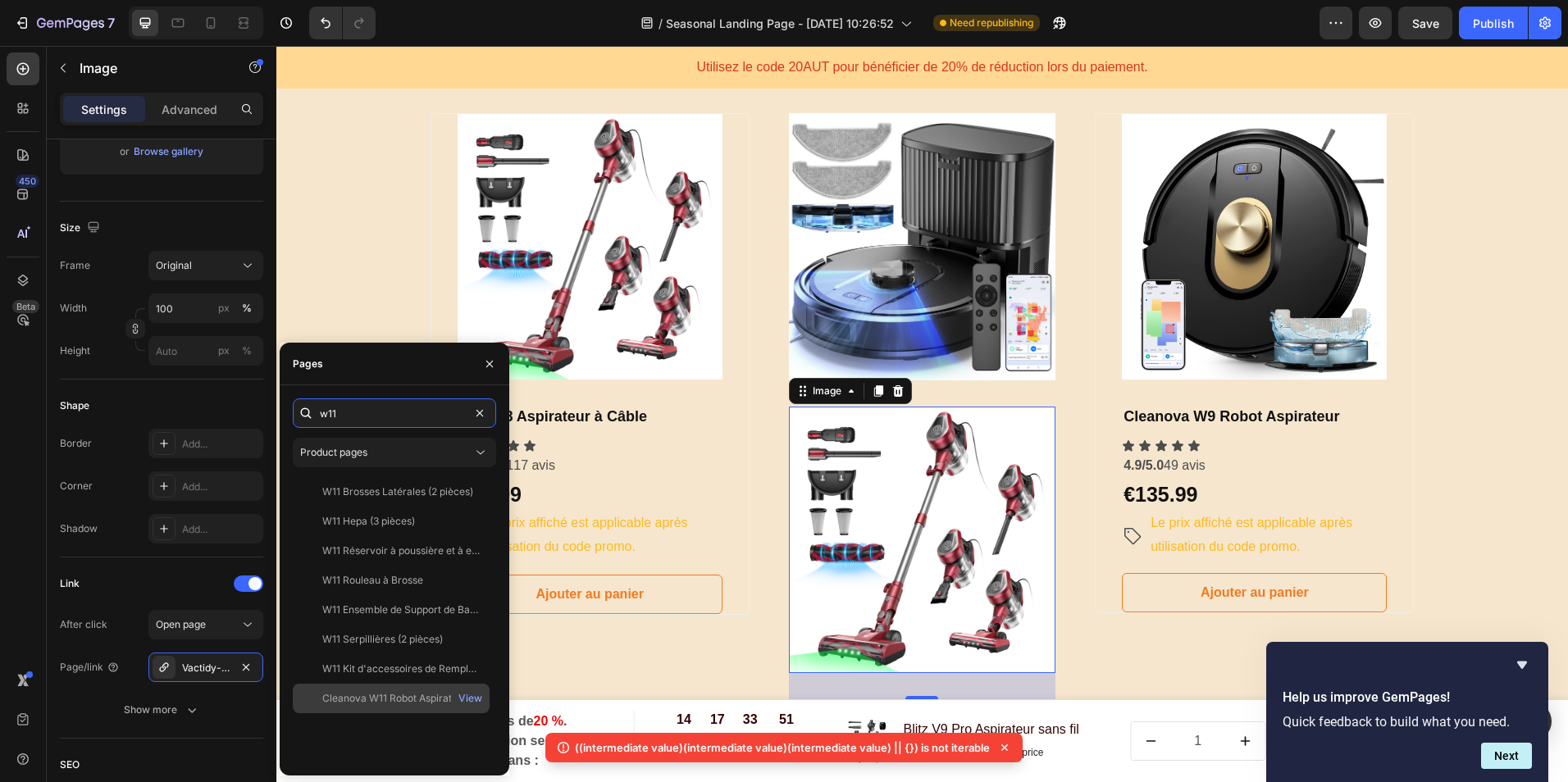
type input "w11"
click at [424, 694] on div "Cleanova W11 Robot Aspirateur" at bounding box center [395, 698] width 145 height 14
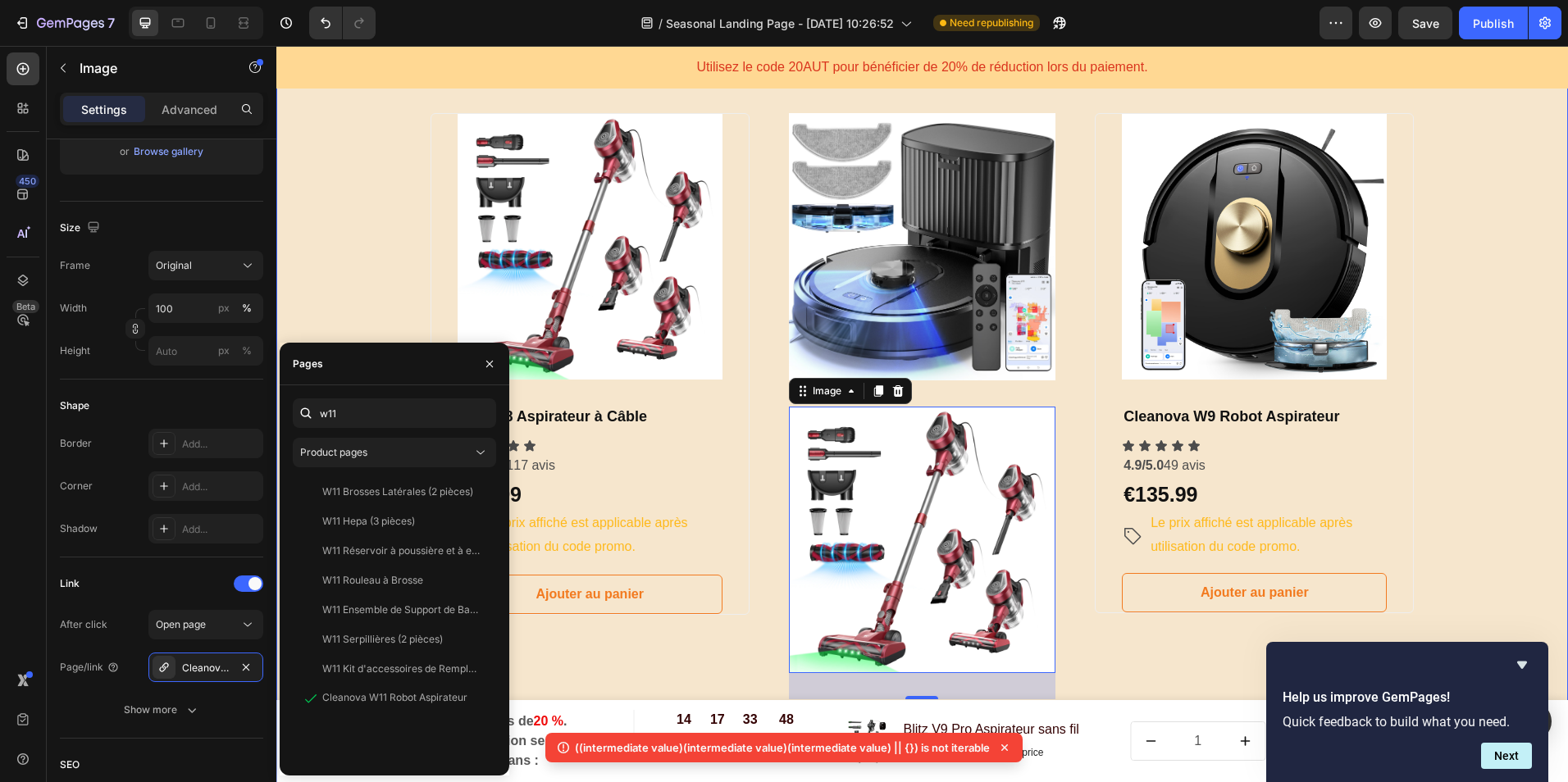
click at [333, 310] on div "​ ​Choisissez votre forfait et économisez gros sur votre commande !​ Heading ​ …" at bounding box center [922, 171] width 1268 height 1574
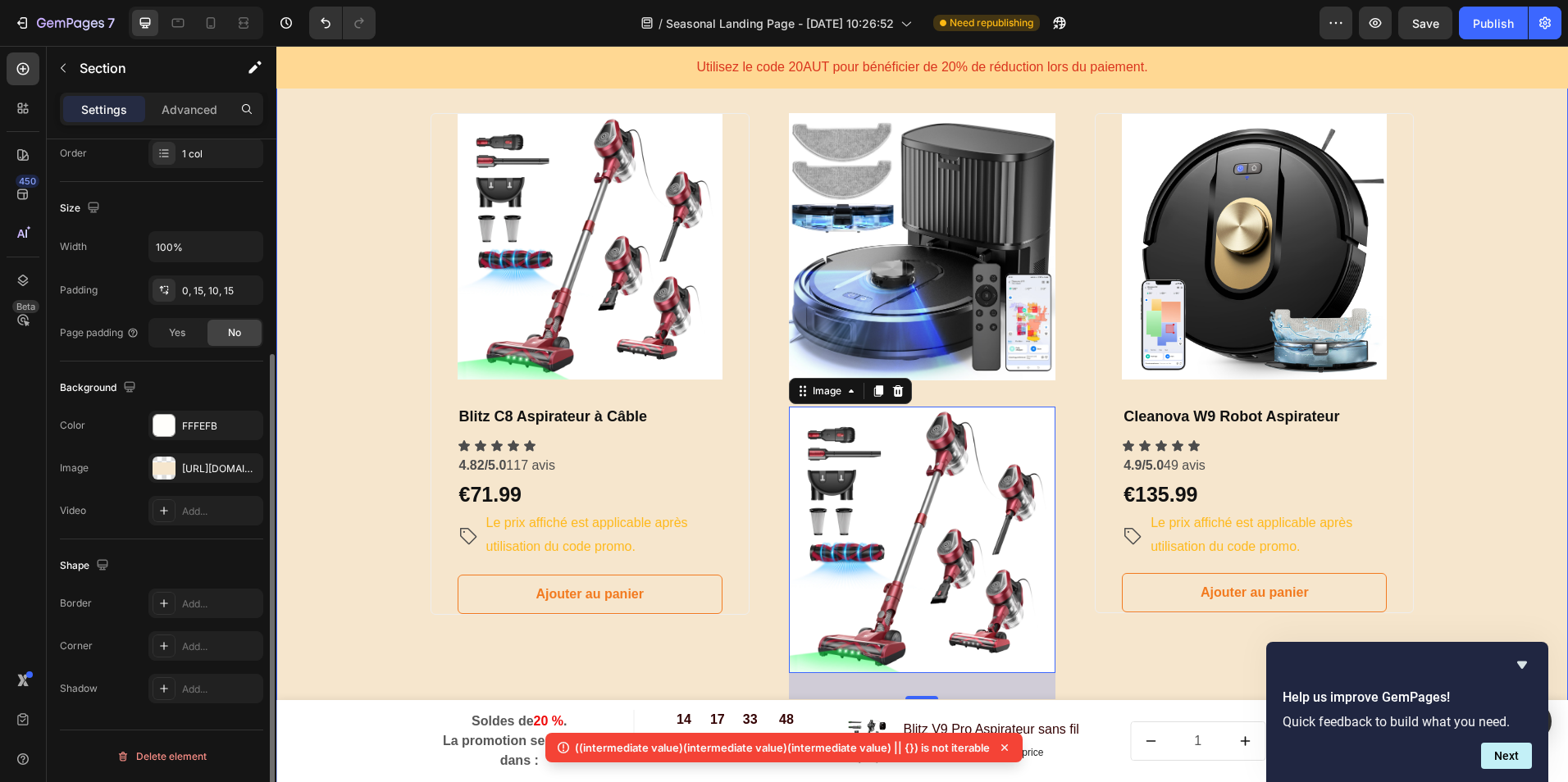
scroll to position [0, 0]
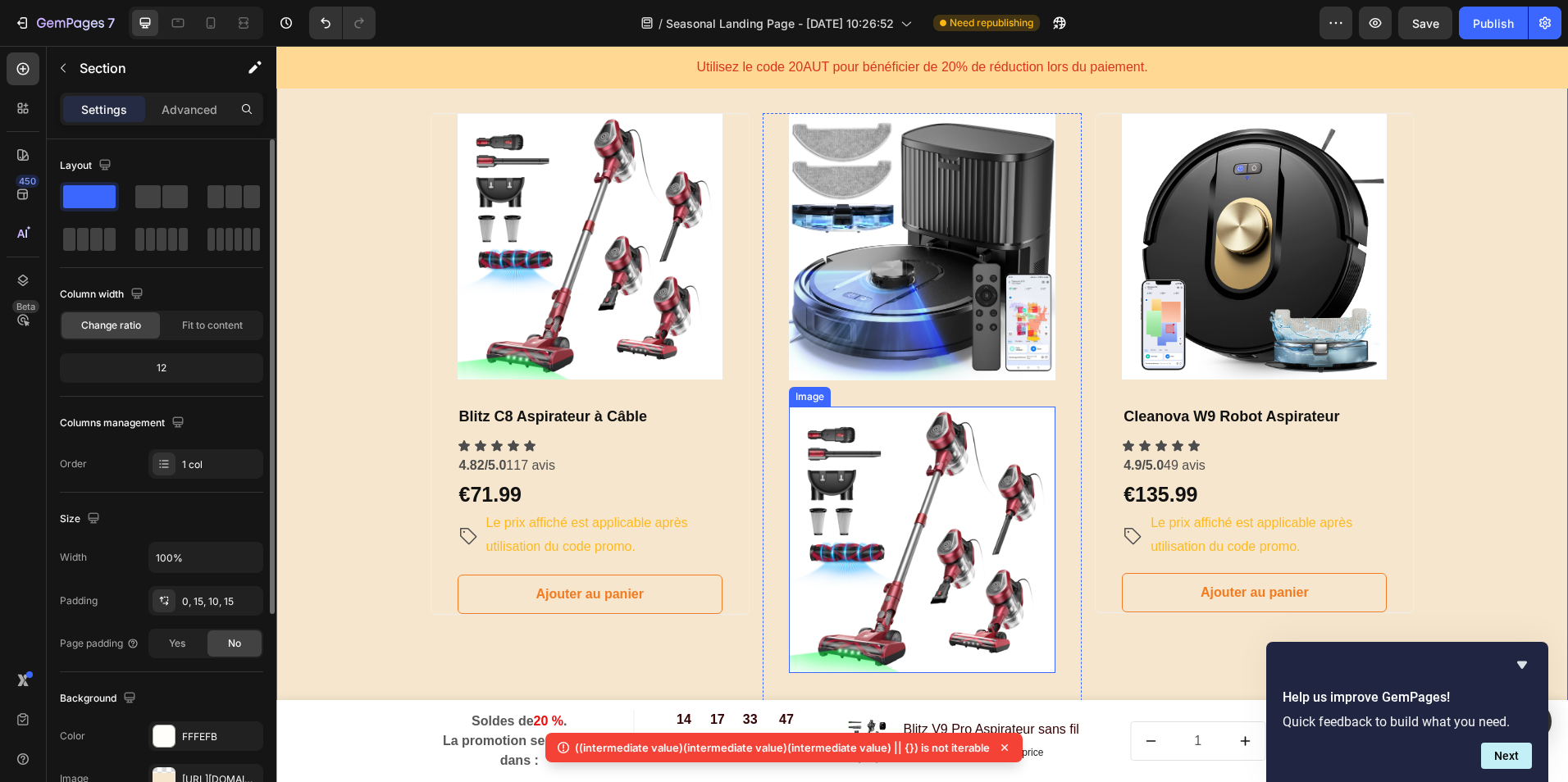
click at [836, 529] on img at bounding box center [921, 540] width 266 height 266
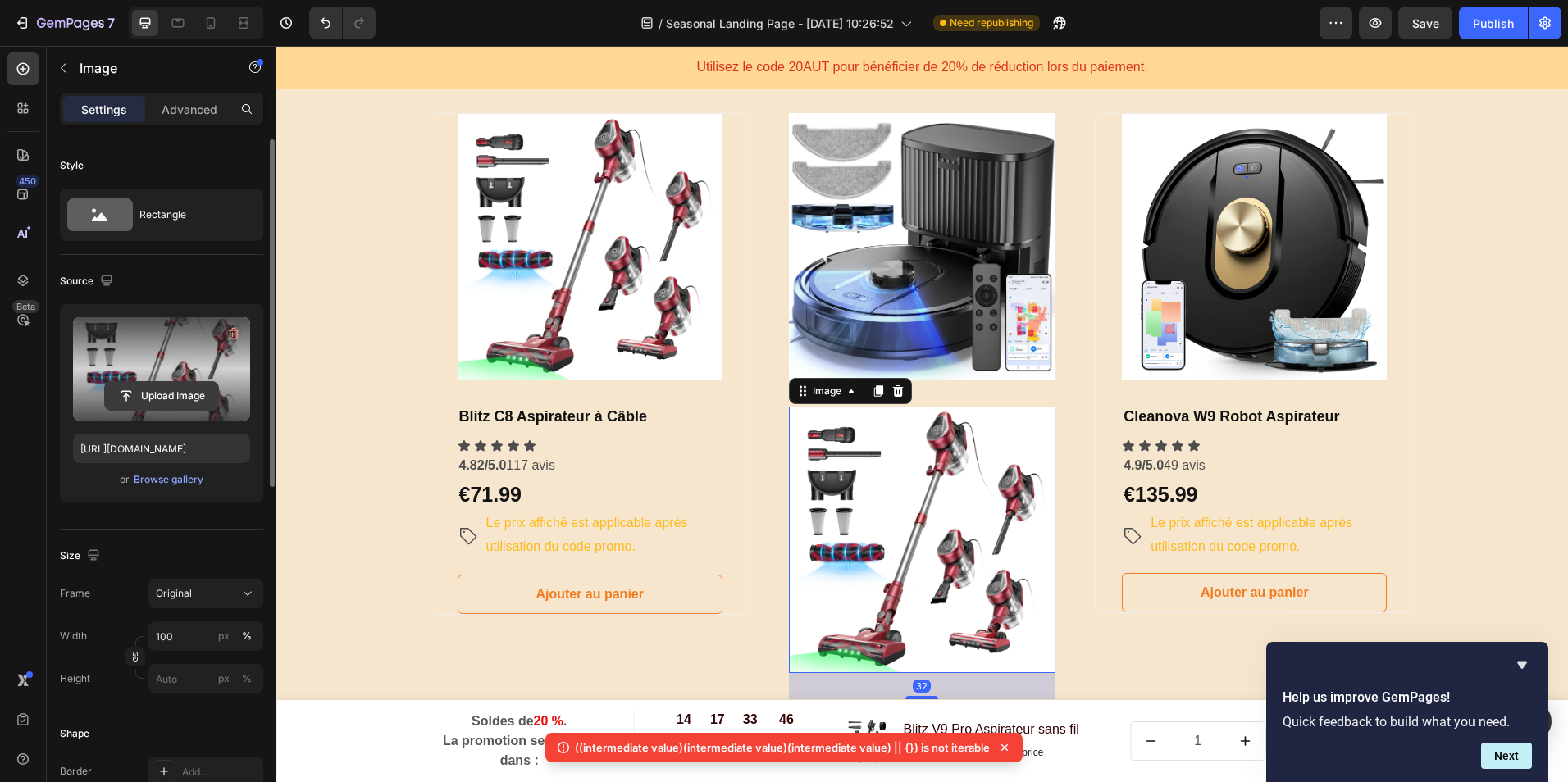
click at [167, 392] on input "file" at bounding box center [161, 396] width 113 height 28
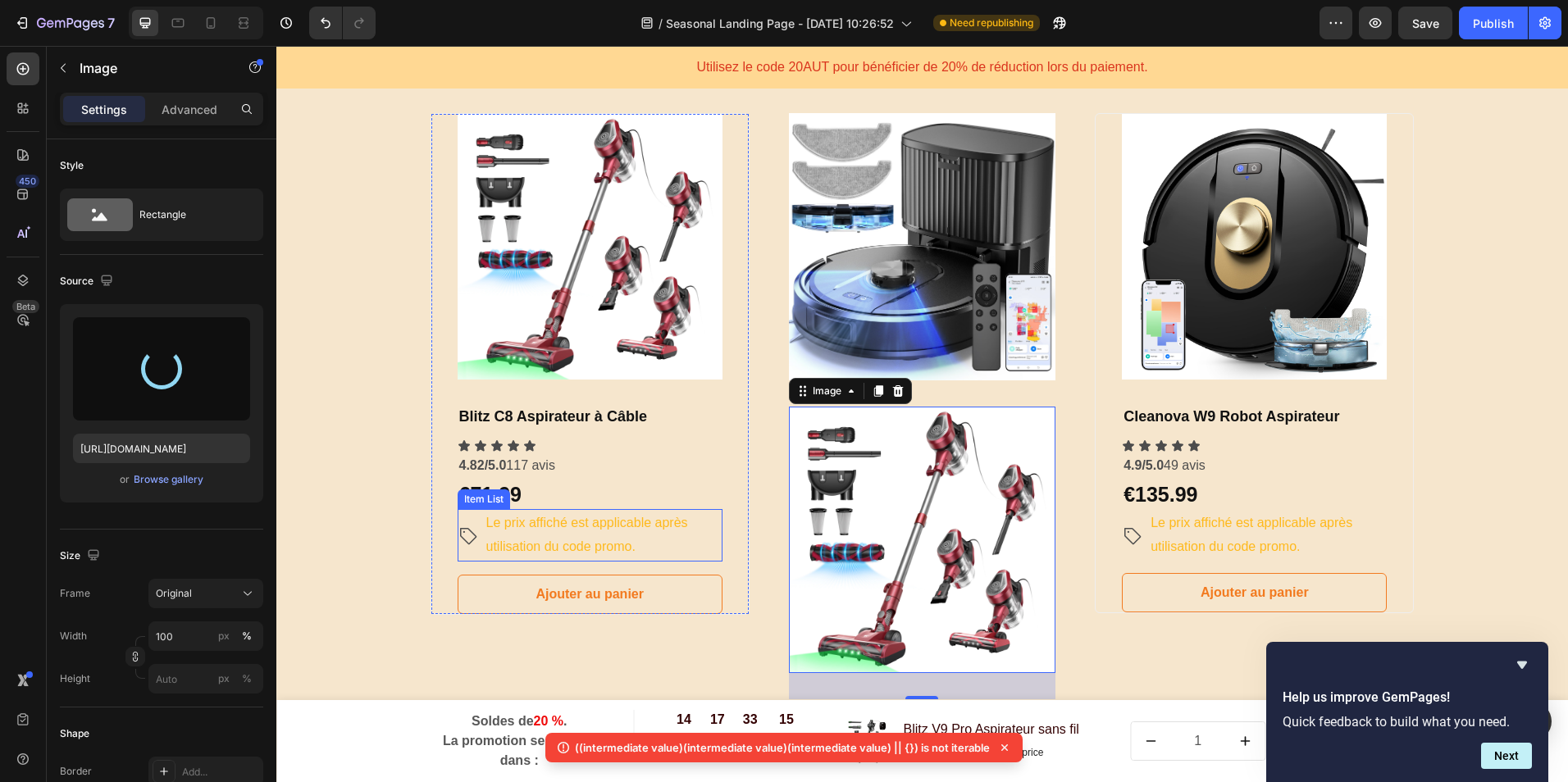
type input "[URL][DOMAIN_NAME]"
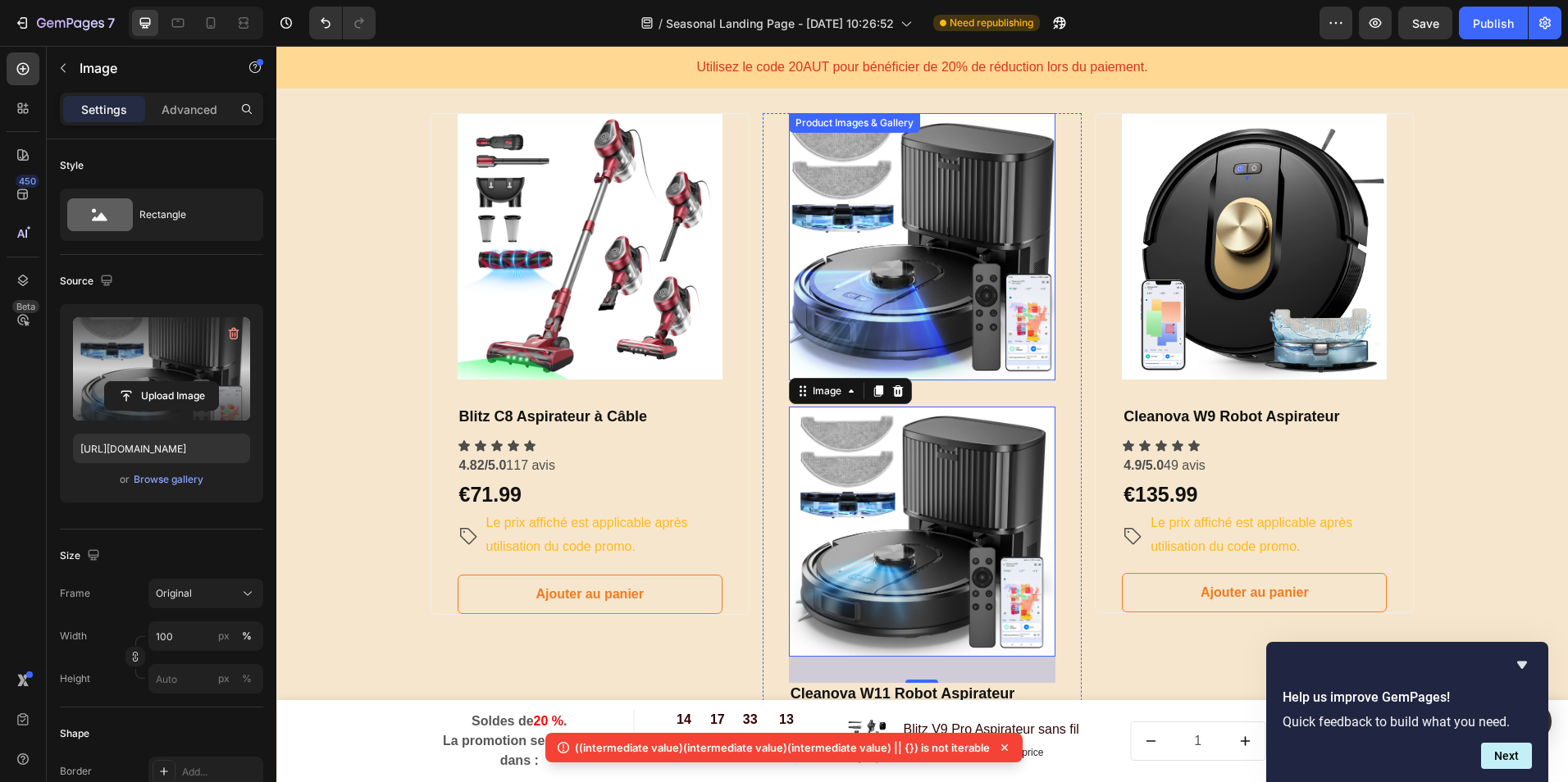
click at [944, 252] on img at bounding box center [921, 246] width 266 height 266
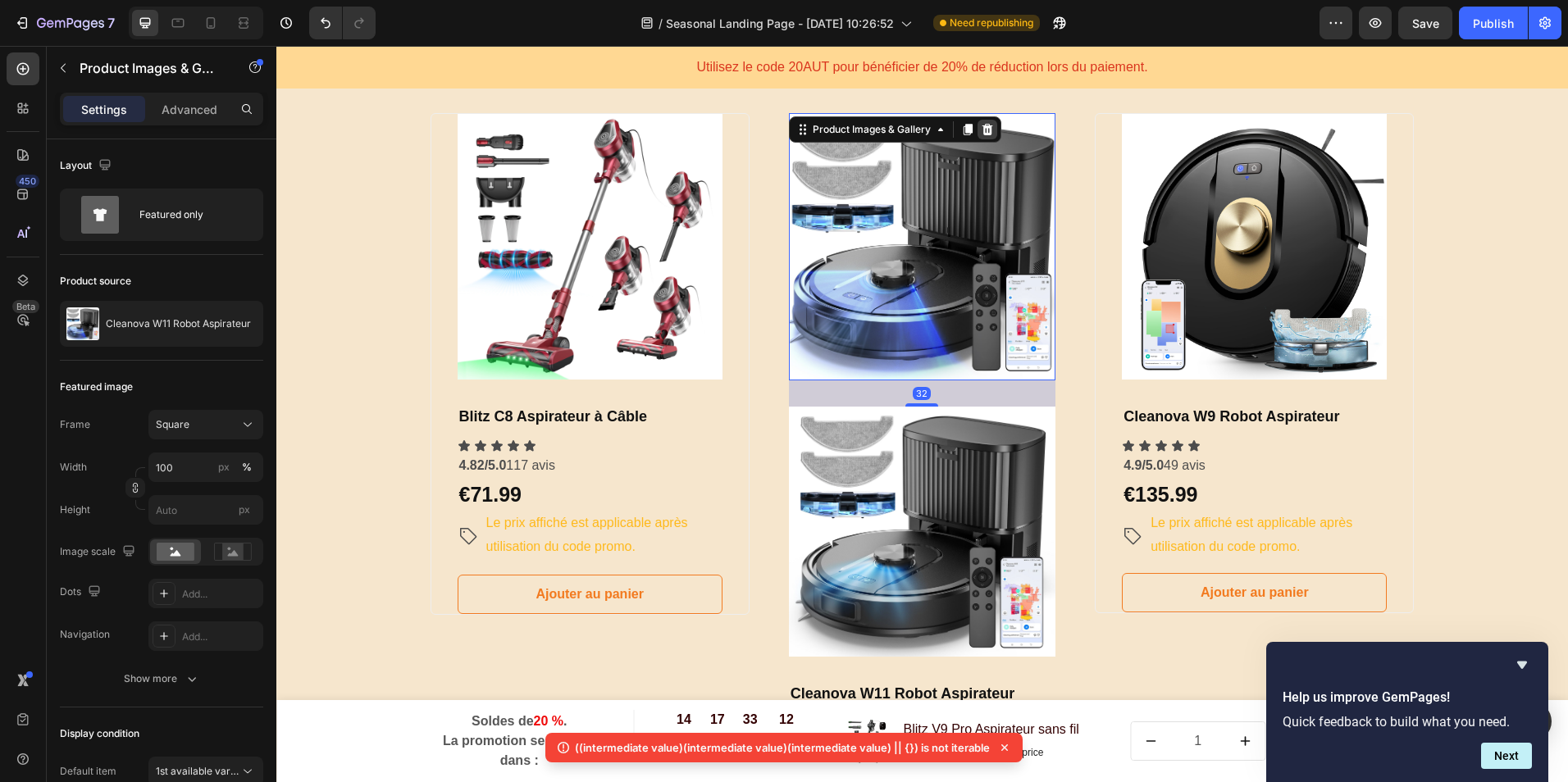
click at [982, 127] on icon at bounding box center [986, 130] width 10 height 11
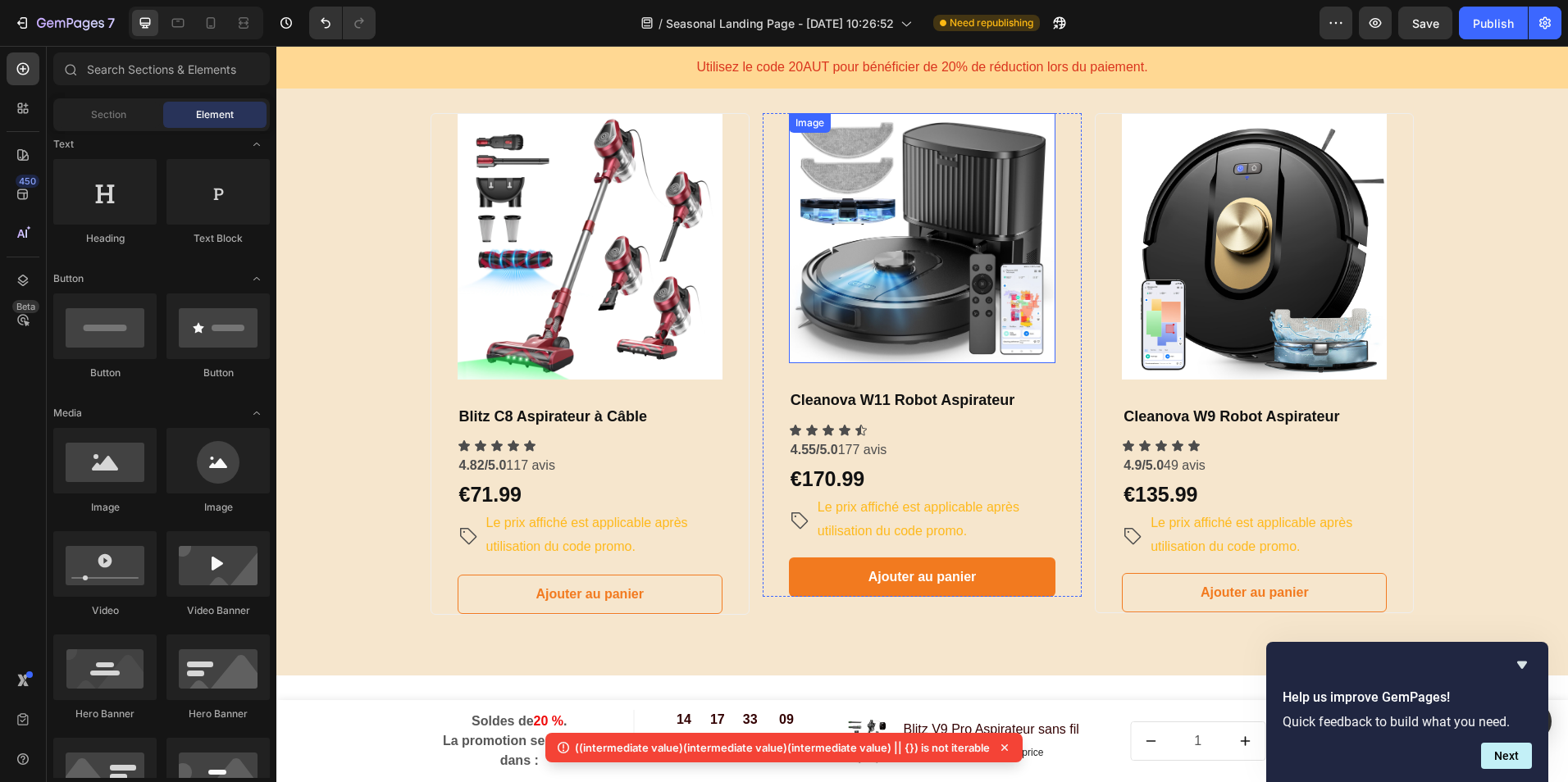
click at [967, 217] on img at bounding box center [921, 238] width 266 height 250
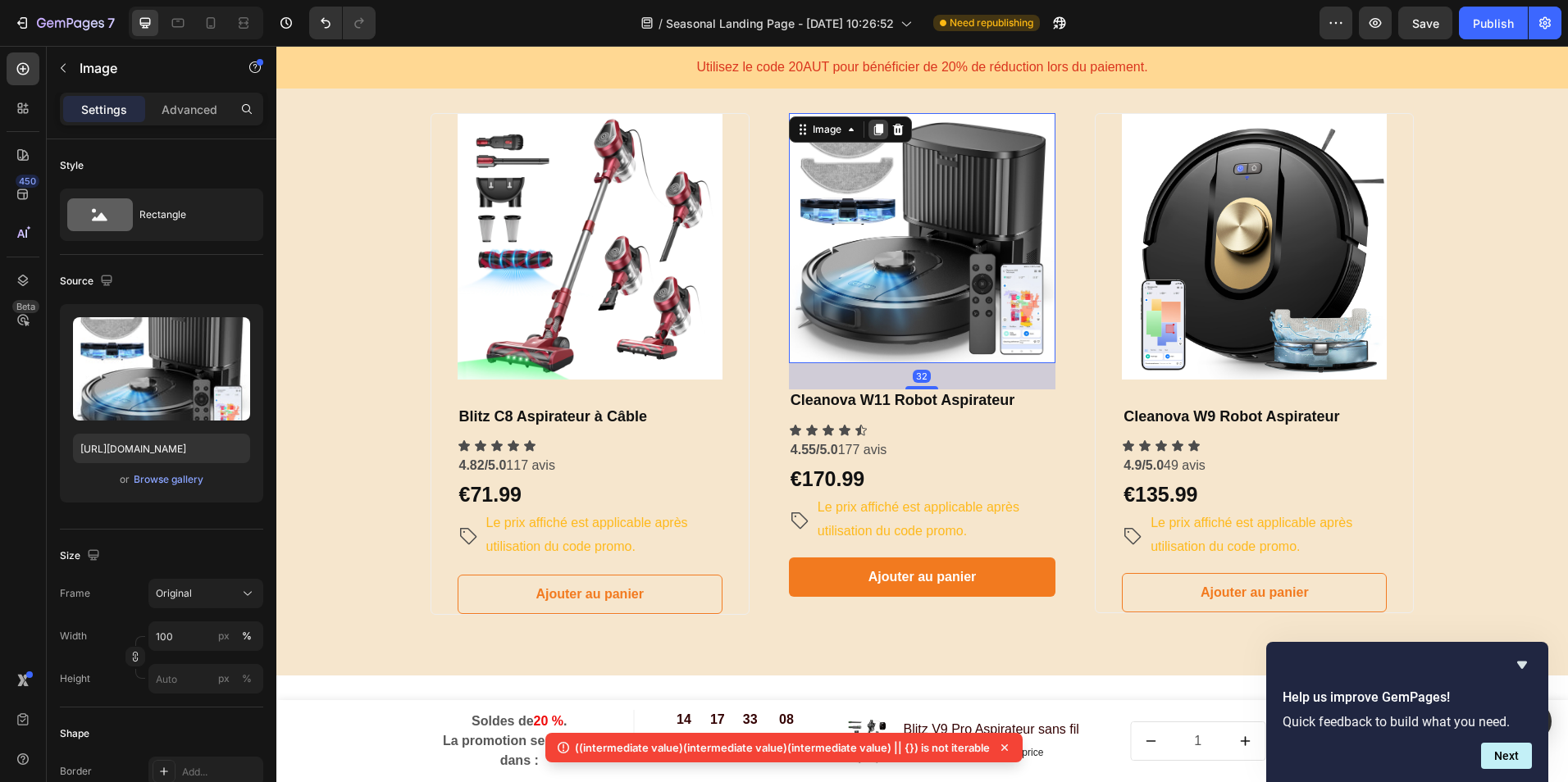
click at [877, 130] on icon at bounding box center [878, 130] width 9 height 11
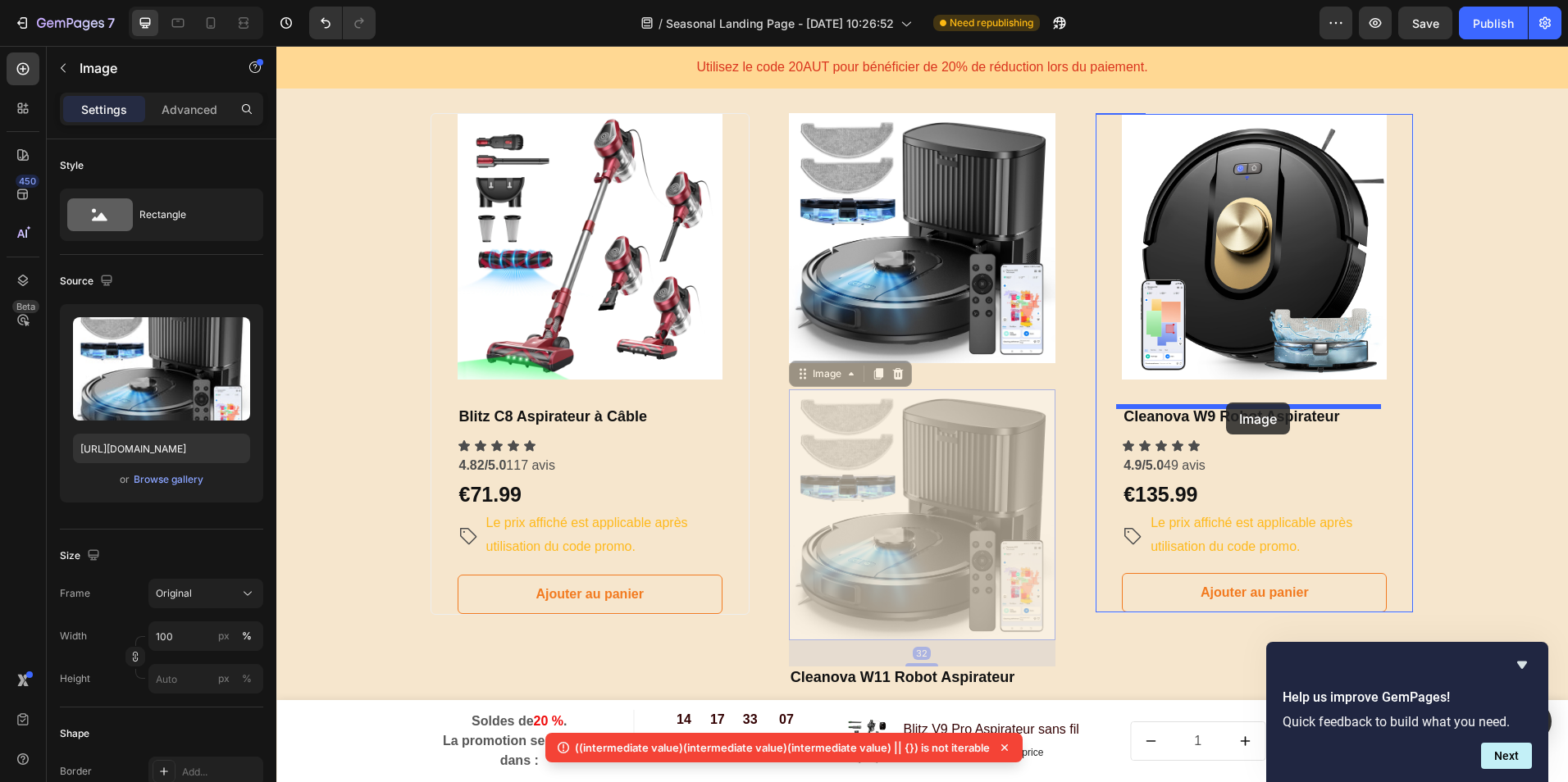
drag, startPoint x: 958, startPoint y: 474, endPoint x: 1227, endPoint y: 402, distance: 278.5
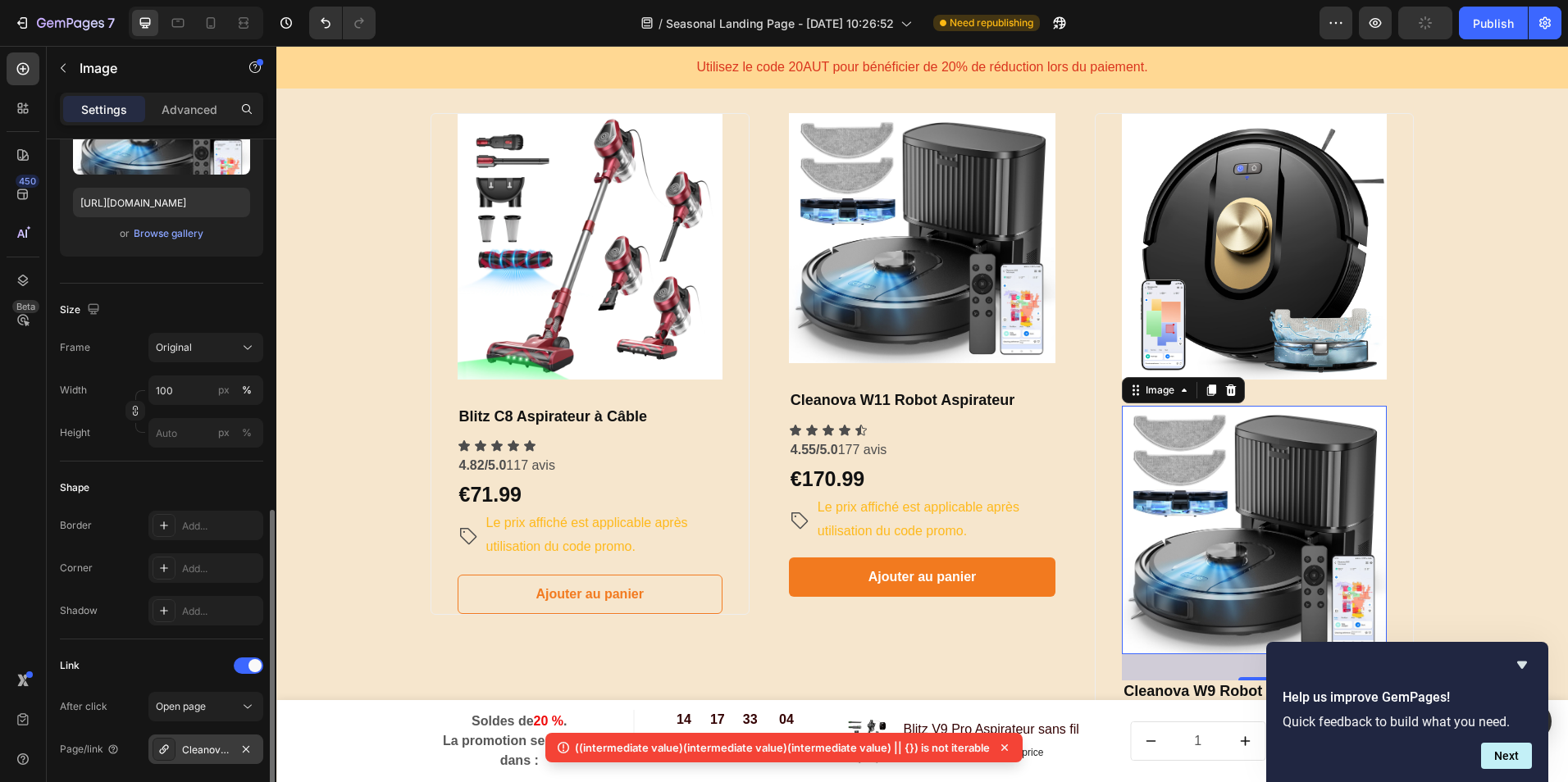
scroll to position [410, 0]
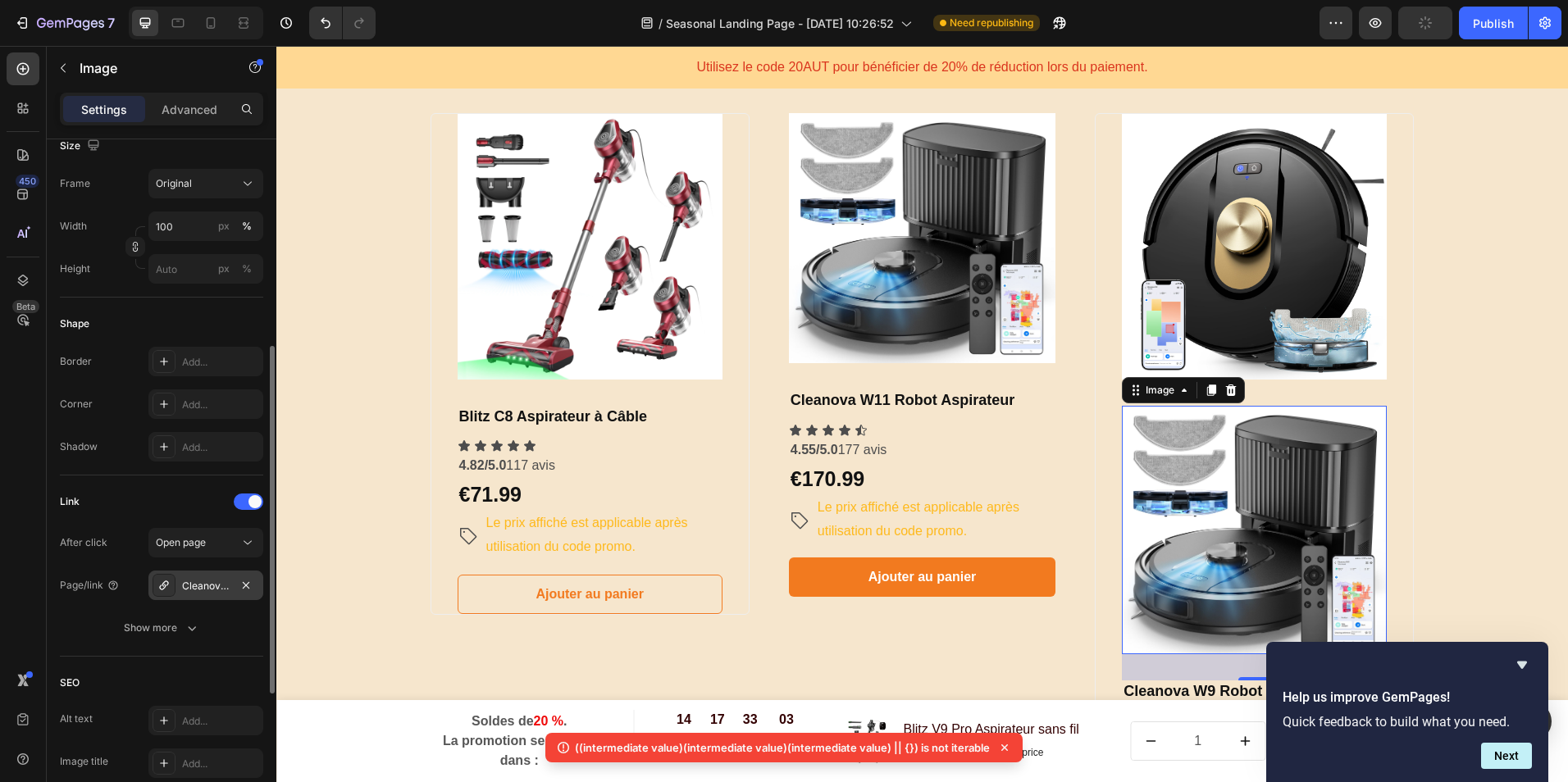
click at [219, 585] on div "Cleanova W11 Robot Aspirateur" at bounding box center [206, 586] width 48 height 14
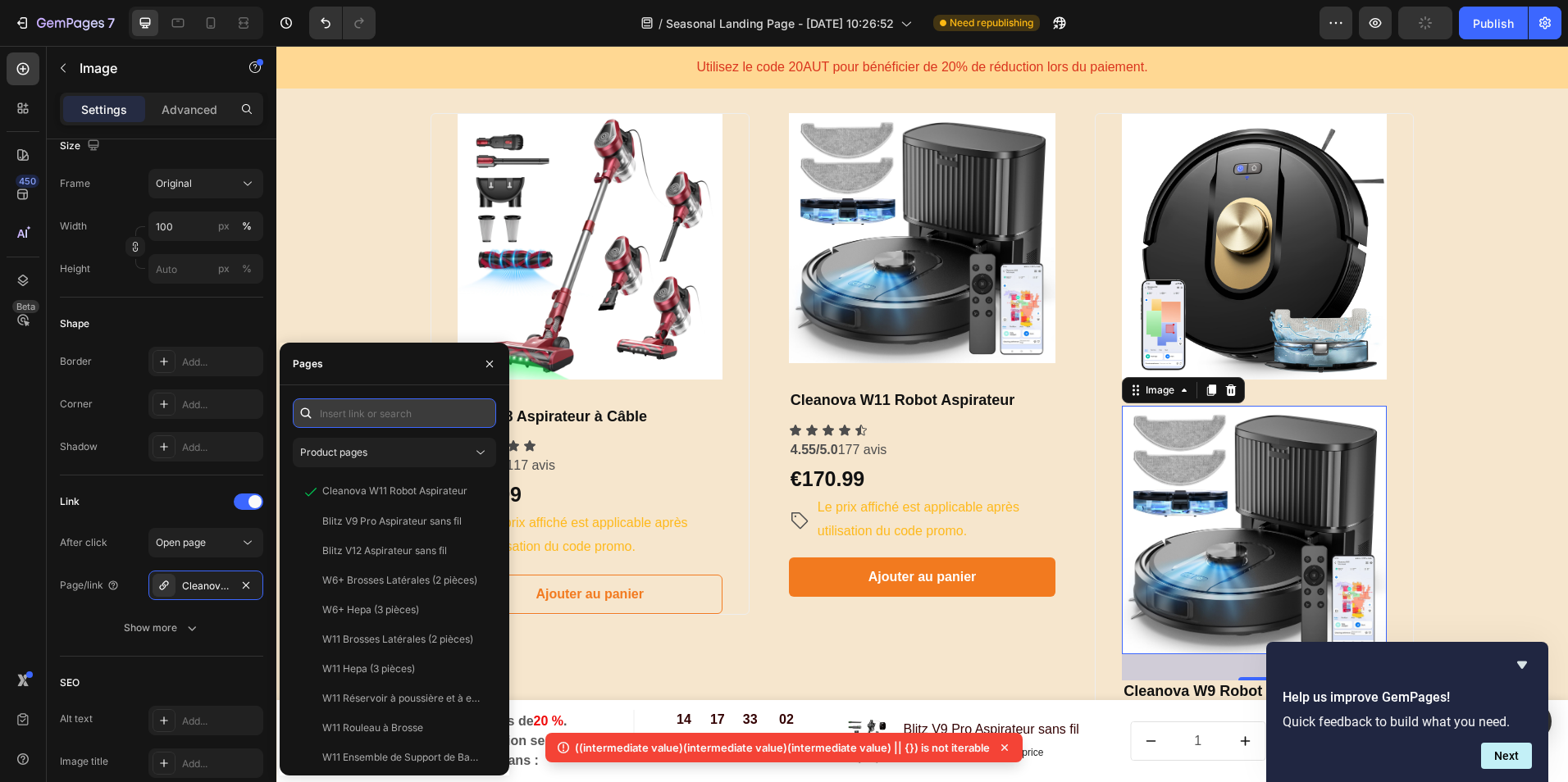
click at [379, 419] on input "text" at bounding box center [394, 413] width 203 height 30
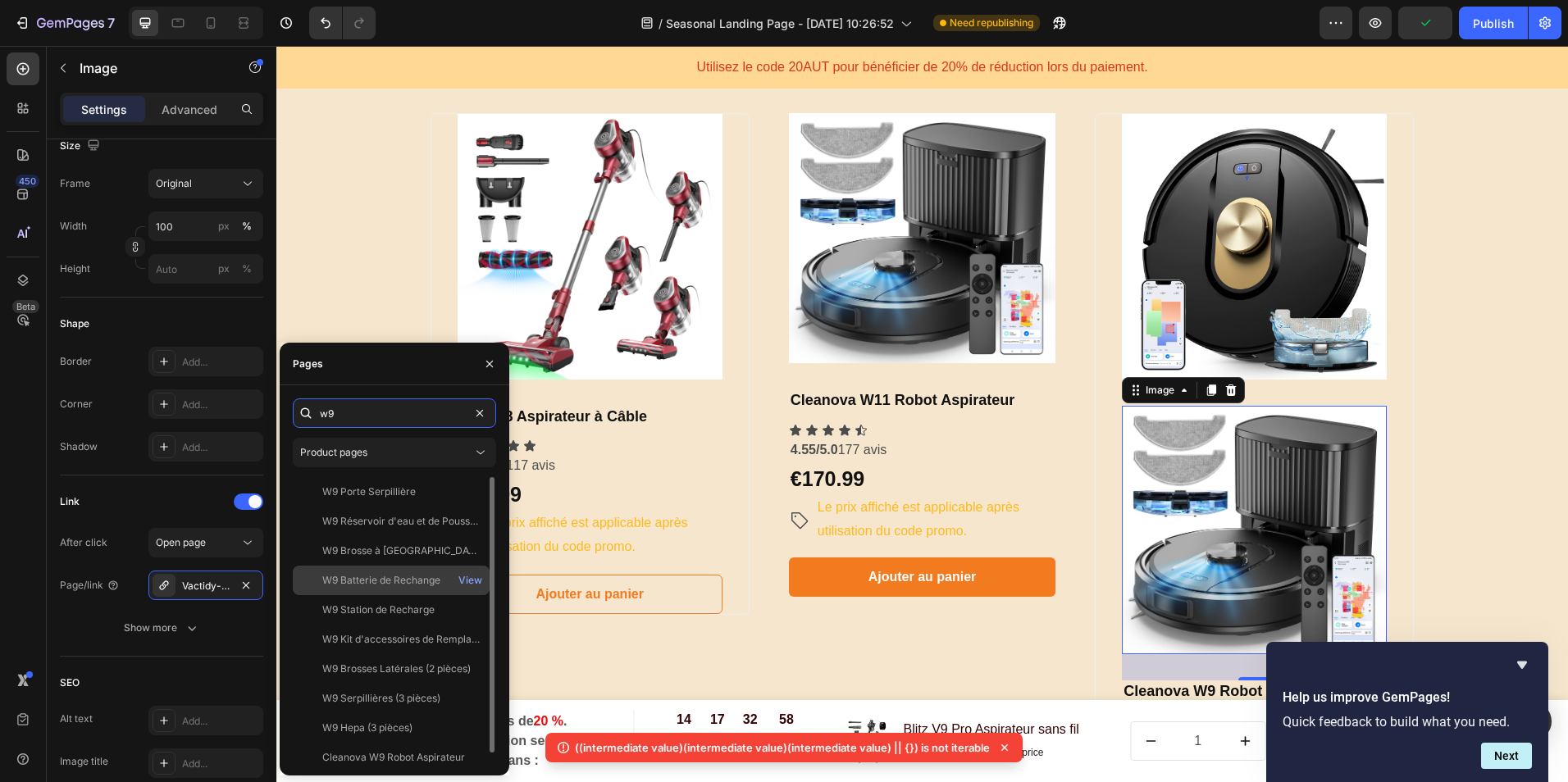
scroll to position [1518, 0]
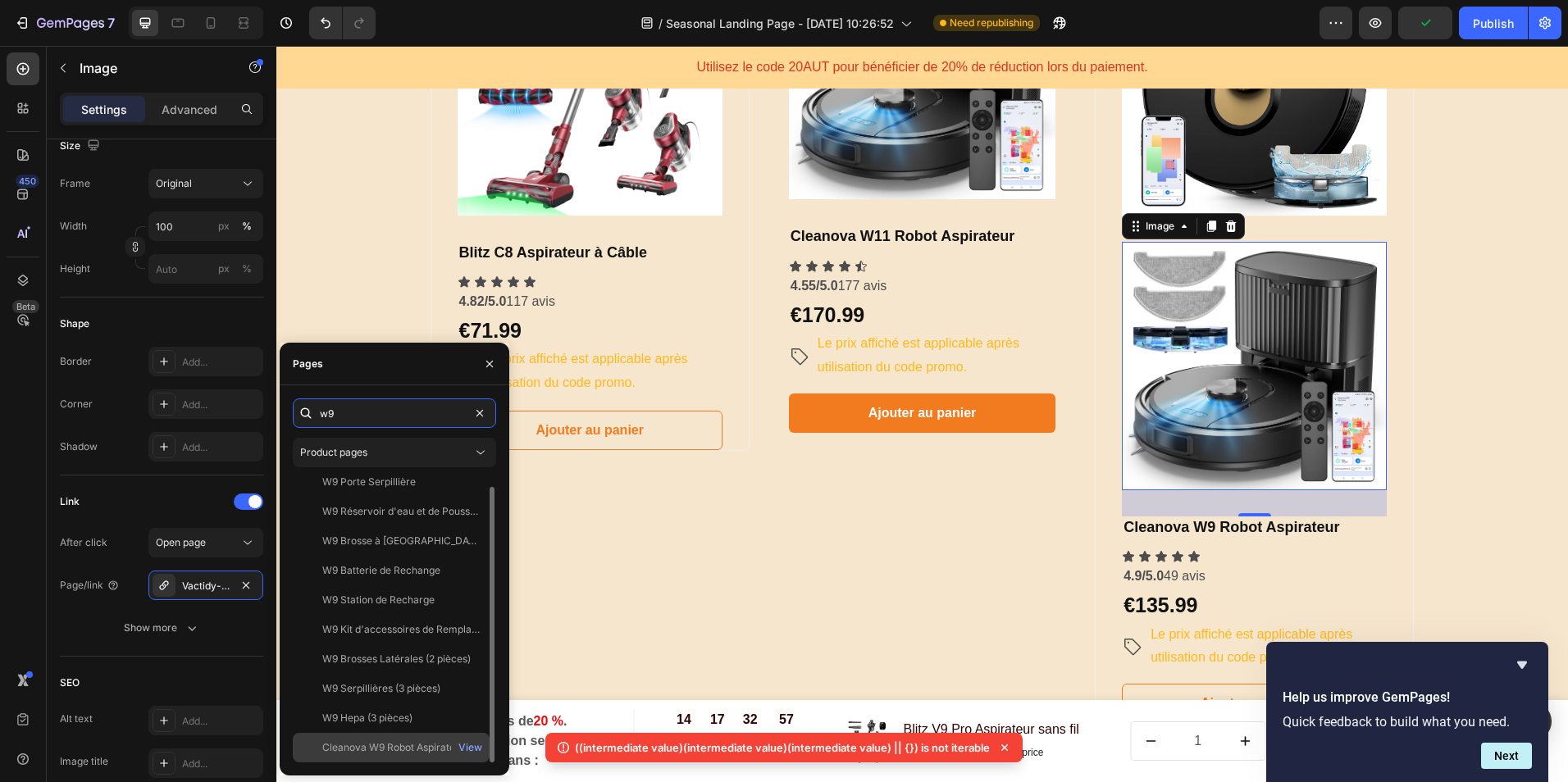
type input "w9"
click at [389, 739] on div "Cleanova W9 Robot Aspirateur View" at bounding box center [391, 748] width 196 height 30
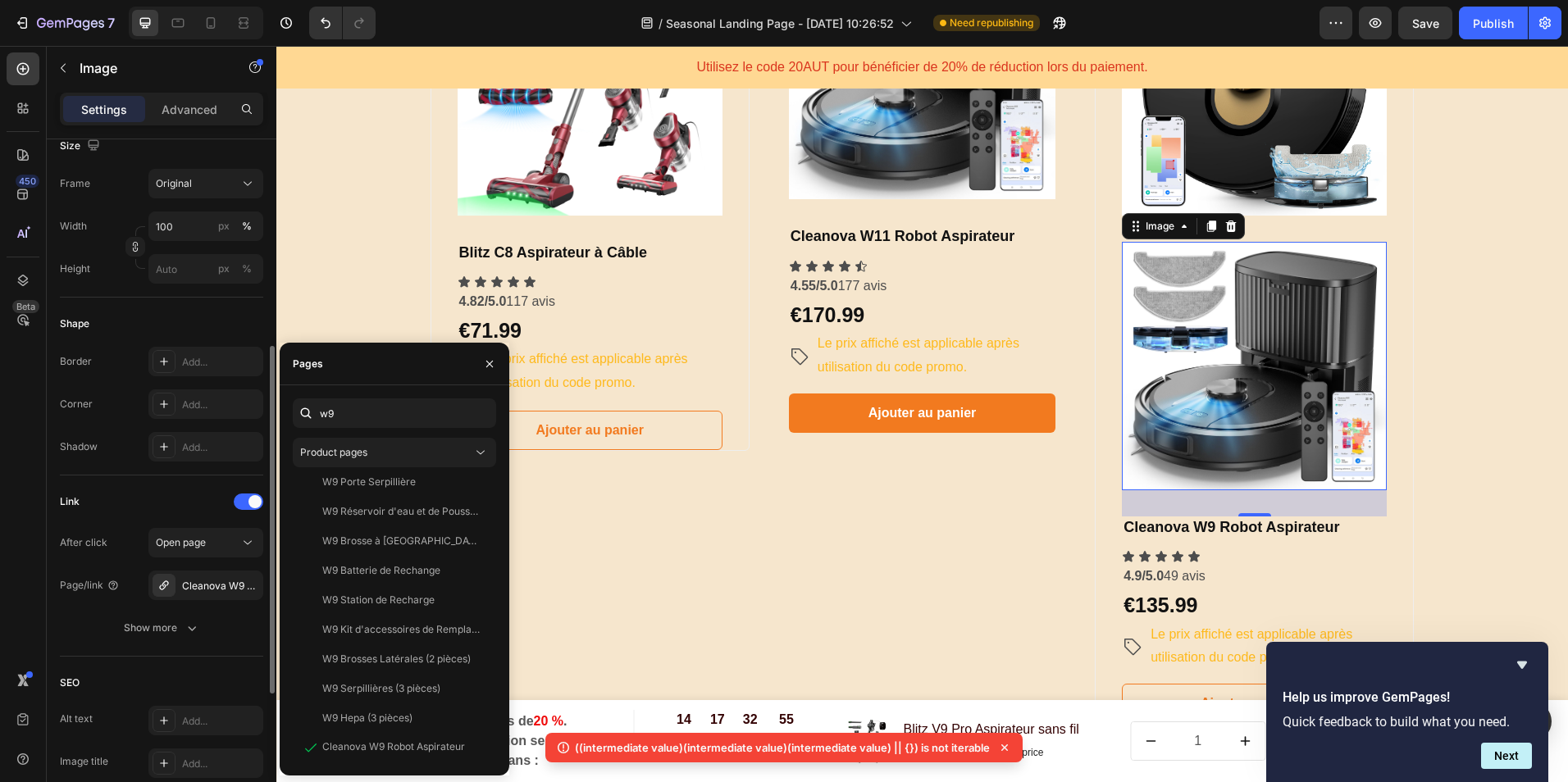
click at [215, 326] on div "Shape" at bounding box center [161, 324] width 203 height 27
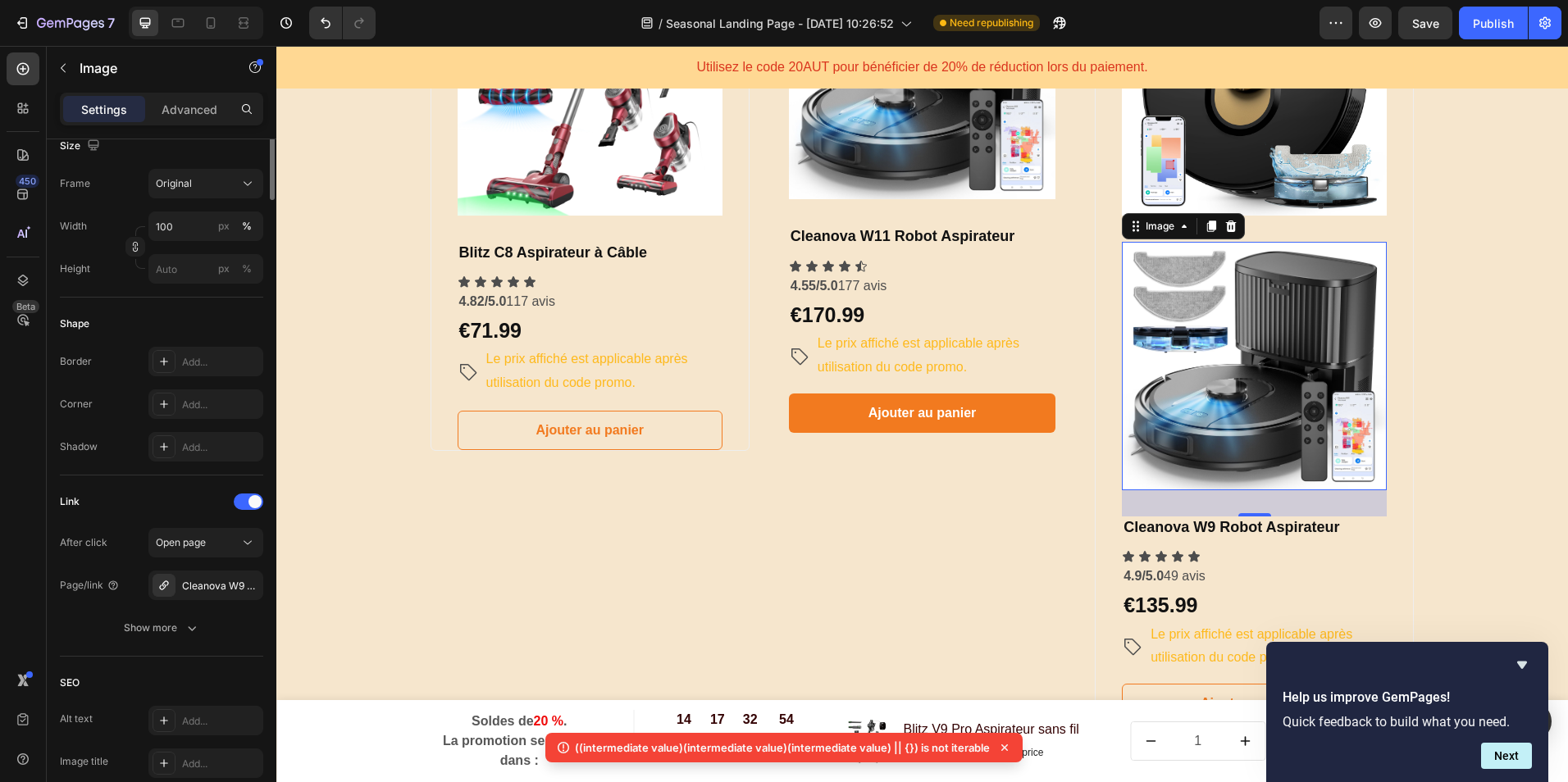
scroll to position [82, 0]
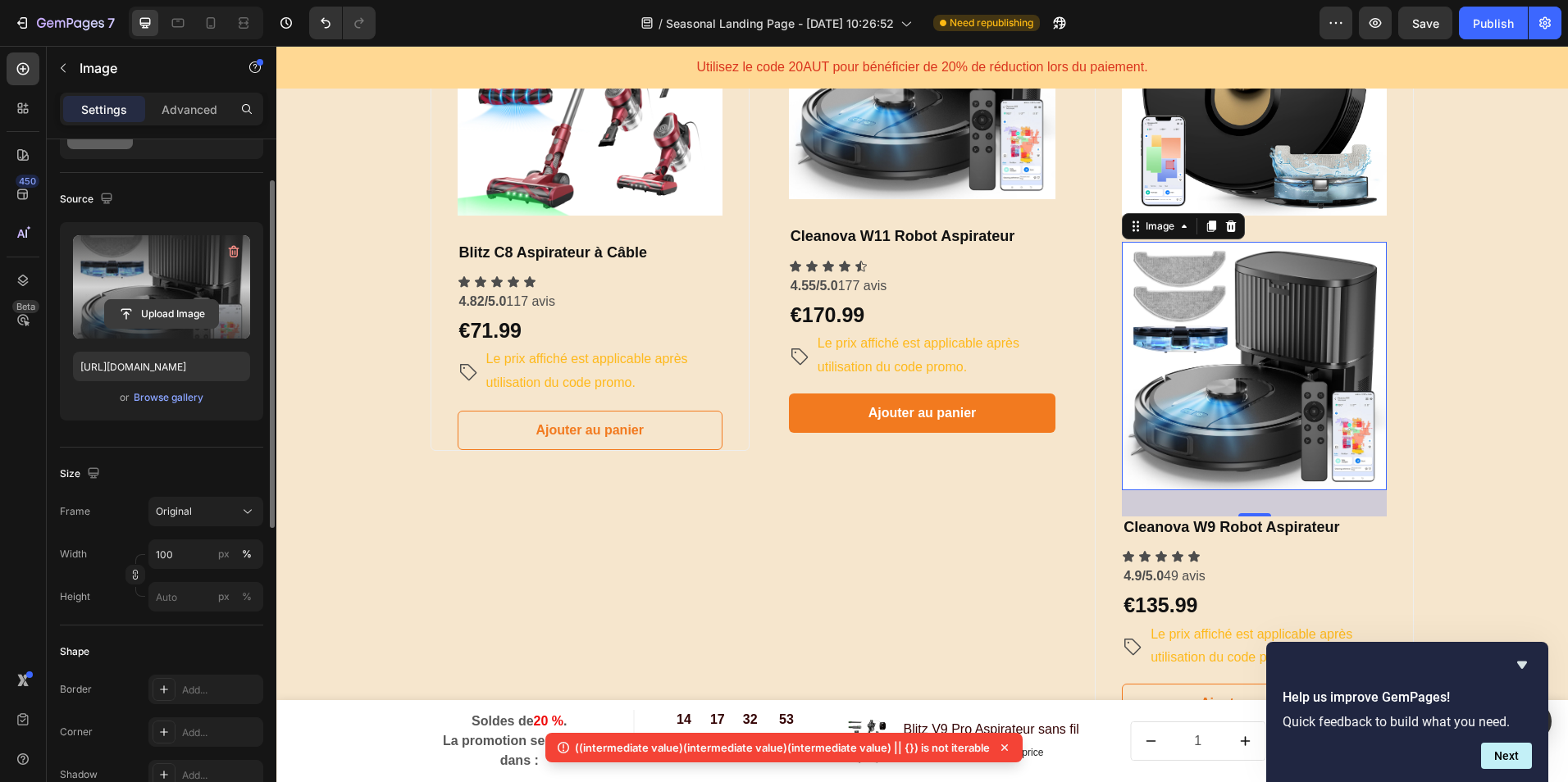
click at [181, 318] on input "file" at bounding box center [161, 314] width 113 height 28
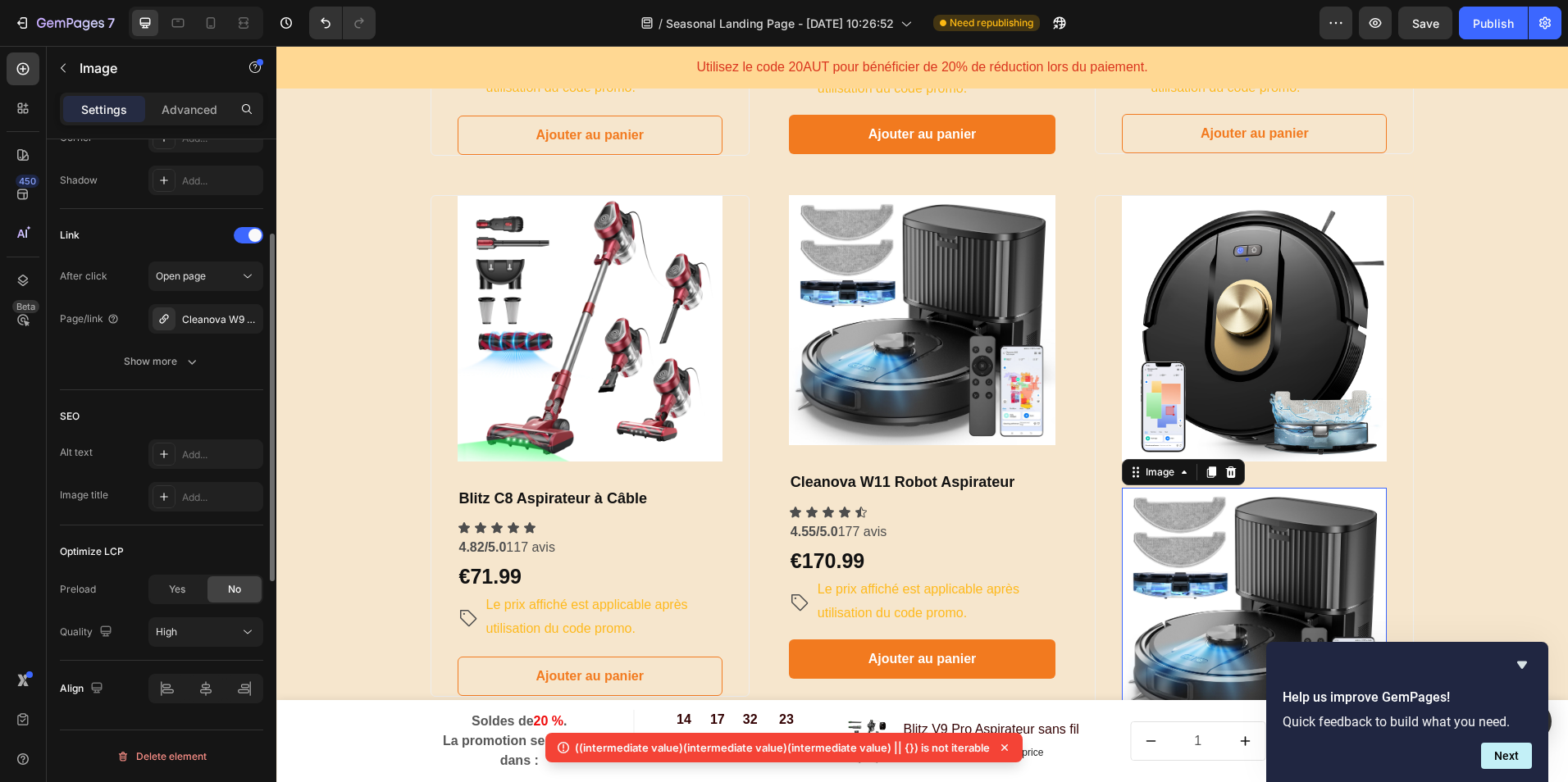
scroll to position [266, 0]
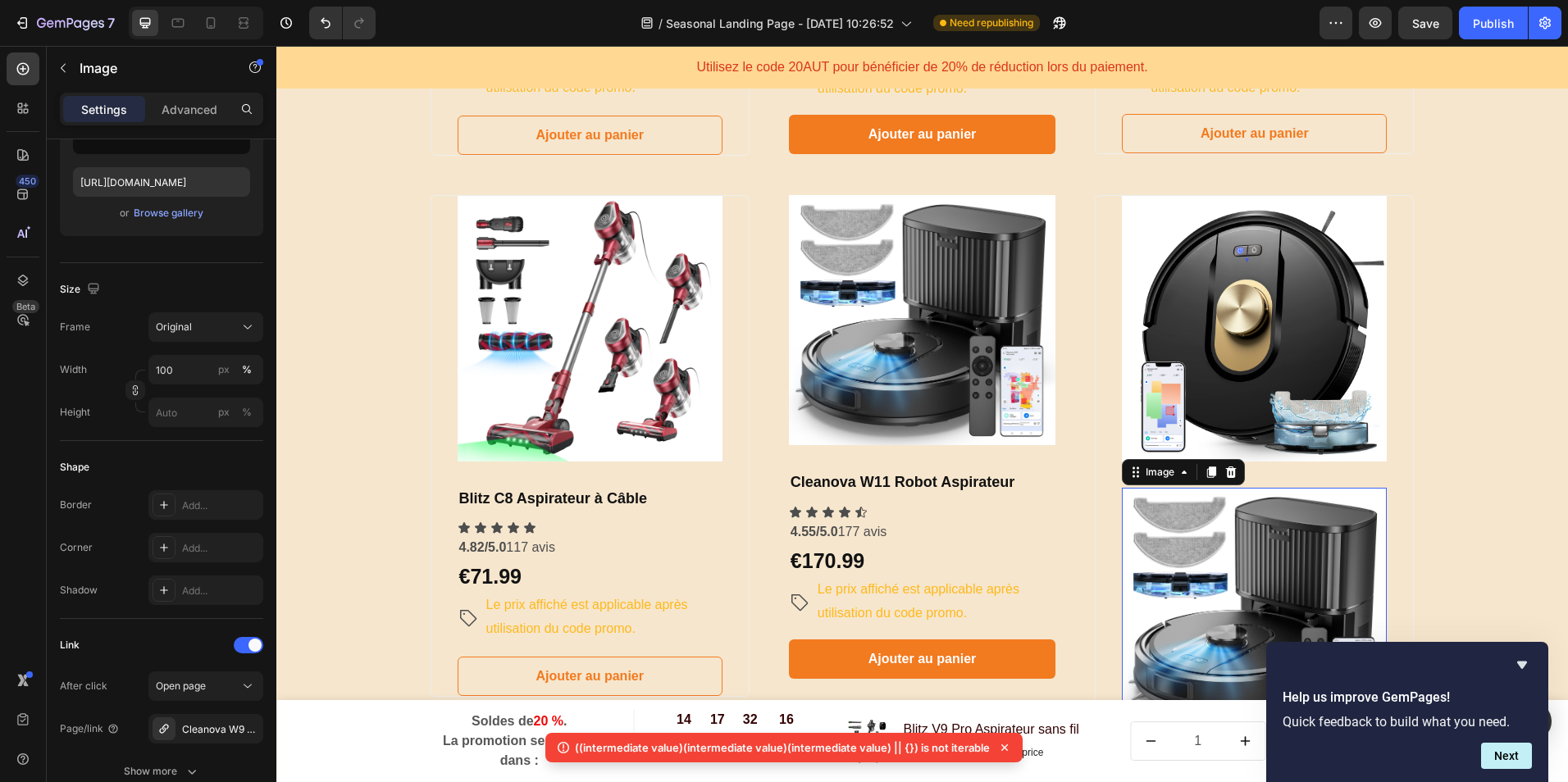
type input "[URL][DOMAIN_NAME]"
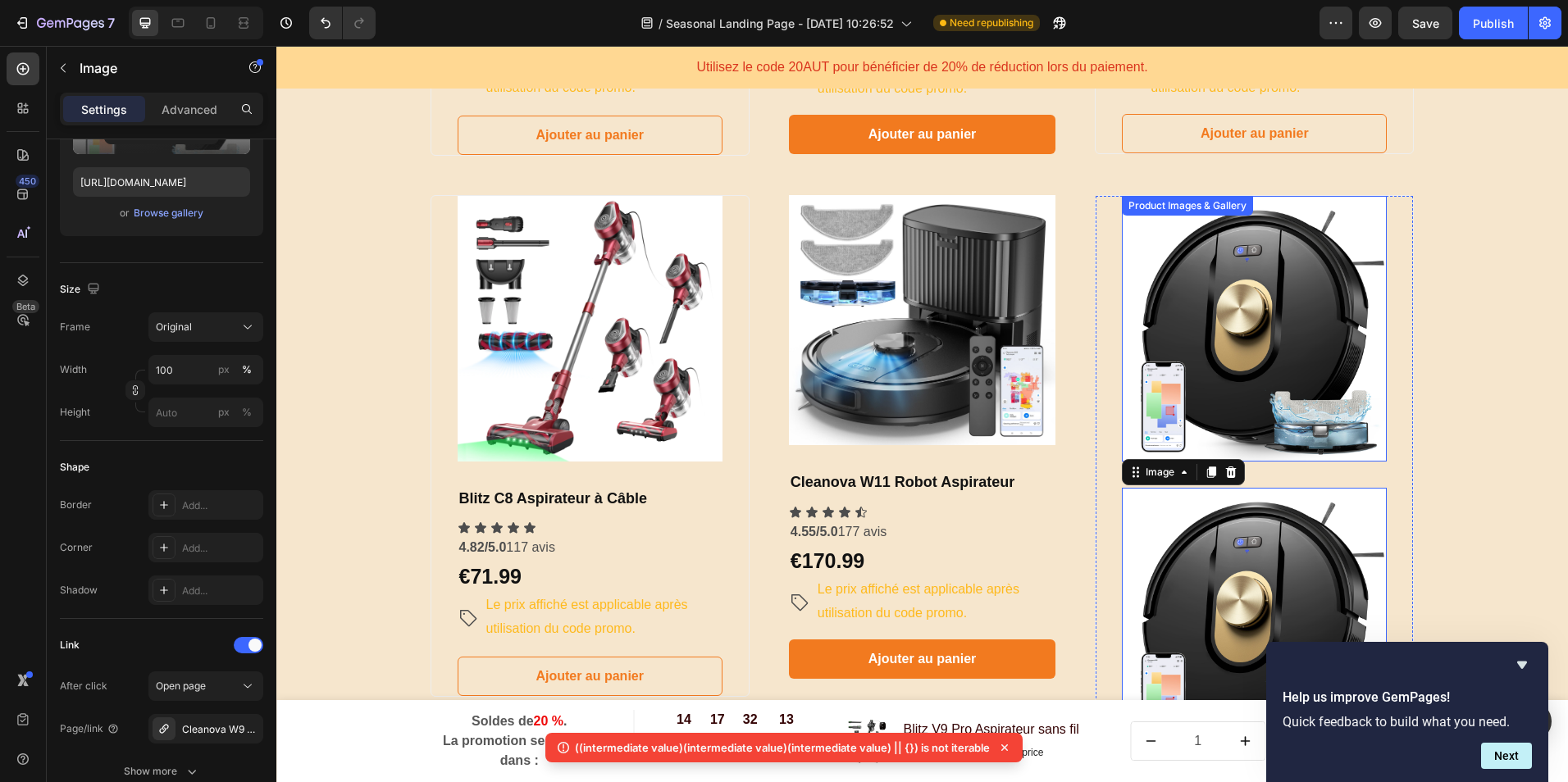
click at [1254, 300] on img at bounding box center [1254, 329] width 265 height 265
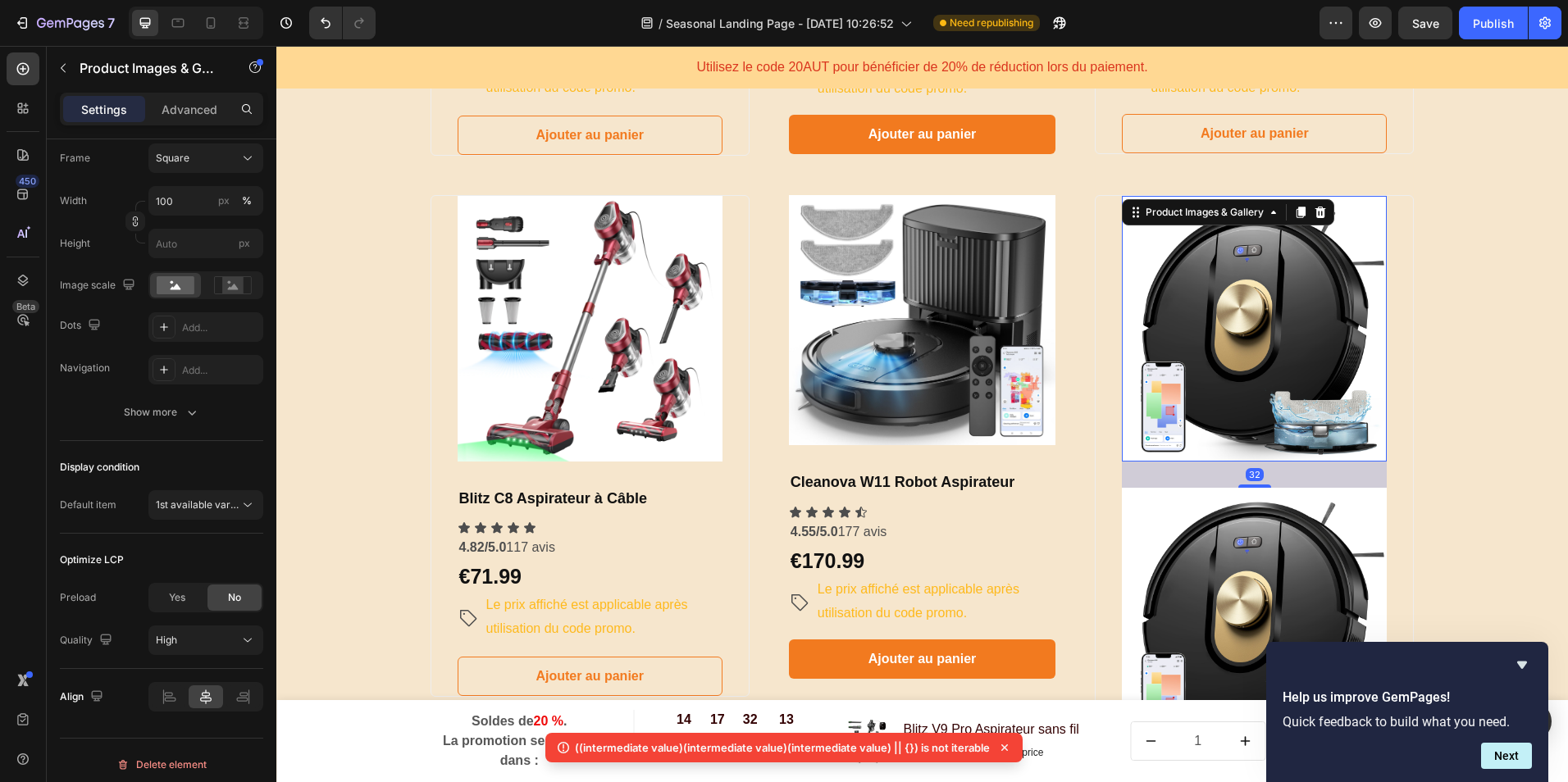
scroll to position [0, 0]
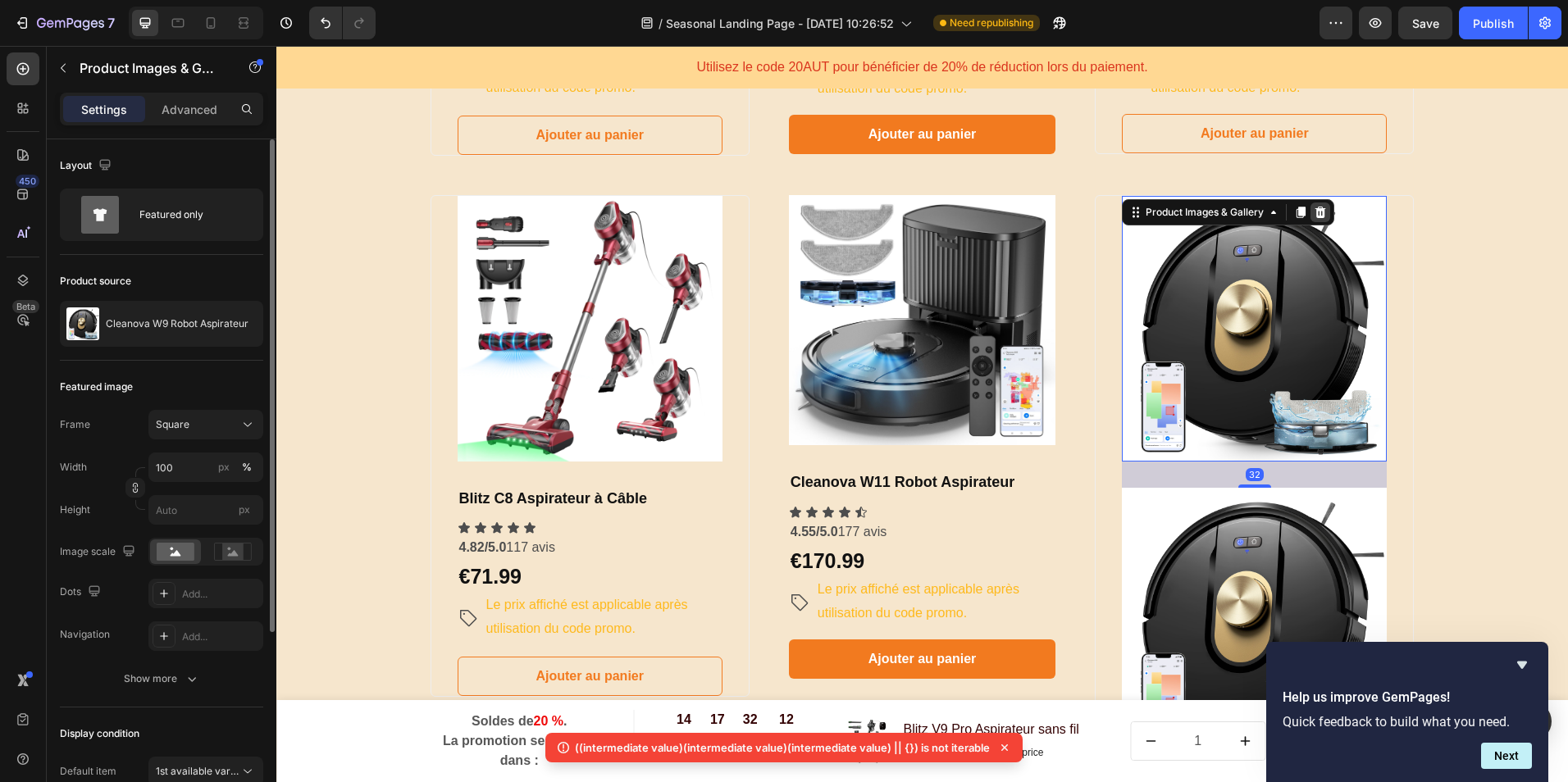
click at [1315, 217] on icon at bounding box center [1320, 213] width 10 height 11
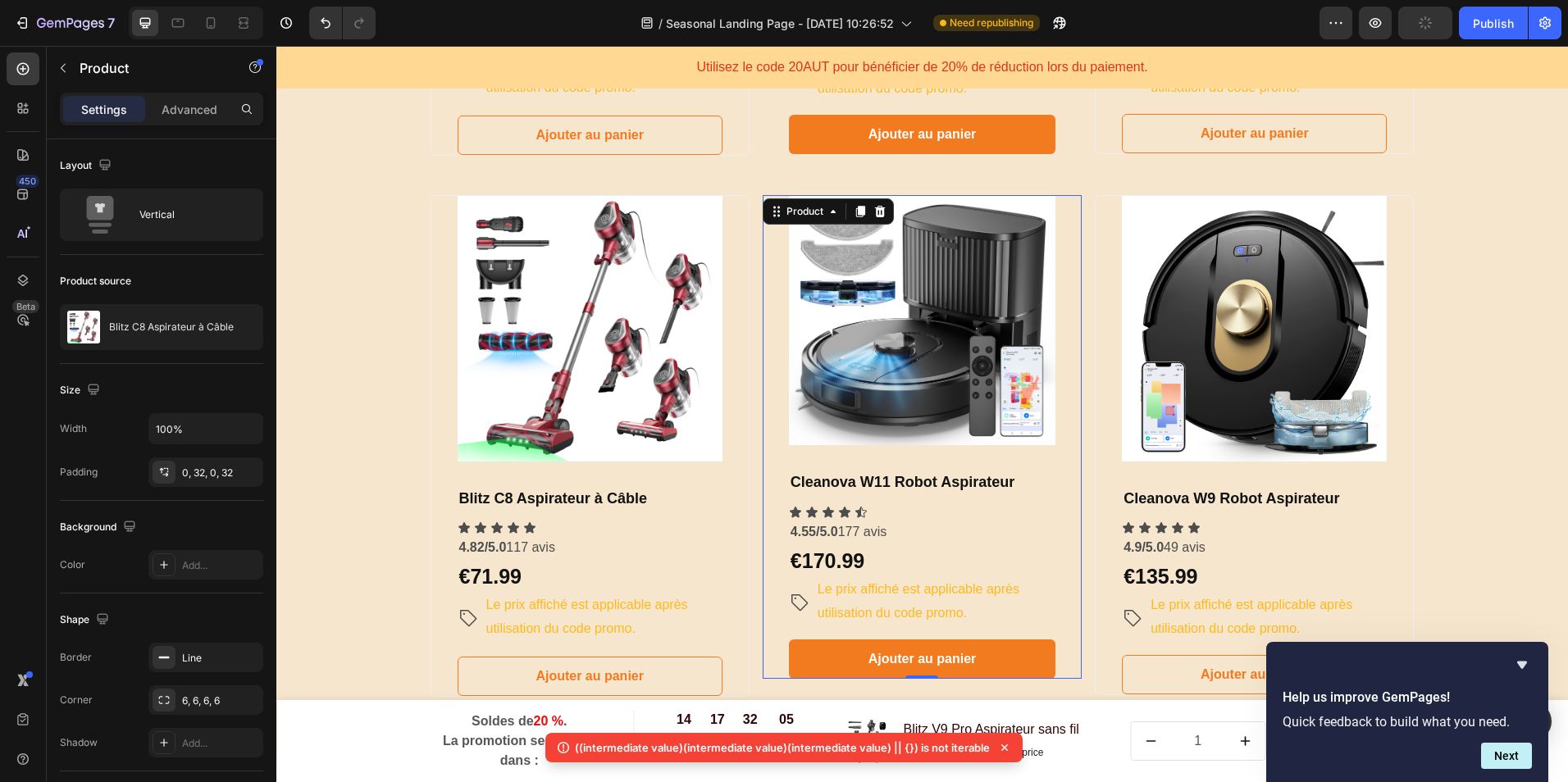
click at [770, 531] on div "Image Cleanova W11 Robot Aspirateur Heading Icon Icon Icon Icon Icon Icon List …" at bounding box center [922, 437] width 320 height 484
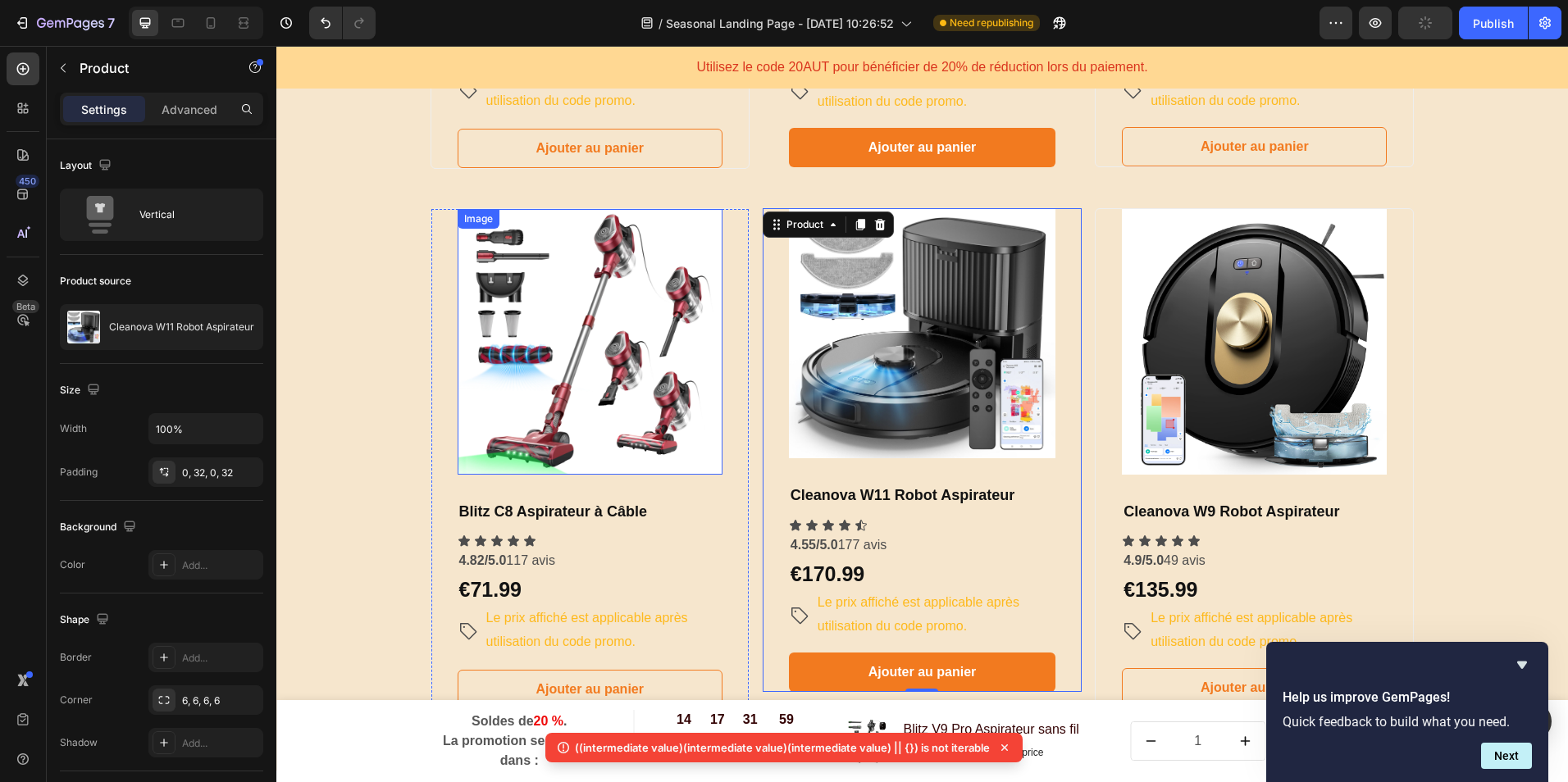
scroll to position [1272, 0]
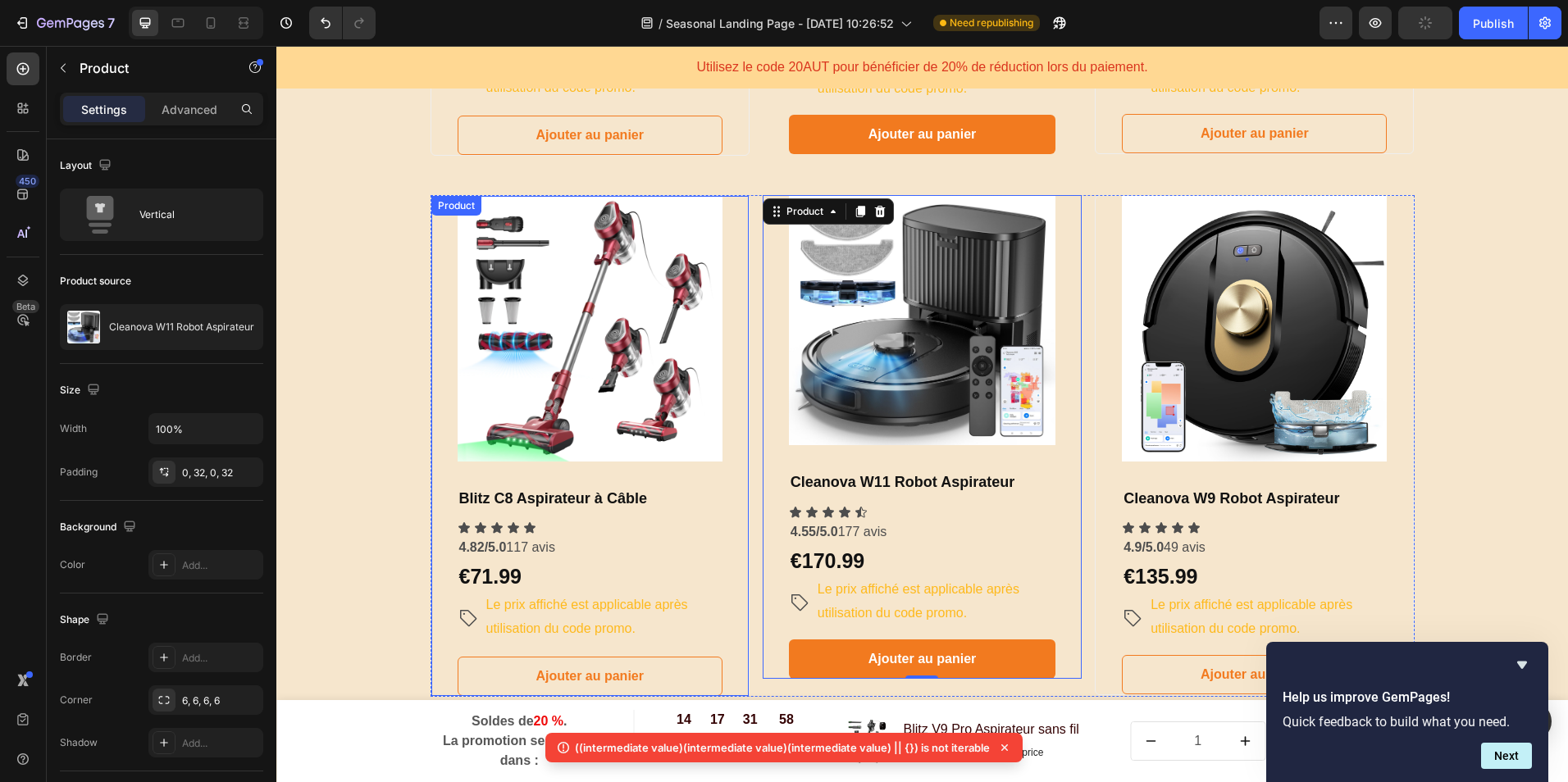
click at [731, 586] on div "Image Blitz C8 Aspirateur à Câble Heading Icon Icon Icon Icon Icon Icon List 4.…" at bounding box center [589, 446] width 320 height 502
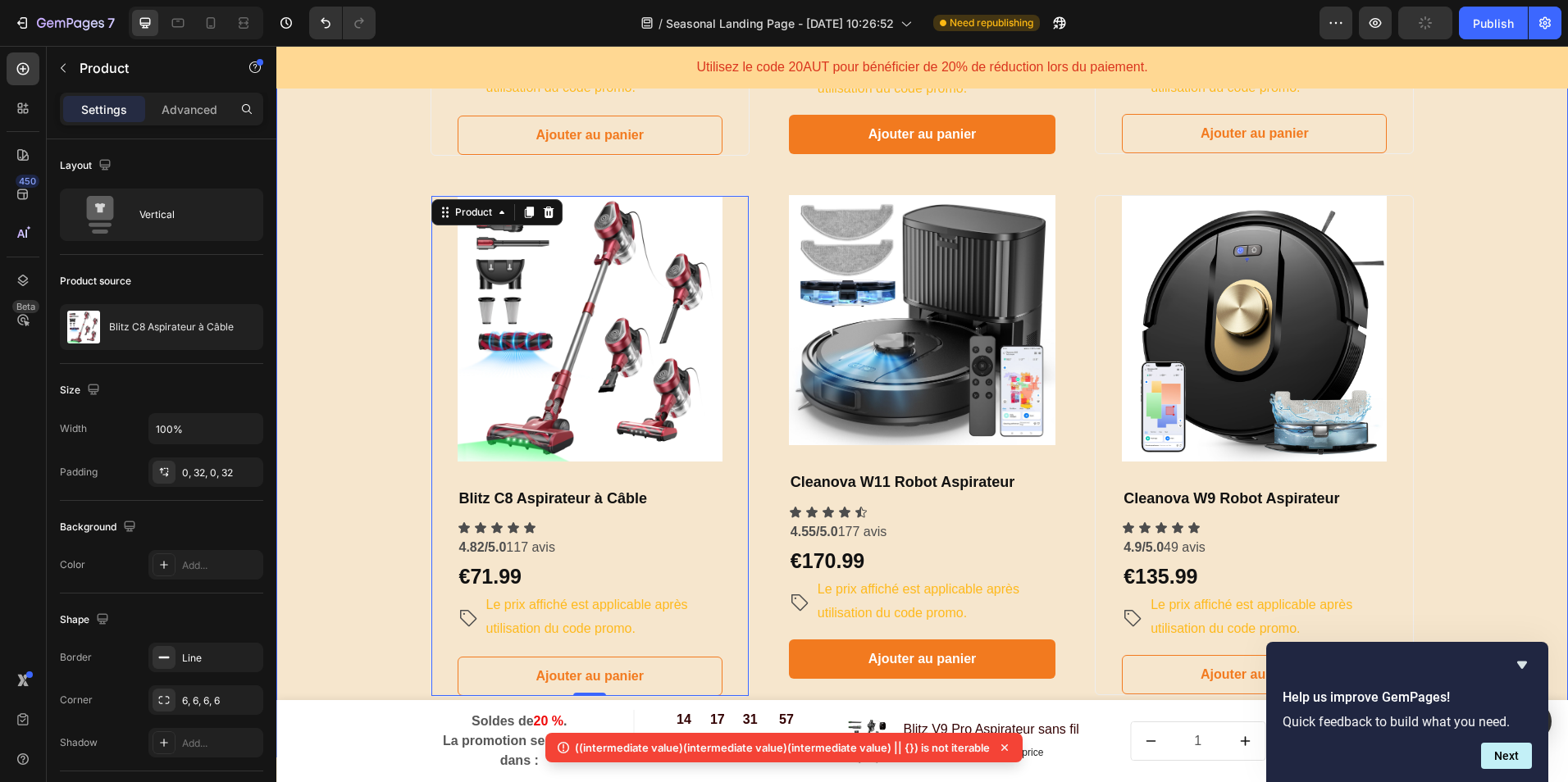
click at [360, 590] on div "​ ​Choisissez votre forfait et économisez gros sur votre commande !​ Heading ​ …" at bounding box center [922, 108] width 1268 height 1284
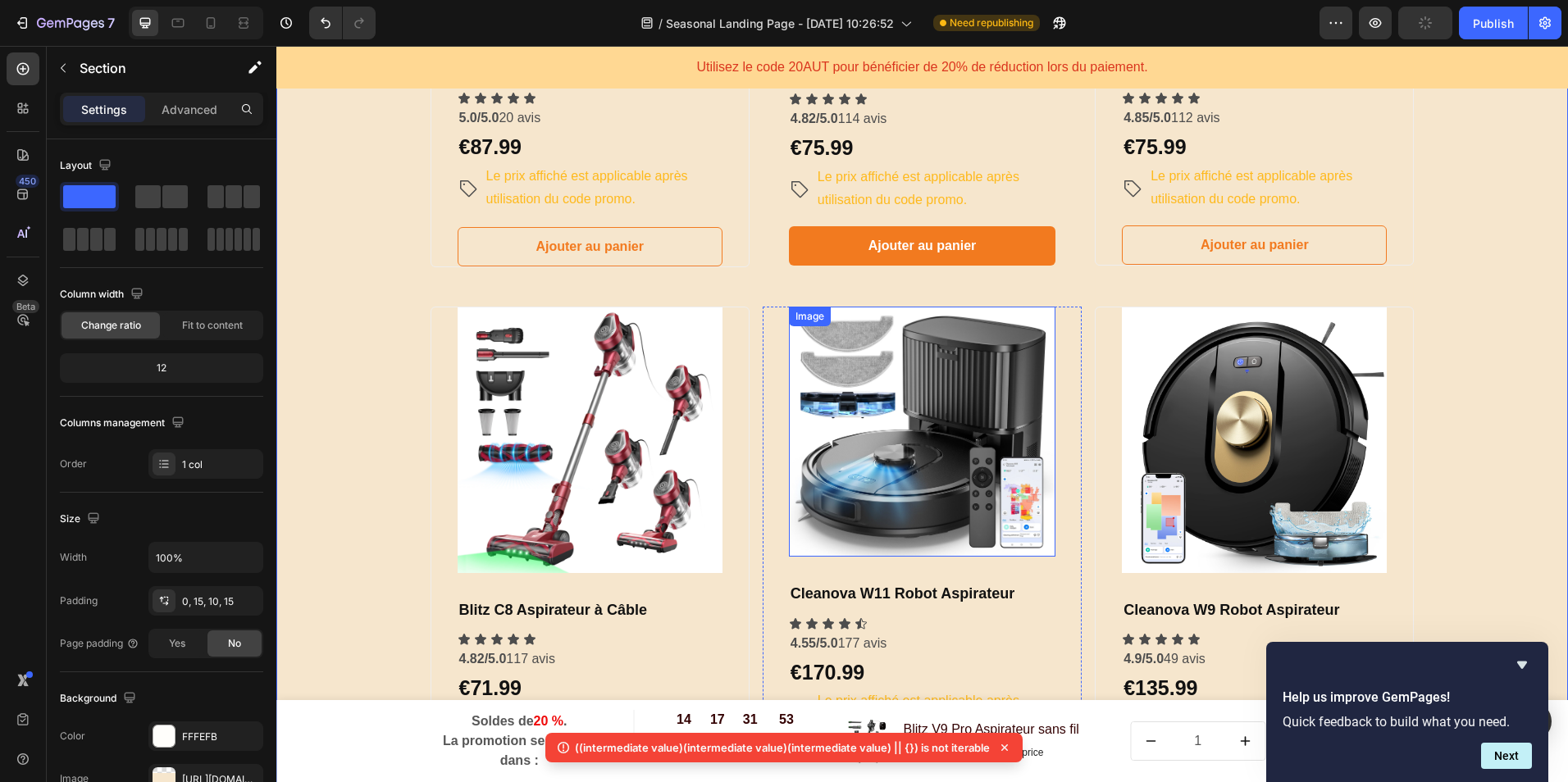
scroll to position [1190, 0]
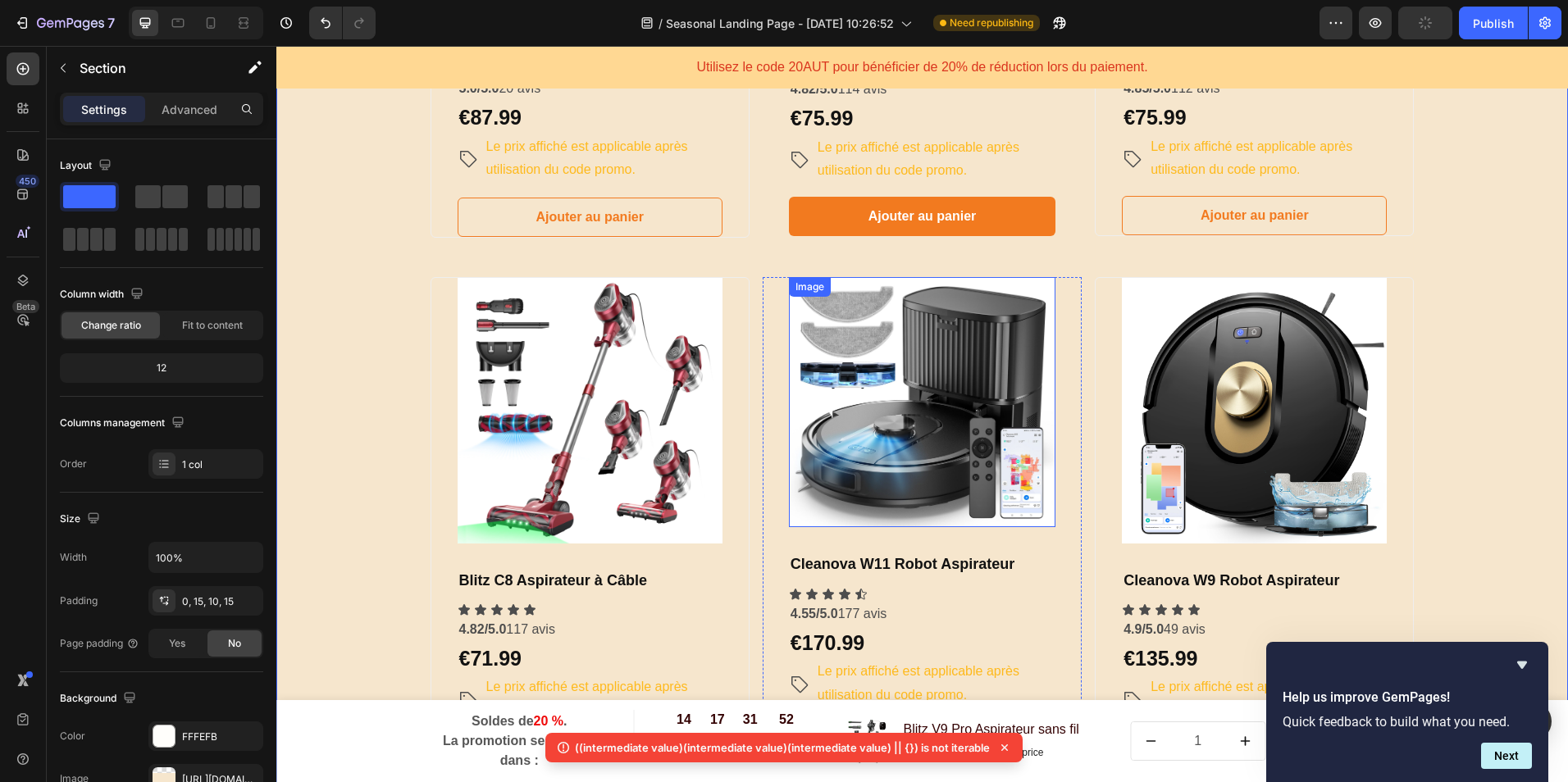
click at [964, 441] on img at bounding box center [921, 402] width 266 height 250
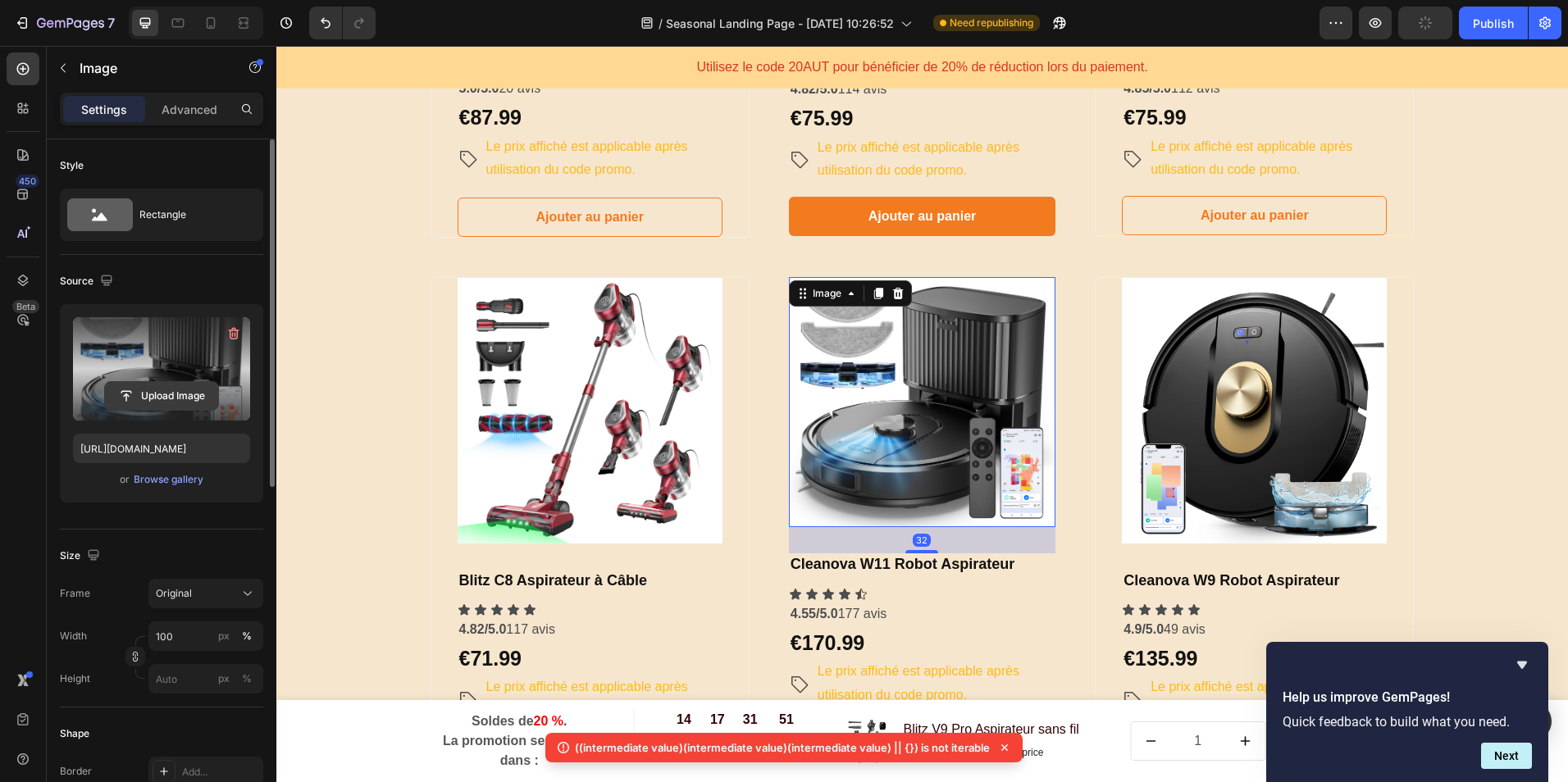
click at [137, 400] on input "file" at bounding box center [161, 396] width 113 height 28
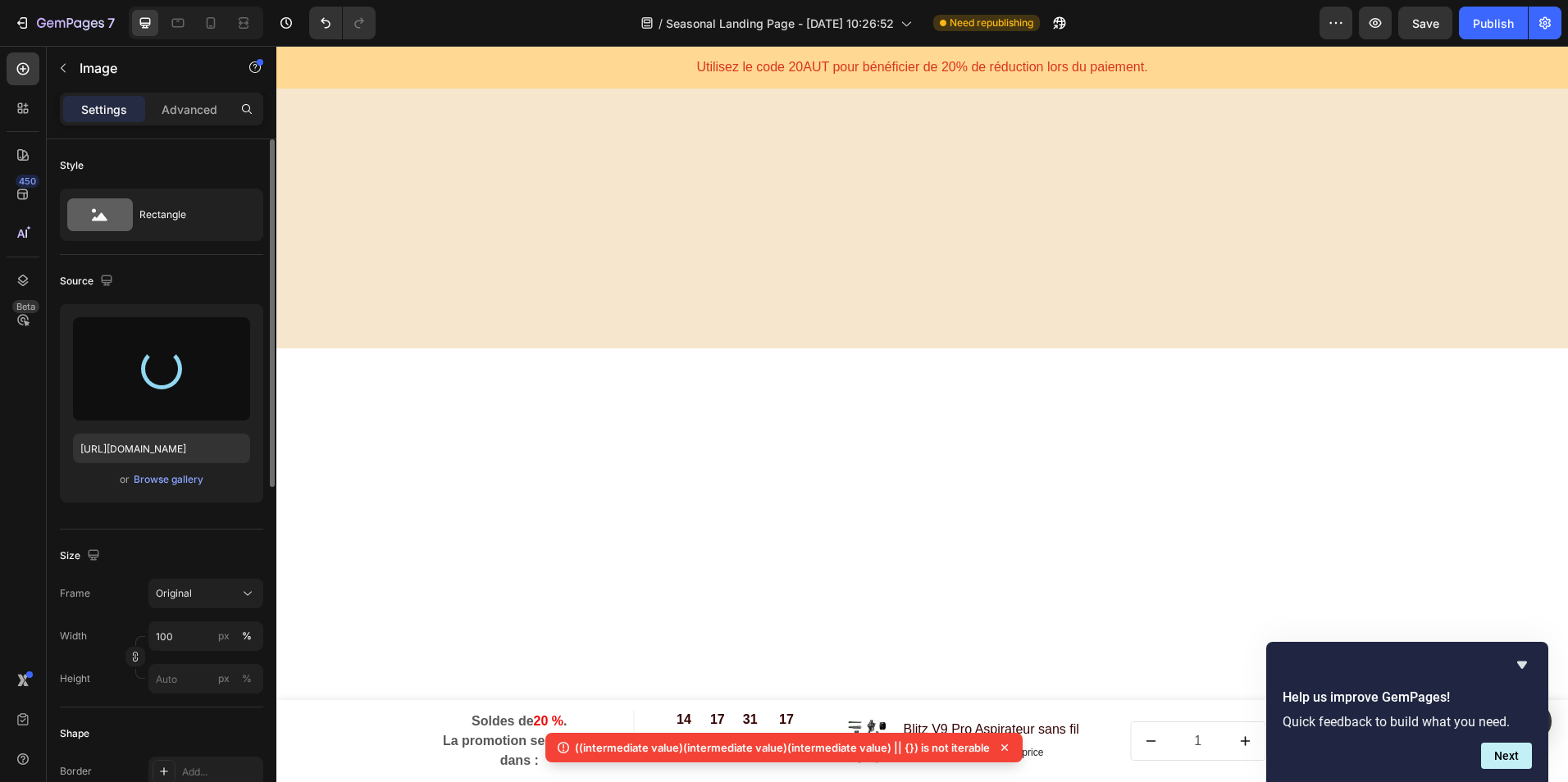
scroll to position [2584, 0]
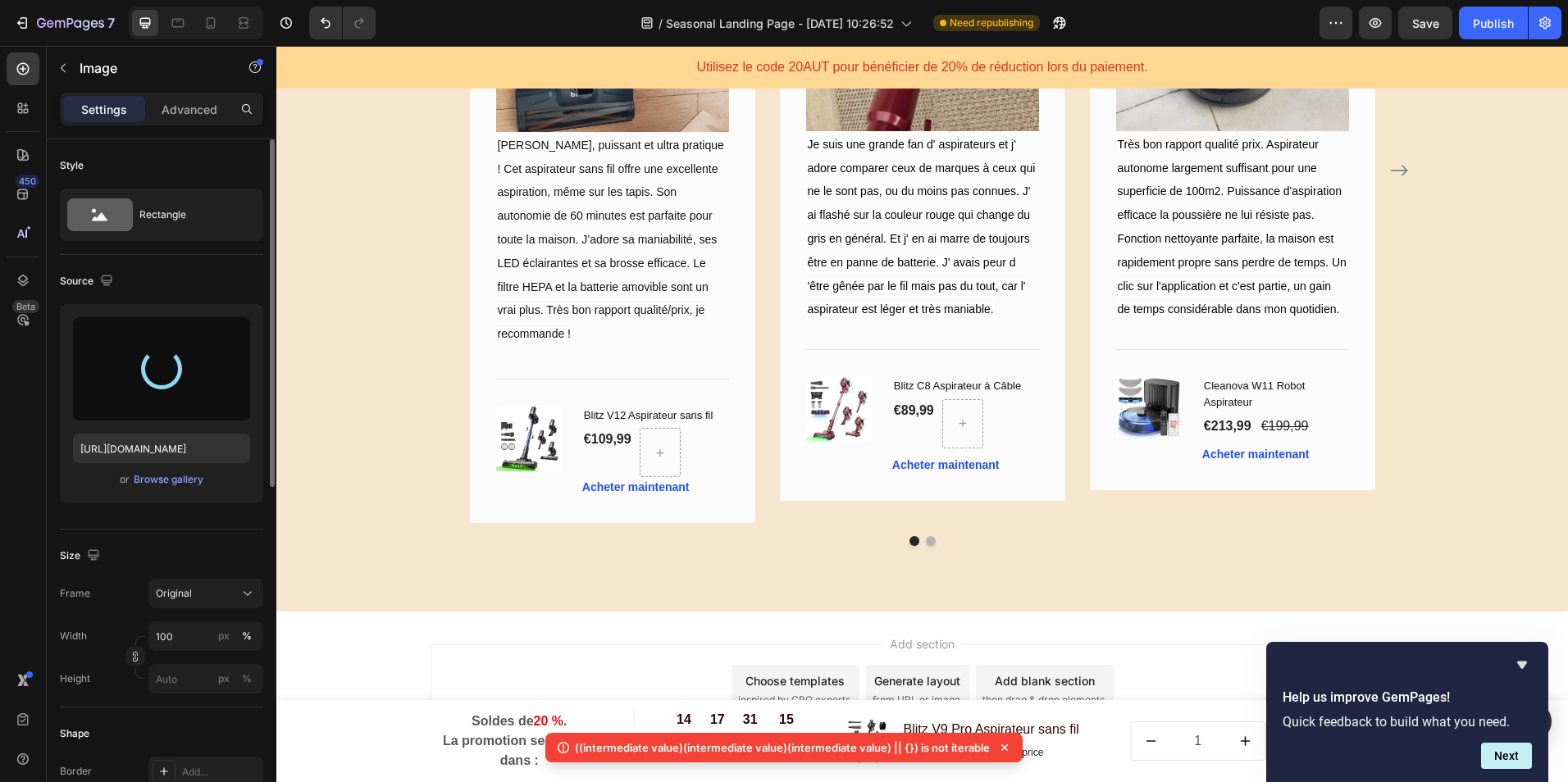
type input "[URL][DOMAIN_NAME]"
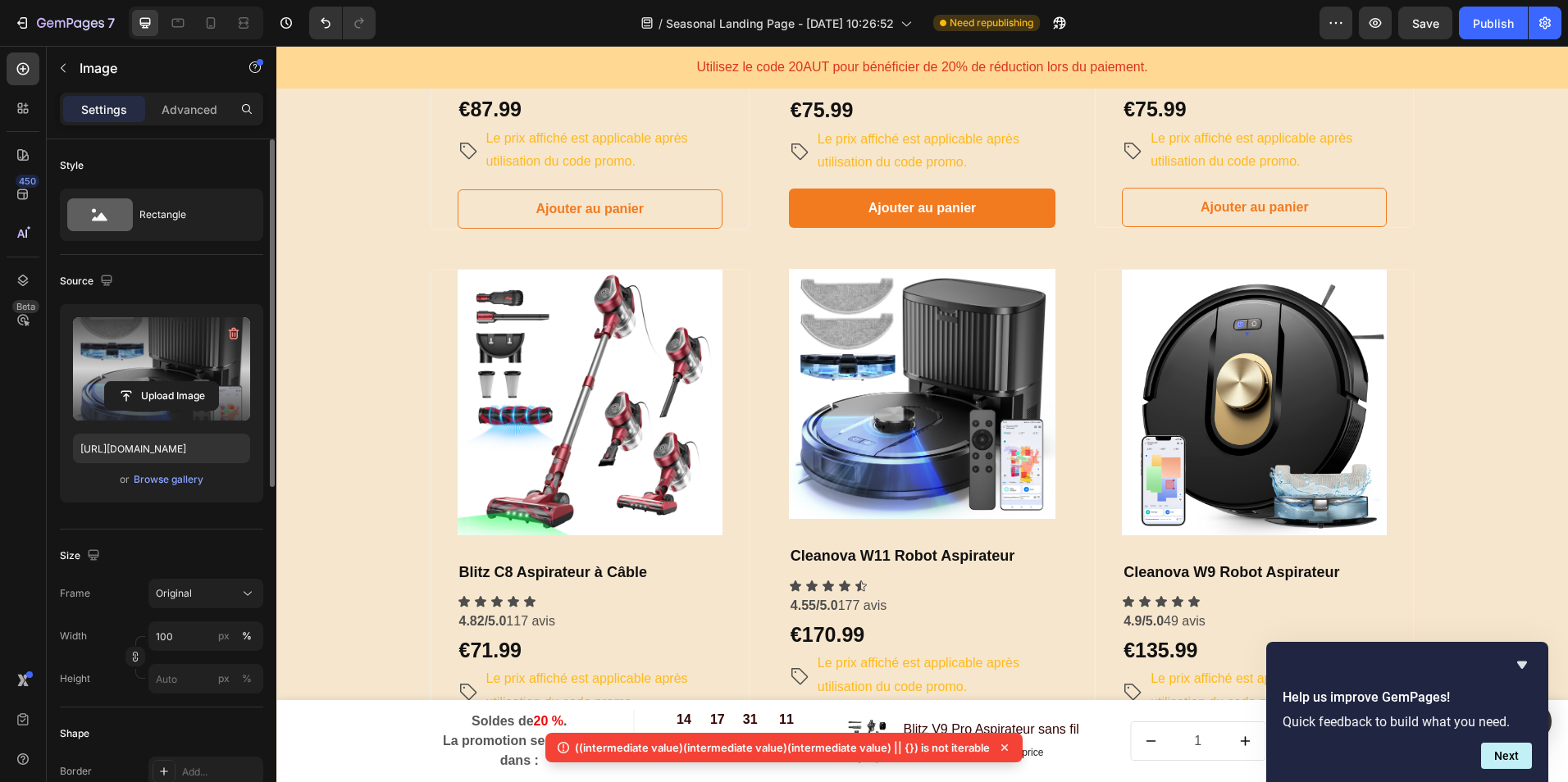
scroll to position [1221, 0]
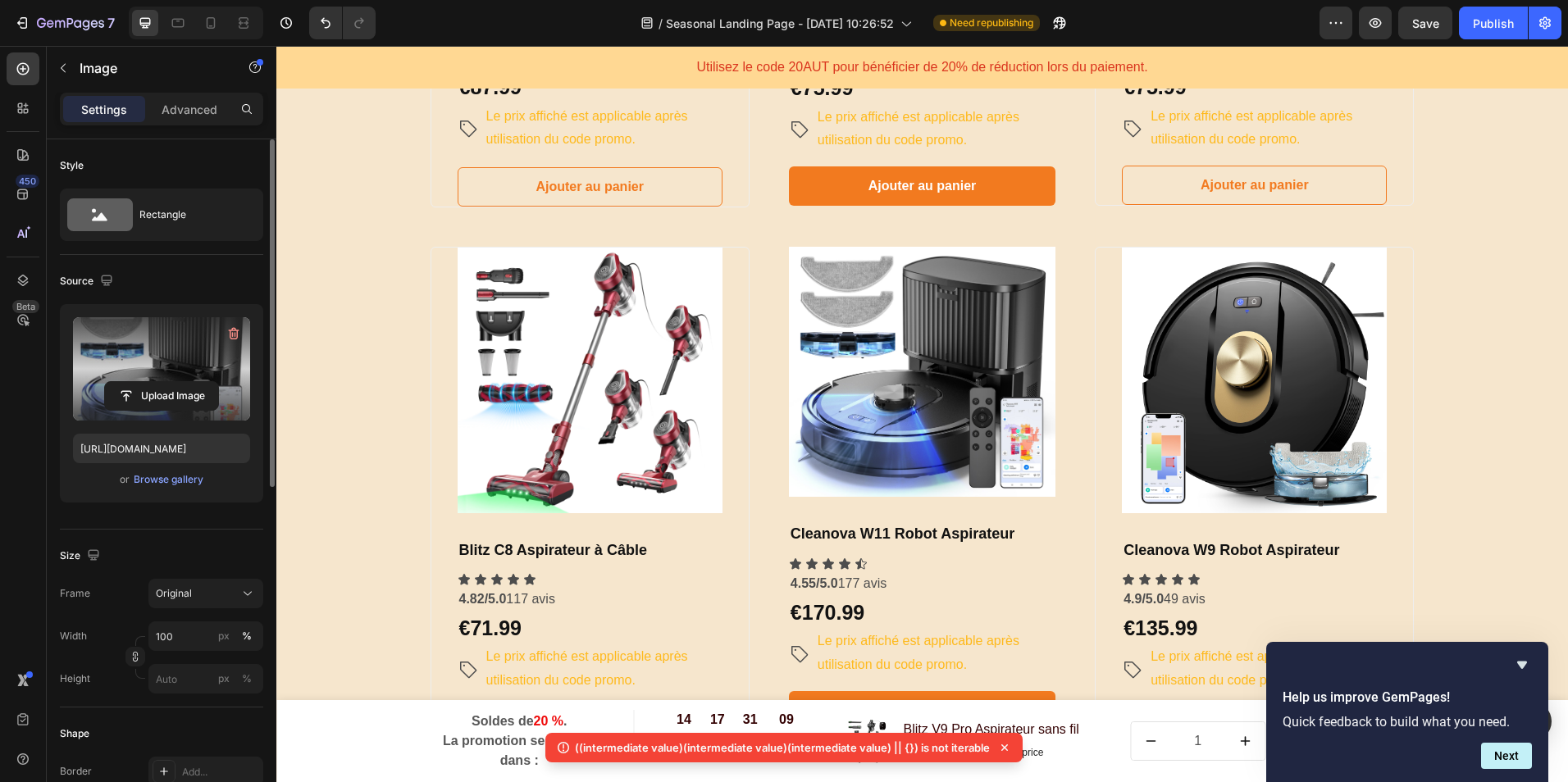
click at [1021, 350] on img at bounding box center [921, 372] width 266 height 250
click at [812, 485] on img at bounding box center [921, 372] width 266 height 250
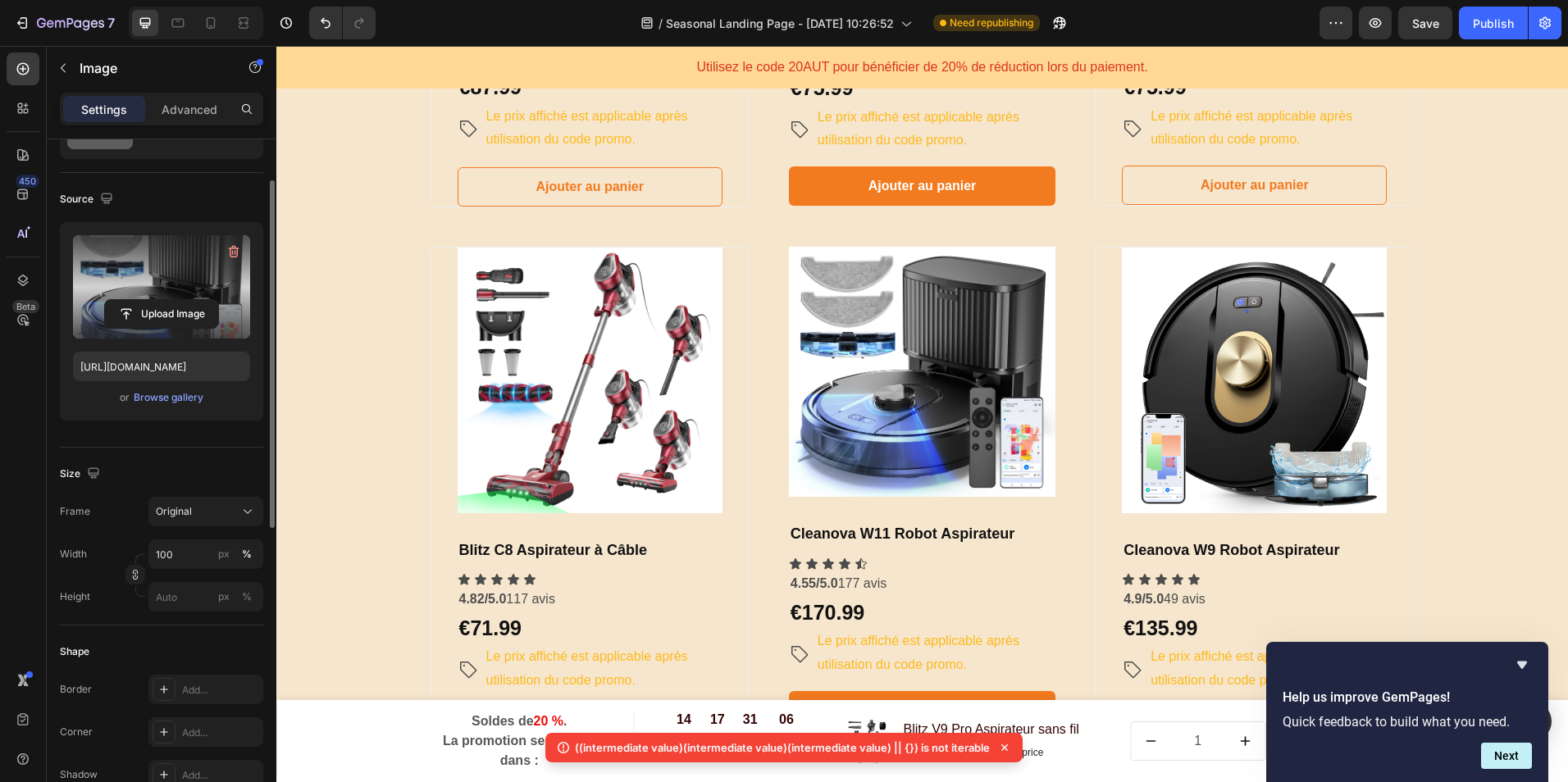
scroll to position [164, 0]
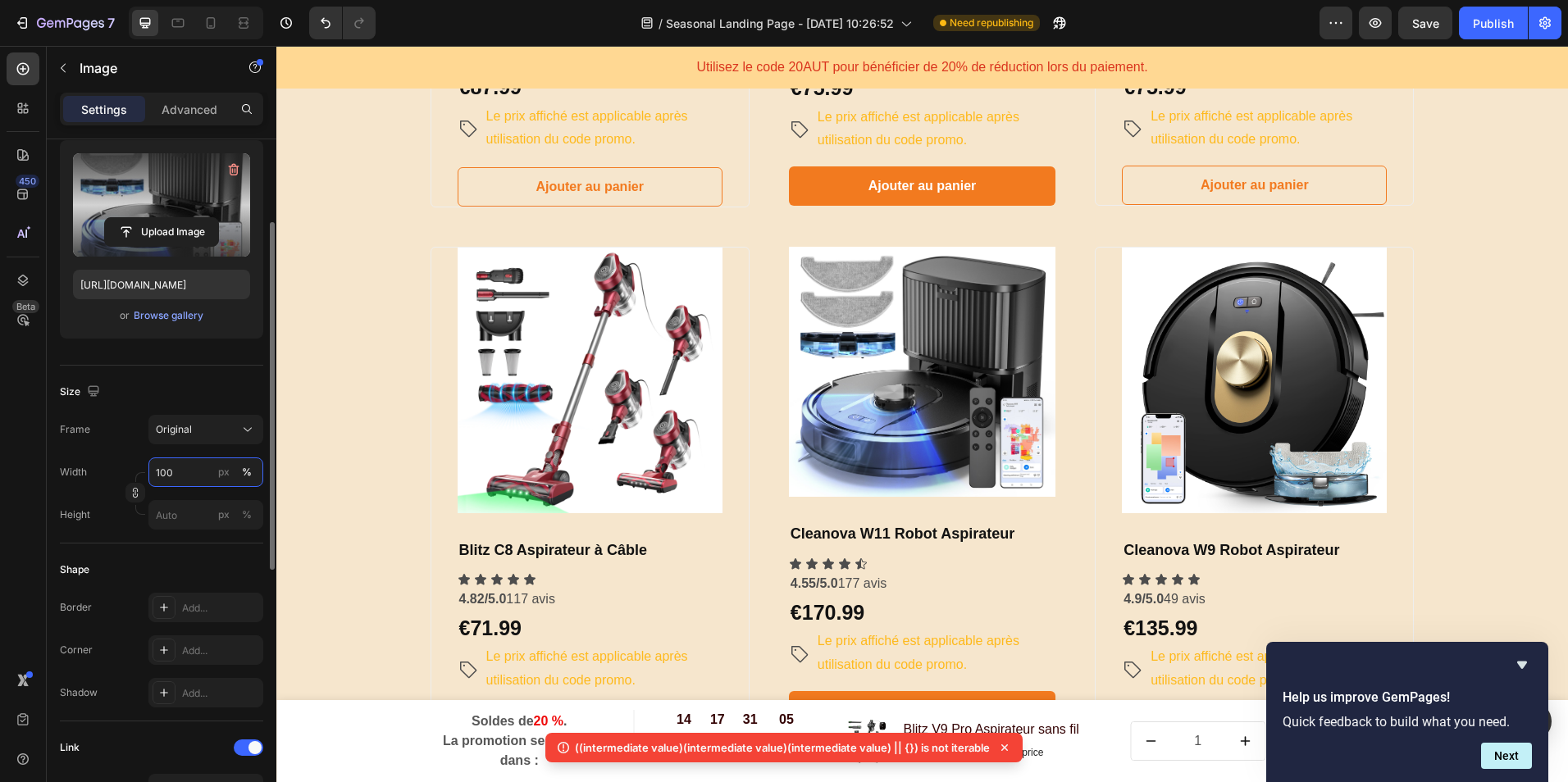
click at [174, 473] on input "100" at bounding box center [206, 472] width 114 height 30
click at [161, 474] on input "110" at bounding box center [206, 472] width 114 height 30
click at [197, 483] on input "150" at bounding box center [206, 472] width 114 height 30
type input "150"
click at [190, 542] on div "Size Frame Original Width 150 px % Height px %" at bounding box center [161, 455] width 203 height 178
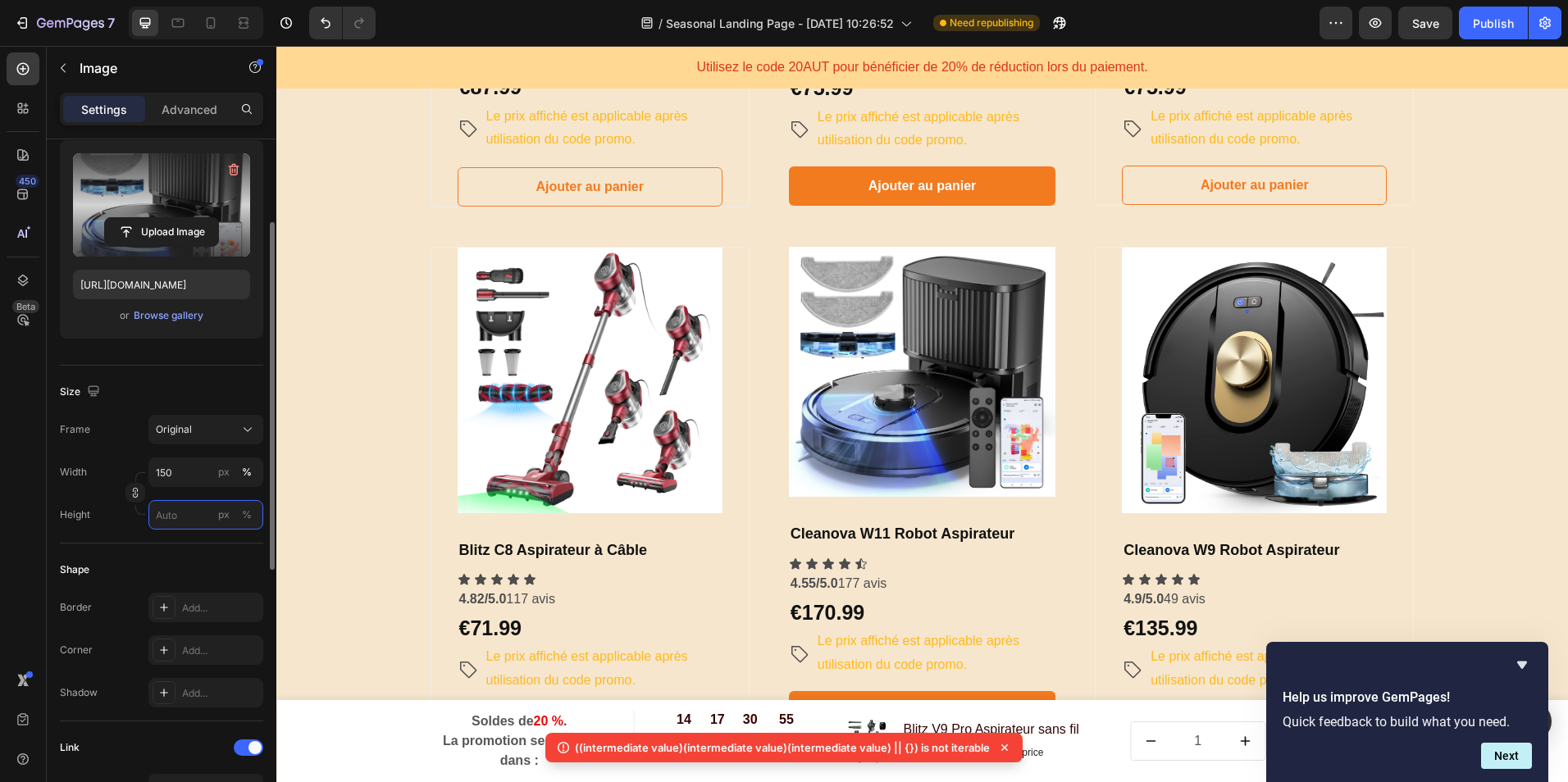
click at [181, 521] on input "px %" at bounding box center [206, 515] width 114 height 30
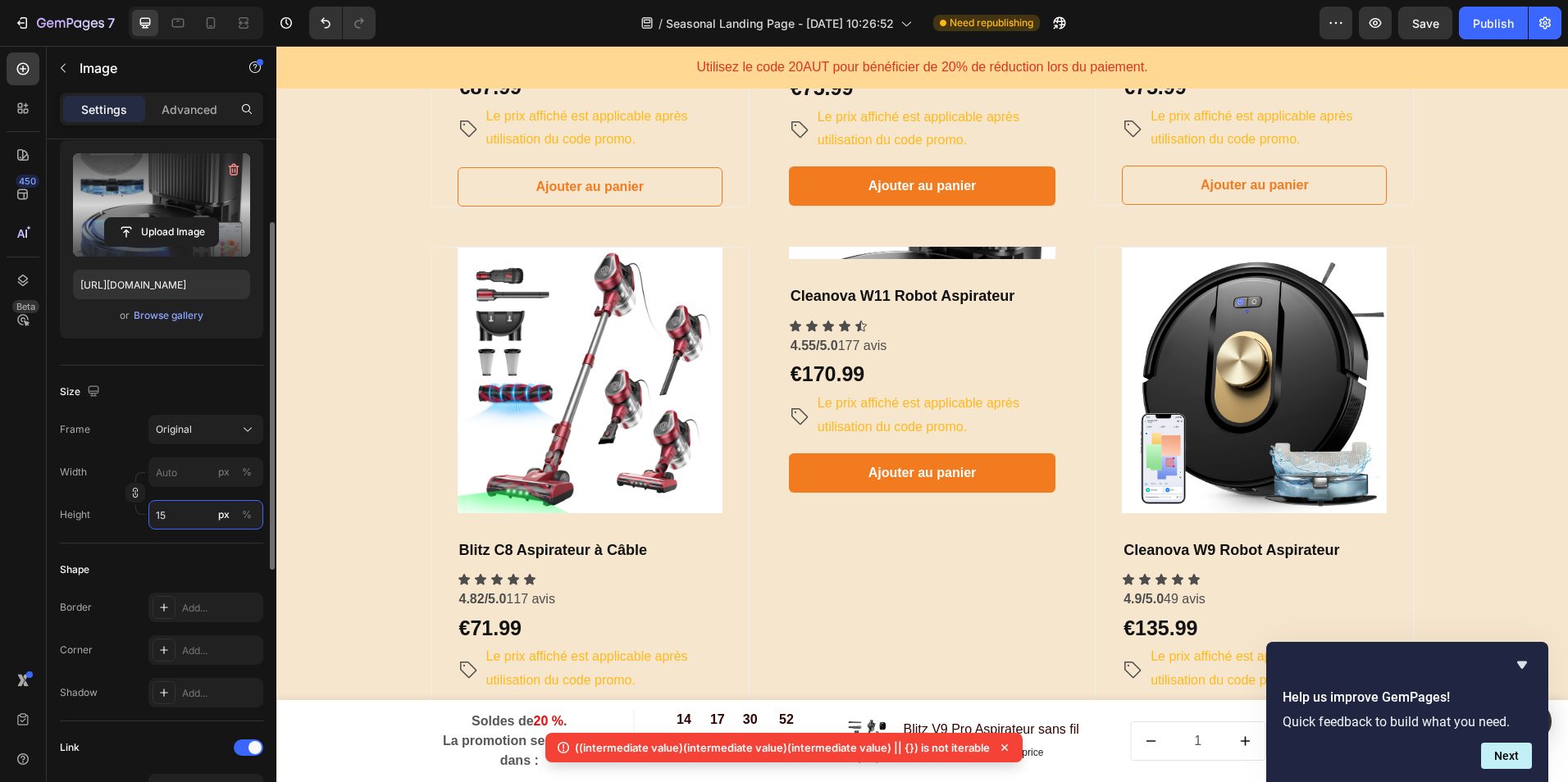
type input "150"
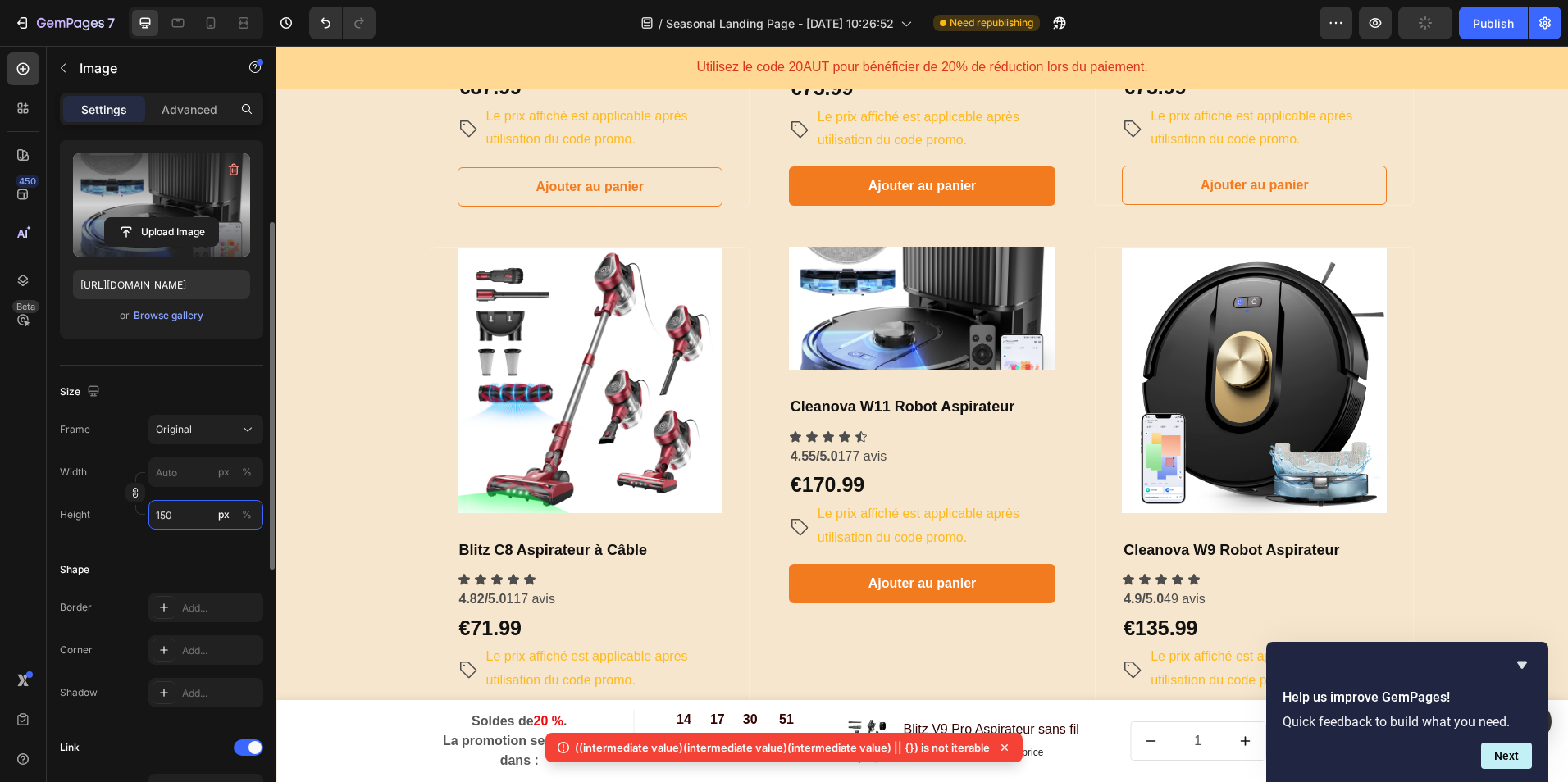
click at [194, 524] on input "150" at bounding box center [206, 515] width 114 height 30
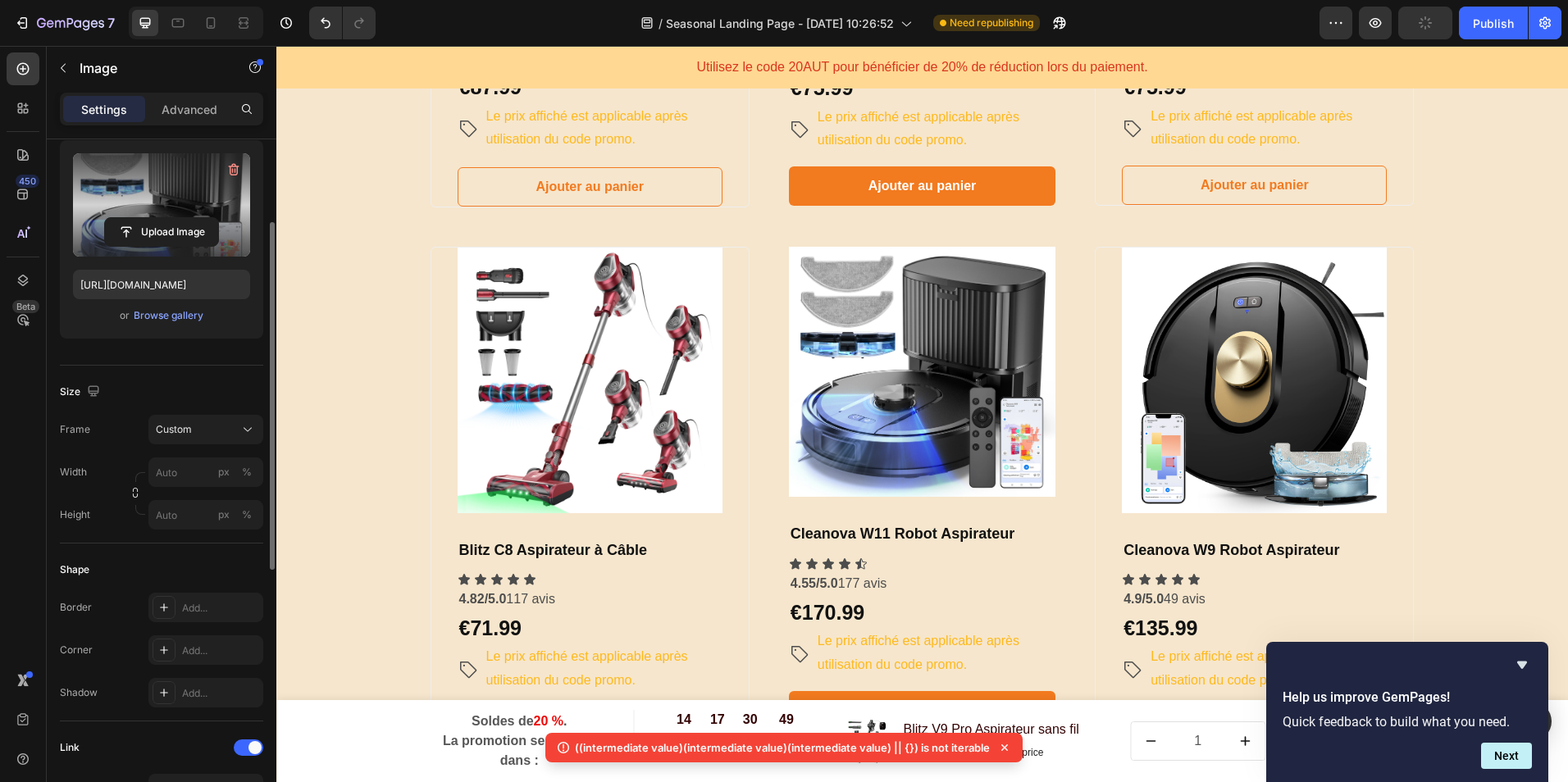
click at [199, 543] on div "Size Frame Custom Width px % Height px %" at bounding box center [161, 455] width 203 height 178
click at [194, 475] on input "px %" at bounding box center [206, 472] width 114 height 30
click at [177, 514] on p "Full 100%" at bounding box center [203, 511] width 95 height 14
type input "100"
click at [197, 435] on div "Original" at bounding box center [196, 429] width 80 height 14
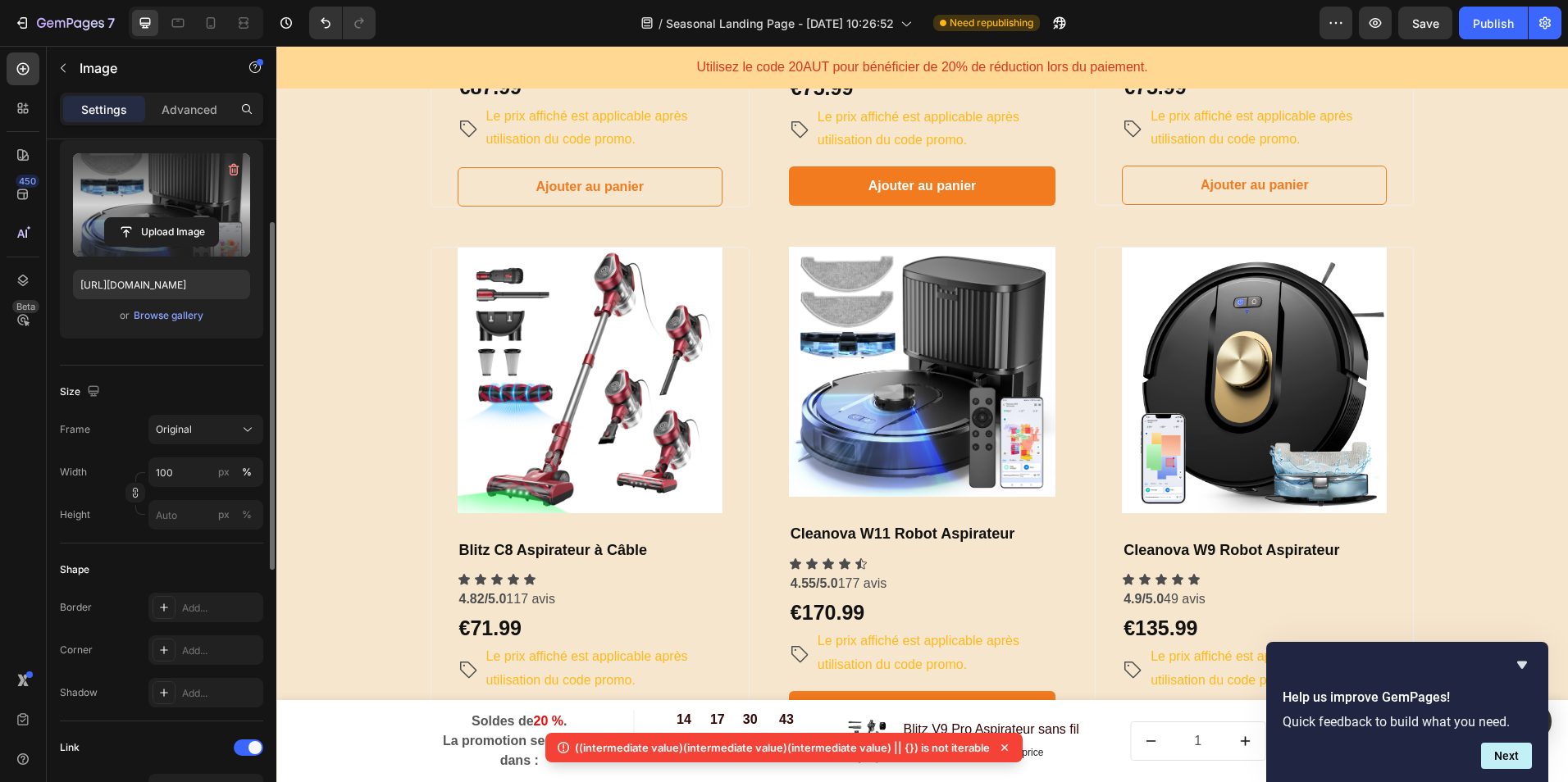
click at [123, 442] on div "Frame Original" at bounding box center [161, 429] width 203 height 30
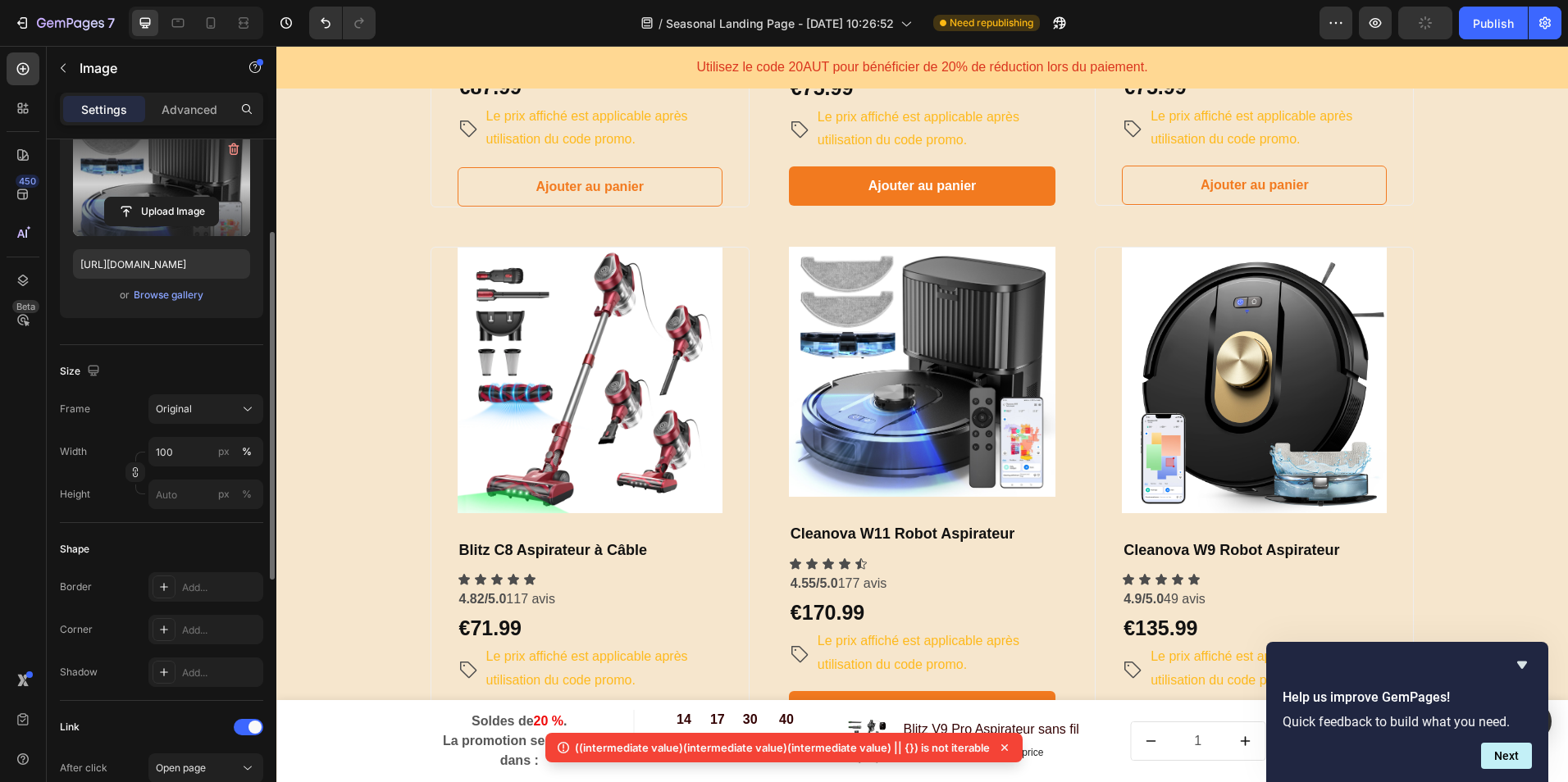
scroll to position [0, 0]
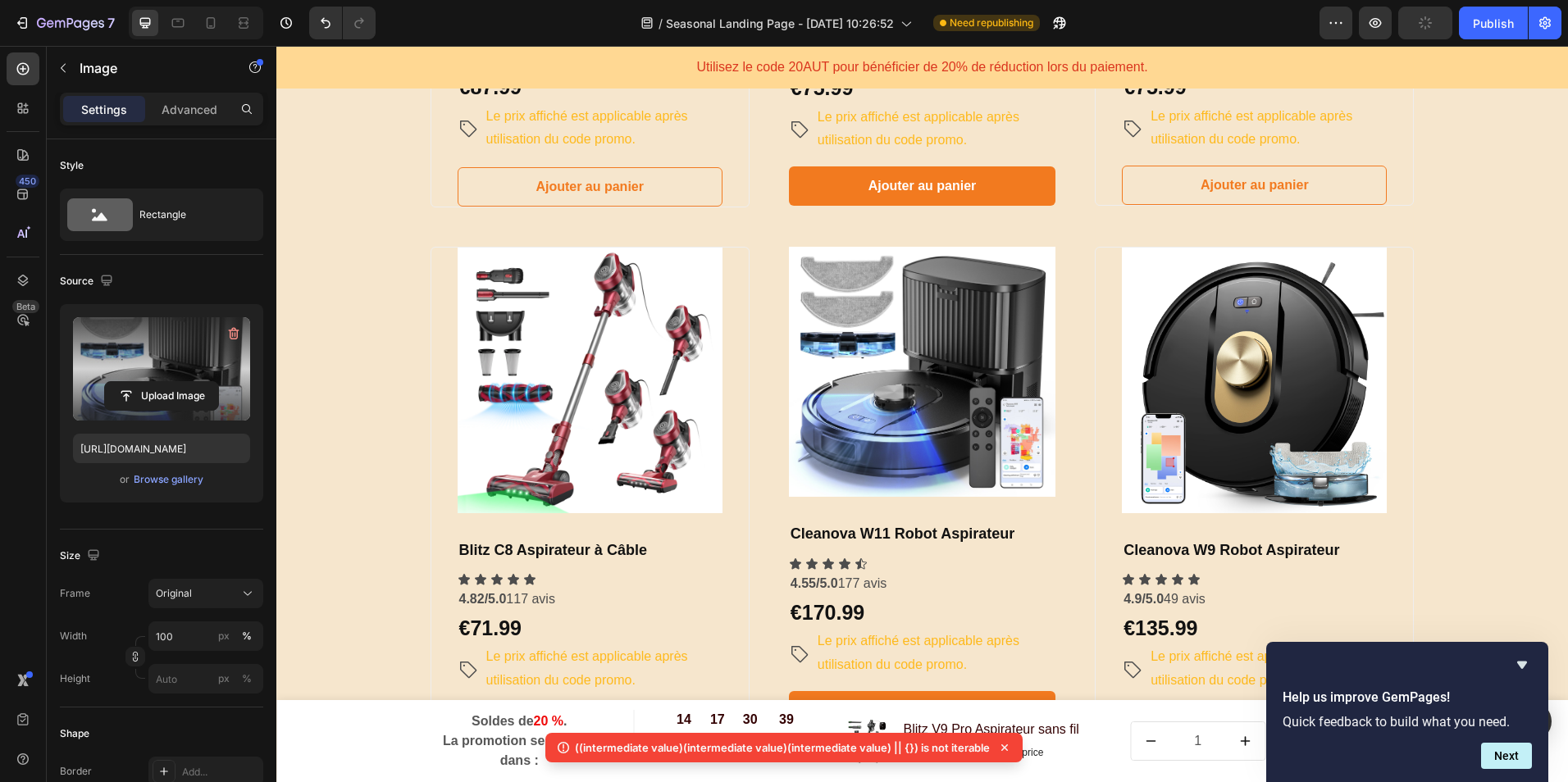
click at [878, 422] on img at bounding box center [921, 372] width 266 height 250
click at [1026, 549] on div "Image Cleanova W11 Robot Aspirateur Heading Icon Icon Icon Icon Icon Icon List …" at bounding box center [921, 488] width 266 height 484
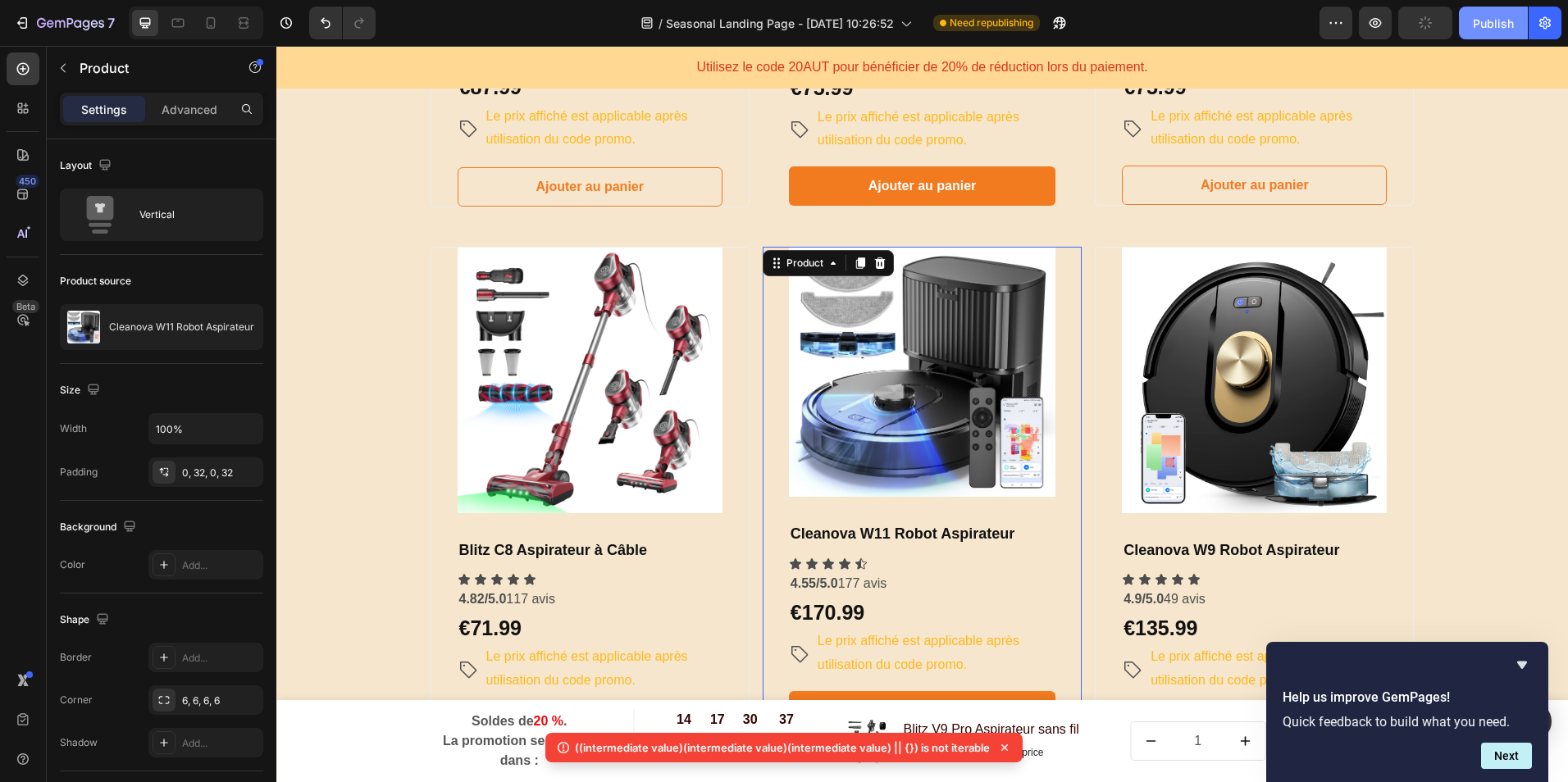
click at [1481, 22] on div "Publish" at bounding box center [1493, 23] width 41 height 17
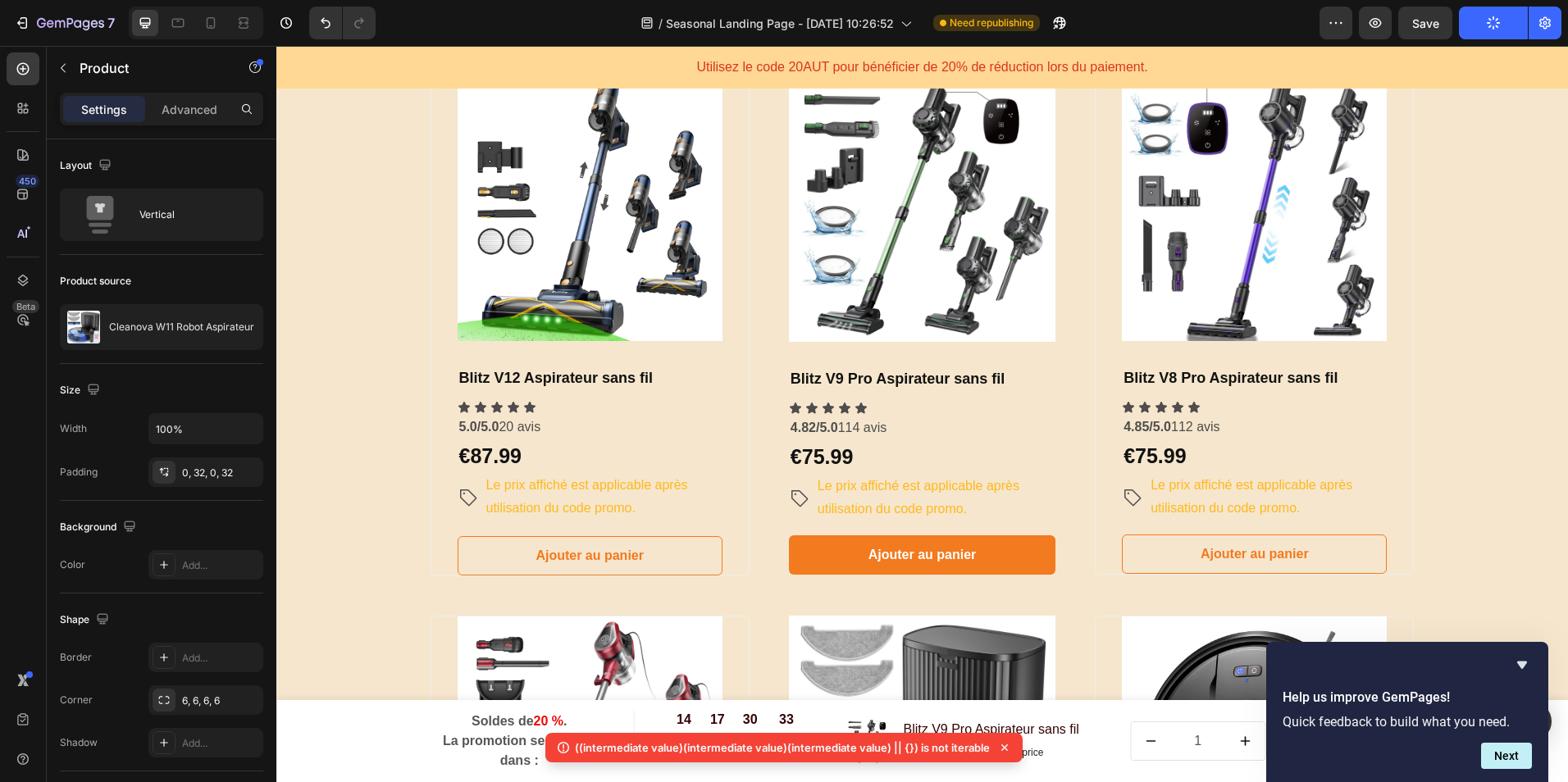
scroll to position [811, 0]
